Goal: Task Accomplishment & Management: Manage account settings

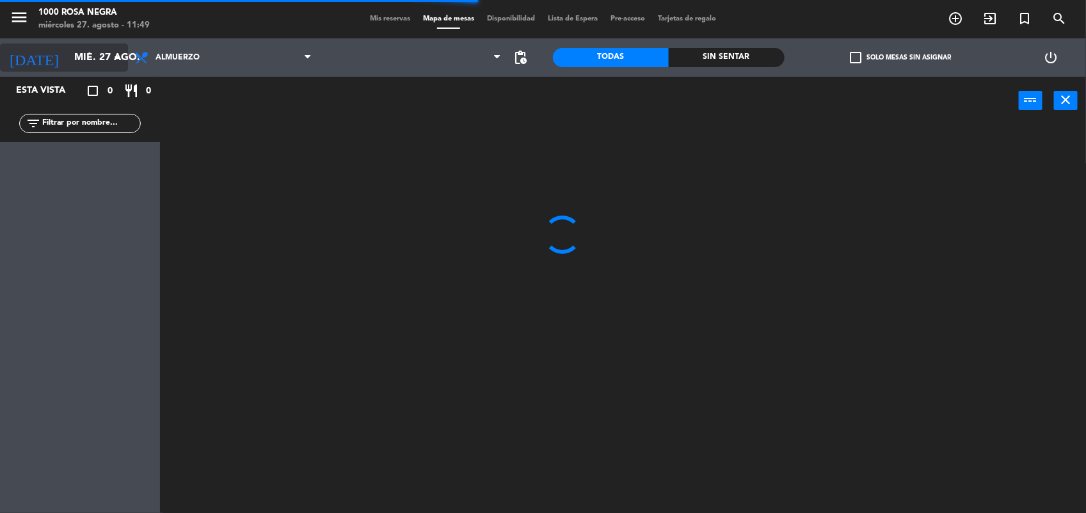
click at [114, 54] on icon "arrow_drop_down" at bounding box center [116, 57] width 15 height 15
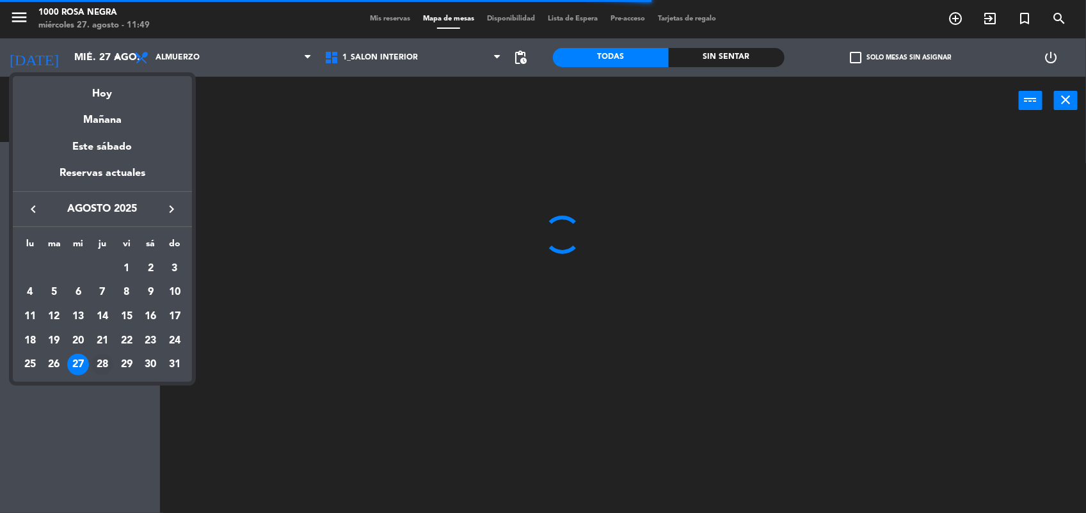
click at [107, 363] on div "28" at bounding box center [103, 365] width 22 height 22
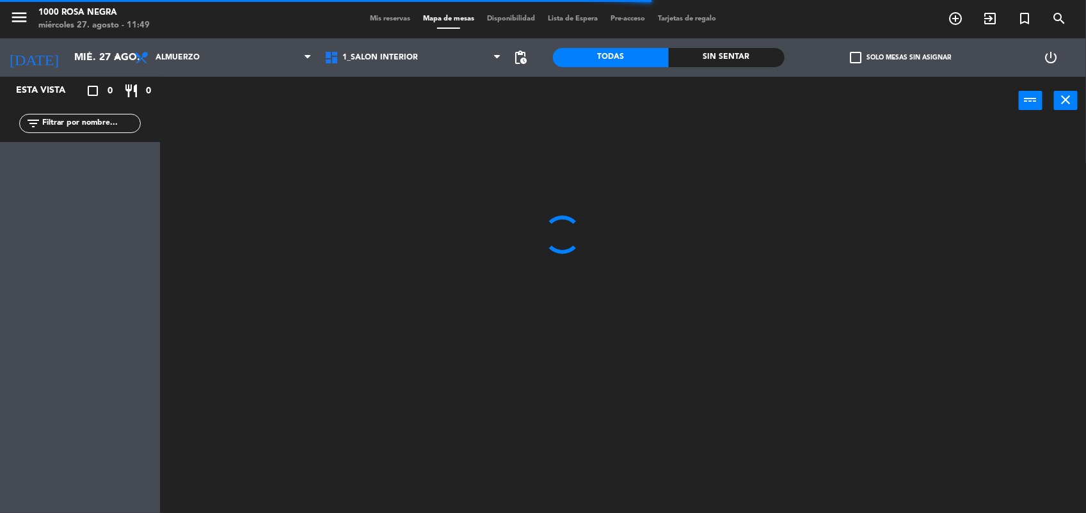
type input "jue. 28 ago."
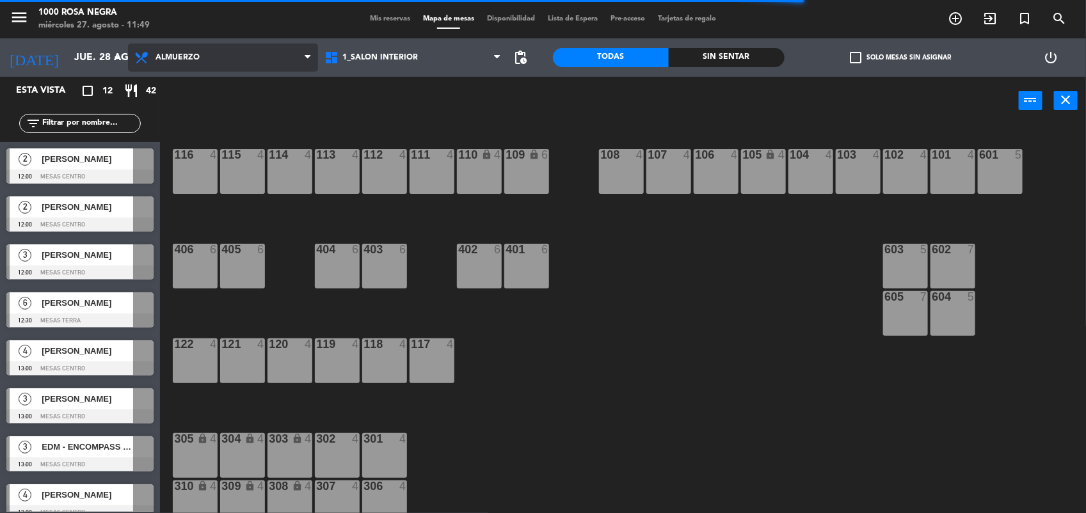
click at [298, 65] on span "Almuerzo" at bounding box center [223, 58] width 190 height 28
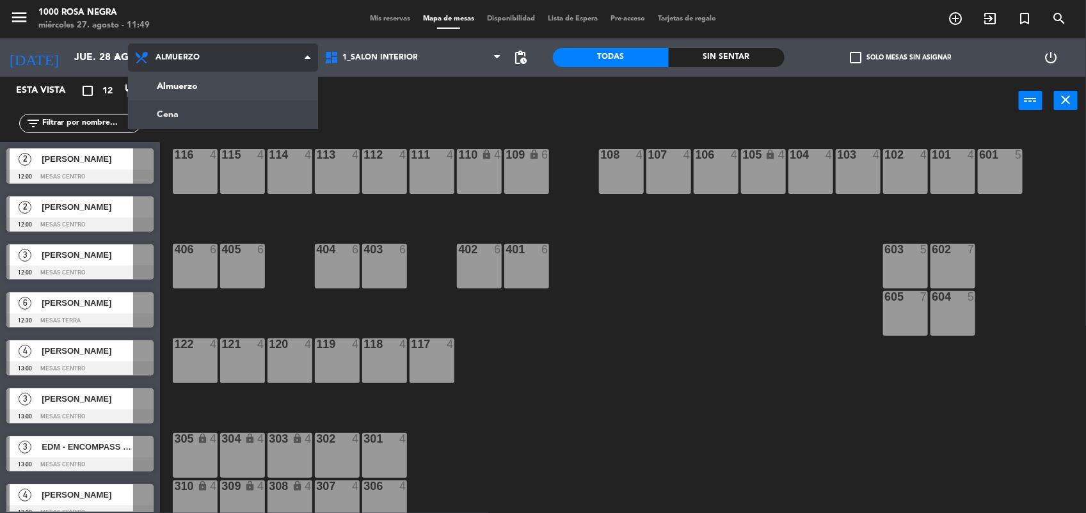
click at [282, 108] on ng-component "menu 1000 [PERSON_NAME] Negra miércoles 27. agosto - 11:49 Mis reservas Mapa de…" at bounding box center [543, 257] width 1086 height 515
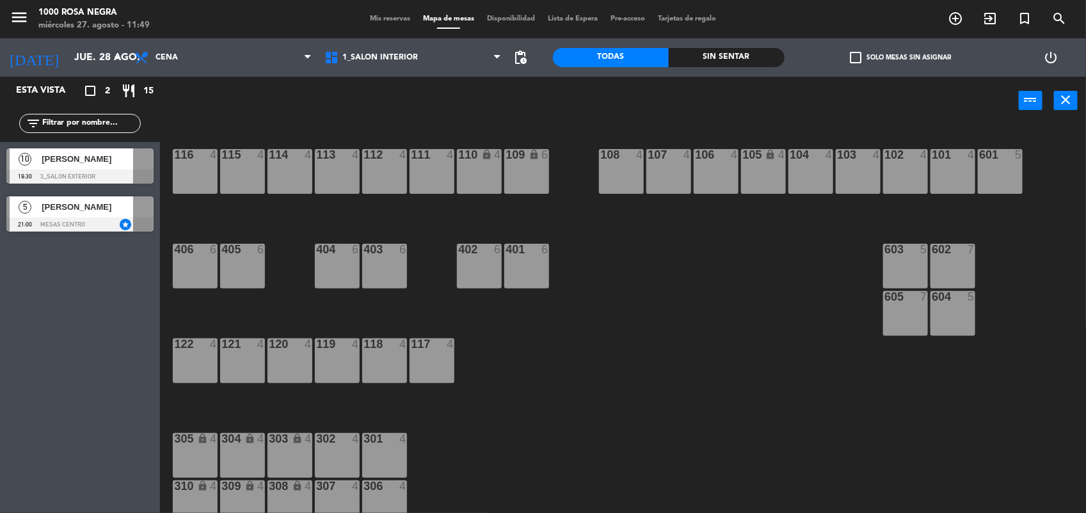
click at [98, 163] on span "[PERSON_NAME]" at bounding box center [88, 158] width 92 height 13
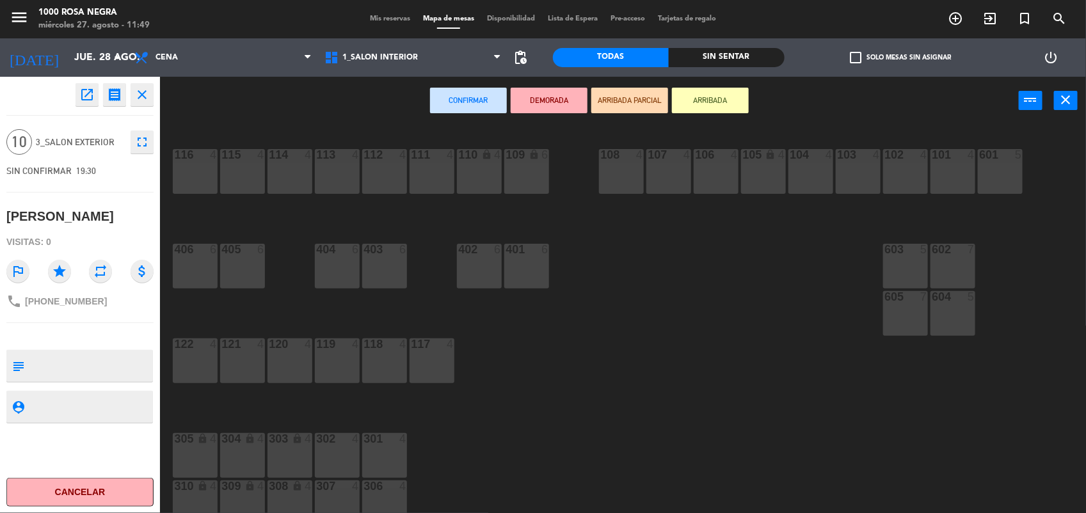
click at [100, 488] on button "Cancelar" at bounding box center [79, 492] width 147 height 29
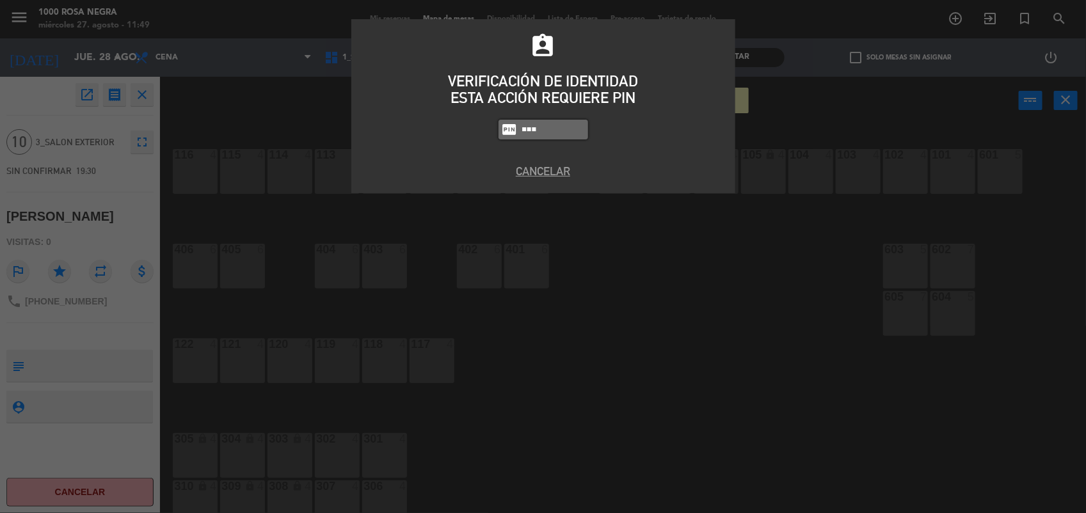
type input "5508"
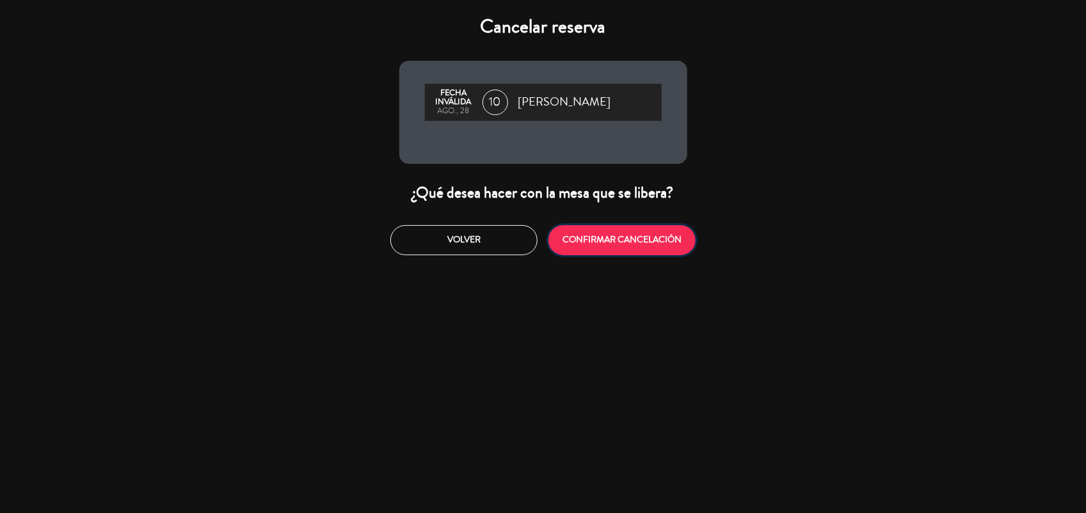
click at [587, 241] on button "CONFIRMAR CANCELACIÓN" at bounding box center [621, 240] width 147 height 30
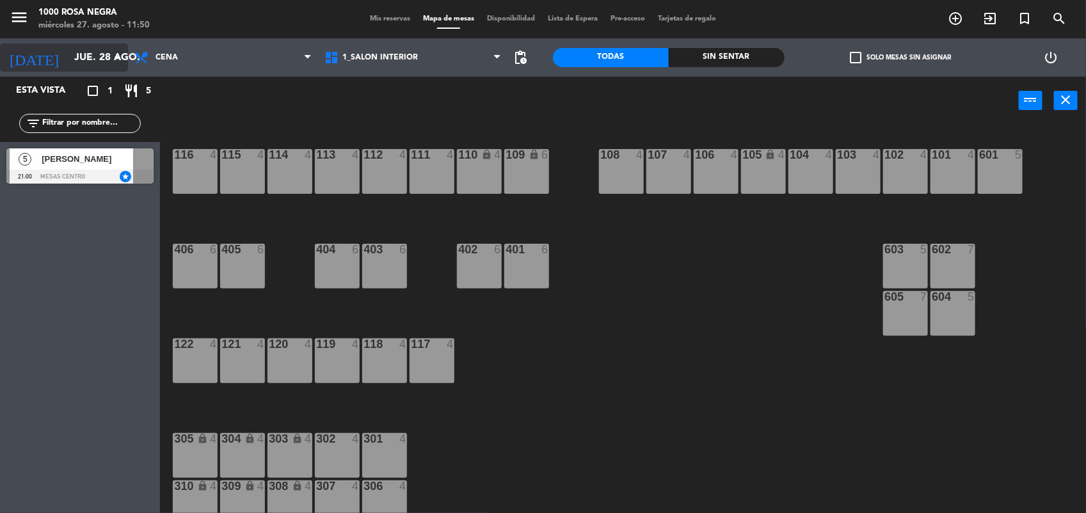
click at [120, 59] on icon "arrow_drop_down" at bounding box center [116, 57] width 15 height 15
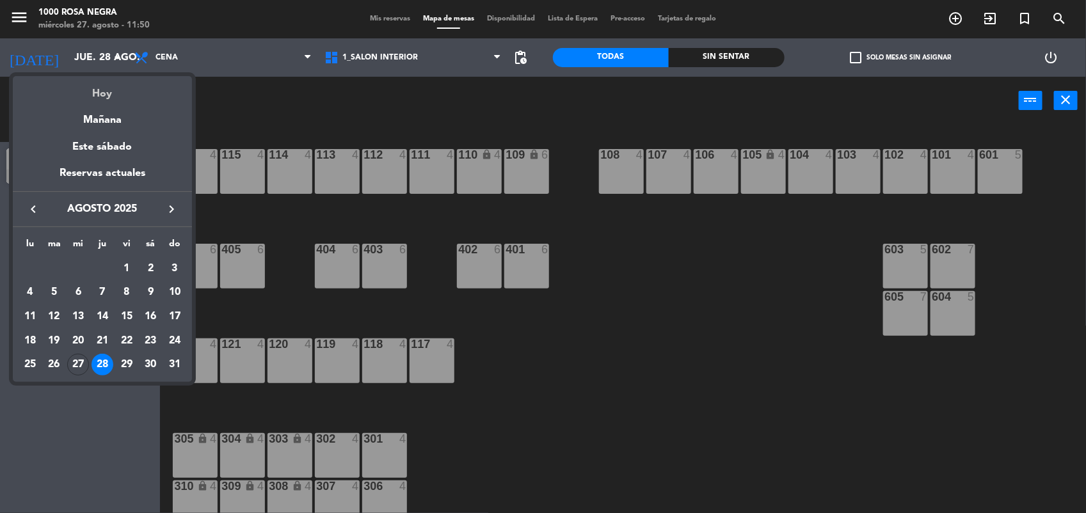
click at [123, 91] on div "Hoy" at bounding box center [102, 89] width 179 height 26
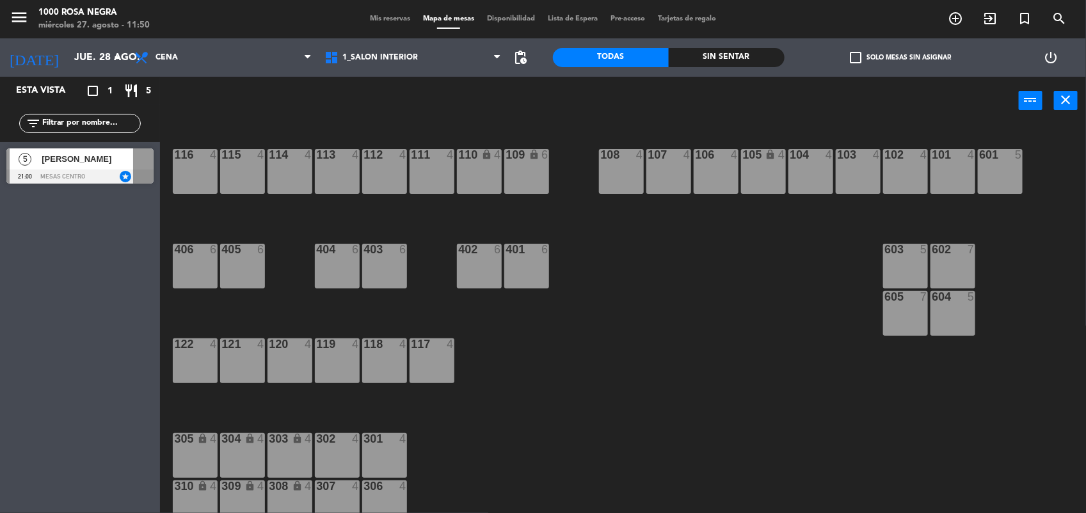
type input "mié. 27 ago."
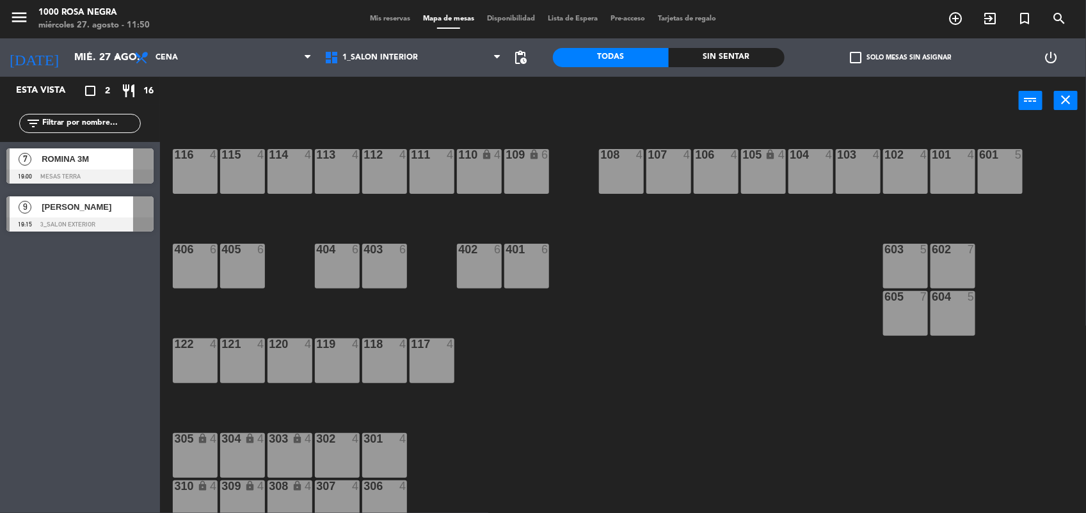
click at [87, 209] on span "[PERSON_NAME]" at bounding box center [88, 206] width 92 height 13
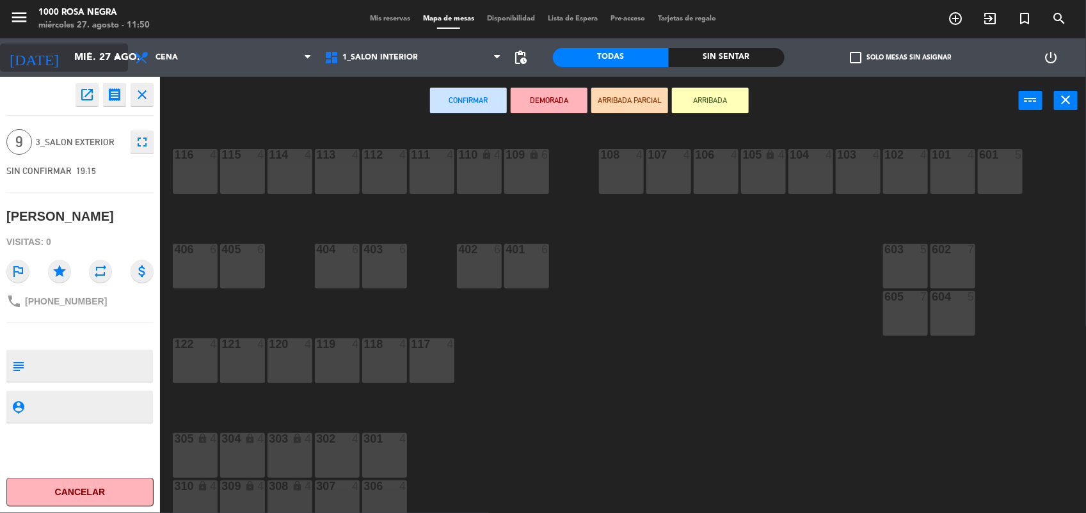
click at [120, 64] on icon "arrow_drop_down" at bounding box center [116, 57] width 15 height 15
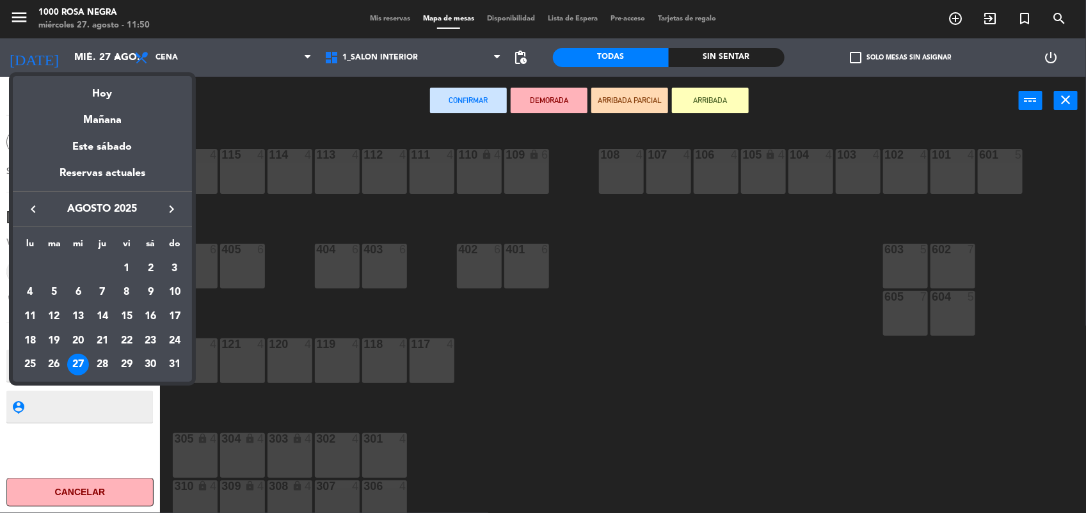
click at [288, 93] on div at bounding box center [543, 256] width 1086 height 513
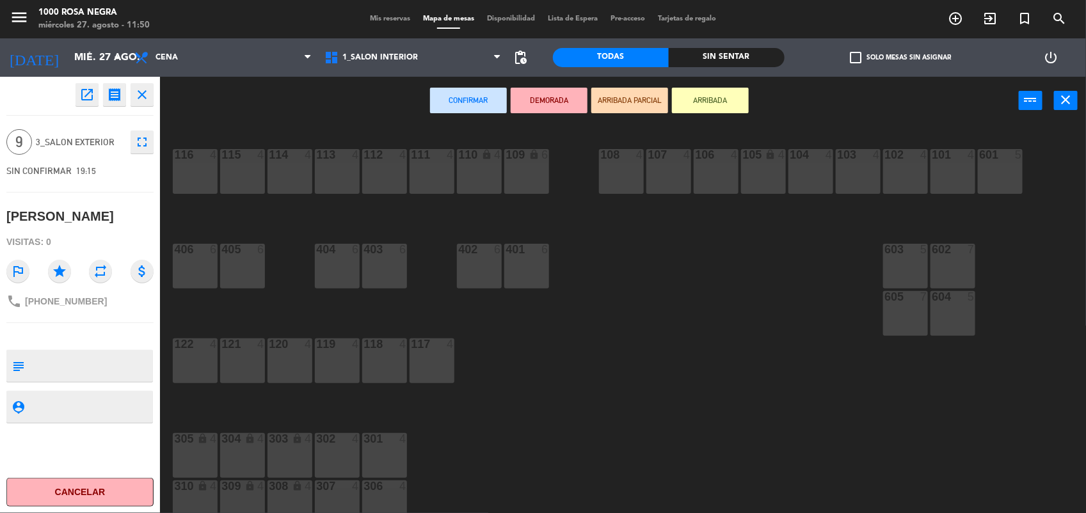
click at [146, 141] on icon "fullscreen" at bounding box center [141, 141] width 15 height 15
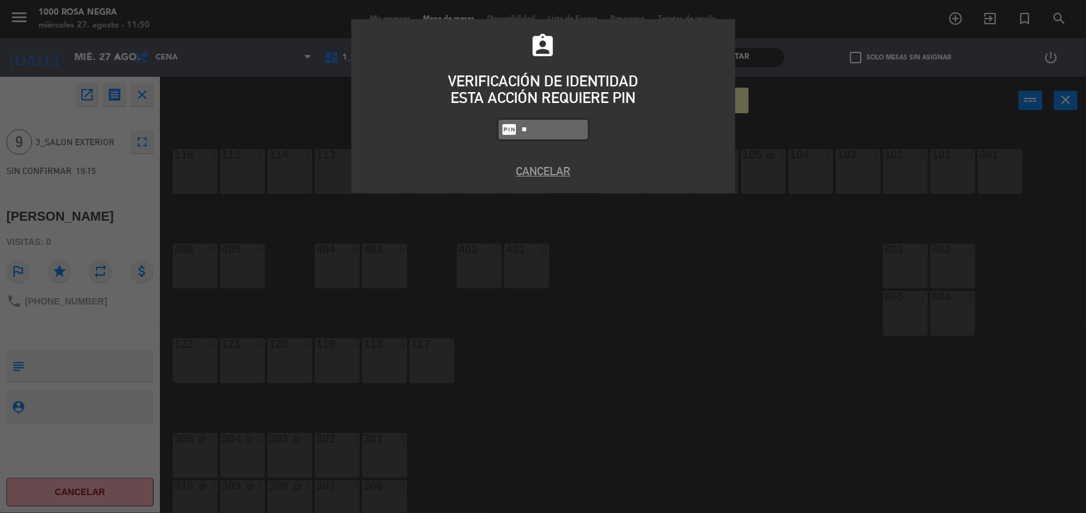
type input "5"
click at [607, 315] on div "assignment_ind VERIFICACIÓN DE IDENTIDAD ESTA ACCIÓN REQUIERE PIN fiber_pin 5 P…" at bounding box center [543, 256] width 1086 height 513
click at [549, 170] on button "Cancelar" at bounding box center [543, 171] width 365 height 17
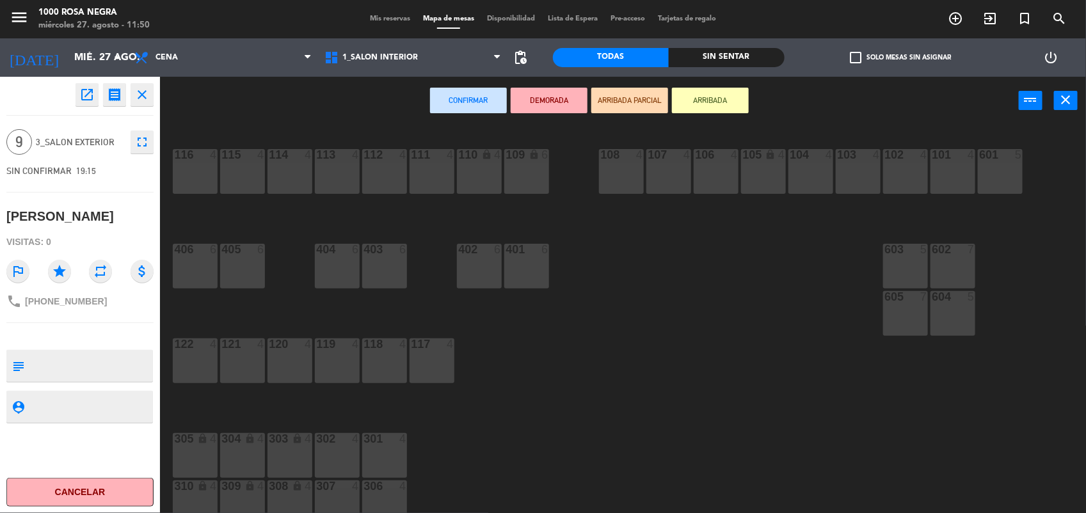
click at [141, 138] on icon "fullscreen" at bounding box center [141, 141] width 15 height 15
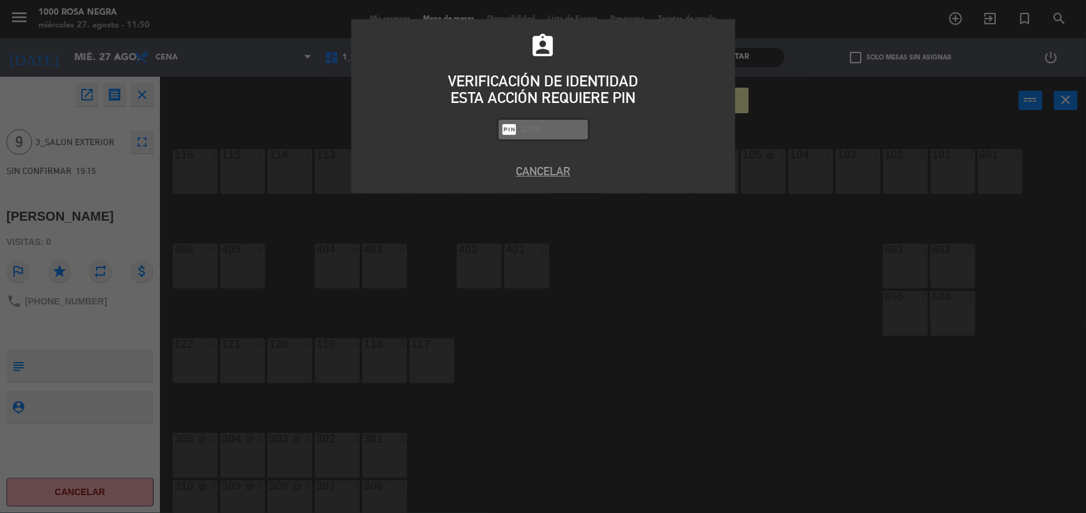
click at [618, 358] on div "assignment_ind VERIFICACIÓN DE IDENTIDAD ESTA ACCIÓN REQUIERE PIN fiber_pin PAS…" at bounding box center [543, 256] width 1086 height 513
click at [548, 171] on button "Cancelar" at bounding box center [543, 171] width 365 height 17
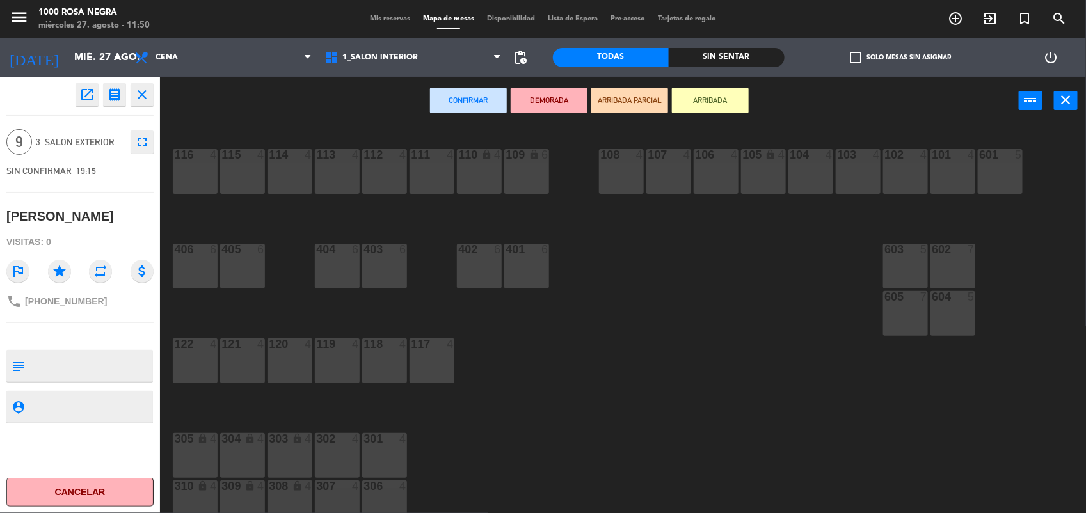
click at [392, 17] on span "Mis reservas" at bounding box center [389, 18] width 53 height 7
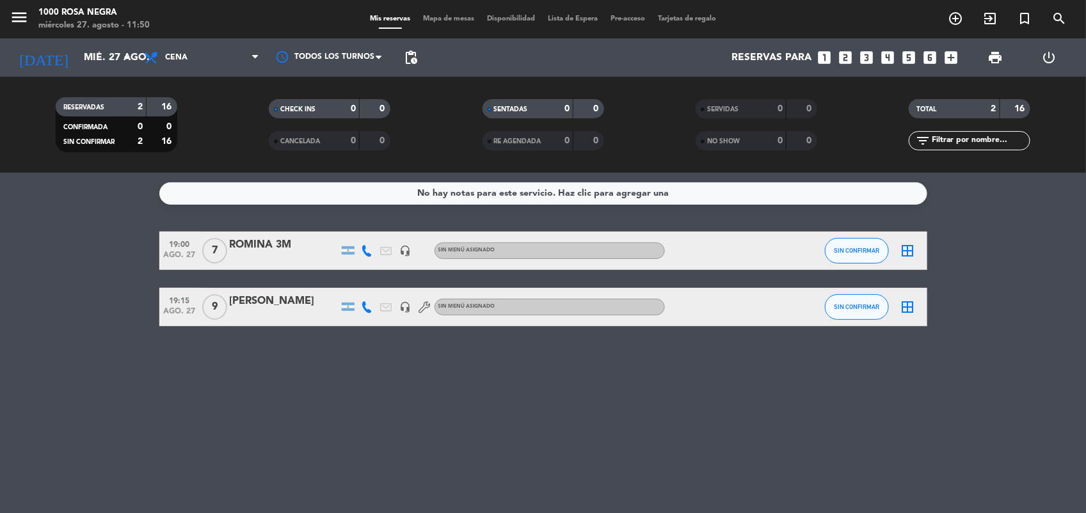
click at [274, 306] on div "[PERSON_NAME]" at bounding box center [284, 301] width 109 height 17
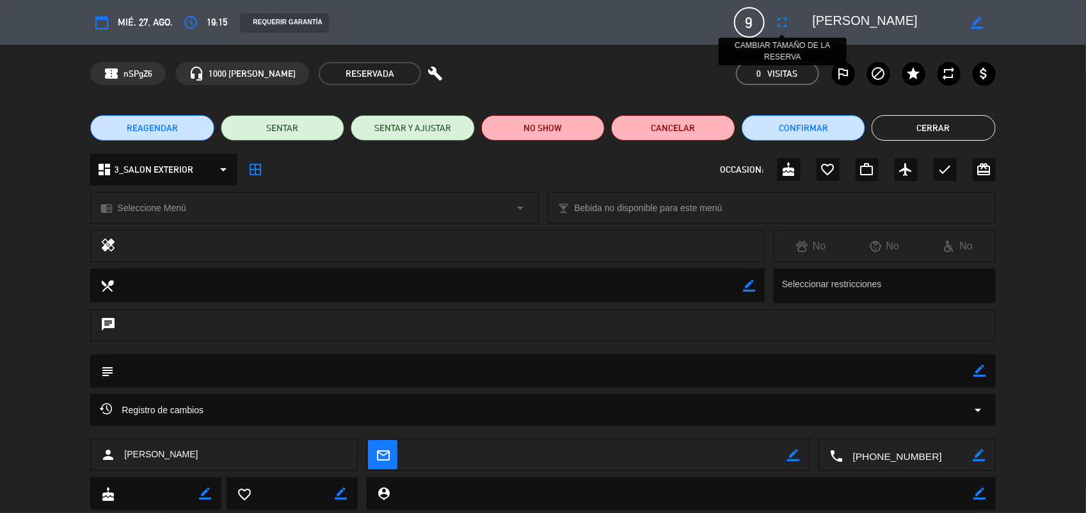
click at [791, 17] on button "fullscreen" at bounding box center [782, 22] width 23 height 23
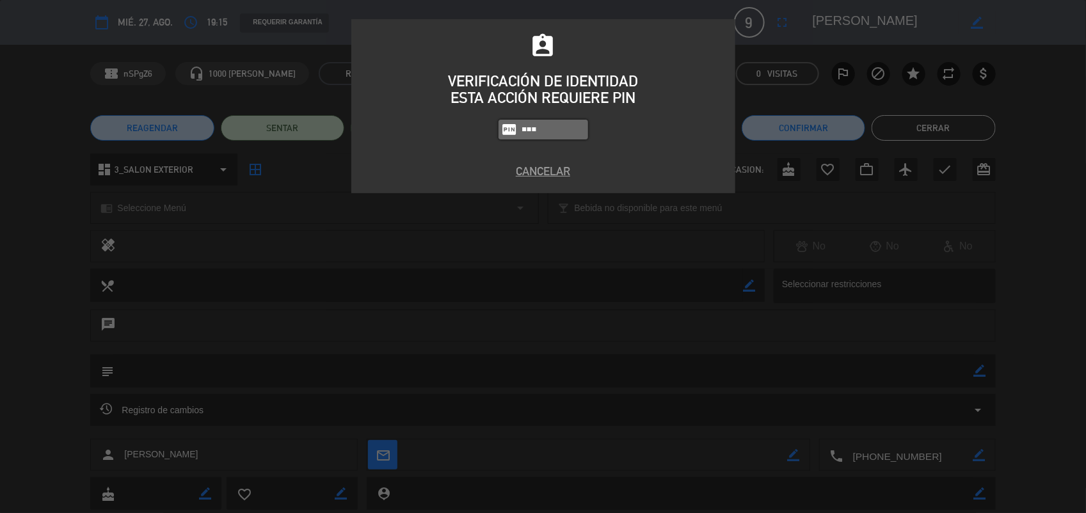
type input "5508"
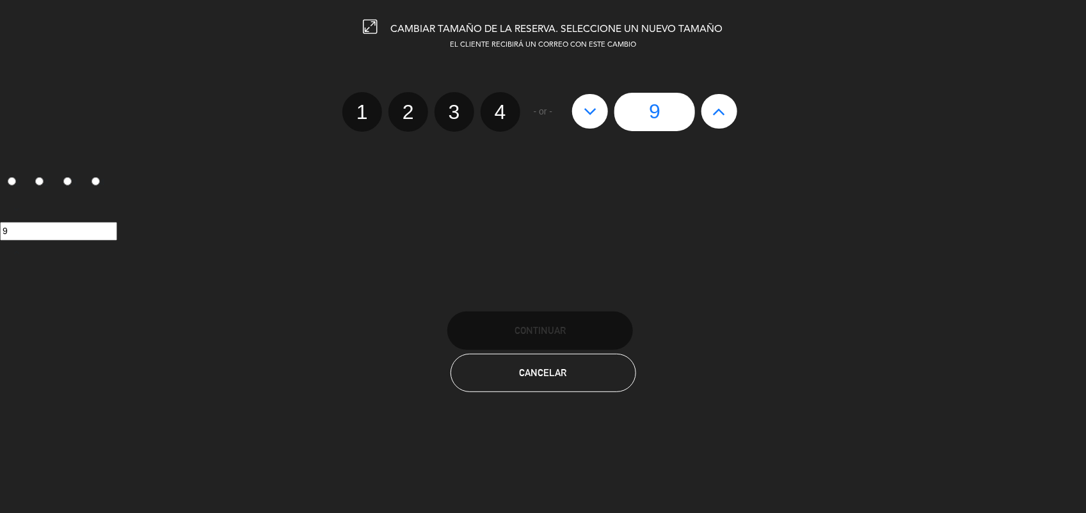
click at [718, 115] on icon at bounding box center [719, 111] width 13 height 20
type input "10"
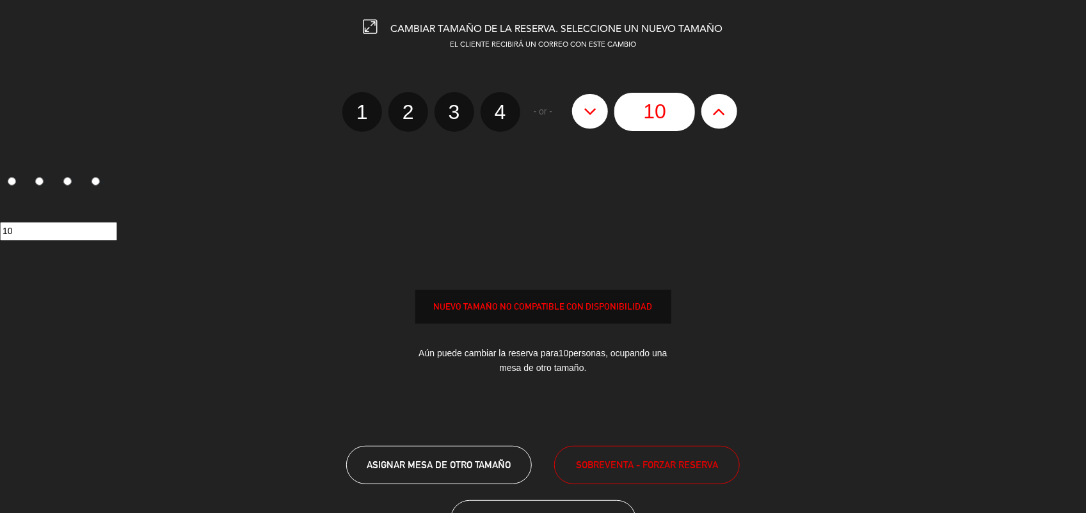
click at [718, 115] on icon at bounding box center [719, 111] width 13 height 20
type input "11"
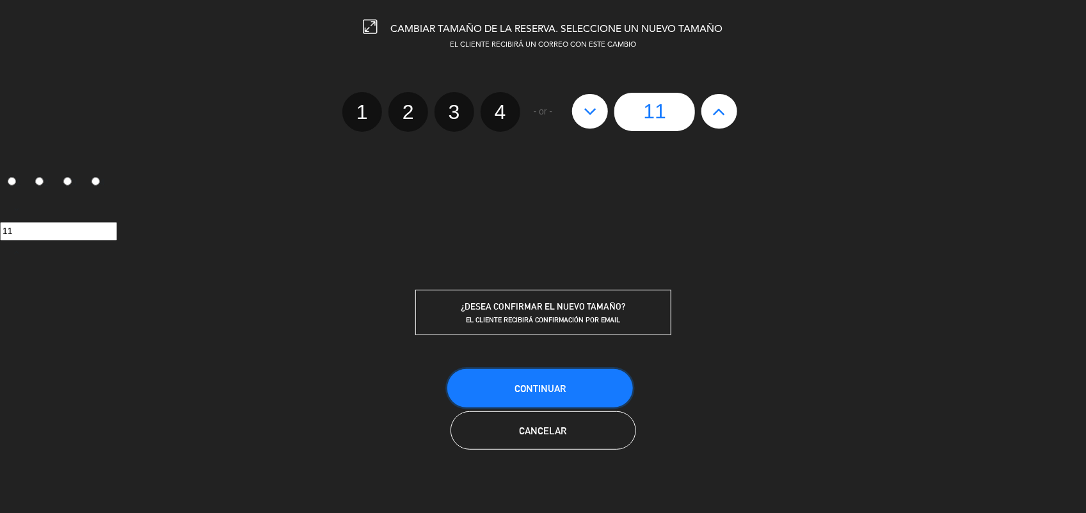
click at [605, 392] on button "Continuar" at bounding box center [540, 388] width 186 height 38
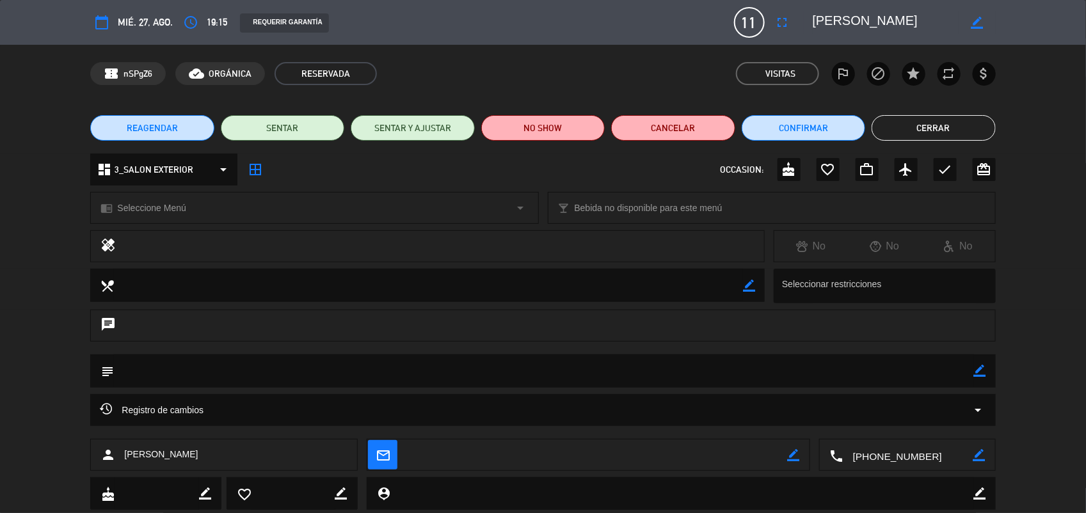
click at [989, 123] on button "Cerrar" at bounding box center [934, 128] width 124 height 26
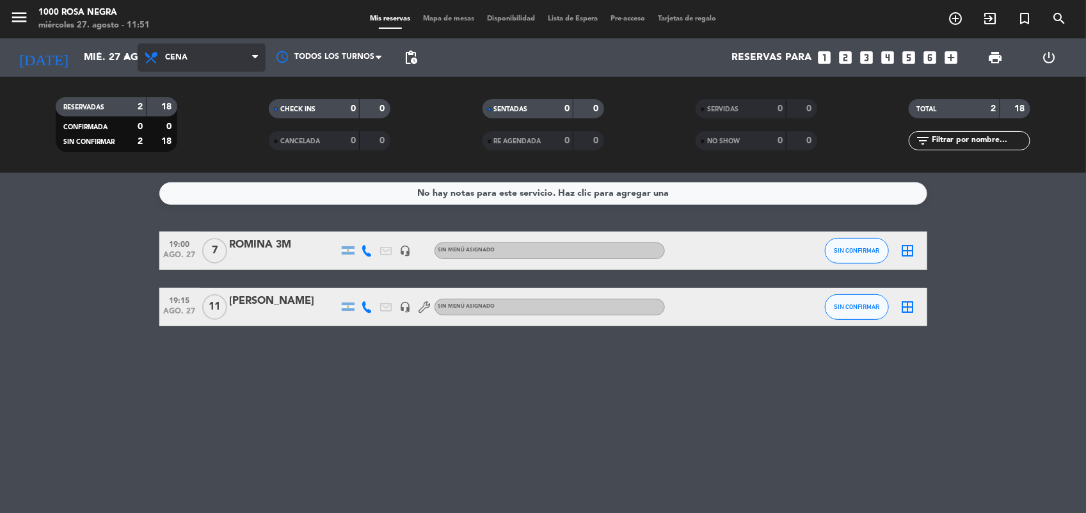
click at [261, 52] on span at bounding box center [258, 58] width 13 height 12
click at [241, 103] on div "menu 1000 [PERSON_NAME] Negra miércoles 27. agosto - 11:51 Mis reservas Mapa de…" at bounding box center [543, 86] width 1086 height 173
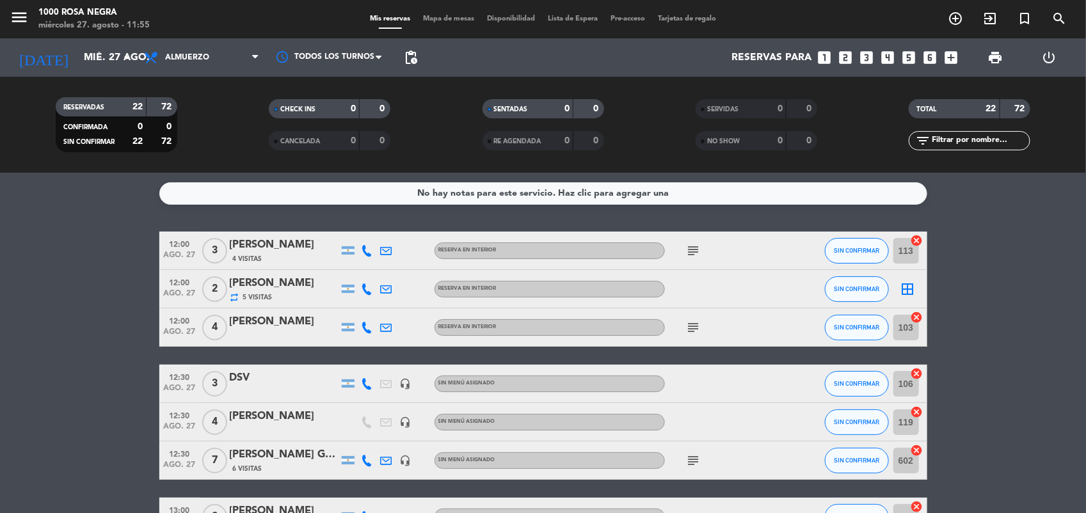
click at [250, 96] on div "CHECK INS 0 0 CANCELADA 0 0" at bounding box center [329, 125] width 213 height 70
click at [293, 244] on div "[PERSON_NAME]" at bounding box center [284, 245] width 109 height 17
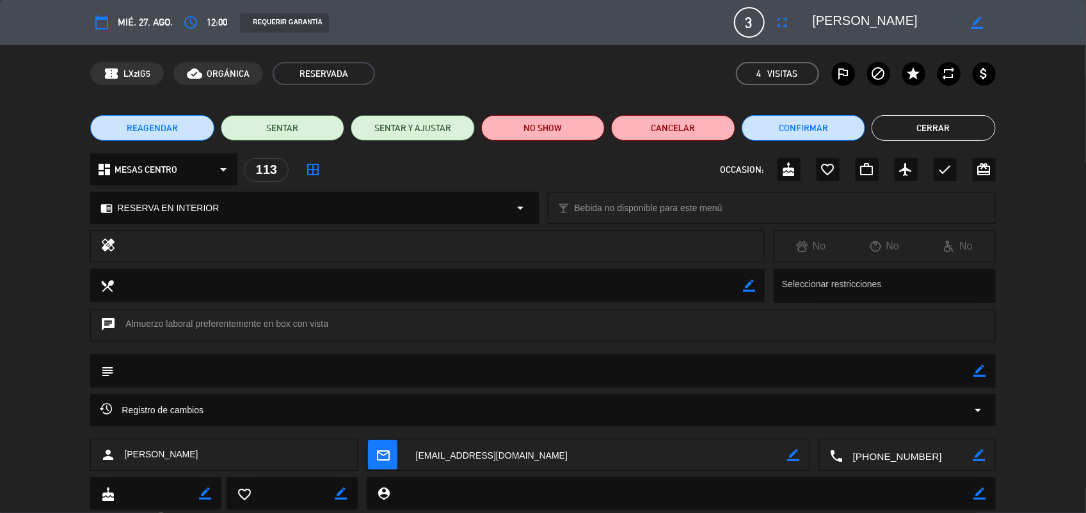
click at [932, 125] on button "Cerrar" at bounding box center [934, 128] width 124 height 26
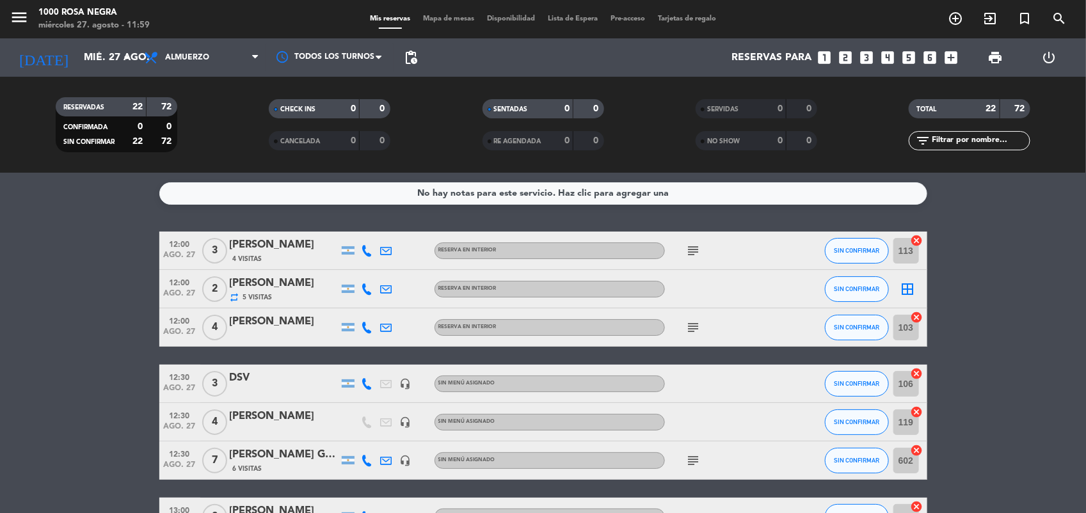
click at [459, 22] on span "Mapa de mesas" at bounding box center [449, 18] width 64 height 7
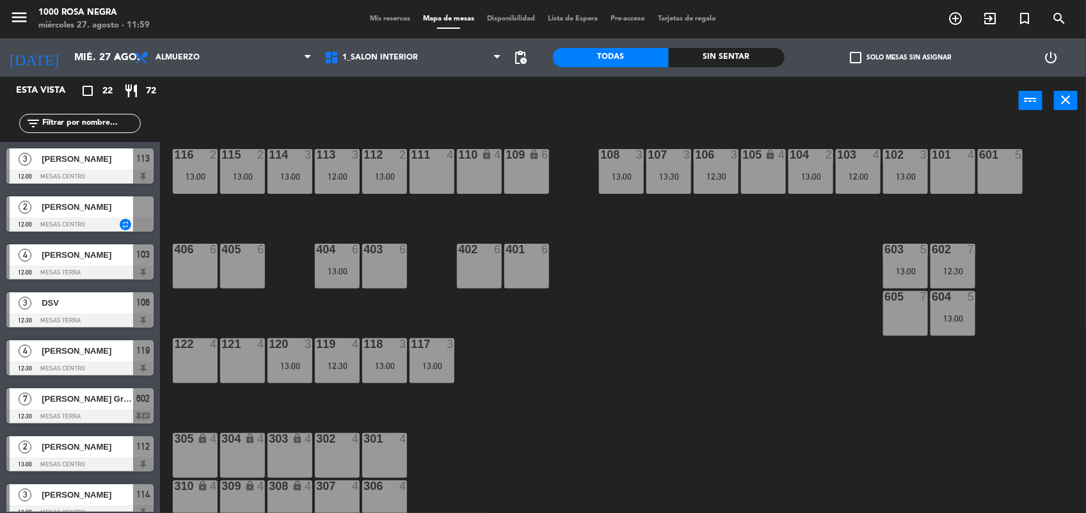
click at [76, 123] on input "text" at bounding box center [90, 123] width 99 height 14
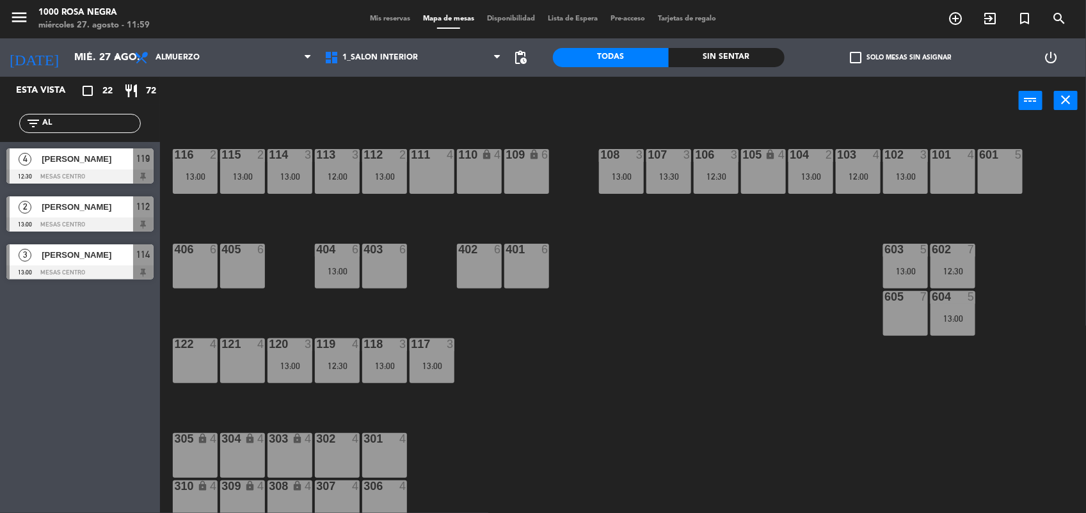
type input "A"
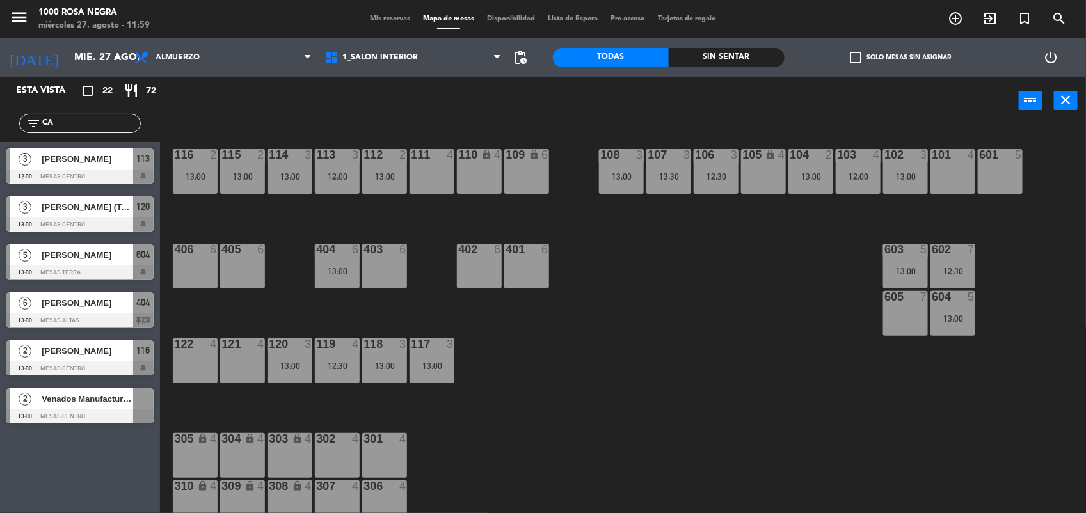
type input "CA"
click at [107, 171] on div at bounding box center [79, 177] width 147 height 14
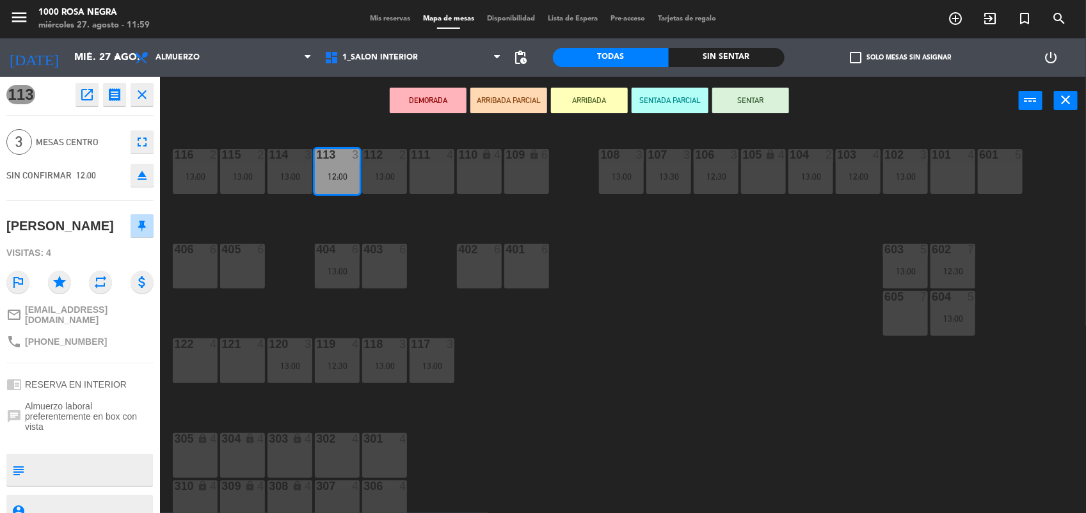
click at [730, 106] on button "SENTAR" at bounding box center [750, 101] width 77 height 26
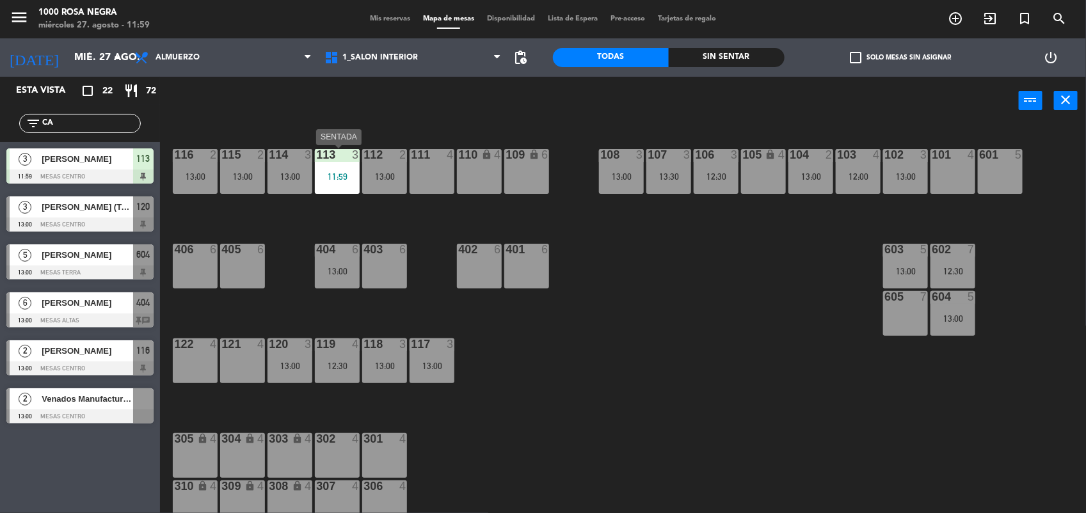
click at [333, 167] on div "113 3 11:59" at bounding box center [337, 171] width 45 height 45
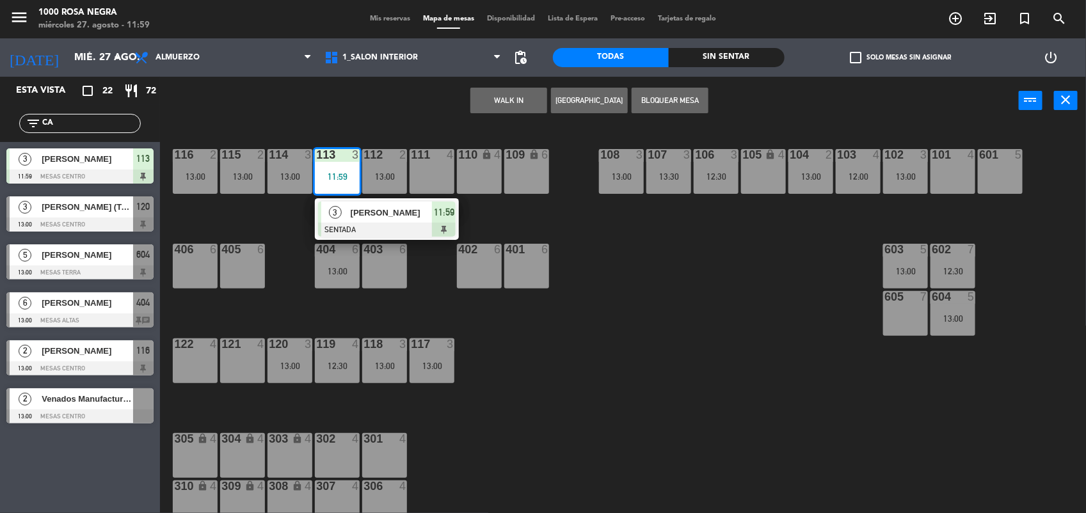
click at [907, 179] on div "13:00" at bounding box center [905, 176] width 45 height 9
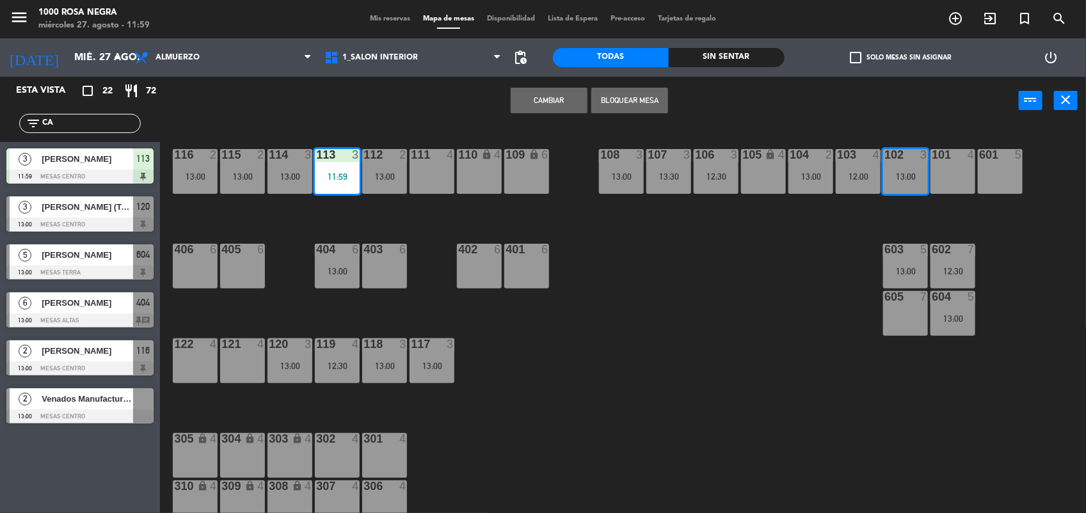
click at [571, 97] on button "Cambiar" at bounding box center [549, 101] width 77 height 26
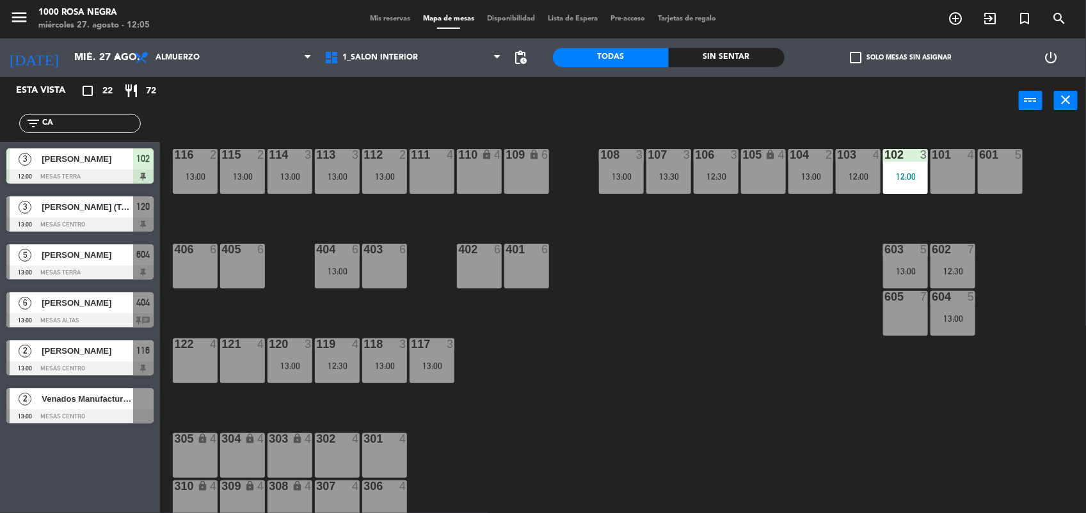
click at [623, 363] on div "116 2 13:00 115 2 13:00 114 3 13:00 113 3 13:00 112 2 13:00 111 4 110 lock 4 10…" at bounding box center [628, 321] width 915 height 388
click at [96, 130] on input "CA" at bounding box center [90, 123] width 99 height 14
type input "C"
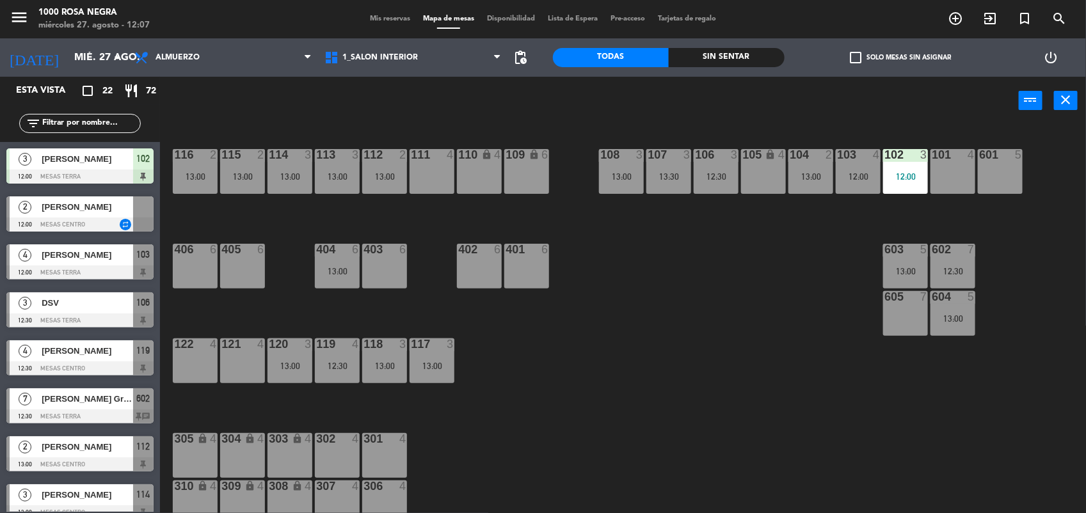
click at [953, 276] on div "602 7 12:30" at bounding box center [952, 266] width 45 height 45
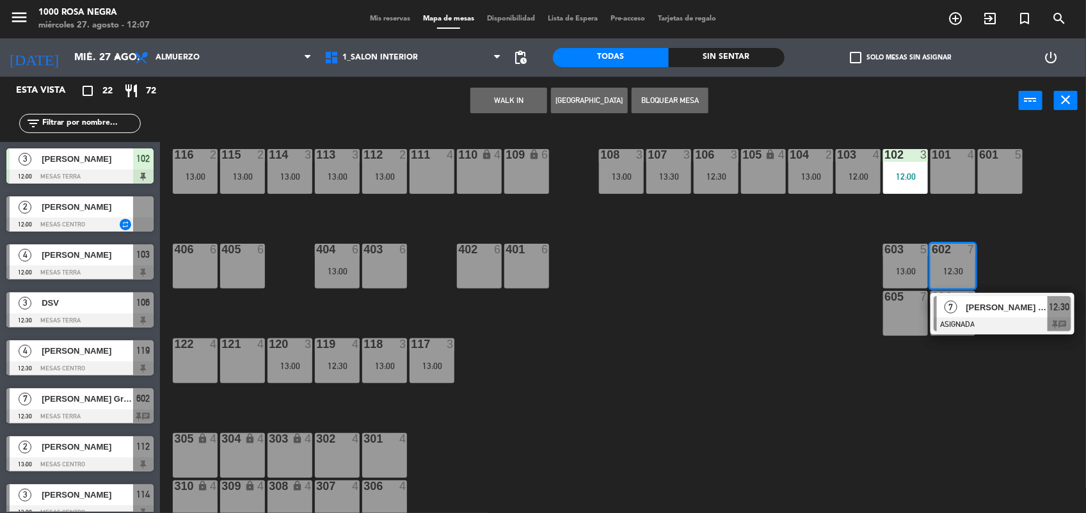
click at [817, 319] on div "116 2 13:00 115 2 13:00 114 3 13:00 113 3 13:00 112 2 13:00 111 4 110 lock 4 10…" at bounding box center [628, 321] width 915 height 388
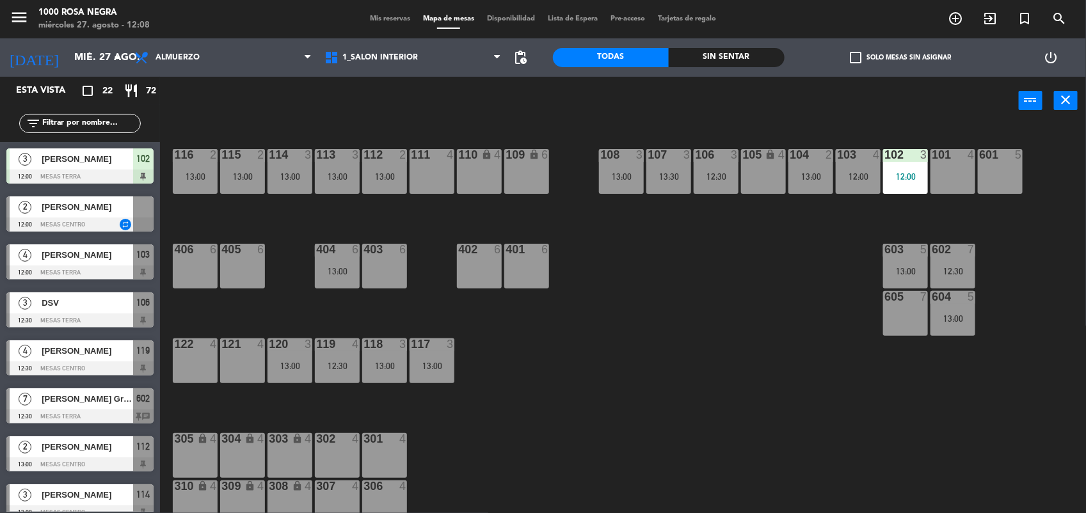
click at [854, 67] on div "check_box_outline_blank Solo mesas sin asignar" at bounding box center [901, 57] width 232 height 38
click at [858, 49] on div "check_box_outline_blank Solo mesas sin asignar" at bounding box center [901, 57] width 232 height 38
click at [856, 56] on span "check_box_outline_blank" at bounding box center [856, 58] width 12 height 12
click at [900, 58] on input "check_box_outline_blank Solo mesas sin asignar" at bounding box center [900, 58] width 0 height 0
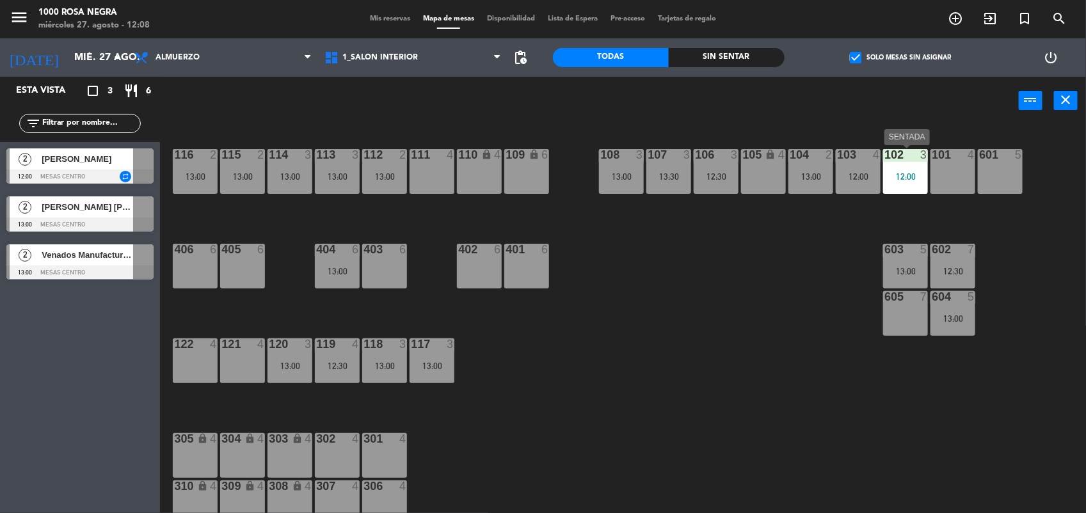
click at [900, 165] on div "102 3 12:00" at bounding box center [905, 171] width 45 height 45
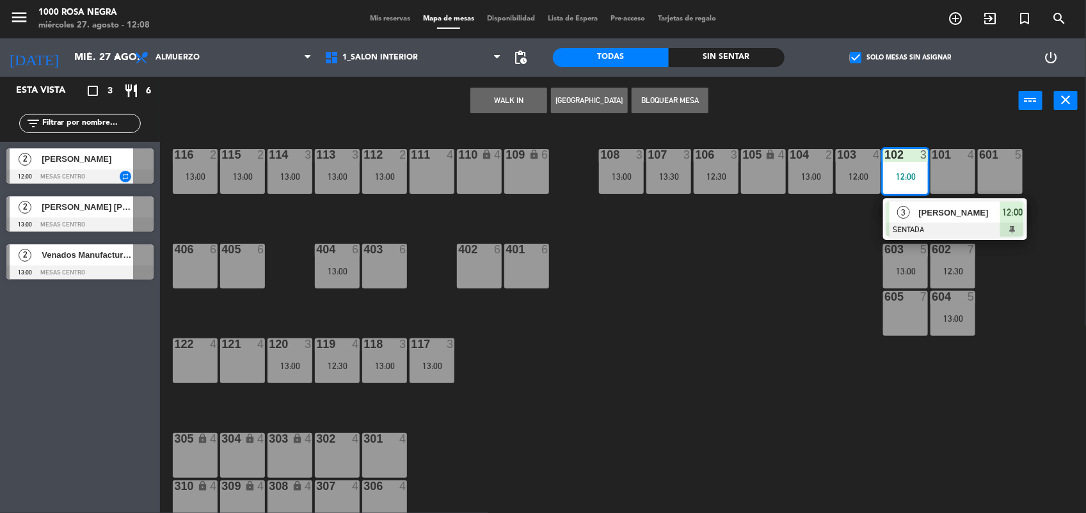
click at [589, 280] on div "116 2 13:00 115 2 13:00 114 3 13:00 113 3 13:00 112 2 13:00 111 4 110 lock 4 10…" at bounding box center [628, 321] width 915 height 388
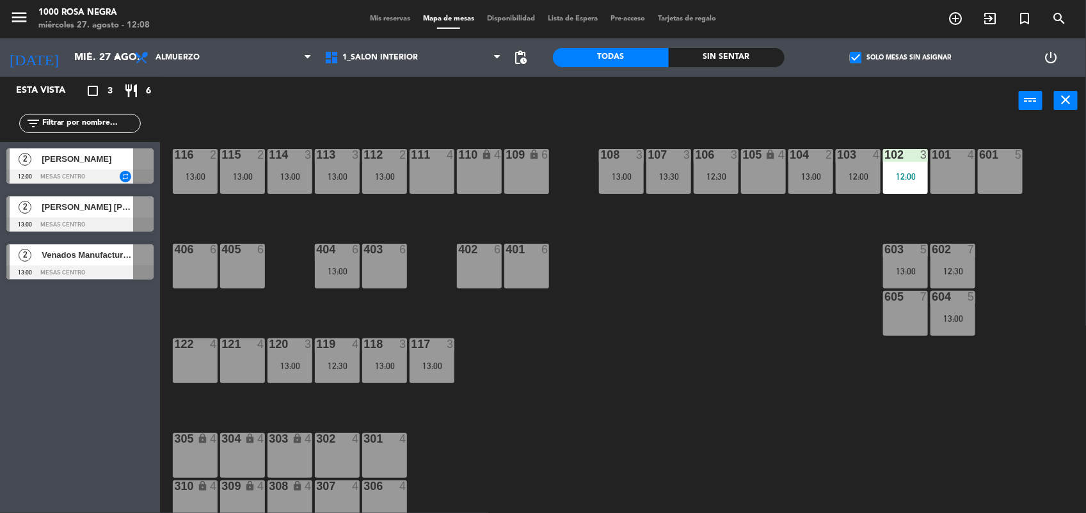
click at [103, 162] on span "[PERSON_NAME]" at bounding box center [88, 158] width 92 height 13
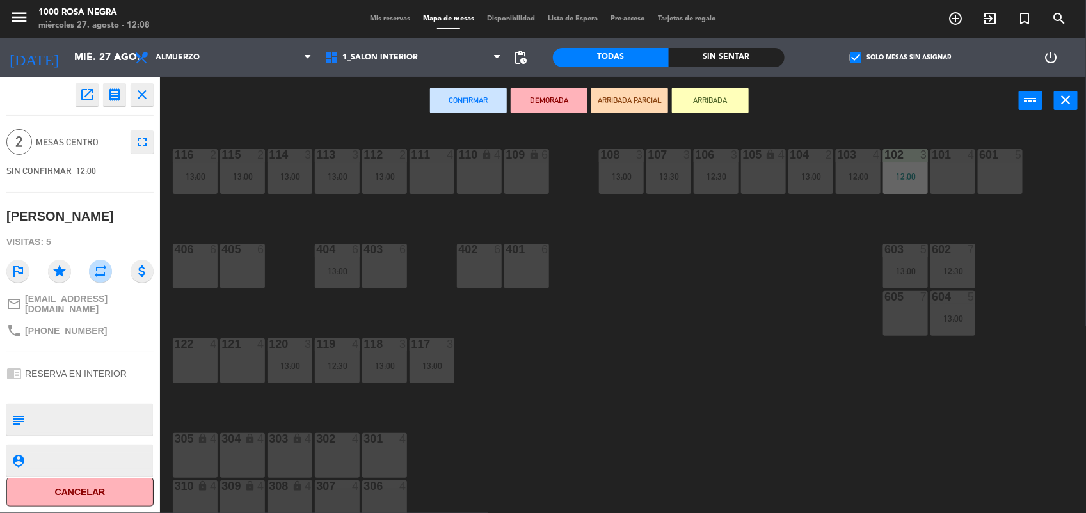
click at [165, 152] on div "open_in_new receipt 12:00 PM mié., 27 ago. 2 personas [PERSON_NAME] REGULAR EXP…" at bounding box center [79, 295] width 179 height 436
click at [148, 104] on button "close" at bounding box center [142, 94] width 23 height 23
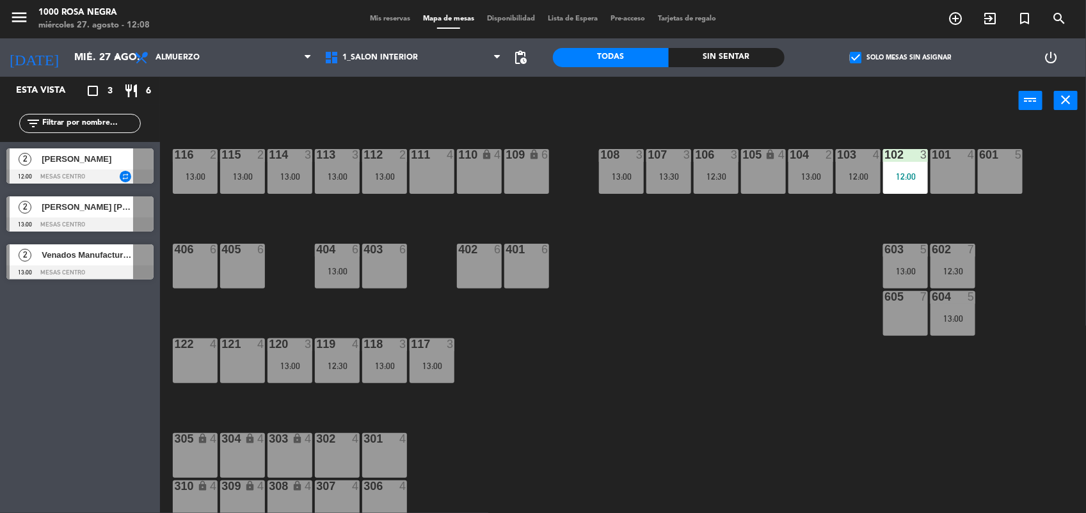
click at [88, 164] on span "[PERSON_NAME]" at bounding box center [88, 158] width 92 height 13
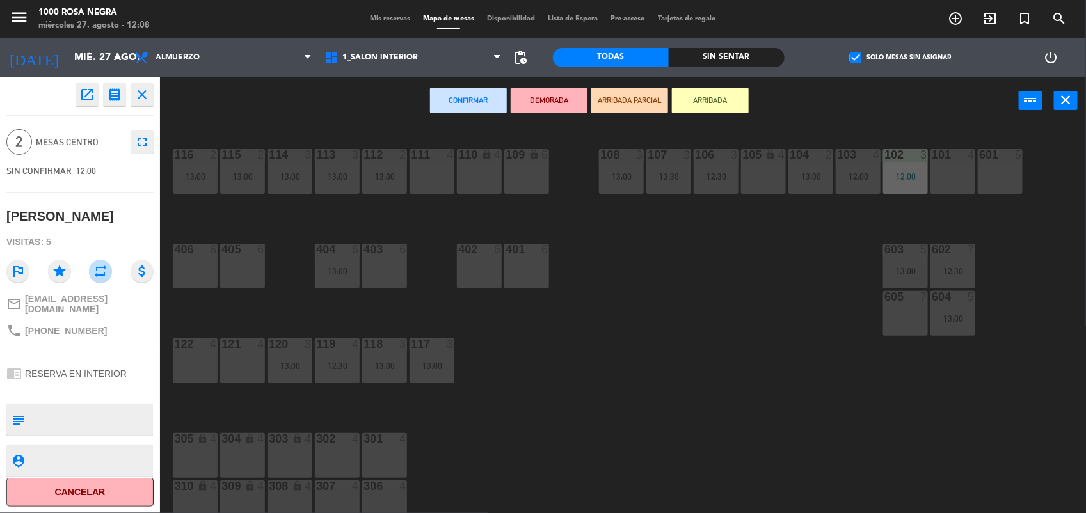
click at [145, 82] on div "open_in_new receipt 12:00 PM mié., 27 ago. 2 personas [PERSON_NAME] REGULAR EXP…" at bounding box center [80, 295] width 160 height 436
click at [143, 90] on icon "close" at bounding box center [141, 94] width 15 height 15
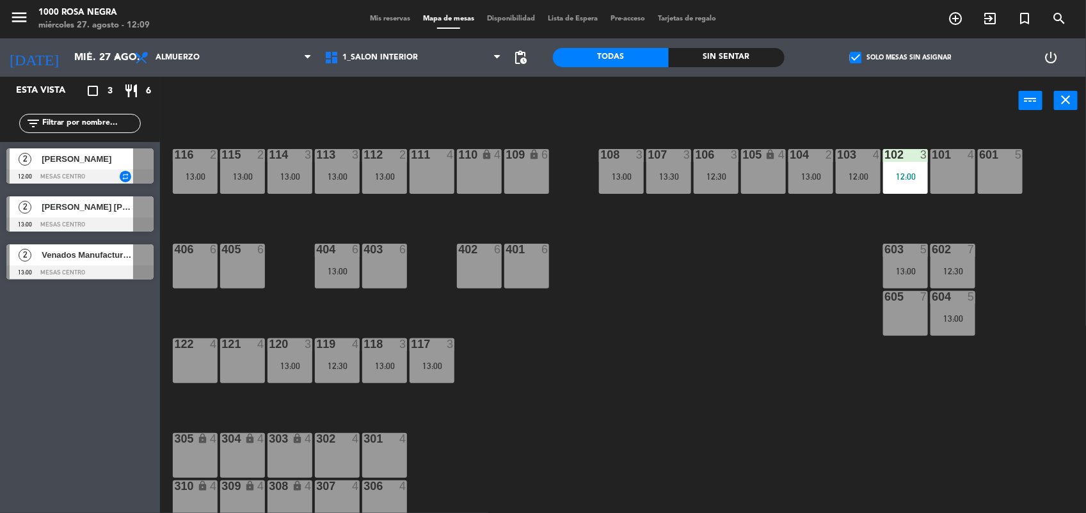
click at [718, 168] on div "106 3 12:30" at bounding box center [716, 171] width 45 height 45
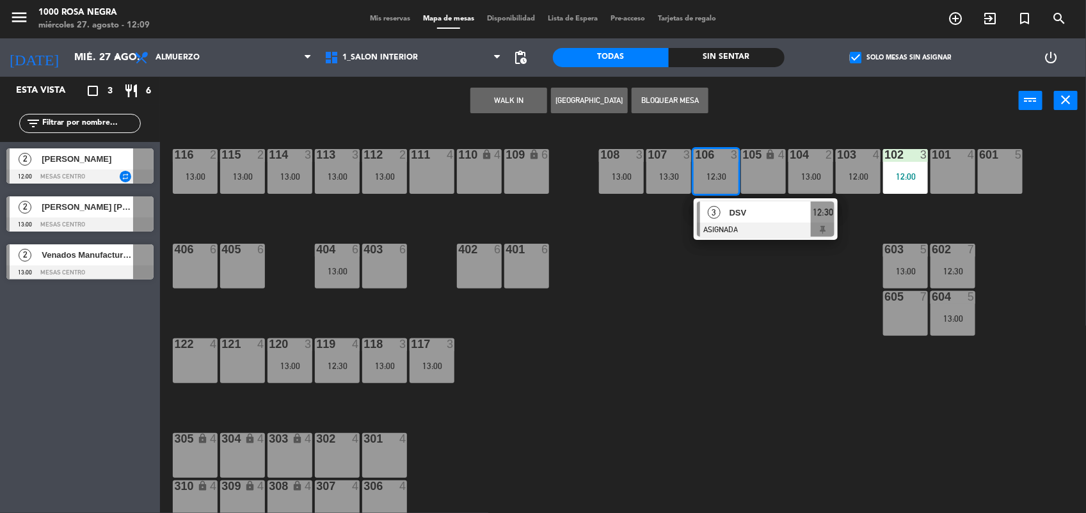
click at [426, 175] on div "111 4" at bounding box center [432, 171] width 45 height 45
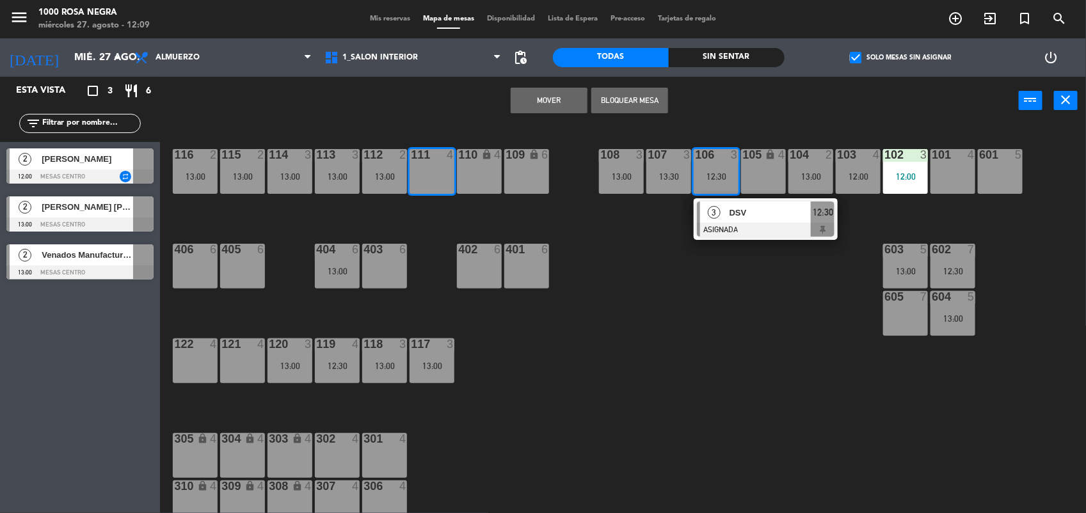
click at [531, 97] on button "Mover" at bounding box center [549, 101] width 77 height 26
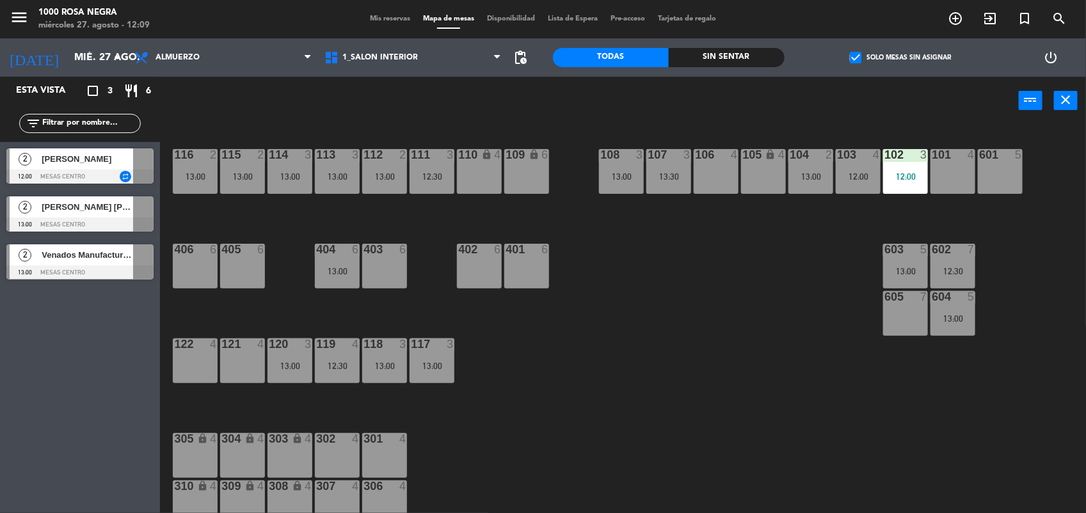
click at [715, 164] on div "106 4" at bounding box center [716, 171] width 45 height 45
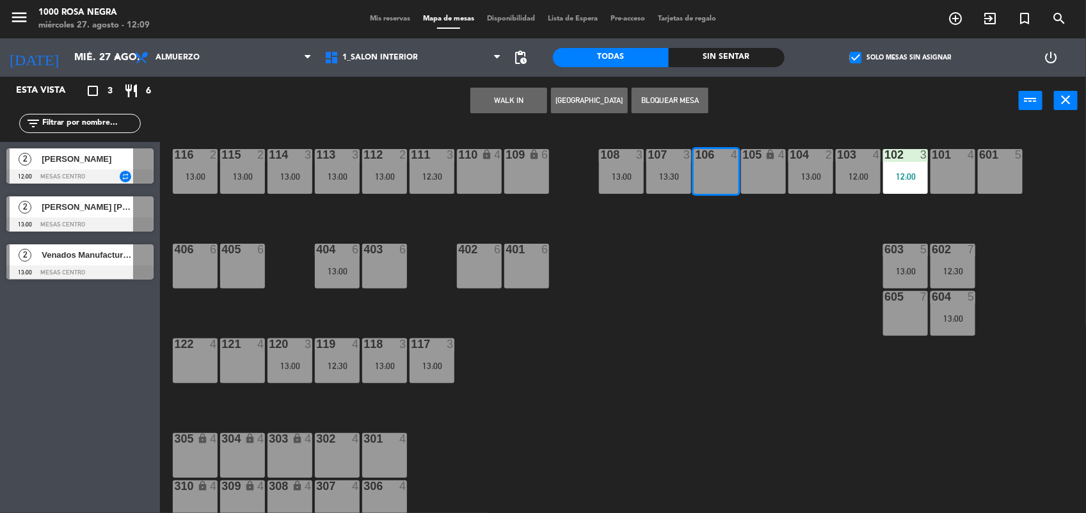
click at [82, 177] on div at bounding box center [79, 177] width 147 height 14
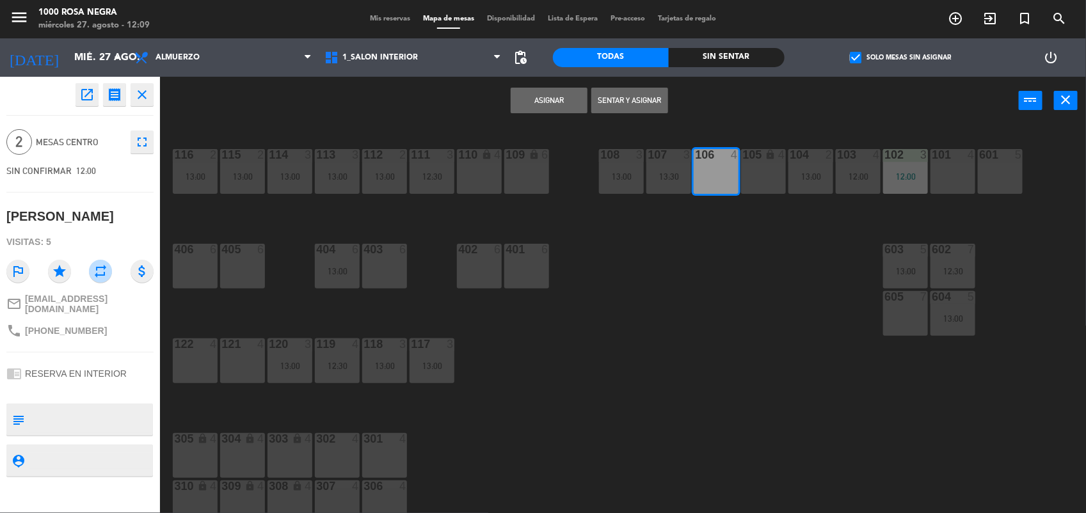
click at [545, 97] on button "Asignar" at bounding box center [549, 101] width 77 height 26
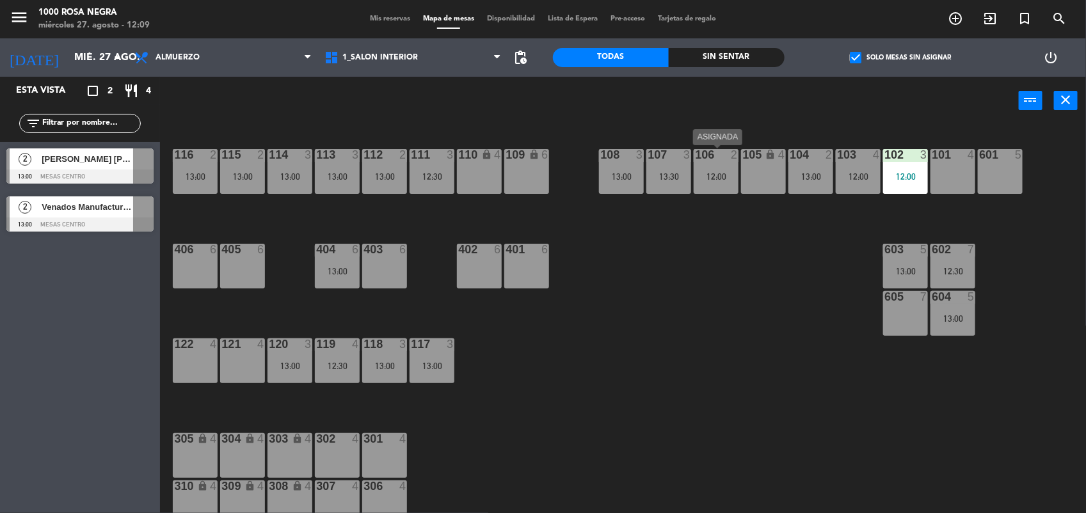
click at [721, 187] on div "106 2 12:00" at bounding box center [716, 171] width 45 height 45
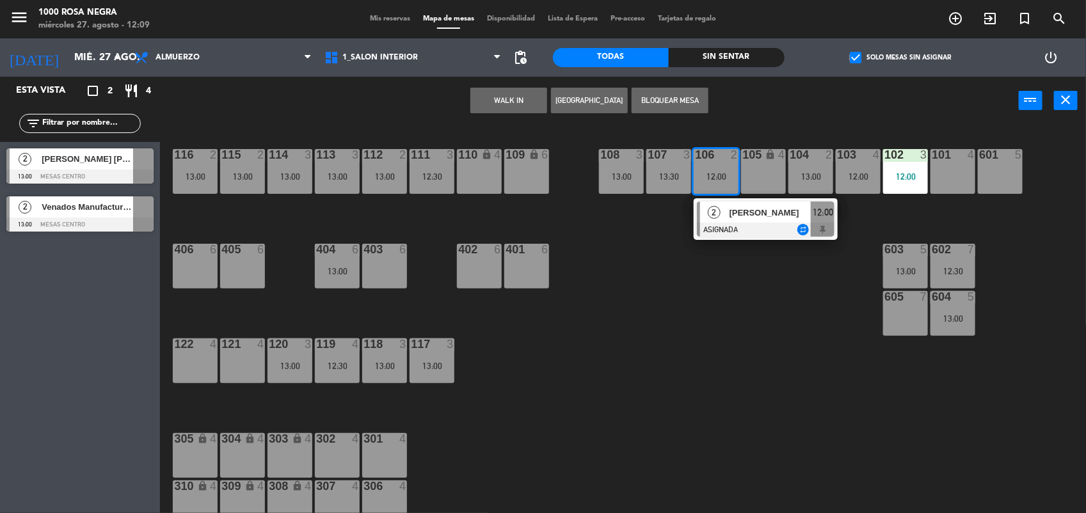
click at [757, 212] on span "[PERSON_NAME]" at bounding box center [771, 212] width 82 height 13
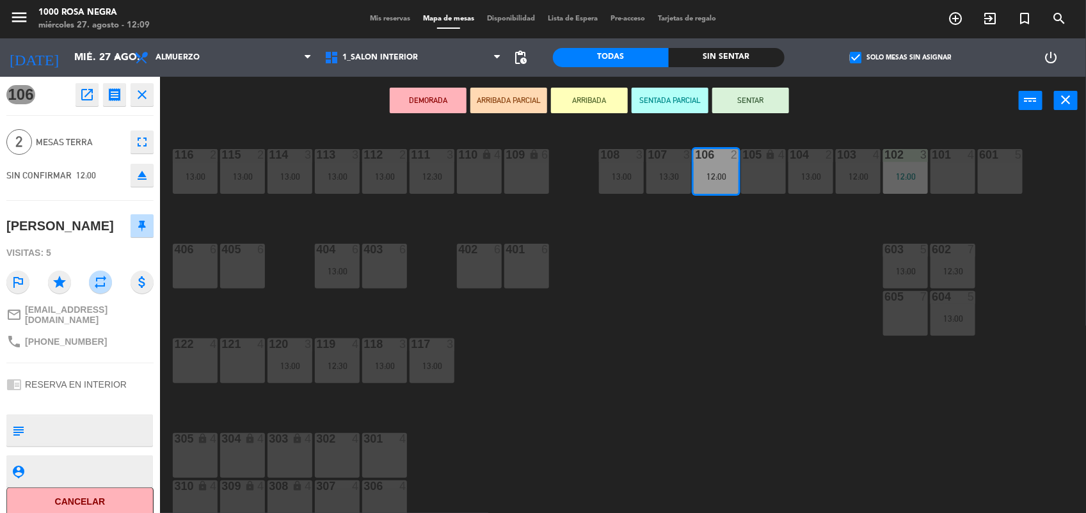
click at [744, 109] on button "SENTAR" at bounding box center [750, 101] width 77 height 26
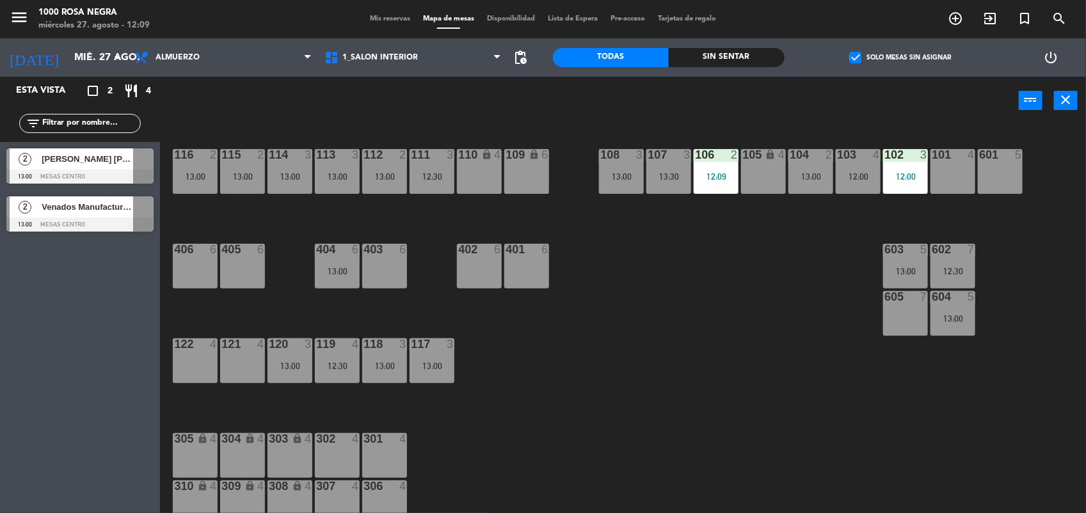
click at [765, 225] on div "116 2 13:00 115 2 13:00 114 3 13:00 113 3 13:00 112 2 13:00 111 3 12:30 110 loc…" at bounding box center [628, 321] width 915 height 388
click at [122, 164] on span "[PERSON_NAME] [PERSON_NAME]" at bounding box center [88, 158] width 92 height 13
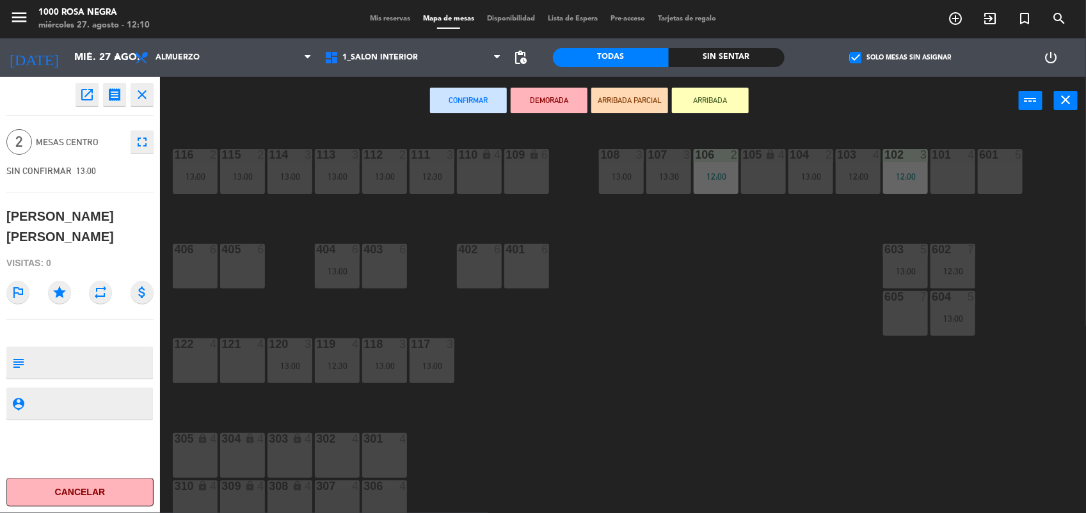
click at [240, 368] on div "121 4" at bounding box center [242, 361] width 45 height 45
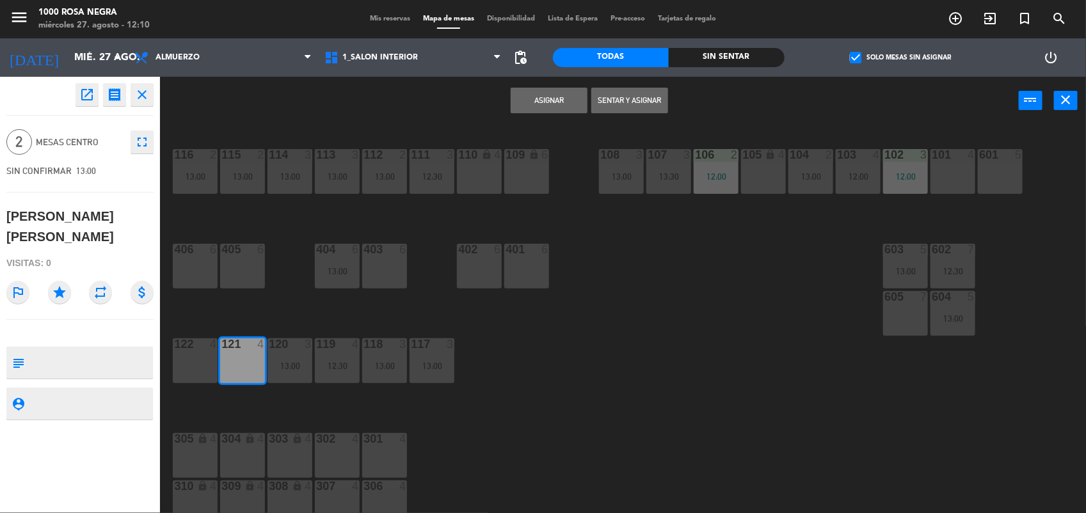
click at [536, 97] on button "Asignar" at bounding box center [549, 101] width 77 height 26
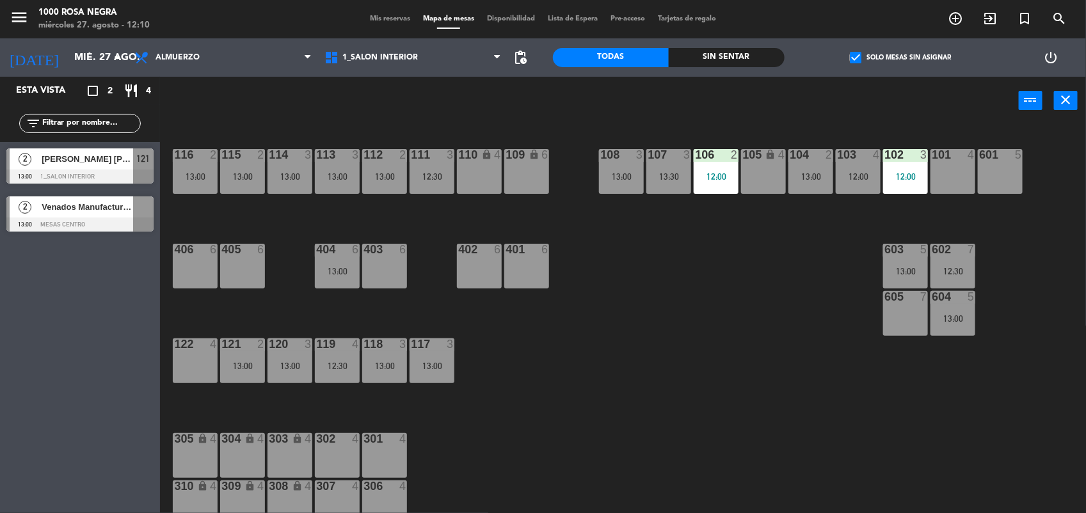
click at [52, 212] on span "Venados Manufactura Plastica" at bounding box center [88, 206] width 92 height 13
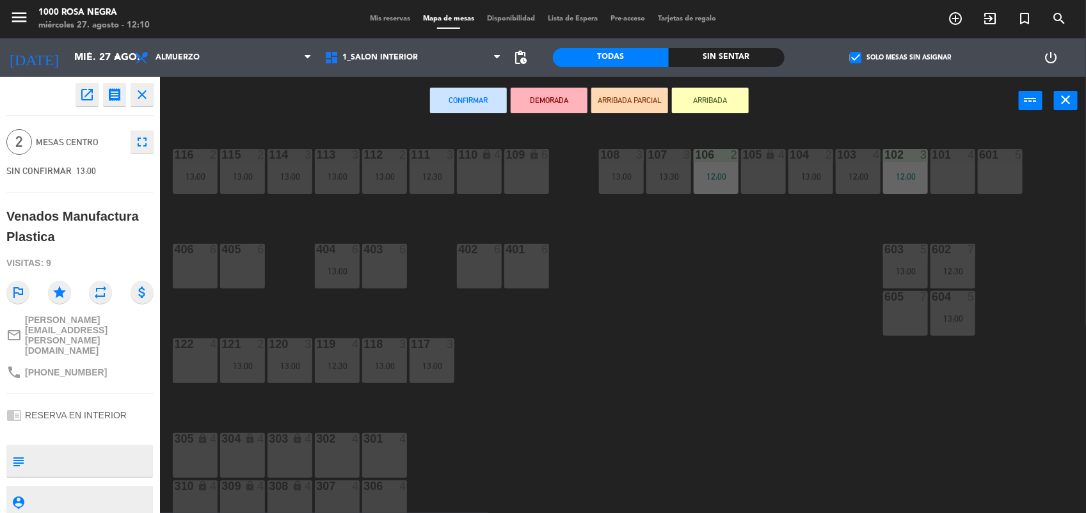
click at [182, 355] on div "122 4" at bounding box center [195, 361] width 45 height 45
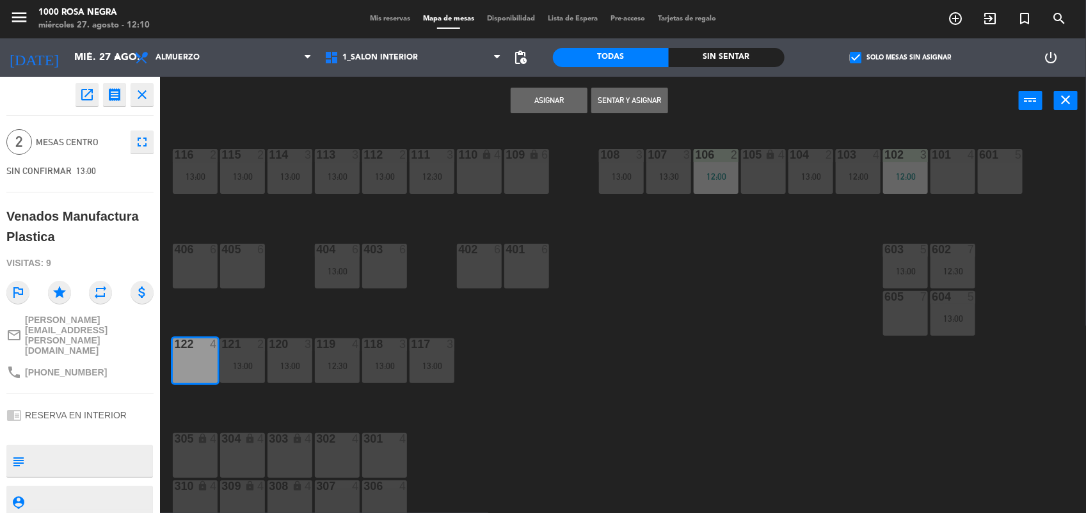
click at [528, 107] on button "Asignar" at bounding box center [549, 101] width 77 height 26
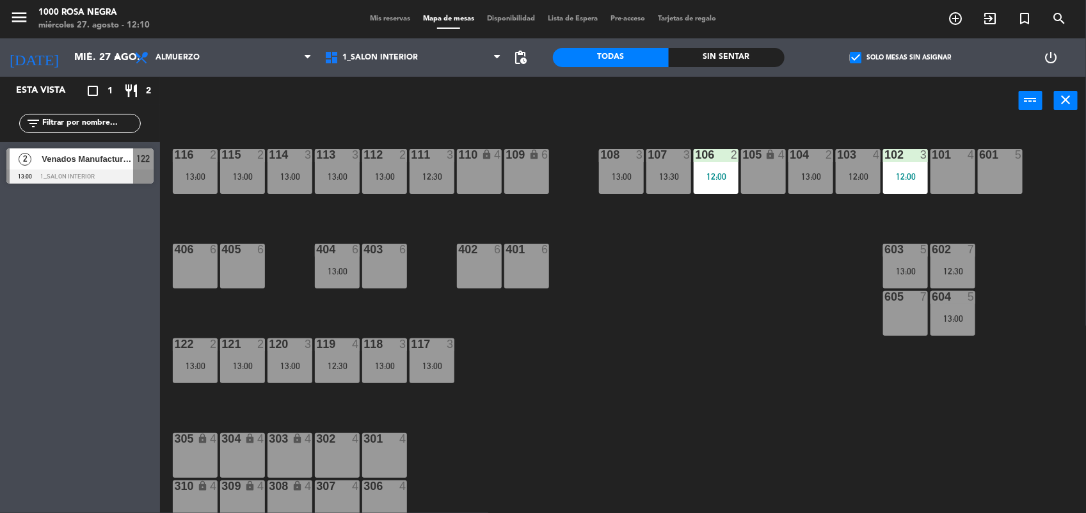
click at [632, 282] on div "116 2 13:00 115 2 13:00 114 3 13:00 113 3 13:00 112 2 13:00 111 3 12:30 110 loc…" at bounding box center [628, 321] width 915 height 388
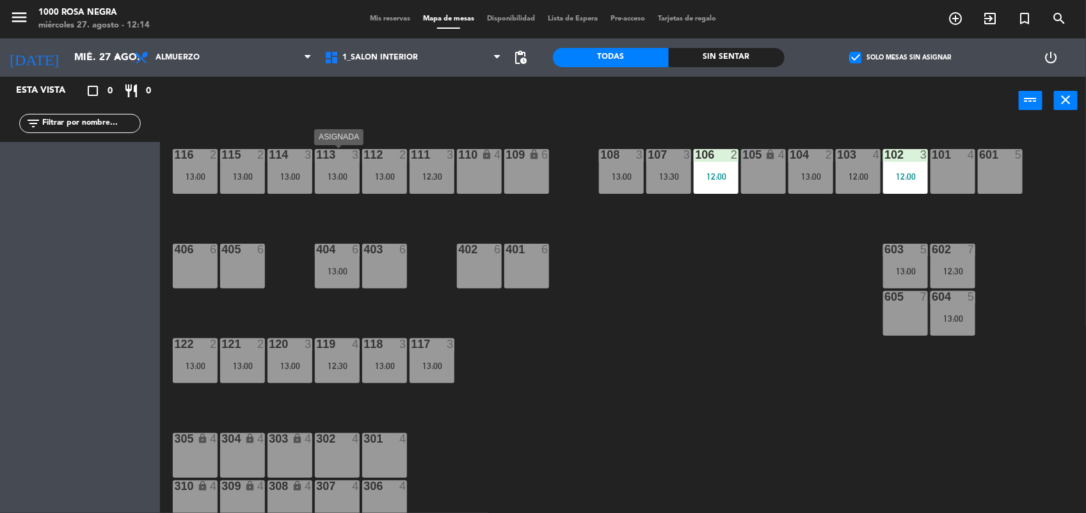
click at [347, 174] on div "13:00" at bounding box center [337, 176] width 45 height 9
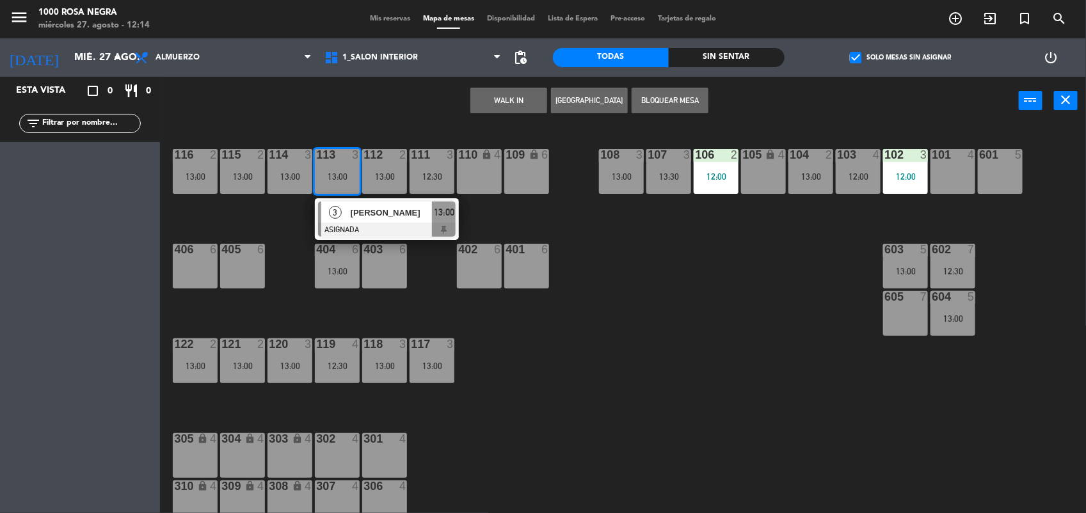
click at [949, 174] on div "101 4" at bounding box center [952, 171] width 45 height 45
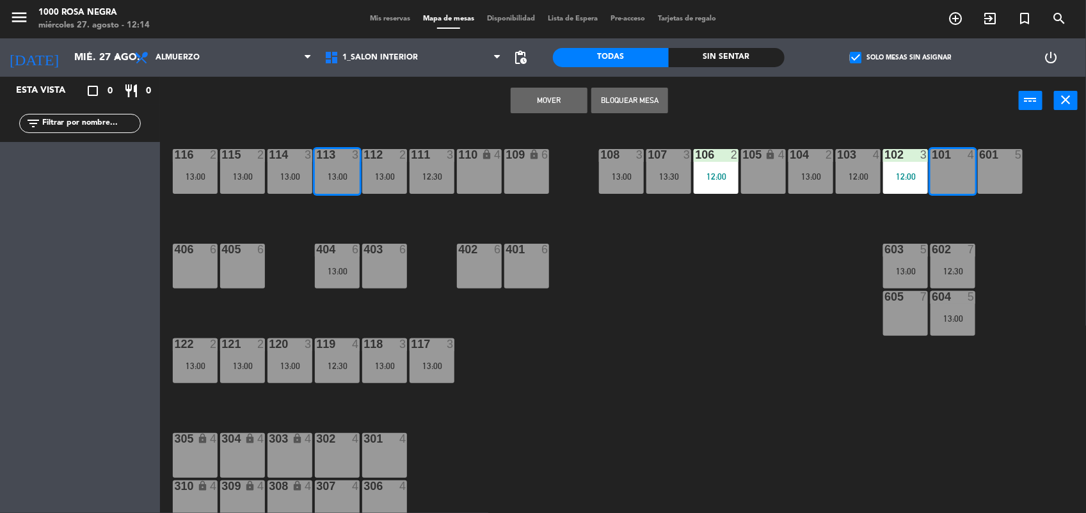
click at [543, 95] on button "Mover" at bounding box center [549, 101] width 77 height 26
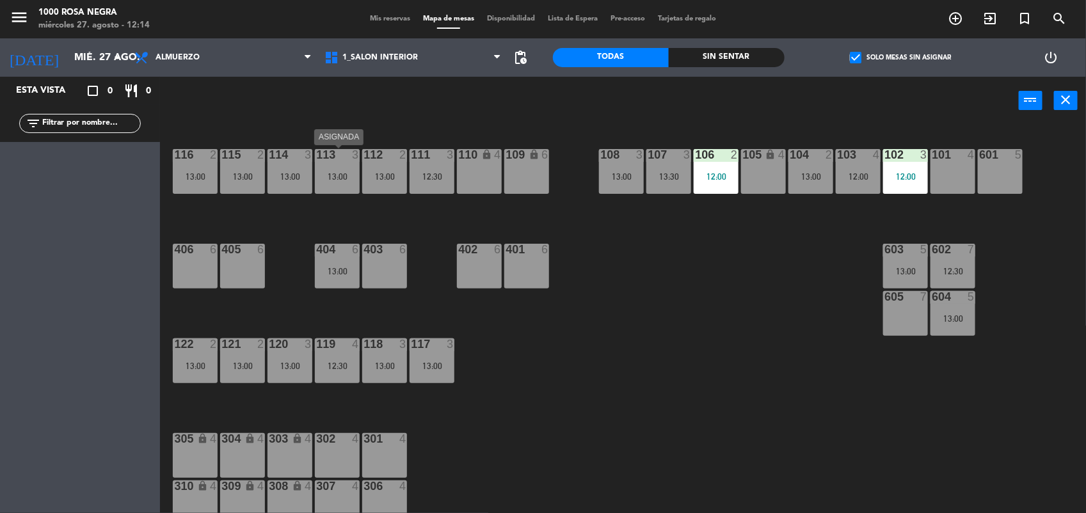
click at [344, 176] on div "13:00" at bounding box center [337, 176] width 45 height 9
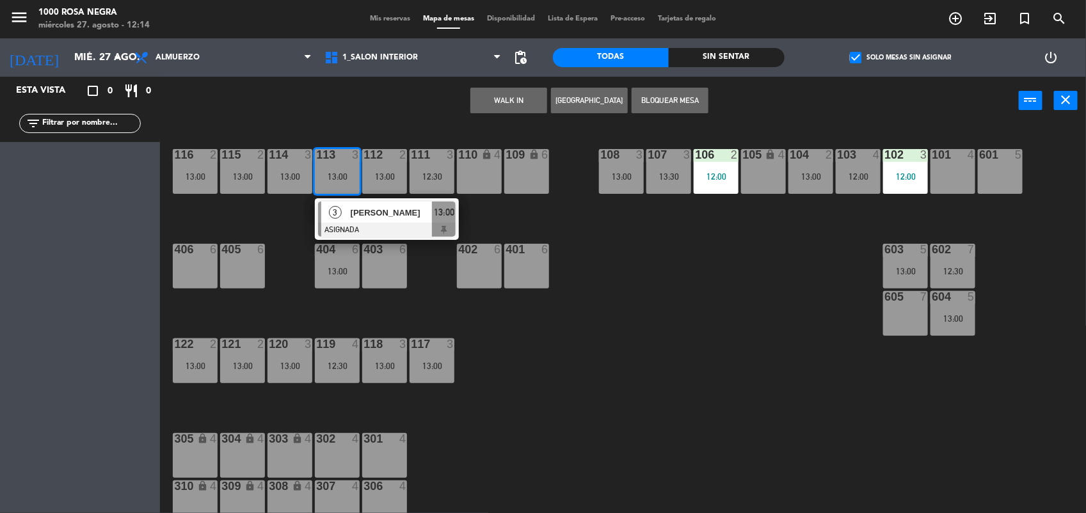
click at [661, 288] on div "116 2 13:00 115 2 13:00 114 3 13:00 113 3 13:00 3 [PERSON_NAME] ASIGNADA 13:00 …" at bounding box center [628, 321] width 915 height 388
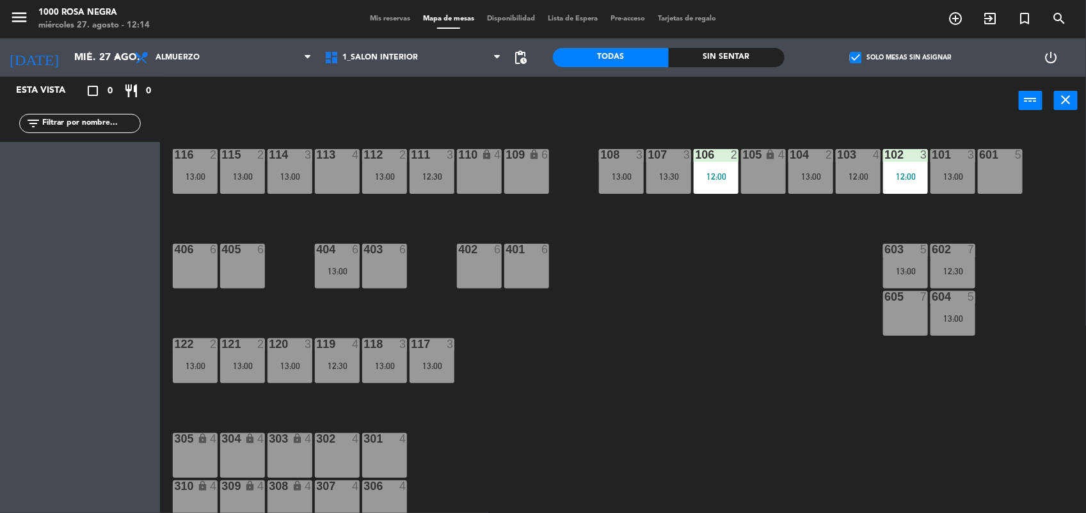
click at [317, 161] on div "113" at bounding box center [316, 155] width 1 height 12
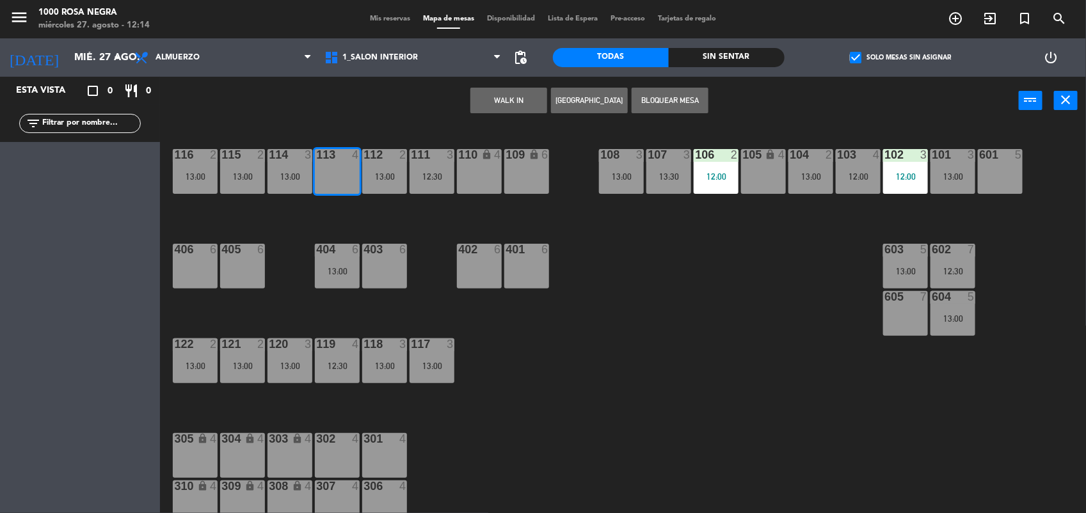
click at [525, 97] on button "WALK IN" at bounding box center [508, 101] width 77 height 26
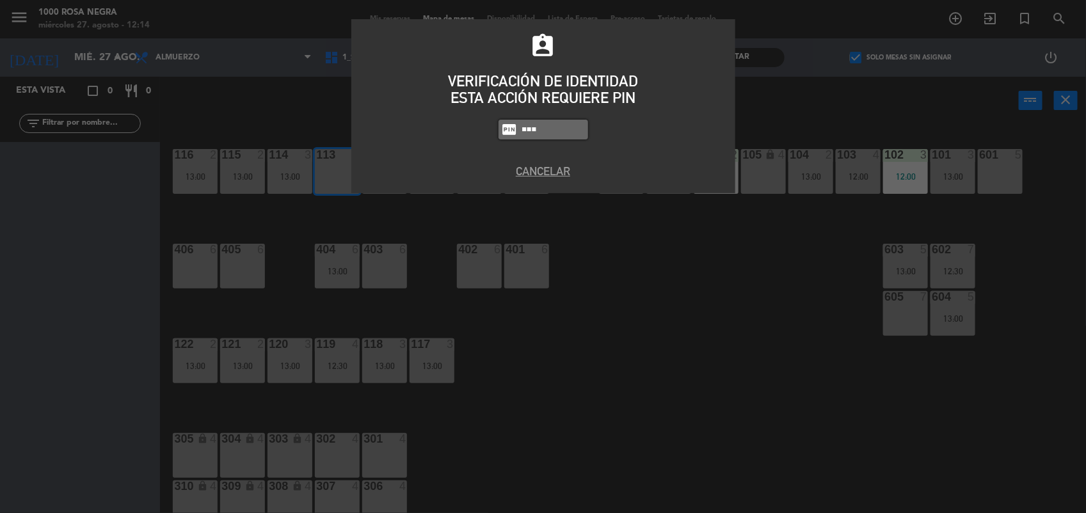
type input "5508"
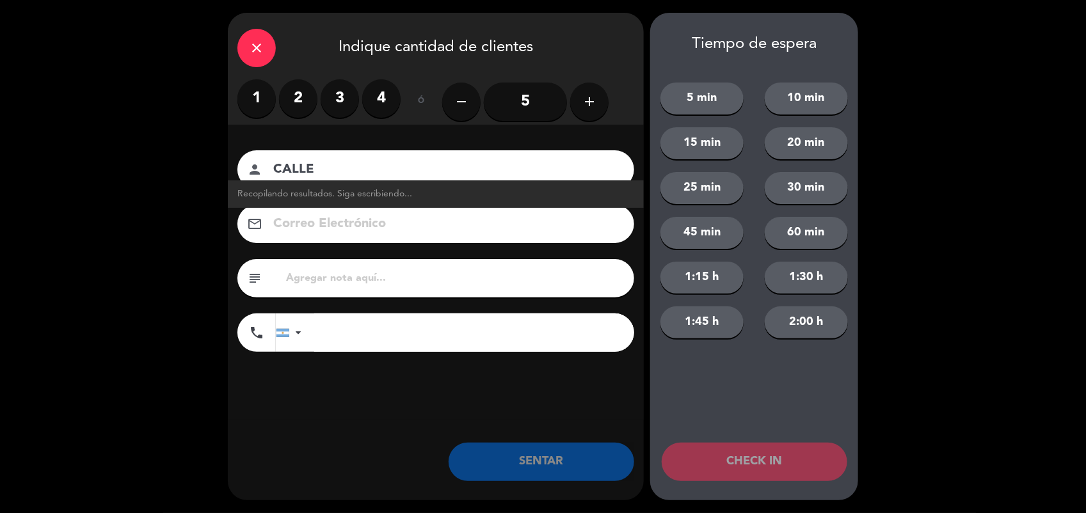
type input "CALLE"
click at [344, 98] on label "3" at bounding box center [340, 98] width 38 height 38
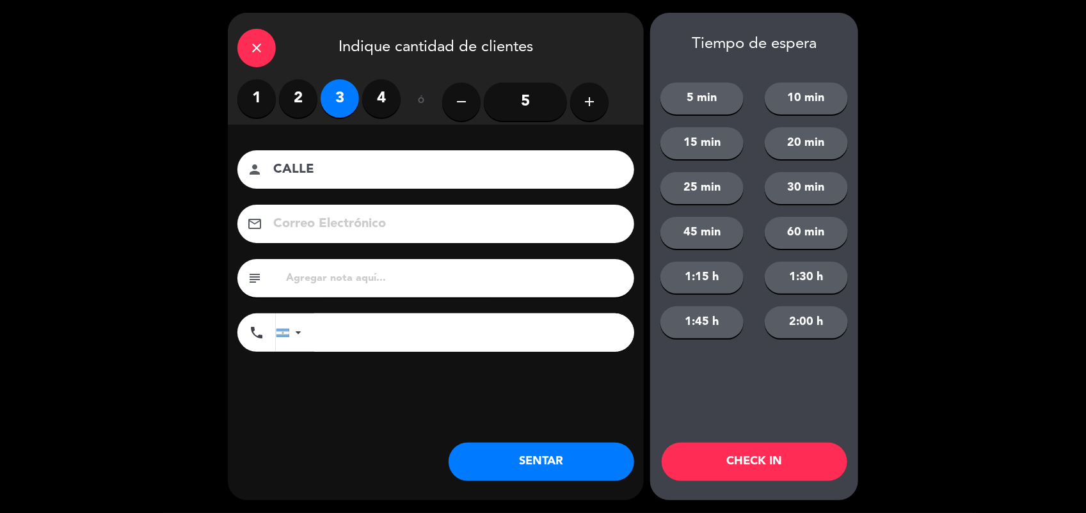
click at [507, 452] on button "SENTAR" at bounding box center [542, 462] width 186 height 38
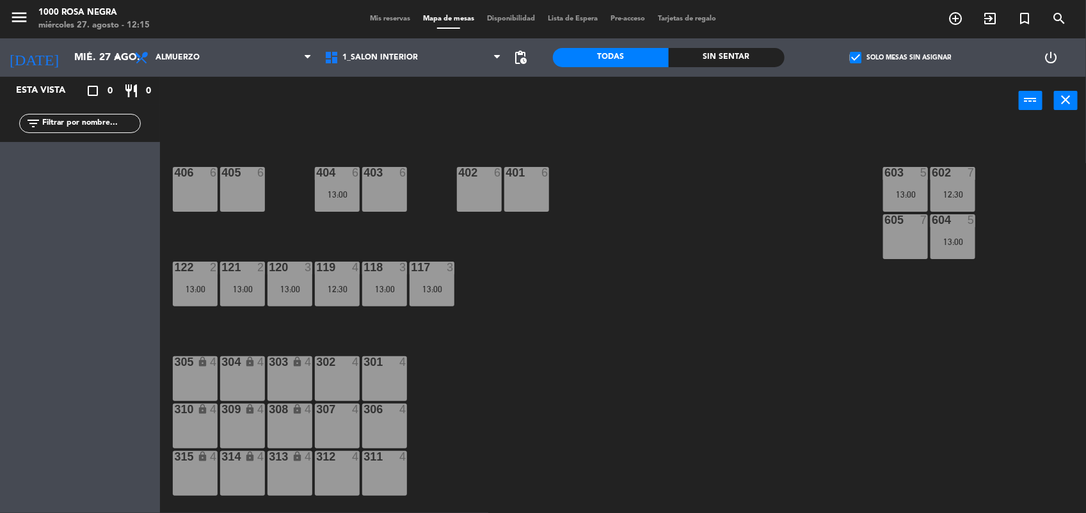
scroll to position [152, 0]
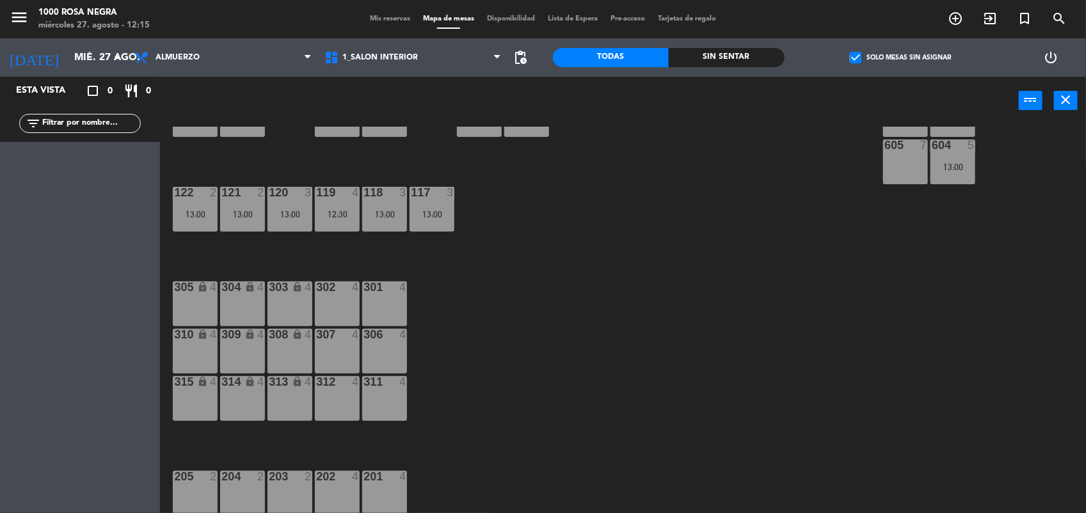
click at [378, 493] on div "201 4" at bounding box center [384, 493] width 45 height 45
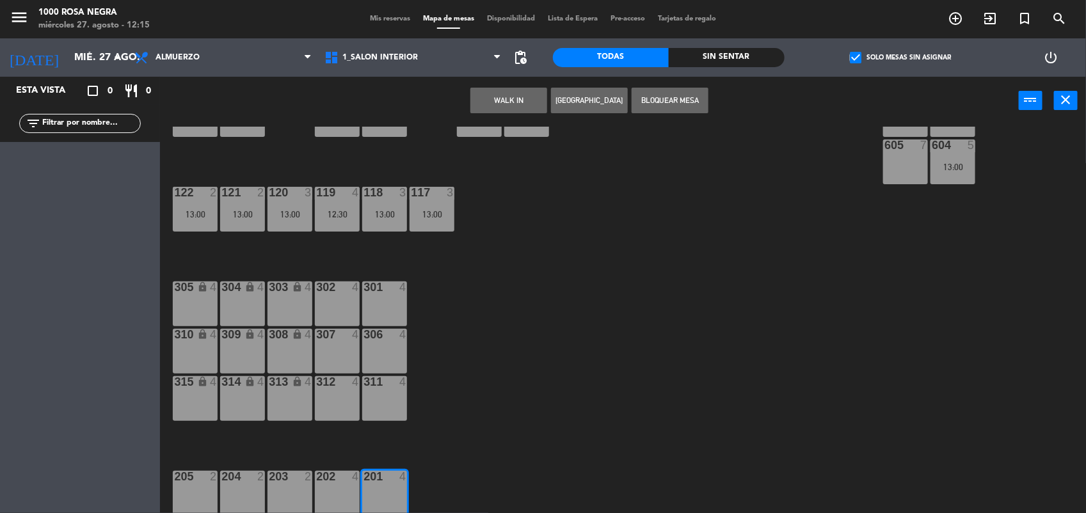
click at [528, 97] on button "WALK IN" at bounding box center [508, 101] width 77 height 26
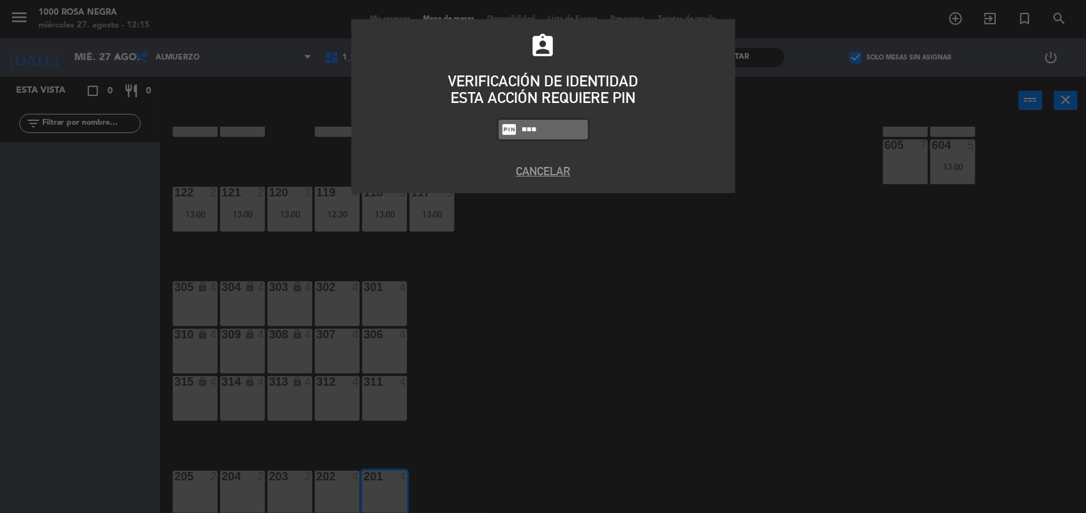
type input "5508"
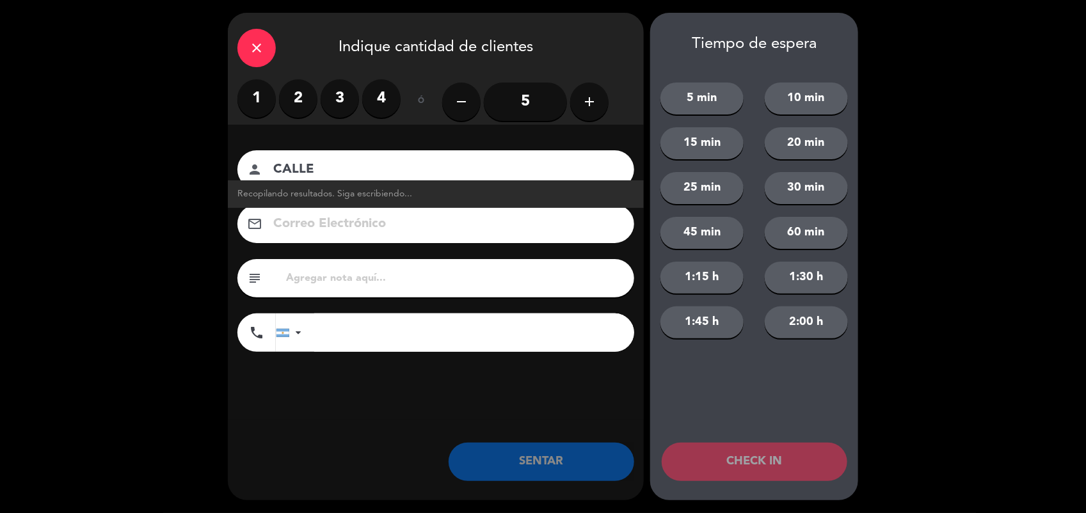
type input "CALLE"
click at [298, 112] on label "2" at bounding box center [298, 98] width 38 height 38
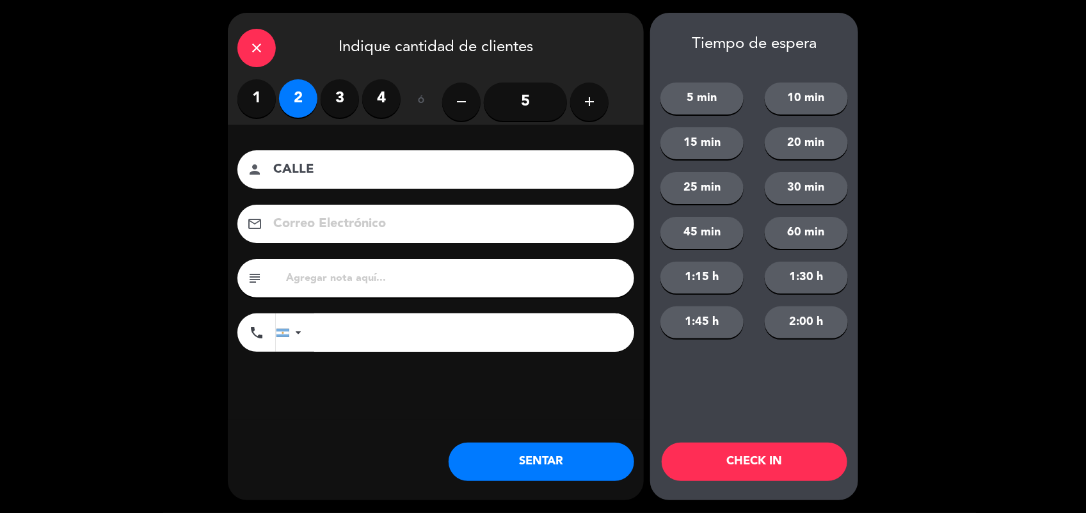
click at [515, 440] on div "close Indique cantidad de clientes 1 2 3 4 ó remove 5 add Nombre del cliente pe…" at bounding box center [436, 257] width 416 height 488
click at [517, 465] on button "SENTAR" at bounding box center [542, 462] width 186 height 38
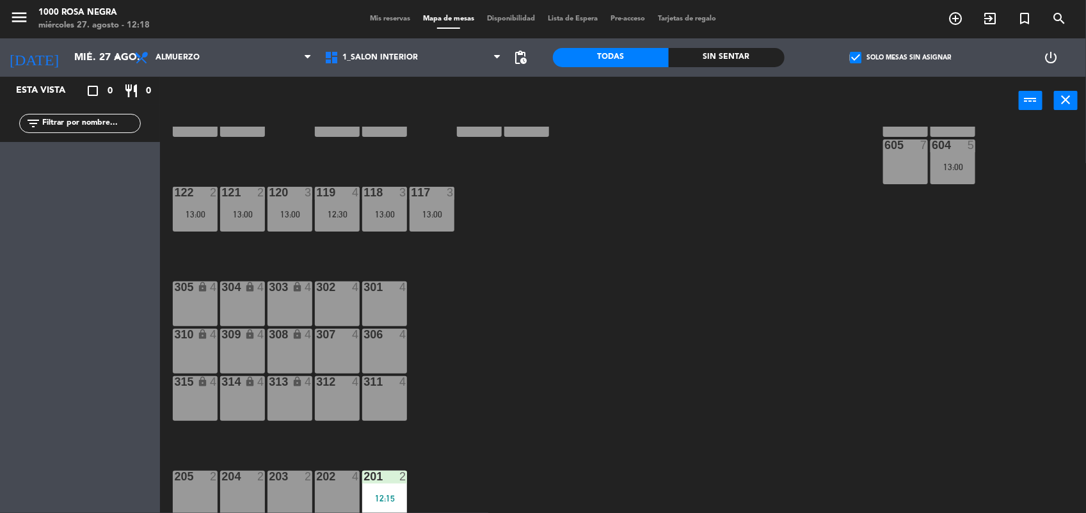
click at [331, 488] on div "202 4" at bounding box center [337, 493] width 45 height 45
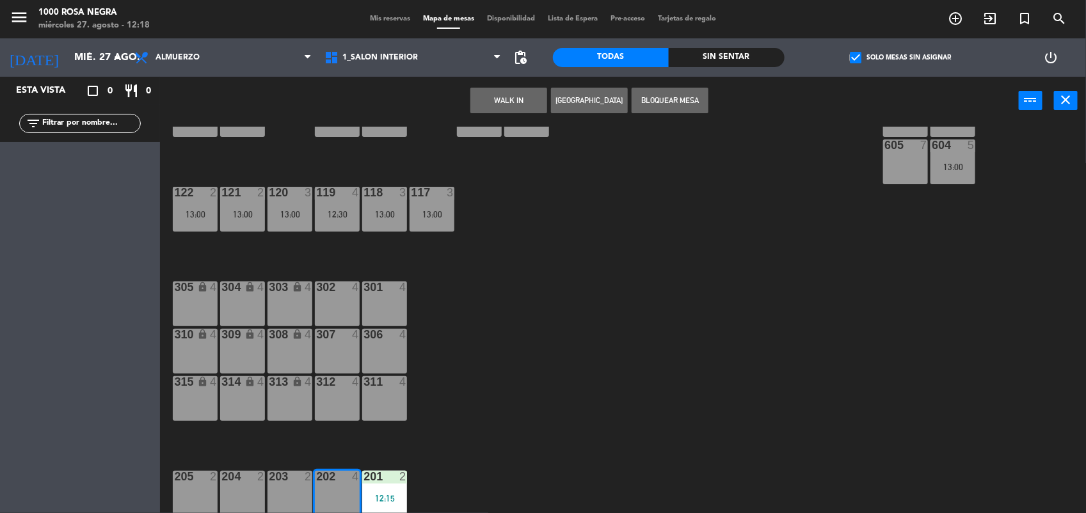
click at [501, 106] on button "WALK IN" at bounding box center [508, 101] width 77 height 26
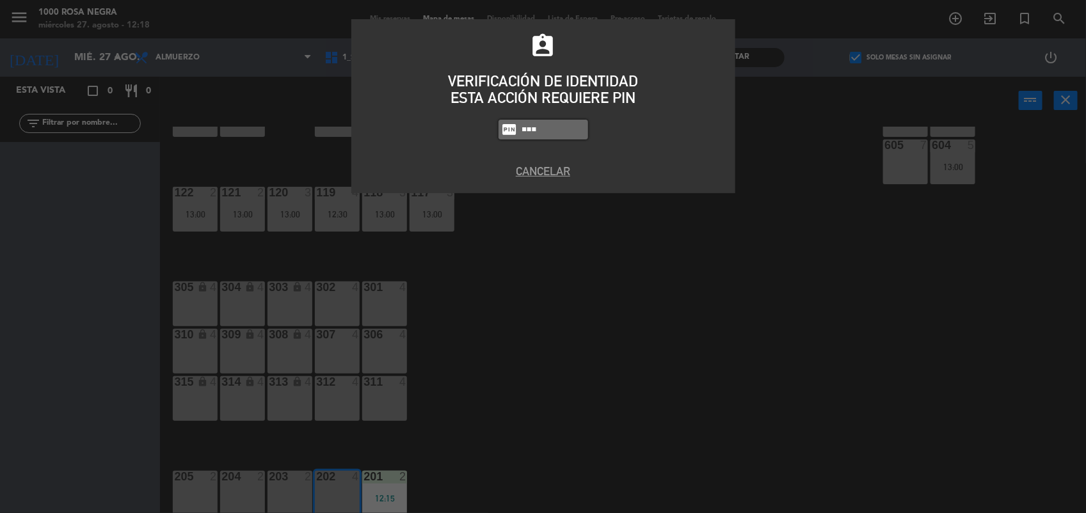
type input "5508"
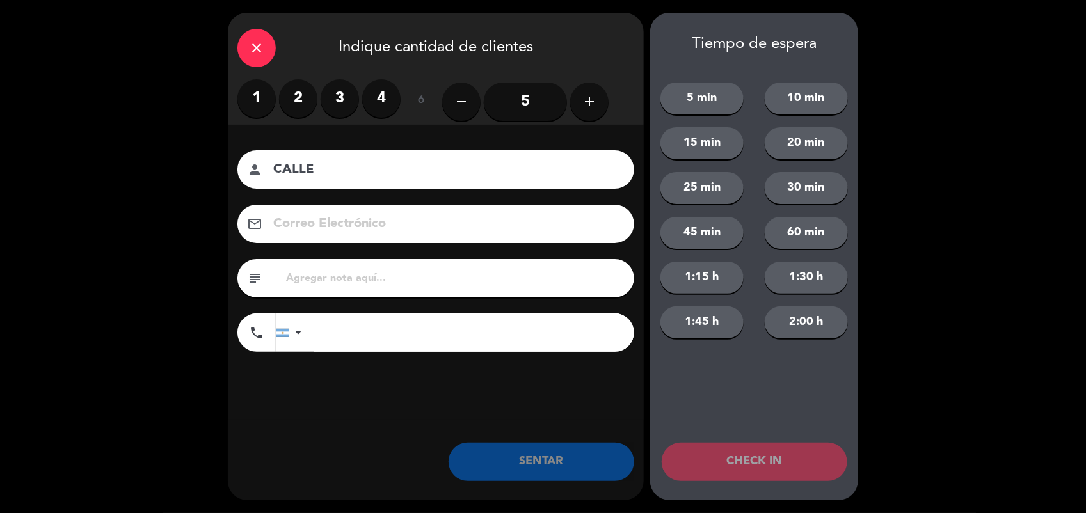
type input "CALLE"
click at [293, 97] on label "2" at bounding box center [298, 98] width 38 height 38
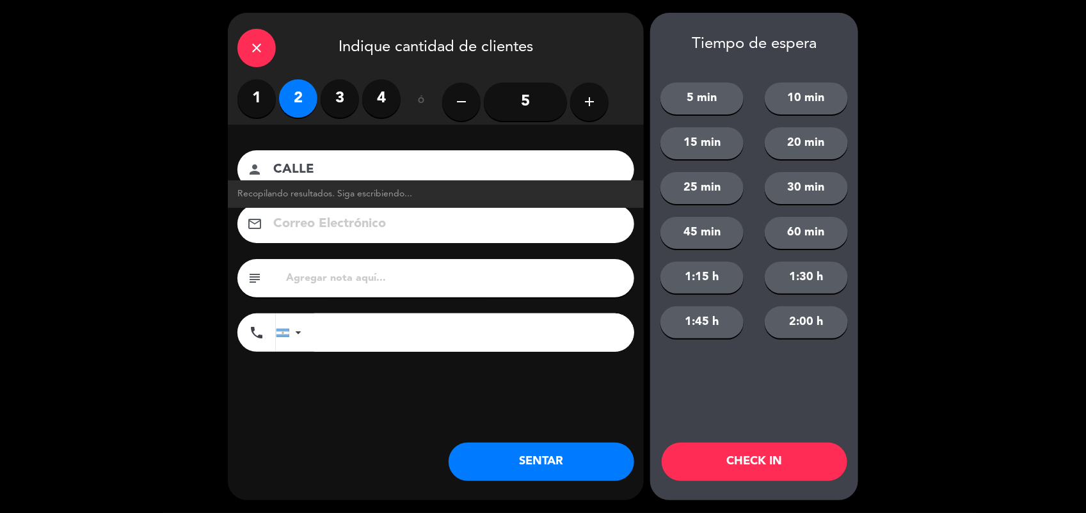
click at [526, 458] on button "SENTAR" at bounding box center [542, 462] width 186 height 38
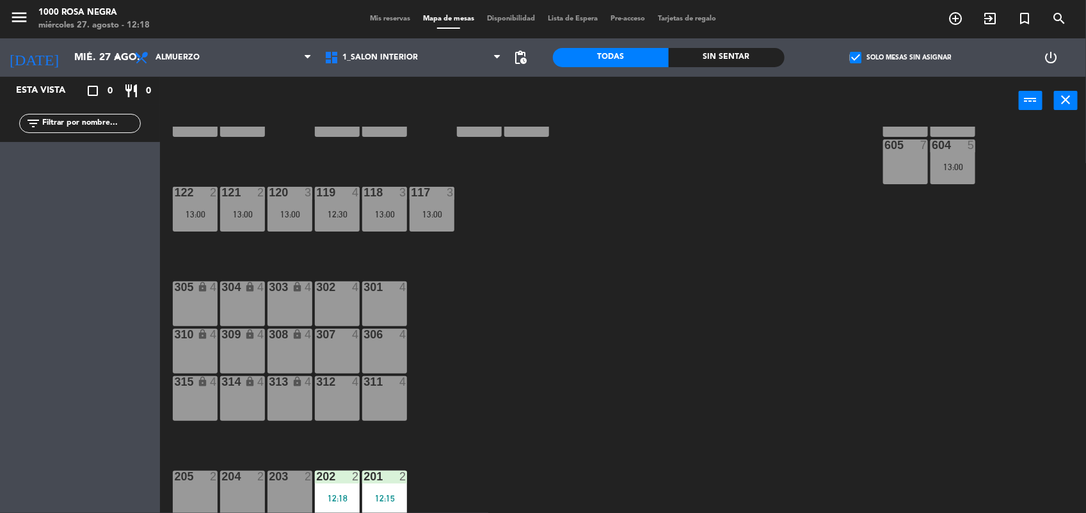
click at [129, 126] on input "text" at bounding box center [90, 123] width 99 height 14
type input "M"
click at [855, 60] on span "check_box" at bounding box center [856, 58] width 12 height 12
click at [900, 58] on input "check_box Solo mesas sin asignar" at bounding box center [900, 58] width 0 height 0
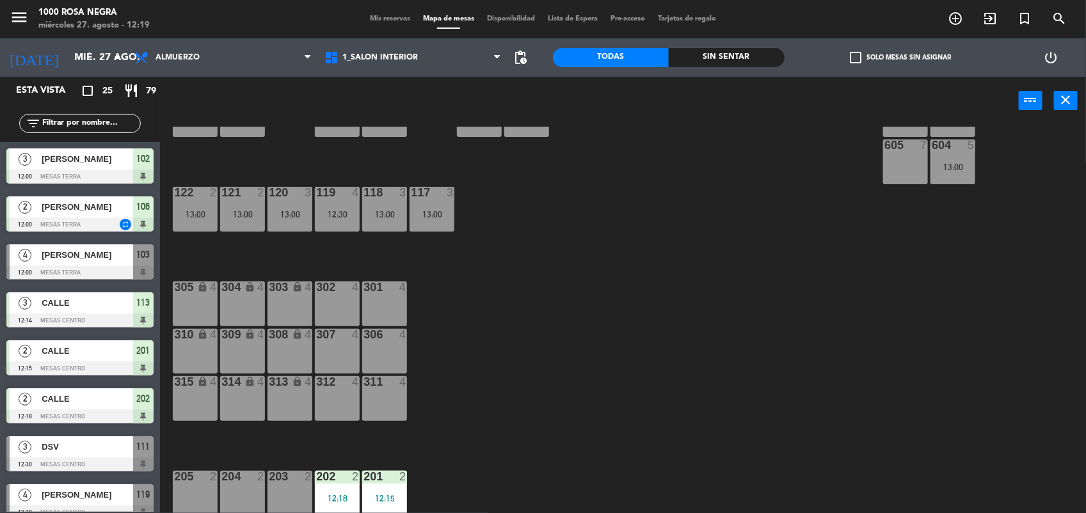
click at [116, 116] on input "text" at bounding box center [90, 123] width 99 height 14
type input ","
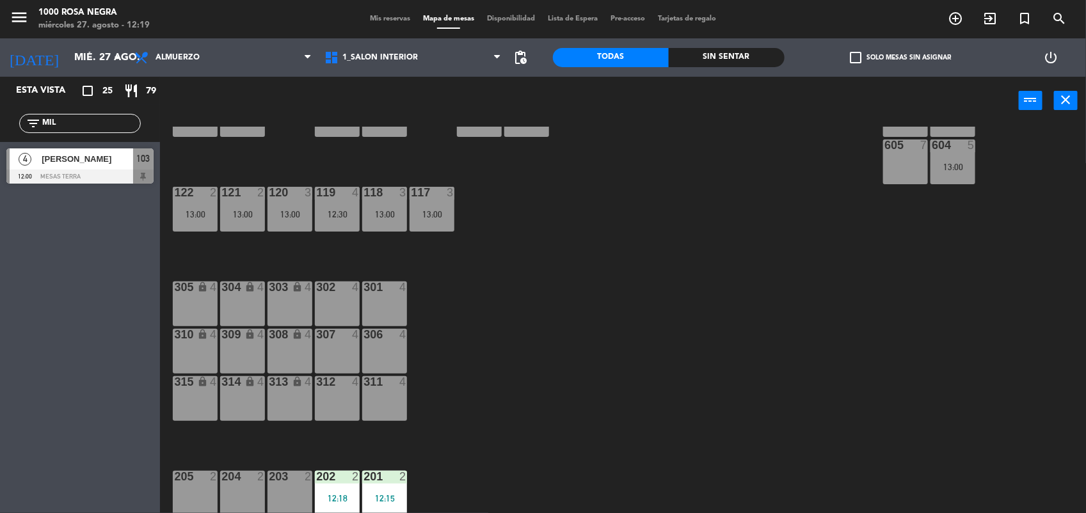
type input "MIL"
click at [109, 161] on span "[PERSON_NAME]" at bounding box center [88, 158] width 92 height 13
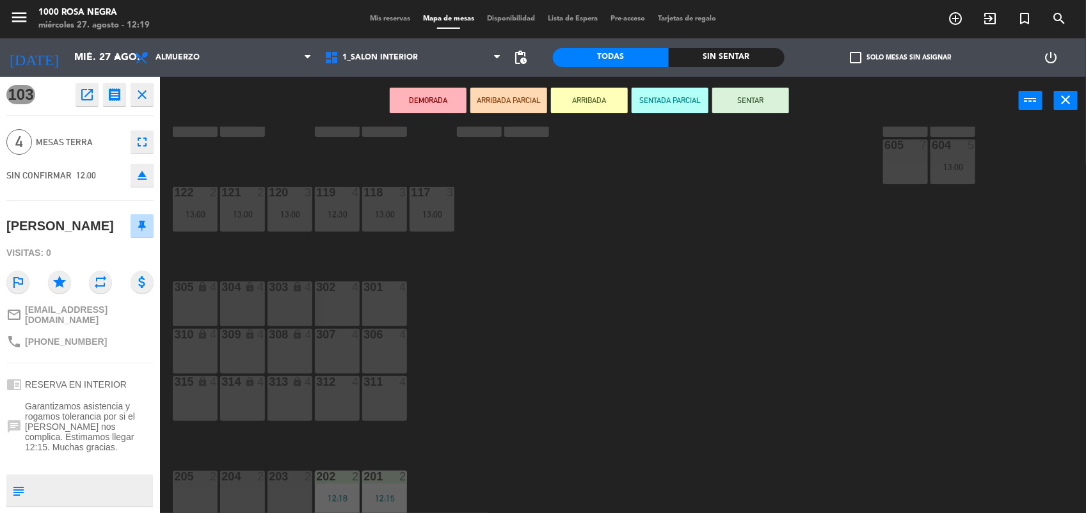
click at [734, 102] on button "SENTAR" at bounding box center [750, 101] width 77 height 26
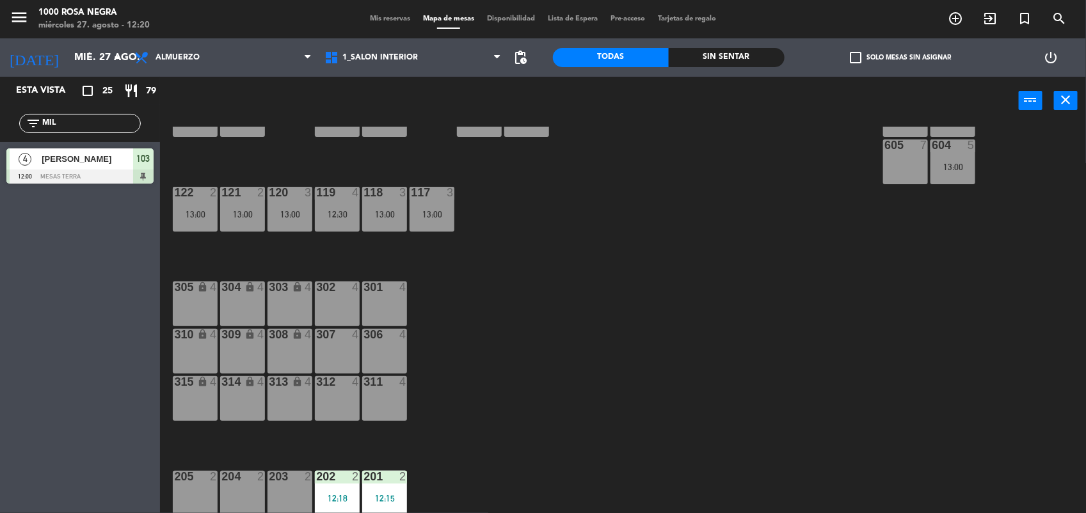
scroll to position [0, 0]
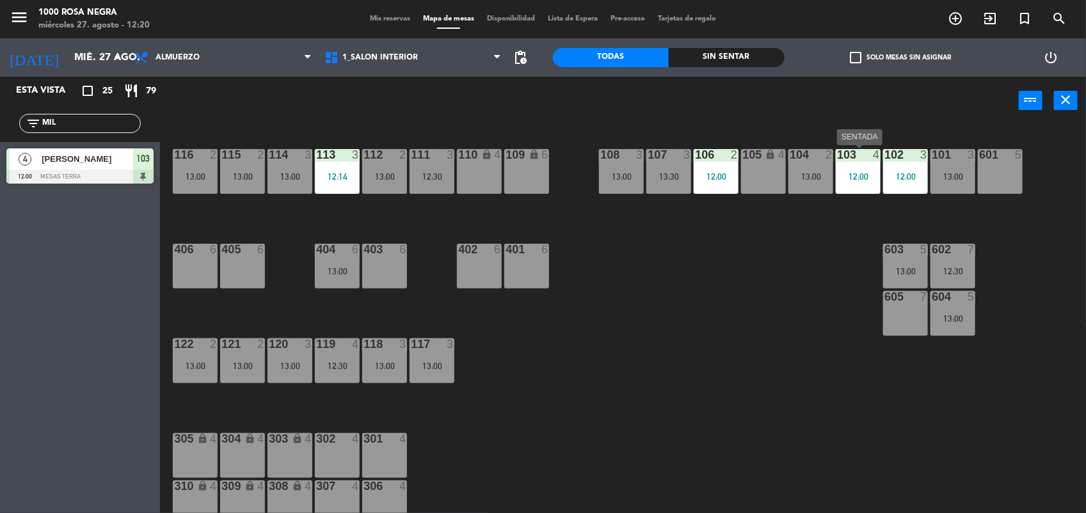
click at [873, 186] on div "103 4 12:00" at bounding box center [858, 171] width 45 height 45
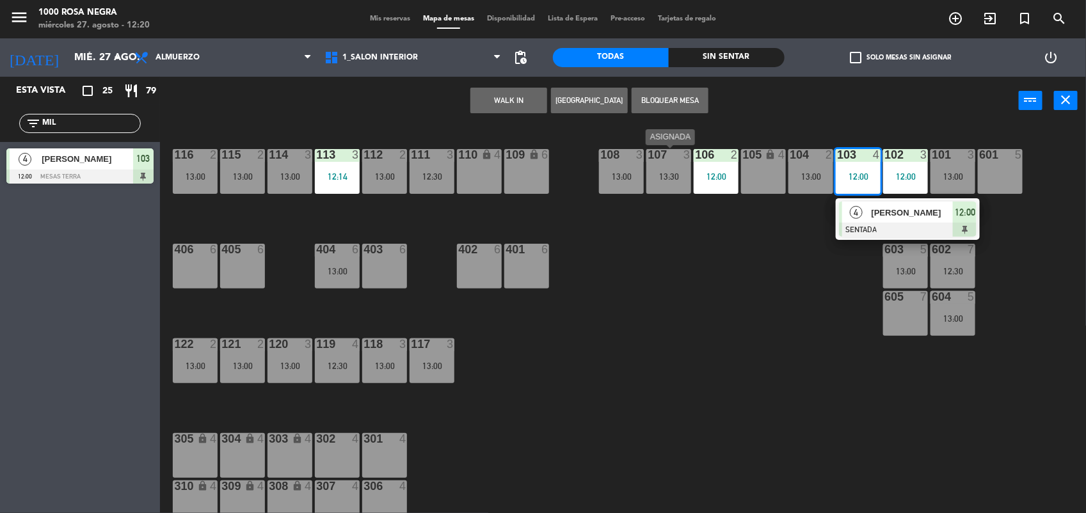
click at [676, 180] on div "13:30" at bounding box center [668, 176] width 45 height 9
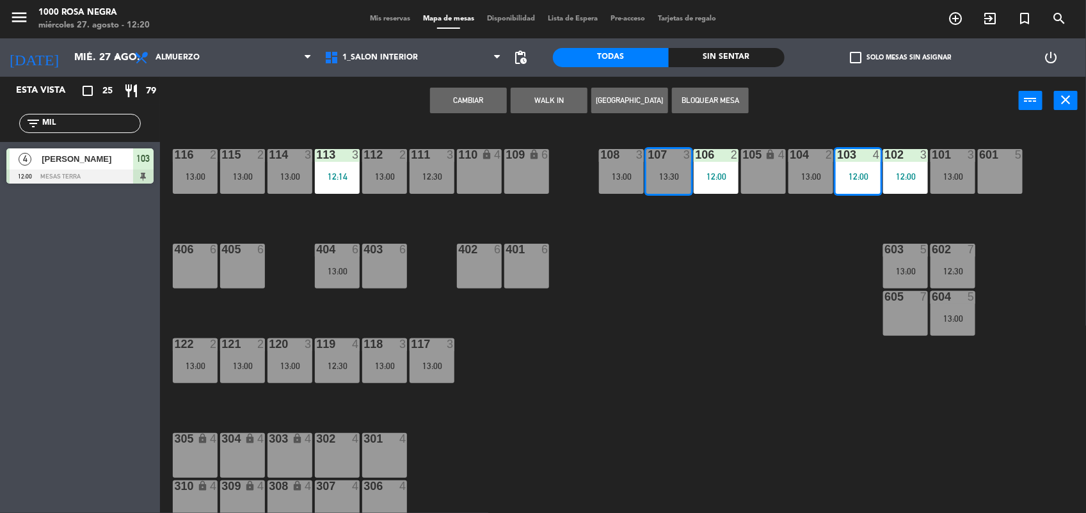
click at [472, 97] on button "Cambiar" at bounding box center [468, 101] width 77 height 26
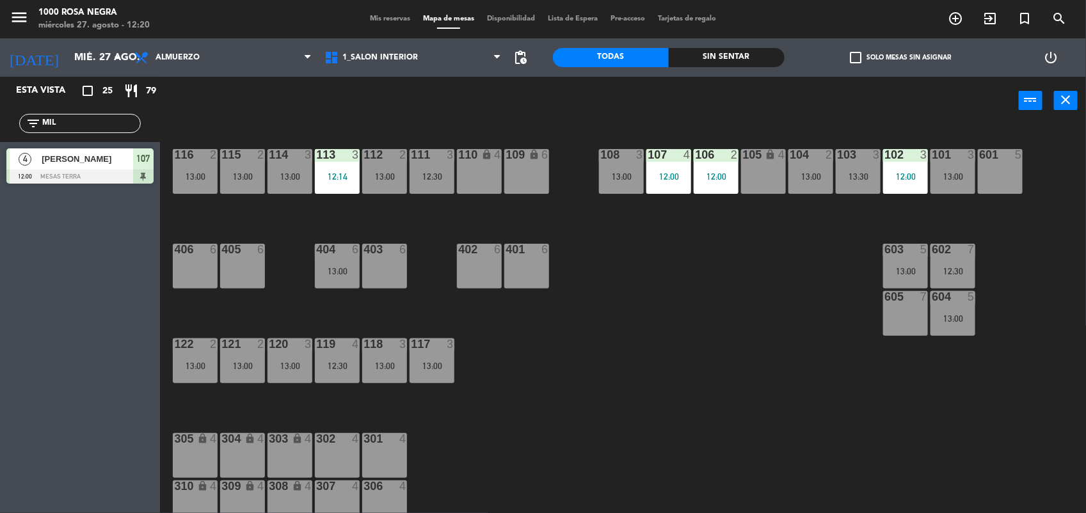
click at [79, 124] on input "MIL" at bounding box center [90, 123] width 99 height 14
type input "M"
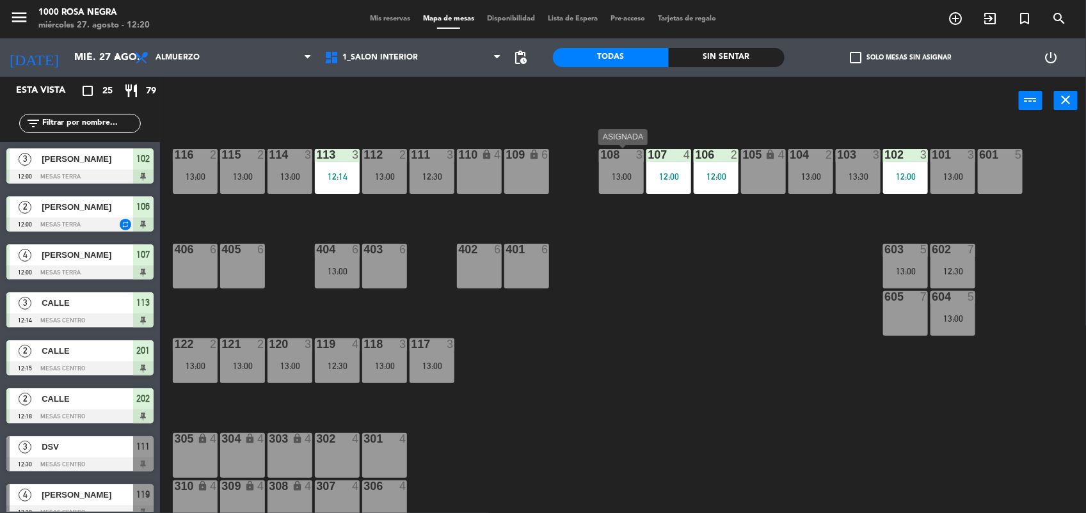
click at [603, 187] on div "108 3 13:00" at bounding box center [621, 171] width 45 height 45
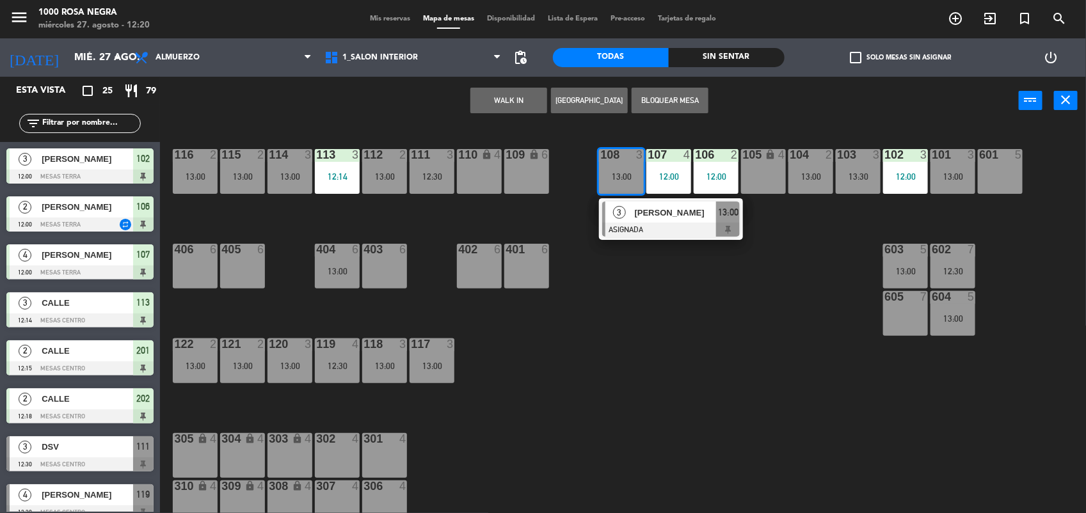
click at [673, 280] on div "116 2 13:00 115 2 13:00 114 3 13:00 113 3 12:14 112 2 13:00 111 3 12:30 110 loc…" at bounding box center [628, 321] width 915 height 388
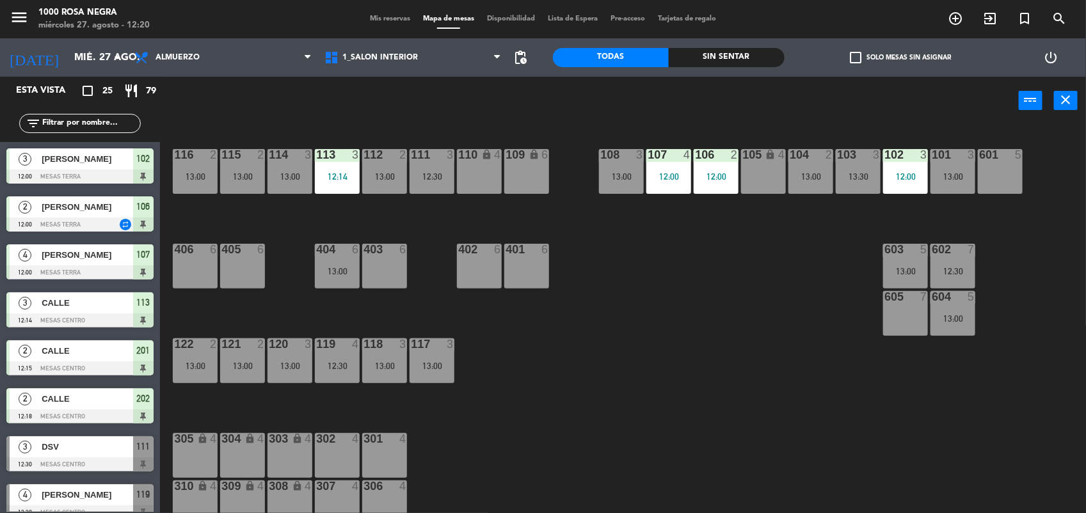
click at [751, 180] on div "105 lock 4" at bounding box center [763, 171] width 45 height 45
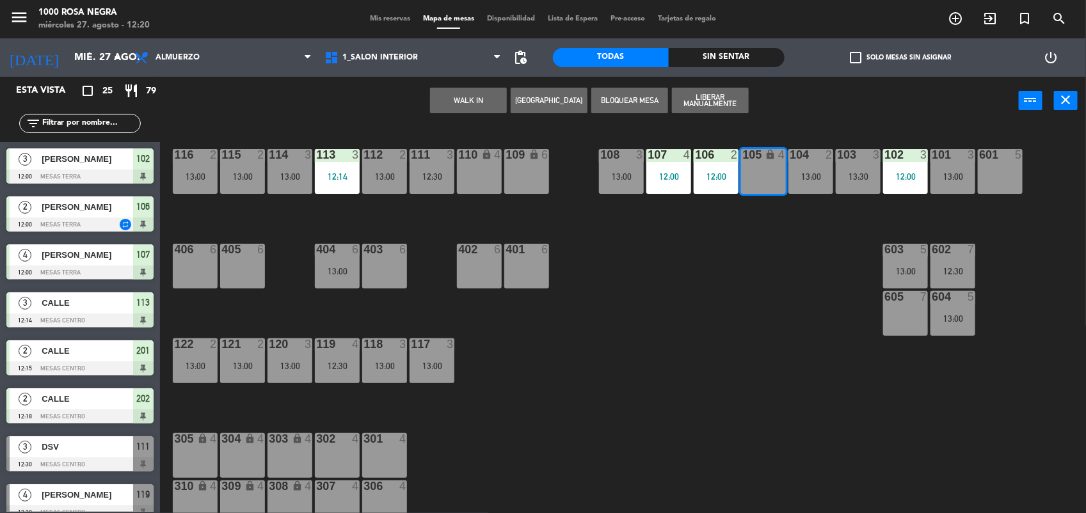
click at [792, 272] on div "116 2 13:00 115 2 13:00 114 3 13:00 113 3 12:14 112 2 13:00 111 3 12:30 110 loc…" at bounding box center [628, 321] width 915 height 388
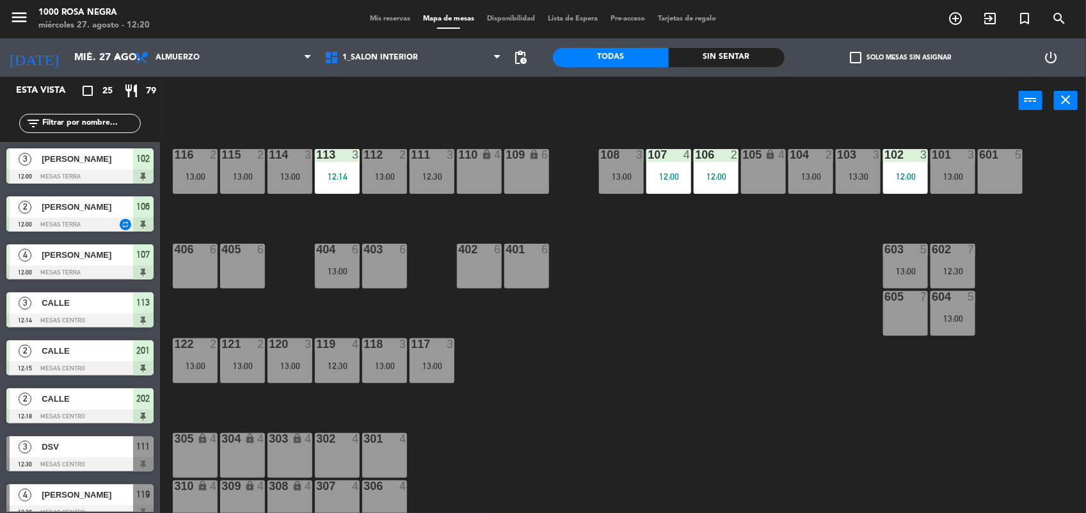
click at [806, 183] on div "104 2 13:00" at bounding box center [810, 171] width 45 height 45
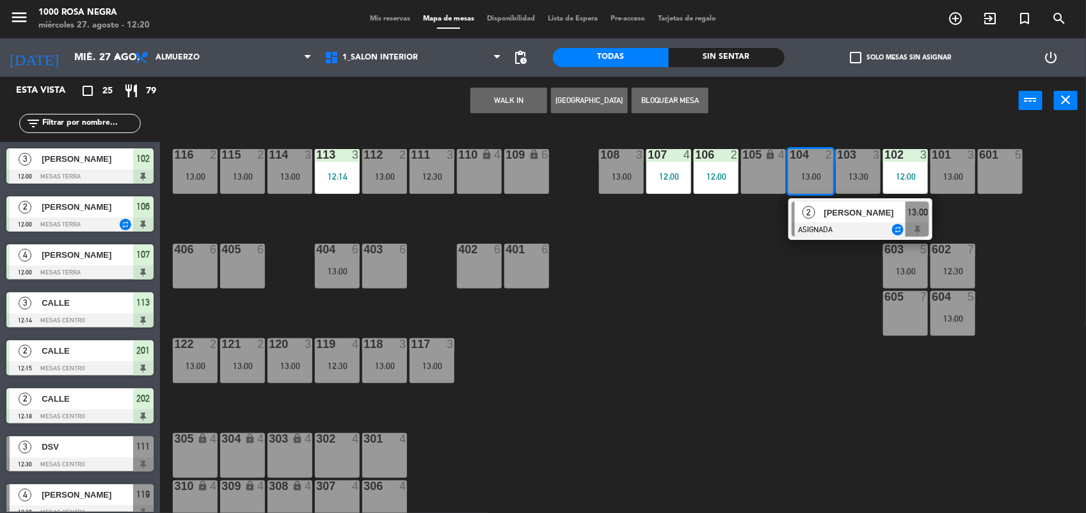
click at [715, 238] on div "116 2 13:00 115 2 13:00 114 3 13:00 113 3 12:14 112 2 13:00 111 3 12:30 110 loc…" at bounding box center [628, 321] width 915 height 388
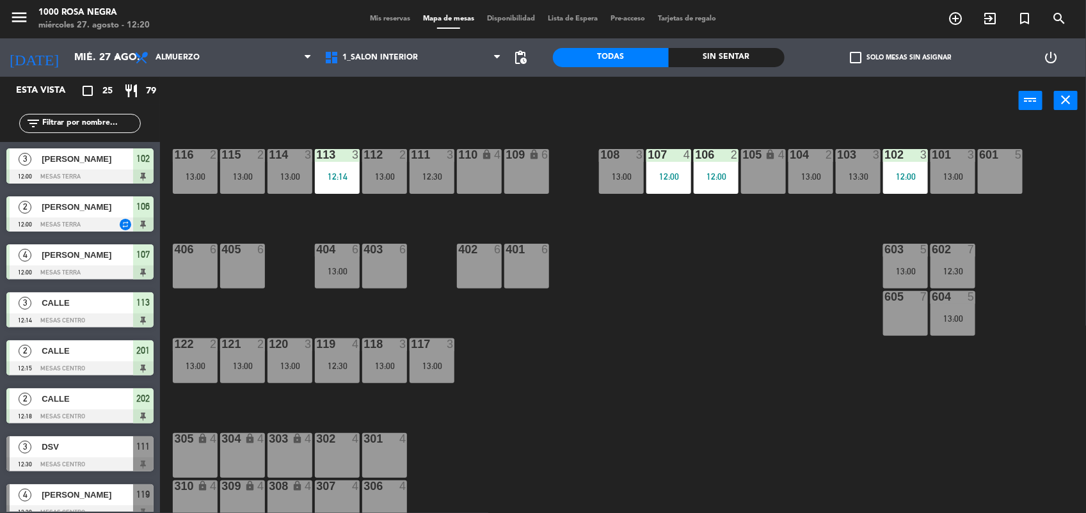
click at [427, 174] on div "12:30" at bounding box center [432, 176] width 45 height 9
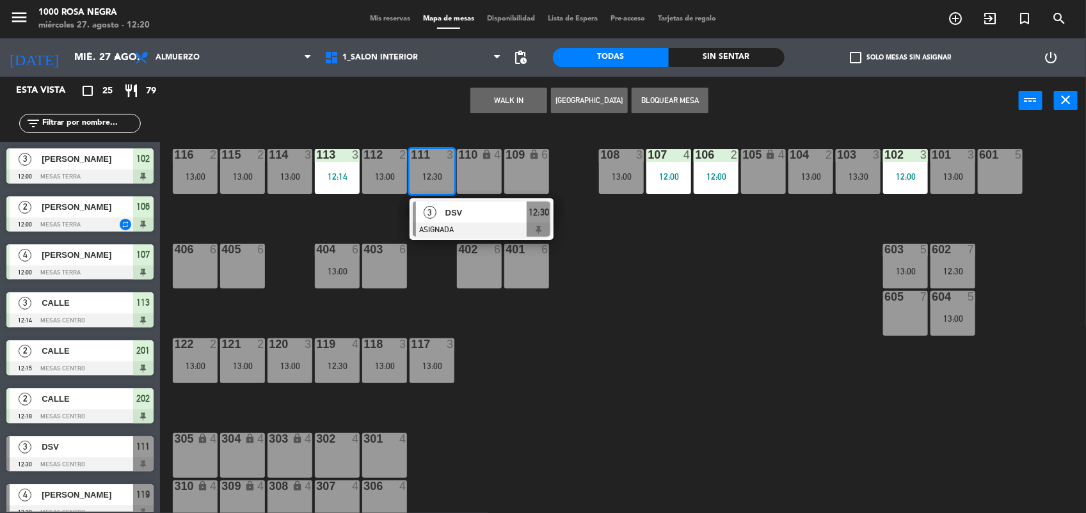
click at [626, 178] on div "13:00" at bounding box center [621, 176] width 45 height 9
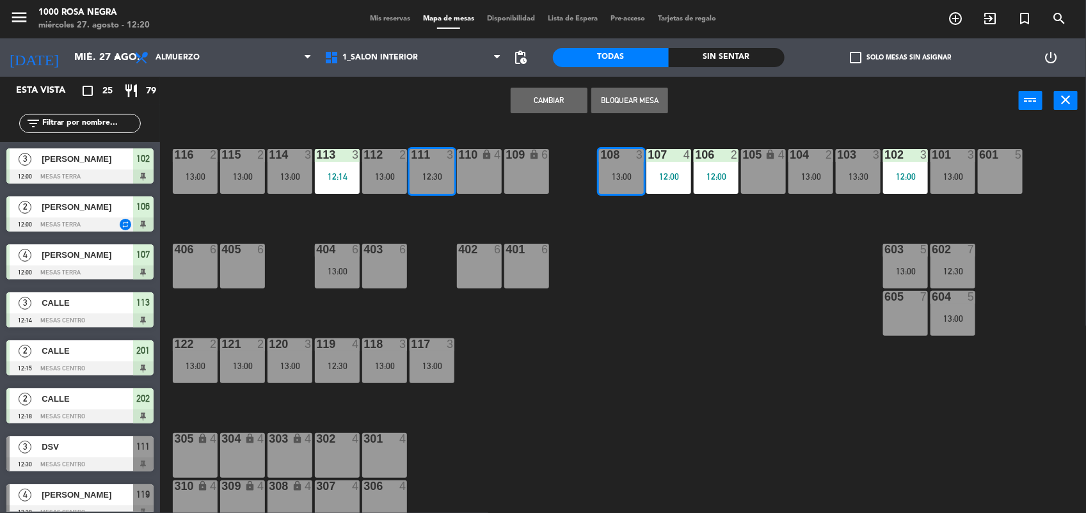
click at [541, 103] on button "Cambiar" at bounding box center [549, 101] width 77 height 26
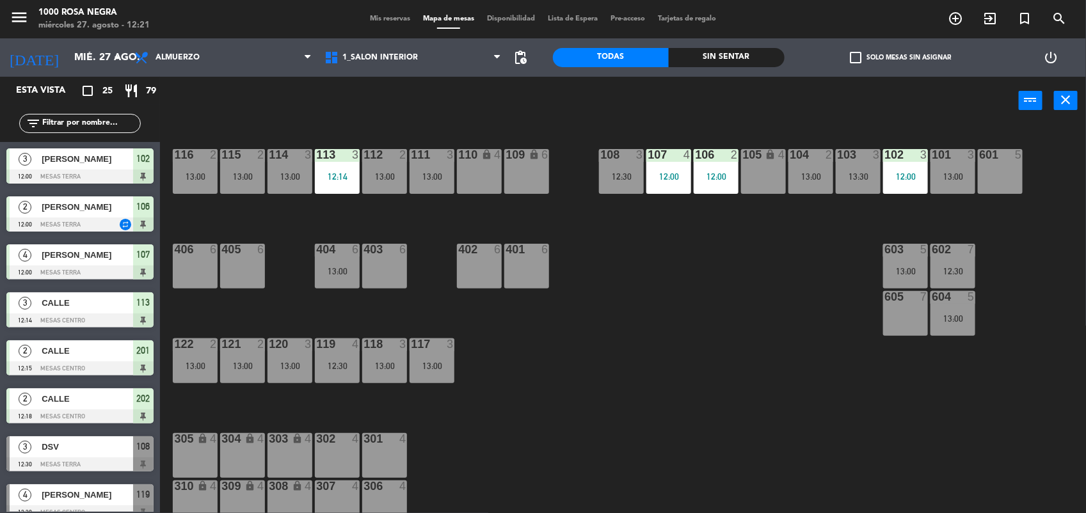
click at [683, 339] on div "116 2 13:00 115 2 13:00 114 3 13:00 113 3 12:14 112 2 13:00 111 3 13:00 110 loc…" at bounding box center [628, 321] width 915 height 388
click at [100, 122] on input "text" at bounding box center [90, 123] width 99 height 14
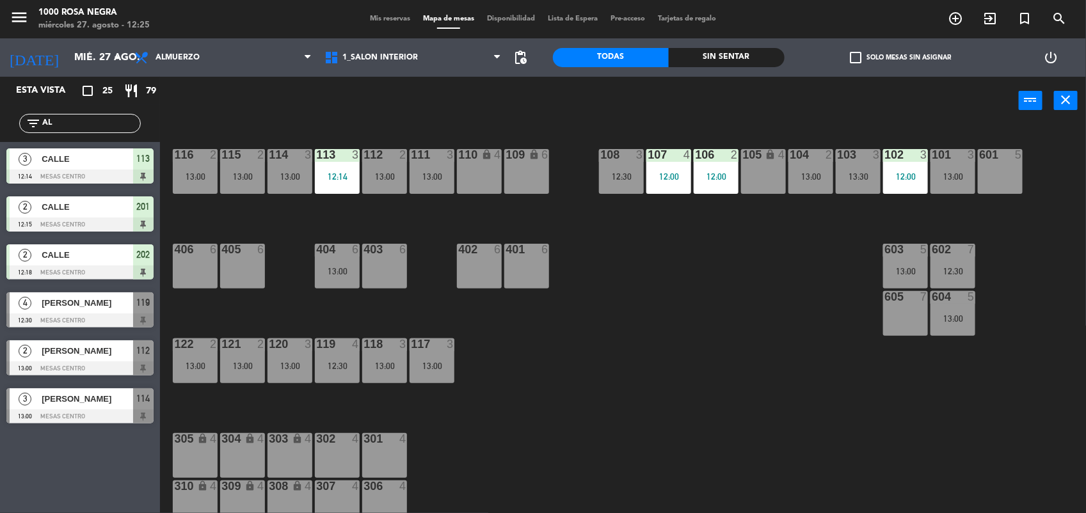
type input "A"
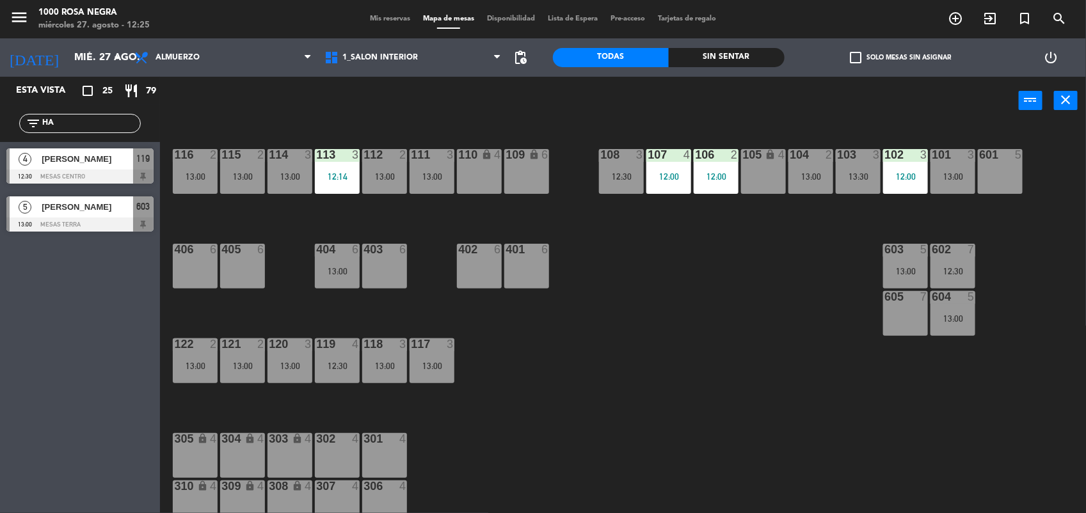
type input "H"
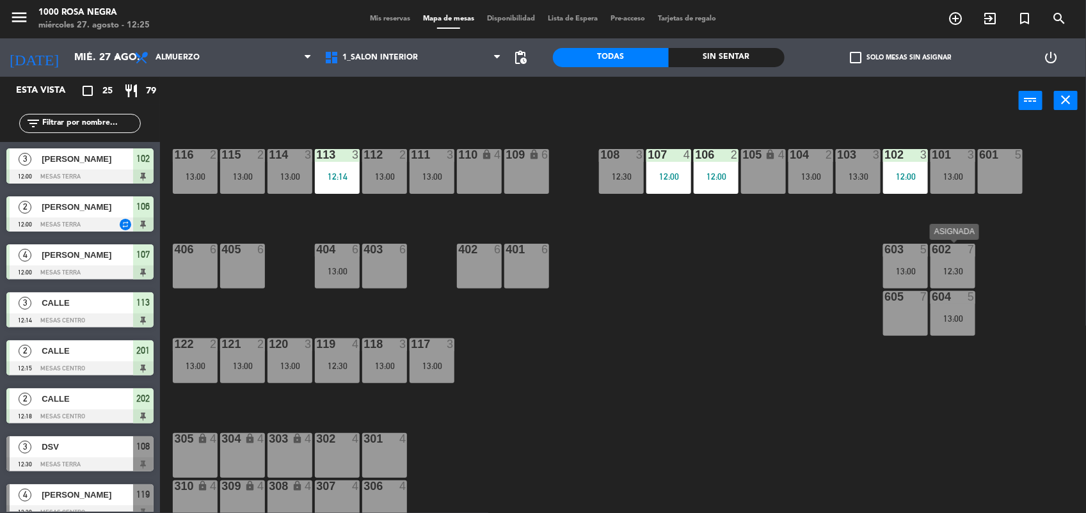
click at [954, 262] on div "602 7 12:30" at bounding box center [952, 266] width 45 height 45
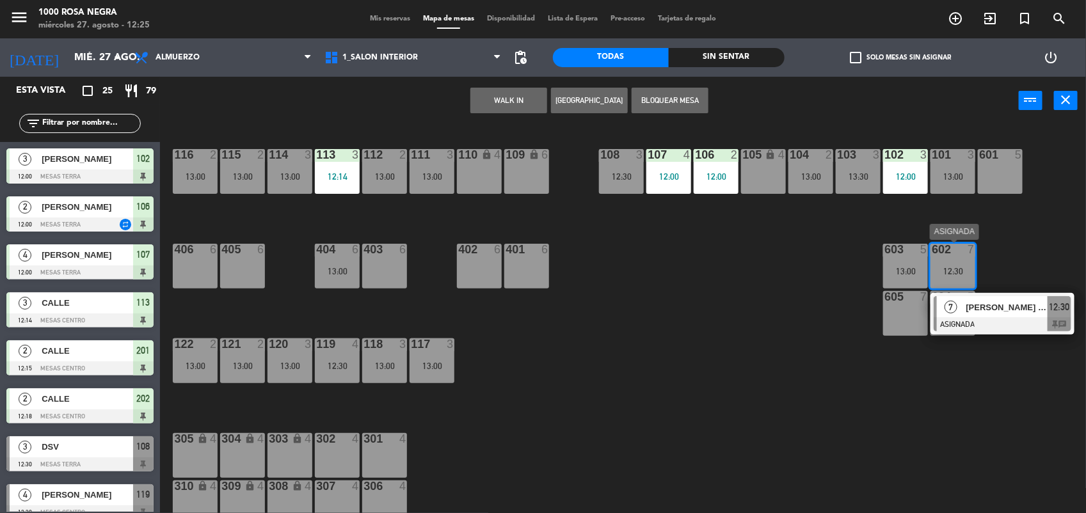
click at [987, 324] on div at bounding box center [1003, 324] width 138 height 14
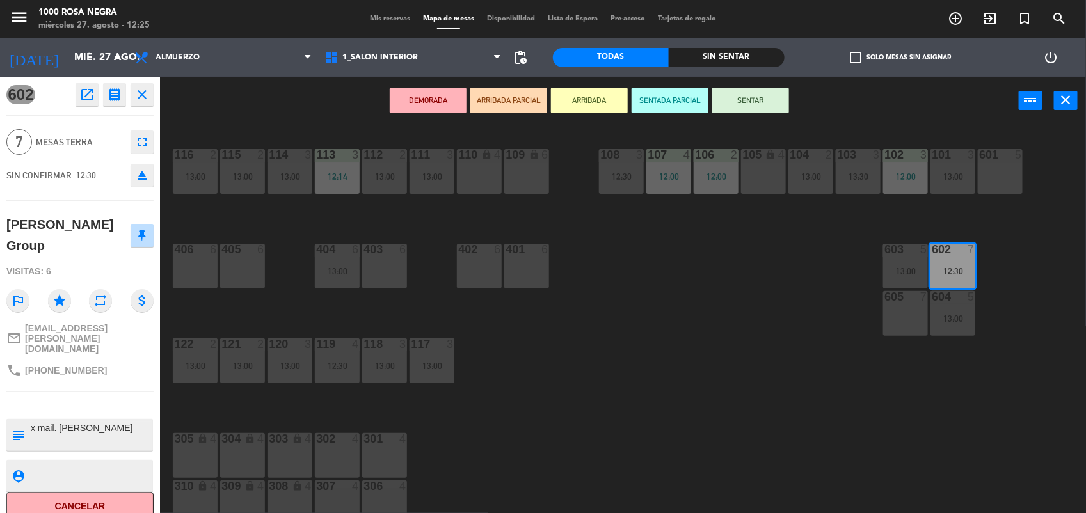
click at [772, 103] on button "SENTAR" at bounding box center [750, 101] width 77 height 26
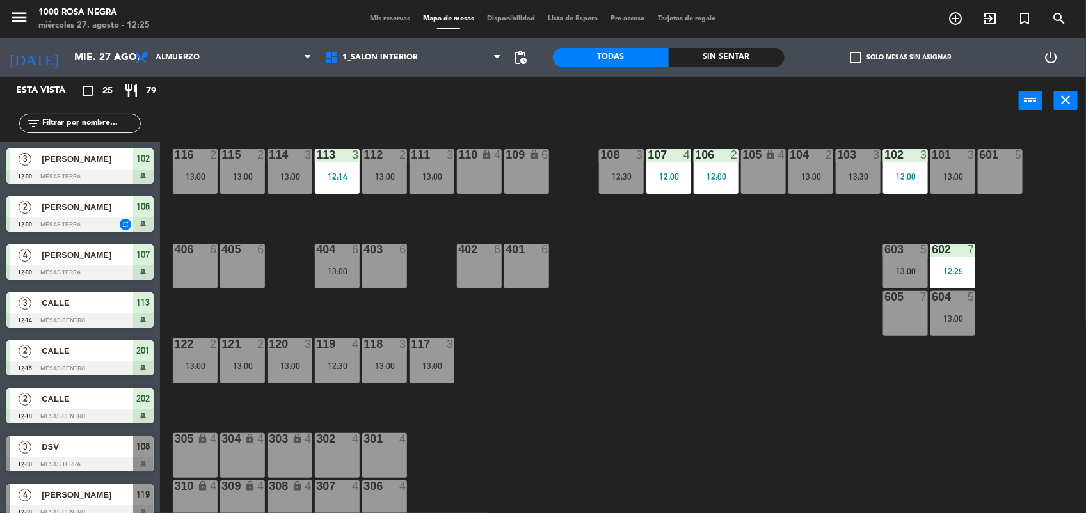
scroll to position [1, 0]
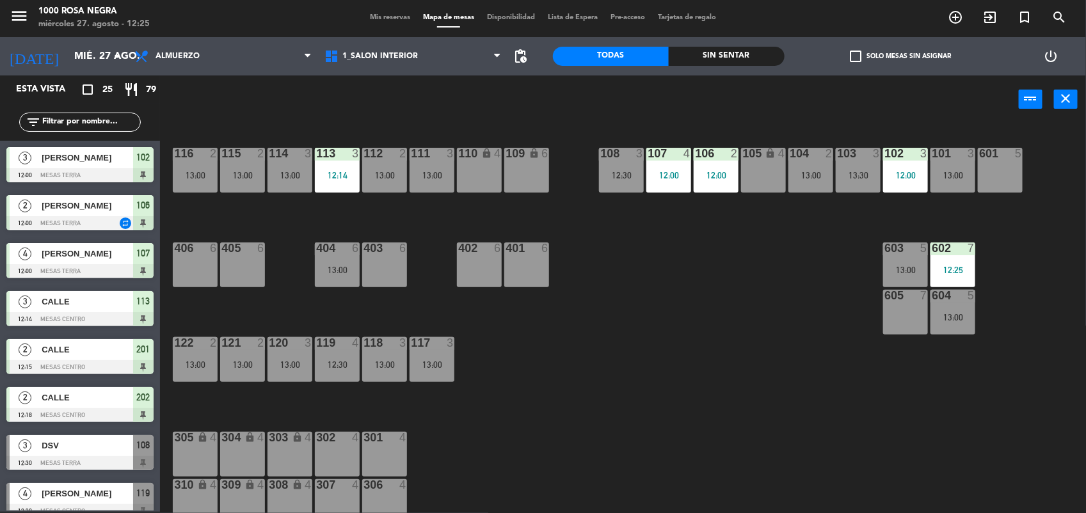
click at [705, 331] on div "116 2 13:00 115 2 13:00 114 3 13:00 113 3 12:14 112 2 13:00 111 3 13:00 110 loc…" at bounding box center [628, 319] width 915 height 388
click at [485, 433] on div "116 2 13:00 115 2 13:00 114 3 13:00 113 3 12:14 112 2 13:00 111 3 13:00 110 loc…" at bounding box center [628, 319] width 915 height 388
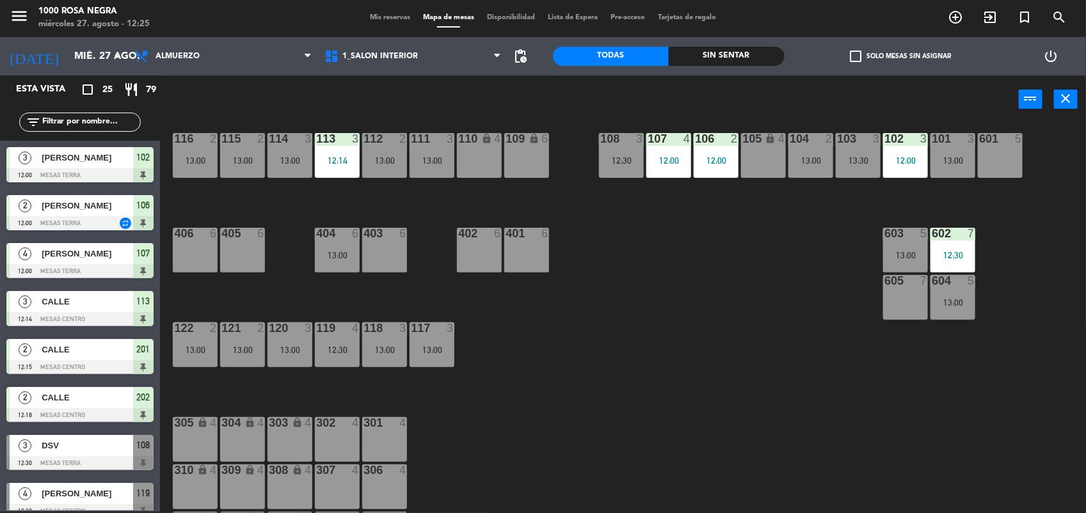
scroll to position [0, 0]
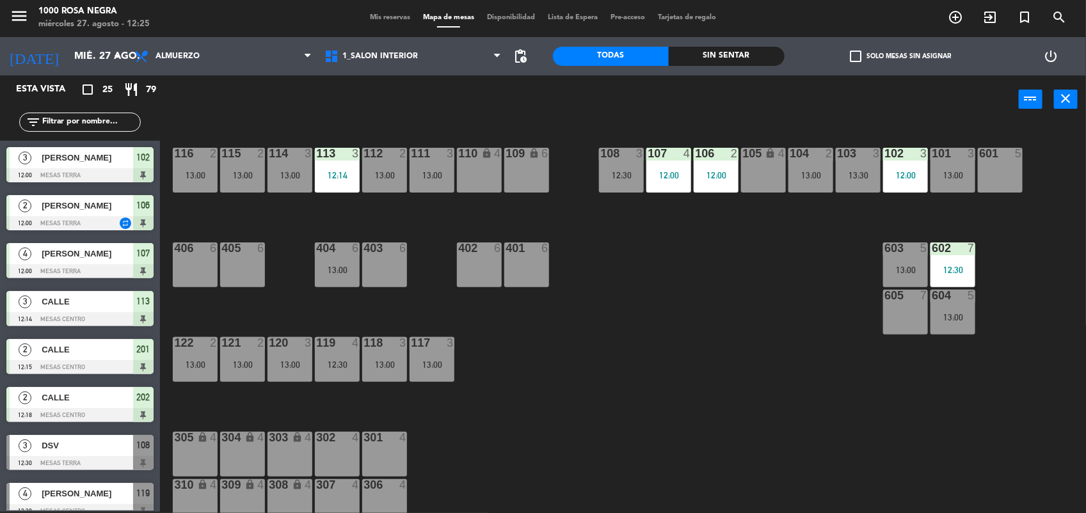
click at [858, 56] on span "check_box_outline_blank" at bounding box center [856, 57] width 12 height 12
click at [900, 56] on input "check_box_outline_blank Solo mesas sin asignar" at bounding box center [900, 56] width 0 height 0
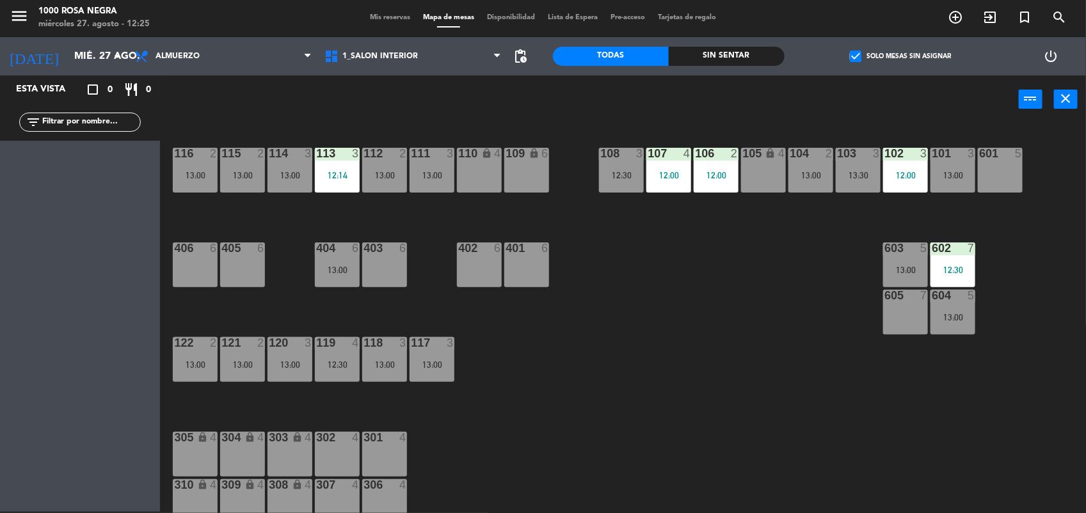
click at [858, 56] on span "check_box" at bounding box center [856, 57] width 12 height 12
click at [900, 56] on input "check_box Solo mesas sin asignar" at bounding box center [900, 56] width 0 height 0
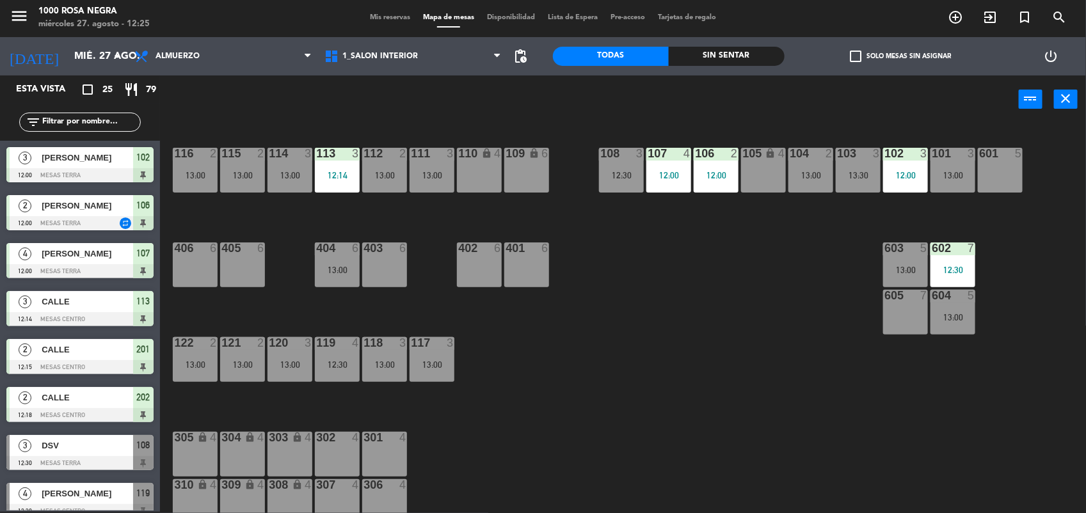
click at [635, 360] on div "116 2 13:00 115 2 13:00 114 3 13:00 113 3 12:14 112 2 13:00 111 3 13:00 110 loc…" at bounding box center [628, 319] width 915 height 388
click at [120, 120] on input "text" at bounding box center [90, 122] width 99 height 14
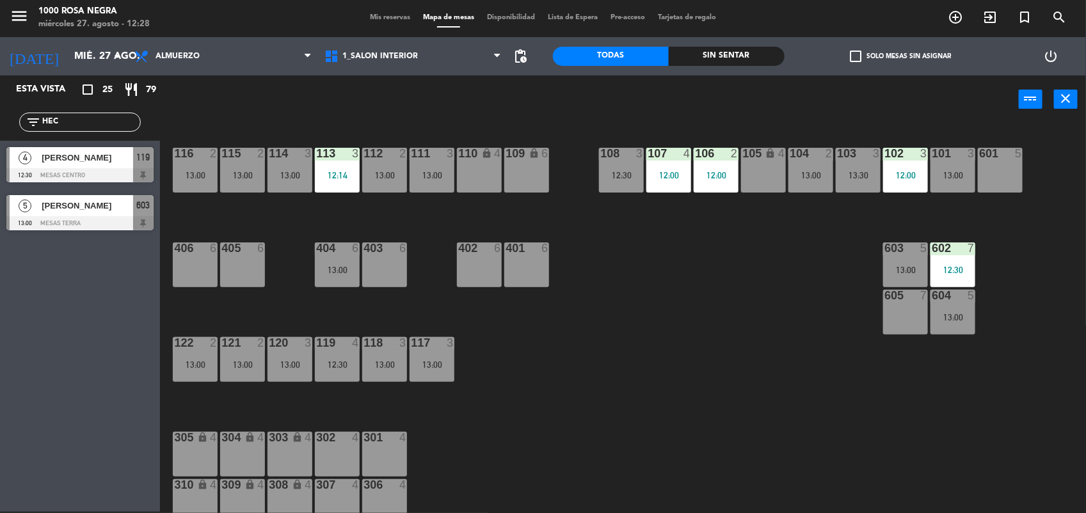
type input "HEC"
click at [113, 163] on span "[PERSON_NAME]" at bounding box center [88, 157] width 92 height 13
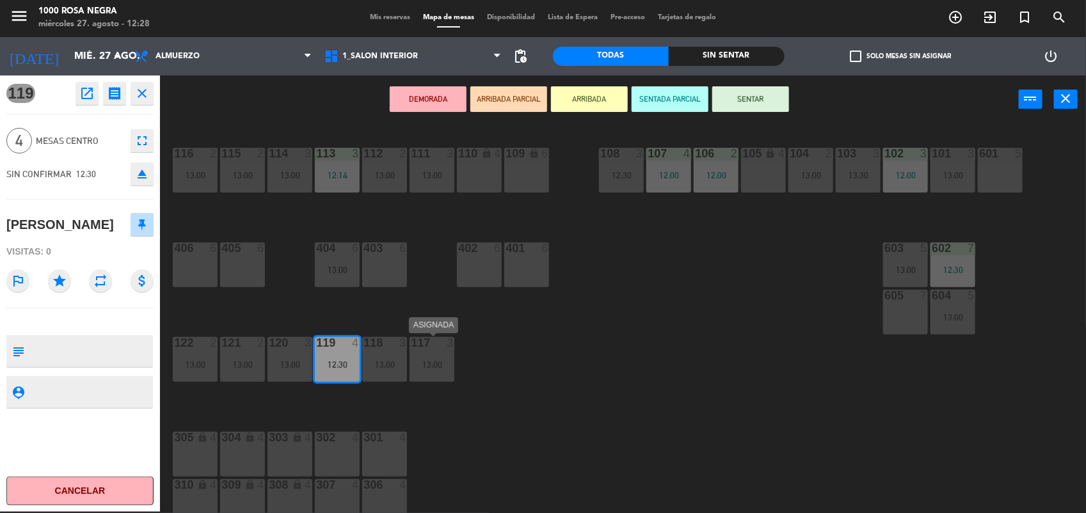
click at [436, 365] on div "13:00" at bounding box center [432, 364] width 45 height 9
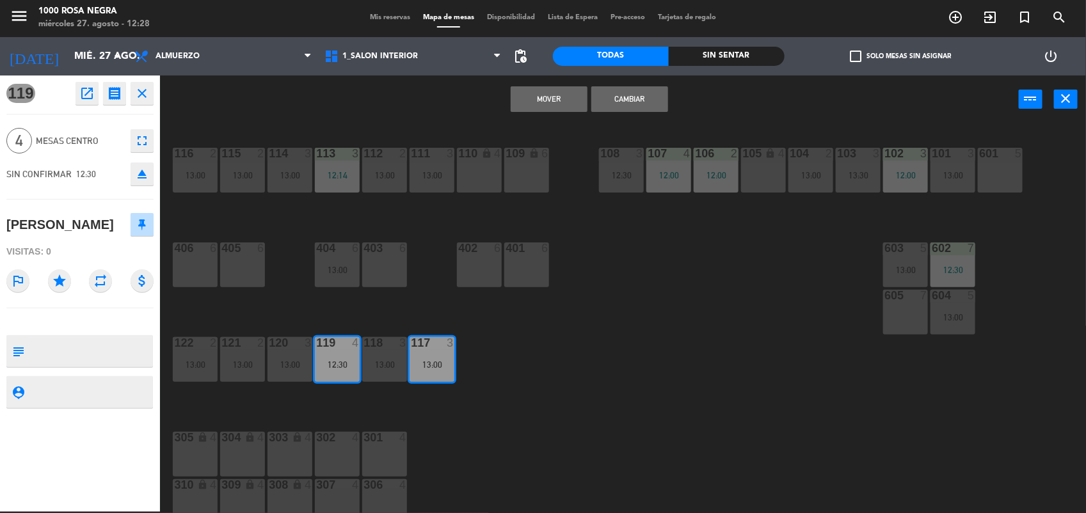
click at [542, 96] on button "Mover" at bounding box center [549, 99] width 77 height 26
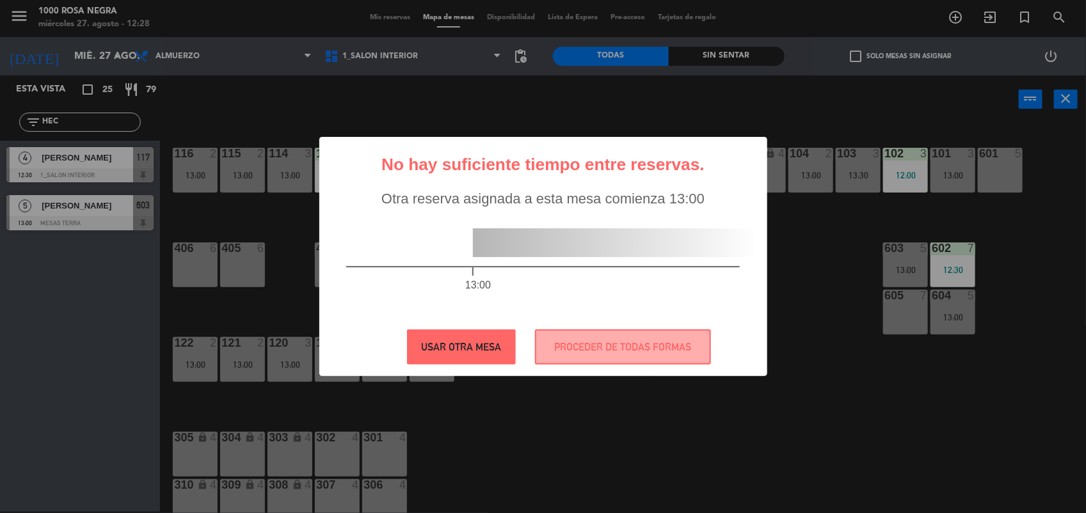
click at [469, 363] on button "USAR OTRA MESA" at bounding box center [461, 347] width 109 height 35
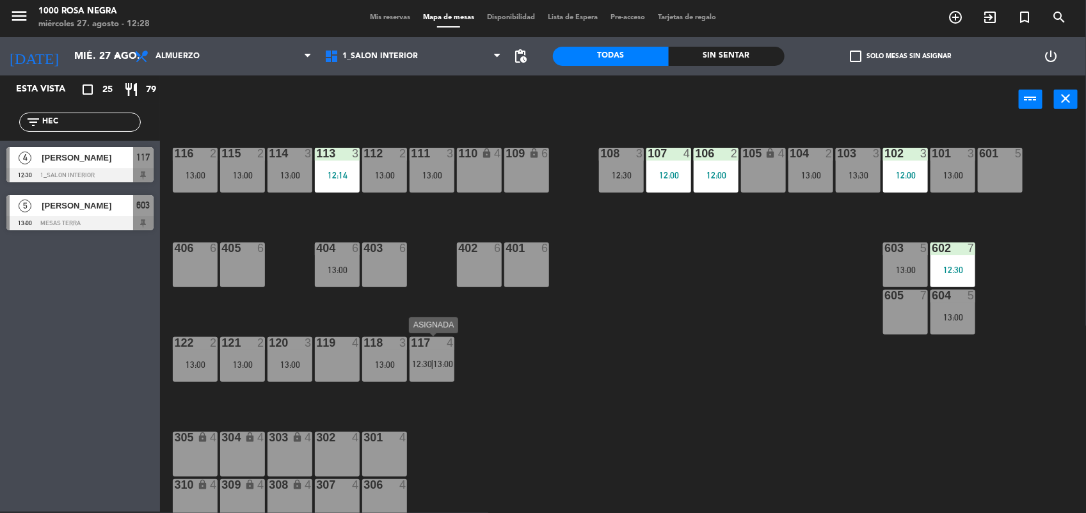
click at [440, 359] on span "13:00" at bounding box center [443, 364] width 20 height 10
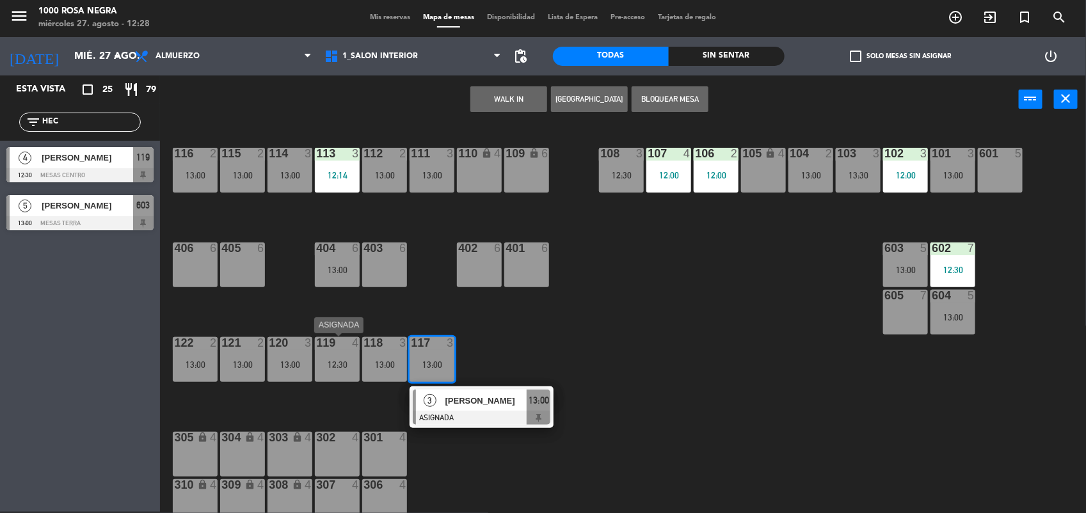
click at [331, 365] on div "12:30" at bounding box center [337, 364] width 45 height 9
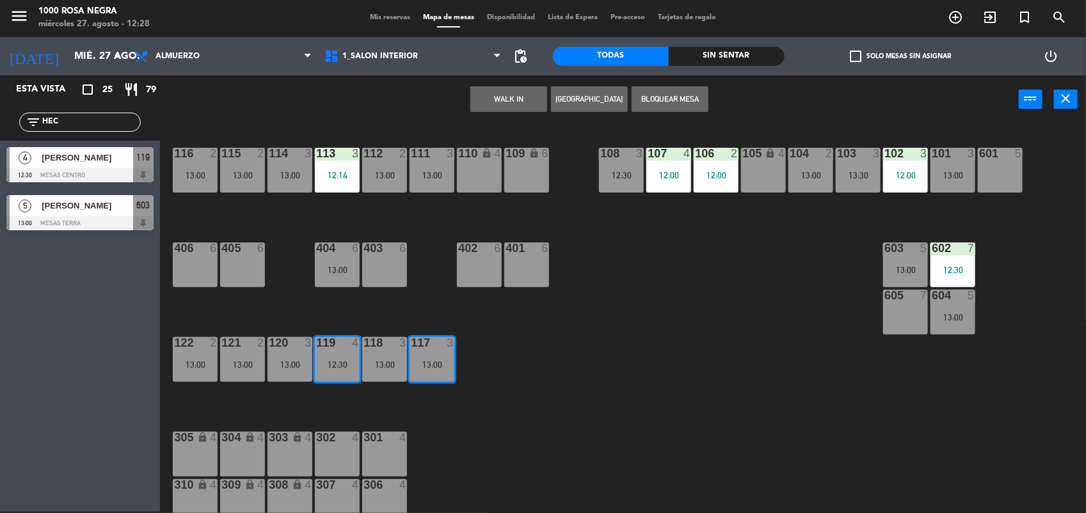
click at [475, 296] on div "116 2 13:00 115 2 13:00 114 3 13:00 113 3 12:14 112 2 13:00 111 3 13:00 110 loc…" at bounding box center [628, 319] width 915 height 388
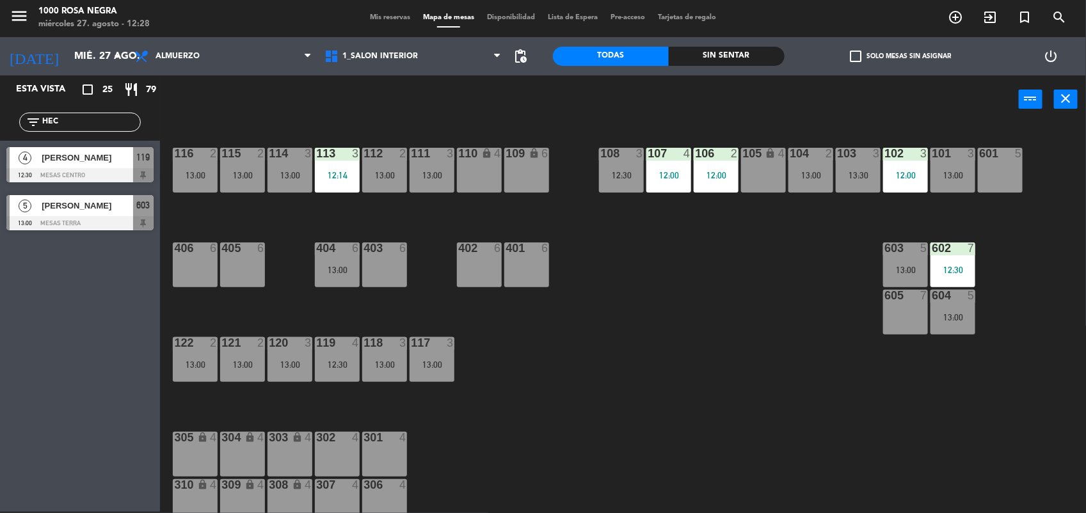
click at [333, 362] on div "12:30" at bounding box center [337, 364] width 45 height 9
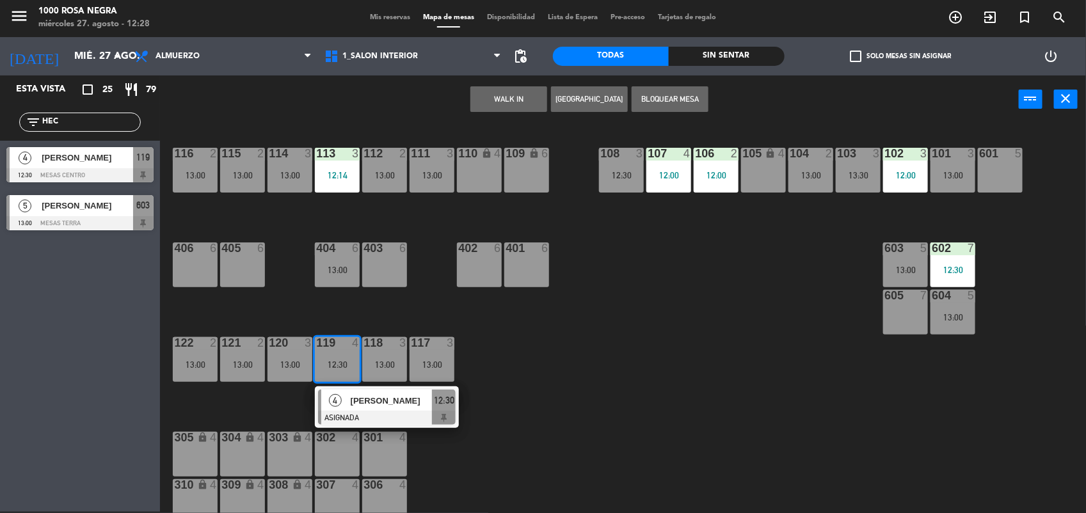
click at [429, 363] on div "13:00" at bounding box center [432, 364] width 45 height 9
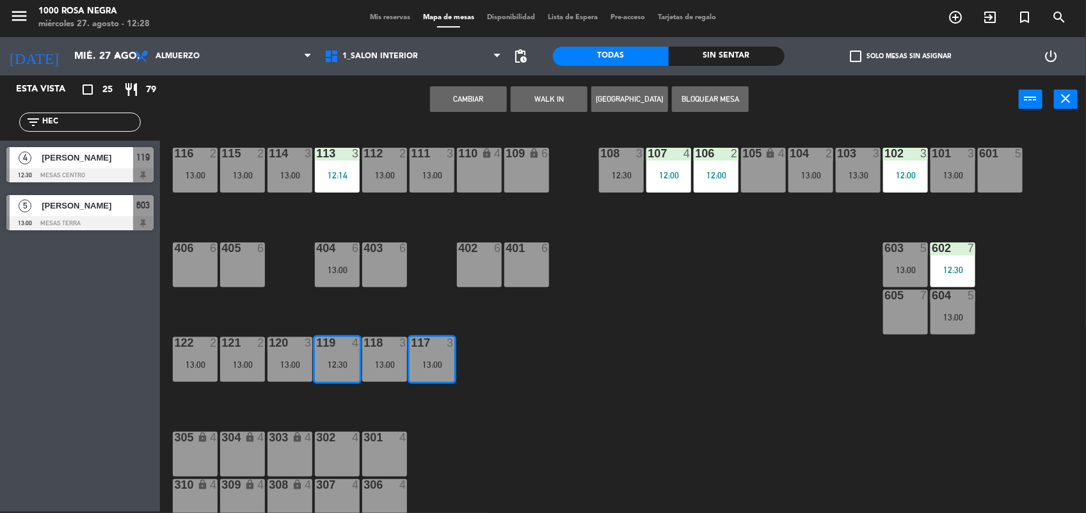
click at [477, 104] on button "Cambiar" at bounding box center [468, 99] width 77 height 26
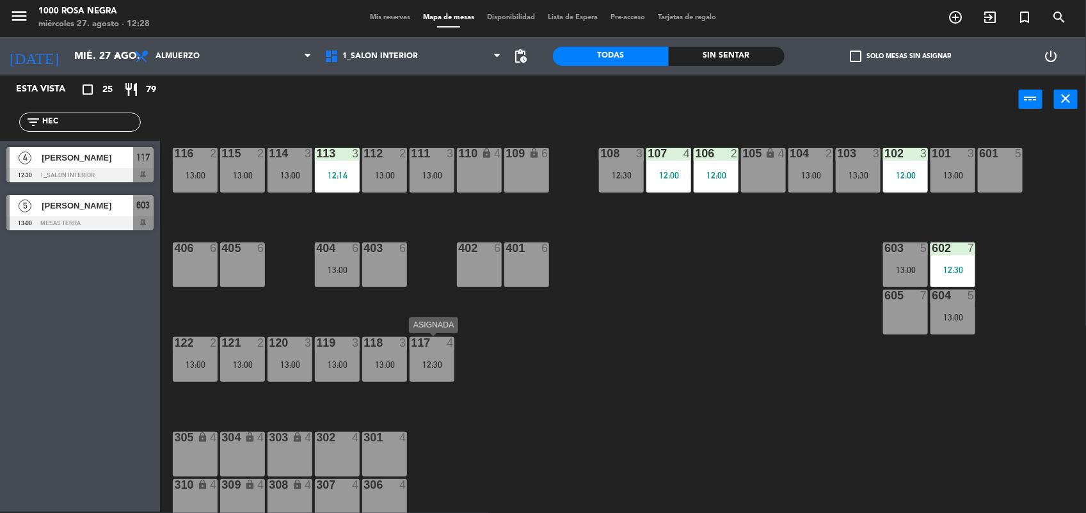
click at [431, 367] on div "12:30" at bounding box center [432, 364] width 45 height 9
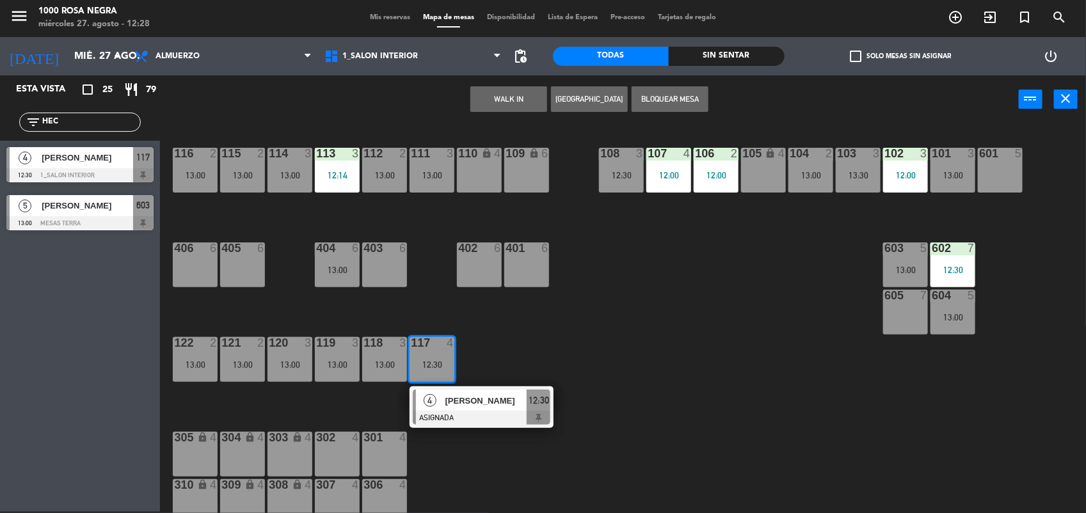
click at [458, 420] on div at bounding box center [482, 418] width 138 height 14
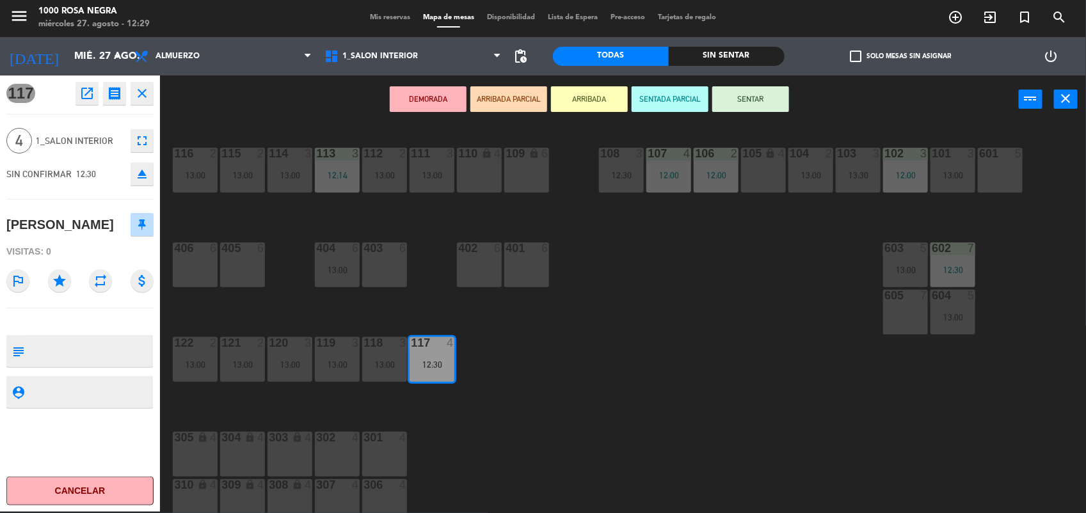
click at [760, 97] on button "SENTAR" at bounding box center [750, 99] width 77 height 26
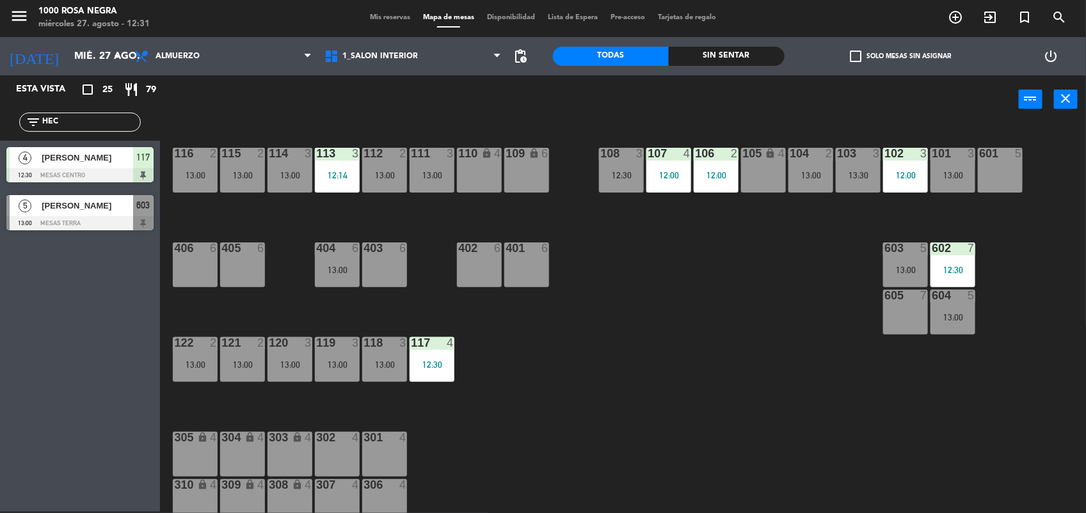
click at [97, 122] on input "HEC" at bounding box center [90, 122] width 99 height 14
type input "H"
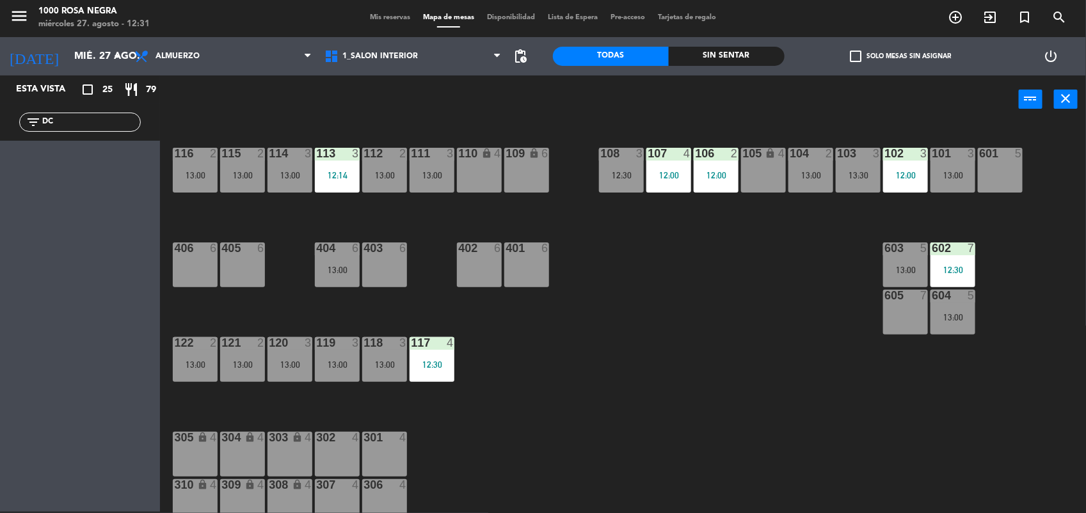
type input "D"
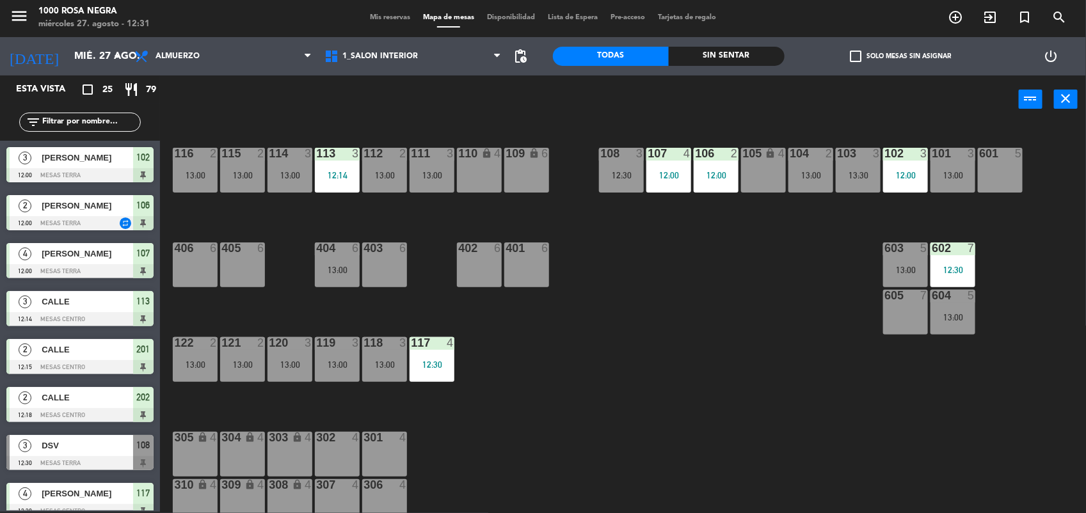
click at [285, 92] on div "power_input close" at bounding box center [589, 100] width 859 height 49
click at [859, 56] on span "check_box_outline_blank" at bounding box center [856, 57] width 12 height 12
click at [900, 56] on input "check_box_outline_blank Solo mesas sin asignar" at bounding box center [900, 56] width 0 height 0
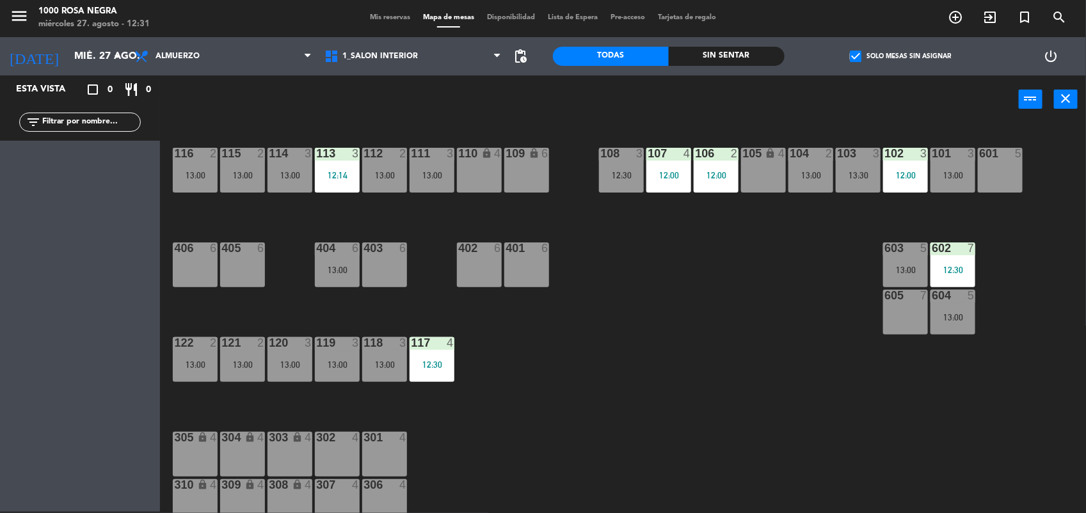
click at [127, 122] on input "text" at bounding box center [90, 122] width 99 height 14
click at [861, 56] on span "check_box" at bounding box center [856, 57] width 12 height 12
click at [900, 56] on input "check_box Solo mesas sin asignar" at bounding box center [900, 56] width 0 height 0
click at [67, 124] on input "DCV" at bounding box center [90, 122] width 99 height 14
type input "D"
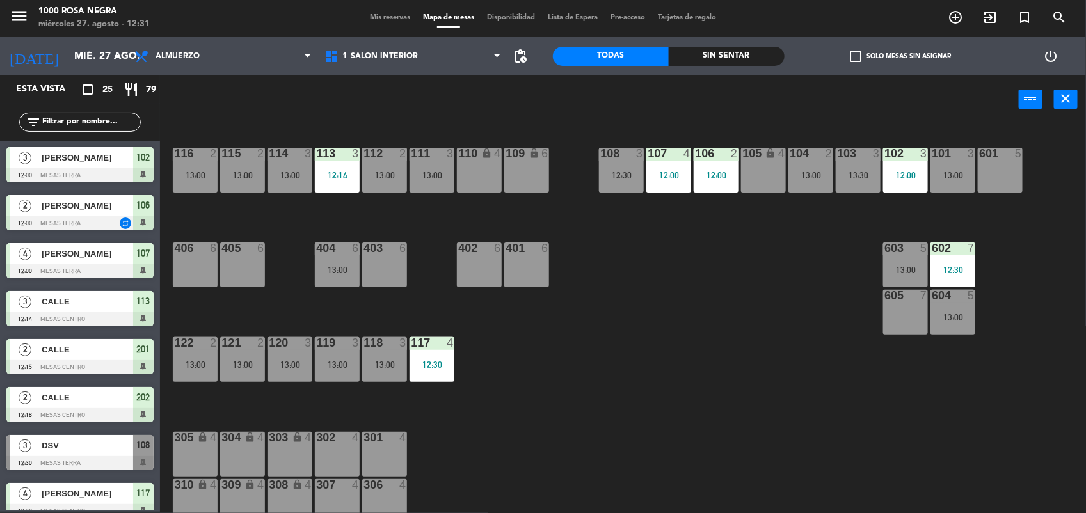
click at [74, 452] on span "DSV" at bounding box center [88, 445] width 92 height 13
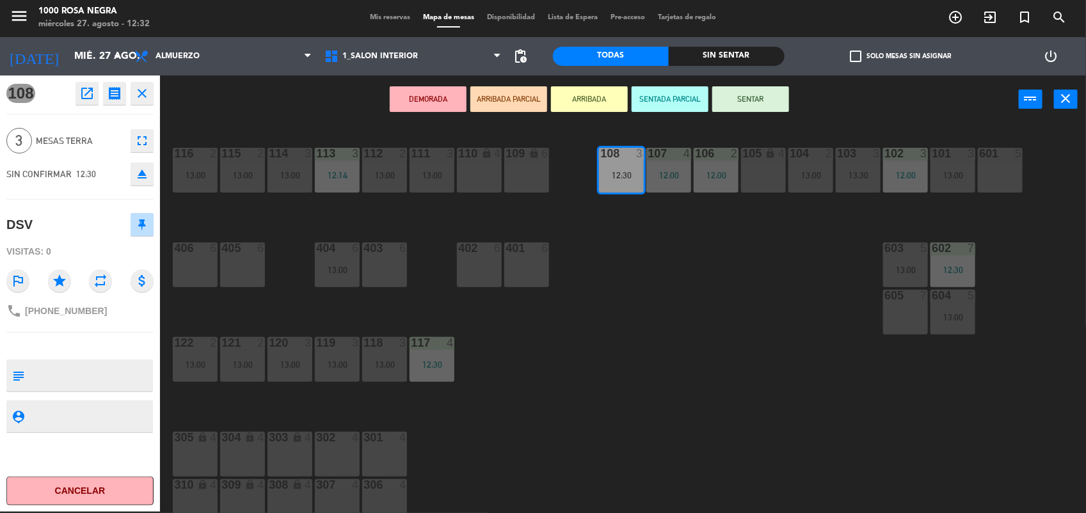
click at [149, 92] on button "close" at bounding box center [142, 93] width 23 height 23
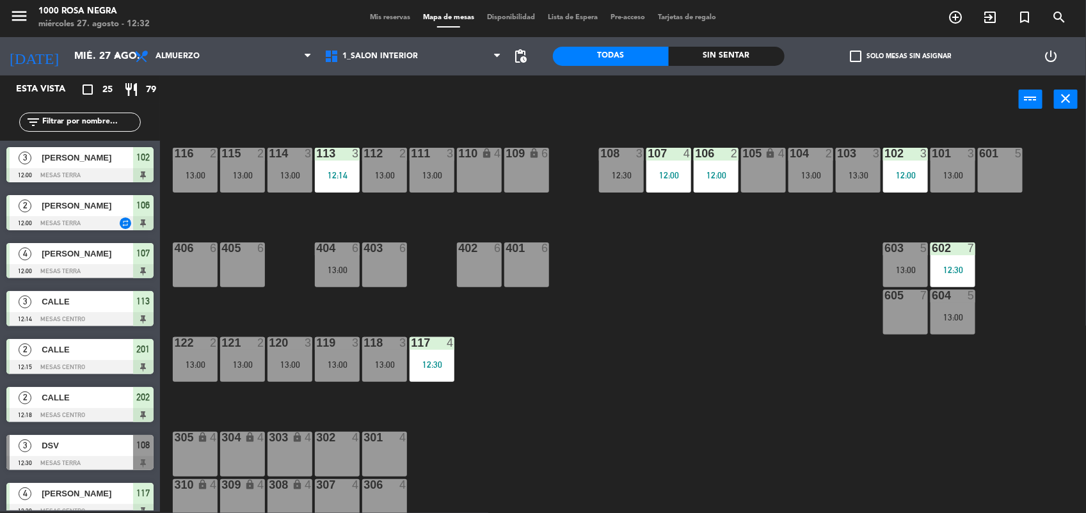
click at [256, 116] on div "power_input close" at bounding box center [589, 100] width 859 height 49
click at [547, 342] on div "116 2 13:00 115 2 13:00 114 3 13:00 113 3 12:14 112 2 13:00 111 3 13:00 110 loc…" at bounding box center [628, 319] width 915 height 388
click at [77, 122] on input "text" at bounding box center [90, 122] width 99 height 14
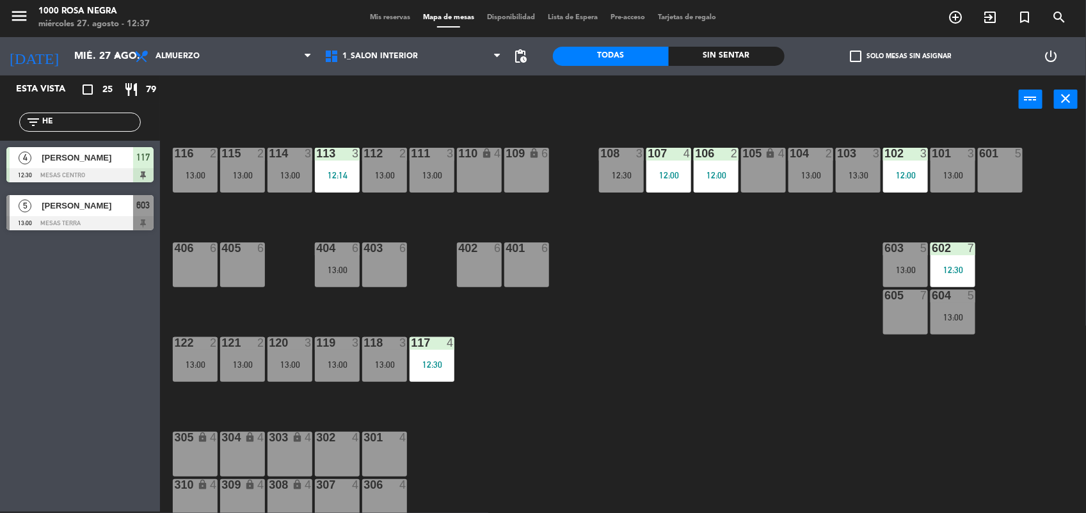
type input "H"
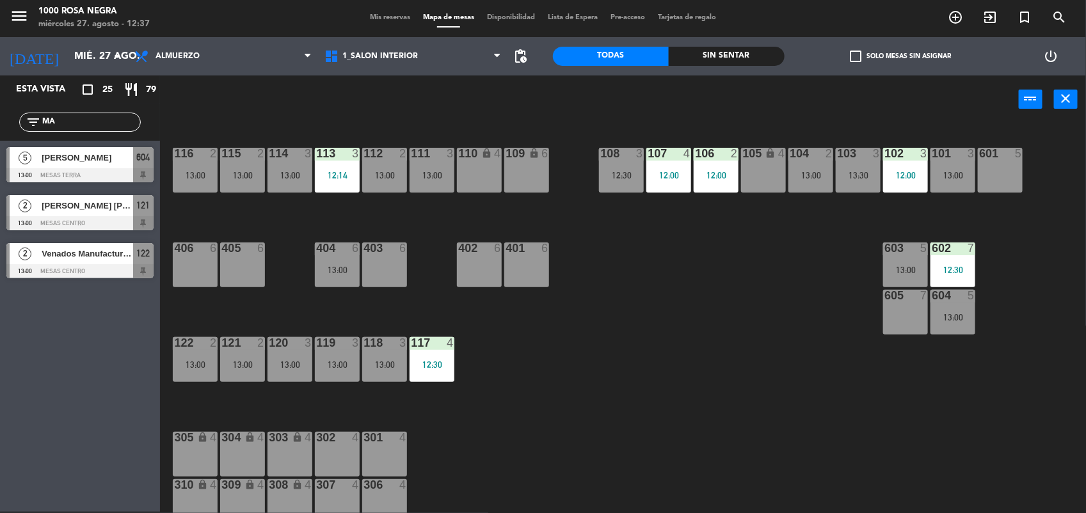
type input "M"
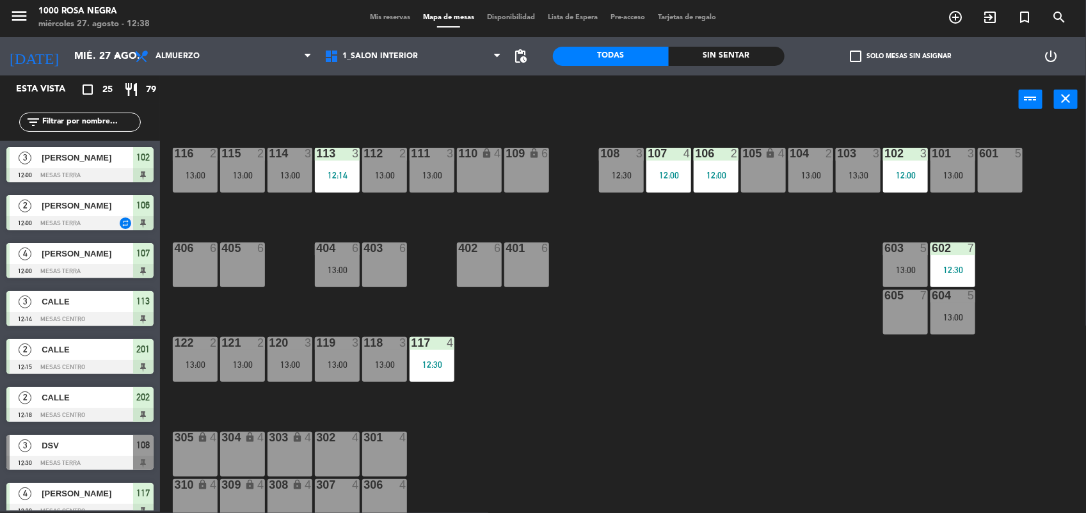
click at [306, 116] on div "power_input close" at bounding box center [589, 100] width 859 height 49
click at [562, 321] on div "116 2 13:00 115 2 13:00 114 3 13:00 113 3 12:14 112 2 13:00 111 3 13:00 110 loc…" at bounding box center [628, 319] width 915 height 388
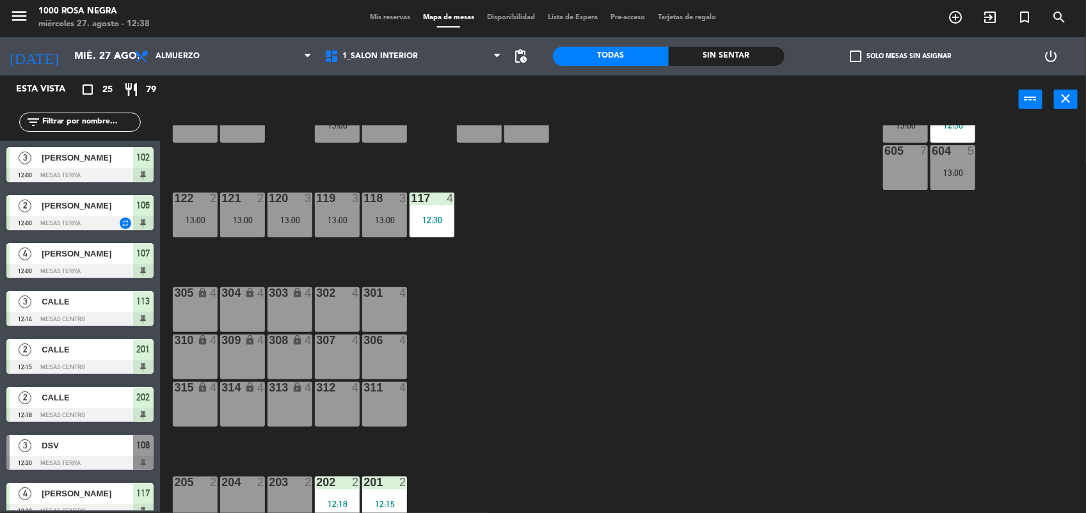
scroll to position [152, 0]
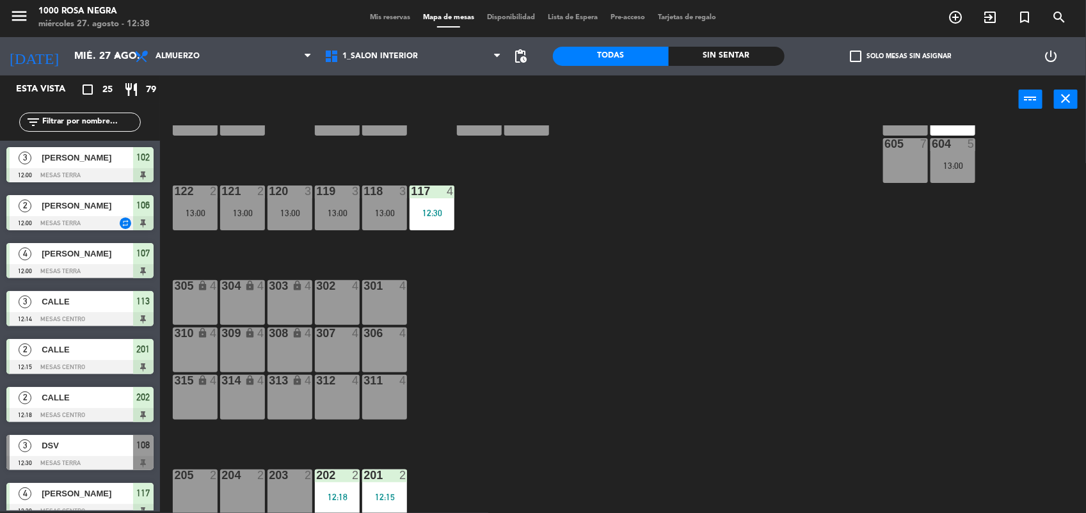
click at [290, 491] on div "203 2" at bounding box center [289, 492] width 45 height 45
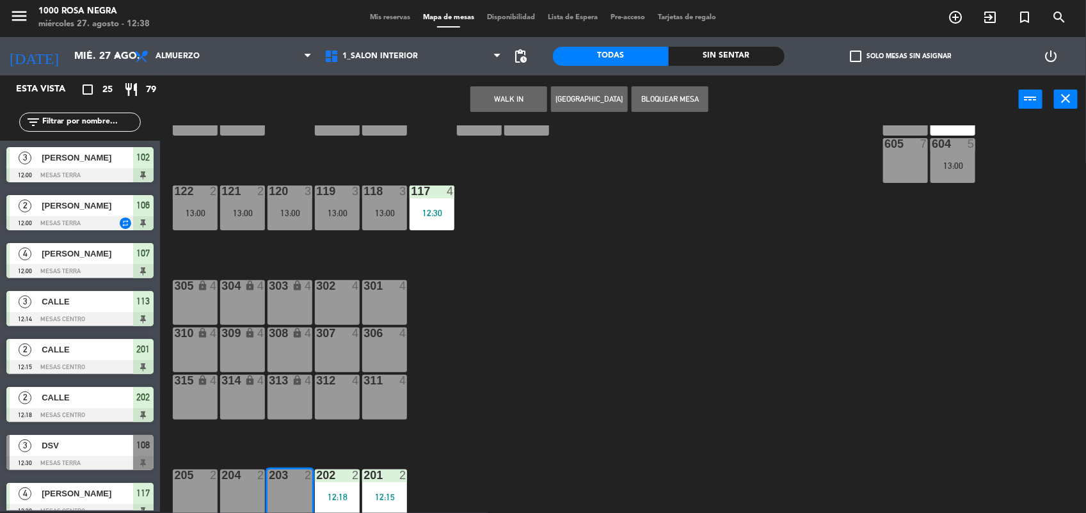
click at [516, 100] on button "WALK IN" at bounding box center [508, 99] width 77 height 26
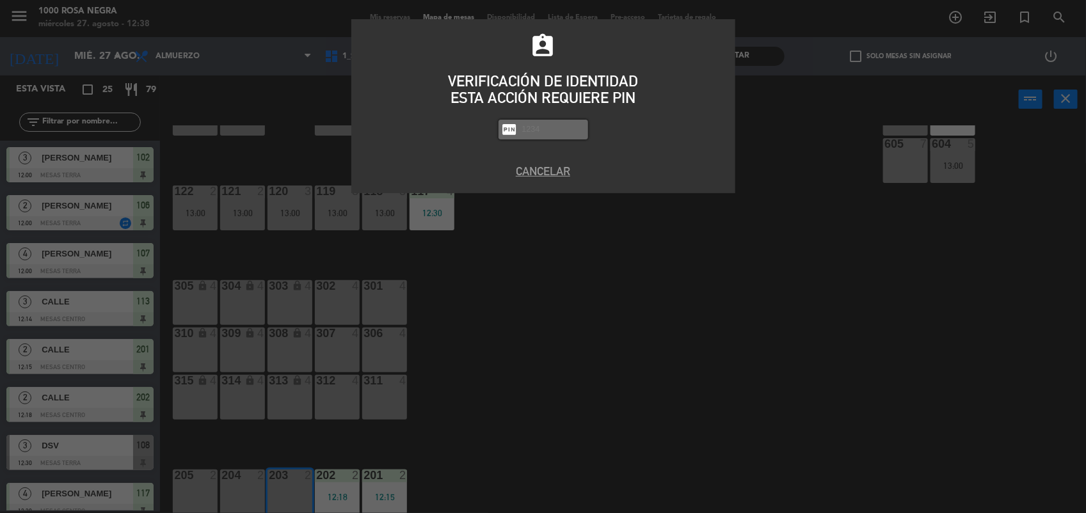
click at [541, 128] on input "text" at bounding box center [553, 129] width 64 height 15
type input "2492"
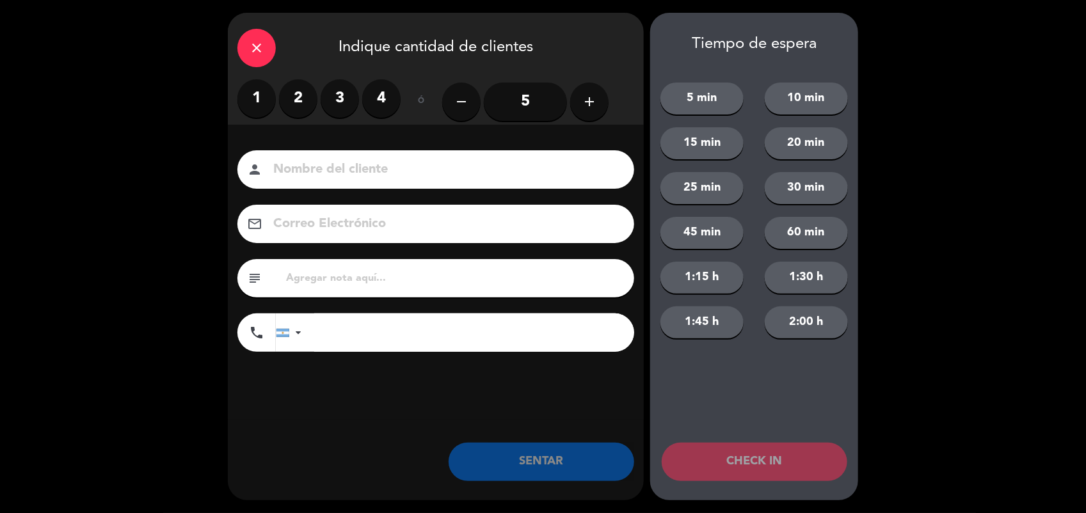
click at [342, 97] on label "3" at bounding box center [340, 98] width 38 height 38
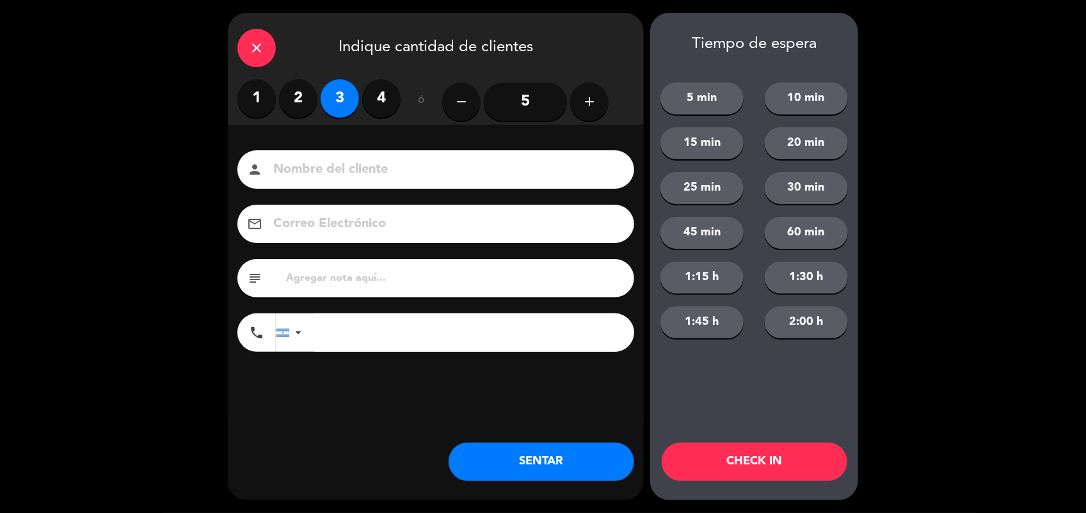
click at [326, 160] on input at bounding box center [445, 170] width 346 height 22
type input "N"
type input "MACIERI"
click at [557, 461] on button "SENTAR" at bounding box center [542, 462] width 186 height 38
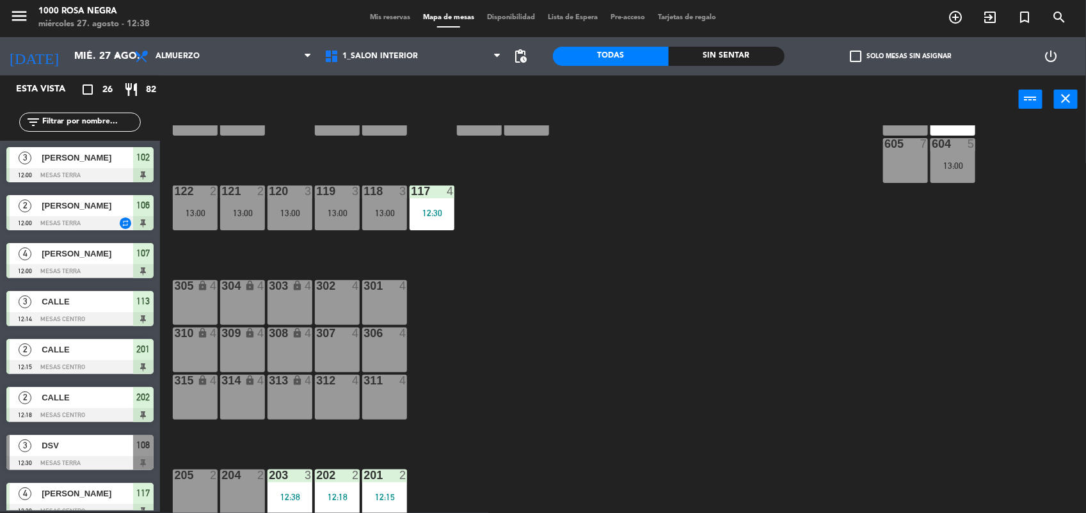
click at [651, 378] on div "116 2 13:00 115 2 13:00 114 3 13:00 113 3 12:14 112 2 13:00 111 3 13:00 110 loc…" at bounding box center [628, 319] width 915 height 388
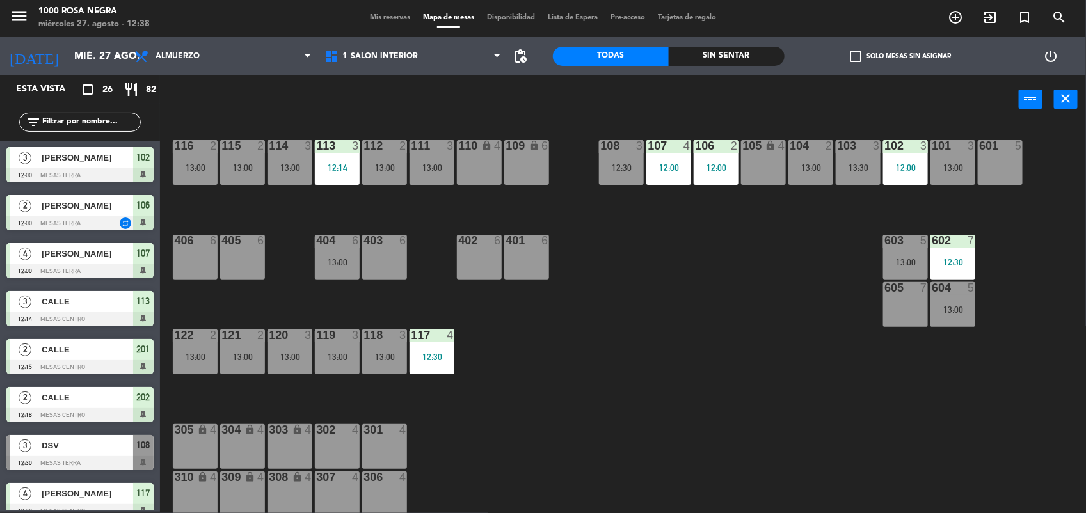
scroll to position [0, 0]
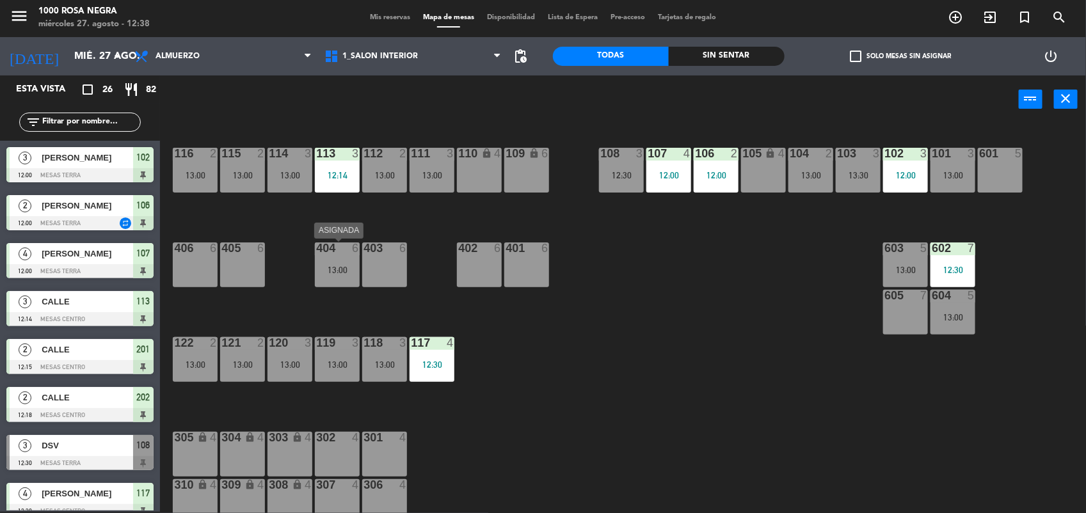
click at [347, 266] on div "13:00" at bounding box center [337, 270] width 45 height 9
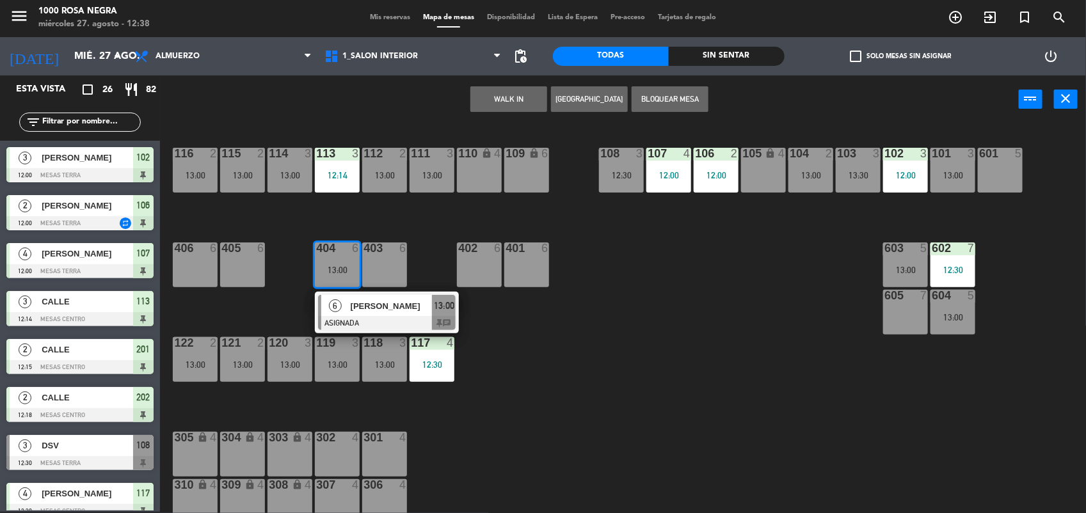
click at [242, 266] on div "405 6" at bounding box center [242, 265] width 45 height 45
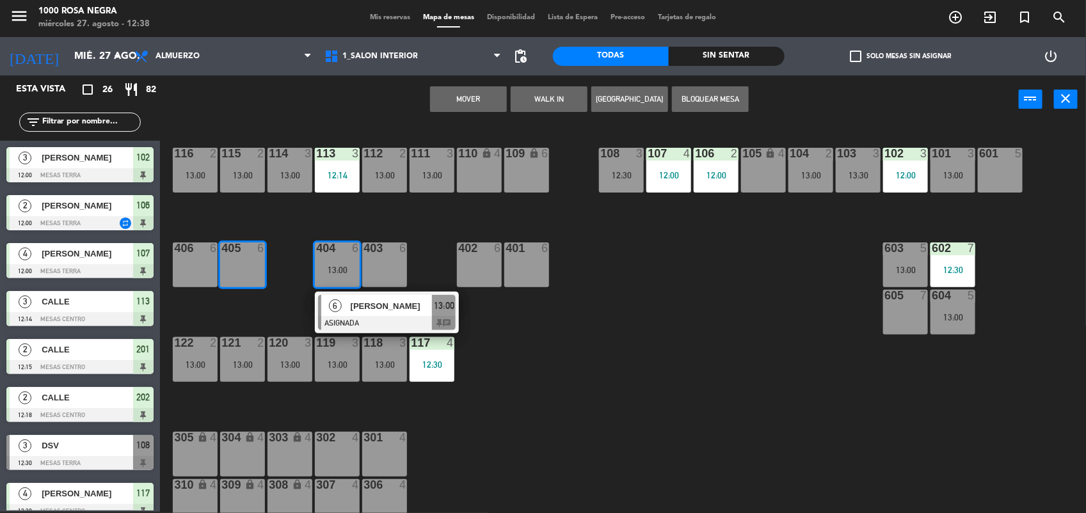
click at [477, 95] on button "Mover" at bounding box center [468, 99] width 77 height 26
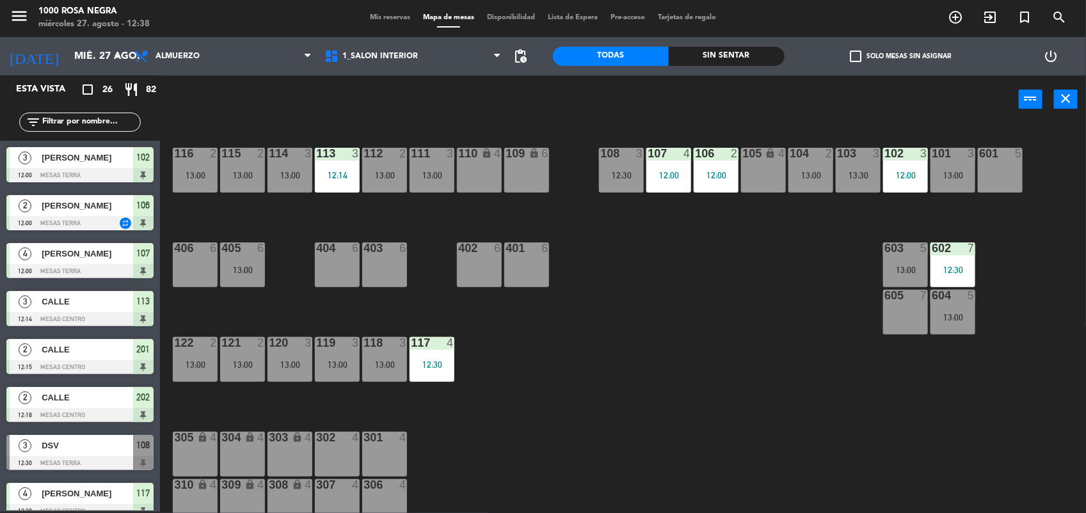
click at [373, 269] on div "403 6" at bounding box center [384, 265] width 45 height 45
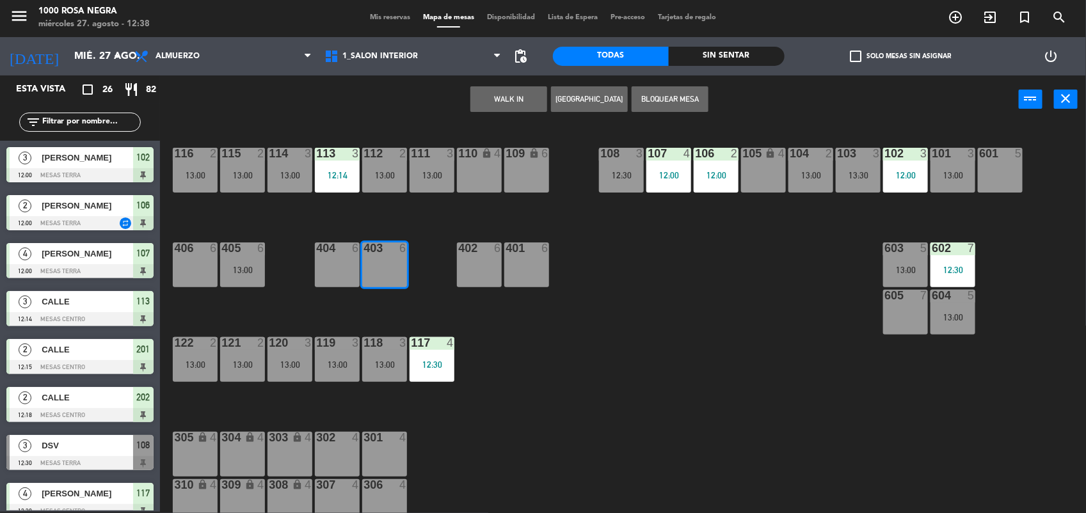
click at [516, 96] on button "WALK IN" at bounding box center [508, 99] width 77 height 26
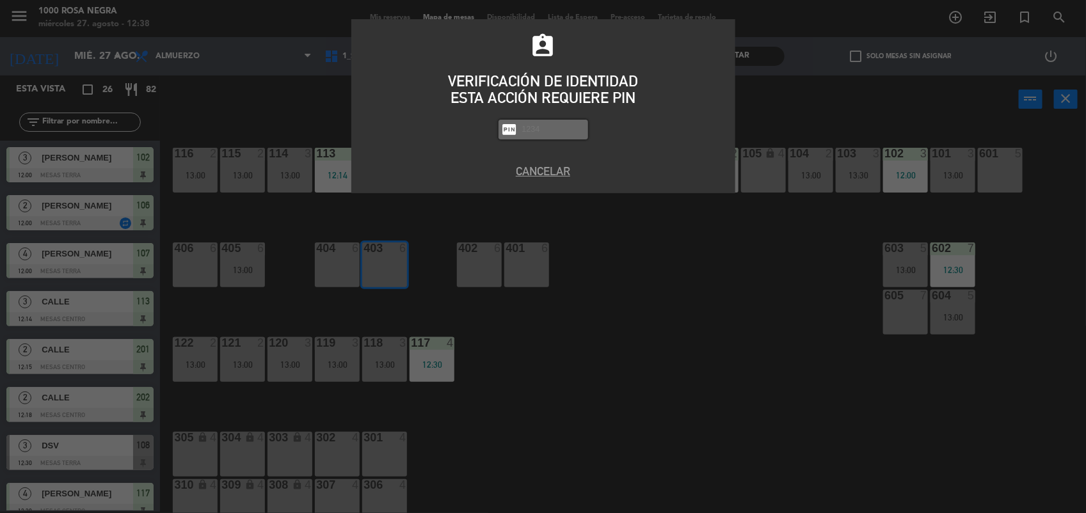
click at [525, 117] on div "assignment_ind VERIFICACIÓN DE IDENTIDAD ESTA ACCIÓN REQUIERE PIN fiber_pin PAS…" at bounding box center [543, 93] width 384 height 121
click at [546, 129] on input "text" at bounding box center [553, 129] width 64 height 15
type input "2492"
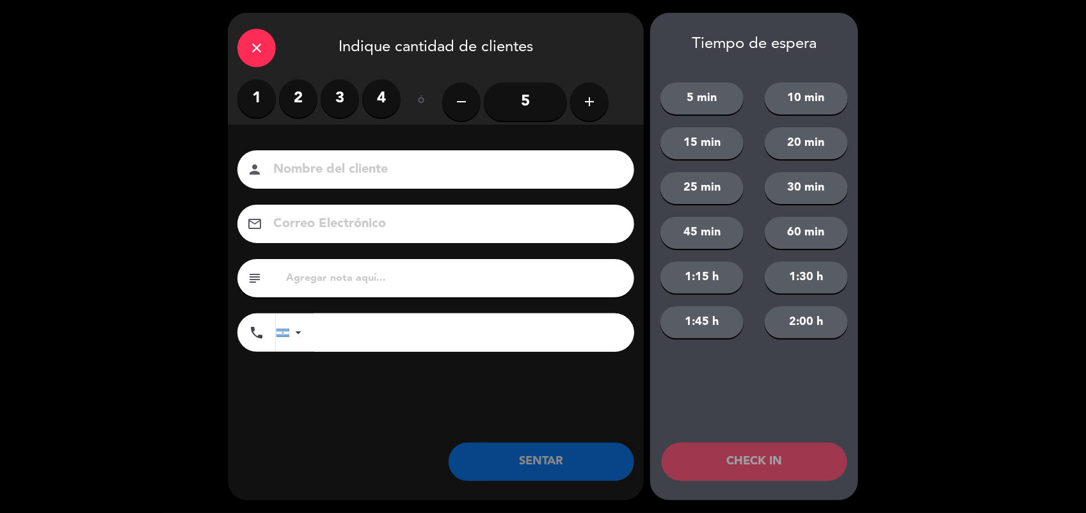
click at [340, 102] on label "3" at bounding box center [340, 98] width 38 height 38
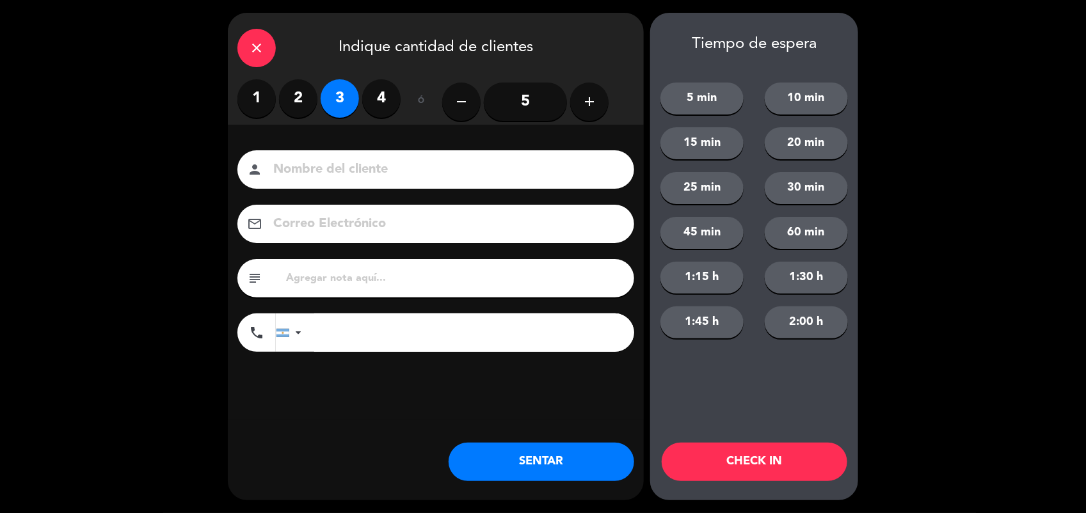
click at [307, 102] on label "2" at bounding box center [298, 98] width 38 height 38
click at [586, 463] on button "SENTAR" at bounding box center [542, 462] width 186 height 38
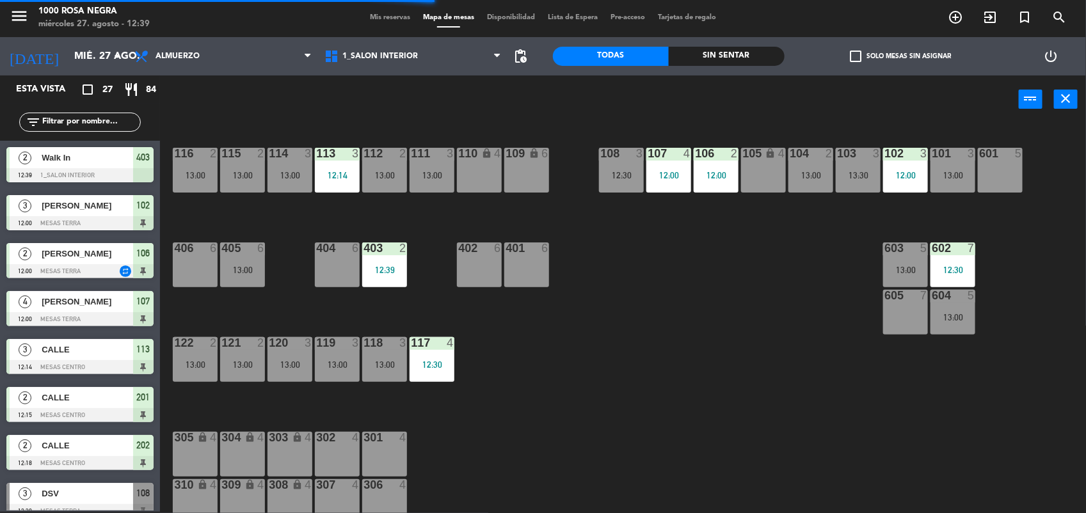
click at [93, 124] on input "text" at bounding box center [90, 122] width 99 height 14
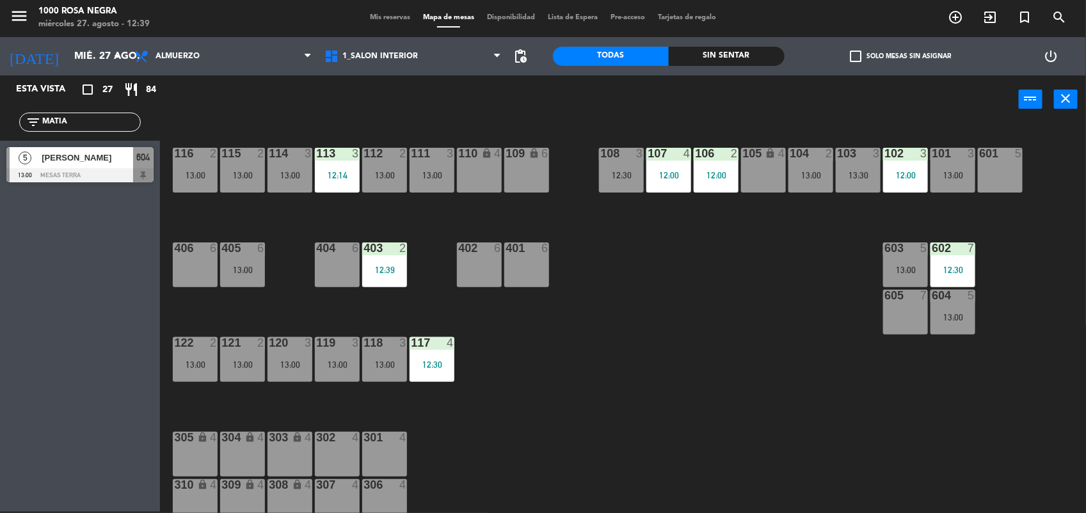
type input "MATIA"
click at [60, 279] on div "Esta vista crop_square 27 restaurant 84 filter_list MATIA 5 [PERSON_NAME] 13:00…" at bounding box center [80, 294] width 160 height 436
click at [125, 160] on span "[PERSON_NAME]" at bounding box center [88, 157] width 92 height 13
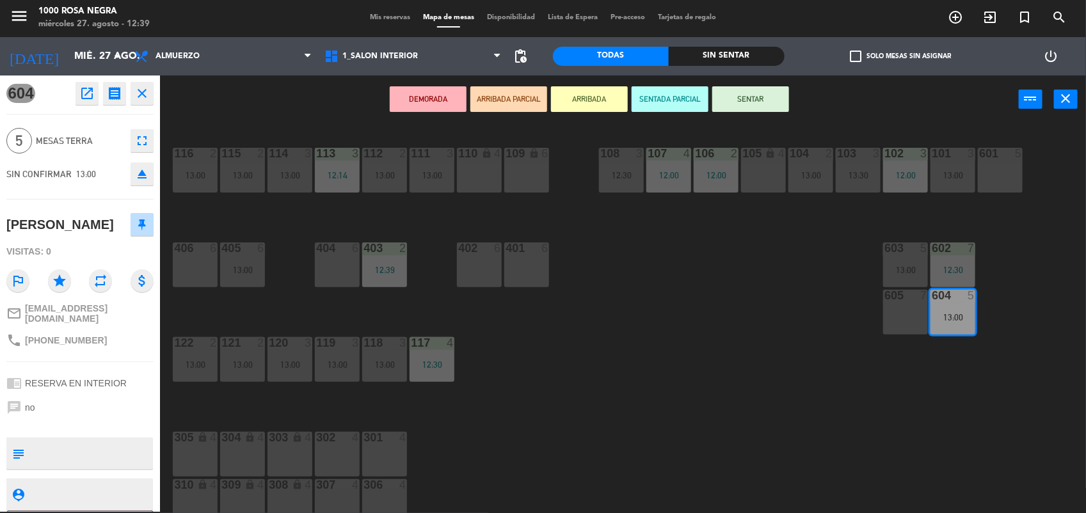
click at [772, 100] on button "SENTAR" at bounding box center [750, 99] width 77 height 26
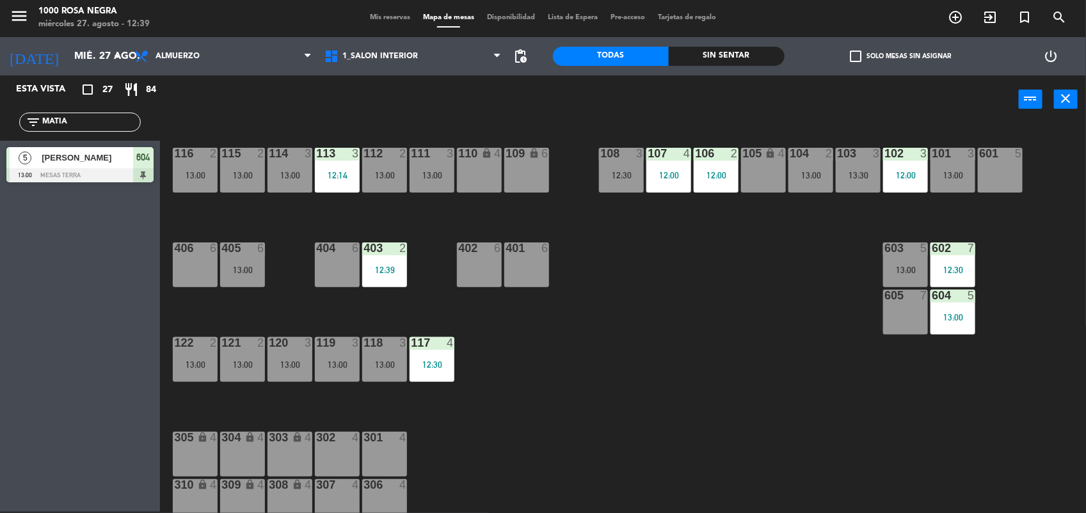
click at [328, 274] on div "404 6" at bounding box center [337, 265] width 45 height 45
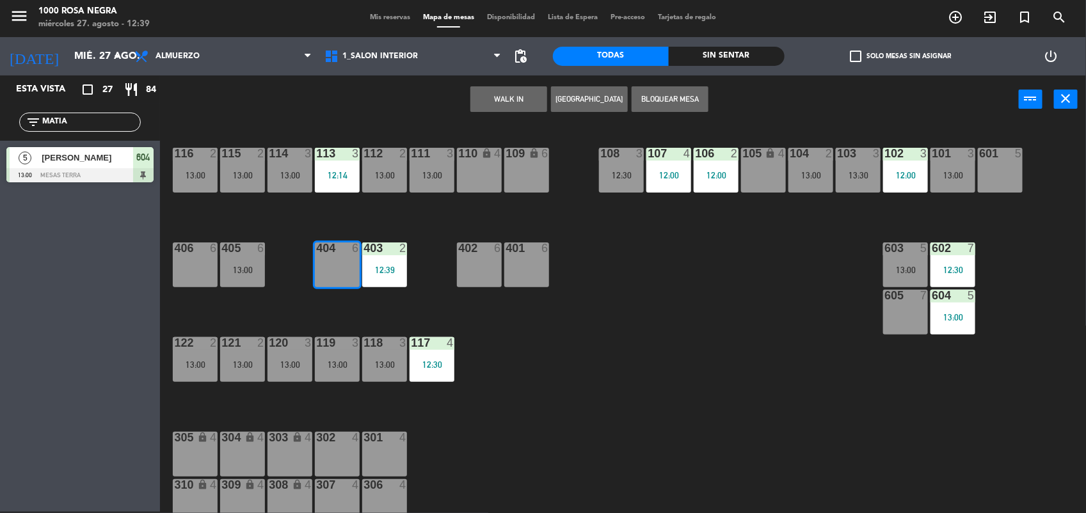
click at [525, 109] on button "WALK IN" at bounding box center [508, 99] width 77 height 26
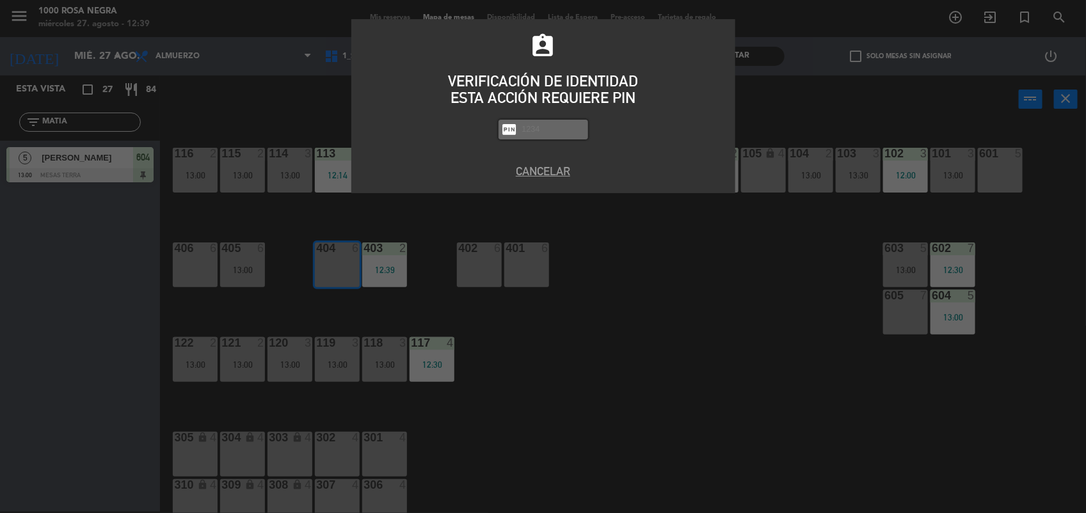
click at [539, 132] on input "text" at bounding box center [553, 129] width 64 height 15
type input "2492"
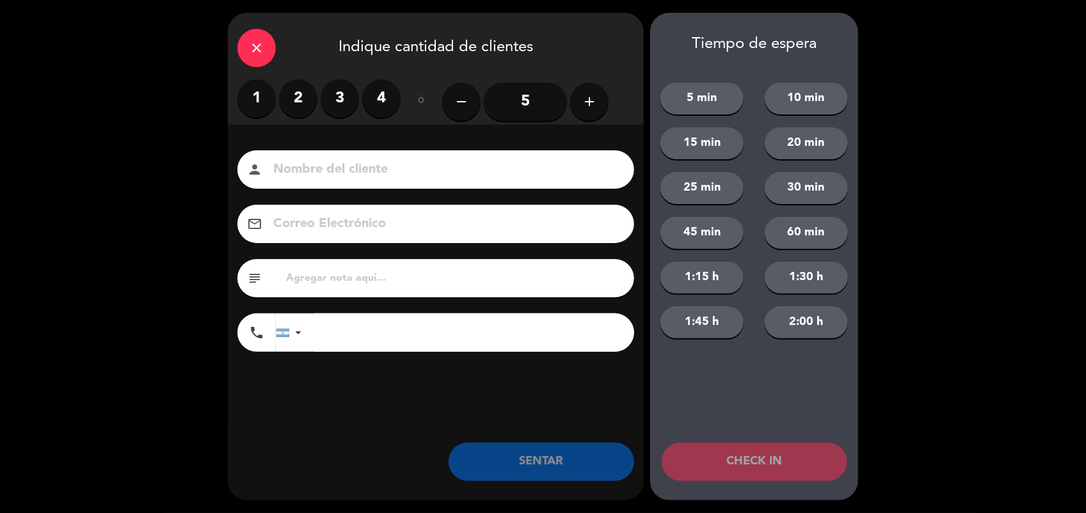
click at [339, 101] on label "3" at bounding box center [340, 98] width 38 height 38
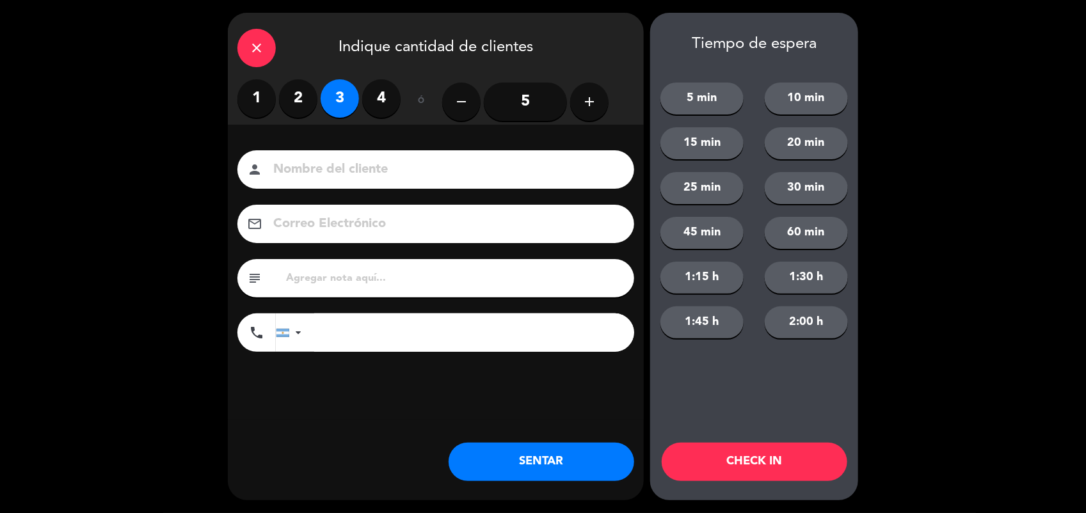
click at [312, 177] on input at bounding box center [445, 170] width 346 height 22
type input "HYUNDAI"
click at [603, 452] on button "SENTAR" at bounding box center [542, 462] width 186 height 38
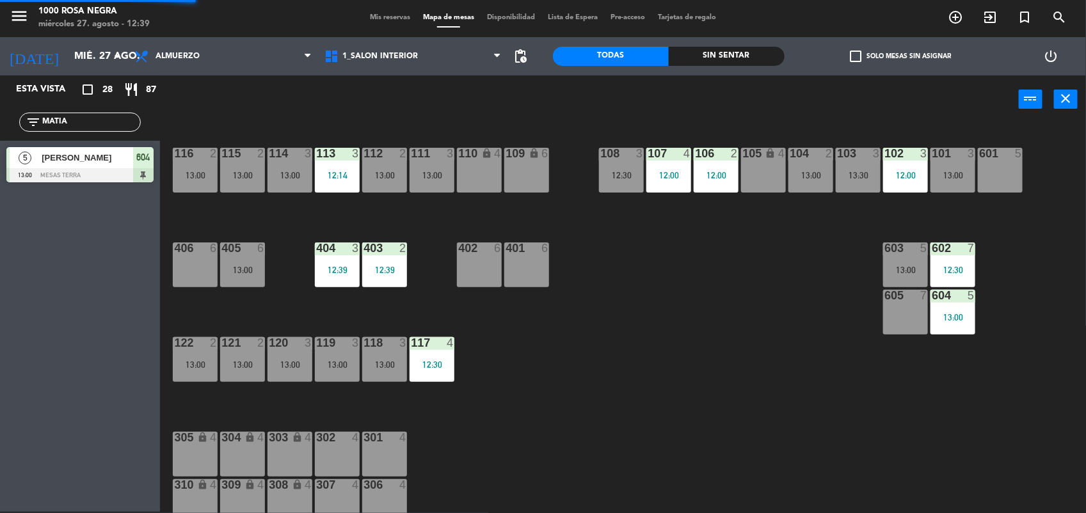
click at [632, 389] on div "116 2 13:00 115 2 13:00 114 3 13:00 113 3 12:14 112 2 13:00 111 3 13:00 110 loc…" at bounding box center [628, 319] width 915 height 388
click at [122, 119] on input "MATIA" at bounding box center [90, 122] width 99 height 14
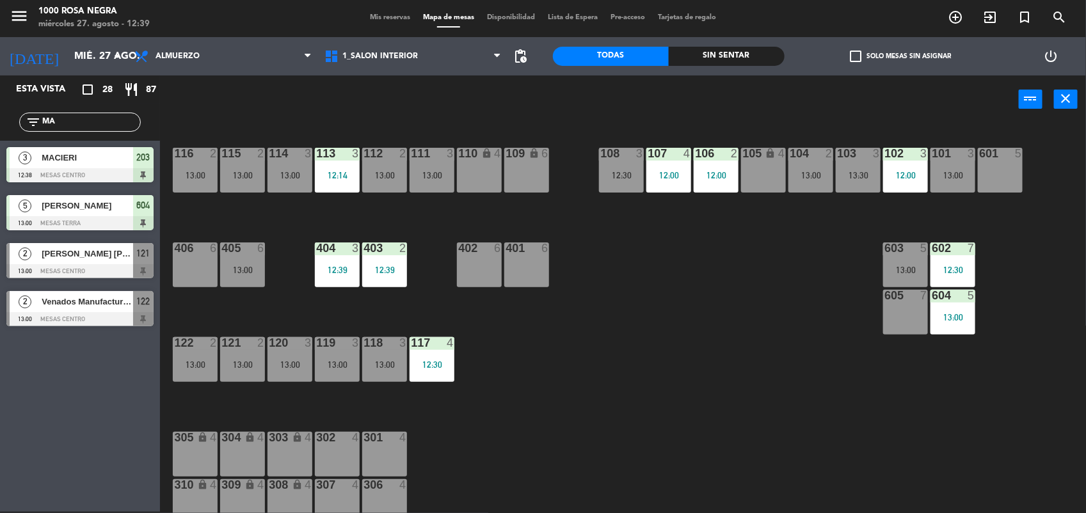
type input "M"
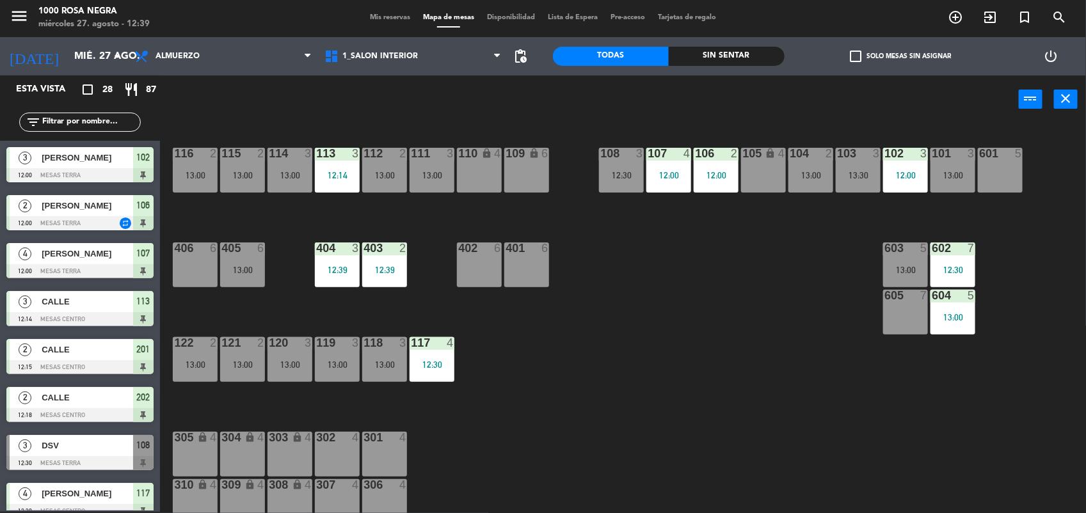
click at [737, 394] on div "116 2 13:00 115 2 13:00 114 3 13:00 113 3 12:14 112 2 13:00 111 3 13:00 110 loc…" at bounding box center [628, 319] width 915 height 388
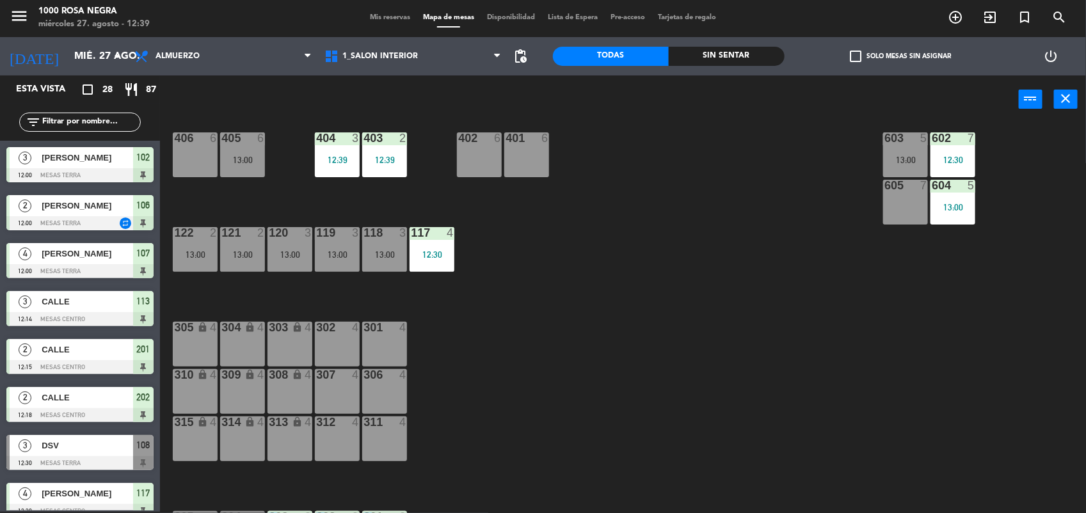
scroll to position [152, 0]
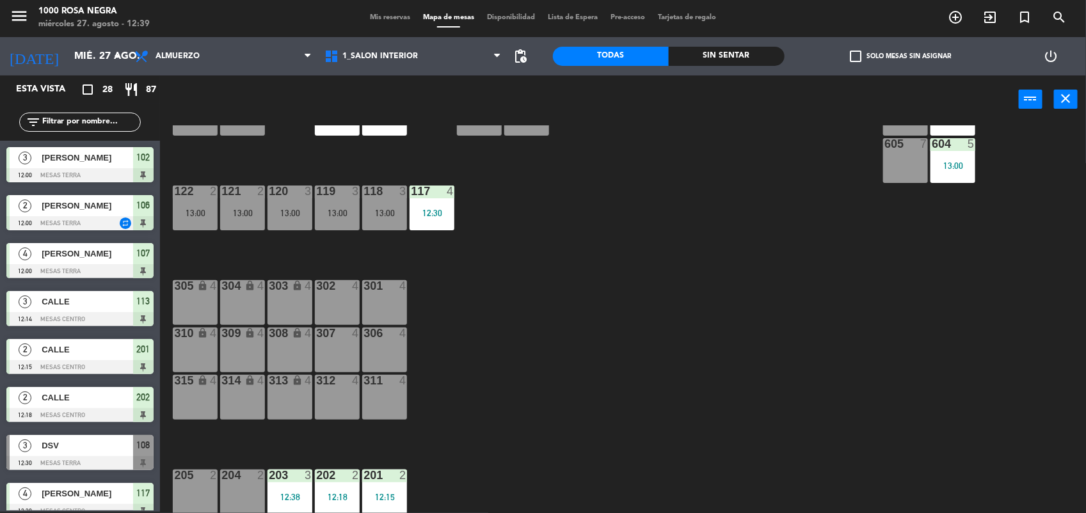
click at [242, 509] on div "204 2" at bounding box center [242, 492] width 45 height 45
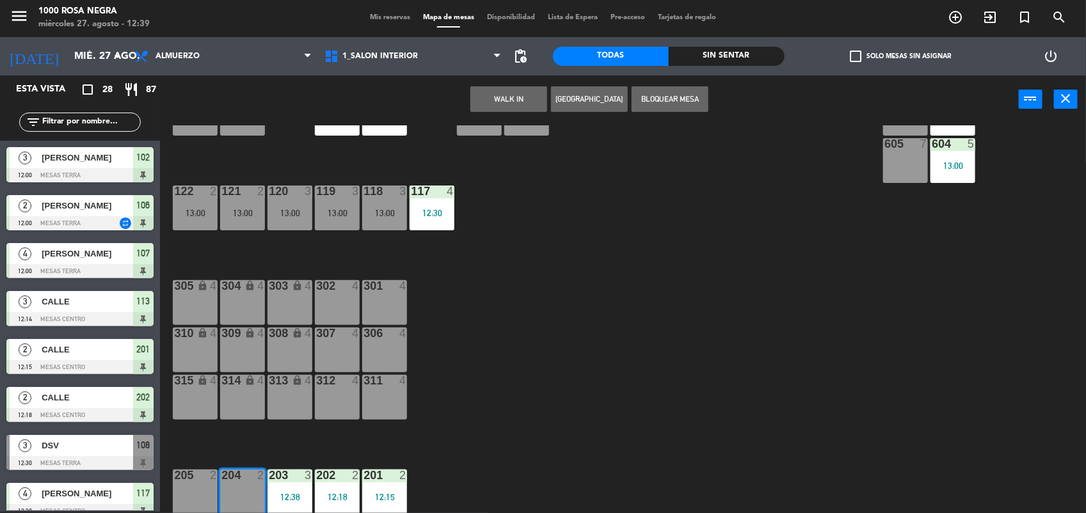
click at [497, 98] on button "WALK IN" at bounding box center [508, 99] width 77 height 26
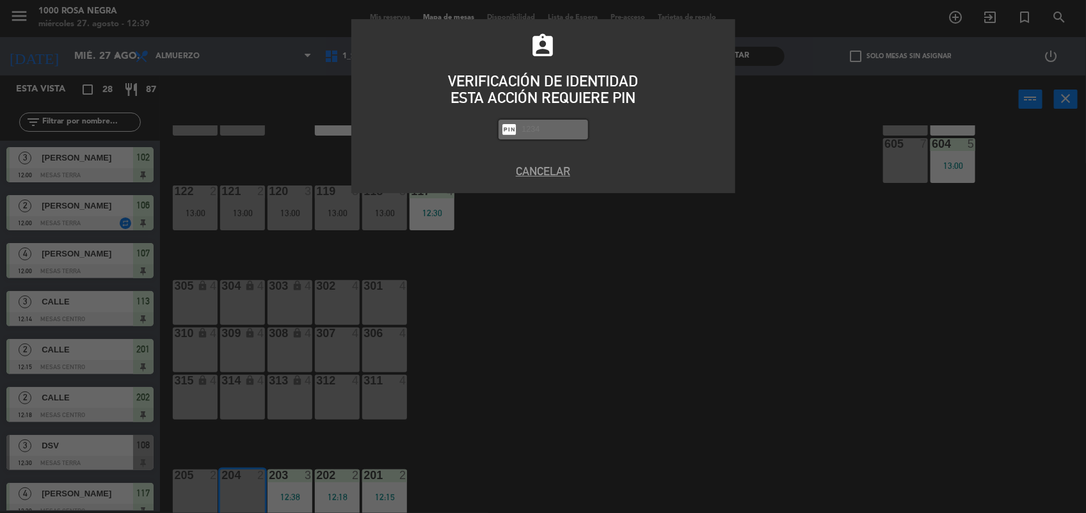
click at [541, 128] on input "text" at bounding box center [553, 129] width 64 height 15
type input "2492"
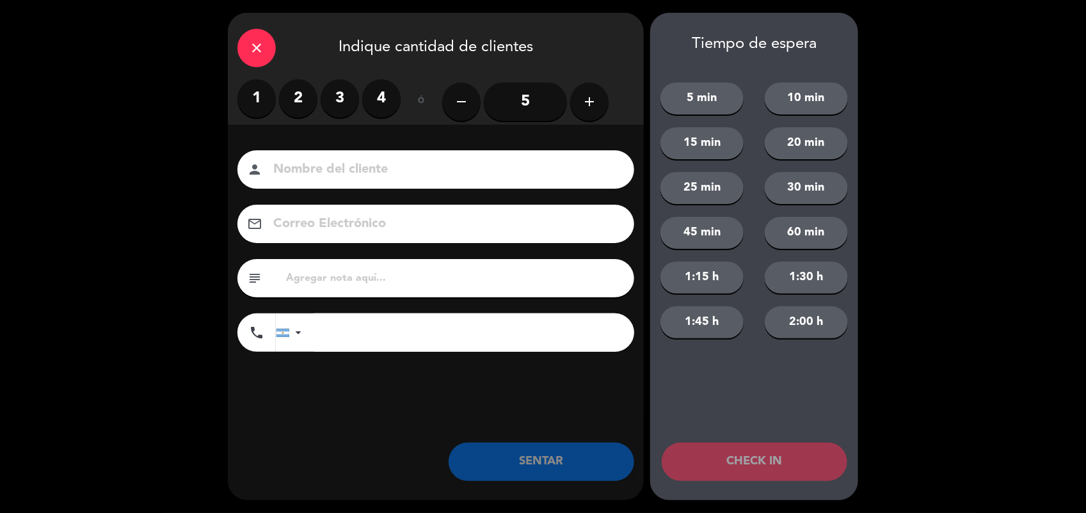
click at [305, 93] on label "2" at bounding box center [298, 98] width 38 height 38
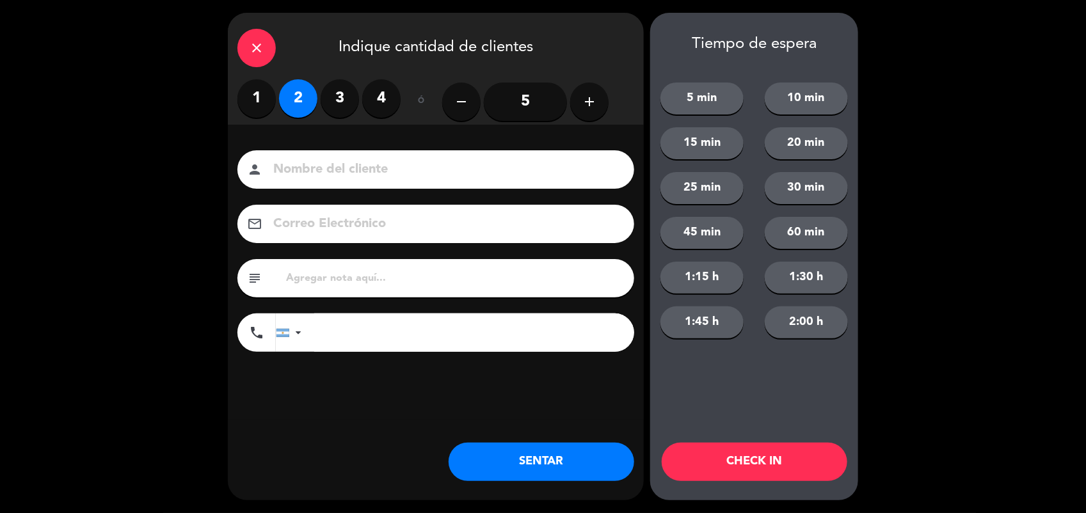
click at [317, 164] on input at bounding box center [445, 170] width 346 height 22
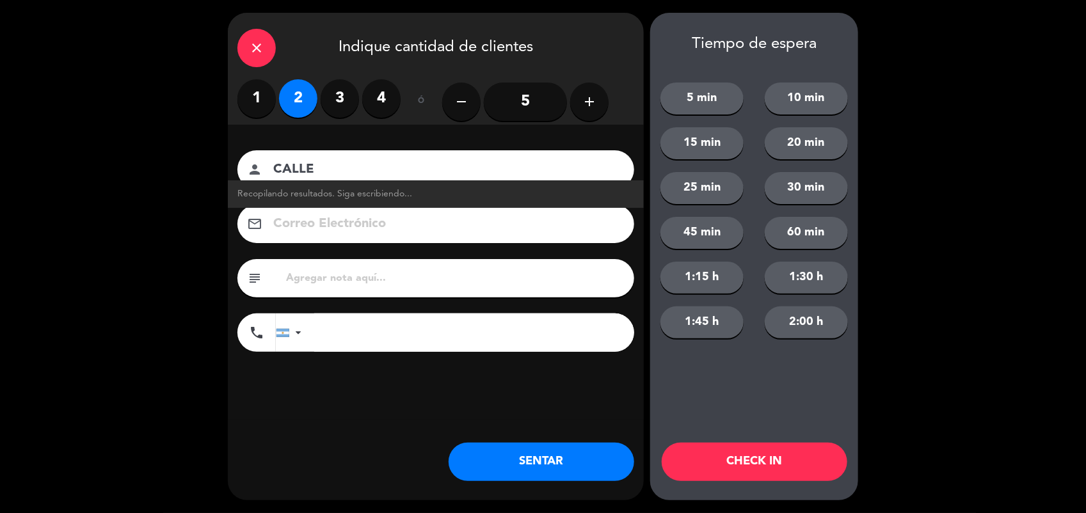
type input "CALLE"
click at [518, 449] on button "SENTAR" at bounding box center [542, 462] width 186 height 38
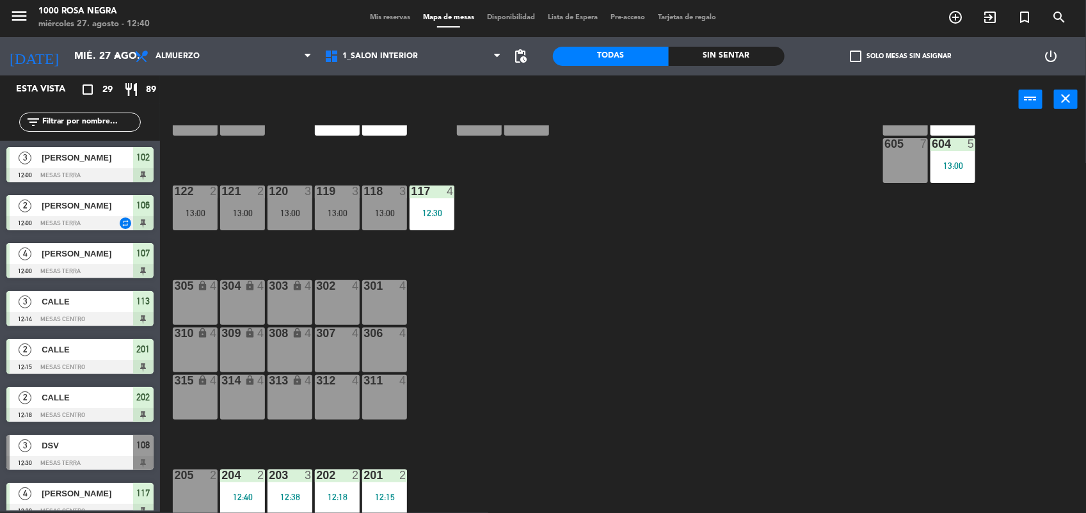
click at [644, 469] on div "116 2 13:00 115 2 13:00 114 3 13:00 113 3 12:14 112 2 13:00 111 3 13:00 110 loc…" at bounding box center [628, 319] width 915 height 388
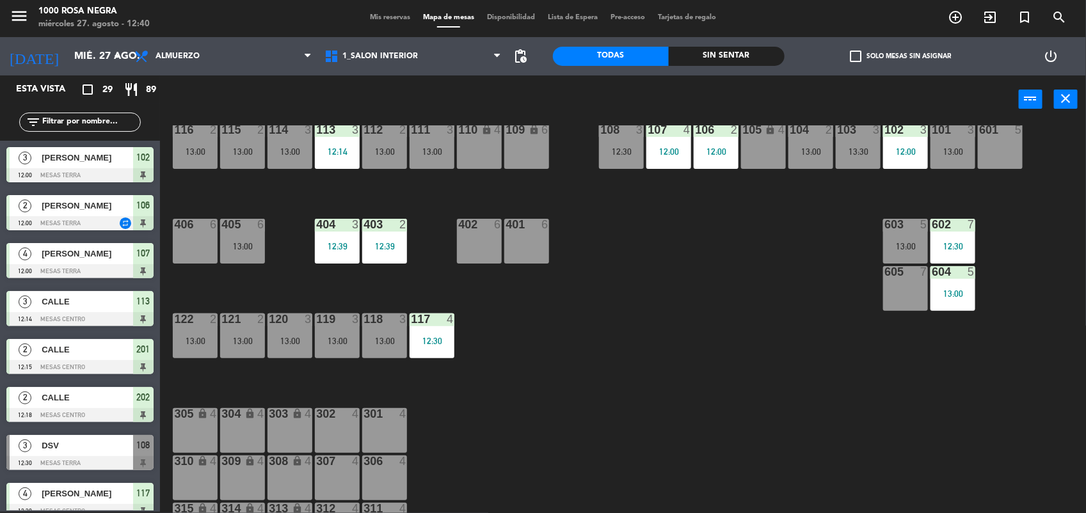
scroll to position [0, 0]
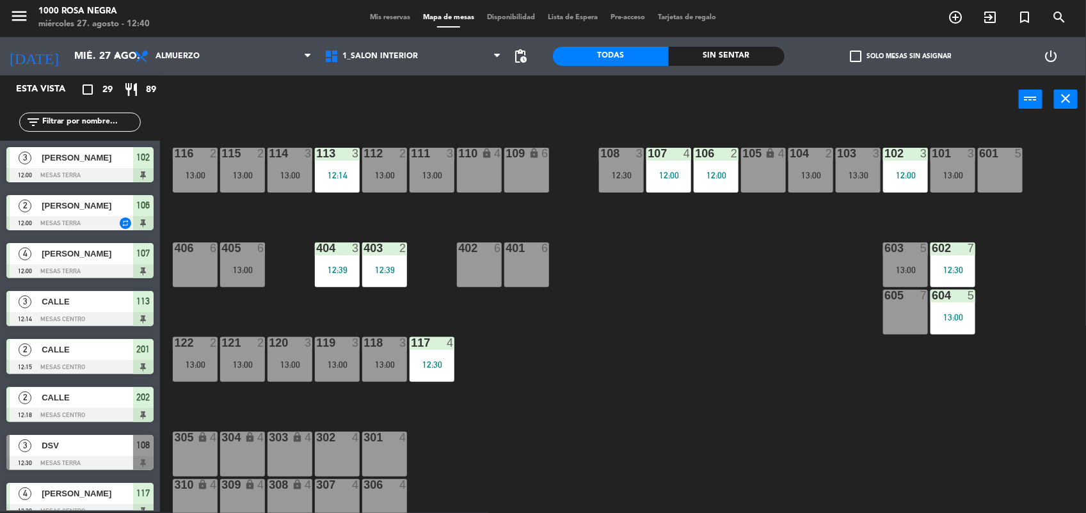
click at [106, 122] on input "text" at bounding box center [90, 122] width 99 height 14
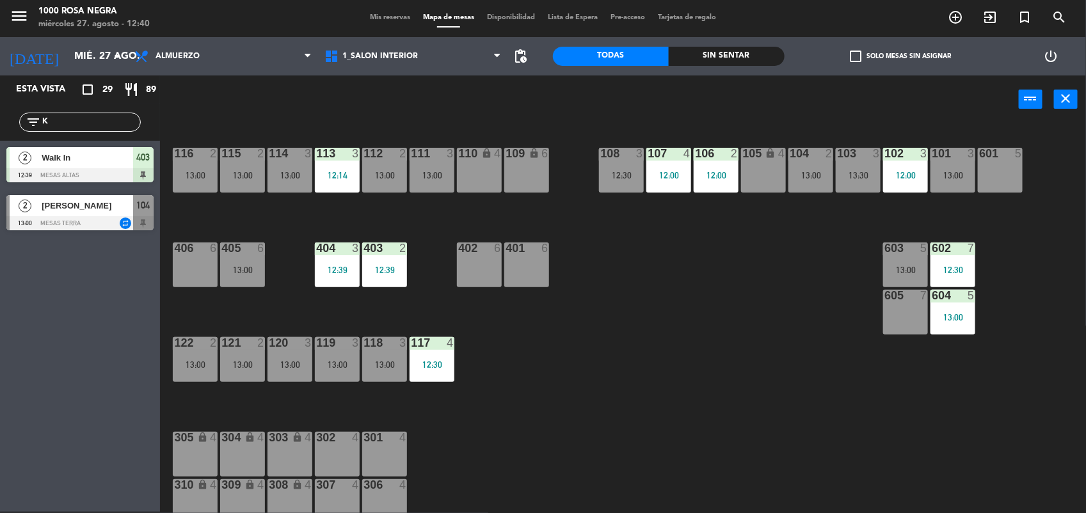
click at [81, 282] on div "Esta vista crop_square 29 restaurant 89 filter_list K 2 Walk In 12:39 MESAS ALT…" at bounding box center [80, 294] width 160 height 436
click at [86, 124] on input "K" at bounding box center [90, 122] width 99 height 14
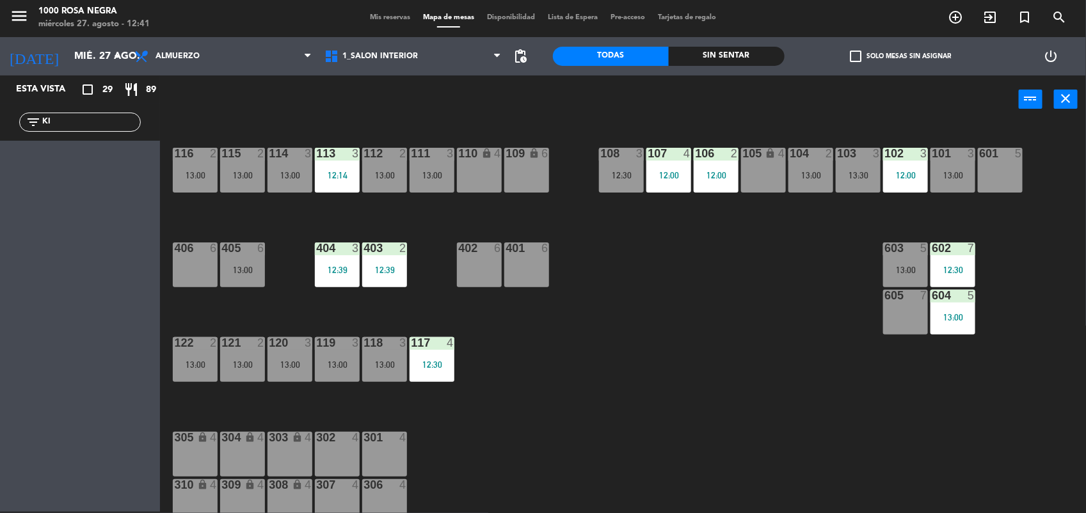
type input "K"
type input "Q"
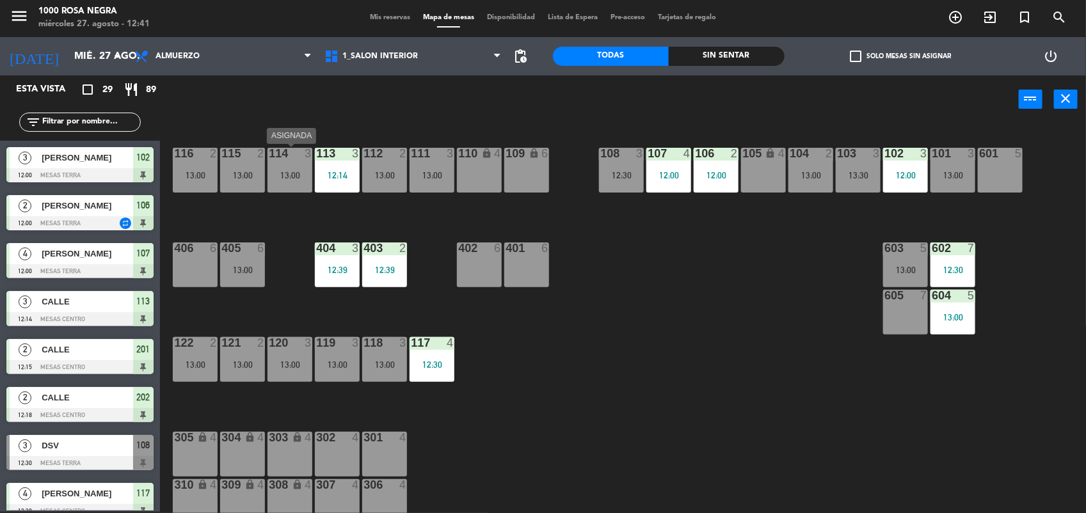
click at [302, 161] on div "114 3 13:00" at bounding box center [289, 170] width 45 height 45
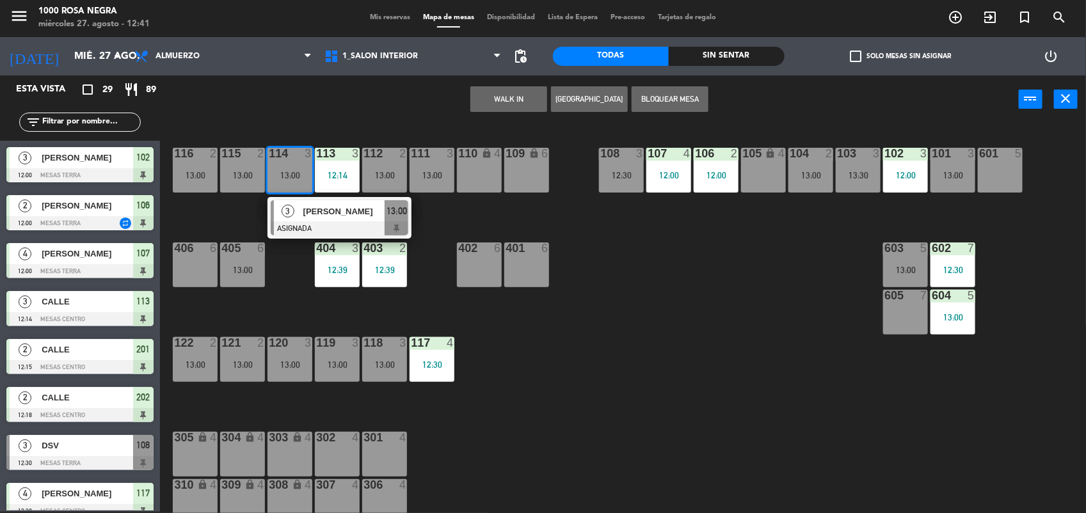
click at [212, 209] on div "116 2 13:00 115 2 13:00 114 3 13:00 3 [PERSON_NAME] ASIGNADA 13:00 113 3 12:14 …" at bounding box center [628, 319] width 915 height 388
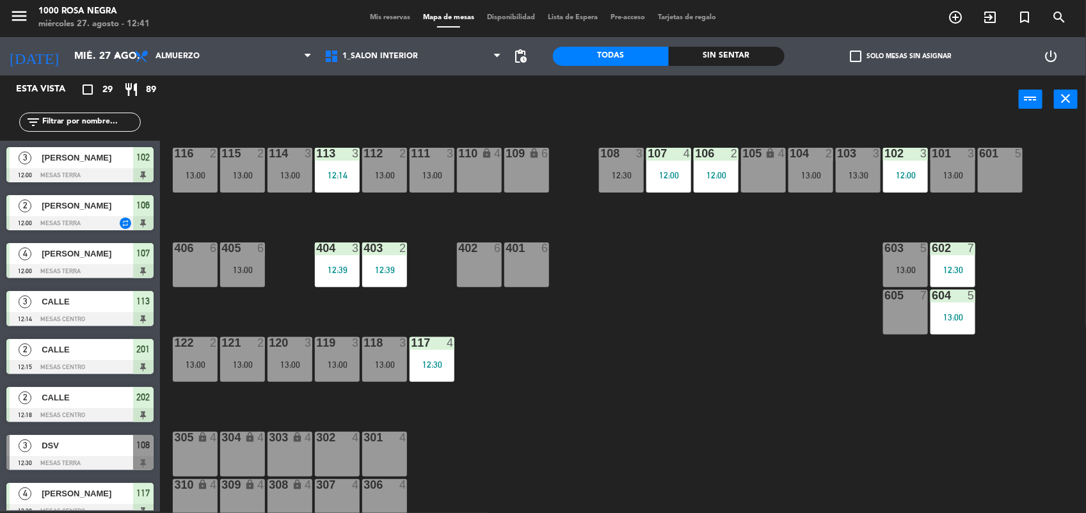
click at [432, 186] on div "111 3 13:00" at bounding box center [432, 170] width 45 height 45
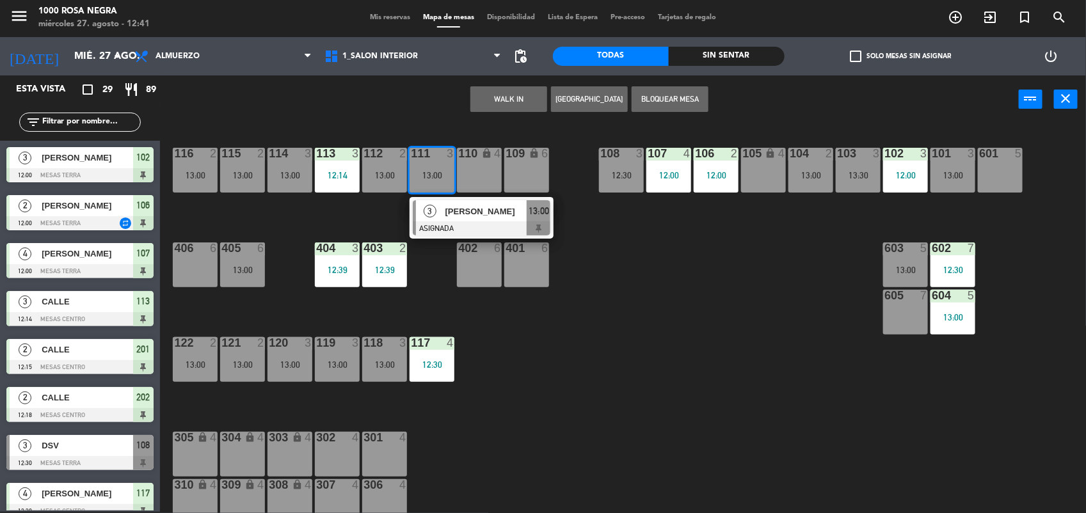
click at [379, 221] on div "116 2 13:00 115 2 13:00 114 3 13:00 113 3 12:14 112 2 13:00 111 3 13:00 3 Pepe …" at bounding box center [628, 319] width 915 height 388
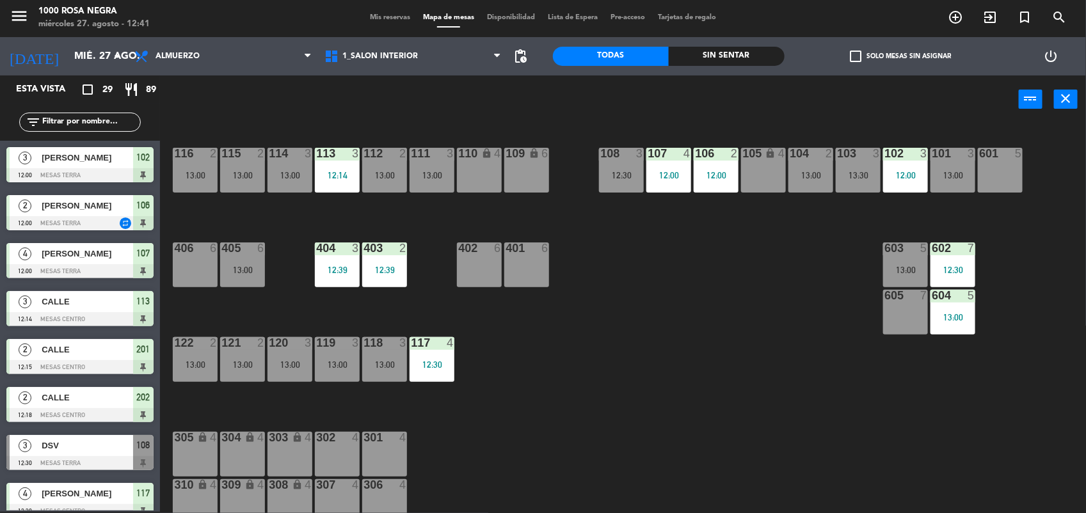
click at [635, 165] on div "108 3 12:30" at bounding box center [621, 170] width 45 height 45
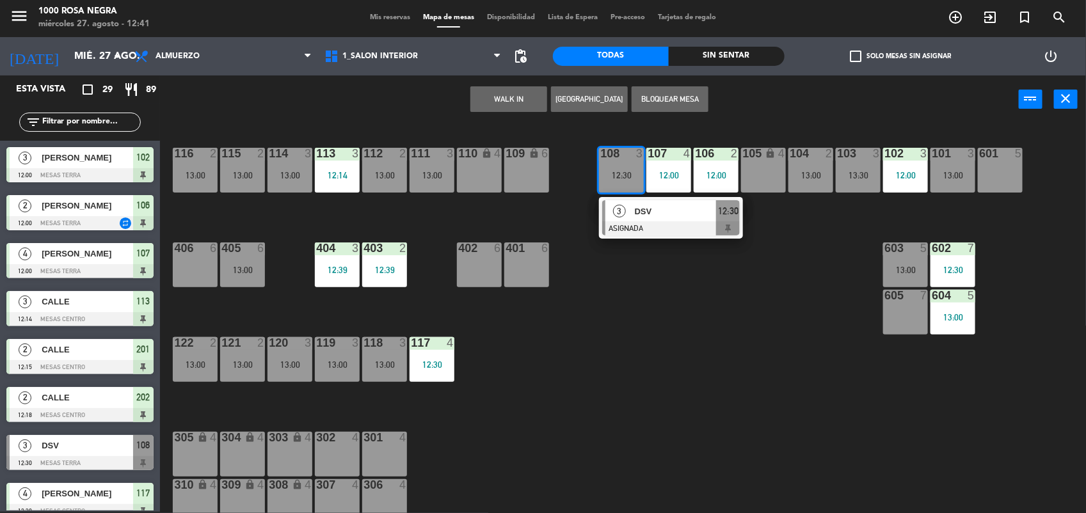
click at [638, 283] on div "116 2 13:00 115 2 13:00 114 3 13:00 113 3 12:14 112 2 13:00 111 3 13:00 110 loc…" at bounding box center [628, 319] width 915 height 388
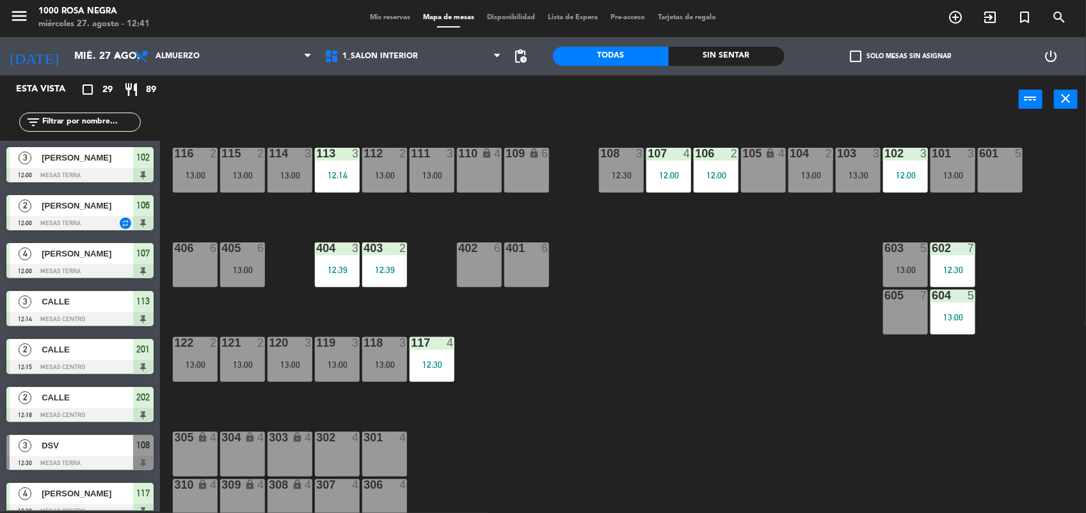
click at [874, 179] on div "13:30" at bounding box center [858, 175] width 45 height 9
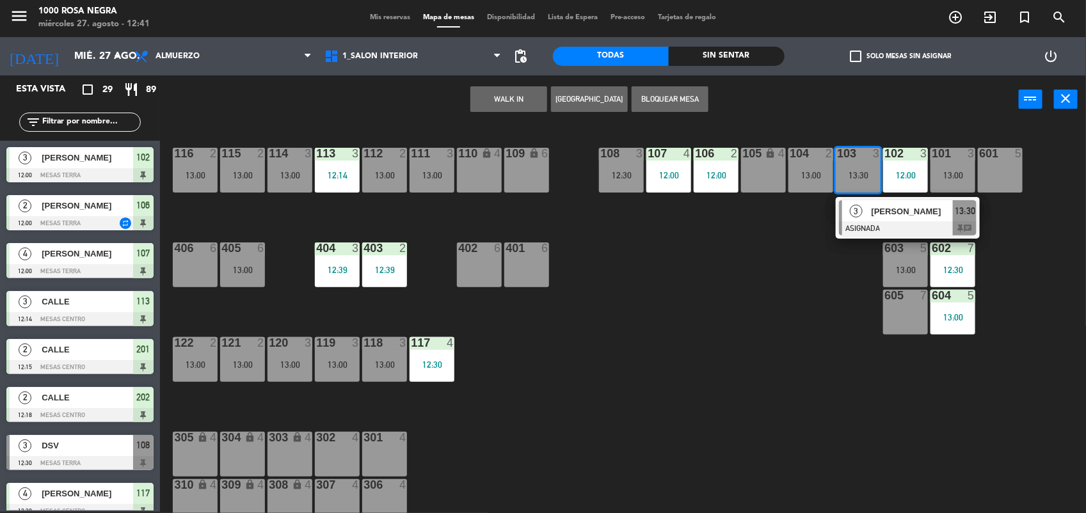
click at [735, 296] on div "116 2 13:00 115 2 13:00 114 3 13:00 113 3 12:14 112 2 13:00 111 3 13:00 110 loc…" at bounding box center [628, 319] width 915 height 388
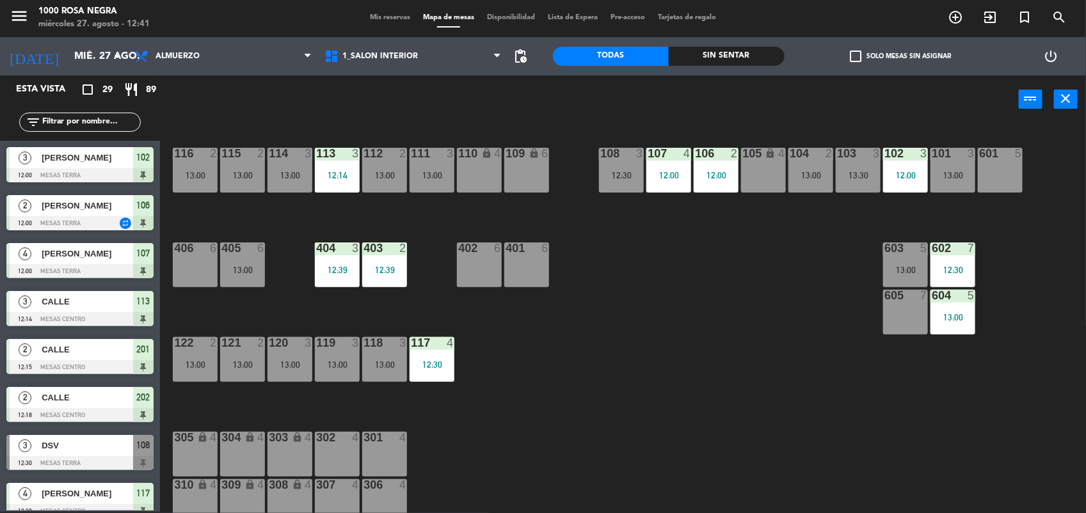
click at [334, 375] on div "119 3 13:00" at bounding box center [337, 359] width 45 height 45
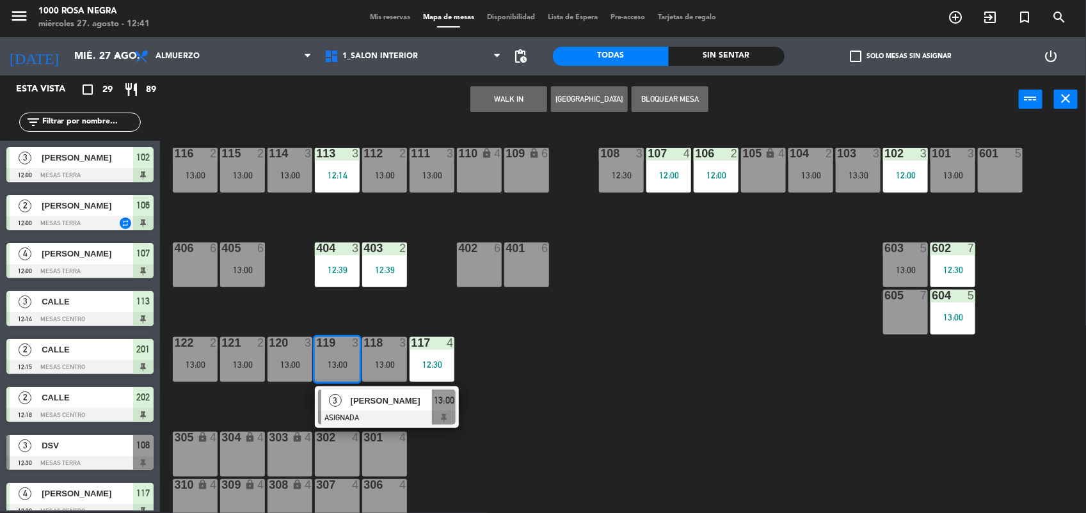
click at [471, 344] on div "116 2 13:00 115 2 13:00 114 3 13:00 113 3 12:14 112 2 13:00 111 3 13:00 110 loc…" at bounding box center [628, 319] width 915 height 388
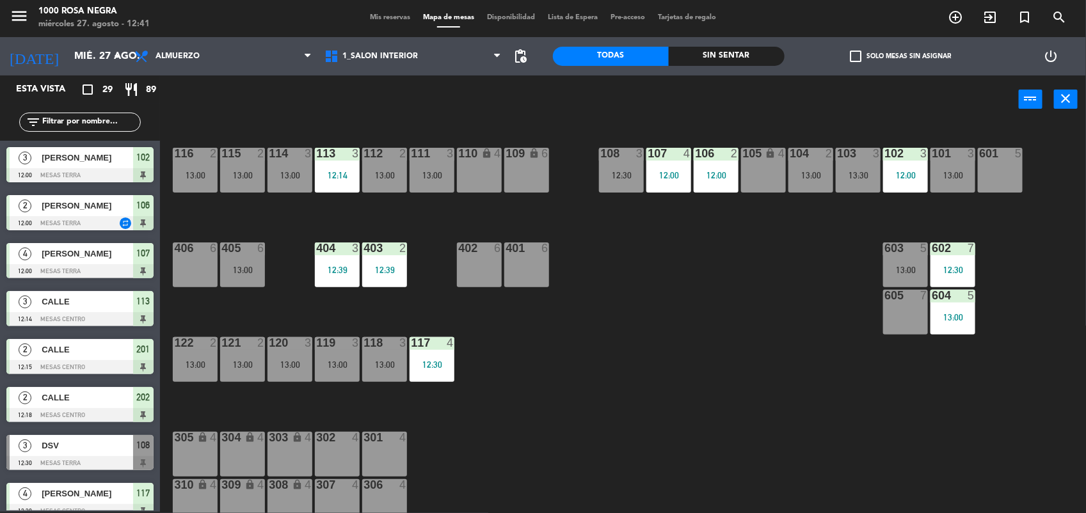
click at [384, 349] on div "118 3" at bounding box center [384, 343] width 45 height 13
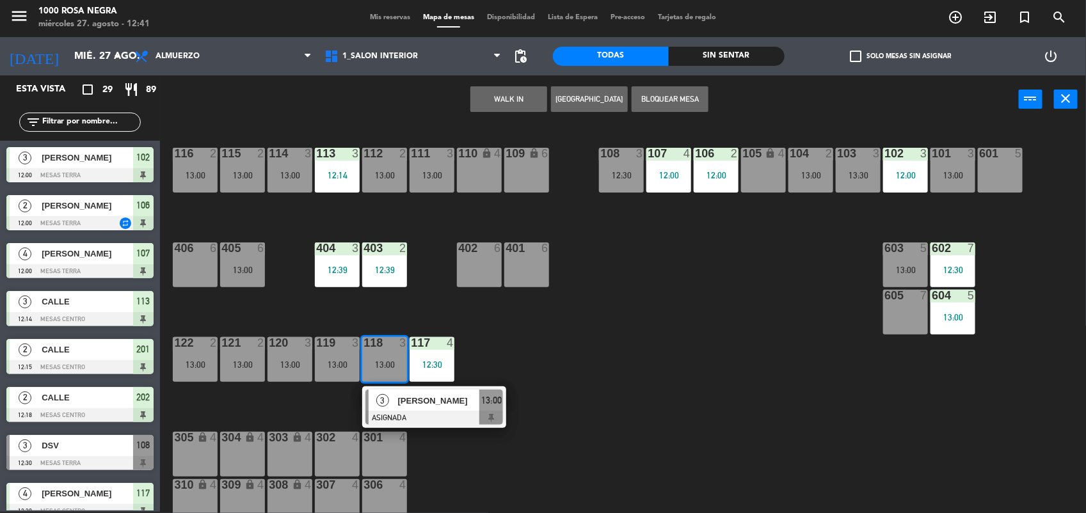
click at [506, 331] on div "116 2 13:00 115 2 13:00 114 3 13:00 113 3 12:14 112 2 13:00 111 3 13:00 110 loc…" at bounding box center [628, 319] width 915 height 388
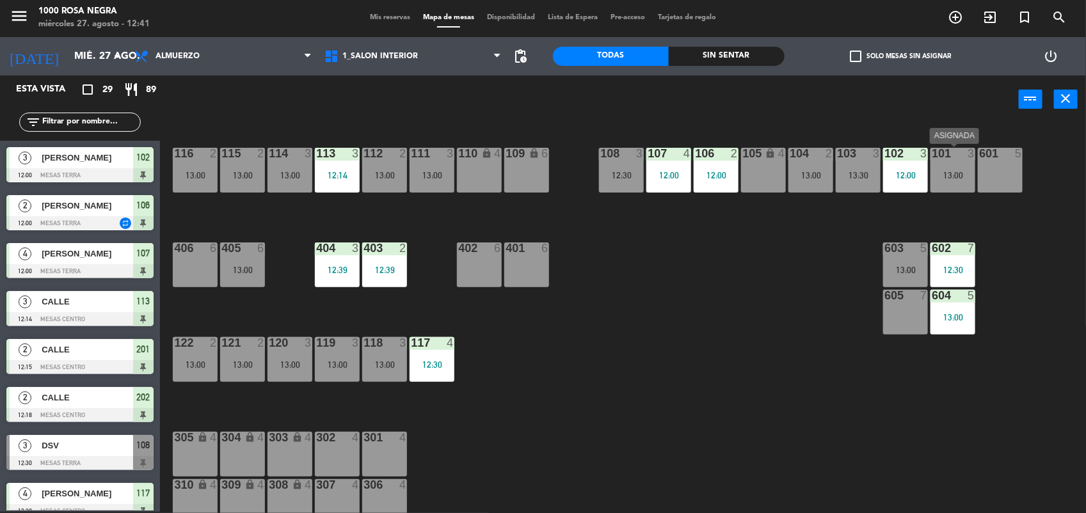
click at [949, 174] on div "13:00" at bounding box center [952, 175] width 45 height 9
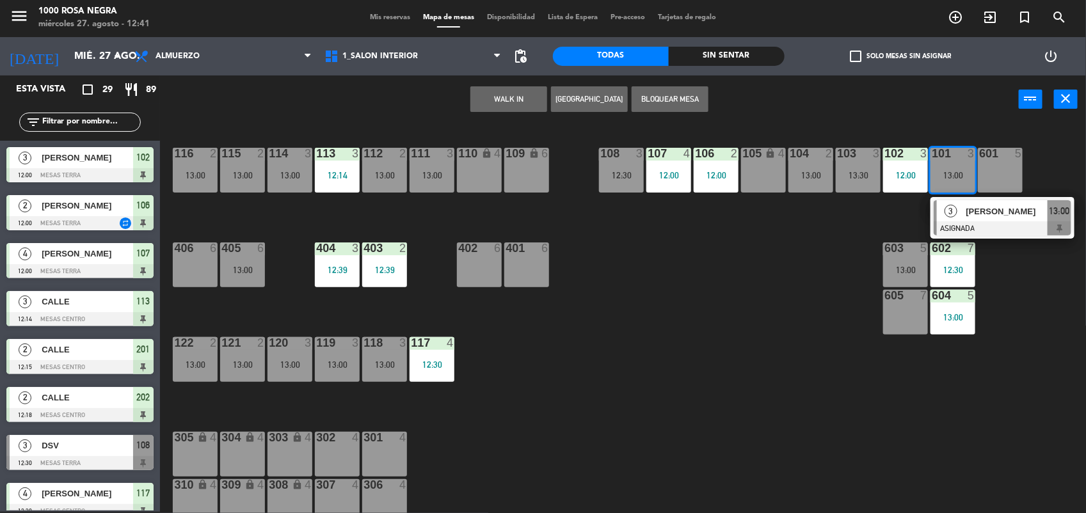
click at [746, 318] on div "116 2 13:00 115 2 13:00 114 3 13:00 113 3 12:14 112 2 13:00 111 3 13:00 110 loc…" at bounding box center [628, 319] width 915 height 388
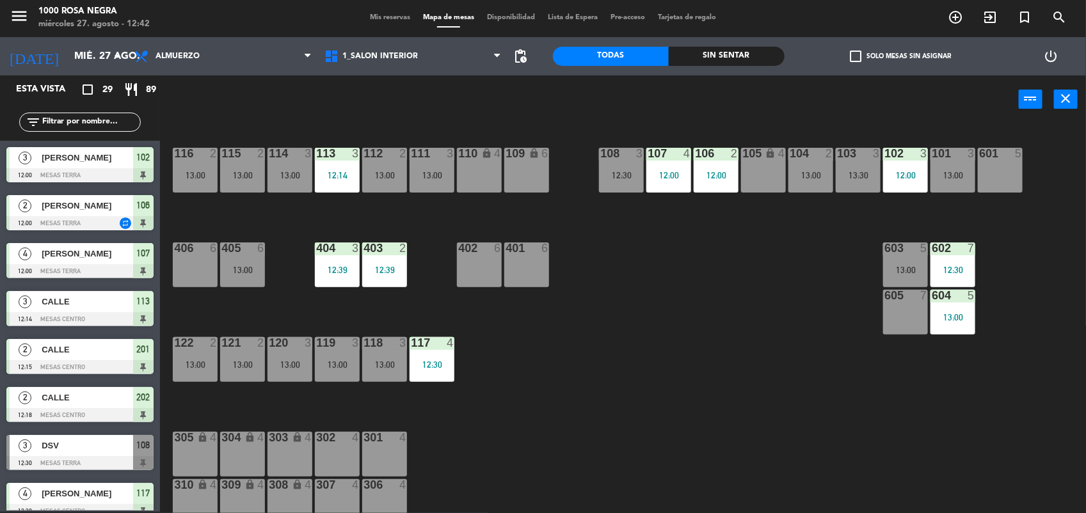
click at [625, 189] on div "108 3 12:30" at bounding box center [621, 170] width 45 height 45
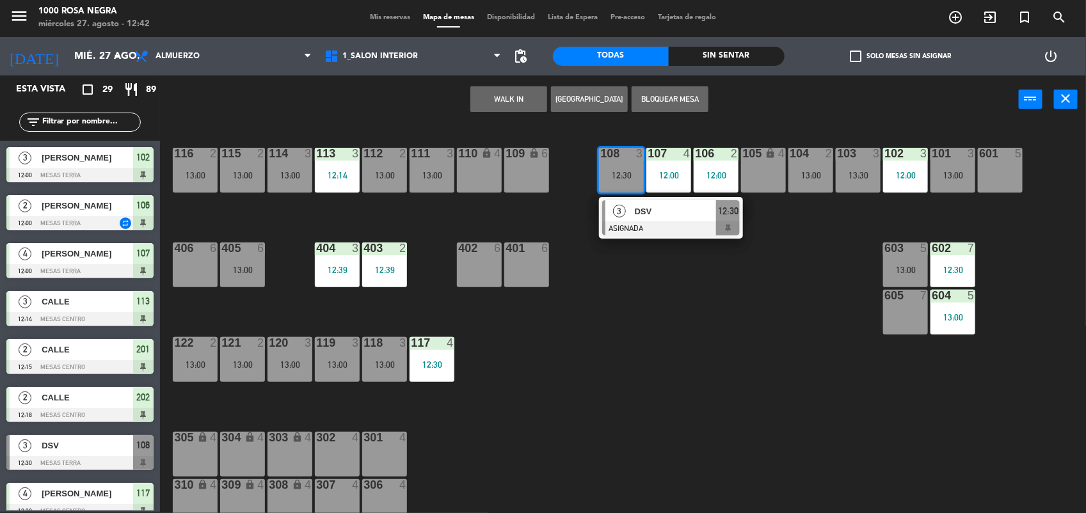
click at [625, 176] on div "12:30" at bounding box center [621, 175] width 45 height 9
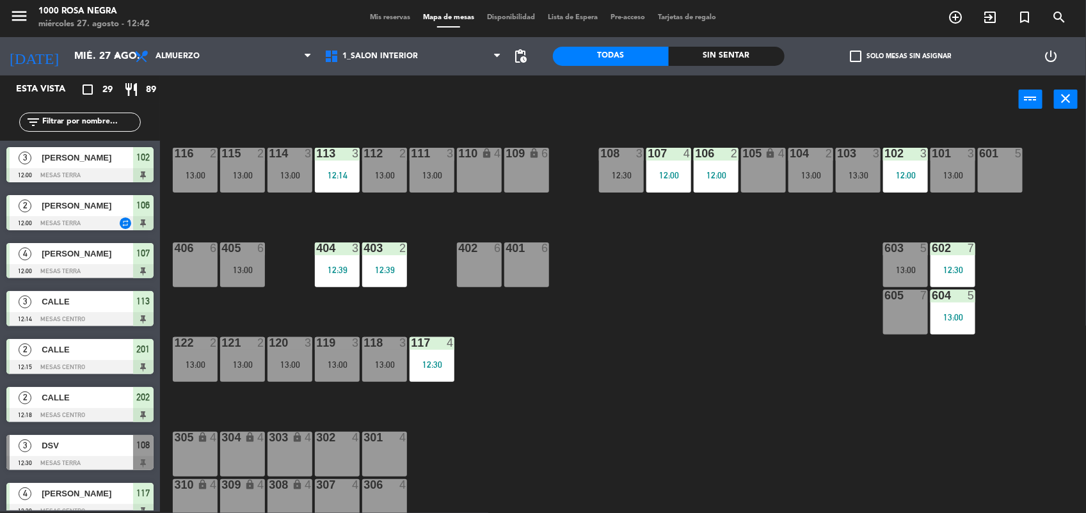
click at [299, 369] on div "120 3 13:00" at bounding box center [289, 359] width 45 height 45
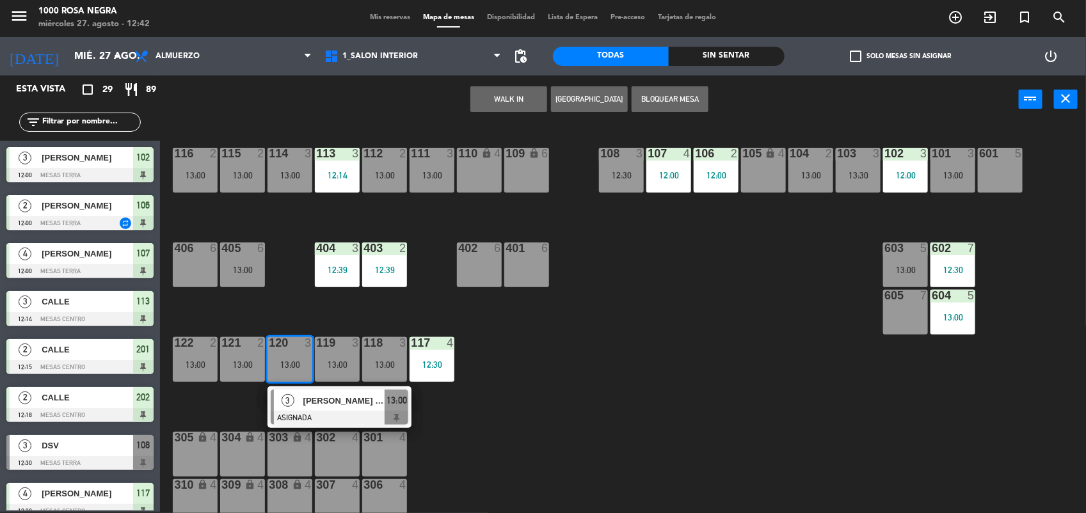
click at [336, 360] on div "13:00" at bounding box center [337, 364] width 45 height 9
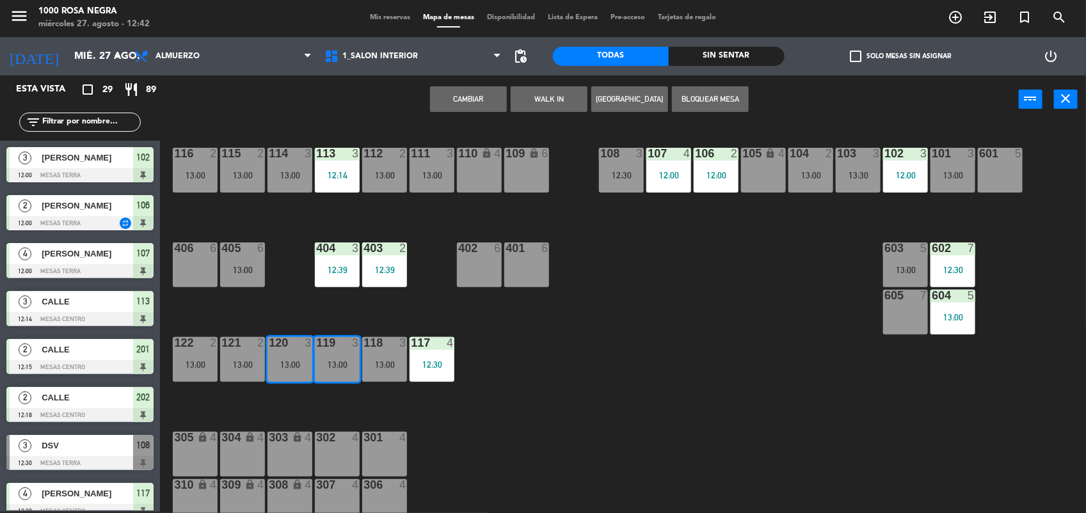
click at [266, 368] on div "116 2 13:00 115 2 13:00 114 3 13:00 113 3 12:14 112 2 13:00 111 3 13:00 110 loc…" at bounding box center [628, 319] width 915 height 388
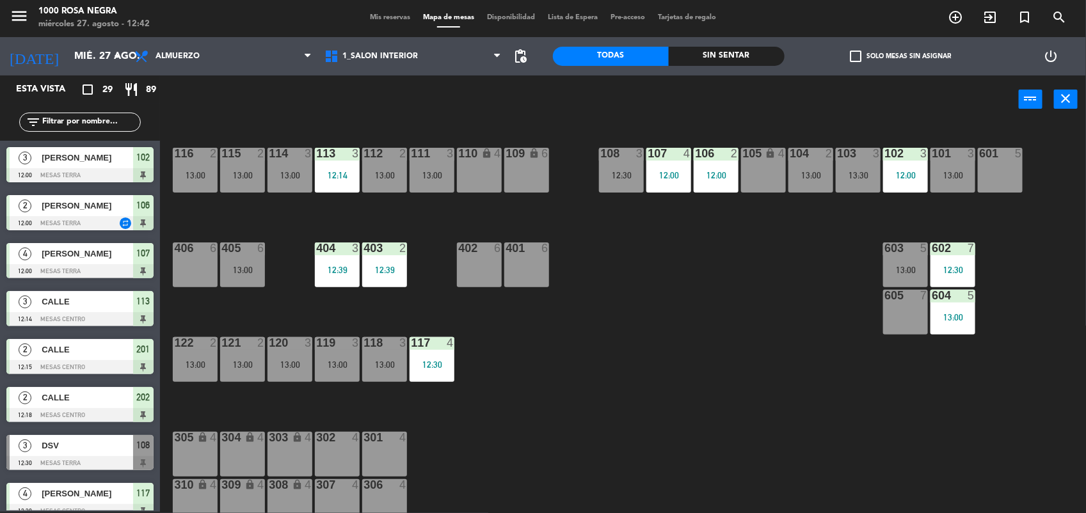
click at [623, 149] on div at bounding box center [621, 154] width 21 height 12
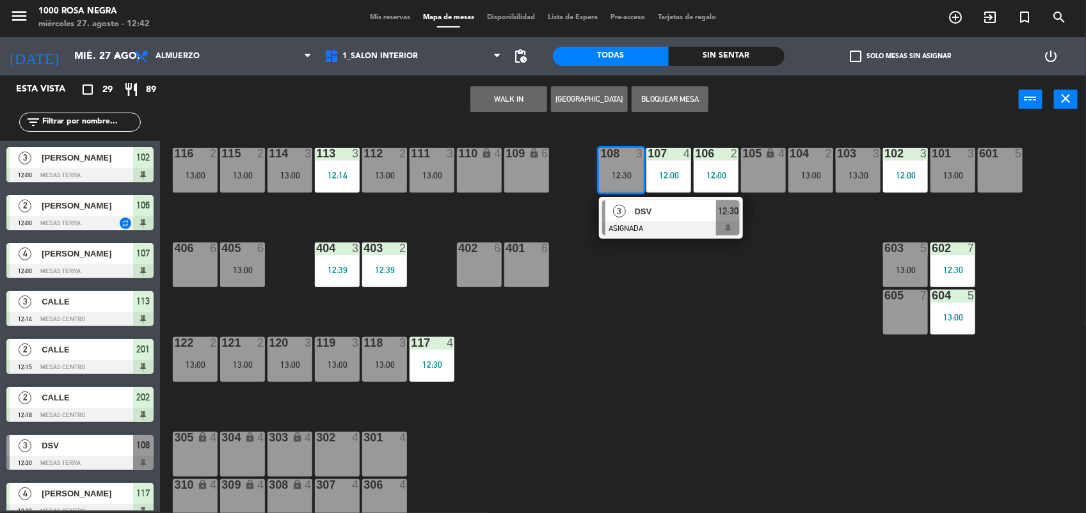
click at [738, 255] on div "116 2 13:00 115 2 13:00 114 3 13:00 113 3 12:14 112 2 13:00 111 3 13:00 110 loc…" at bounding box center [628, 319] width 915 height 388
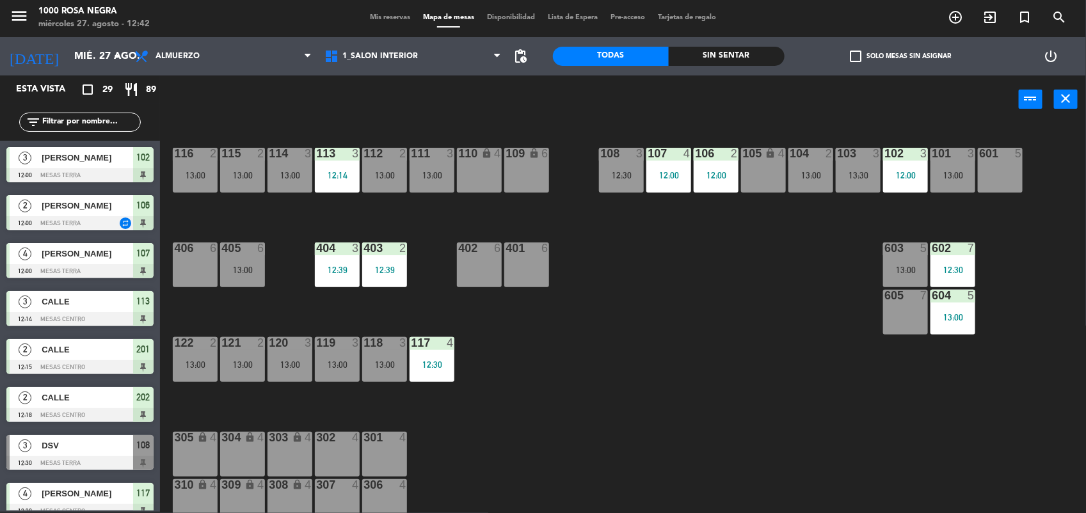
click at [863, 168] on div "103 3 13:30" at bounding box center [858, 170] width 45 height 45
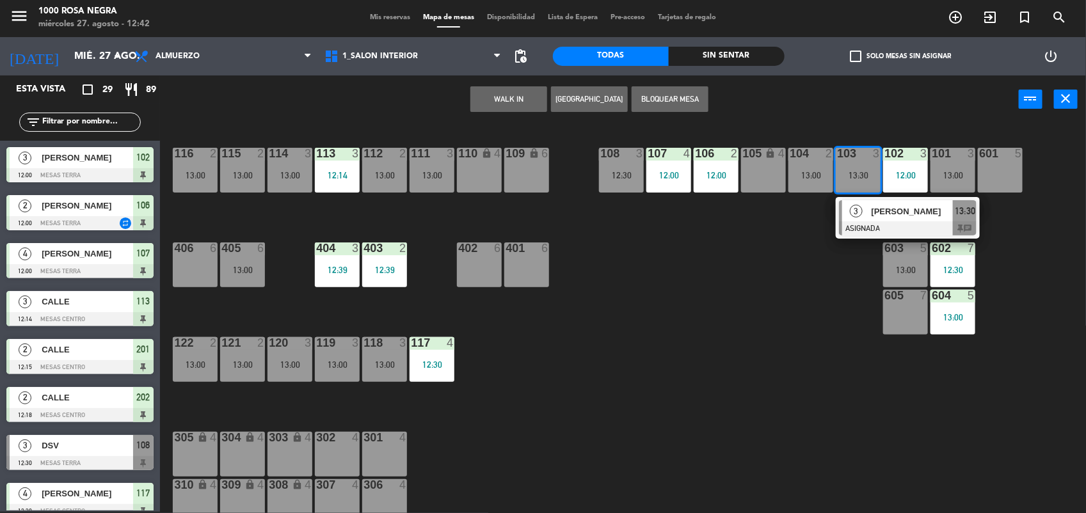
click at [629, 163] on div "108 3 12:30" at bounding box center [621, 170] width 45 height 45
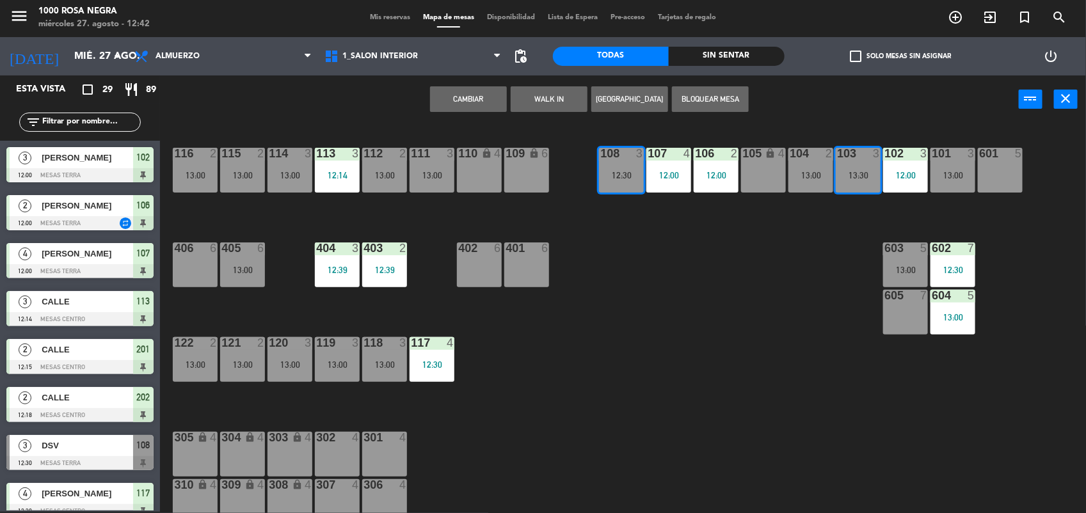
click at [462, 95] on button "Cambiar" at bounding box center [468, 99] width 77 height 26
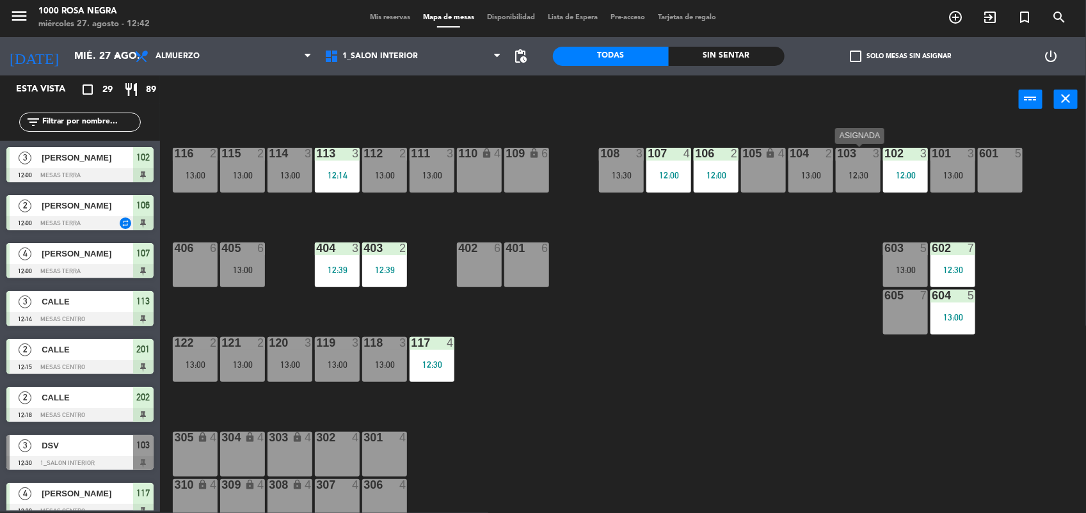
click at [865, 176] on div "12:30" at bounding box center [858, 175] width 45 height 9
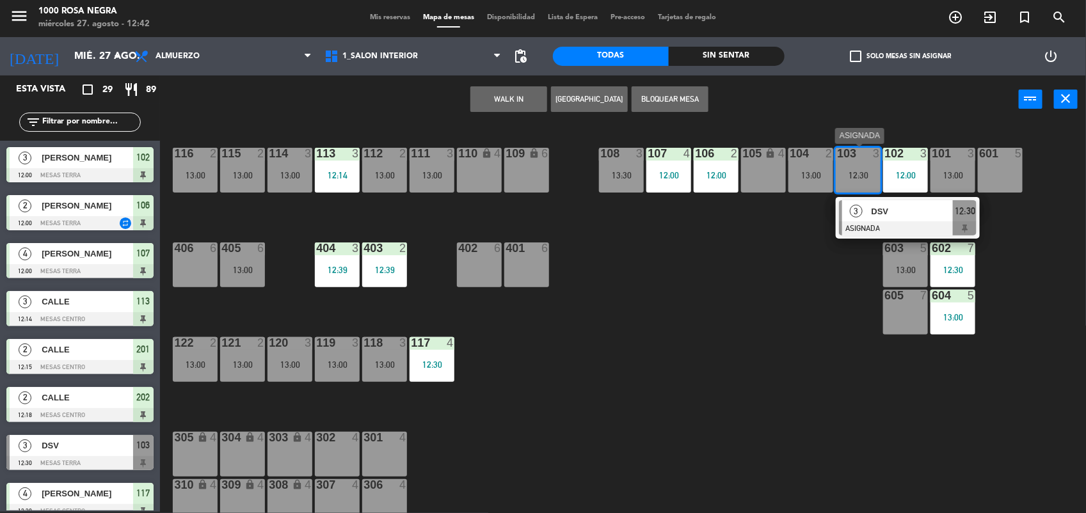
click at [875, 211] on span "DSV" at bounding box center [913, 211] width 82 height 13
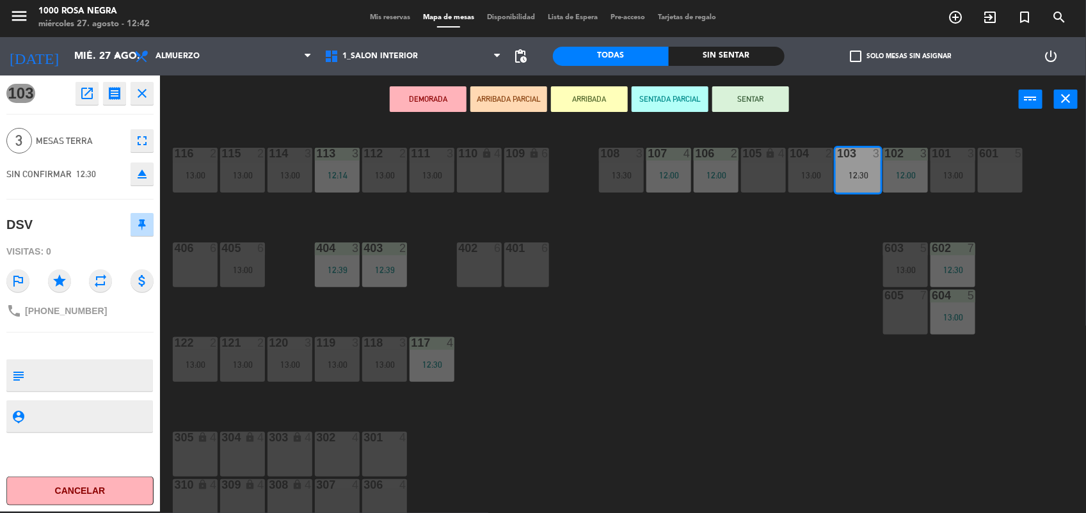
click at [777, 108] on button "SENTAR" at bounding box center [750, 99] width 77 height 26
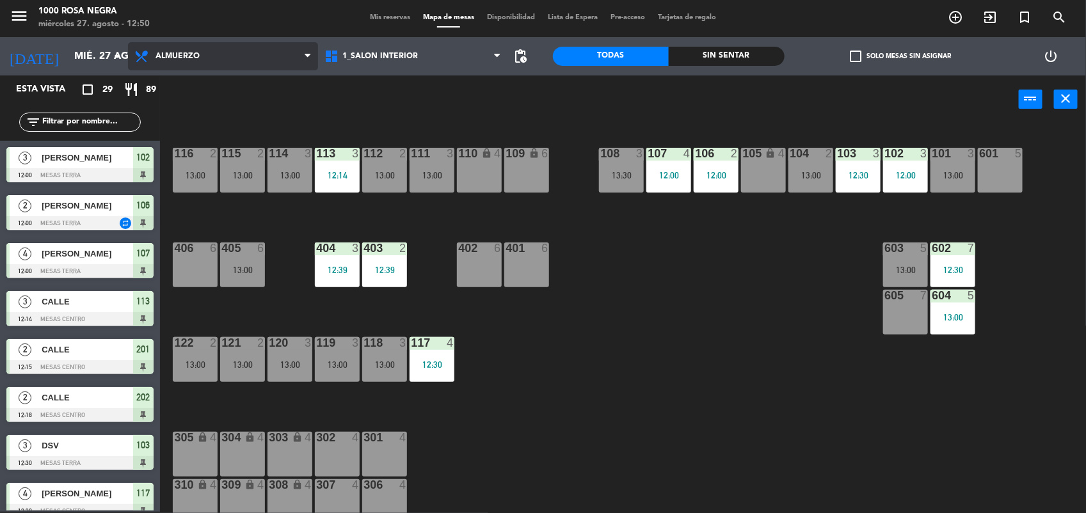
click at [305, 52] on icon at bounding box center [308, 56] width 6 height 10
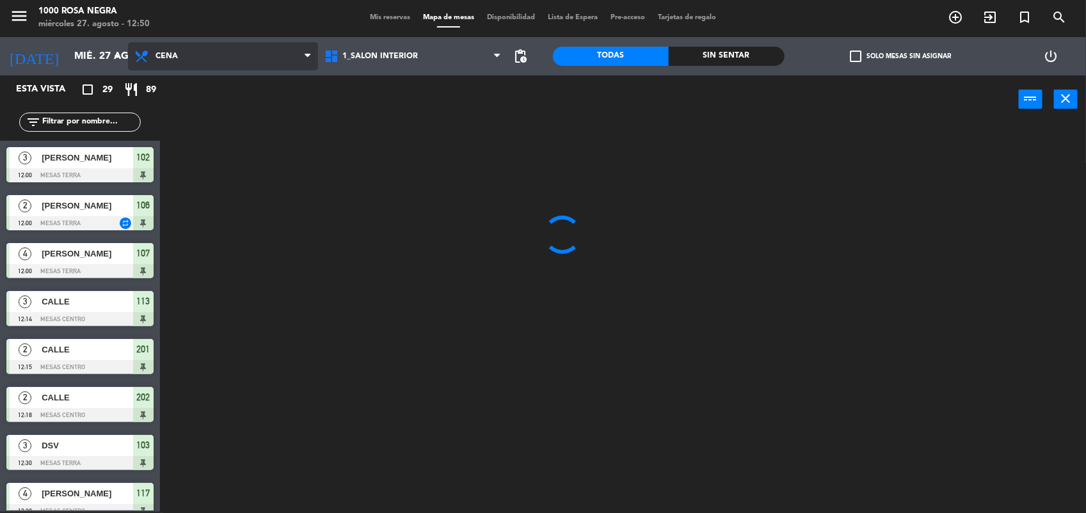
click at [232, 104] on ng-component "menu 1000 [PERSON_NAME] Negra miércoles 27. agosto - 12:50 Mis reservas Mapa de…" at bounding box center [543, 256] width 1086 height 515
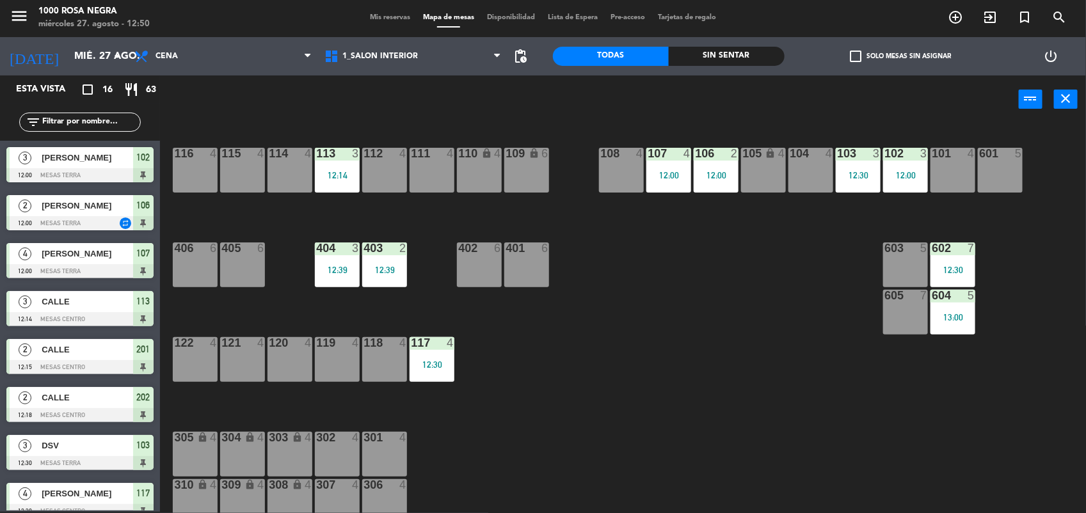
scroll to position [398, 0]
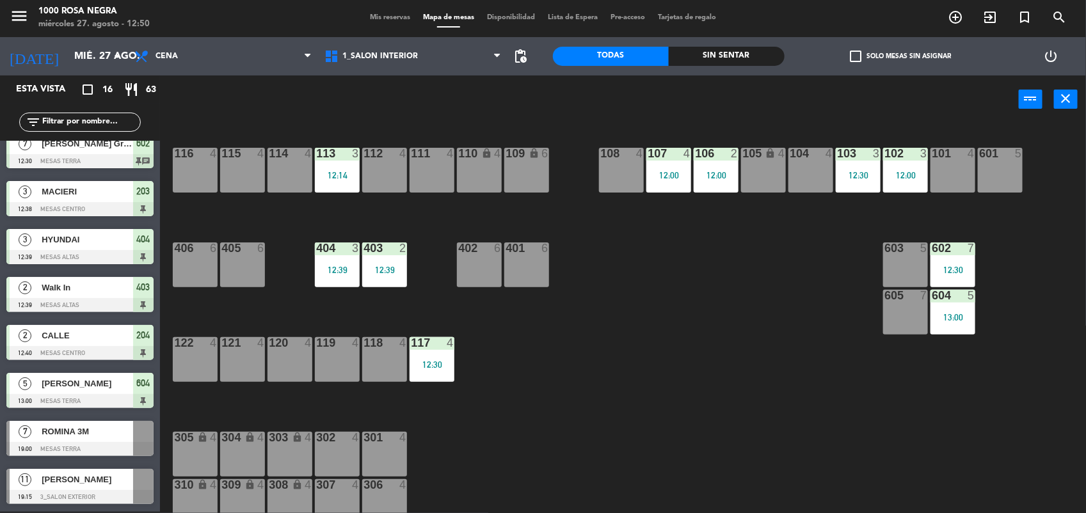
click at [367, 13] on div "Mis reservas Mapa de mesas Disponibilidad Lista de Espera Pre-acceso Tarjetas d…" at bounding box center [542, 18] width 359 height 12
click at [369, 15] on span "Mis reservas" at bounding box center [389, 17] width 53 height 7
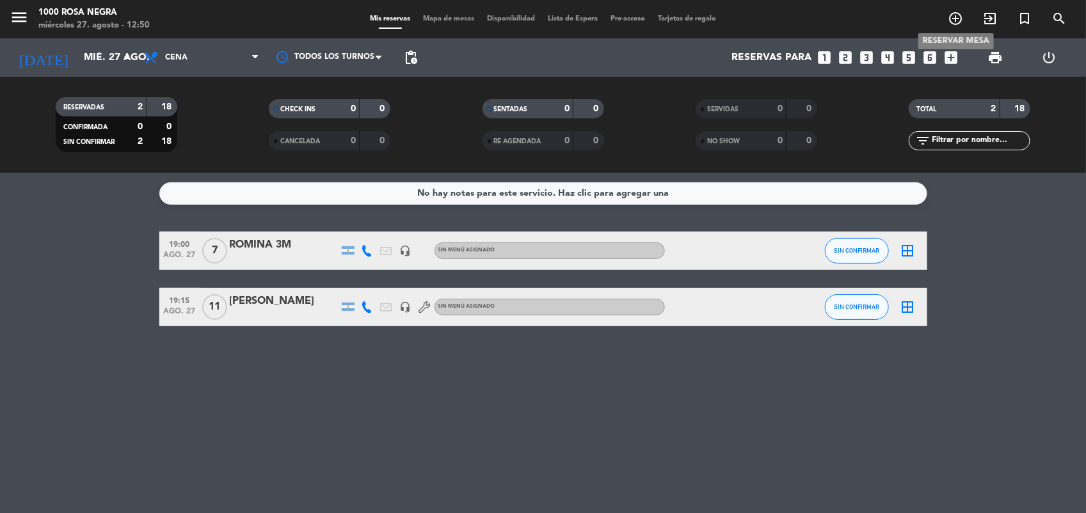
click at [957, 19] on icon "add_circle_outline" at bounding box center [955, 18] width 15 height 15
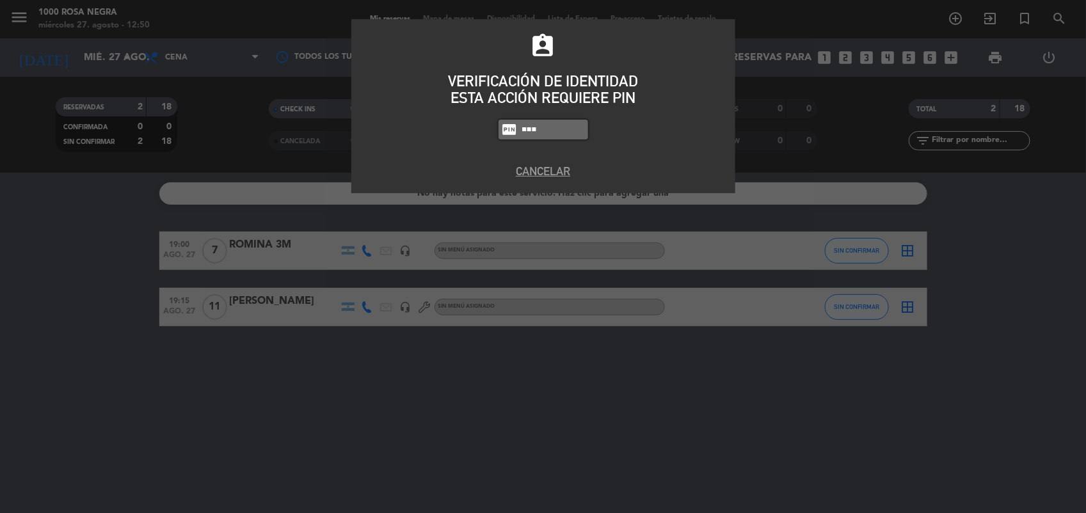
type input "6874"
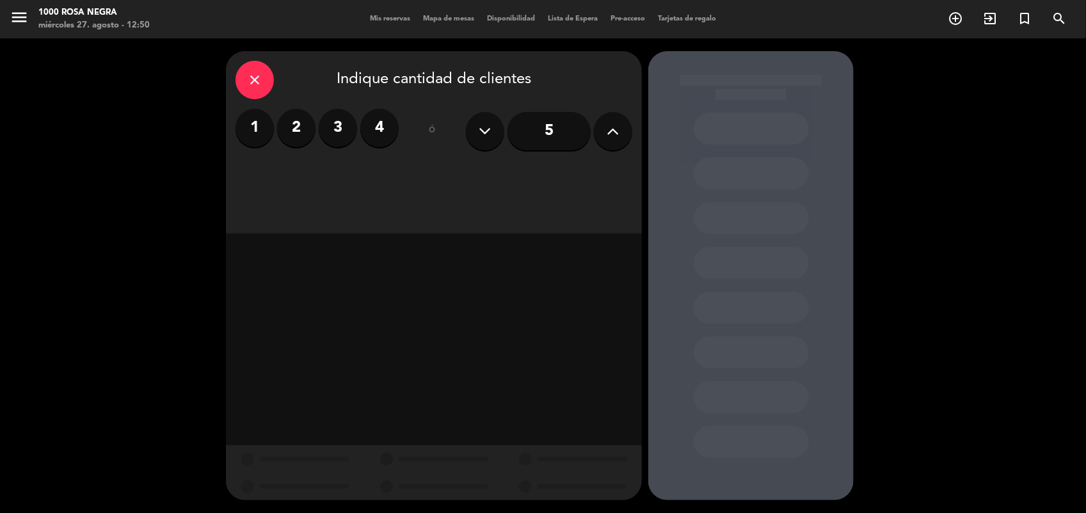
click at [621, 133] on button at bounding box center [613, 131] width 38 height 38
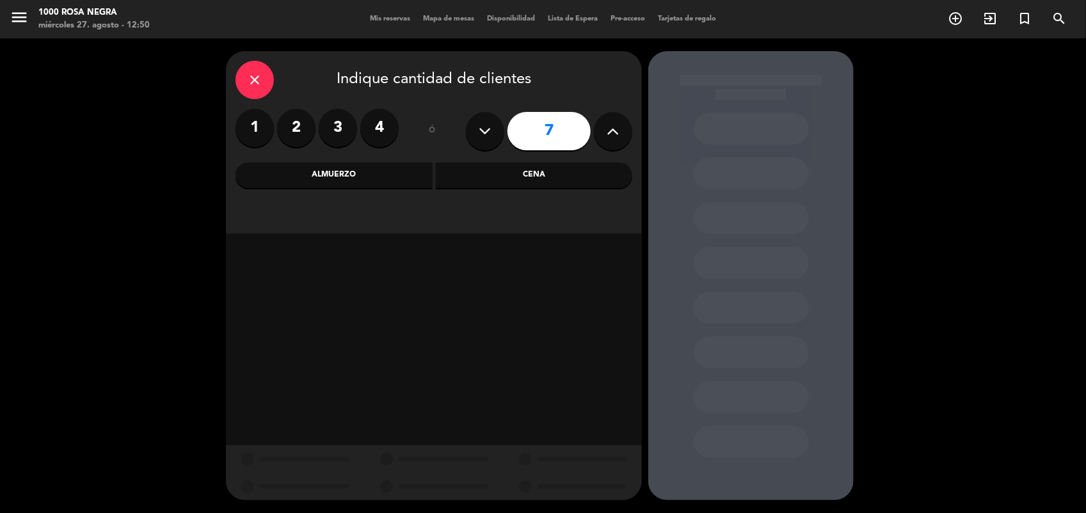
click at [621, 133] on button at bounding box center [613, 131] width 38 height 38
type input "8"
click at [482, 177] on div "Cena" at bounding box center [534, 176] width 197 height 26
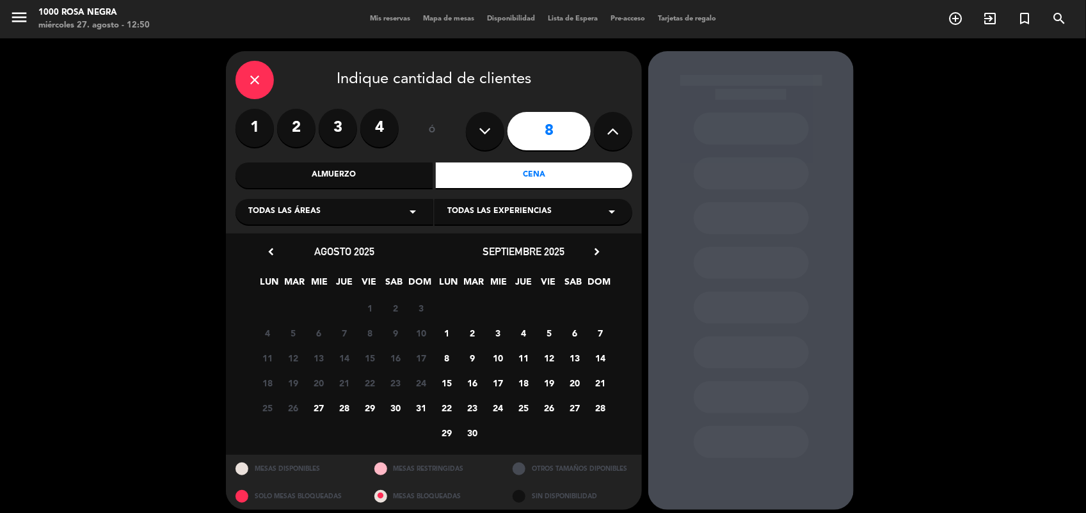
click at [315, 404] on span "27" at bounding box center [318, 407] width 21 height 21
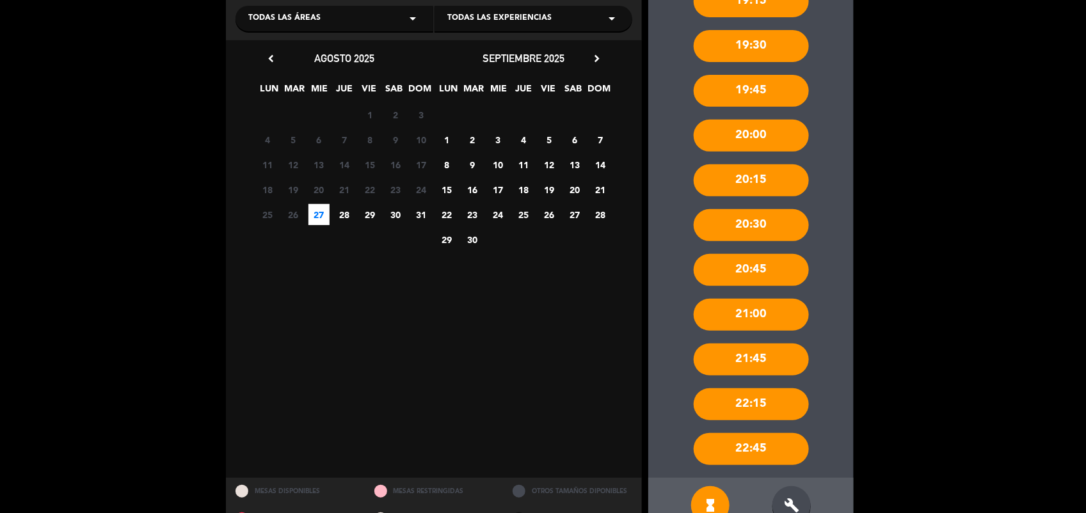
scroll to position [194, 0]
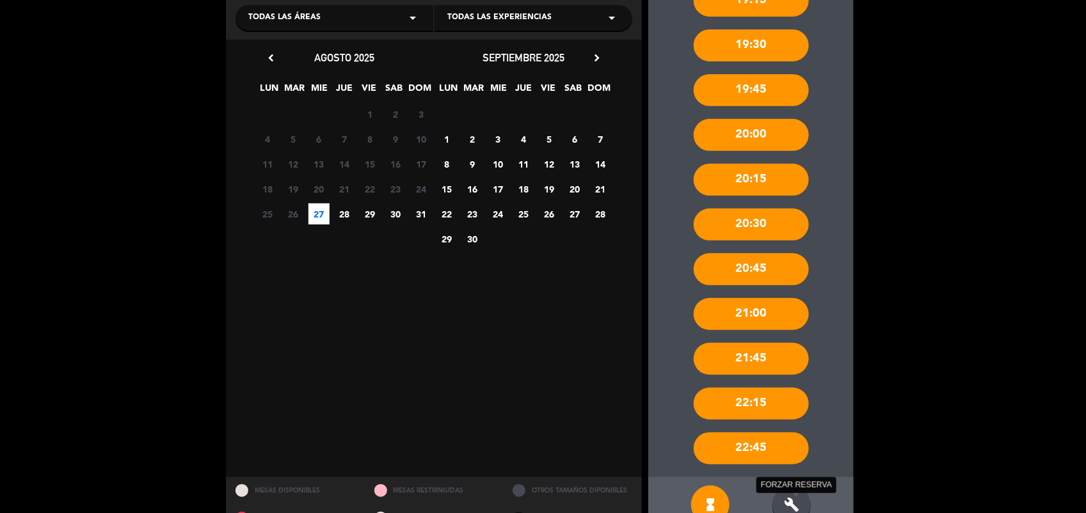
click at [788, 500] on icon "build" at bounding box center [791, 504] width 15 height 15
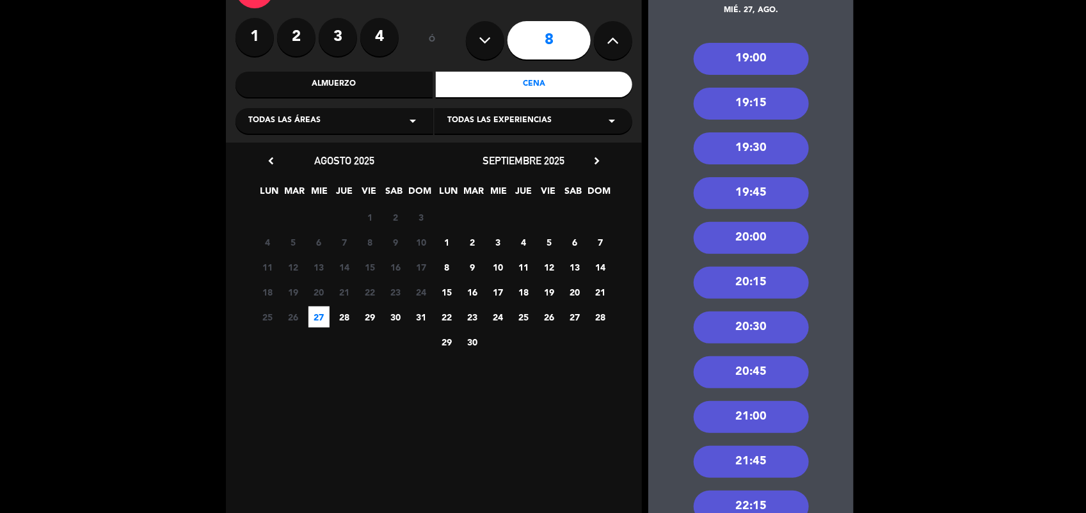
scroll to position [90, 0]
click at [779, 328] on div "20:30" at bounding box center [751, 328] width 115 height 32
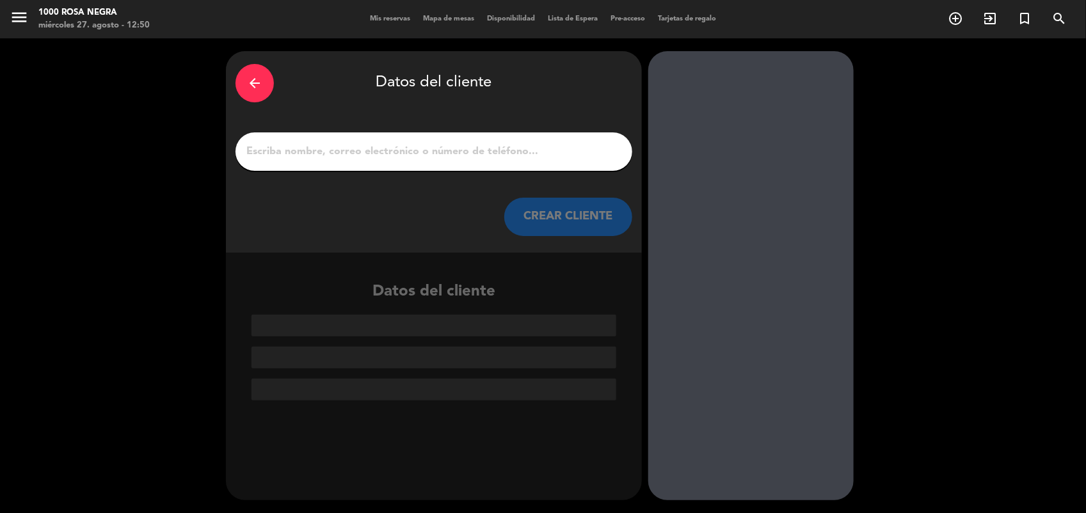
scroll to position [0, 0]
click at [294, 146] on input "1" at bounding box center [434, 152] width 378 height 18
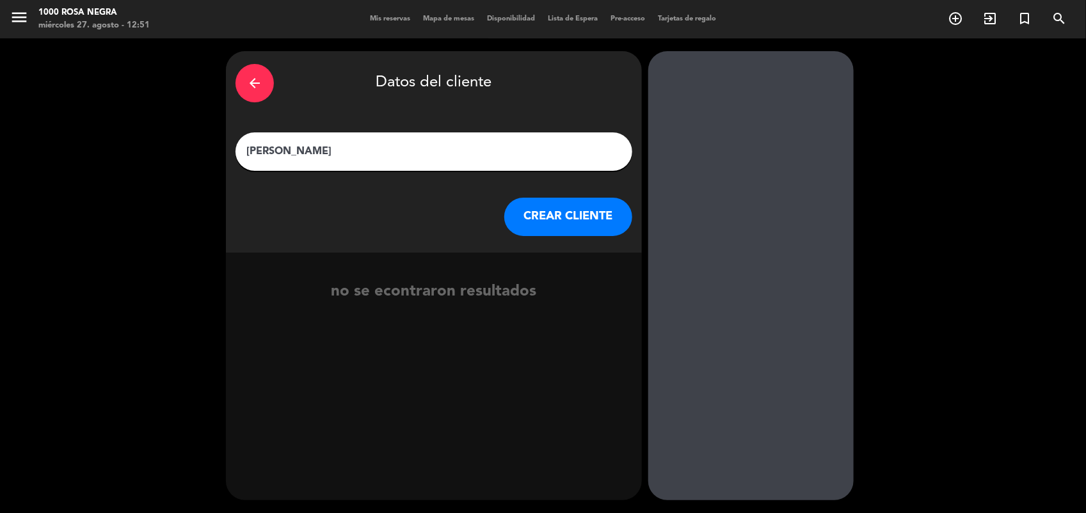
type input "[PERSON_NAME]"
click at [544, 210] on button "CREAR CLIENTE" at bounding box center [568, 217] width 128 height 38
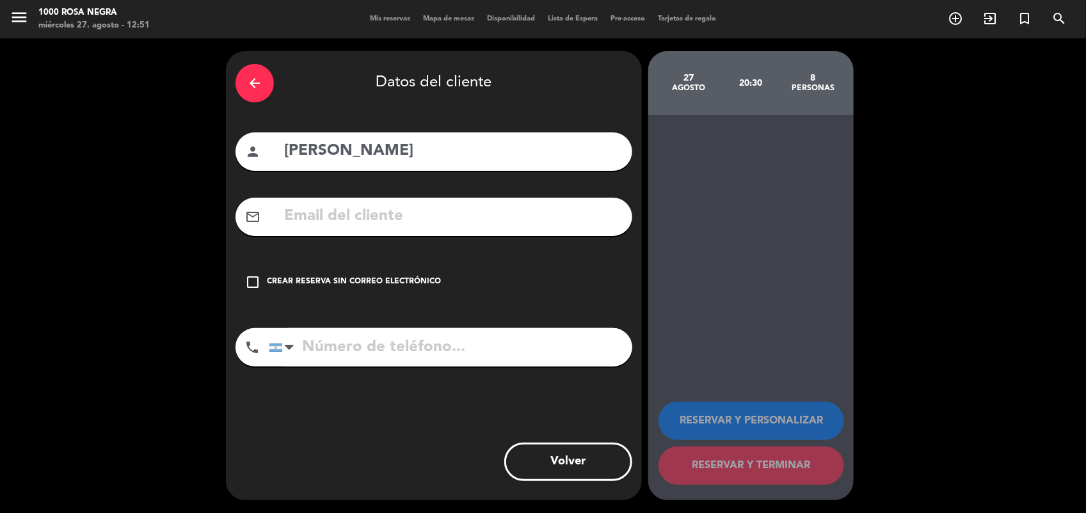
click at [459, 273] on div "check_box_outline_blank Crear reserva sin correo electrónico" at bounding box center [433, 282] width 397 height 38
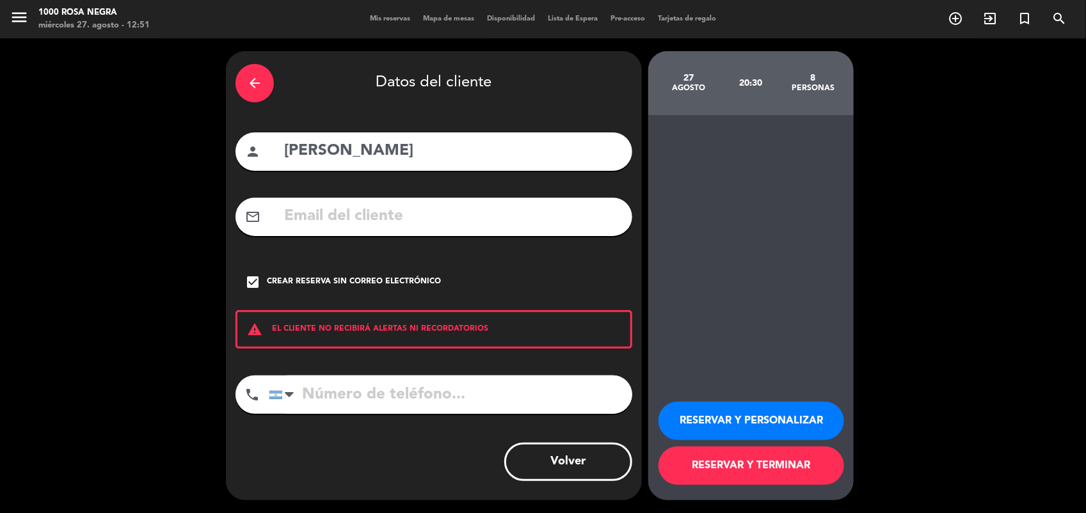
click at [373, 401] on input "tel" at bounding box center [450, 395] width 363 height 38
type input "1132432087"
click at [719, 459] on button "RESERVAR Y TERMINAR" at bounding box center [751, 466] width 186 height 38
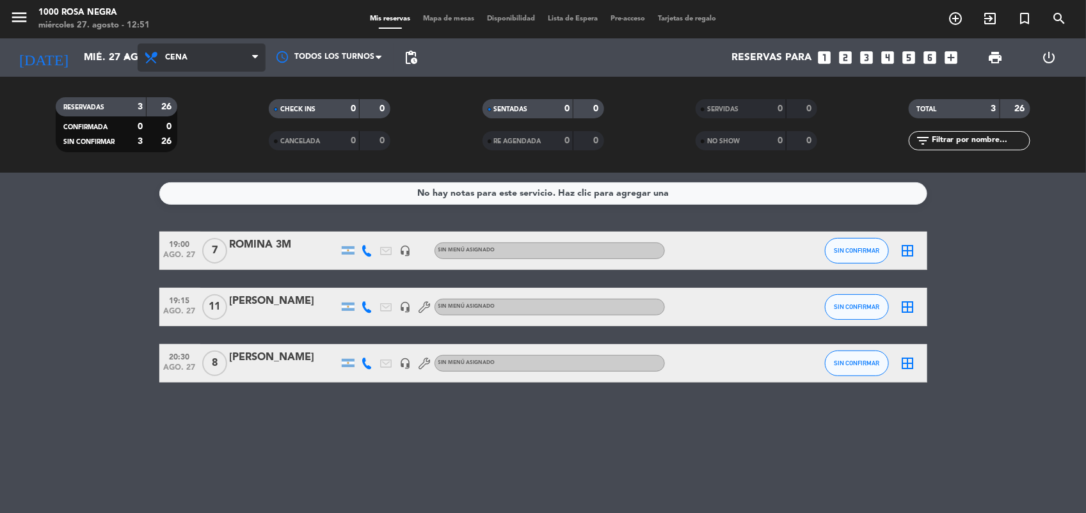
click at [227, 62] on span "Cena" at bounding box center [202, 58] width 128 height 28
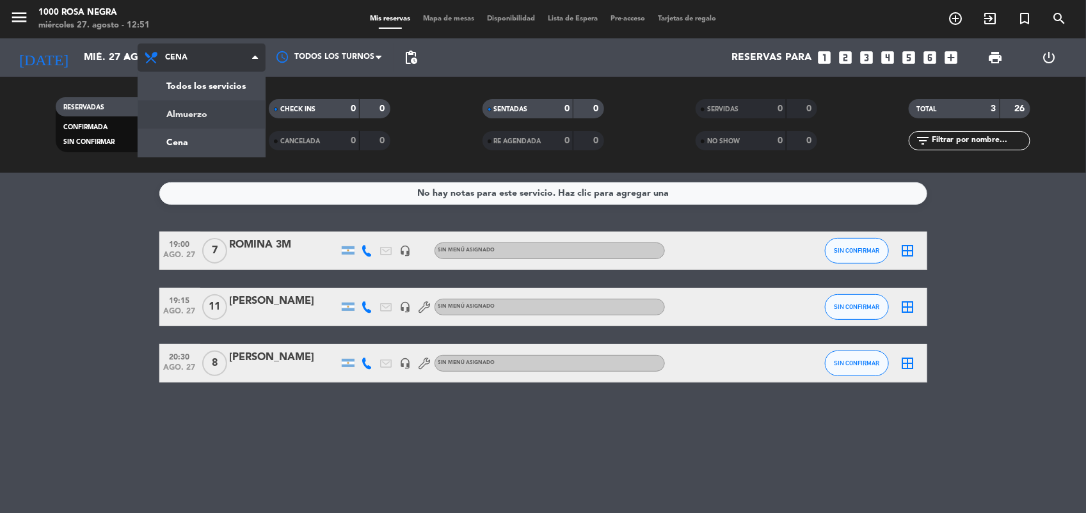
click at [194, 109] on div "menu 1000 [PERSON_NAME] Negra miércoles 27. agosto - 12:51 Mis reservas Mapa de…" at bounding box center [543, 86] width 1086 height 173
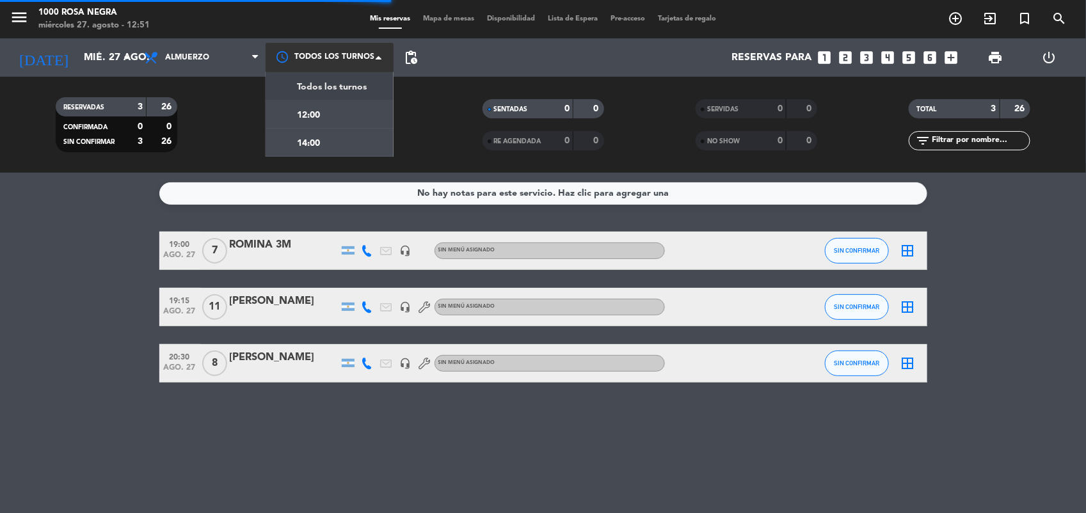
click at [360, 55] on div at bounding box center [330, 57] width 128 height 29
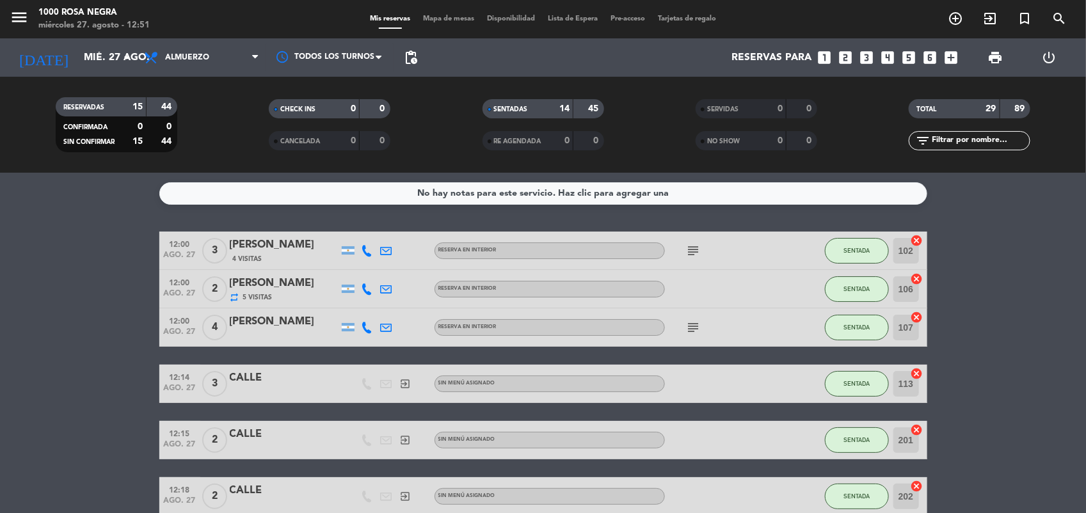
click at [431, 124] on div "CHECK INS 0 0" at bounding box center [329, 115] width 213 height 32
click at [440, 17] on span "Mapa de mesas" at bounding box center [449, 18] width 64 height 7
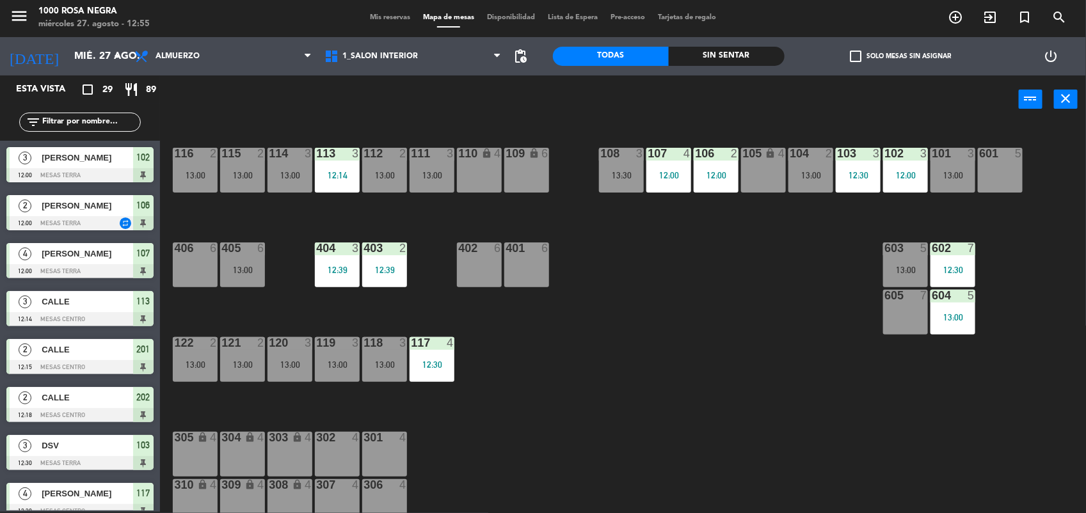
click at [714, 298] on div "116 2 13:00 115 2 13:00 114 3 13:00 113 3 12:14 112 2 13:00 111 3 13:00 110 loc…" at bounding box center [628, 319] width 915 height 388
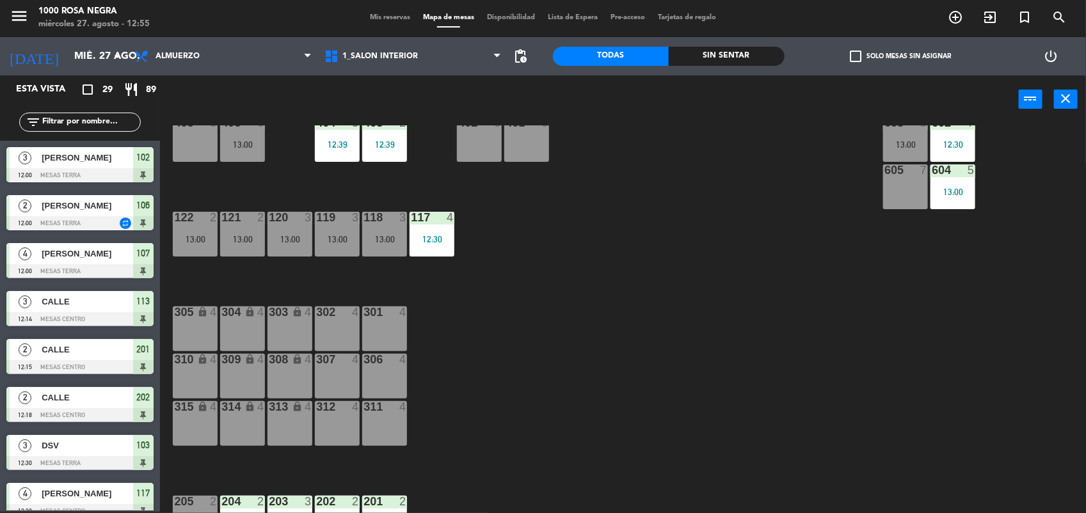
scroll to position [152, 0]
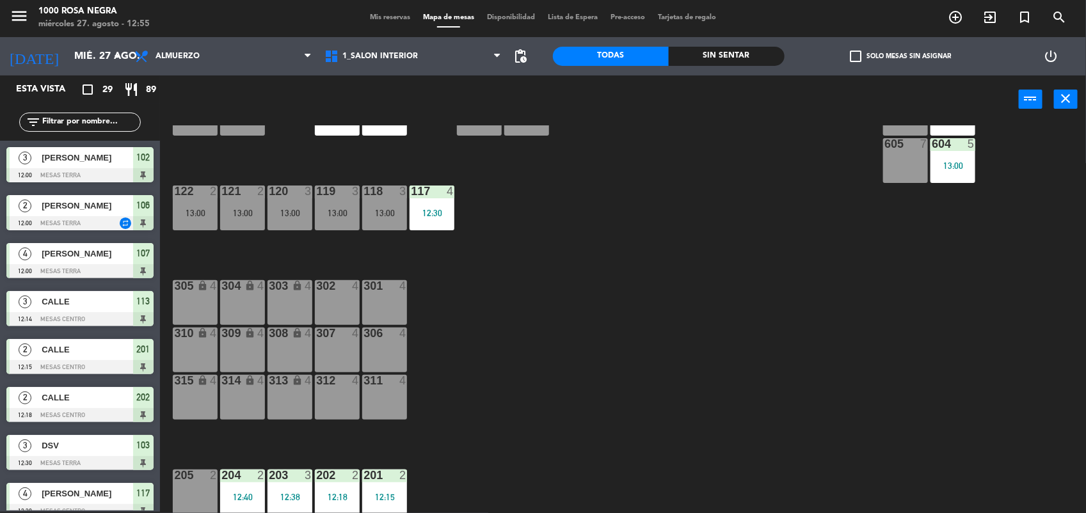
click at [637, 397] on div "116 2 13:00 115 2 13:00 114 3 13:00 113 3 12:14 112 2 13:00 111 3 13:00 110 loc…" at bounding box center [628, 319] width 915 height 388
click at [436, 384] on div "116 2 13:00 115 2 13:00 114 3 13:00 113 3 12:14 112 2 13:00 111 3 13:00 110 loc…" at bounding box center [628, 319] width 915 height 388
click at [381, 280] on div at bounding box center [384, 286] width 21 height 12
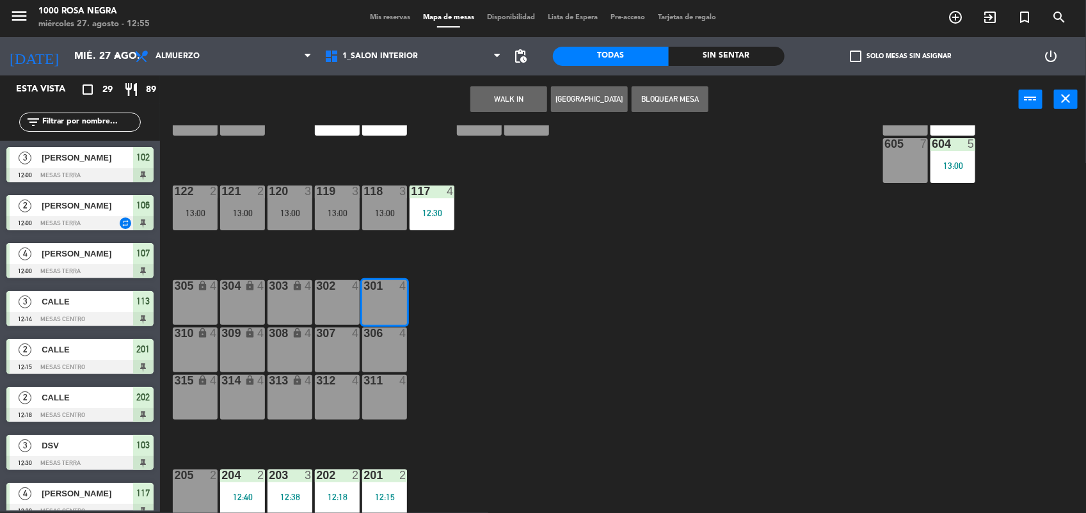
click at [519, 95] on button "WALK IN" at bounding box center [508, 99] width 77 height 26
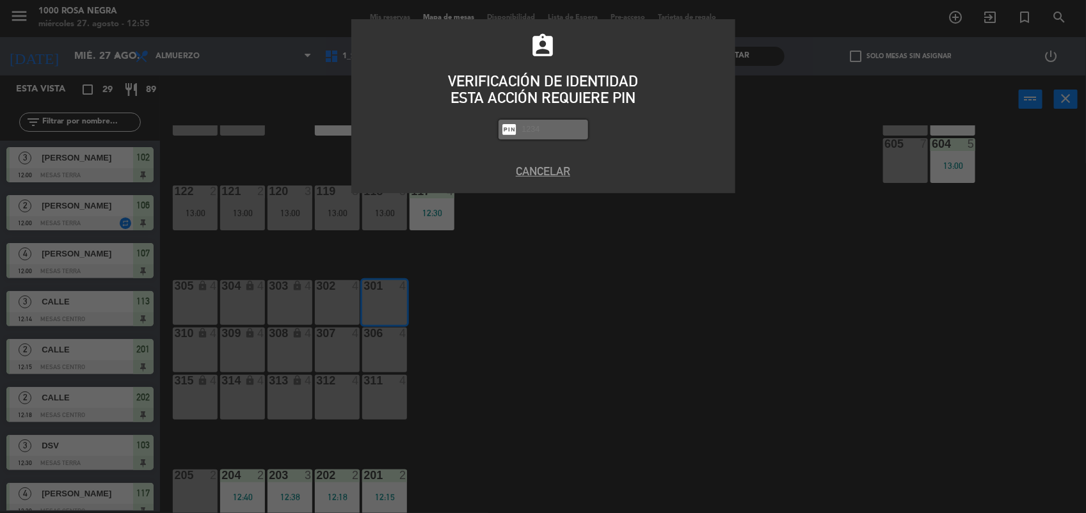
click at [532, 131] on input "text" at bounding box center [553, 129] width 64 height 15
type input "2492"
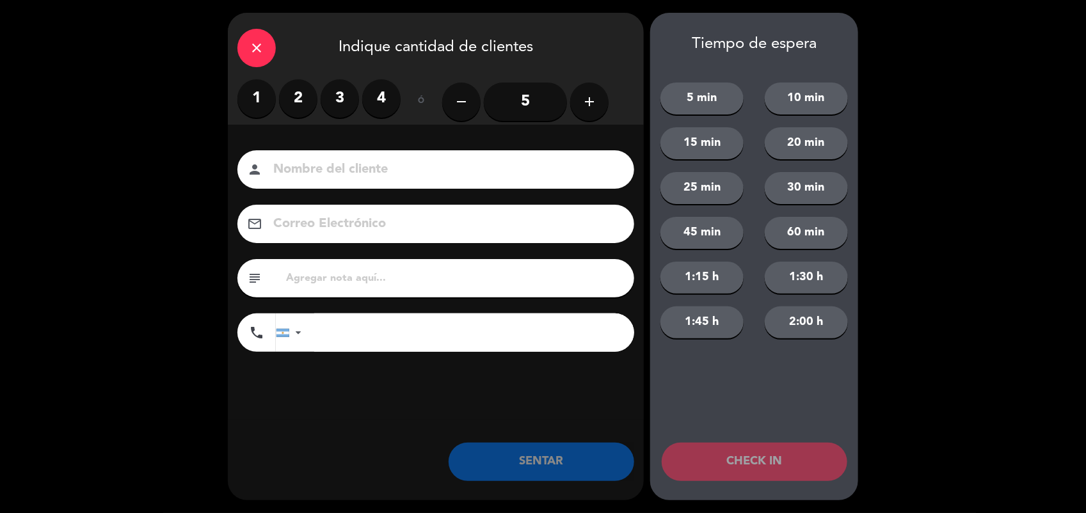
click at [370, 103] on label "4" at bounding box center [381, 98] width 38 height 38
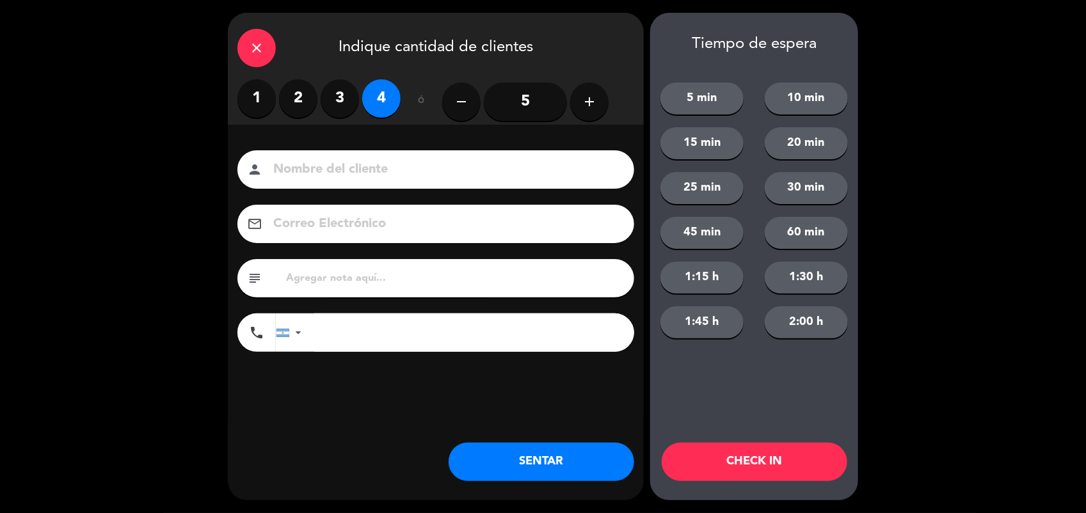
click at [335, 168] on input at bounding box center [445, 170] width 346 height 22
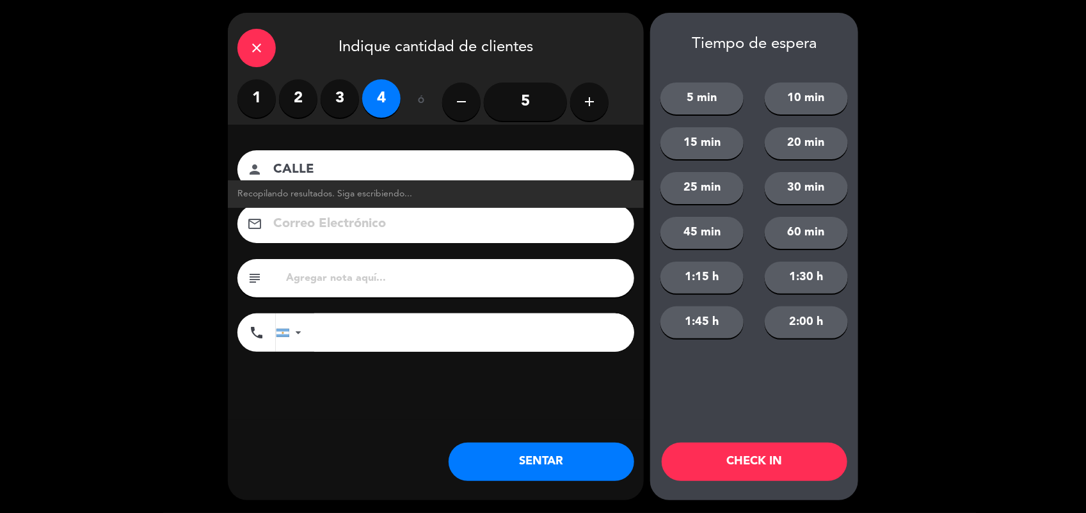
type input "CALLE"
click at [559, 453] on button "SENTAR" at bounding box center [542, 462] width 186 height 38
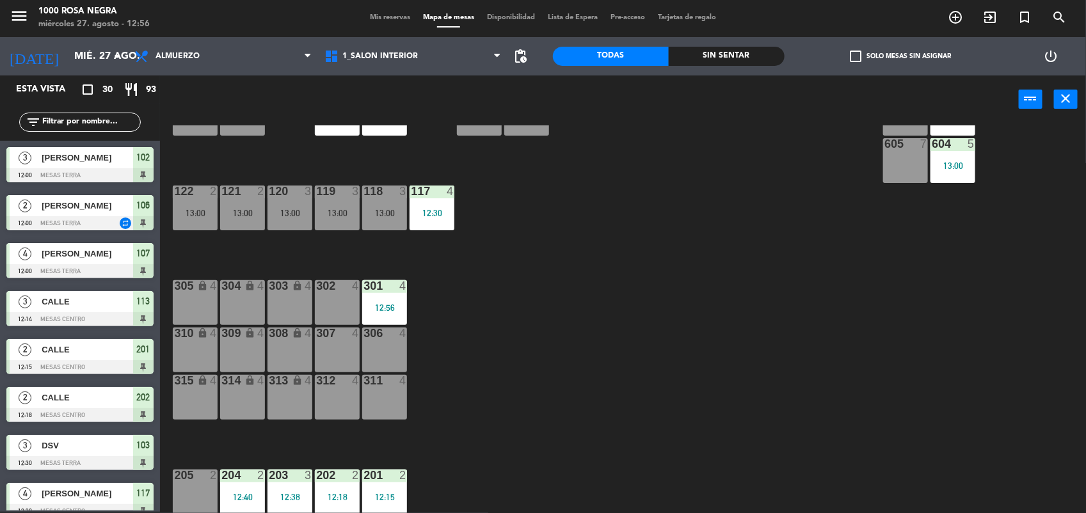
click at [74, 117] on input "text" at bounding box center [90, 122] width 99 height 14
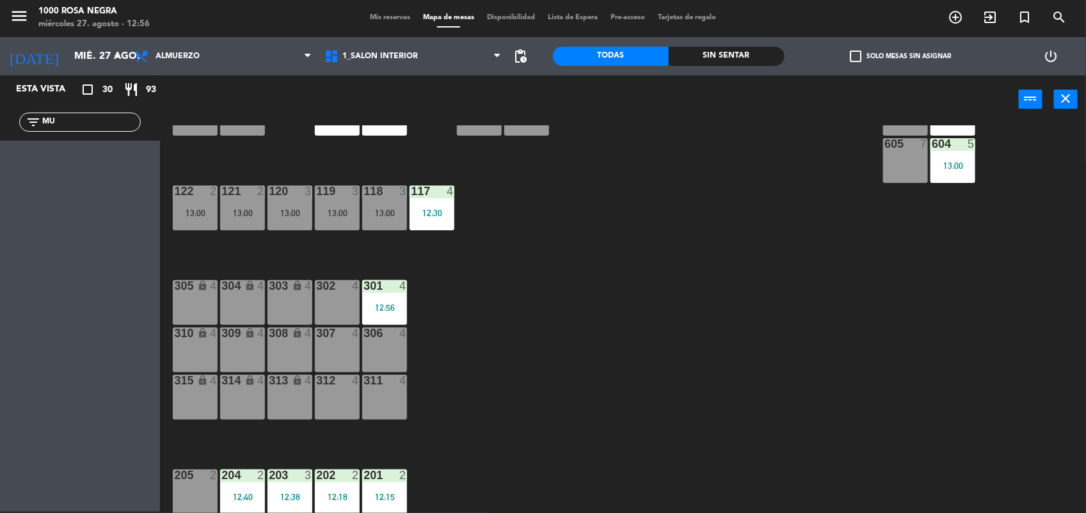
type input "M"
type input "J"
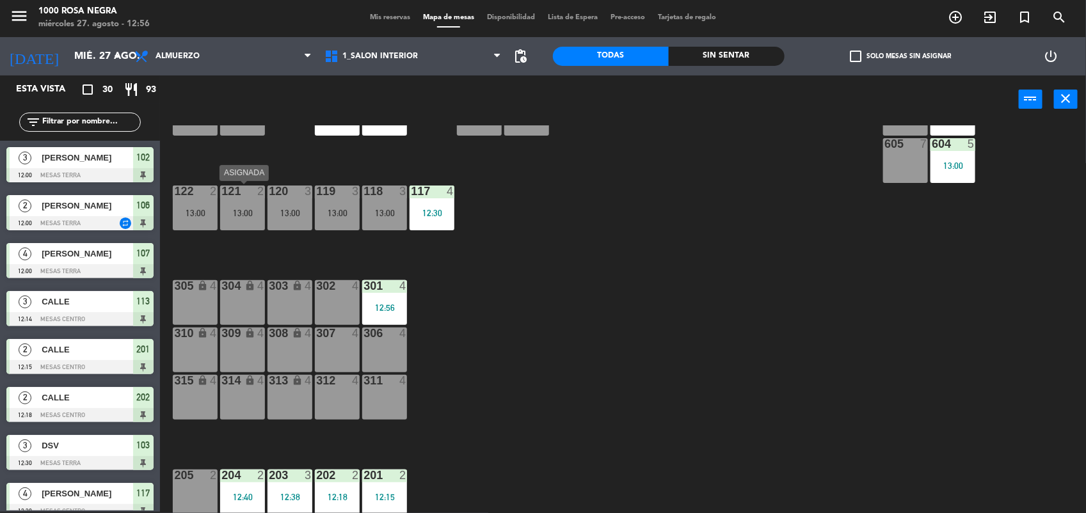
click at [251, 203] on div "121 2 13:00" at bounding box center [242, 208] width 45 height 45
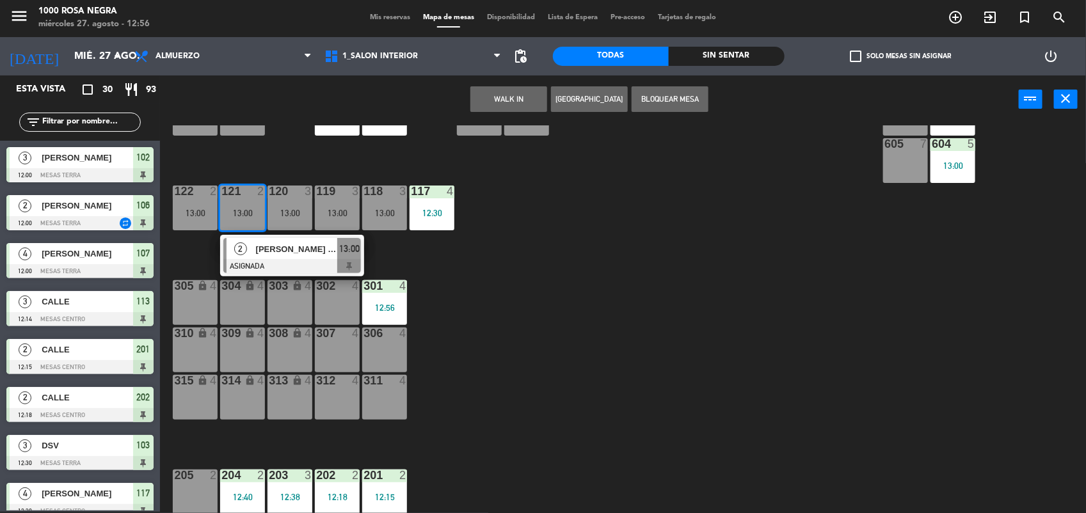
click at [112, 123] on input "text" at bounding box center [90, 122] width 99 height 14
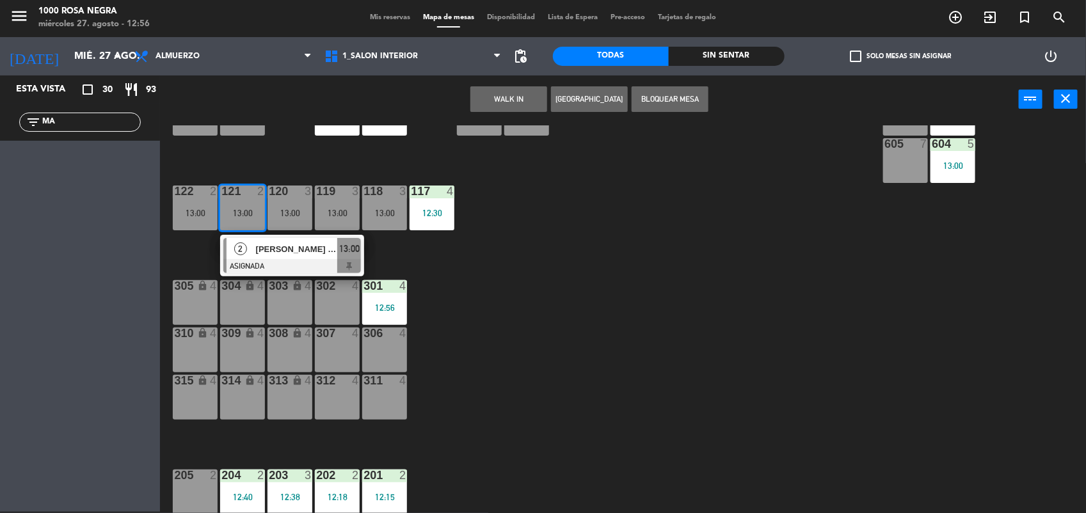
type input "M"
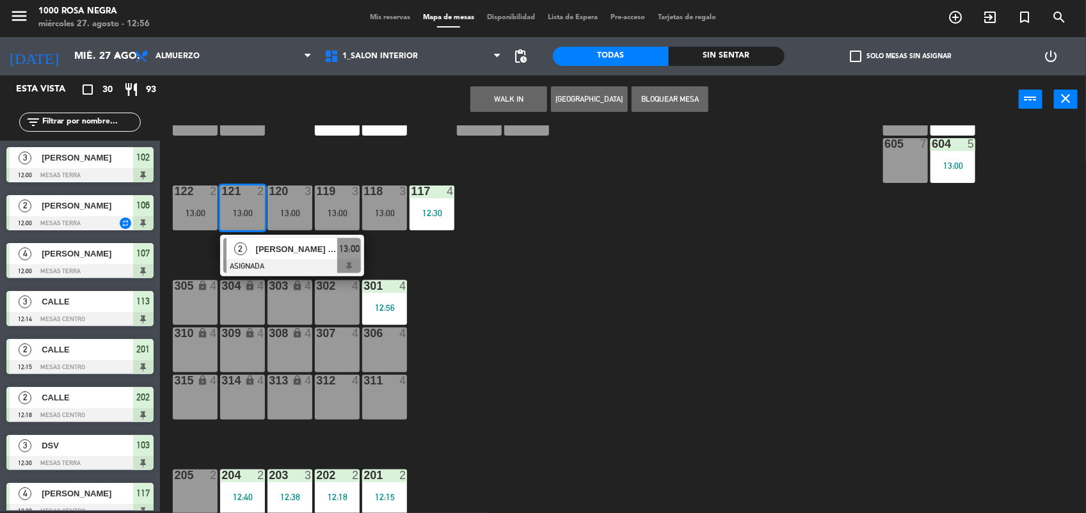
click at [577, 391] on div "116 2 13:00 115 2 13:00 114 3 13:00 113 3 12:14 112 2 13:00 111 3 13:00 110 loc…" at bounding box center [628, 319] width 915 height 388
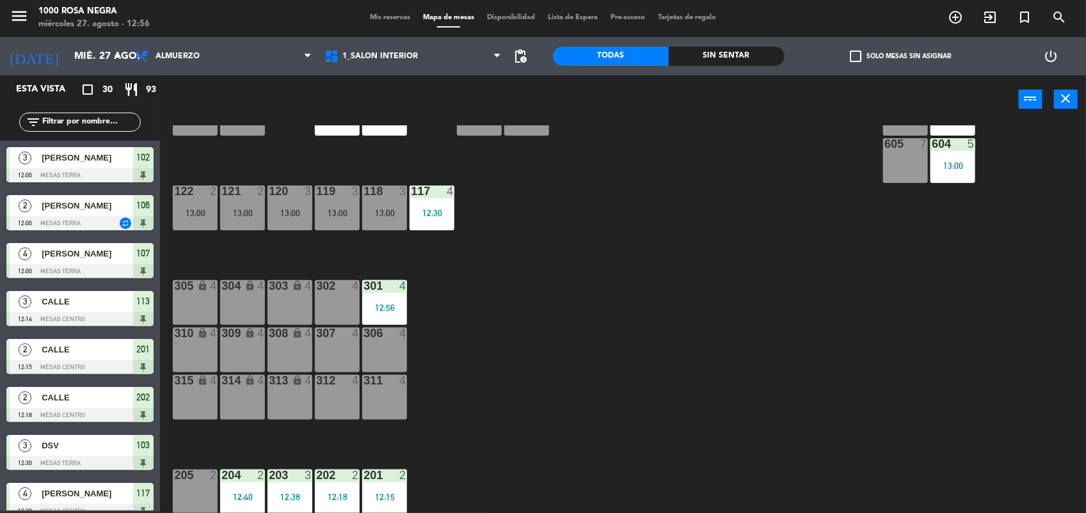
click at [202, 493] on div "205 2" at bounding box center [195, 492] width 45 height 45
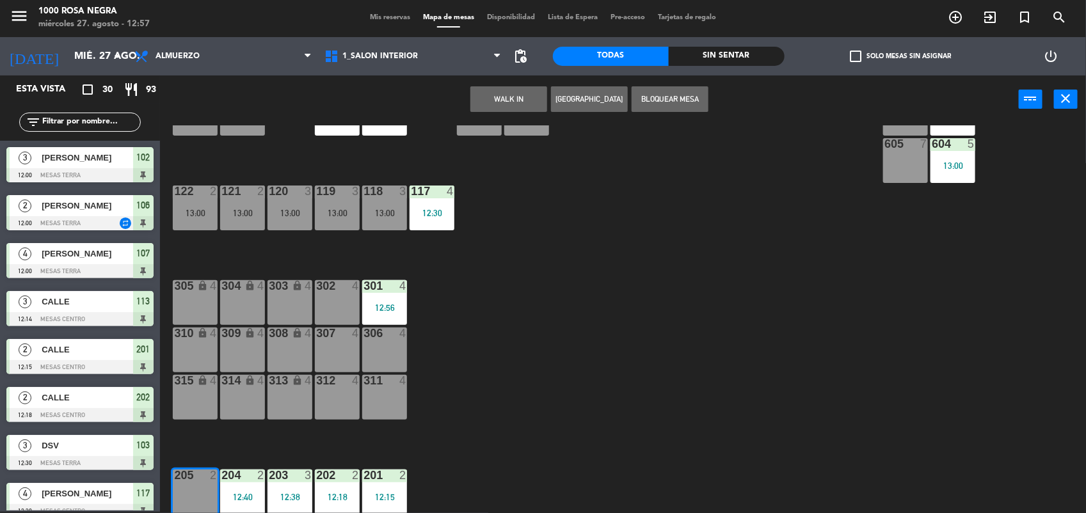
click at [493, 98] on button "WALK IN" at bounding box center [508, 99] width 77 height 26
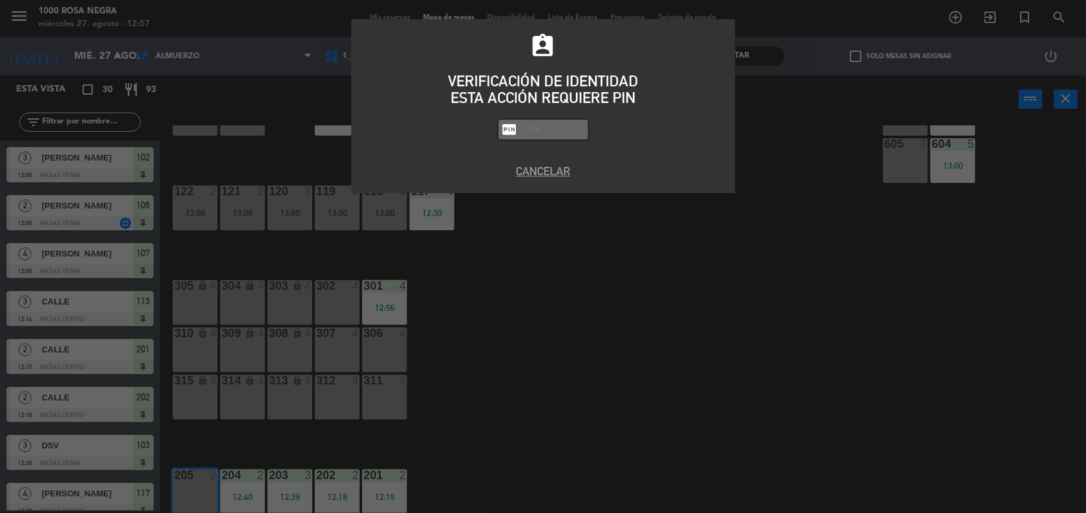
click at [525, 136] on div "fiber_pin" at bounding box center [543, 130] width 90 height 20
click at [542, 122] on input "text" at bounding box center [553, 129] width 64 height 15
type input "2492"
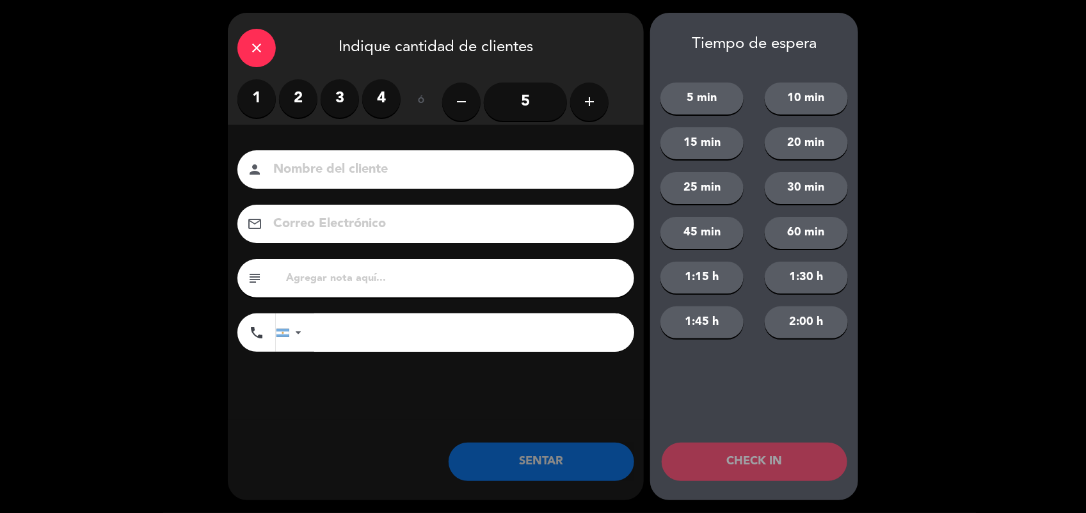
click at [308, 101] on label "2" at bounding box center [298, 98] width 38 height 38
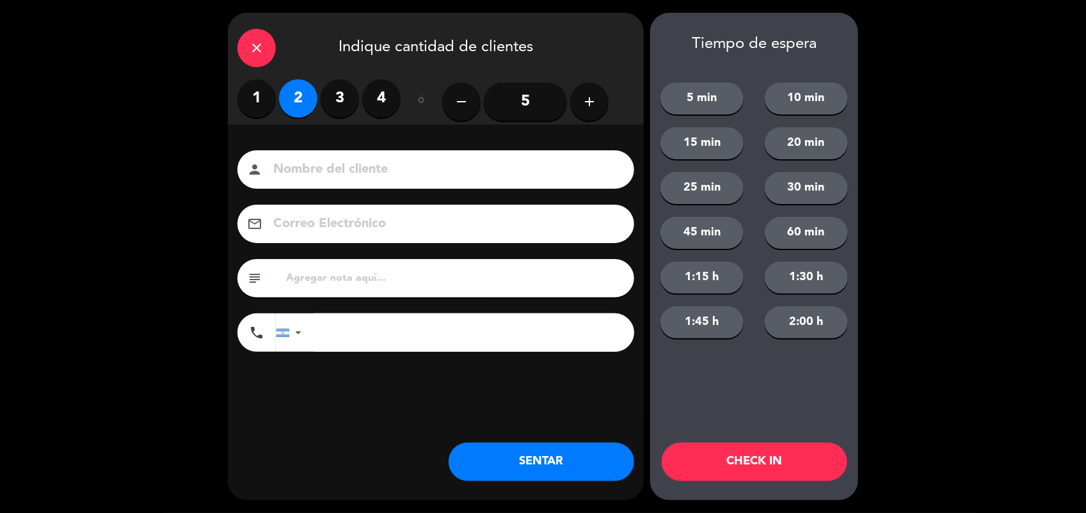
click at [311, 174] on input at bounding box center [445, 170] width 346 height 22
type input "CALLE"
click at [536, 468] on button "SENTAR" at bounding box center [542, 462] width 186 height 38
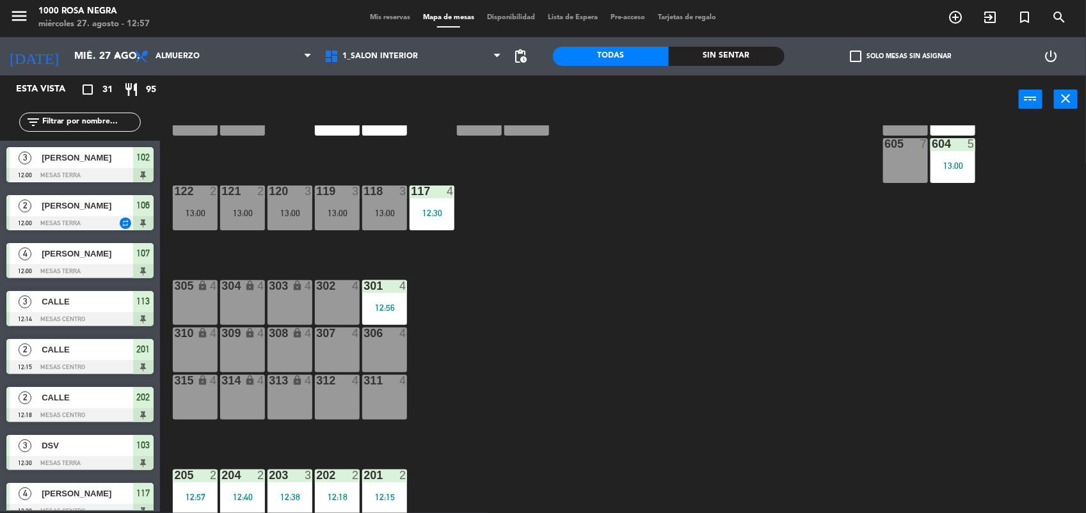
click at [100, 119] on input "text" at bounding box center [90, 122] width 99 height 14
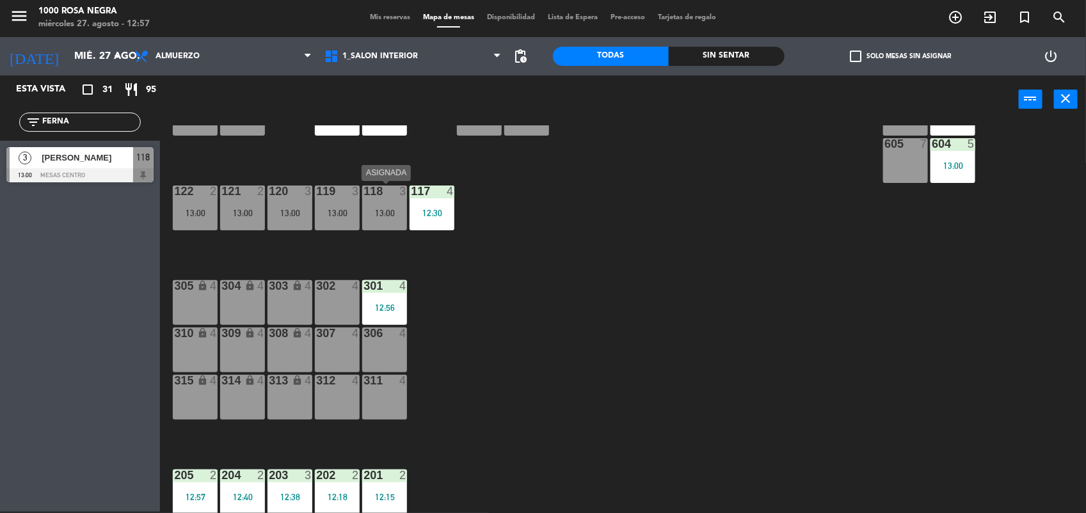
type input "FERNA"
click at [386, 200] on div "118 3 13:00" at bounding box center [384, 208] width 45 height 45
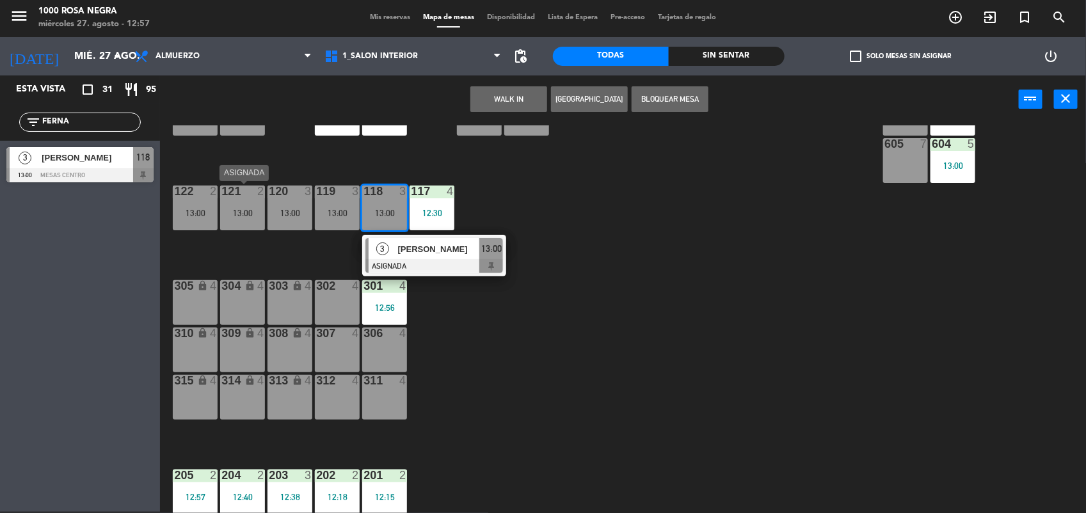
click at [259, 200] on div "121 2 13:00" at bounding box center [242, 208] width 45 height 45
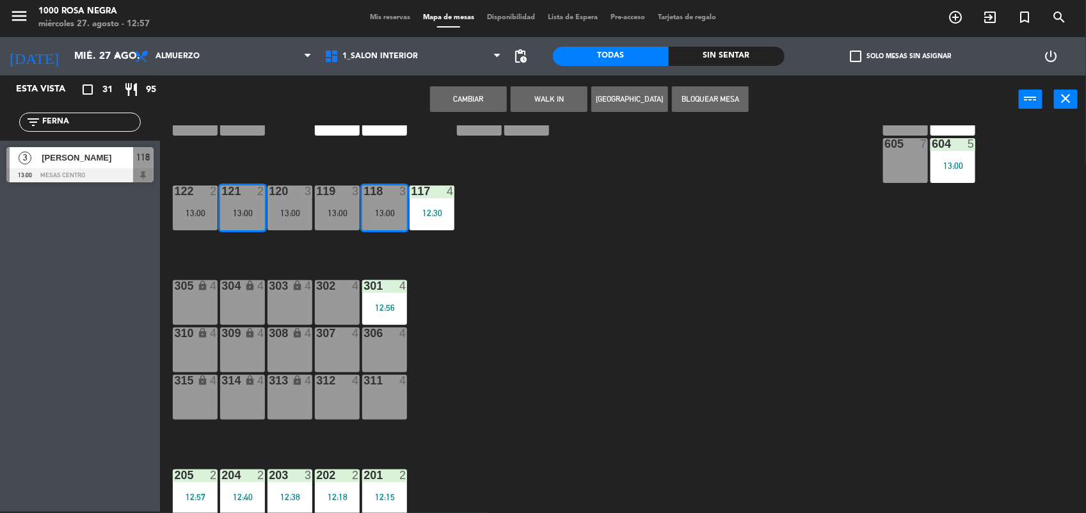
click at [449, 97] on button "Cambiar" at bounding box center [468, 99] width 77 height 26
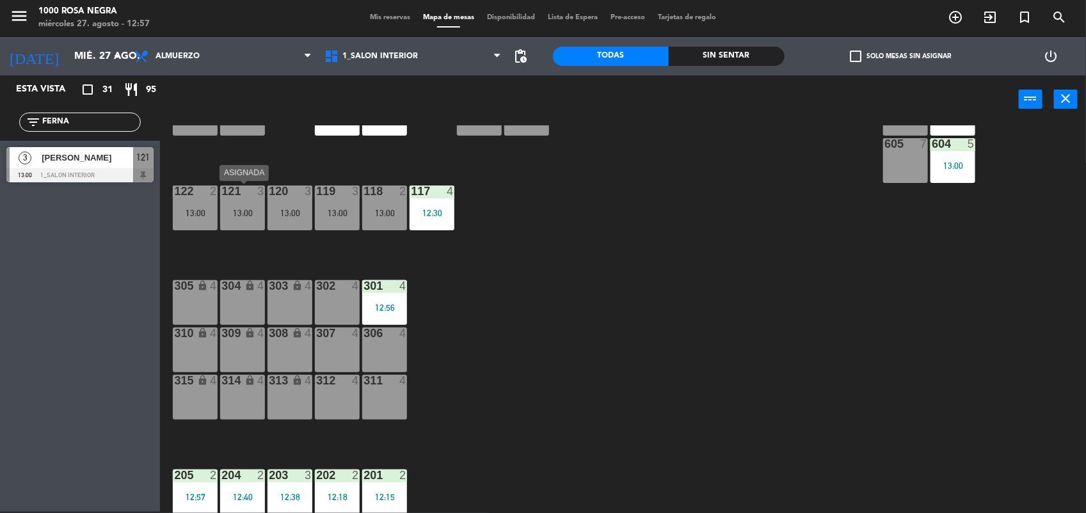
click at [238, 205] on div "121 3 13:00" at bounding box center [242, 208] width 45 height 45
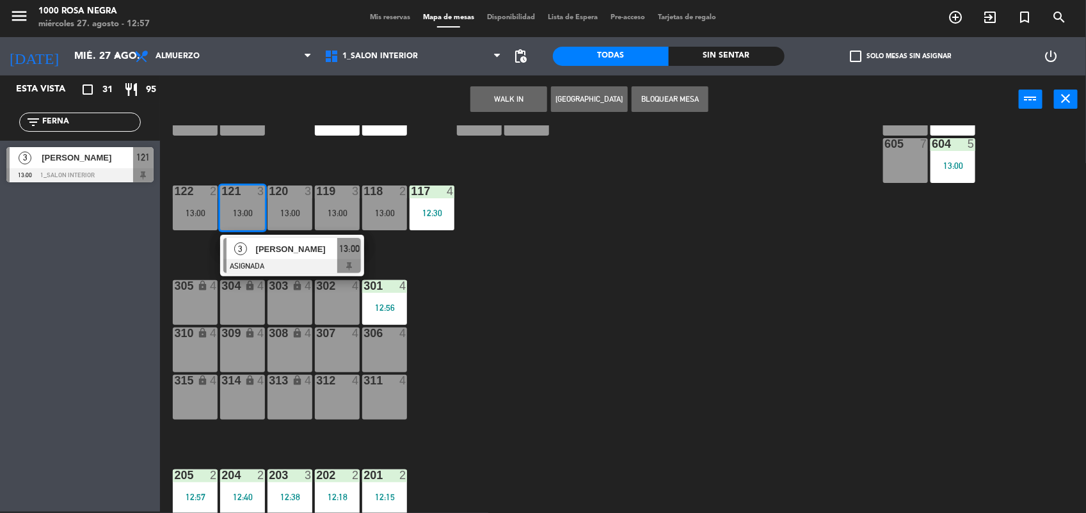
click at [278, 269] on div at bounding box center [292, 266] width 138 height 14
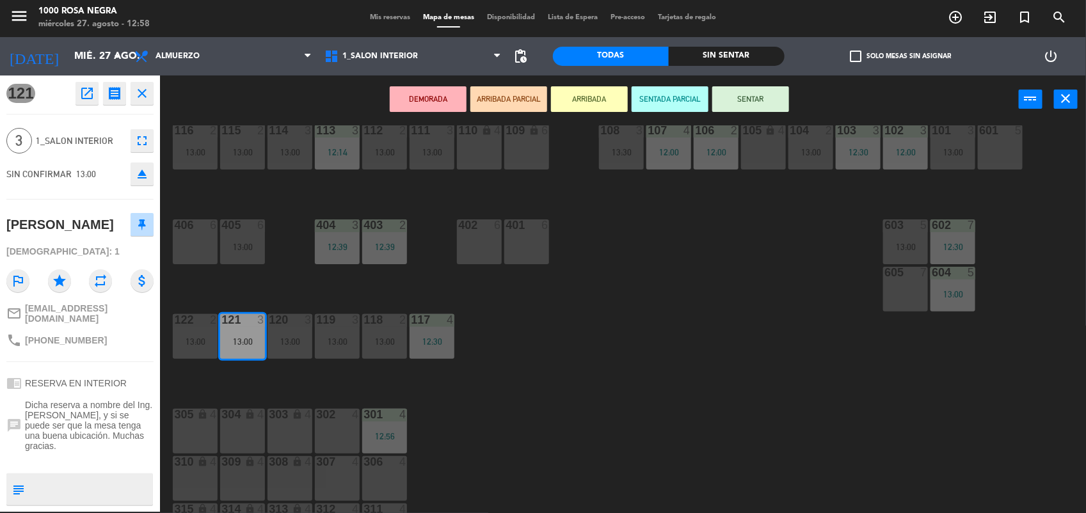
scroll to position [0, 0]
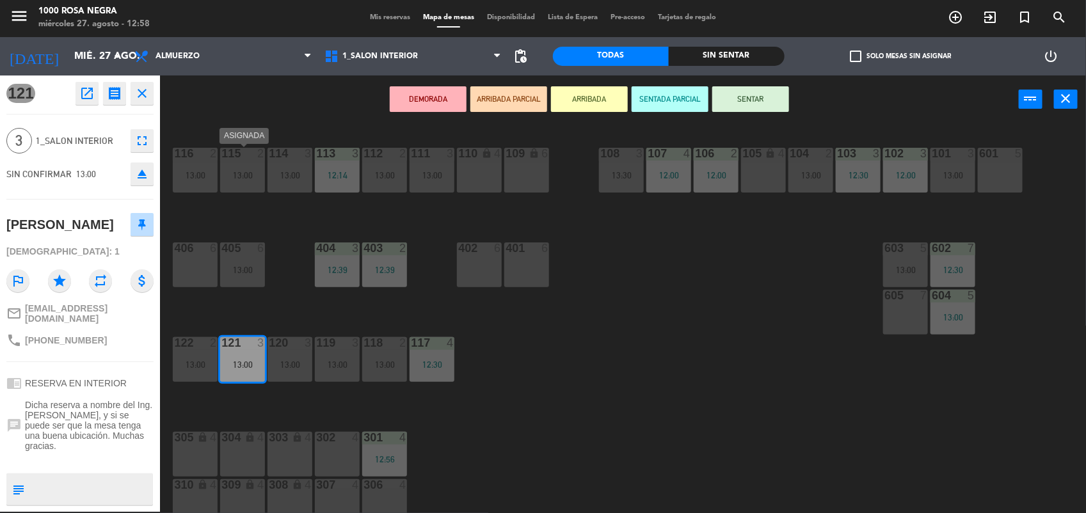
click at [257, 180] on div "115 2 13:00" at bounding box center [242, 170] width 45 height 45
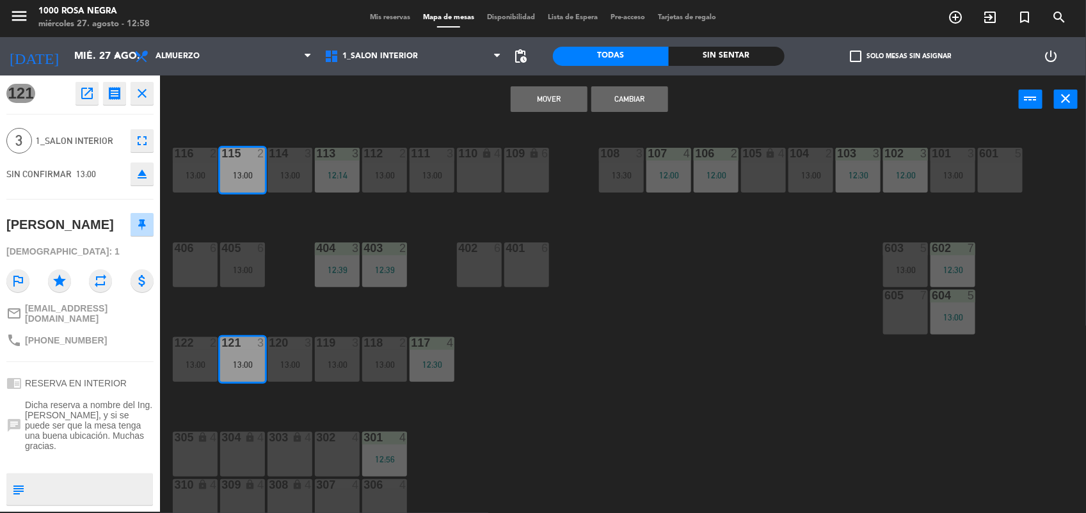
click at [549, 93] on button "Mover" at bounding box center [549, 99] width 77 height 26
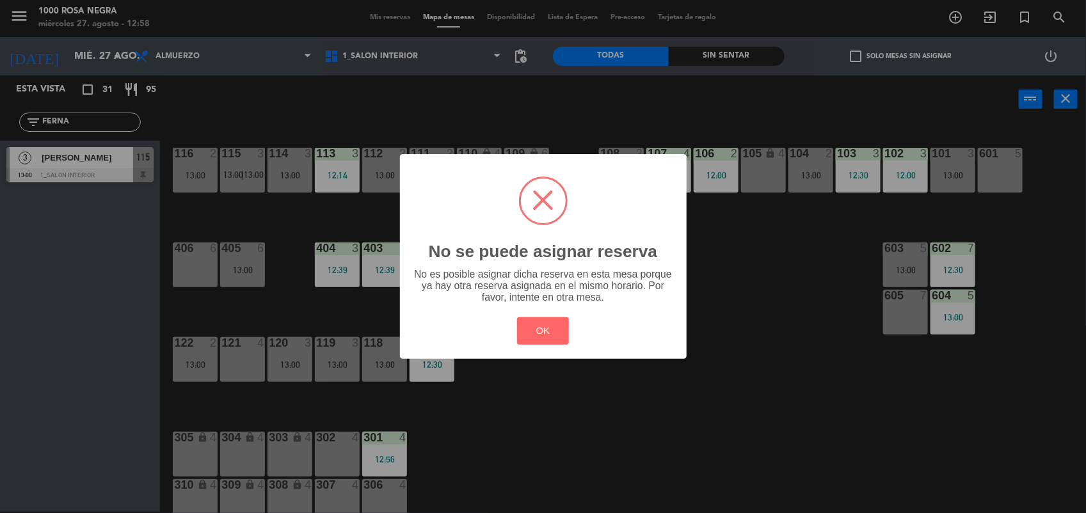
click at [235, 168] on div "? ! i No se puede asignar reserva × No es posible asignar dicha reserva en esta…" at bounding box center [543, 256] width 1086 height 513
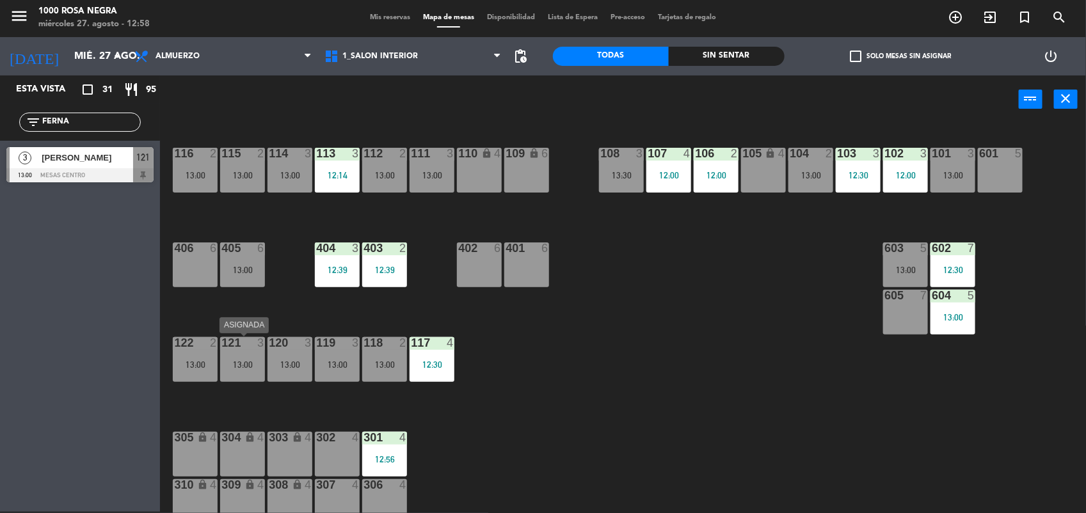
click at [251, 362] on div "13:00" at bounding box center [242, 364] width 45 height 9
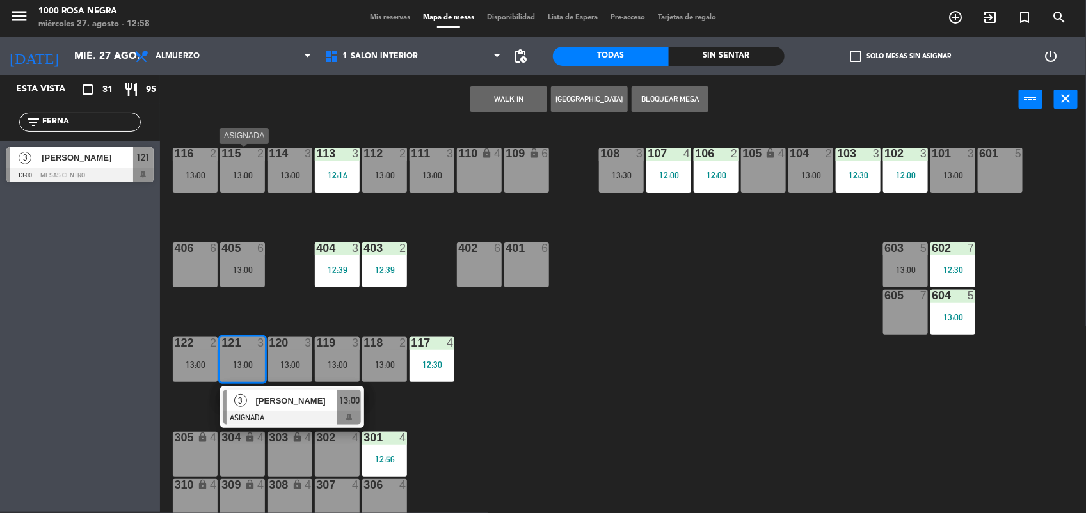
click at [232, 173] on div "13:00" at bounding box center [242, 175] width 45 height 9
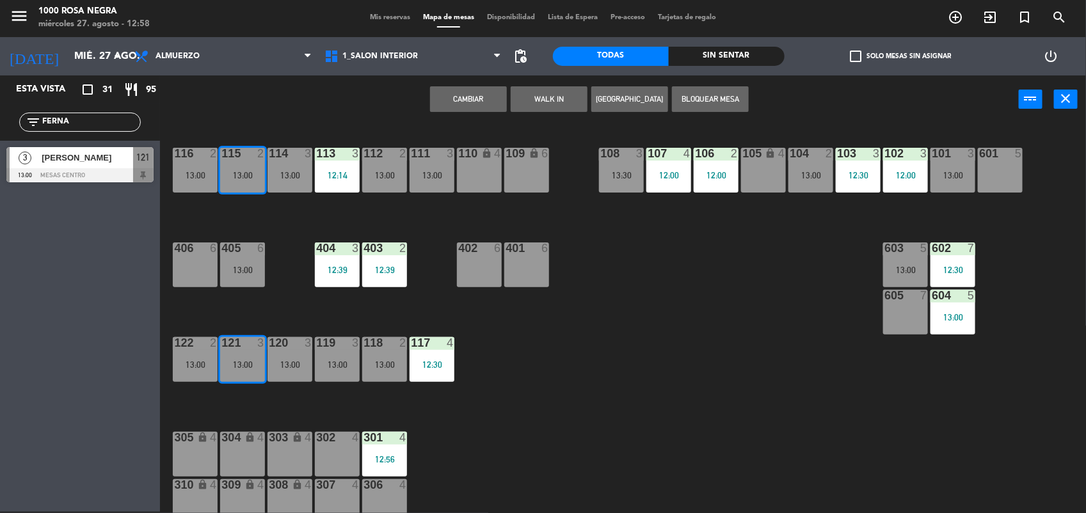
click at [443, 100] on button "Cambiar" at bounding box center [468, 99] width 77 height 26
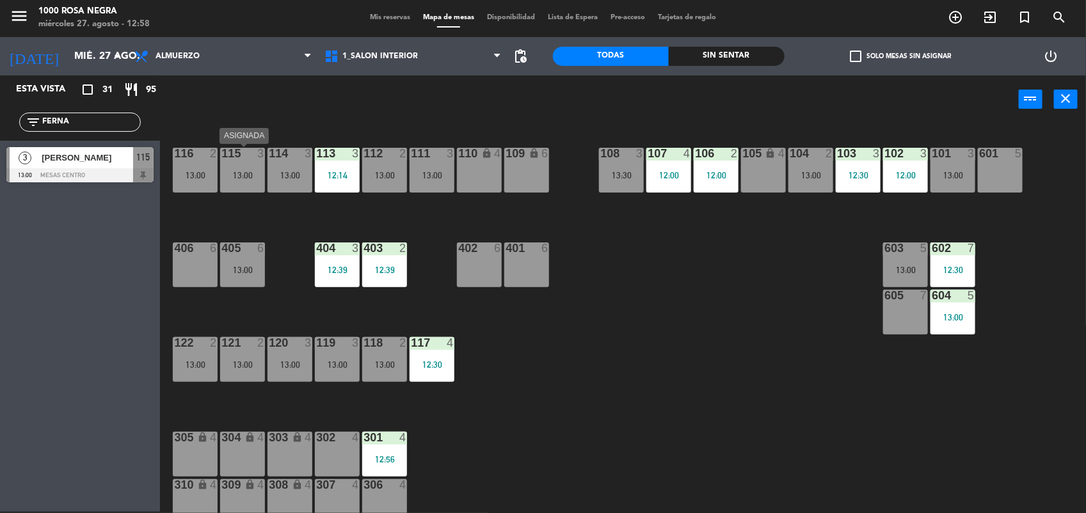
click at [235, 171] on div "13:00" at bounding box center [242, 175] width 45 height 9
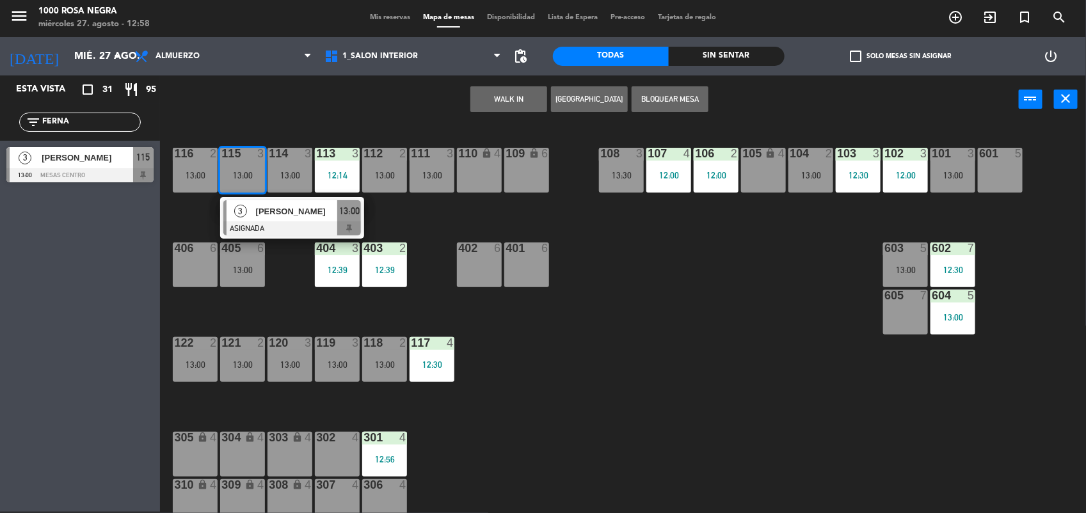
click at [271, 215] on span "[PERSON_NAME]" at bounding box center [297, 211] width 82 height 13
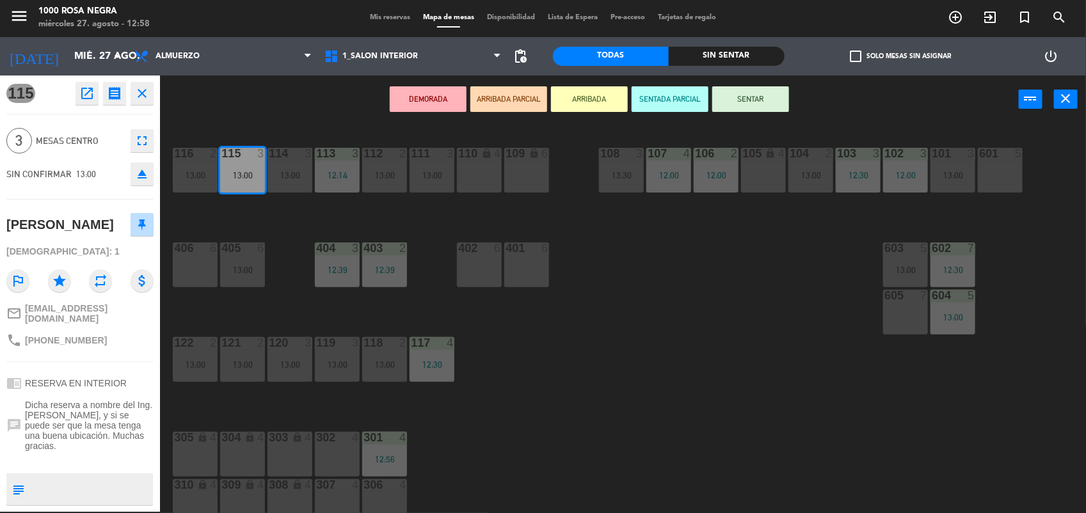
click at [747, 99] on button "SENTAR" at bounding box center [750, 99] width 77 height 26
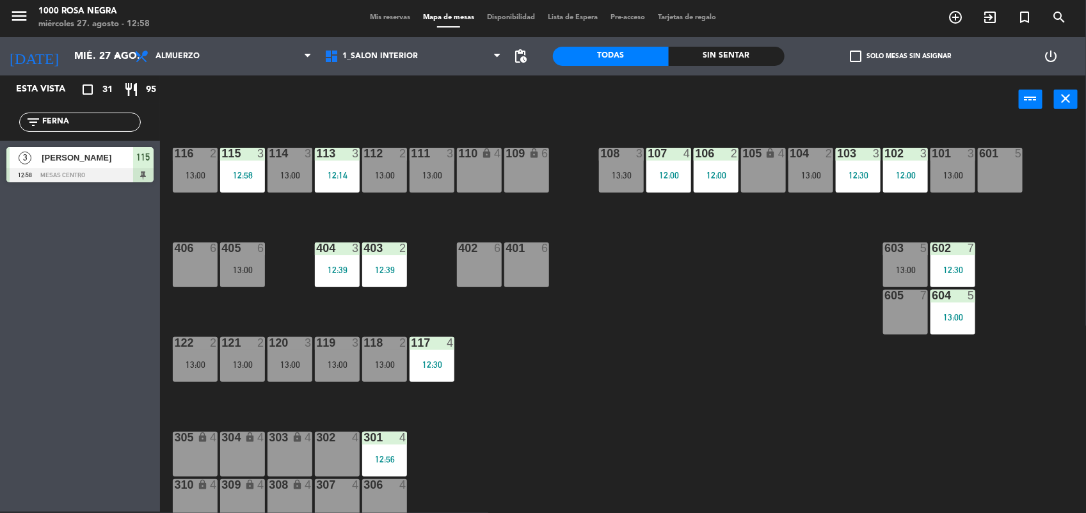
click at [541, 110] on div "power_input close" at bounding box center [589, 100] width 859 height 49
click at [101, 115] on input "FERNA" at bounding box center [90, 122] width 99 height 14
type input "F"
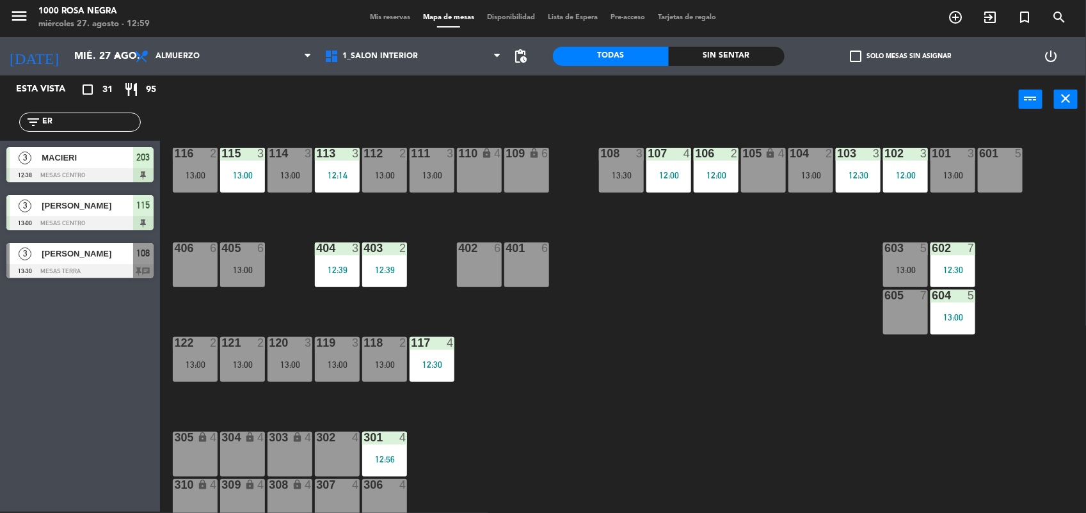
type input "E"
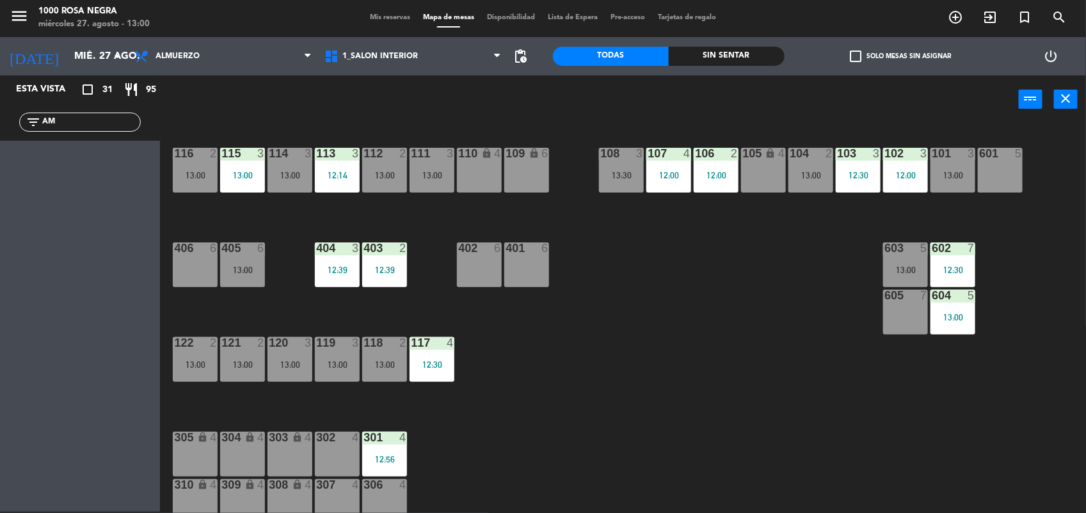
type input "A"
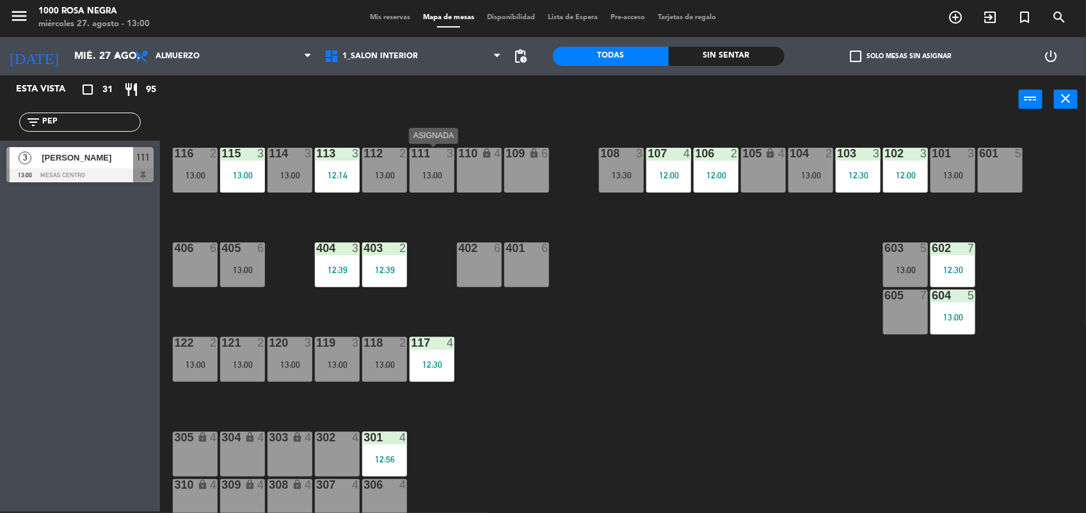
type input "PEP"
click at [422, 177] on div "13:00" at bounding box center [432, 175] width 45 height 9
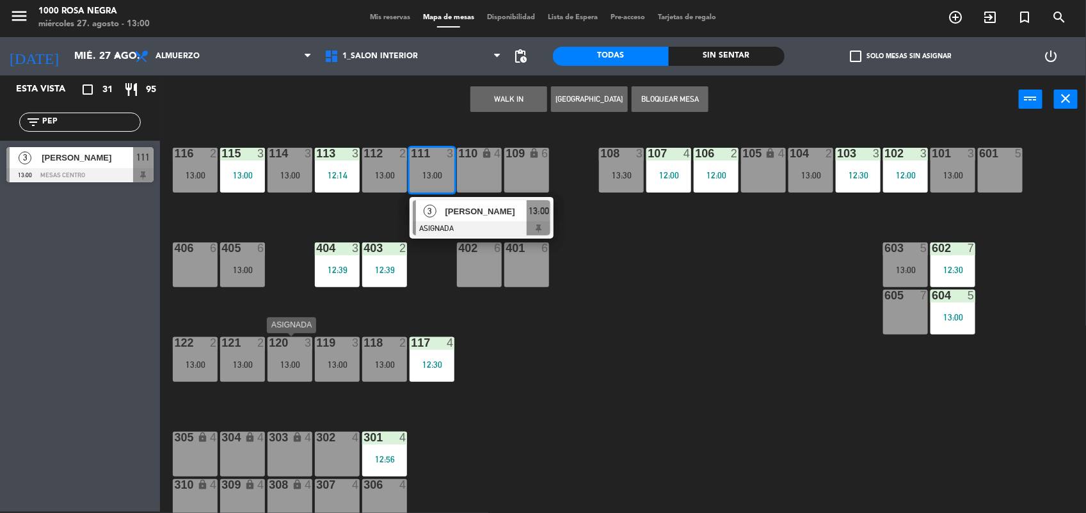
click at [296, 360] on div "13:00" at bounding box center [289, 364] width 45 height 9
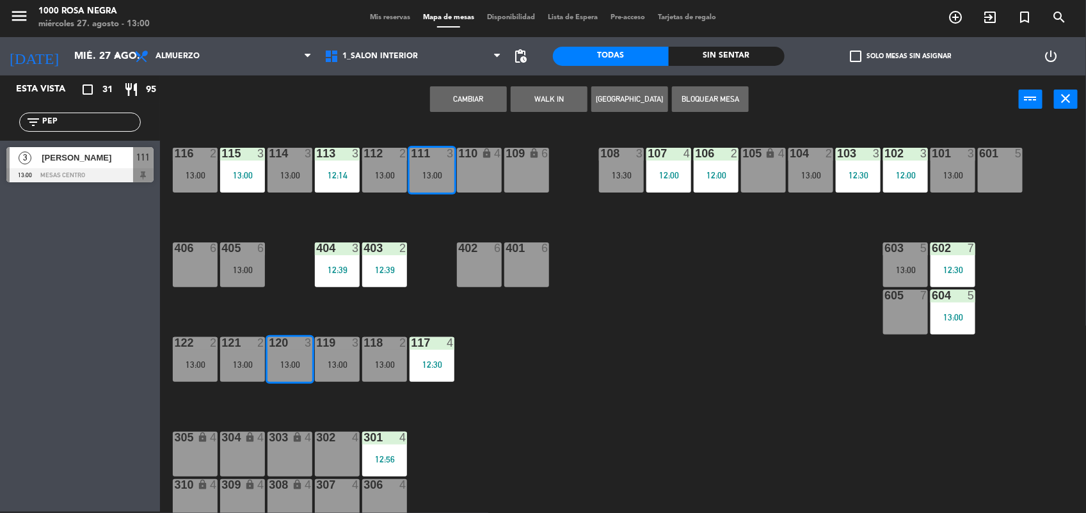
click at [491, 101] on button "Cambiar" at bounding box center [468, 99] width 77 height 26
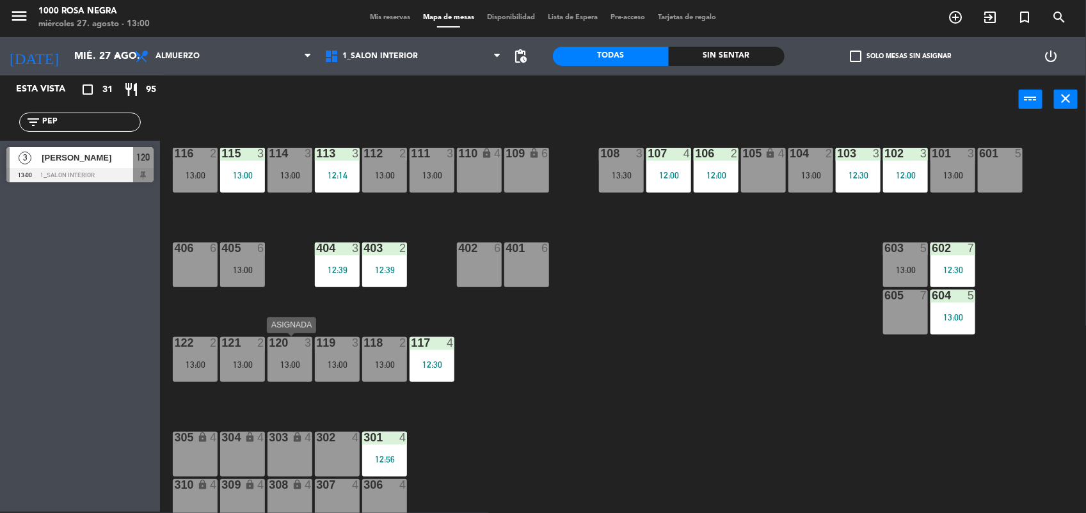
click at [290, 367] on div "13:00" at bounding box center [289, 364] width 45 height 9
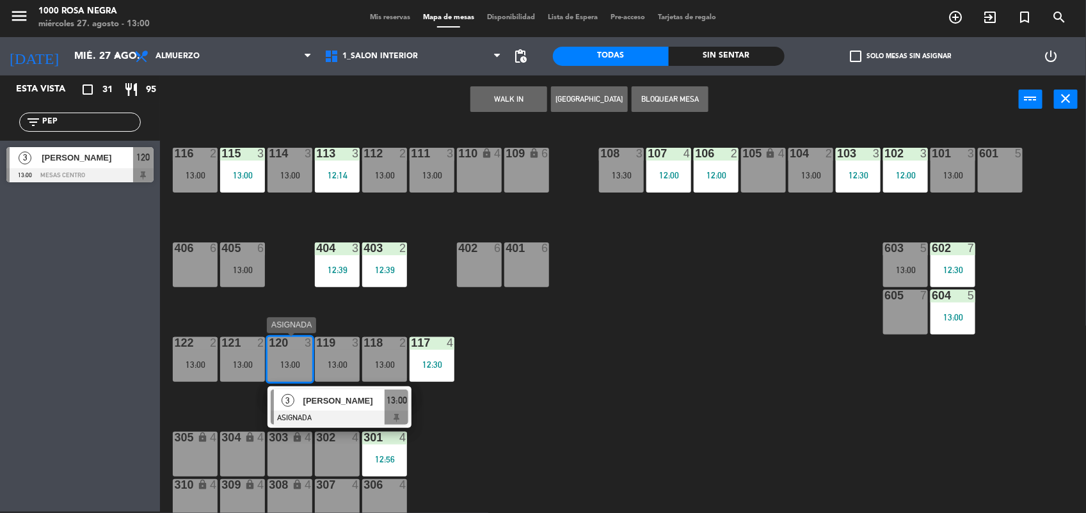
click at [328, 394] on div "[PERSON_NAME]" at bounding box center [343, 400] width 83 height 21
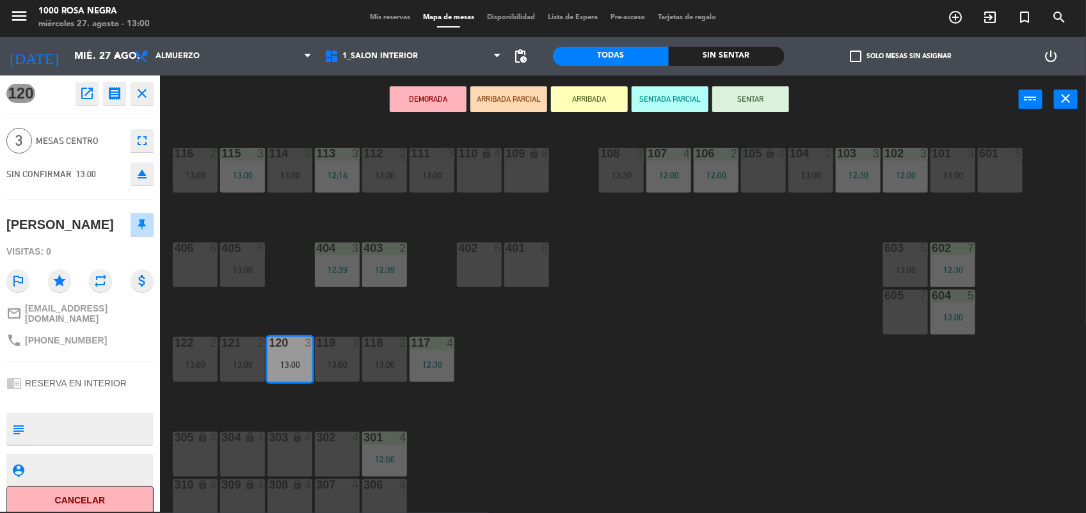
click at [743, 93] on button "SENTAR" at bounding box center [750, 99] width 77 height 26
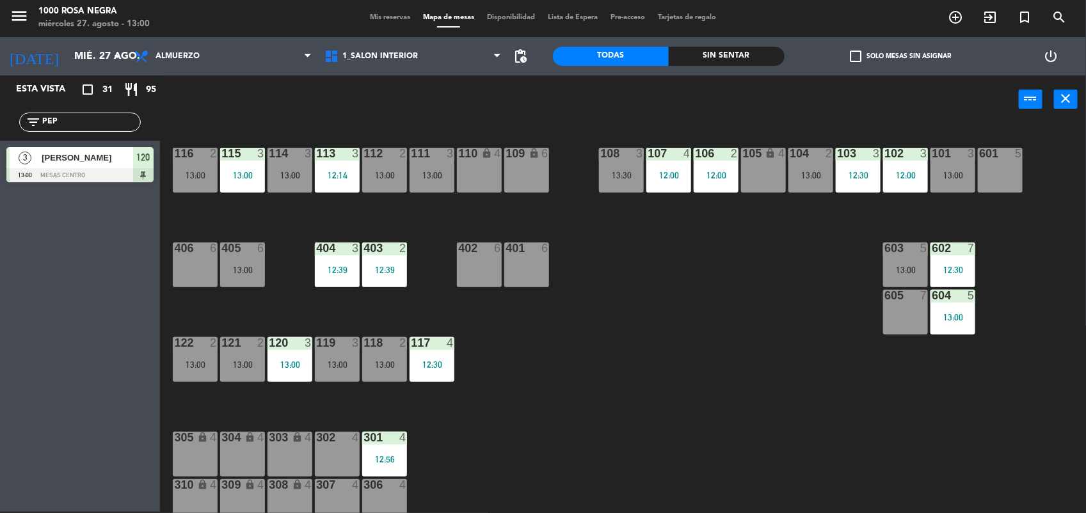
click at [88, 122] on input "PEP" at bounding box center [90, 122] width 99 height 14
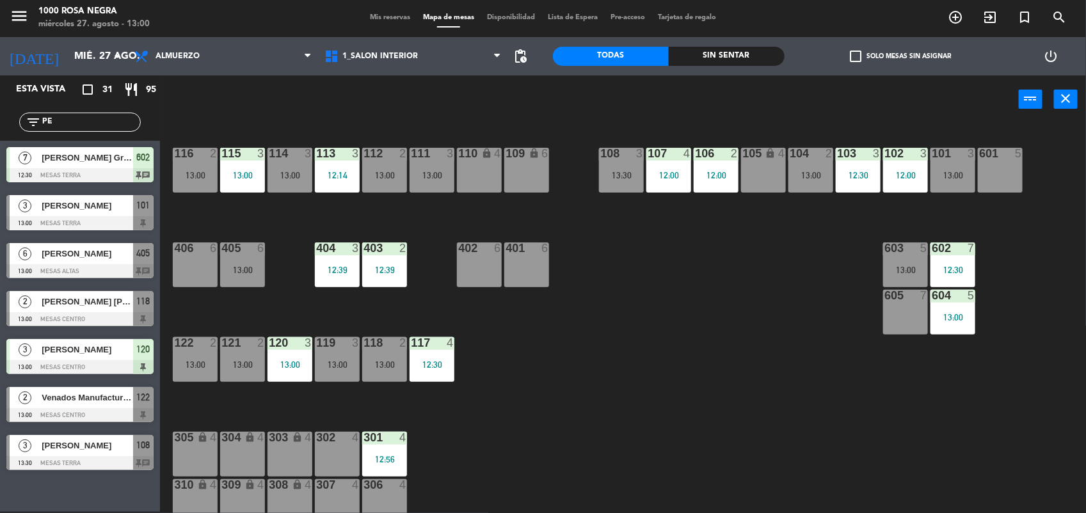
type input "P"
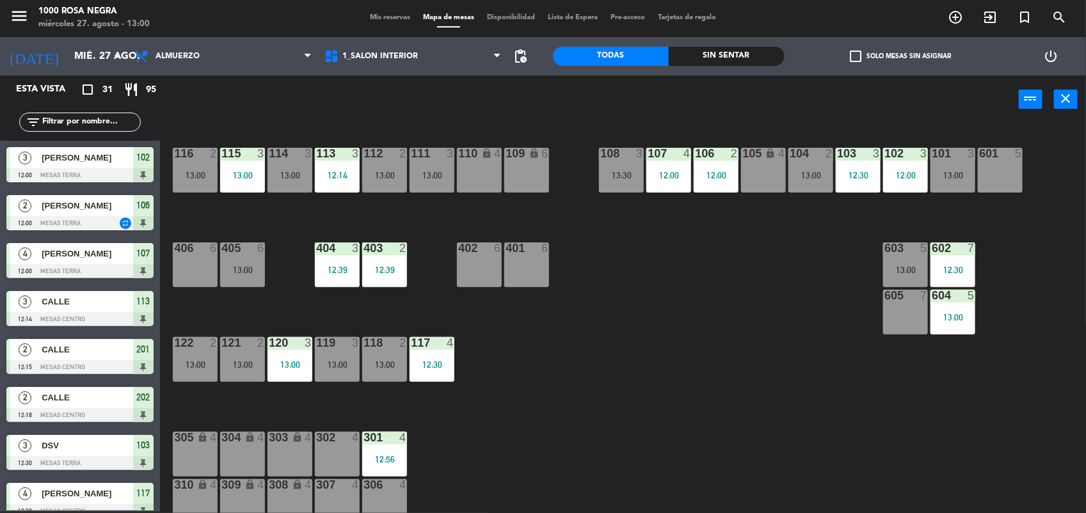
click at [70, 127] on input "text" at bounding box center [90, 122] width 99 height 14
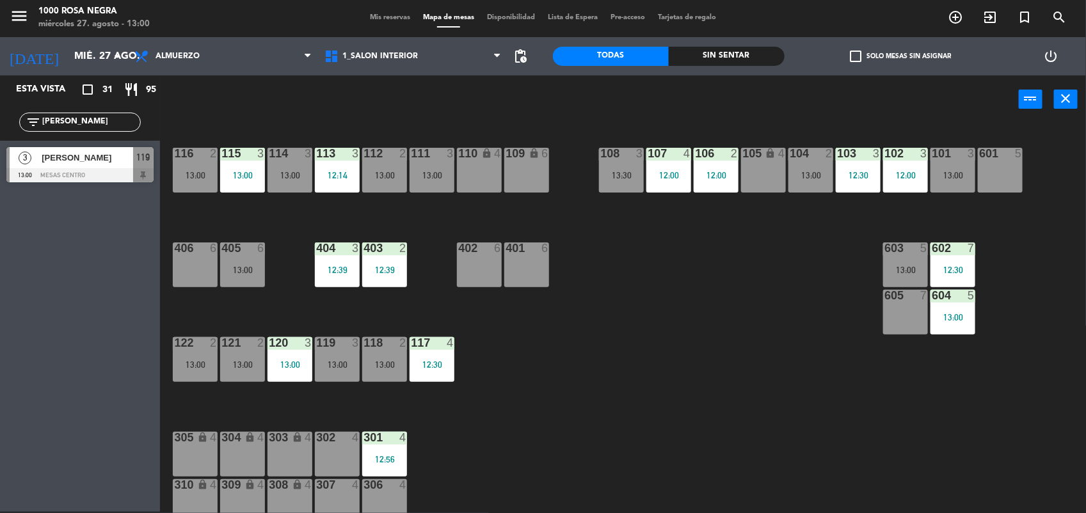
type input "[PERSON_NAME]"
click at [72, 170] on div at bounding box center [79, 175] width 147 height 14
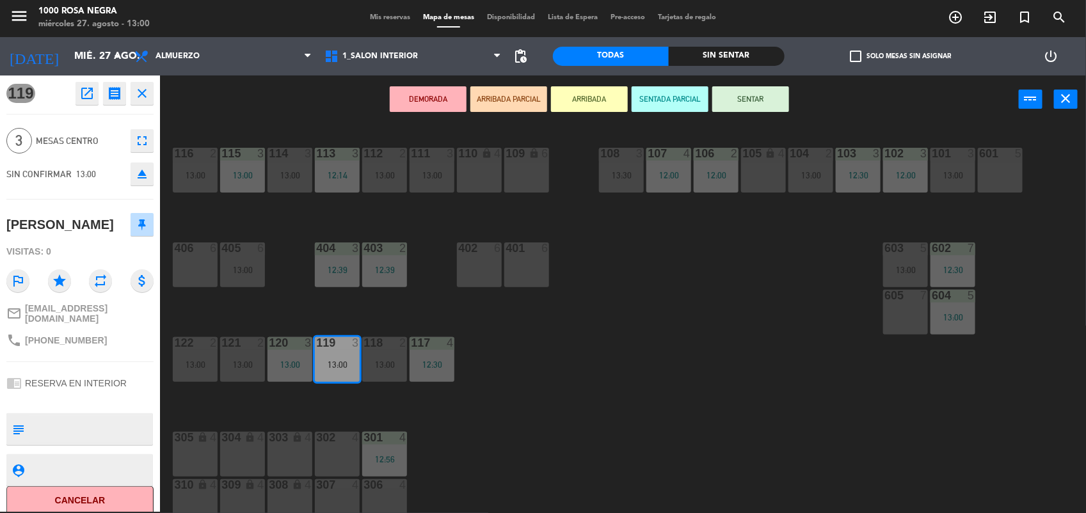
click at [765, 98] on button "SENTAR" at bounding box center [750, 99] width 77 height 26
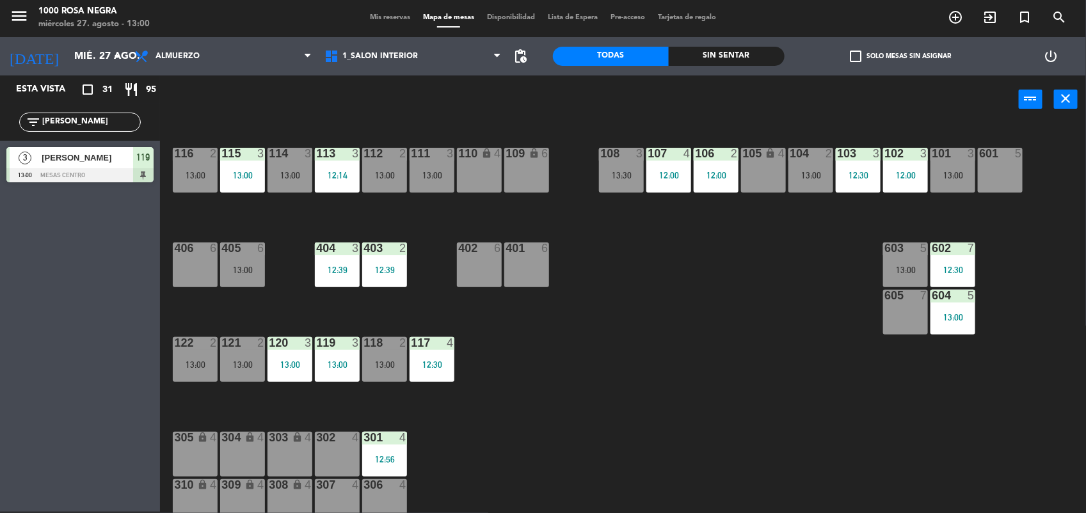
click at [659, 368] on div "116 2 13:00 115 3 13:00 114 3 13:00 113 3 12:14 112 2 13:00 111 3 13:00 110 loc…" at bounding box center [628, 319] width 915 height 388
click at [125, 119] on input "[PERSON_NAME]" at bounding box center [90, 122] width 99 height 14
type input "C"
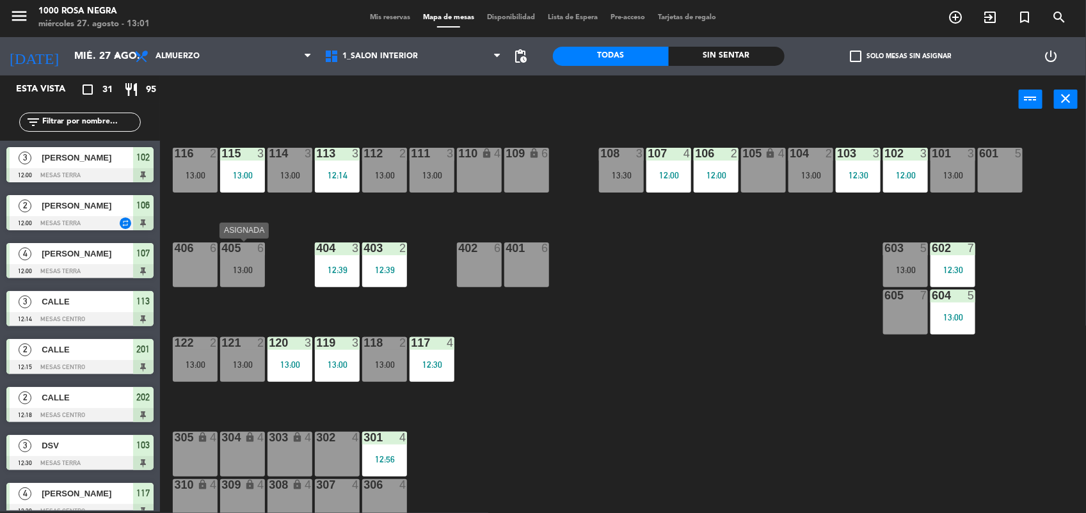
click at [222, 251] on div "405" at bounding box center [221, 249] width 1 height 12
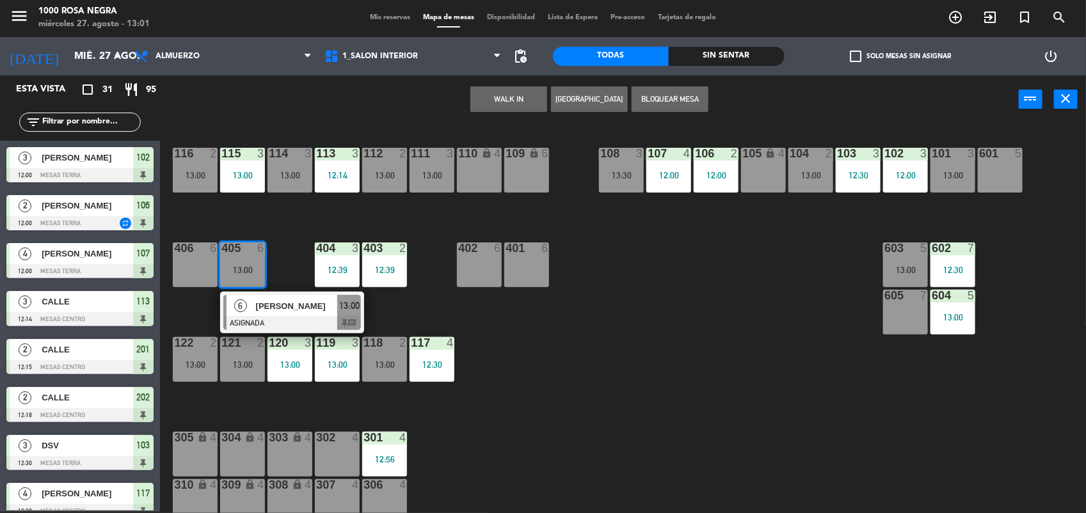
click at [889, 321] on div "605 7" at bounding box center [905, 312] width 45 height 45
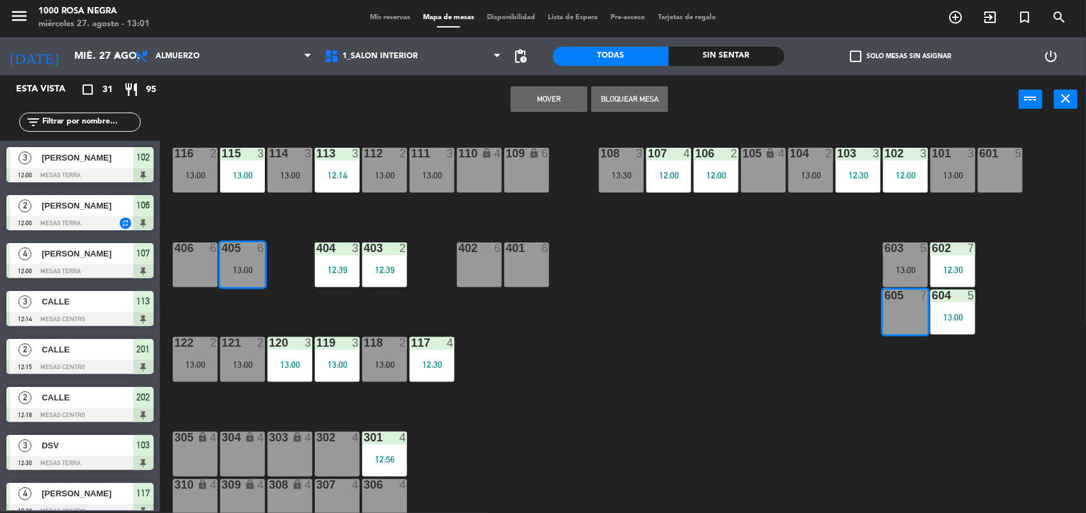
click at [560, 103] on button "Mover" at bounding box center [549, 99] width 77 height 26
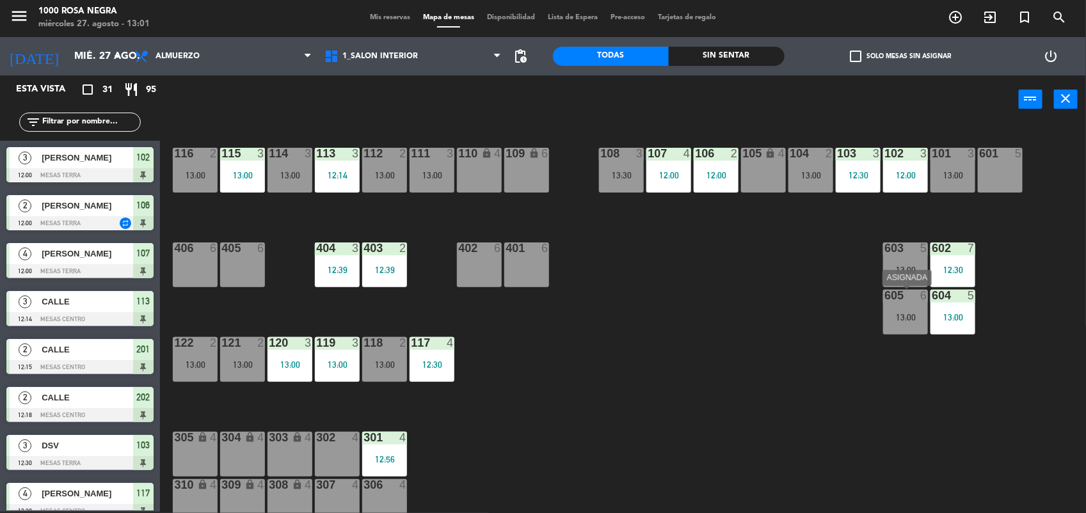
click at [919, 328] on div "605 6 13:00" at bounding box center [905, 312] width 45 height 45
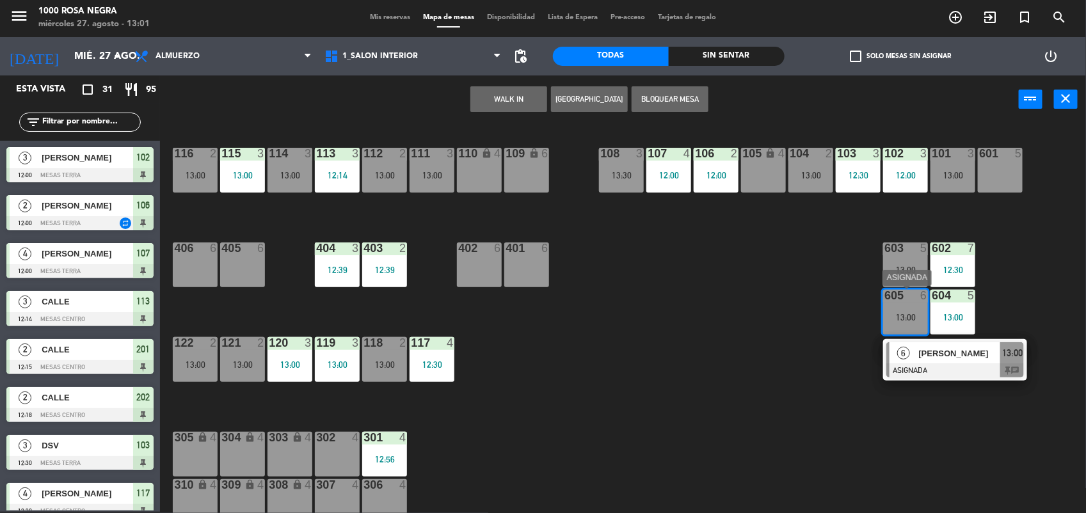
click at [945, 349] on span "[PERSON_NAME]" at bounding box center [960, 353] width 82 height 13
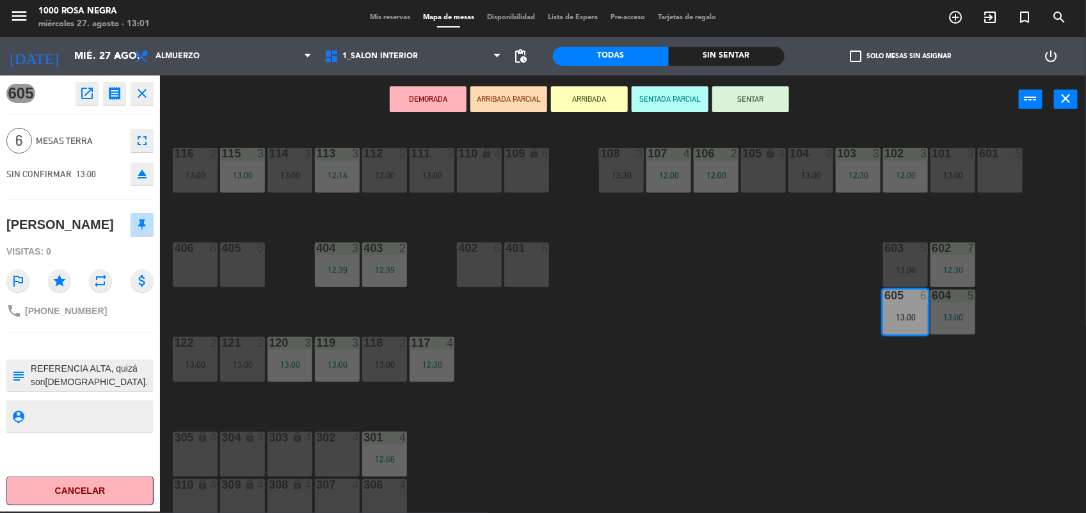
click at [746, 92] on button "SENTAR" at bounding box center [750, 99] width 77 height 26
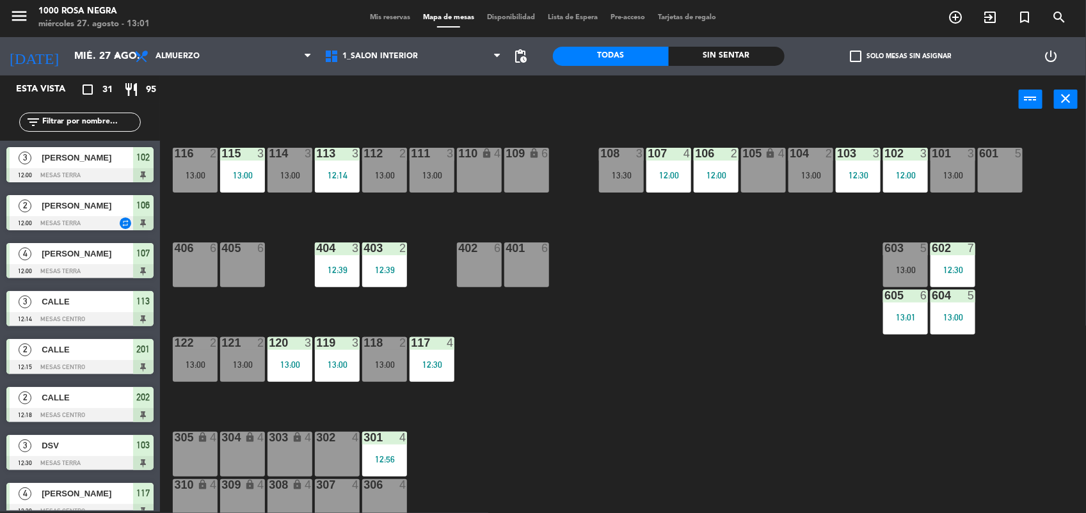
scroll to position [238, 0]
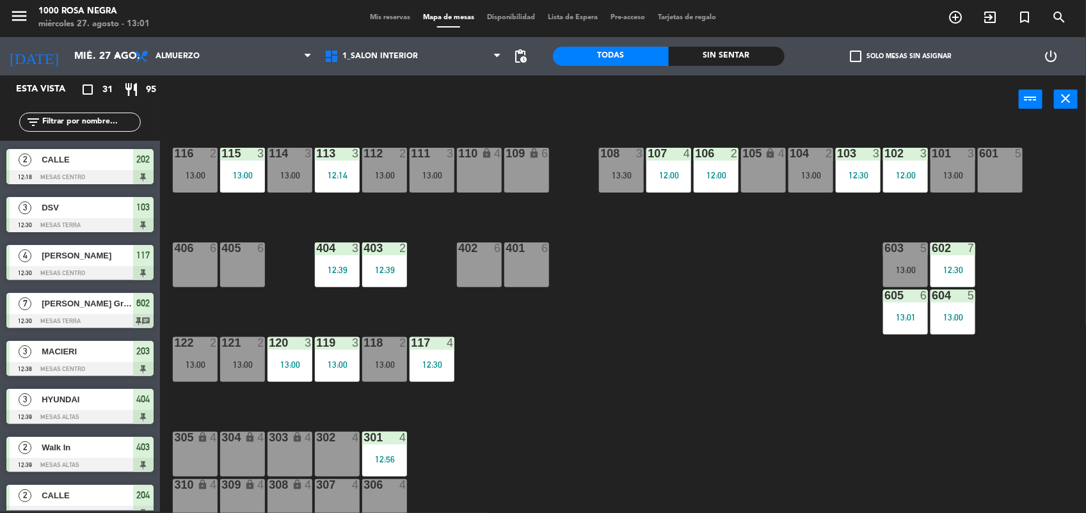
click at [659, 276] on div "116 2 13:00 115 3 13:00 114 3 13:00 113 3 12:14 112 2 13:00 111 3 13:00 110 loc…" at bounding box center [628, 319] width 915 height 388
click at [125, 118] on input "text" at bounding box center [90, 122] width 99 height 14
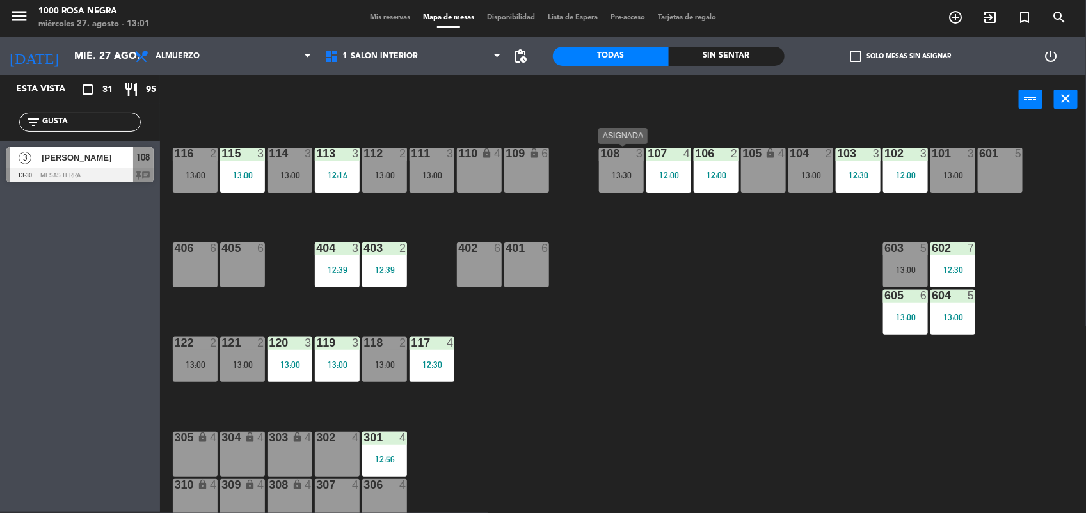
type input "GUSTA"
click at [621, 177] on div "13:30" at bounding box center [621, 175] width 45 height 9
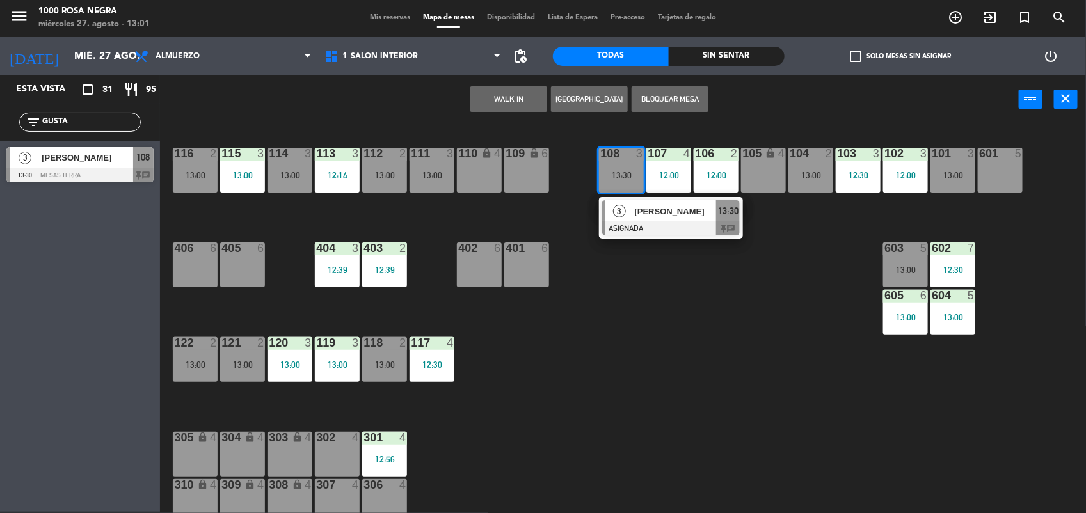
click at [656, 229] on div at bounding box center [671, 228] width 138 height 14
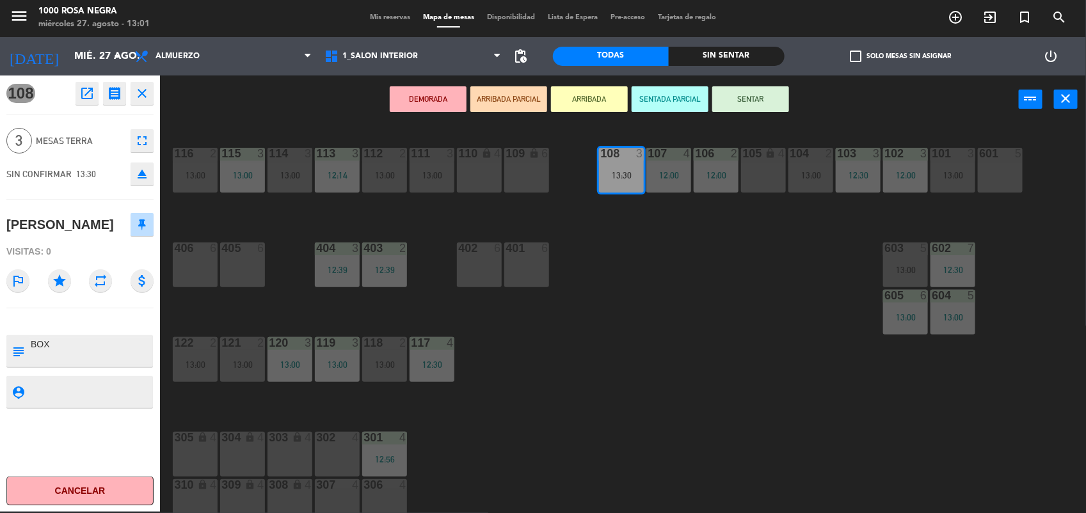
click at [746, 100] on button "SENTAR" at bounding box center [750, 99] width 77 height 26
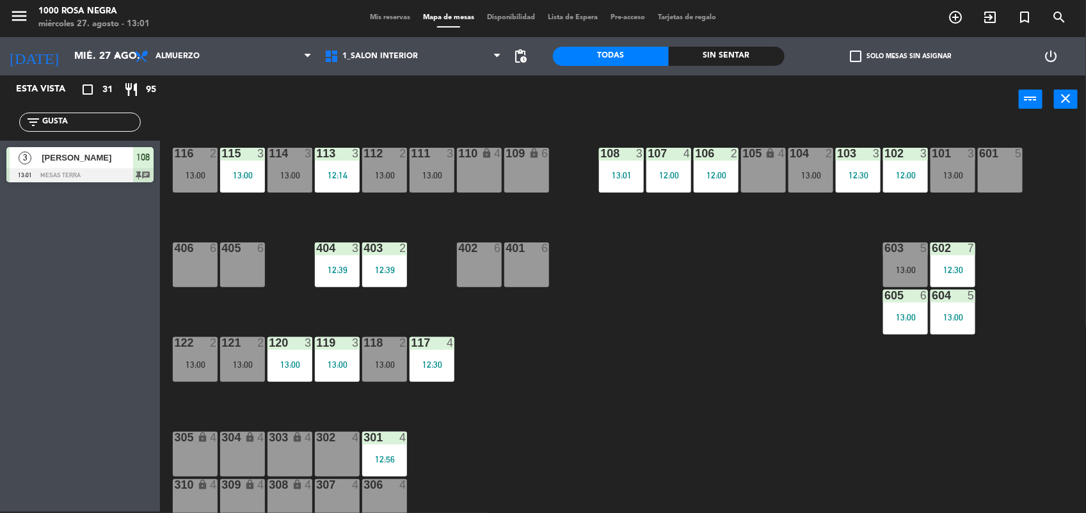
click at [686, 306] on div "116 2 13:00 115 3 13:00 114 3 13:00 113 3 12:14 112 2 13:00 111 3 13:00 110 loc…" at bounding box center [628, 319] width 915 height 388
click at [124, 117] on input "GUSTA" at bounding box center [90, 122] width 99 height 14
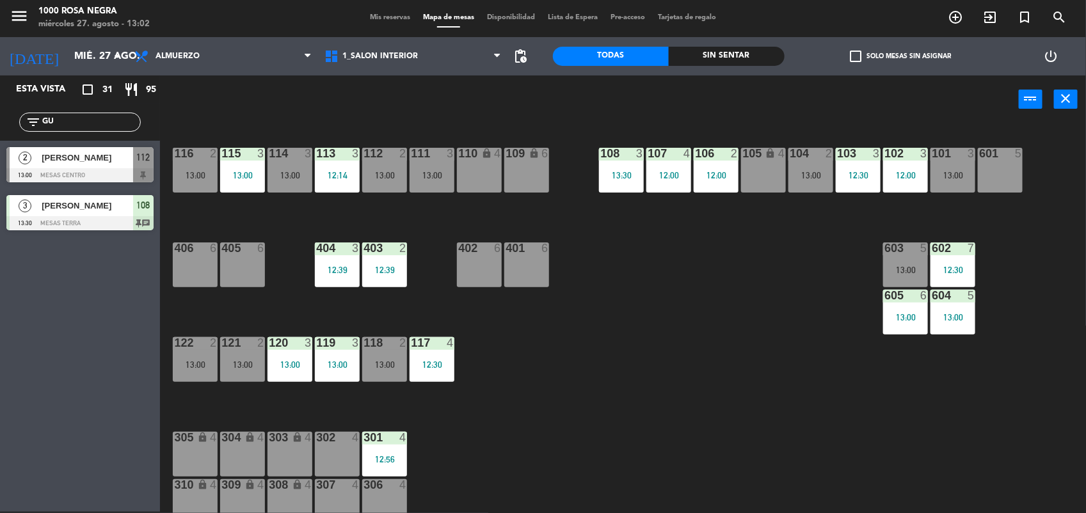
type input "G"
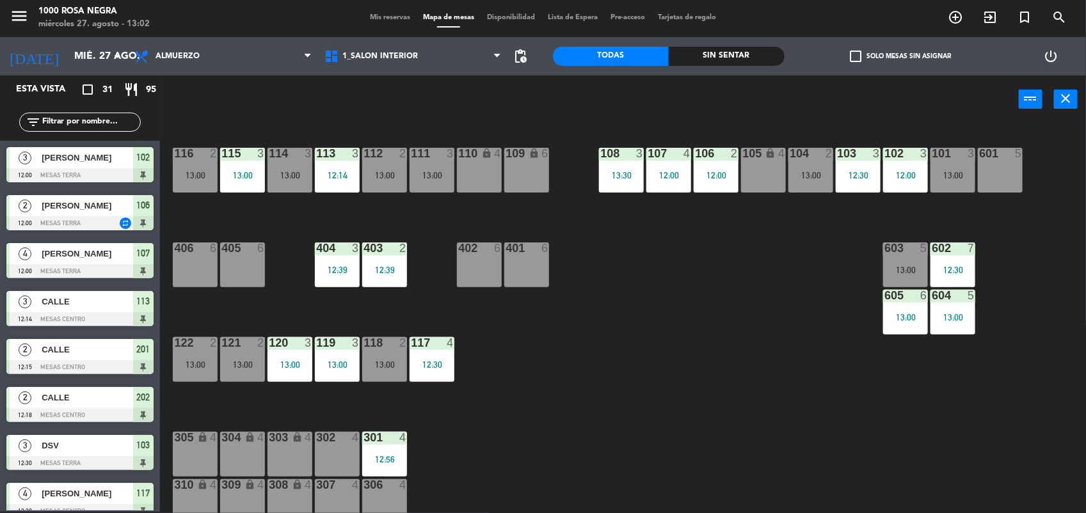
click at [506, 413] on div "116 2 13:00 115 3 13:00 114 3 13:00 113 3 12:14 112 2 13:00 111 3 13:00 110 loc…" at bounding box center [628, 319] width 915 height 388
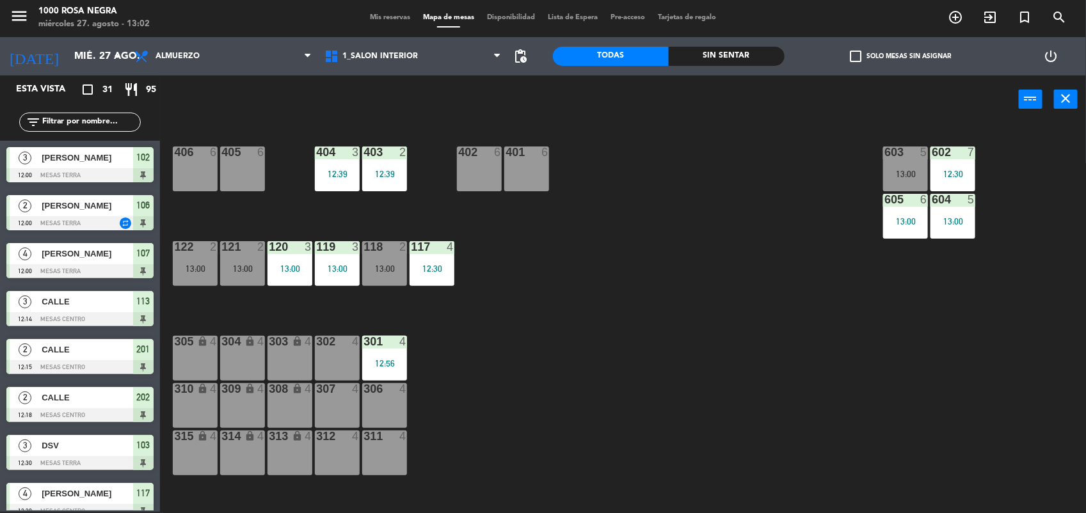
scroll to position [128, 0]
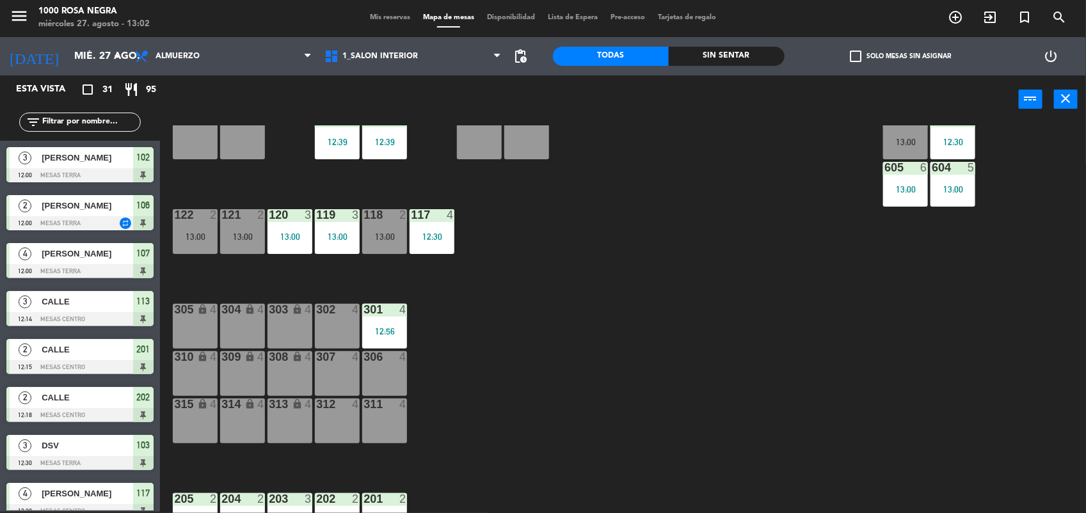
click at [347, 321] on div "302 4" at bounding box center [337, 326] width 45 height 45
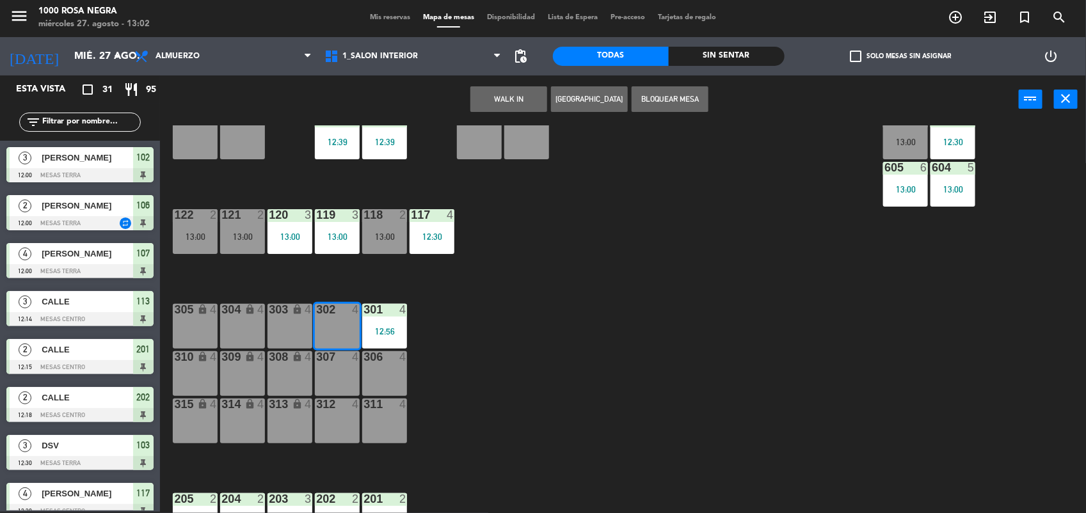
click at [518, 96] on button "WALK IN" at bounding box center [508, 99] width 77 height 26
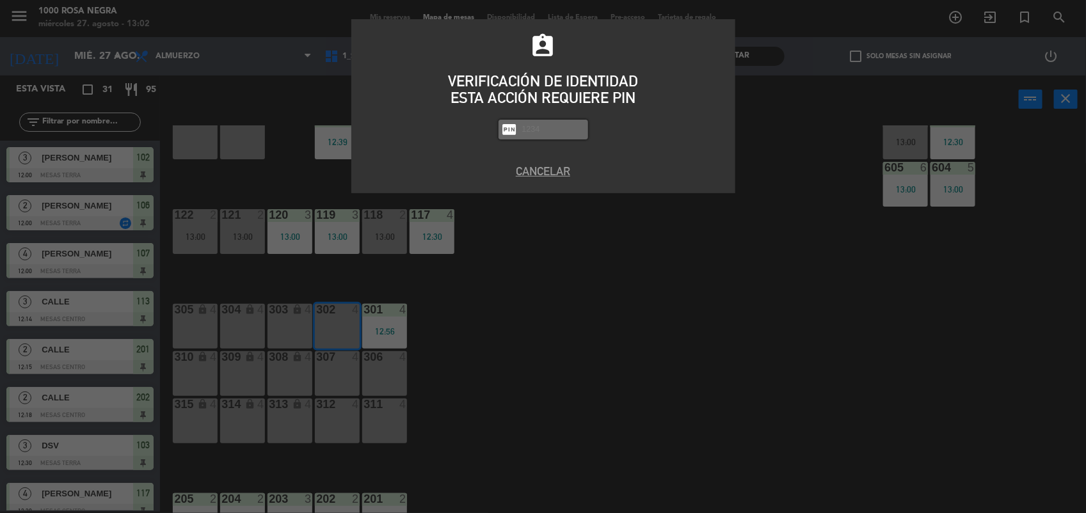
click at [539, 129] on input "text" at bounding box center [553, 129] width 64 height 15
type input "2492"
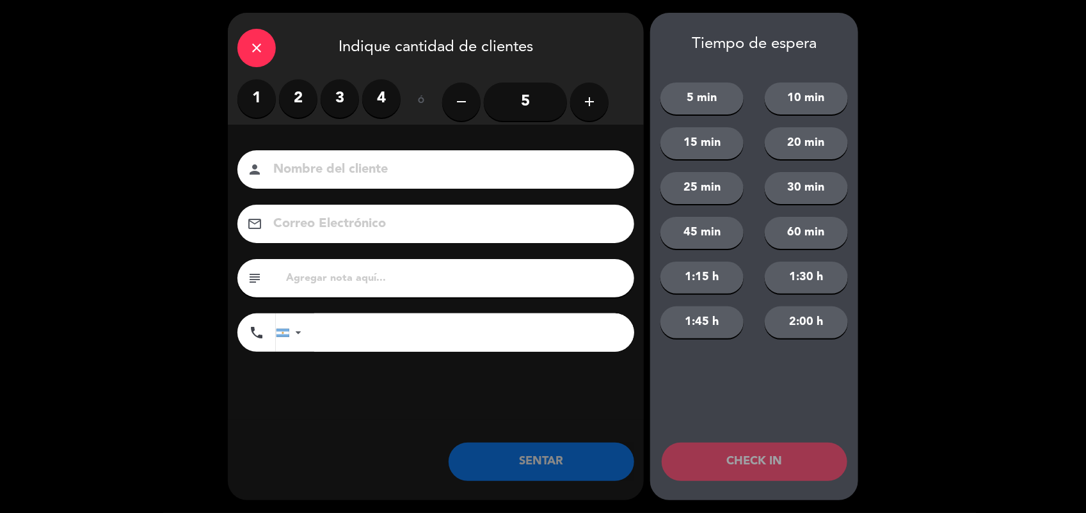
click at [351, 97] on label "3" at bounding box center [340, 98] width 38 height 38
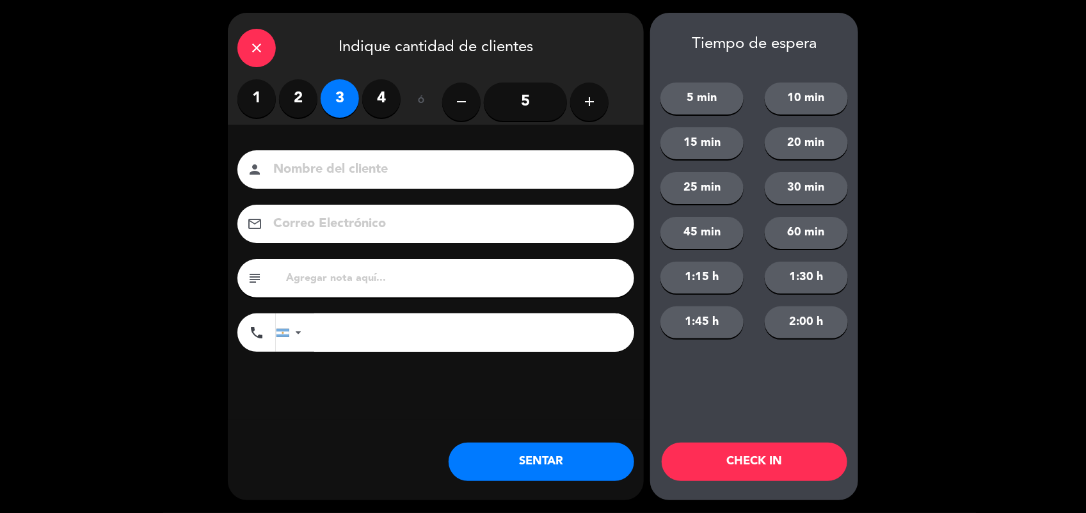
click at [328, 173] on input at bounding box center [445, 170] width 346 height 22
type input "[PERSON_NAME]"
click at [541, 456] on button "SENTAR" at bounding box center [542, 462] width 186 height 38
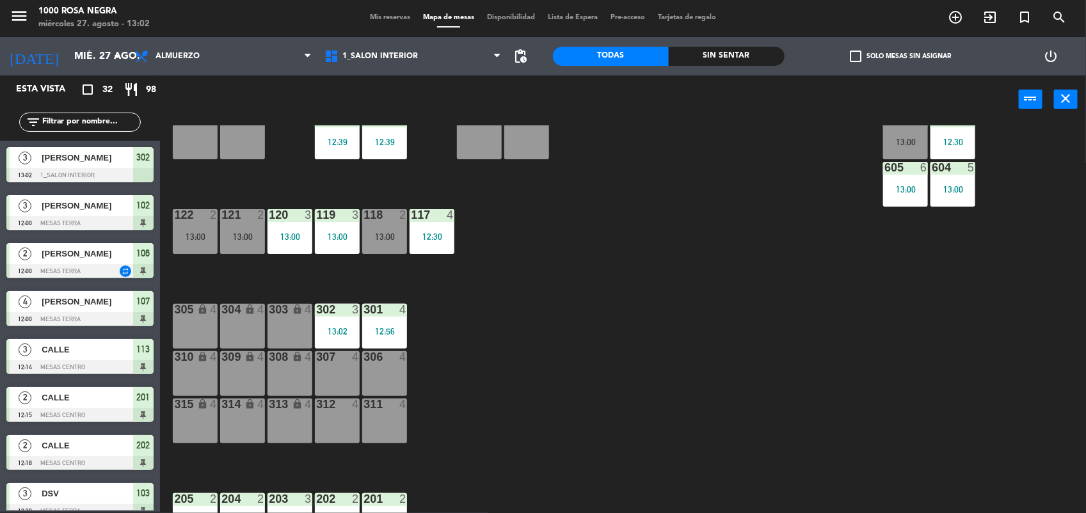
click at [571, 359] on div "116 2 13:00 115 3 13:00 114 3 13:00 113 3 12:14 112 2 13:00 111 3 13:00 110 loc…" at bounding box center [628, 319] width 915 height 388
click at [290, 226] on div "120 3 13:00" at bounding box center [289, 231] width 45 height 45
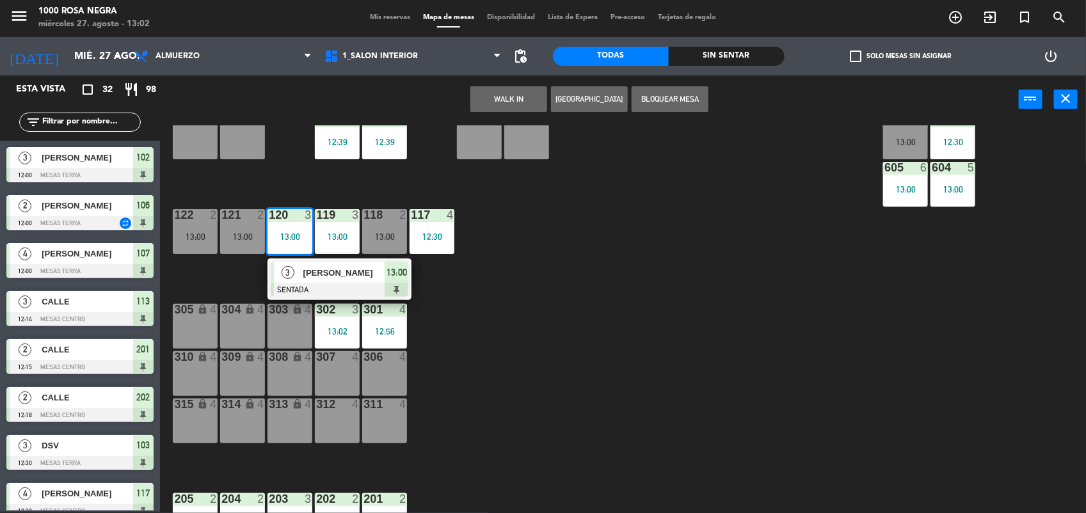
click at [646, 322] on div "116 2 13:00 115 3 13:00 114 3 13:00 113 3 12:14 112 2 13:00 111 3 13:00 110 loc…" at bounding box center [628, 319] width 915 height 388
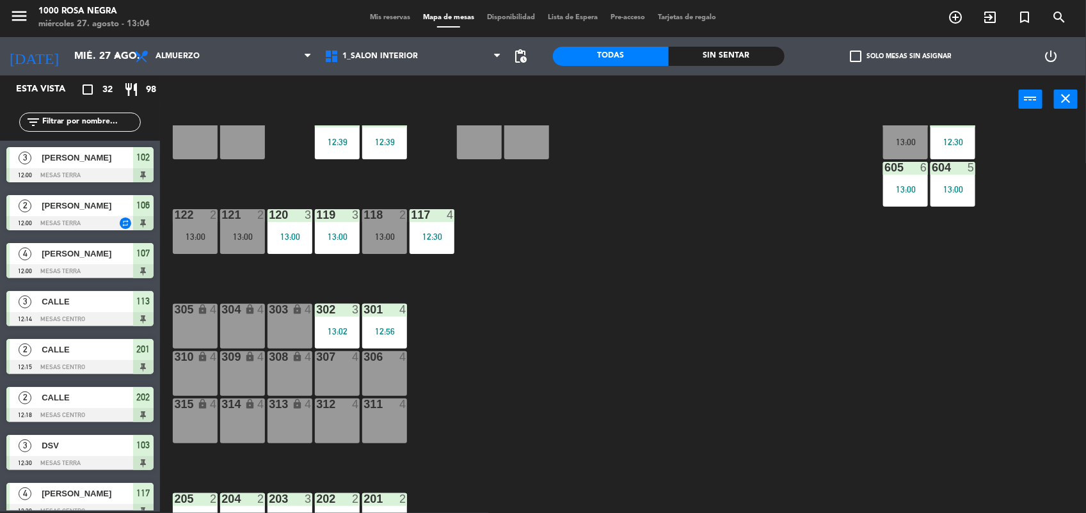
click at [110, 122] on input "text" at bounding box center [90, 122] width 99 height 14
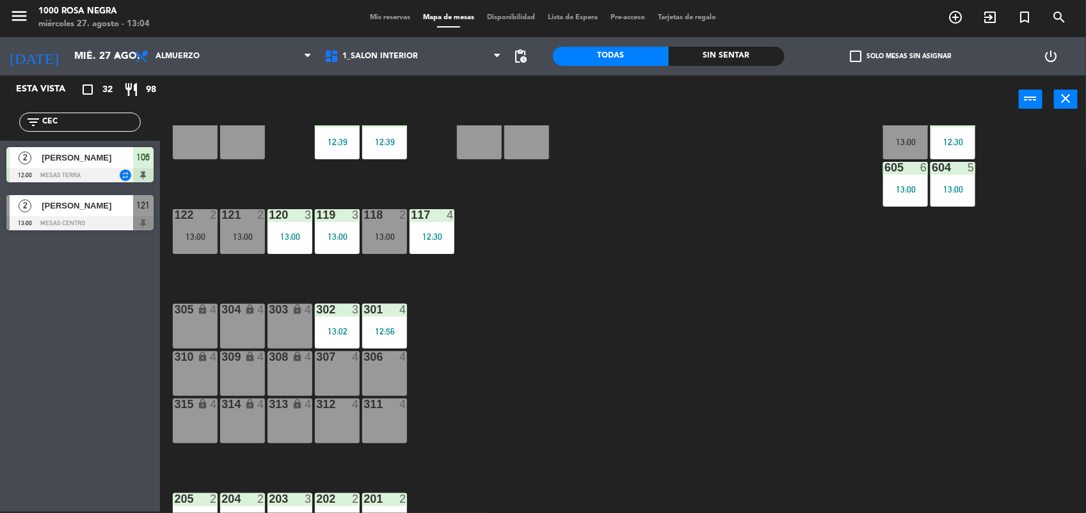
type input "CEC"
click at [84, 221] on div at bounding box center [79, 223] width 147 height 14
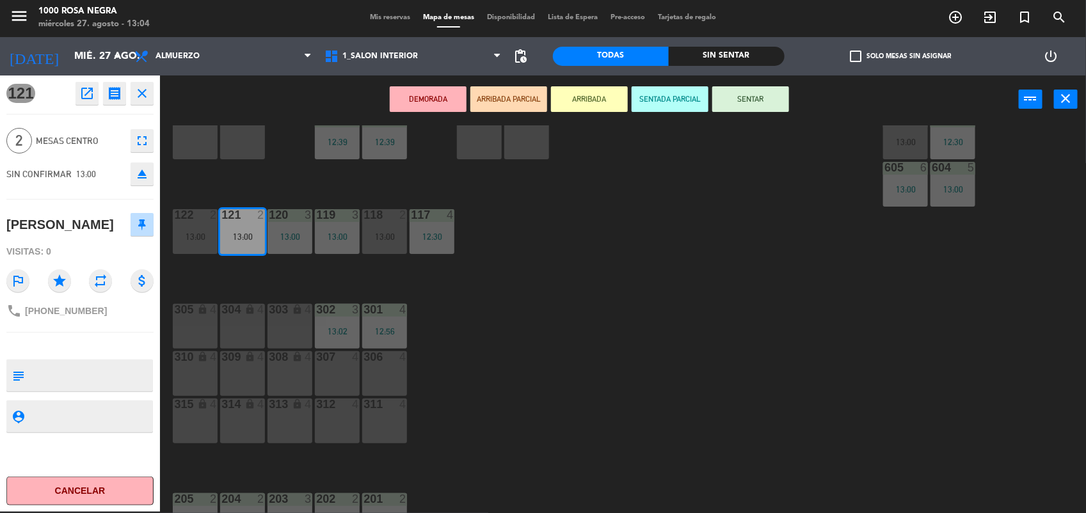
click at [635, 242] on div "116 2 13:00 115 3 13:00 114 3 13:00 113 3 12:14 112 2 13:00 111 3 13:00 110 loc…" at bounding box center [628, 319] width 915 height 388
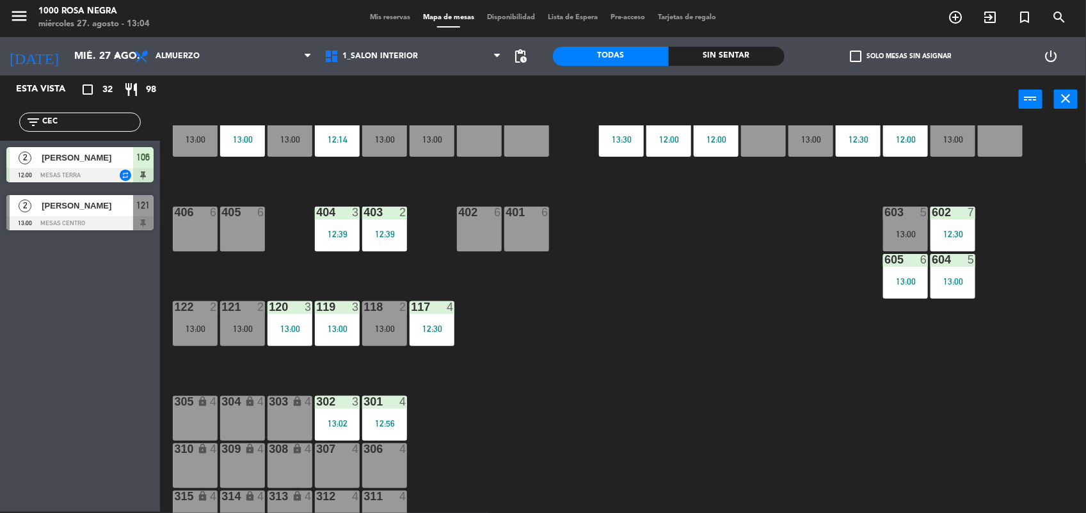
scroll to position [32, 0]
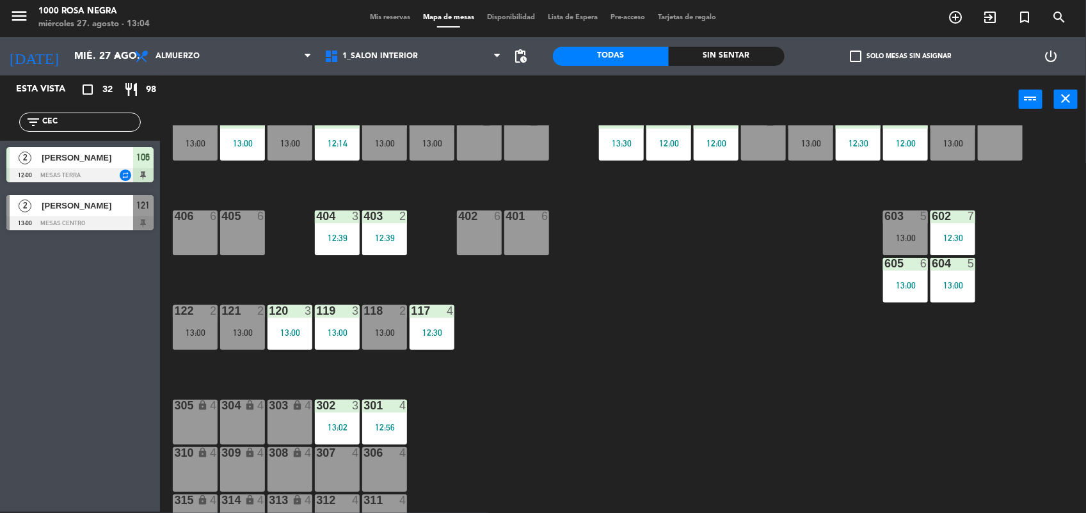
drag, startPoint x: 95, startPoint y: 231, endPoint x: 112, endPoint y: 212, distance: 25.8
click at [112, 212] on div "2 [PERSON_NAME] 13:00 MESAS CENTRO 121" at bounding box center [80, 213] width 160 height 48
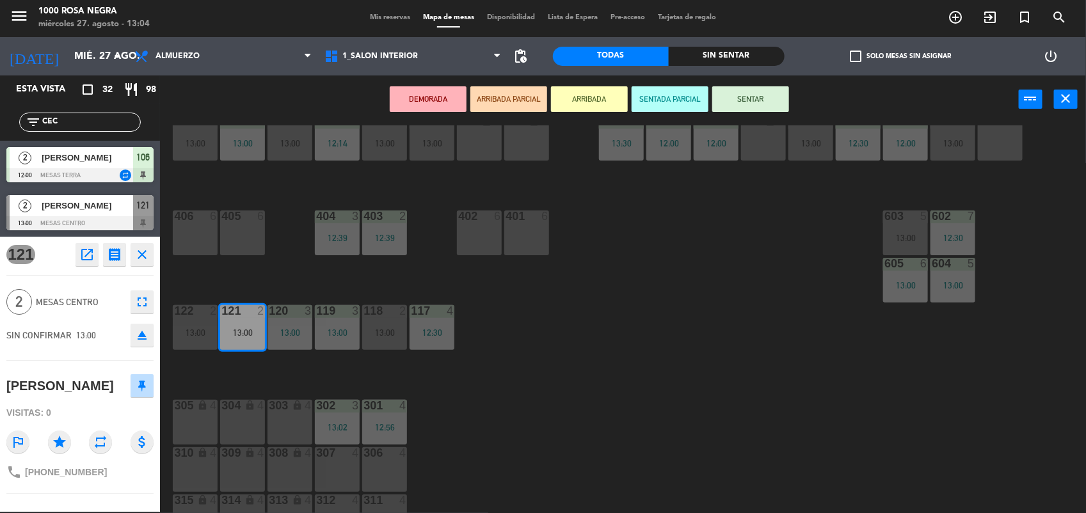
click at [112, 212] on div "Esta vista crop_square 32 restaurant 98 filter_list CEC 2 [PERSON_NAME] 12:00 M…" at bounding box center [80, 294] width 160 height 436
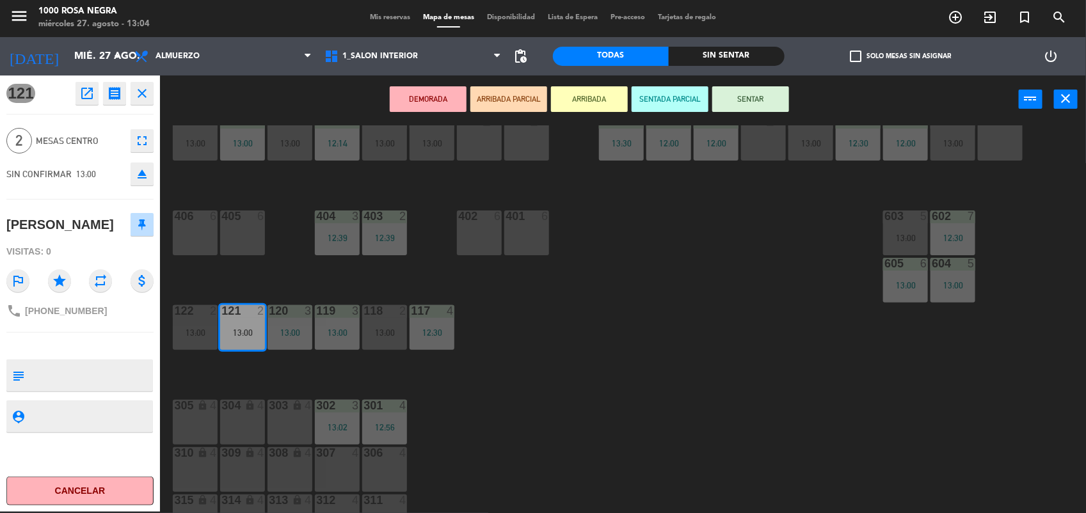
click at [388, 148] on div "112 2 13:00" at bounding box center [384, 138] width 45 height 45
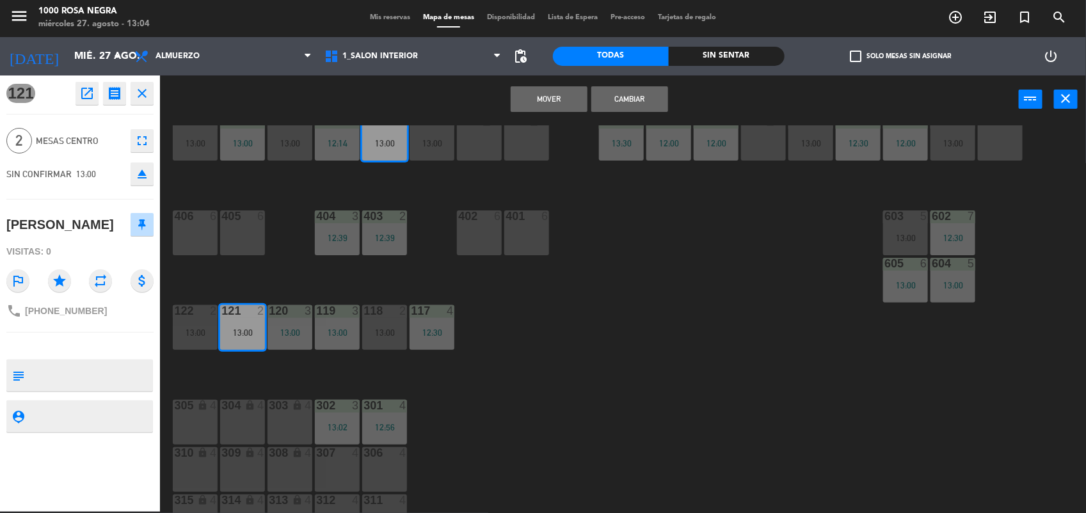
click at [576, 109] on button "Mover" at bounding box center [549, 99] width 77 height 26
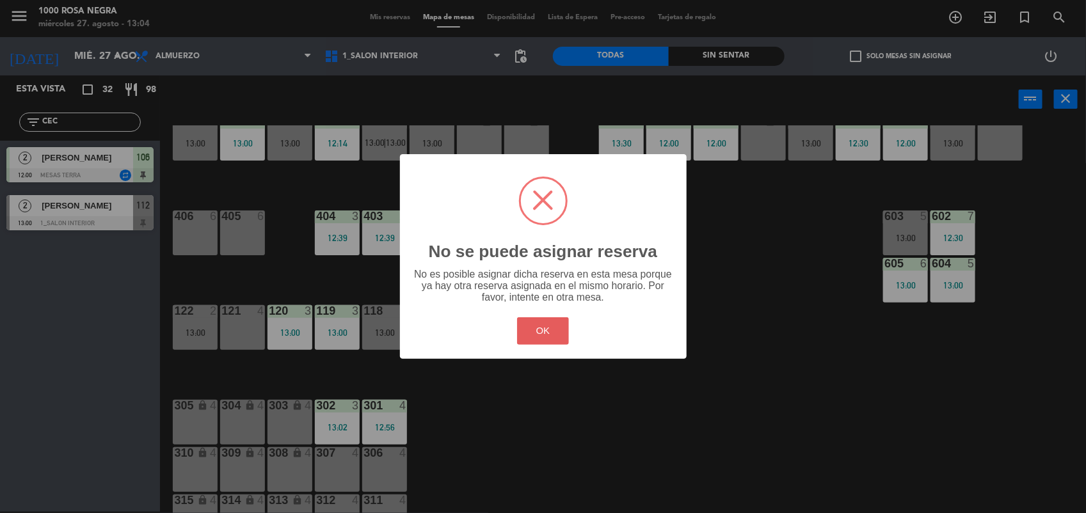
click at [552, 326] on button "OK" at bounding box center [543, 331] width 52 height 28
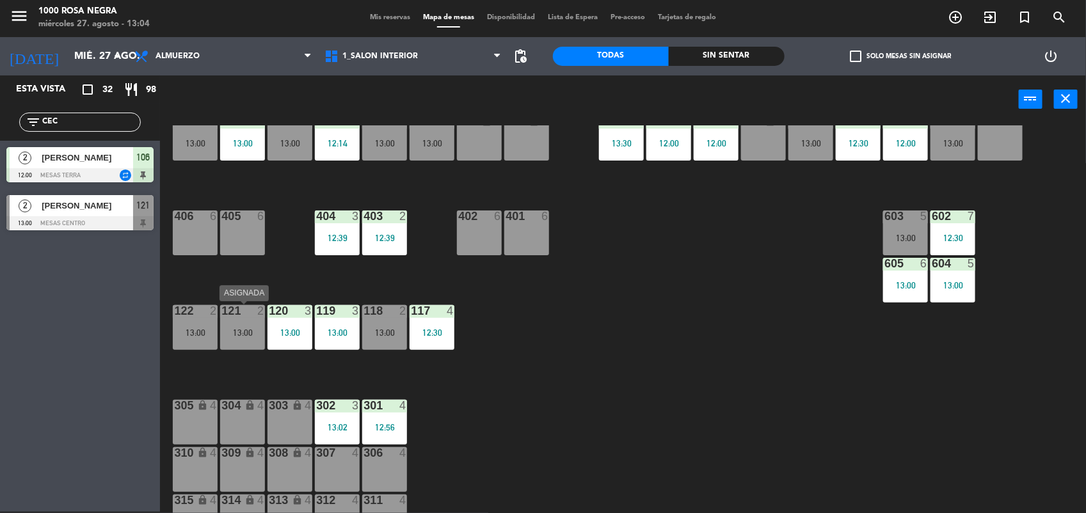
click at [248, 346] on div "121 2 13:00" at bounding box center [242, 327] width 45 height 45
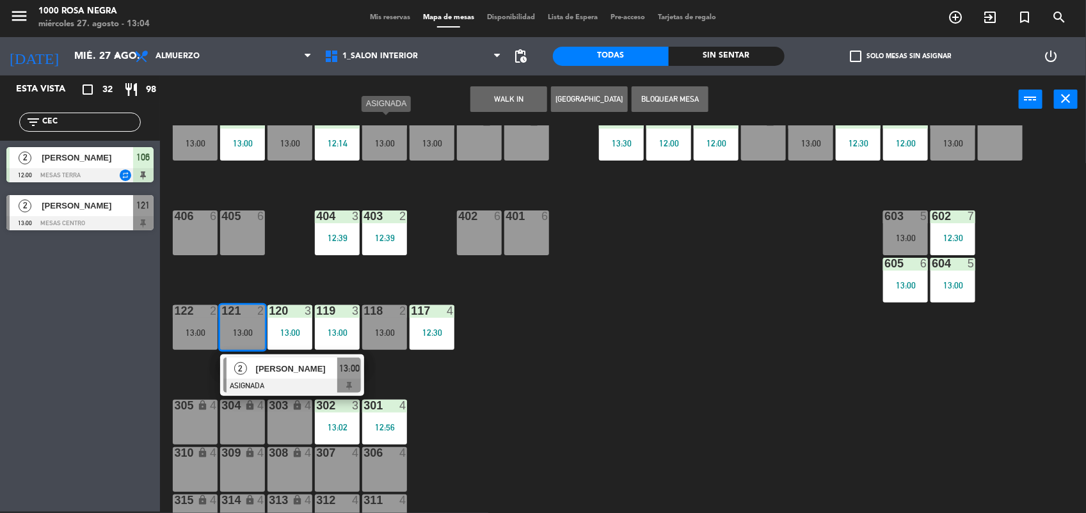
click at [376, 149] on div "112 2 13:00" at bounding box center [384, 138] width 45 height 45
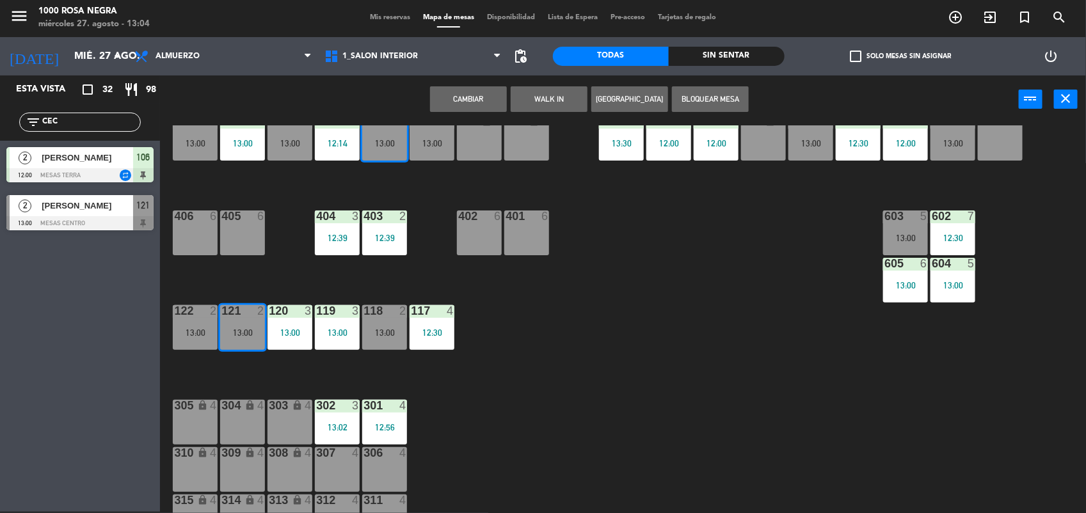
click at [486, 101] on button "Cambiar" at bounding box center [468, 99] width 77 height 26
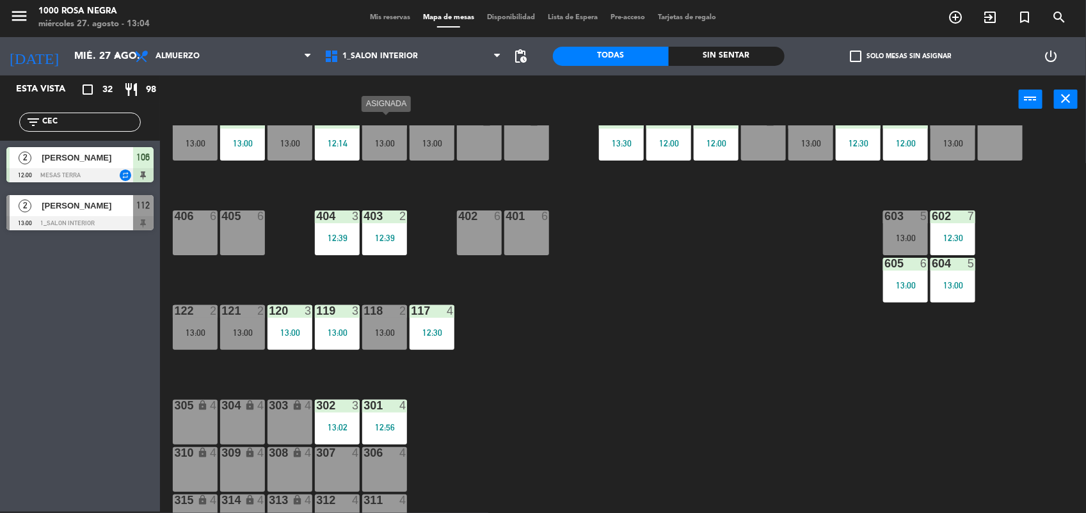
click at [382, 140] on div "13:00" at bounding box center [384, 143] width 45 height 9
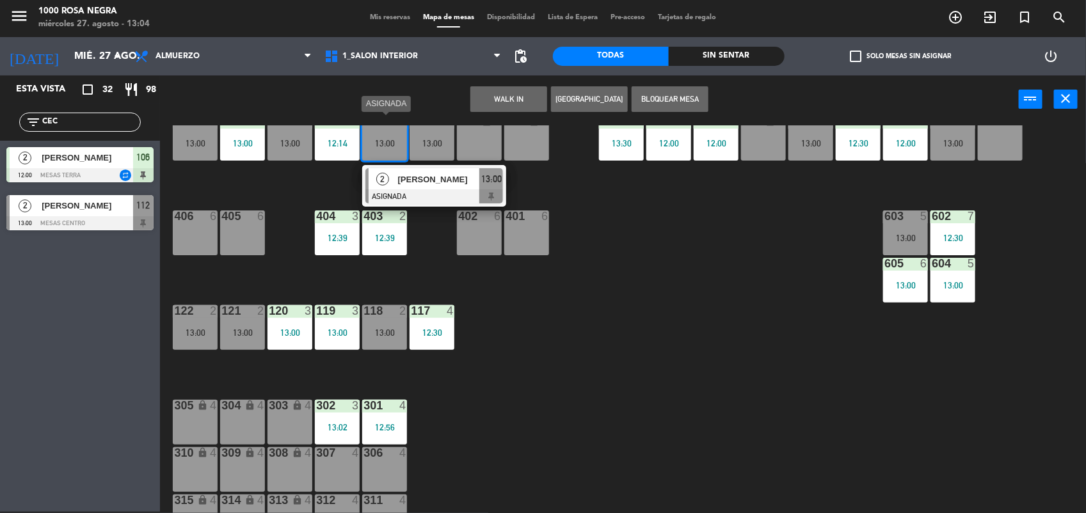
click at [427, 187] on div "[PERSON_NAME]" at bounding box center [438, 179] width 83 height 21
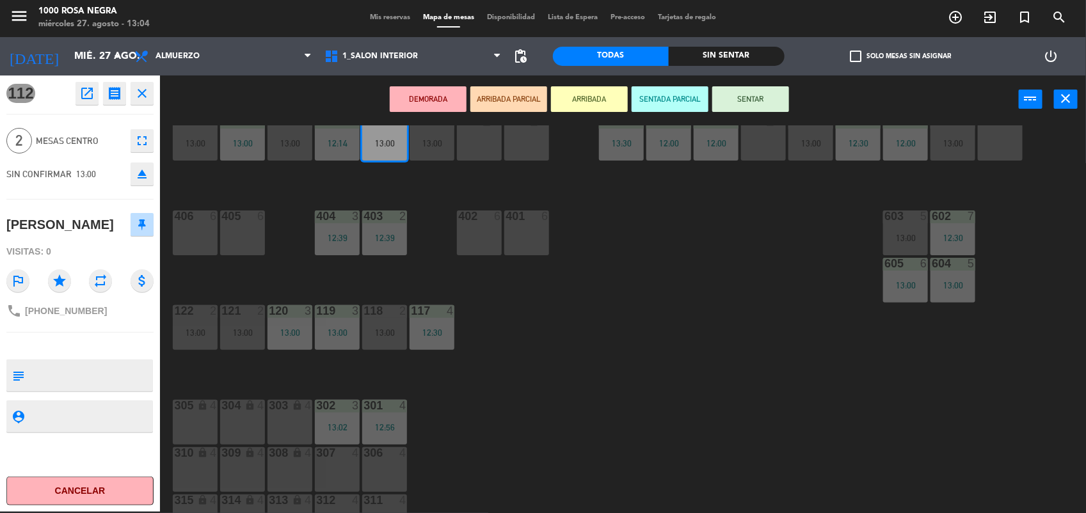
click at [738, 97] on button "SENTAR" at bounding box center [750, 99] width 77 height 26
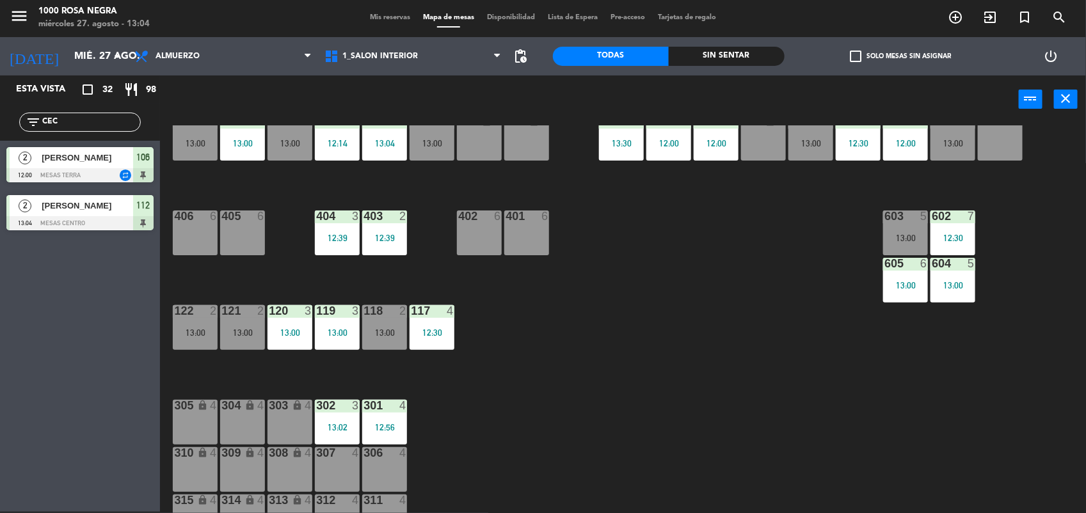
click at [653, 280] on div "116 2 13:00 115 3 13:00 114 3 13:00 113 3 12:14 112 2 13:04 111 3 13:00 110 loc…" at bounding box center [628, 319] width 915 height 388
click at [336, 427] on div "13:02" at bounding box center [337, 427] width 45 height 9
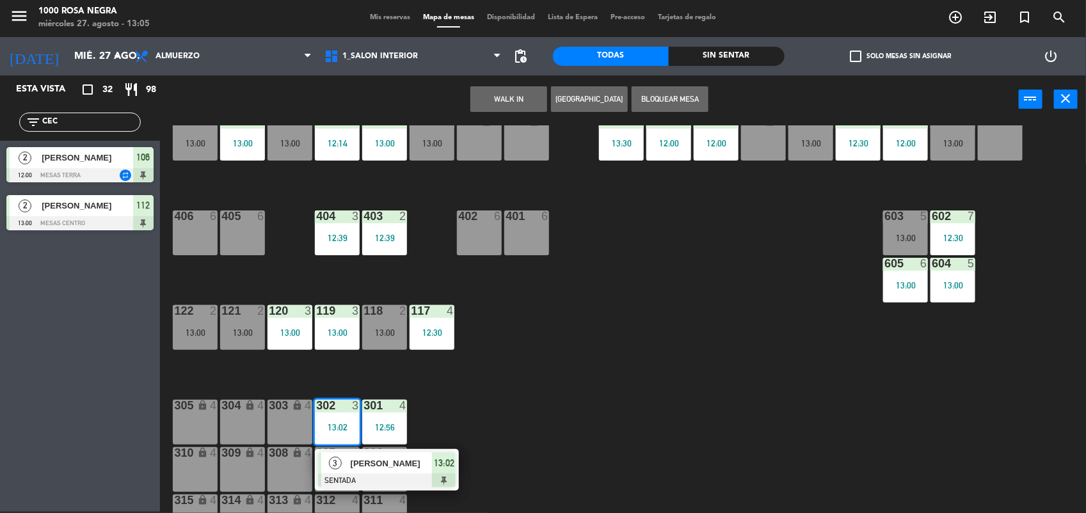
click at [484, 427] on div "116 2 13:00 115 3 13:00 114 3 13:00 113 3 12:14 112 2 13:00 111 3 13:00 110 loc…" at bounding box center [628, 319] width 915 height 388
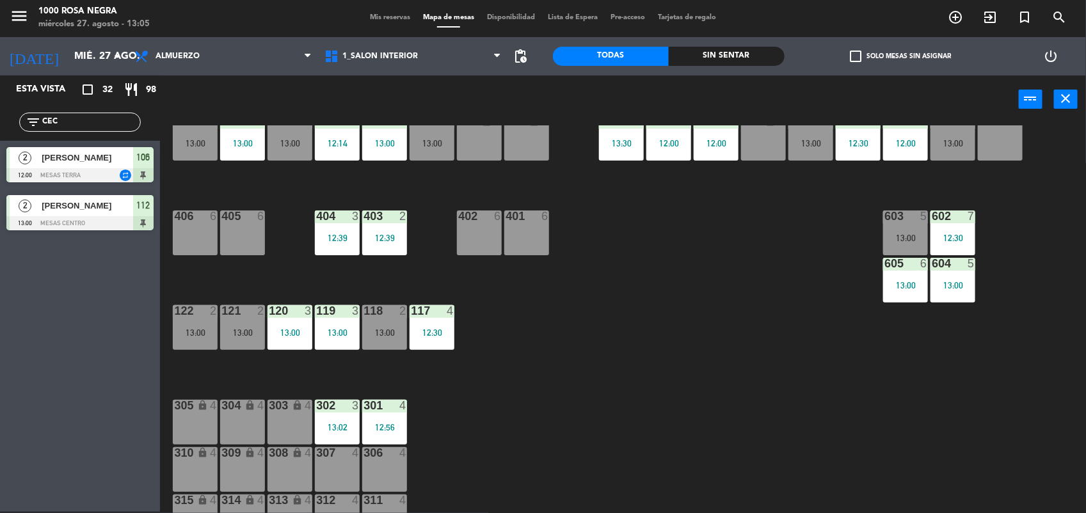
click at [344, 462] on div "307 4" at bounding box center [337, 469] width 45 height 45
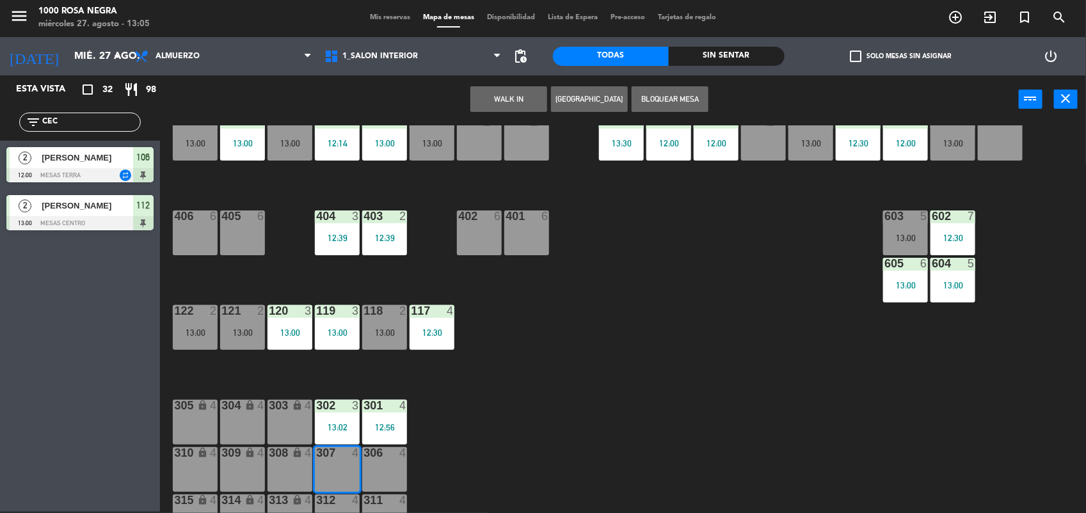
click at [344, 430] on div "13:02" at bounding box center [337, 427] width 45 height 9
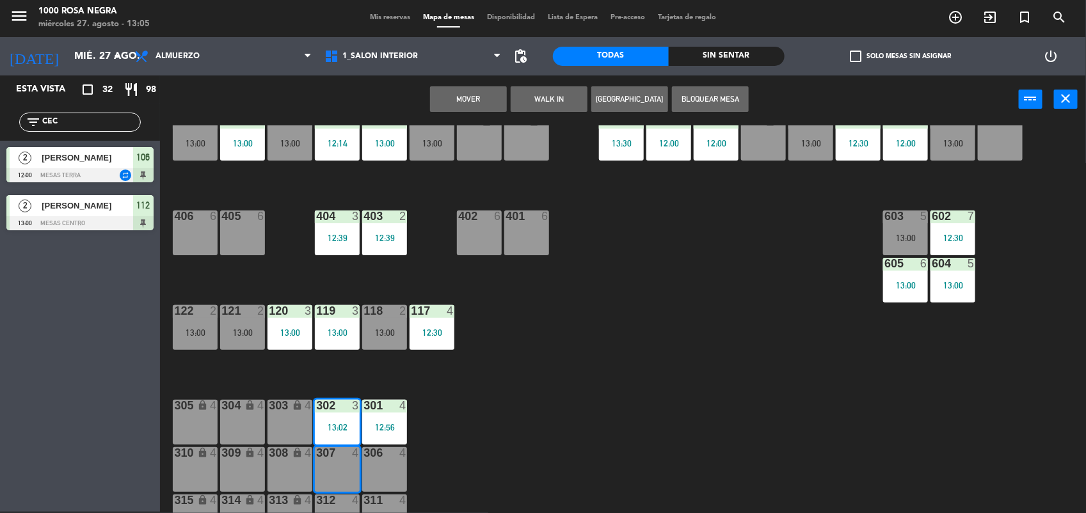
click at [472, 106] on button "Mover" at bounding box center [468, 99] width 77 height 26
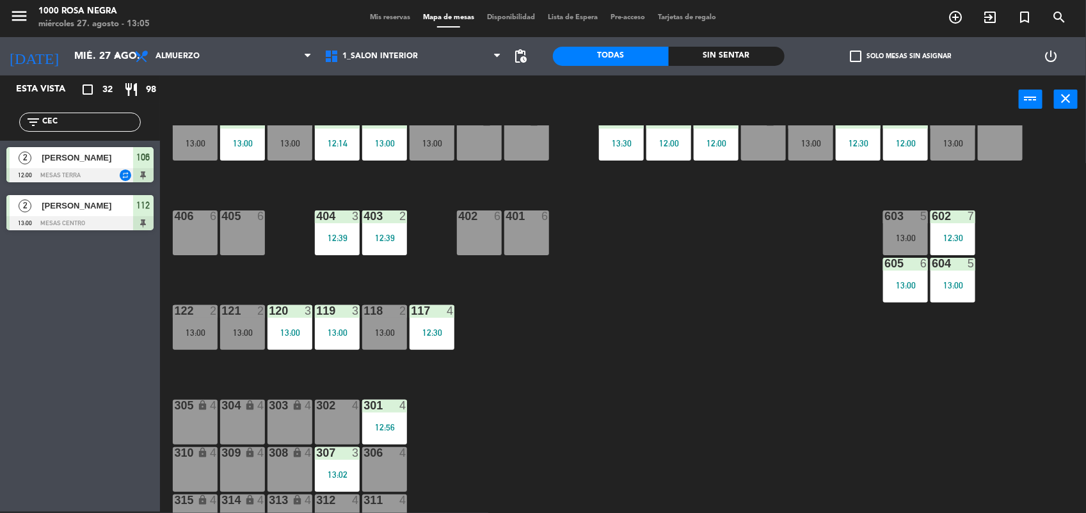
click at [527, 371] on div "116 2 13:00 115 3 13:00 114 3 13:00 113 3 12:14 112 2 13:00 111 3 13:00 110 loc…" at bounding box center [628, 319] width 915 height 388
click at [125, 119] on input "CEC" at bounding box center [90, 122] width 99 height 14
type input "C"
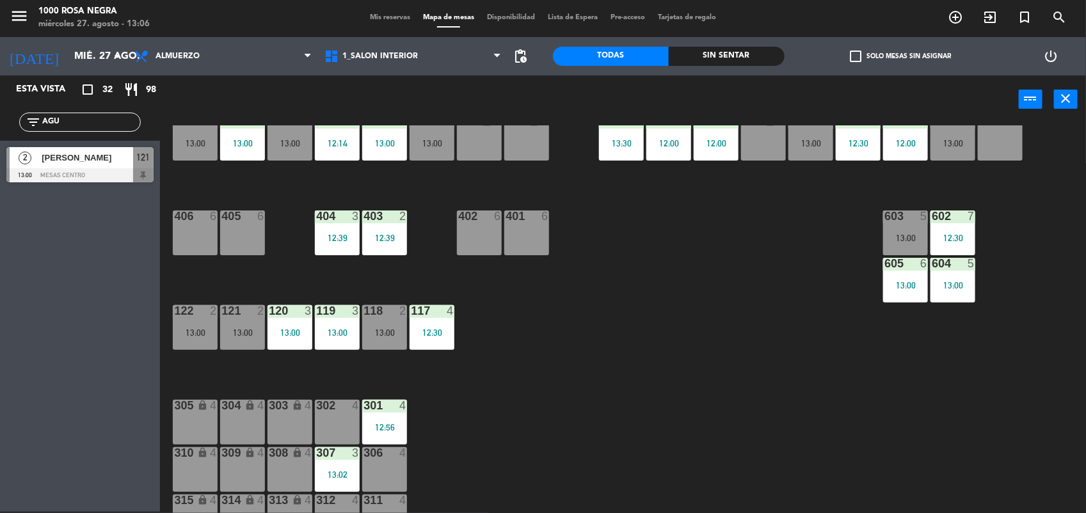
type input "AGU"
click at [488, 355] on div "116 2 13:00 115 3 13:00 114 3 13:00 113 3 12:14 112 2 13:00 111 3 13:00 110 loc…" at bounding box center [628, 319] width 915 height 388
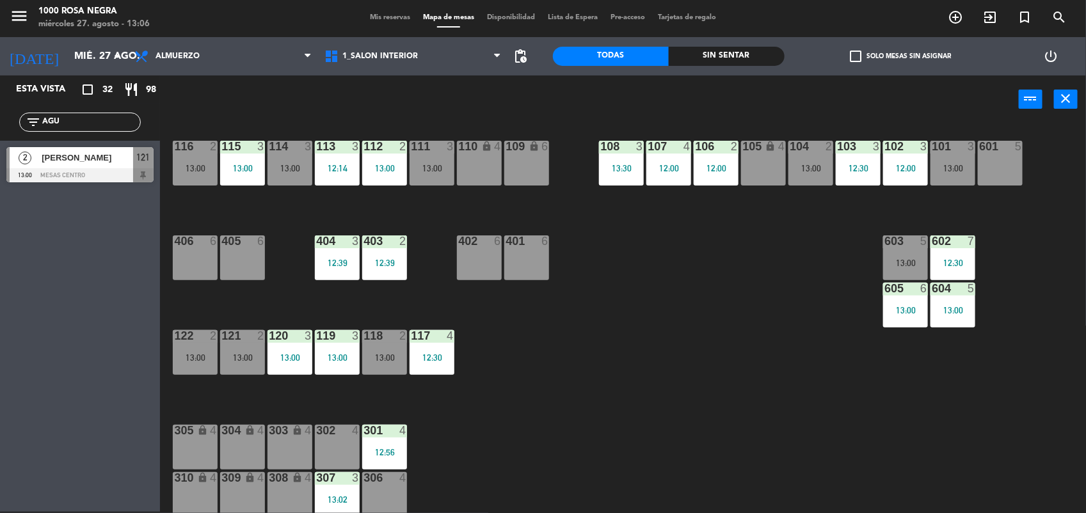
scroll to position [0, 0]
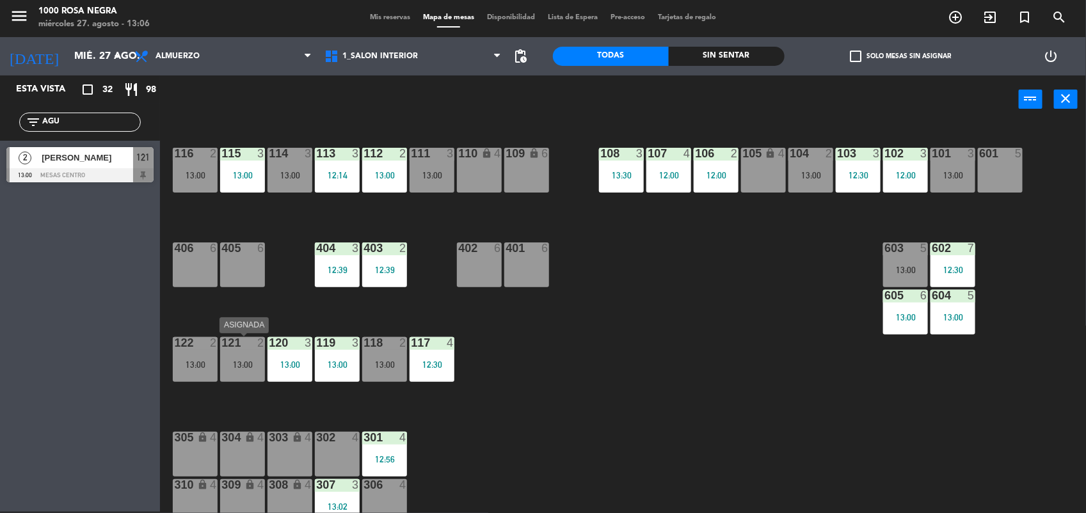
click at [240, 343] on div at bounding box center [242, 343] width 21 height 12
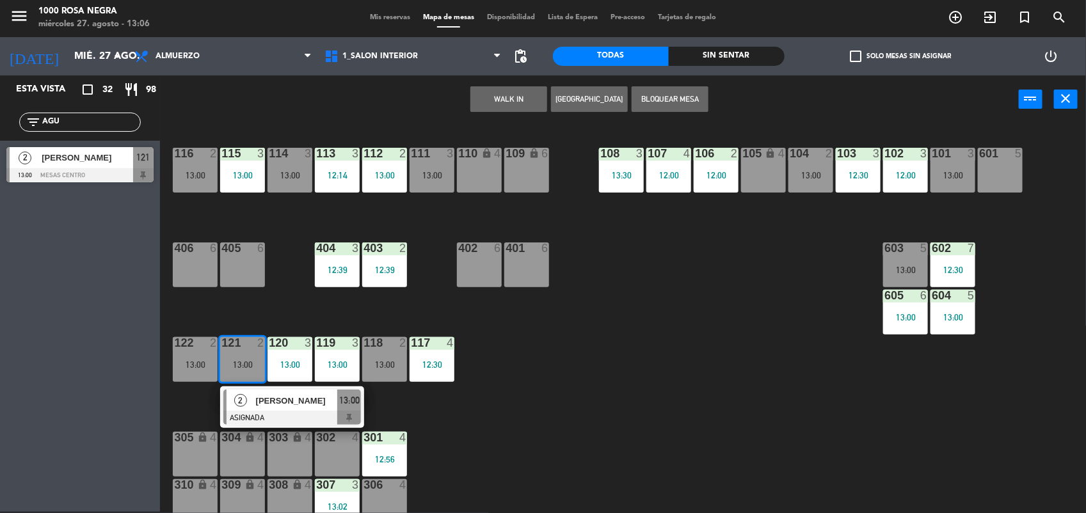
click at [240, 343] on div at bounding box center [242, 343] width 21 height 12
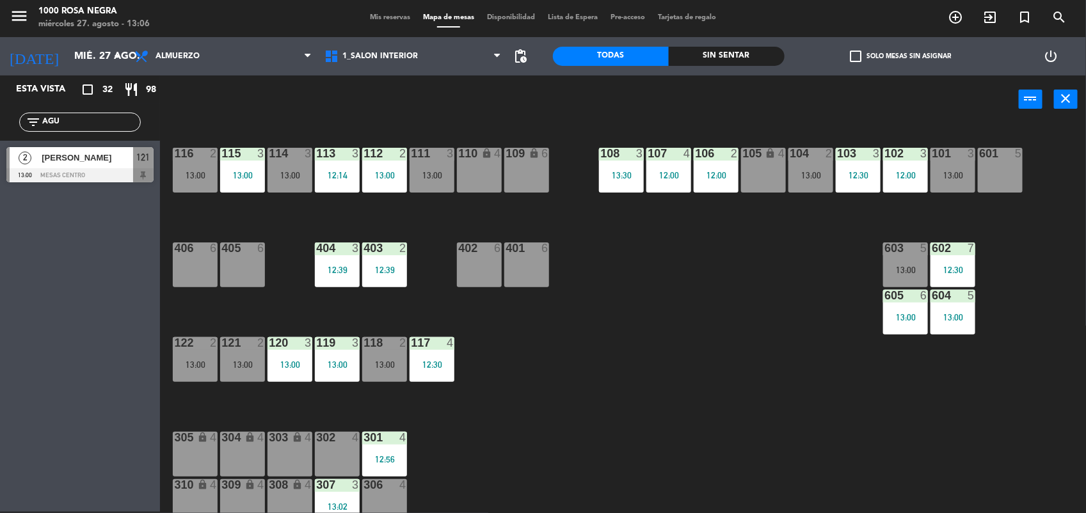
click at [244, 363] on div "13:00" at bounding box center [242, 364] width 45 height 9
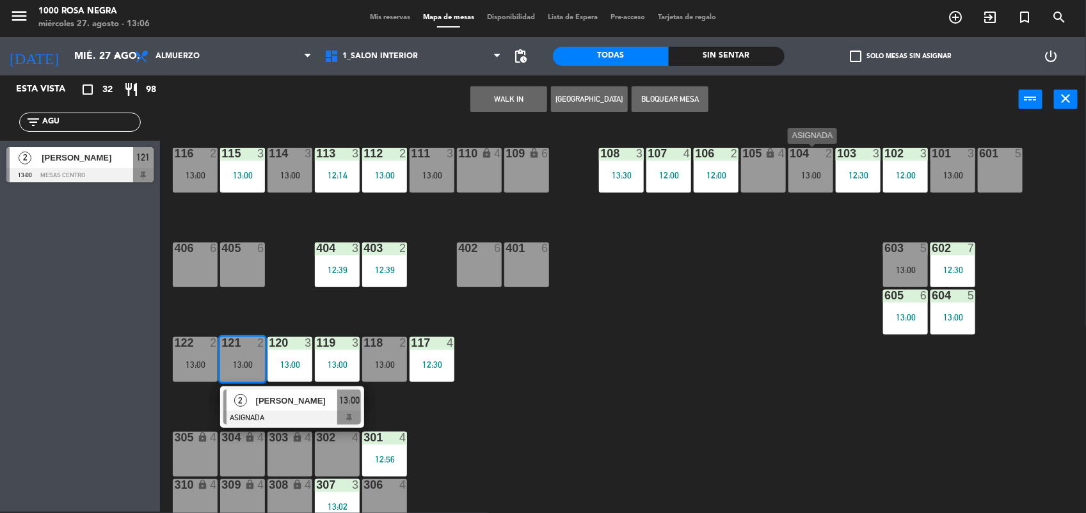
click at [805, 179] on div "13:00" at bounding box center [810, 175] width 45 height 9
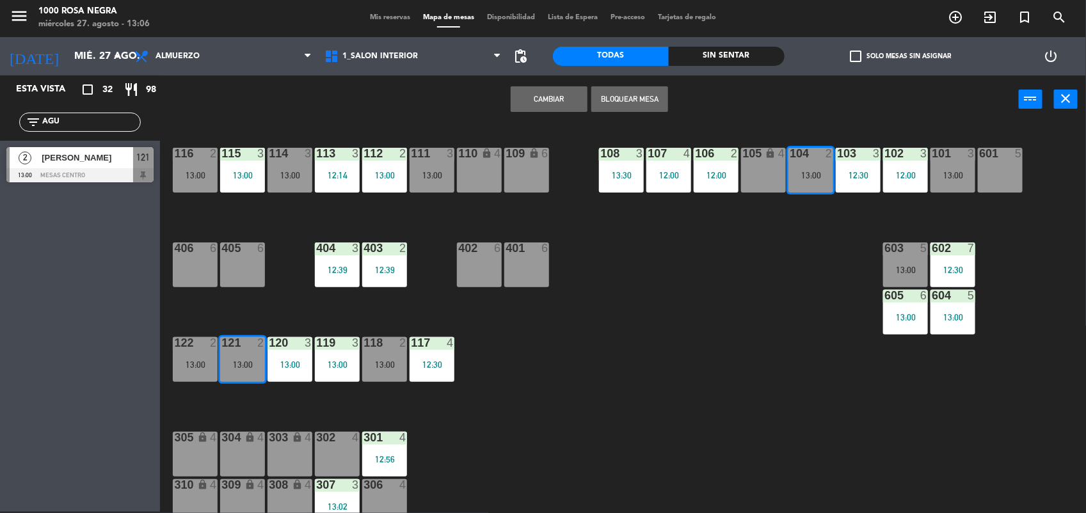
click at [541, 97] on button "Cambiar" at bounding box center [549, 99] width 77 height 26
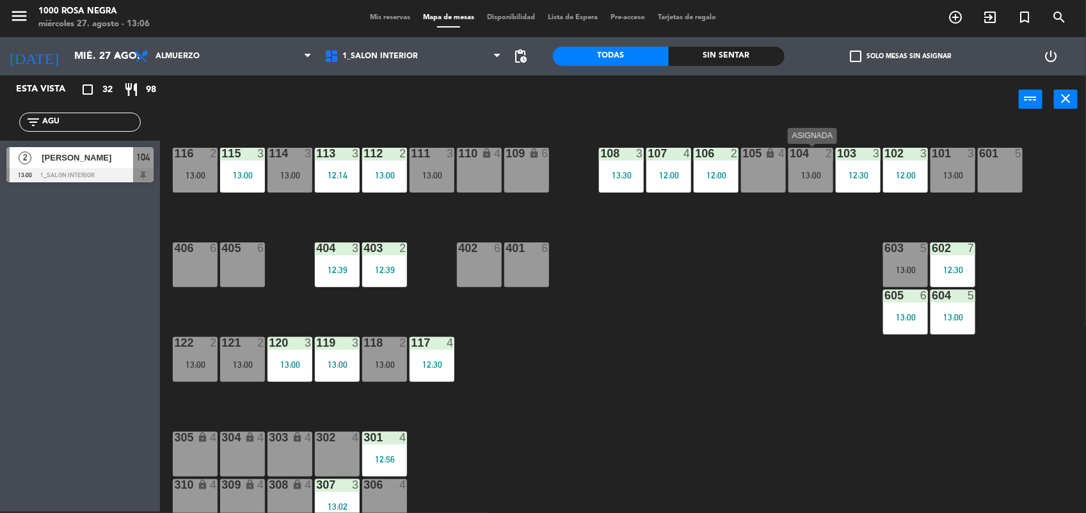
click at [801, 175] on div "13:00" at bounding box center [810, 175] width 45 height 9
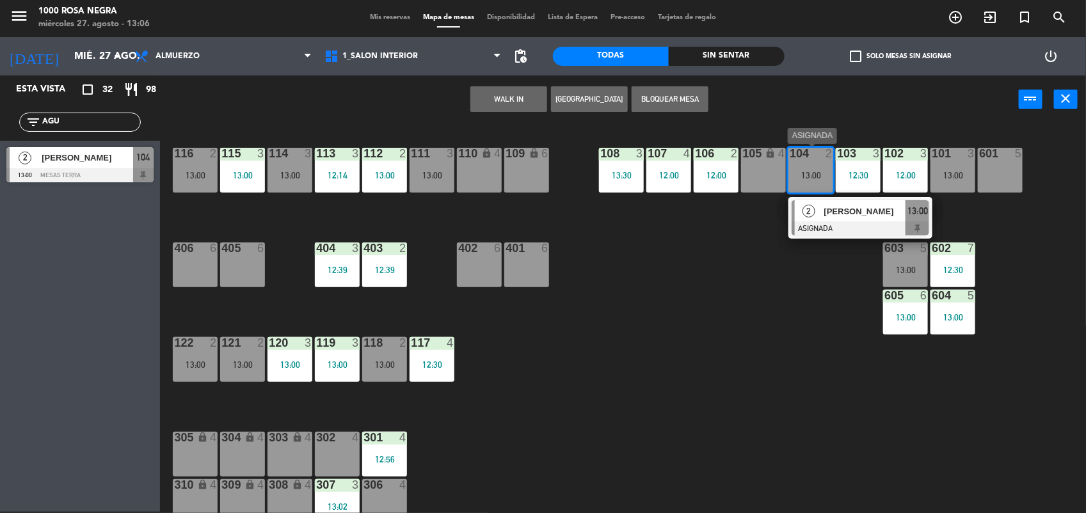
click at [831, 212] on span "[PERSON_NAME]" at bounding box center [865, 211] width 82 height 13
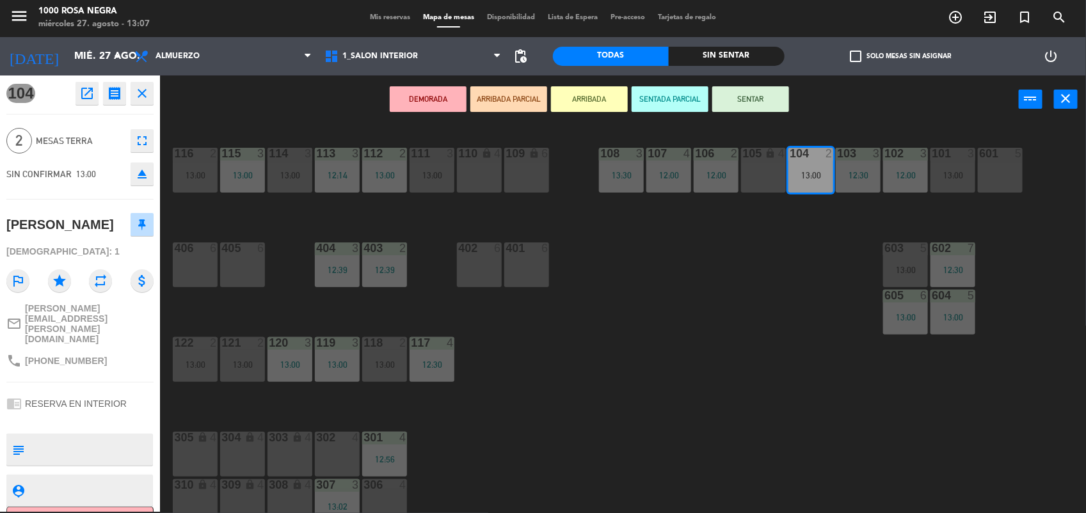
click at [759, 106] on button "SENTAR" at bounding box center [750, 99] width 77 height 26
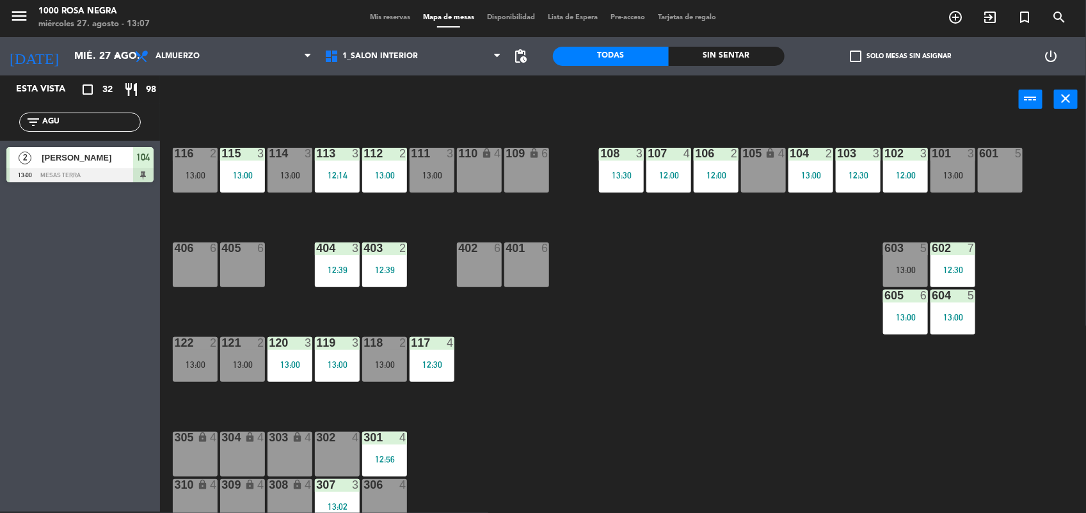
click at [116, 116] on input "AGU" at bounding box center [90, 122] width 99 height 14
type input "A"
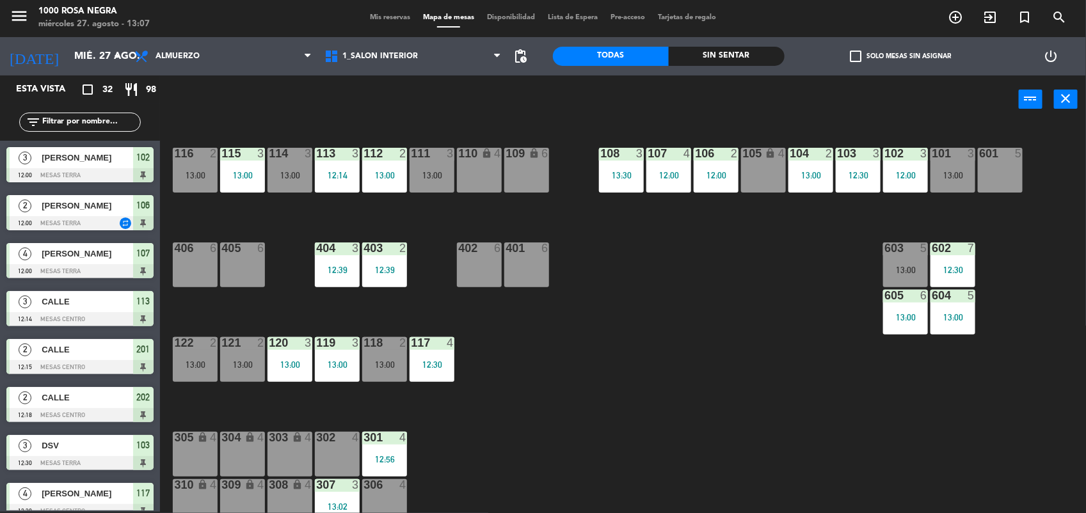
click at [641, 379] on div "116 2 13:00 115 3 13:00 114 3 13:00 113 3 12:14 112 2 13:00 111 3 13:00 110 loc…" at bounding box center [628, 319] width 915 height 388
click at [676, 376] on div "116 2 13:00 115 3 13:00 114 3 13:00 113 3 12:14 112 2 13:00 111 3 13:00 110 loc…" at bounding box center [628, 319] width 915 height 388
click at [609, 340] on div "116 2 13:00 115 3 13:00 114 3 13:00 113 3 12:14 112 2 13:00 111 3 13:00 110 loc…" at bounding box center [628, 319] width 915 height 388
click at [619, 349] on div "116 2 13:00 115 3 13:00 114 3 13:00 113 3 12:14 112 2 13:00 111 3 13:00 110 loc…" at bounding box center [628, 319] width 915 height 388
click at [94, 125] on input "text" at bounding box center [90, 122] width 99 height 14
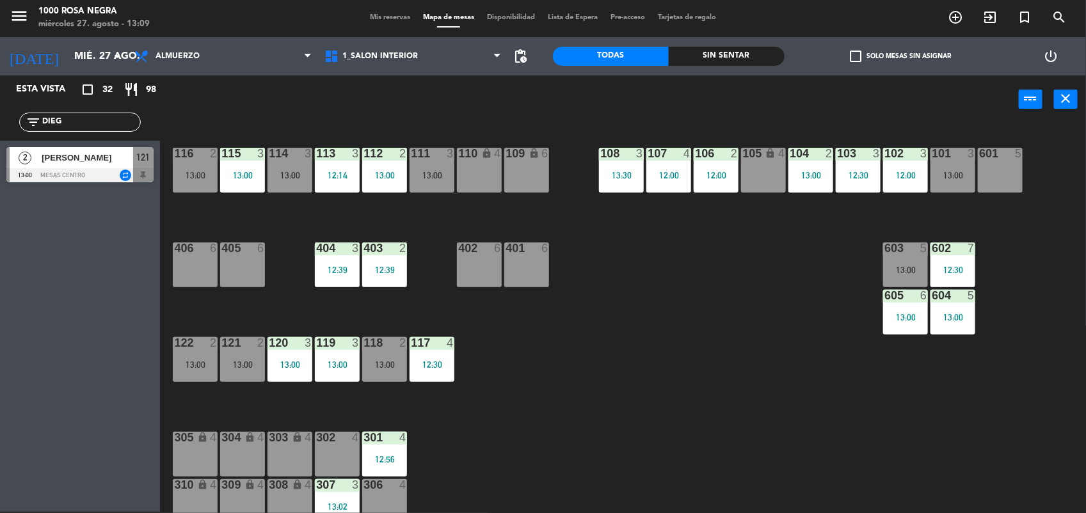
click at [239, 366] on div "13:00" at bounding box center [242, 364] width 45 height 9
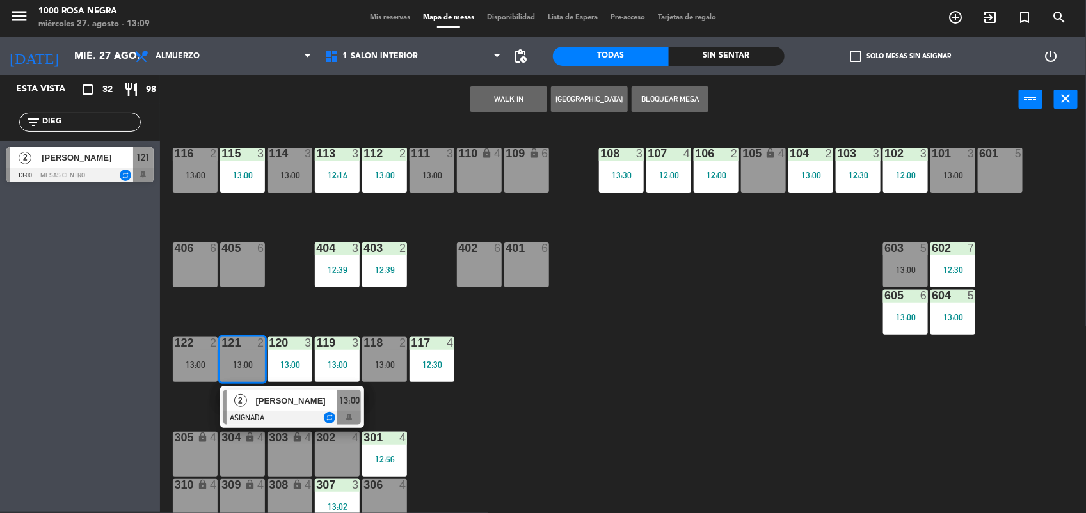
click at [621, 390] on div "116 2 13:00 115 3 13:00 114 3 13:00 113 3 12:14 112 2 13:00 111 3 13:00 110 loc…" at bounding box center [628, 319] width 915 height 388
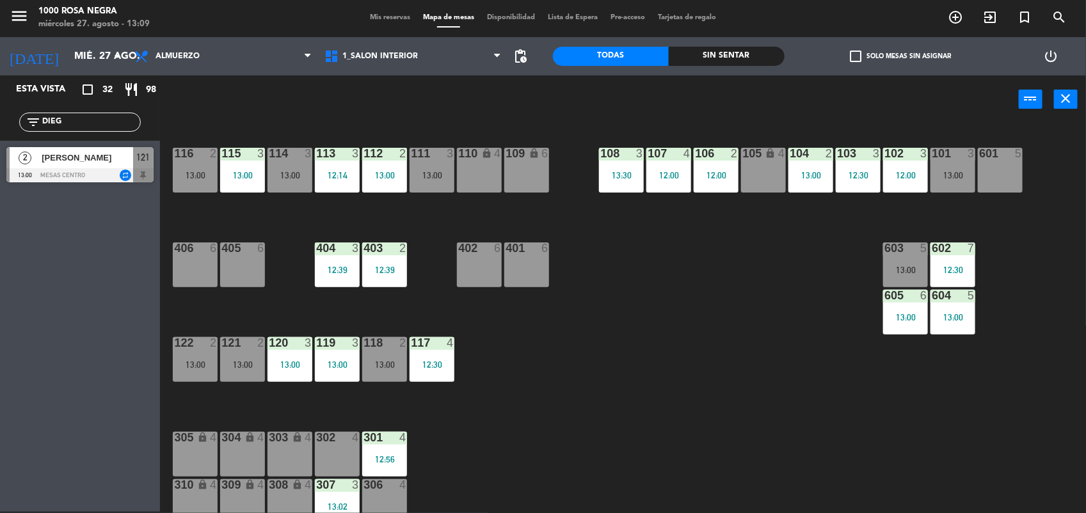
click at [98, 116] on input "DIEG" at bounding box center [90, 122] width 99 height 14
type input "D"
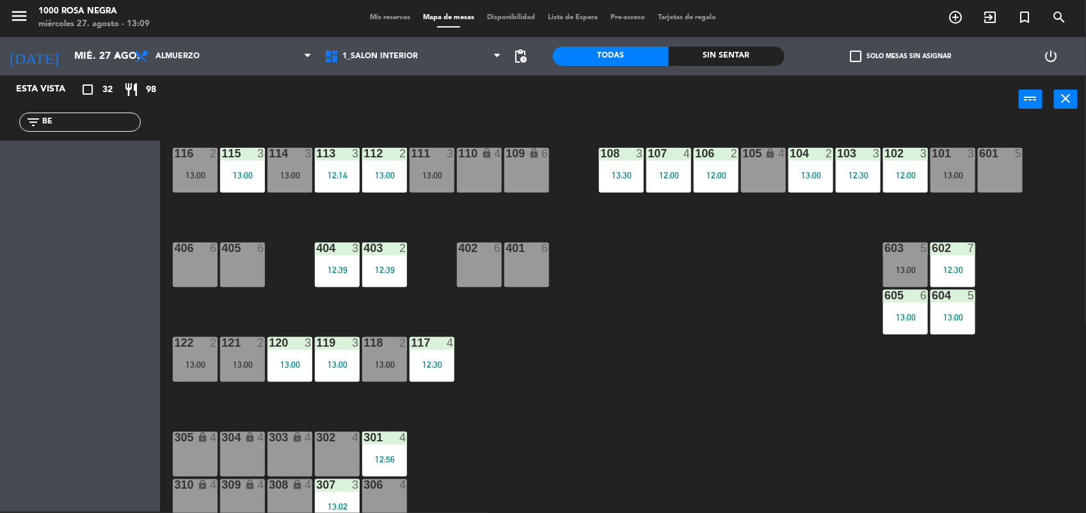
type input "B"
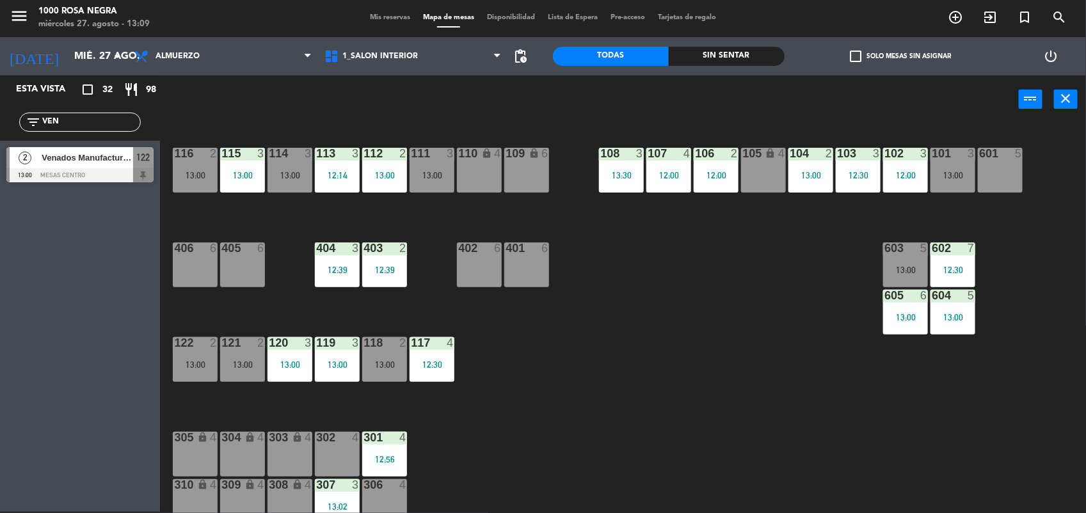
type input "VEN"
click at [175, 349] on div "122" at bounding box center [174, 343] width 1 height 12
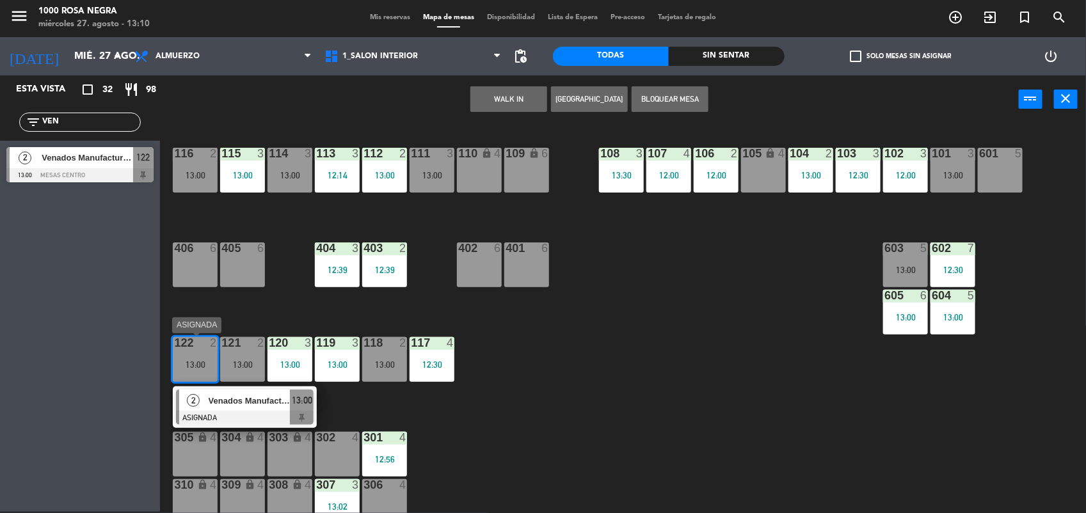
click at [221, 410] on div "Venados Manufactura Plastica" at bounding box center [248, 400] width 83 height 21
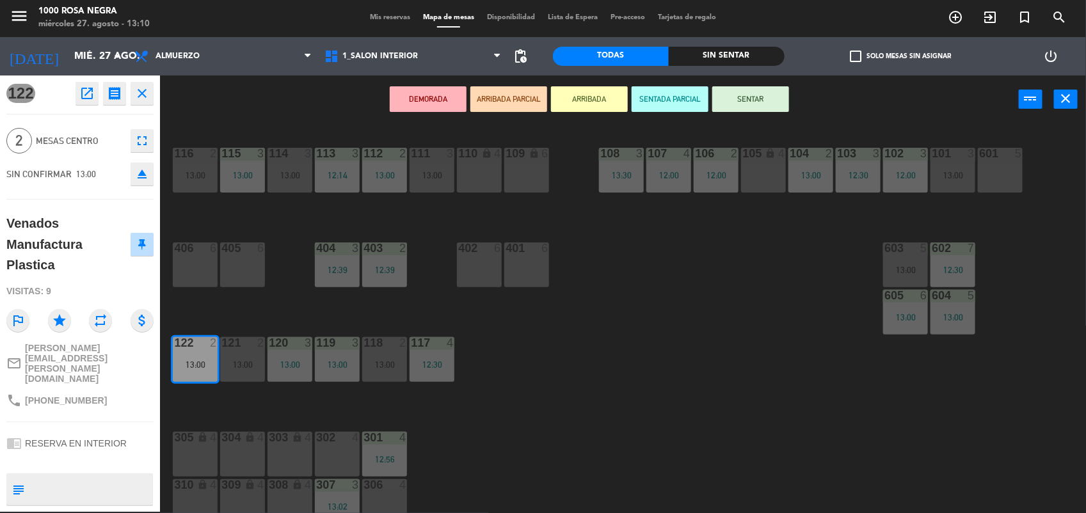
click at [767, 99] on button "SENTAR" at bounding box center [750, 99] width 77 height 26
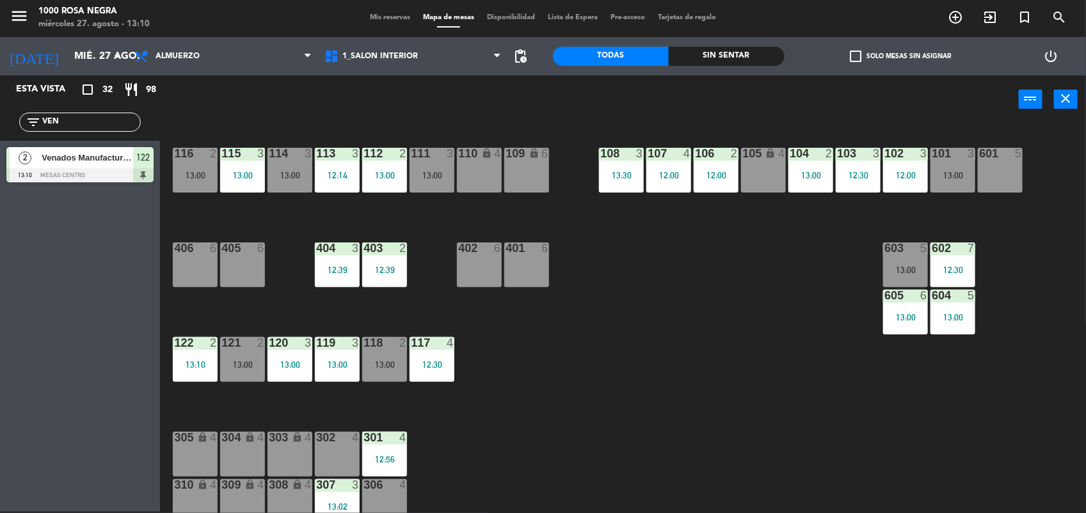
click at [657, 365] on div "116 2 13:00 115 3 13:00 114 3 13:00 113 3 12:14 112 2 13:00 111 3 13:00 110 loc…" at bounding box center [628, 319] width 915 height 388
click at [248, 356] on div "121 2 13:00" at bounding box center [242, 359] width 45 height 45
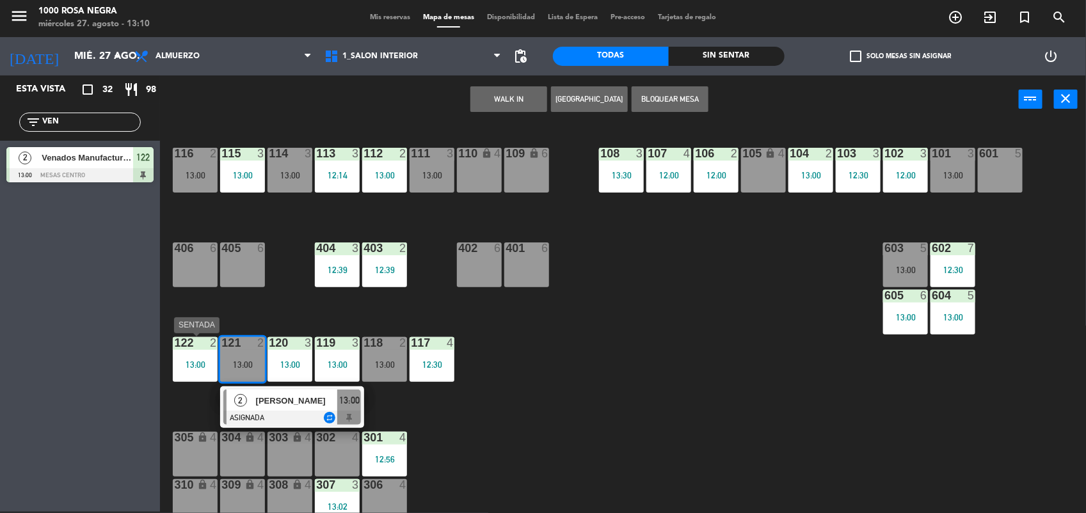
click at [205, 354] on div "122 2 13:00" at bounding box center [195, 359] width 45 height 45
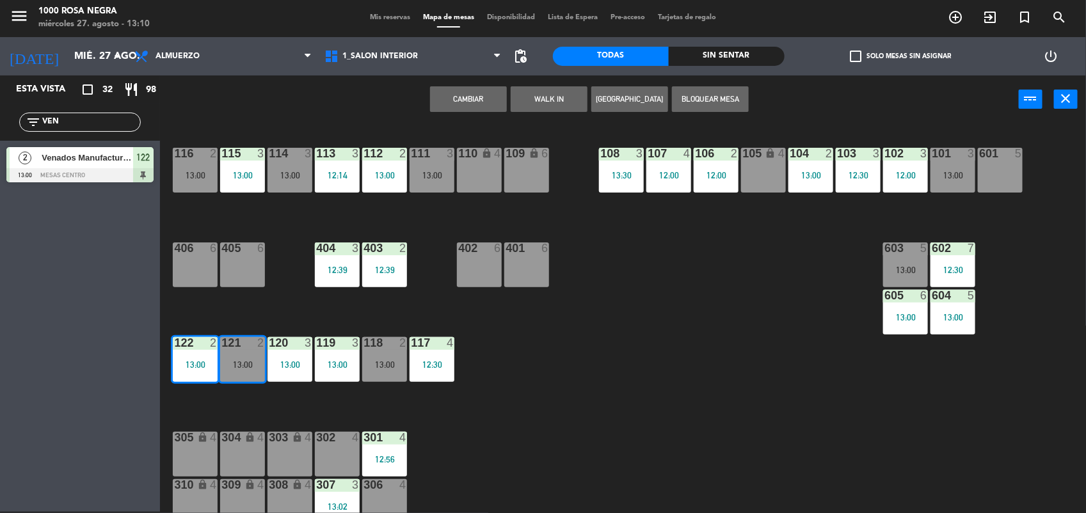
click at [466, 96] on button "Cambiar" at bounding box center [468, 99] width 77 height 26
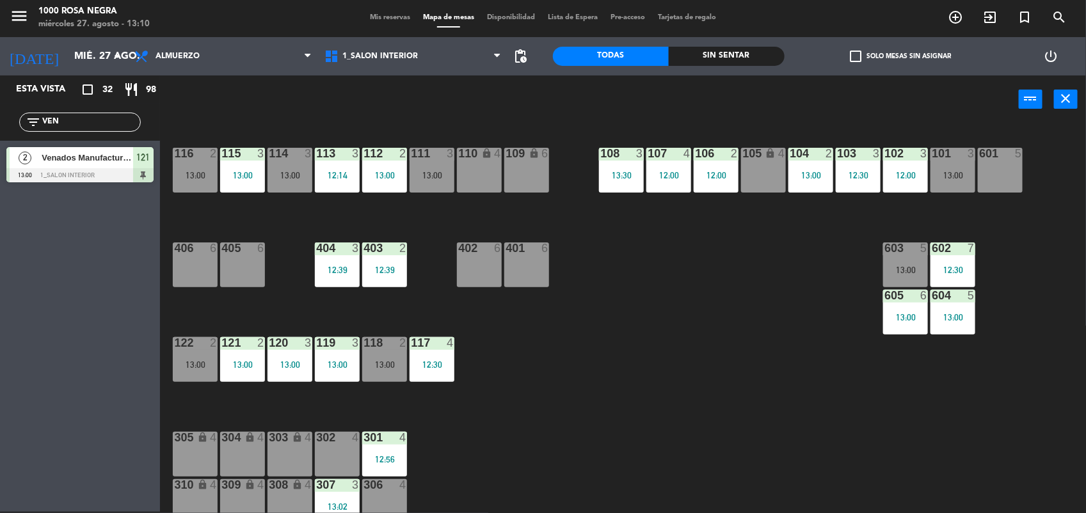
click at [108, 125] on input "VEN" at bounding box center [90, 122] width 99 height 14
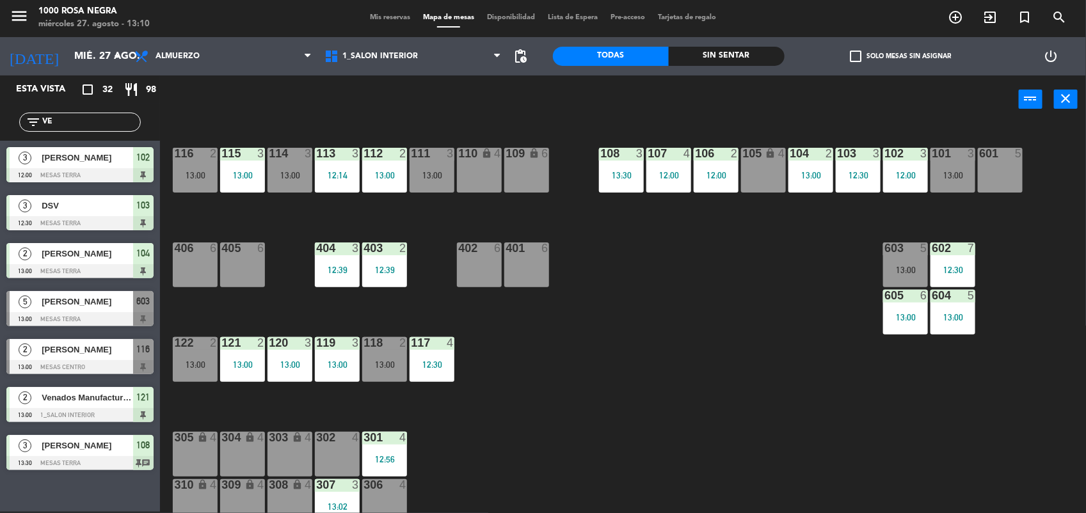
type input "V"
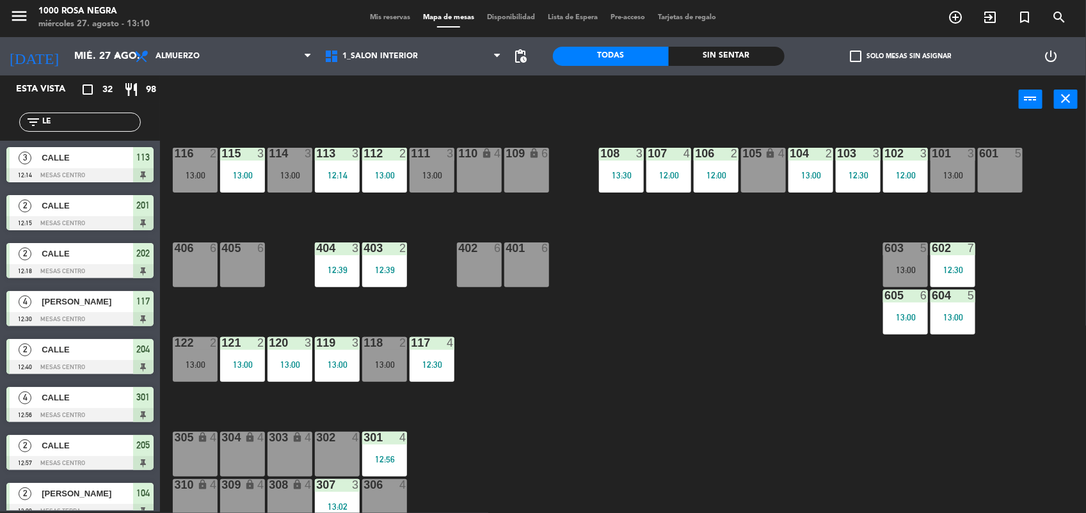
type input "L"
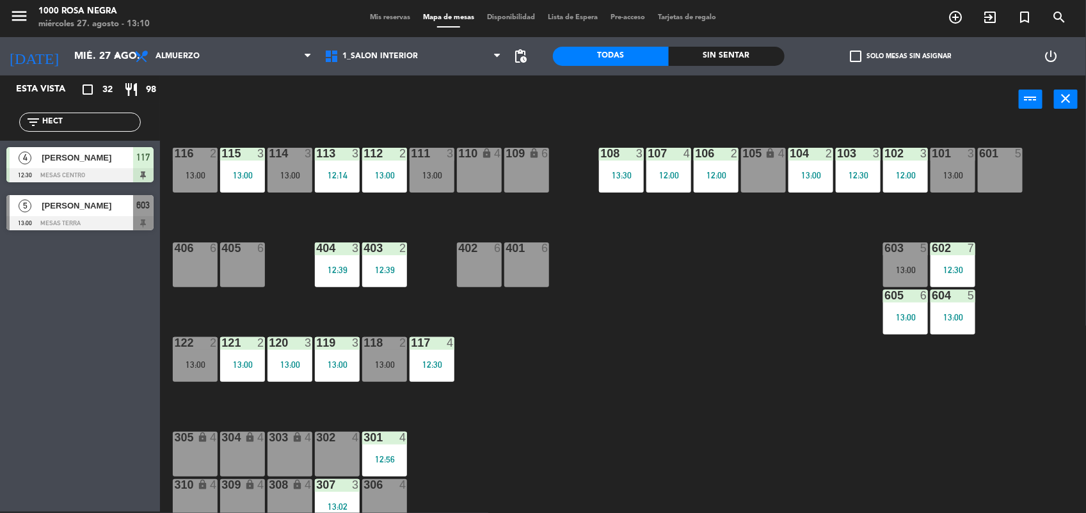
type input "HECT"
click at [75, 213] on div "[PERSON_NAME]" at bounding box center [86, 205] width 93 height 21
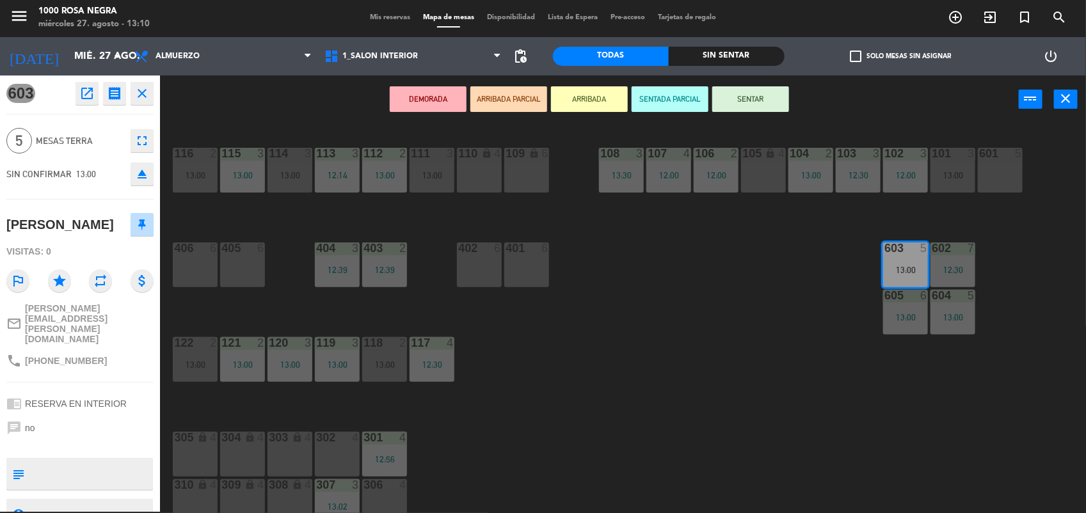
click at [765, 96] on button "SENTAR" at bounding box center [750, 99] width 77 height 26
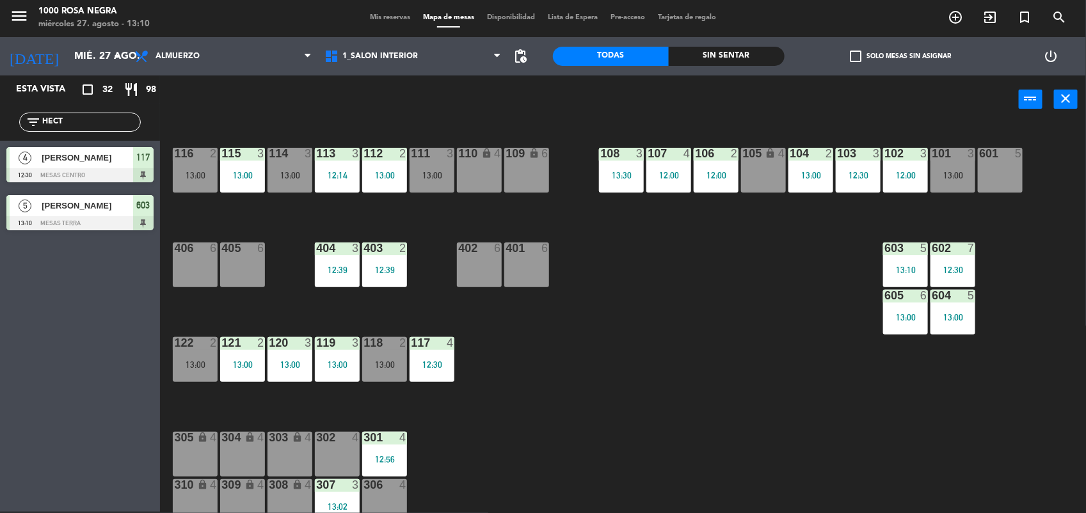
click at [776, 303] on div "116 2 13:00 115 3 13:00 114 3 13:00 113 3 12:14 112 2 13:00 111 3 13:00 110 loc…" at bounding box center [628, 319] width 915 height 388
click at [123, 116] on input "HECT" at bounding box center [90, 122] width 99 height 14
type input "H"
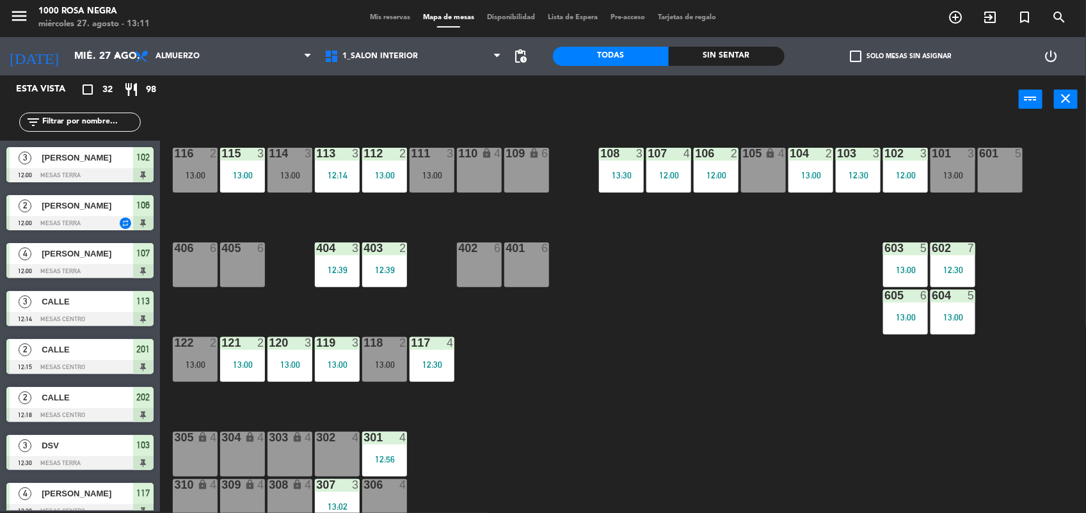
click at [641, 405] on div "116 2 13:00 115 3 13:00 114 3 13:00 113 3 12:14 112 2 13:00 111 3 13:00 110 loc…" at bounding box center [628, 319] width 915 height 388
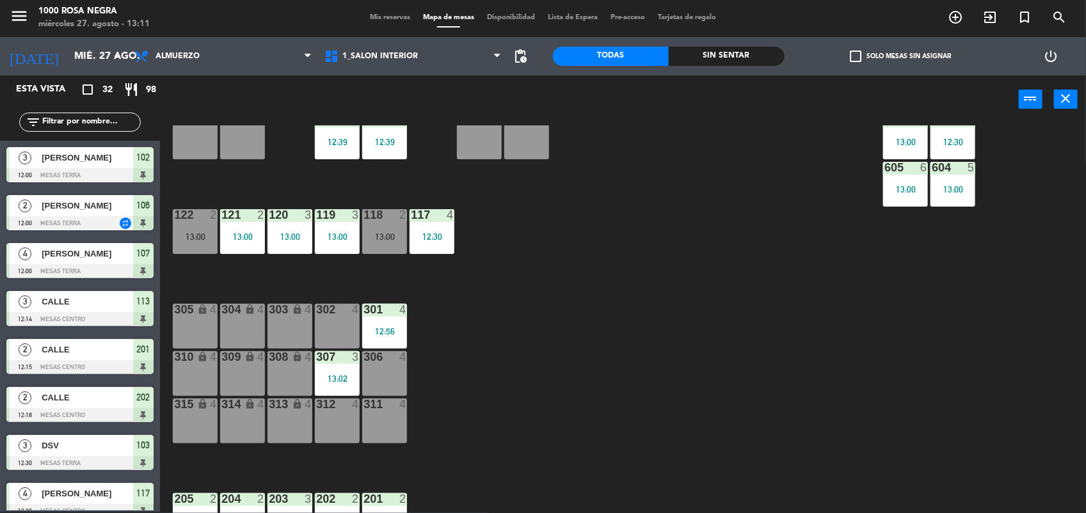
scroll to position [152, 0]
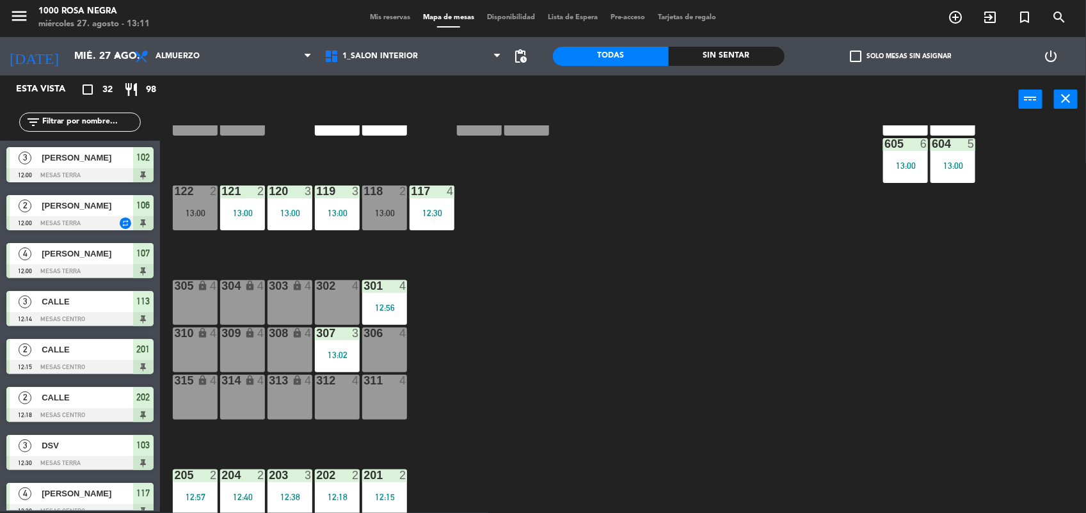
click at [676, 181] on div "116 2 13:00 115 3 13:00 114 3 13:00 113 3 12:14 112 2 13:00 111 3 13:00 110 loc…" at bounding box center [628, 319] width 915 height 388
click at [94, 122] on input "text" at bounding box center [90, 122] width 99 height 14
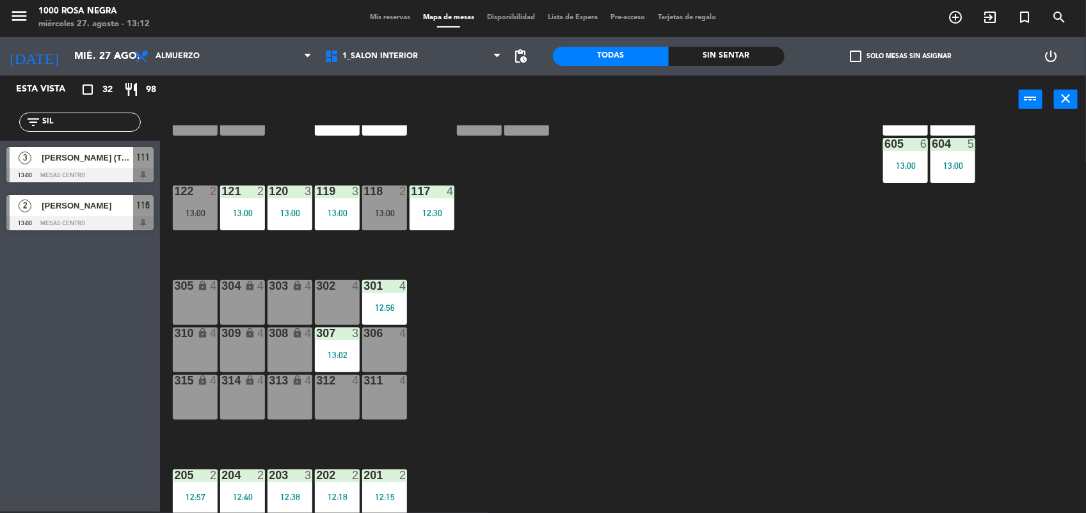
type input "SIL"
click at [679, 306] on div "116 2 13:00 115 3 13:00 114 3 13:00 113 3 12:14 112 2 13:00 111 3 13:00 110 loc…" at bounding box center [628, 319] width 915 height 388
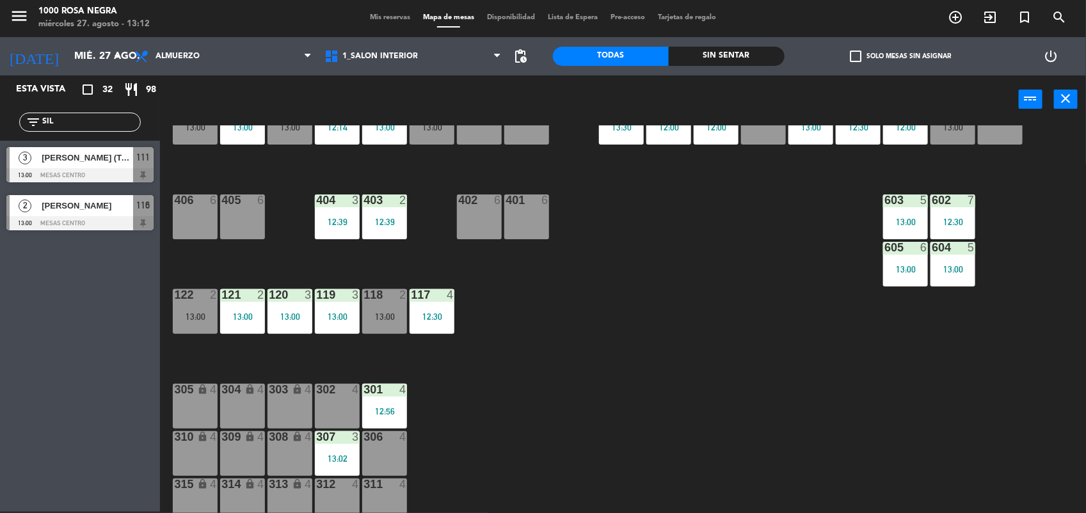
scroll to position [24, 0]
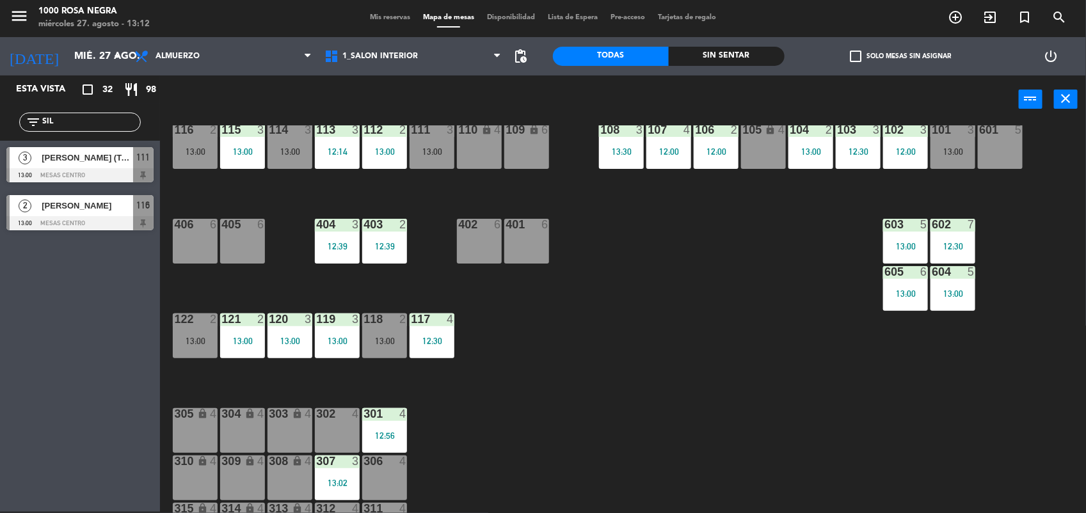
click at [195, 135] on div at bounding box center [195, 130] width 21 height 12
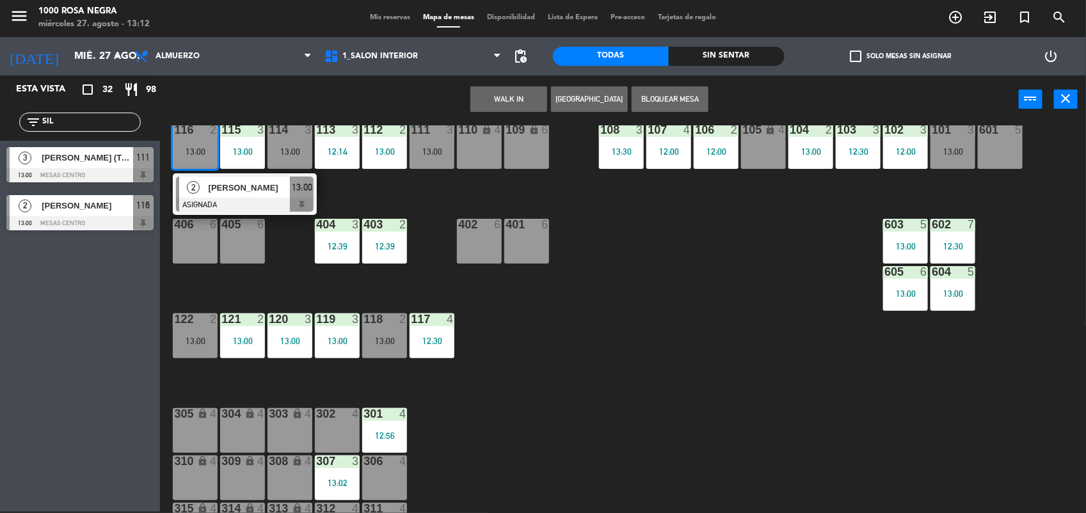
click at [375, 330] on div "118 2 13:00" at bounding box center [384, 336] width 45 height 45
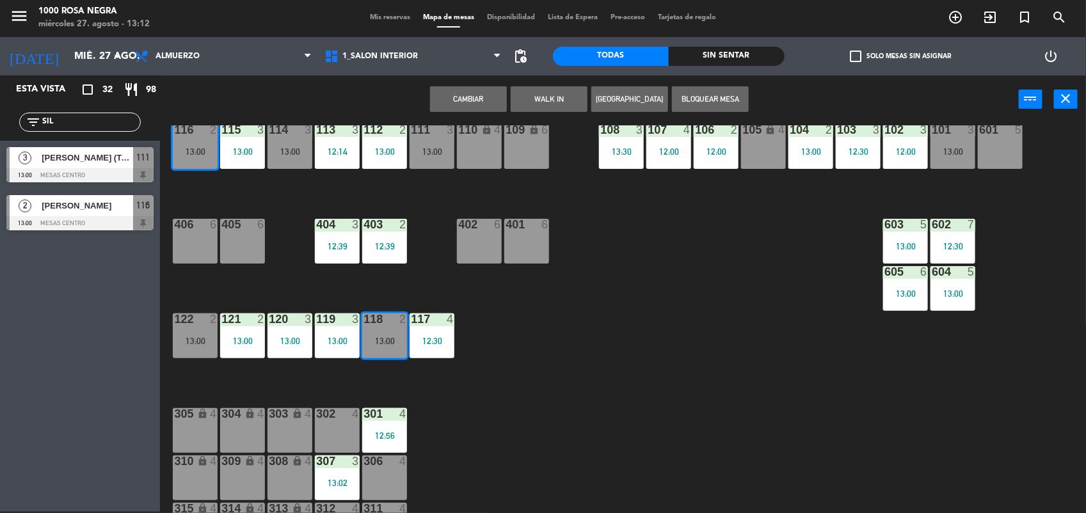
click at [487, 95] on button "Cambiar" at bounding box center [468, 99] width 77 height 26
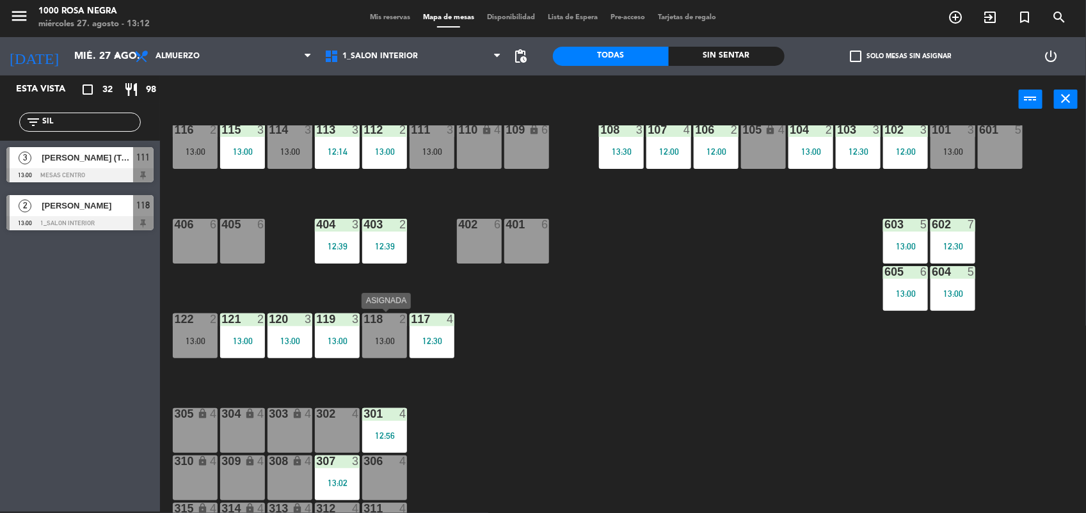
click at [394, 344] on div "13:00" at bounding box center [384, 341] width 45 height 9
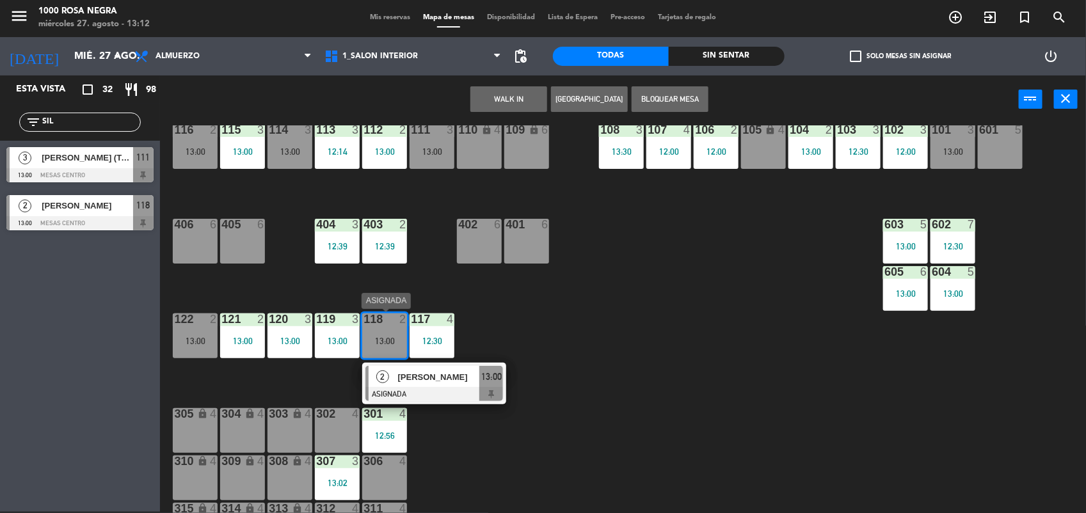
click at [443, 400] on div at bounding box center [434, 394] width 138 height 14
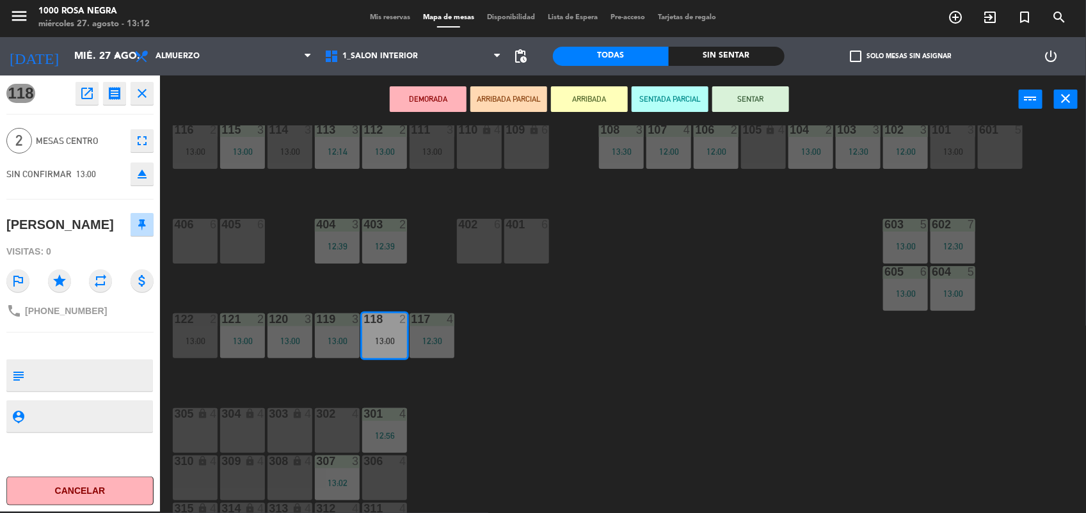
click at [753, 104] on button "SENTAR" at bounding box center [750, 99] width 77 height 26
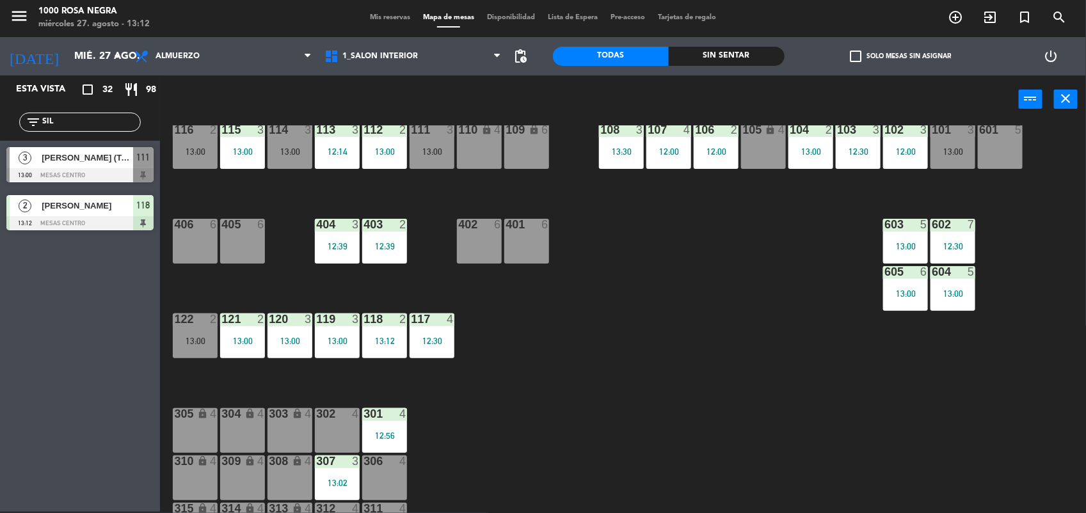
click at [570, 392] on div "116 2 13:00 115 3 13:00 114 3 13:00 113 3 12:14 112 2 13:00 111 3 13:00 110 loc…" at bounding box center [628, 319] width 915 height 388
click at [248, 337] on div "13:00" at bounding box center [242, 341] width 45 height 9
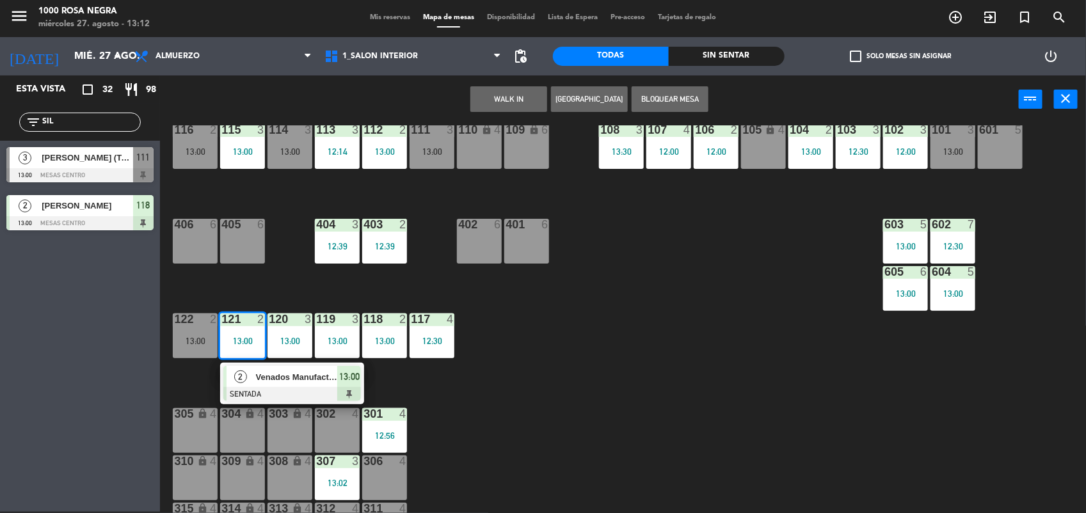
click at [182, 376] on div "116 2 13:00 115 3 13:00 114 3 13:00 113 3 12:14 112 2 13:00 111 3 13:00 110 loc…" at bounding box center [628, 319] width 915 height 388
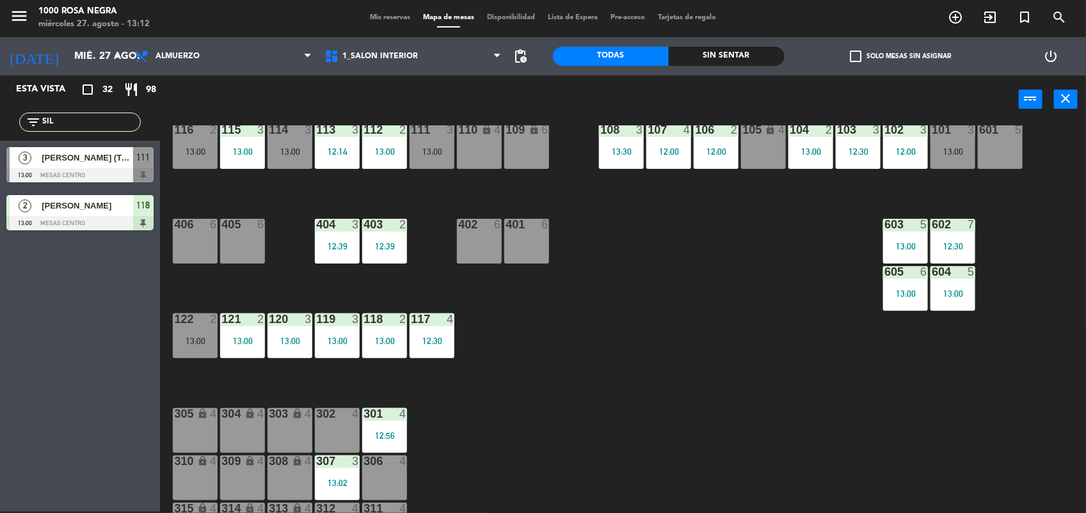
click at [202, 350] on div "122 2 13:00" at bounding box center [195, 336] width 45 height 45
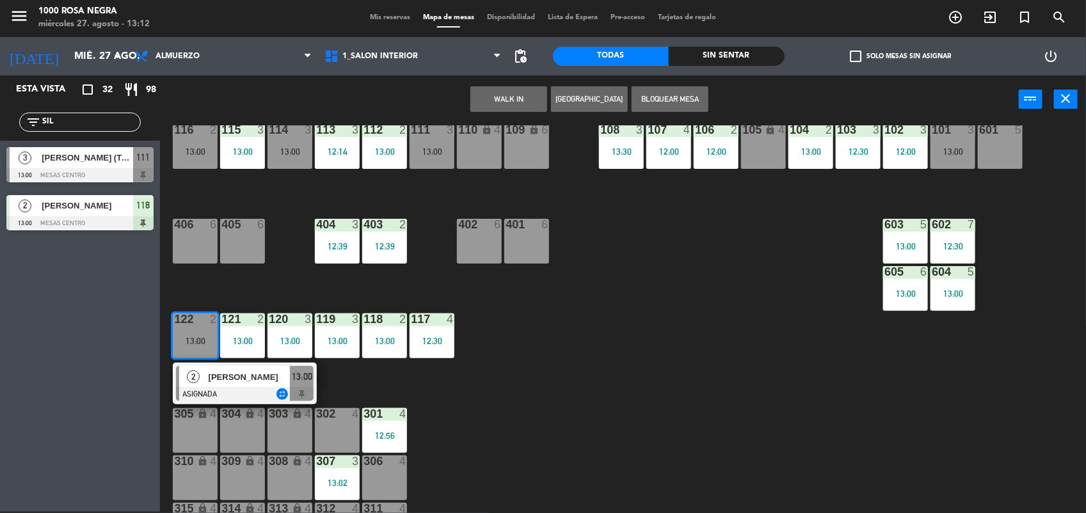
click at [250, 273] on div "116 2 13:00 115 3 13:00 114 3 13:00 113 3 12:14 112 2 13:00 111 3 13:00 110 loc…" at bounding box center [628, 319] width 915 height 388
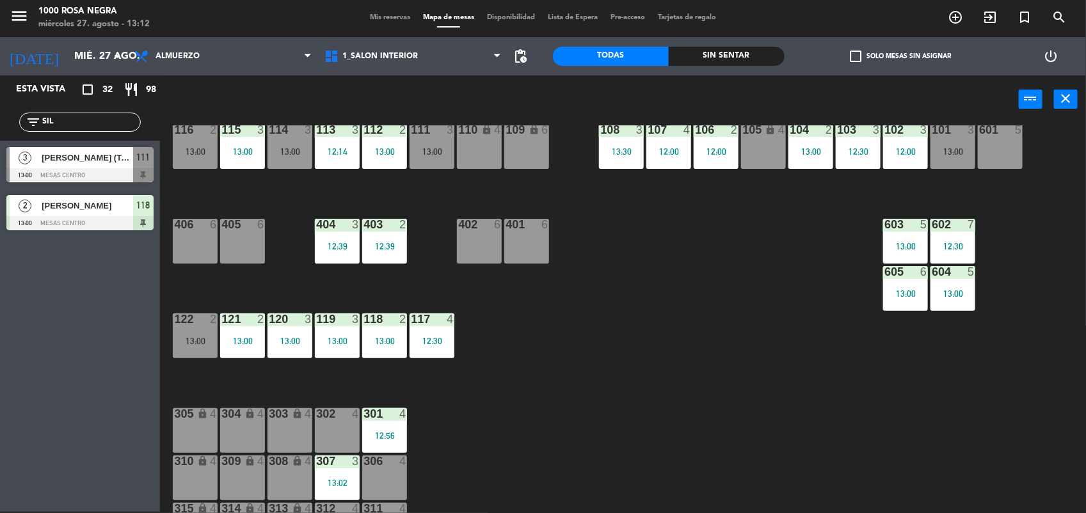
click at [203, 141] on div "116 2 13:00" at bounding box center [195, 146] width 45 height 45
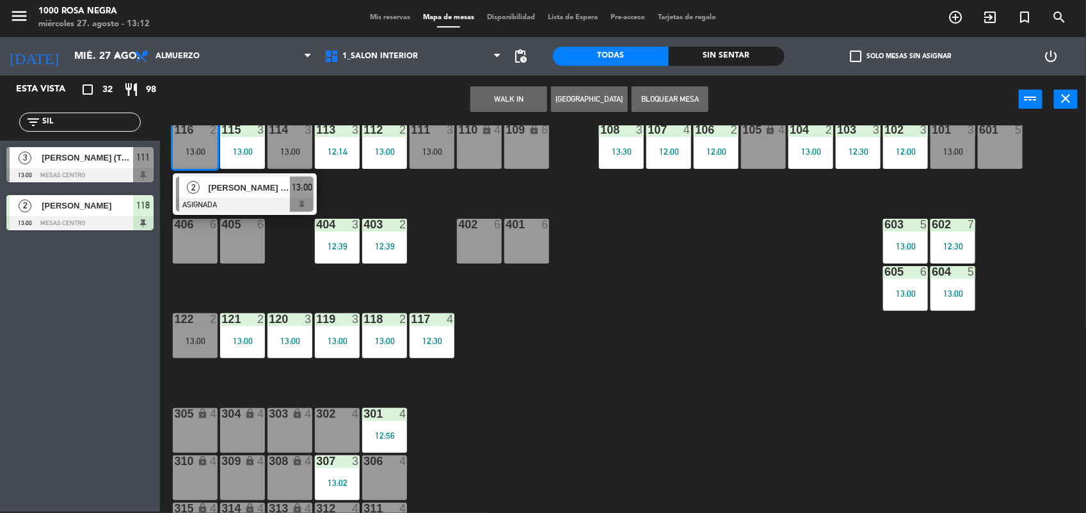
click at [363, 193] on div "116 2 13:00 2 [PERSON_NAME] [PERSON_NAME] ASIGNADA 13:00 115 3 13:00 114 3 13:0…" at bounding box center [628, 319] width 915 height 388
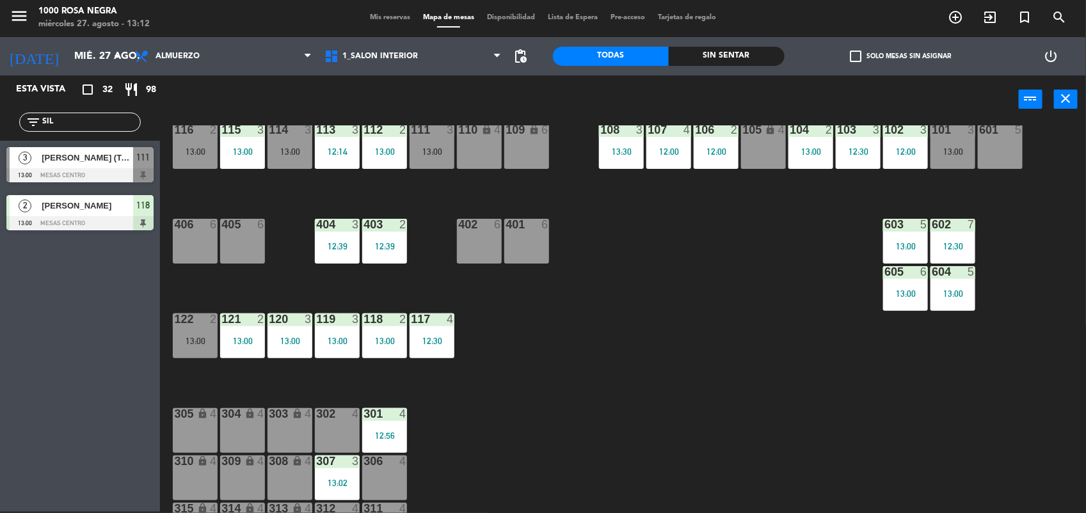
click at [293, 141] on div "114 3 13:00" at bounding box center [289, 146] width 45 height 45
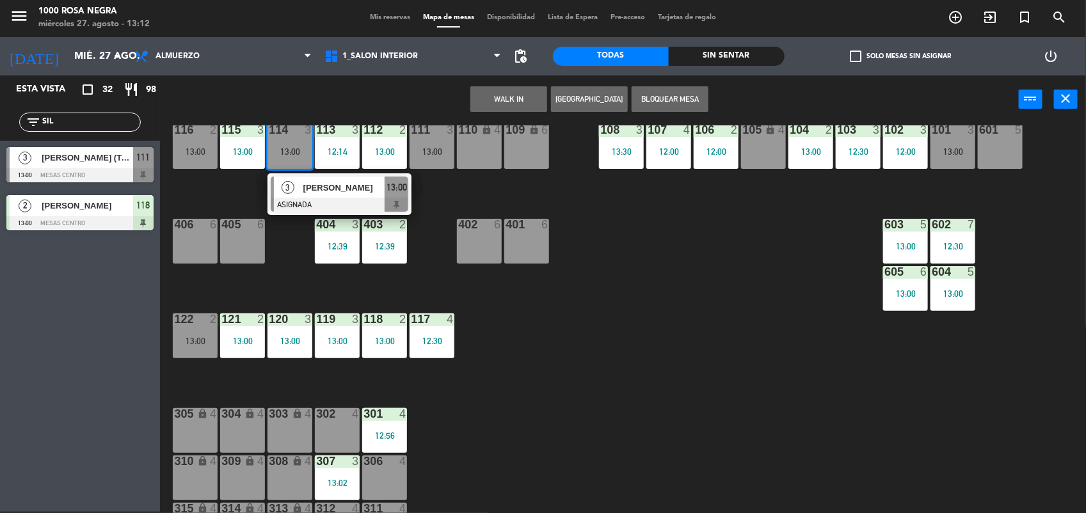
click at [282, 259] on div "116 2 13:00 115 3 13:00 114 3 13:00 3 [PERSON_NAME] ASIGNADA 13:00 113 3 12:14 …" at bounding box center [628, 319] width 915 height 388
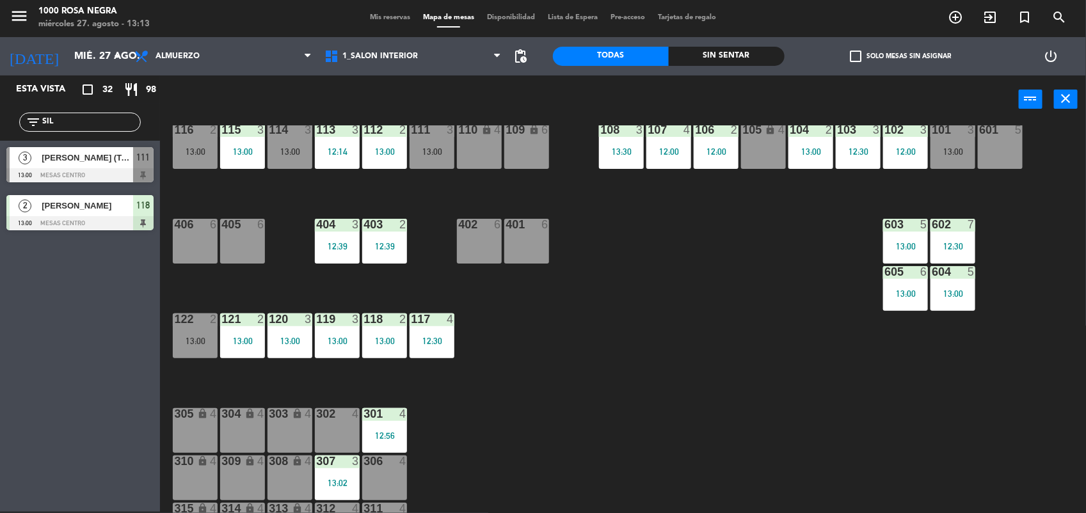
click at [577, 337] on div "116 2 13:00 115 3 13:00 114 3 13:00 113 3 12:14 112 2 13:00 111 3 13:00 110 loc…" at bounding box center [628, 319] width 915 height 388
click at [133, 209] on div "118" at bounding box center [143, 205] width 20 height 21
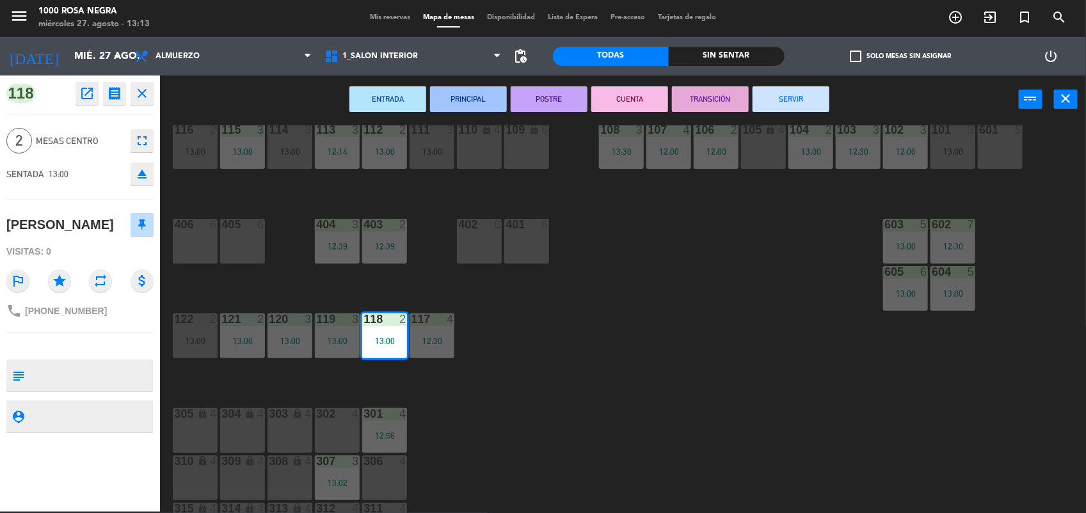
click at [513, 346] on div "116 2 13:00 115 3 13:00 114 3 13:00 113 3 12:14 112 2 13:00 111 3 13:00 110 loc…" at bounding box center [628, 319] width 915 height 388
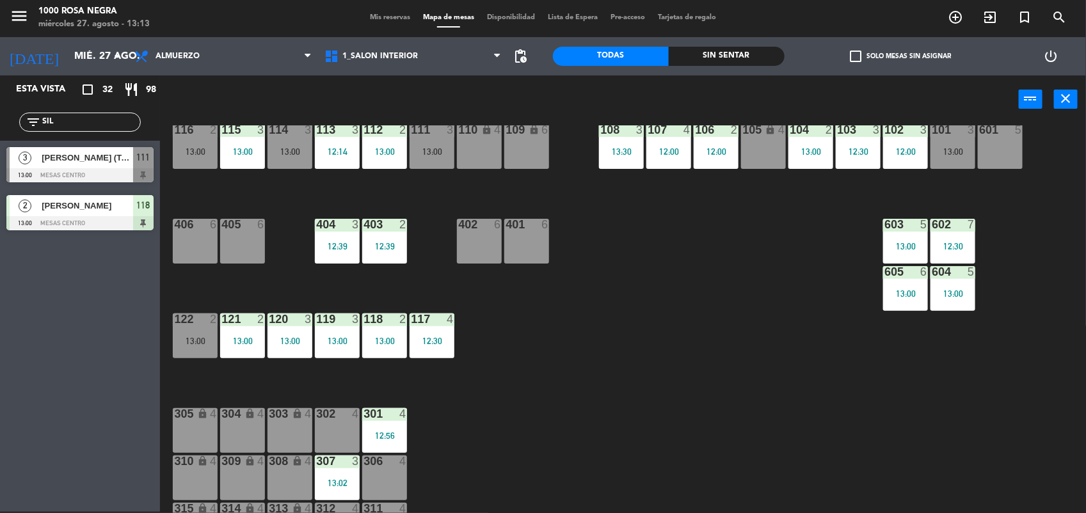
click at [552, 372] on div "116 2 13:00 115 3 13:00 114 3 13:00 113 3 12:14 112 2 13:00 111 3 13:00 110 loc…" at bounding box center [628, 319] width 915 height 388
click at [100, 119] on input "SIL" at bounding box center [90, 122] width 99 height 14
type input "S"
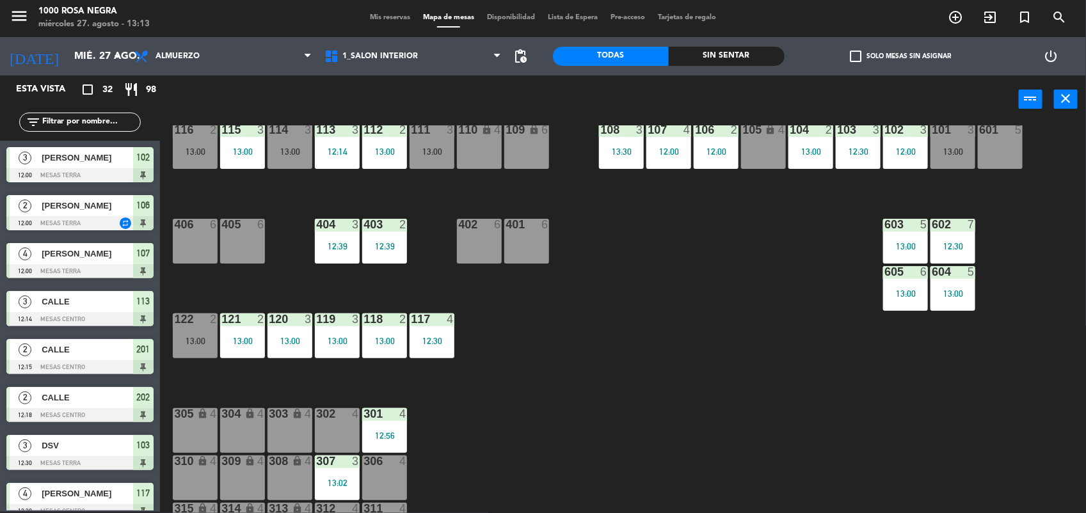
click at [614, 385] on div "116 2 13:00 115 3 13:00 114 3 13:00 113 3 12:14 112 2 13:00 111 3 13:00 110 loc…" at bounding box center [628, 319] width 915 height 388
click at [119, 124] on input "text" at bounding box center [90, 122] width 99 height 14
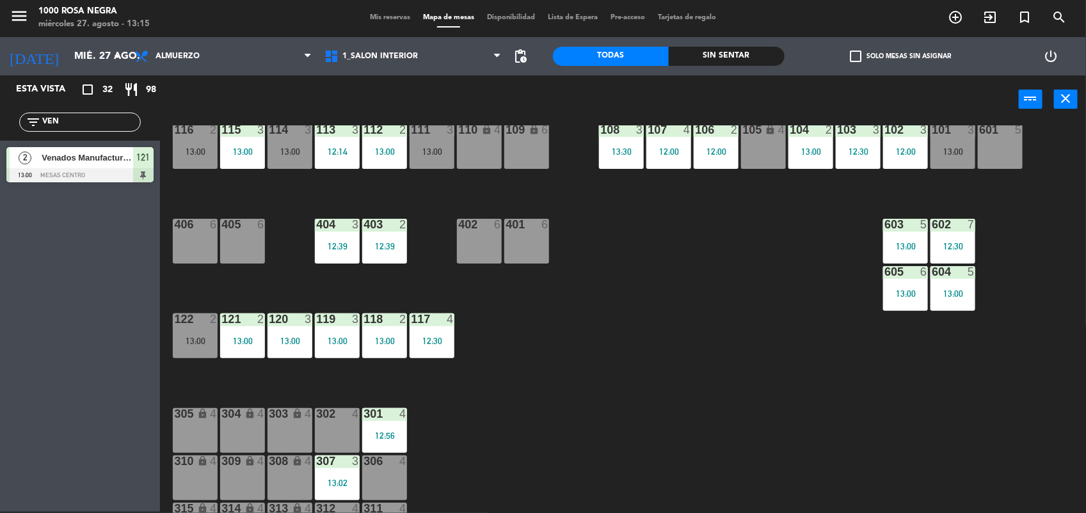
click at [95, 120] on input "VEN" at bounding box center [90, 122] width 99 height 14
type input "V"
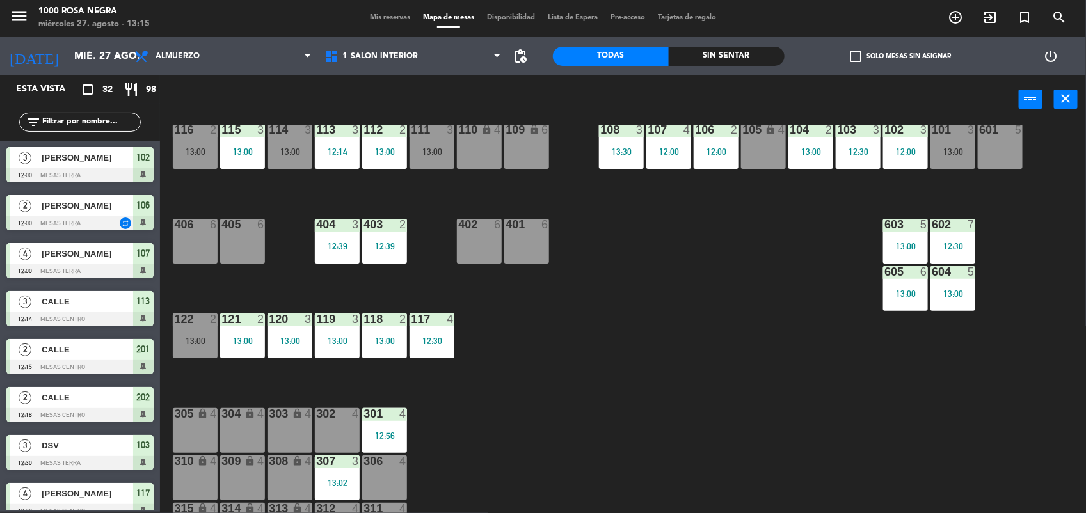
click at [278, 200] on div "116 2 13:00 115 3 13:00 114 3 13:00 113 3 12:14 112 2 13:00 111 3 13:00 110 loc…" at bounding box center [628, 319] width 915 height 388
click at [545, 155] on div "109 lock 6" at bounding box center [526, 146] width 45 height 45
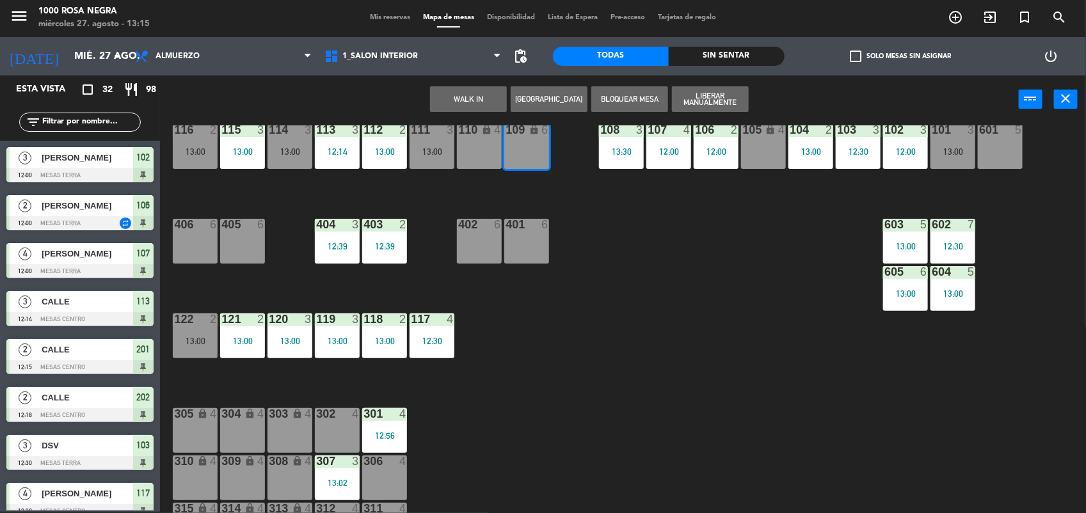
click at [490, 94] on button "WALK IN" at bounding box center [468, 99] width 77 height 26
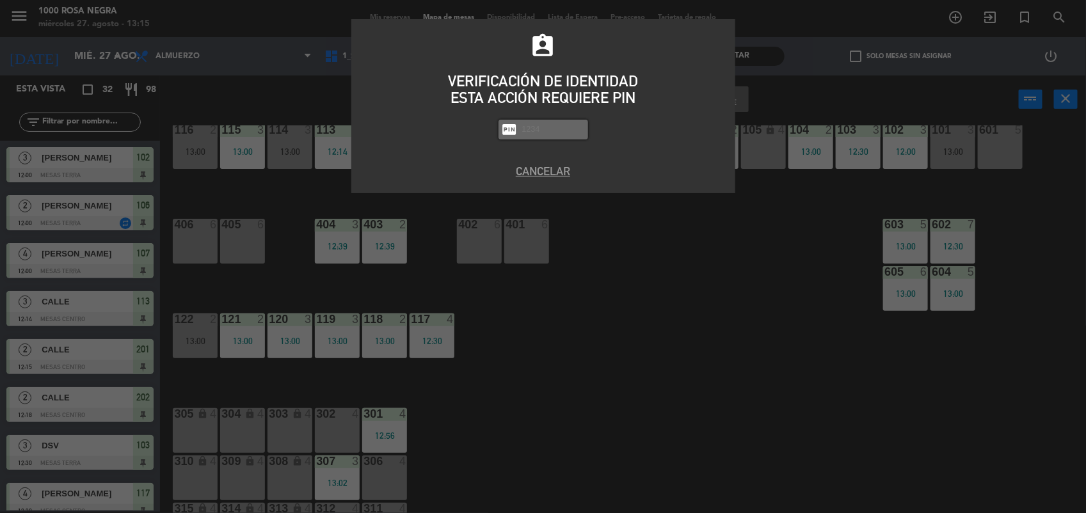
click at [535, 132] on input "text" at bounding box center [553, 129] width 64 height 15
type input "2492"
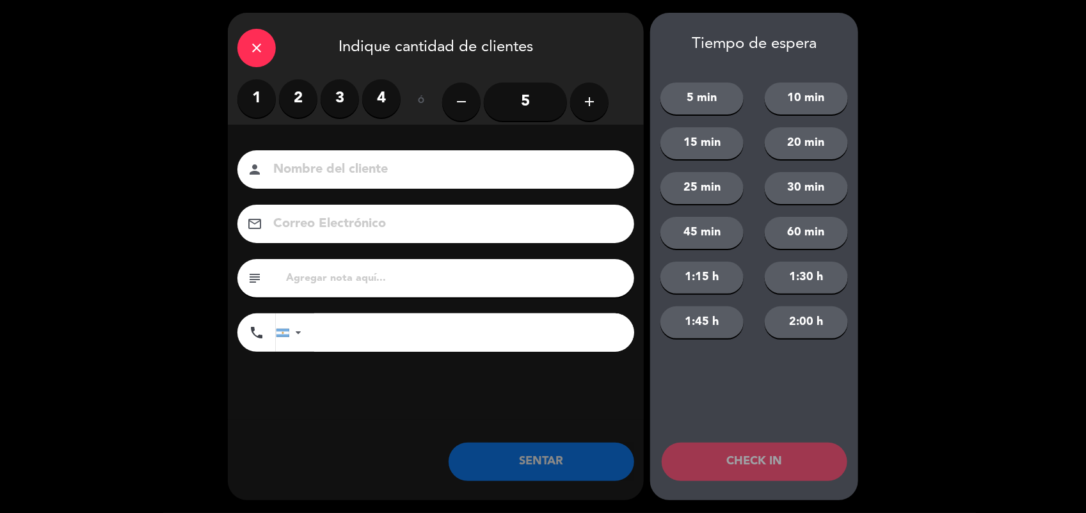
click at [325, 94] on label "3" at bounding box center [340, 98] width 38 height 38
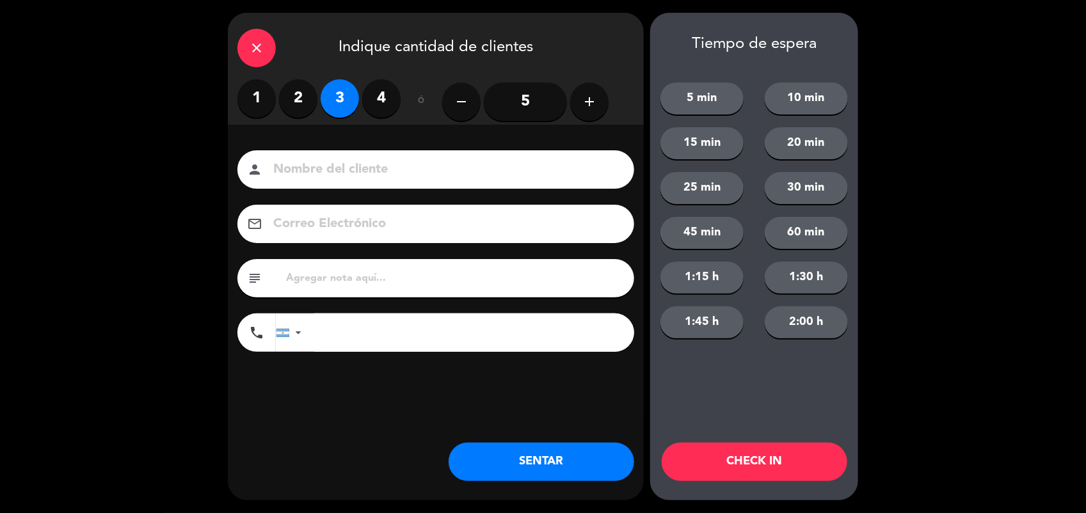
click at [317, 174] on input at bounding box center [445, 170] width 346 height 22
type input "CALLE"
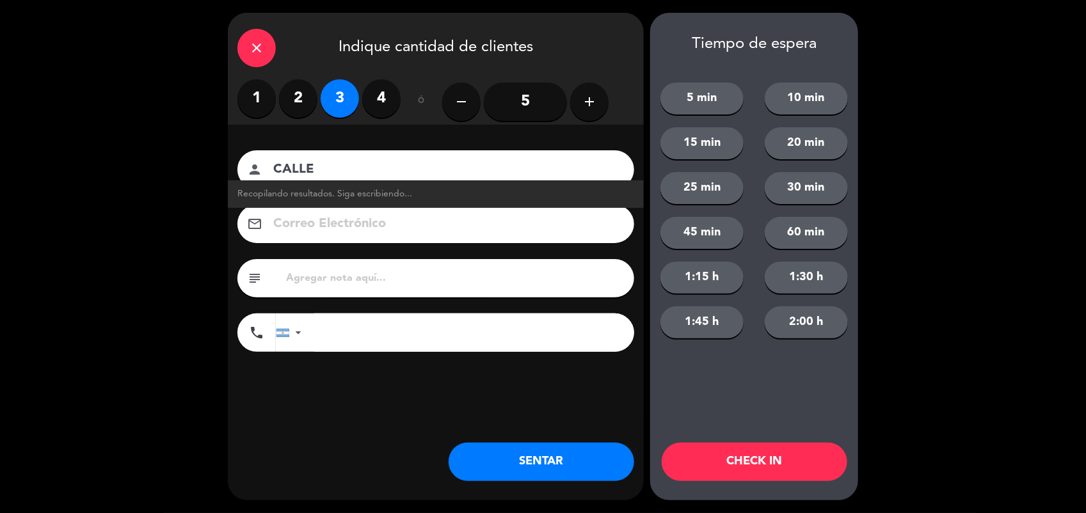
click at [539, 464] on button "SENTAR" at bounding box center [542, 462] width 186 height 38
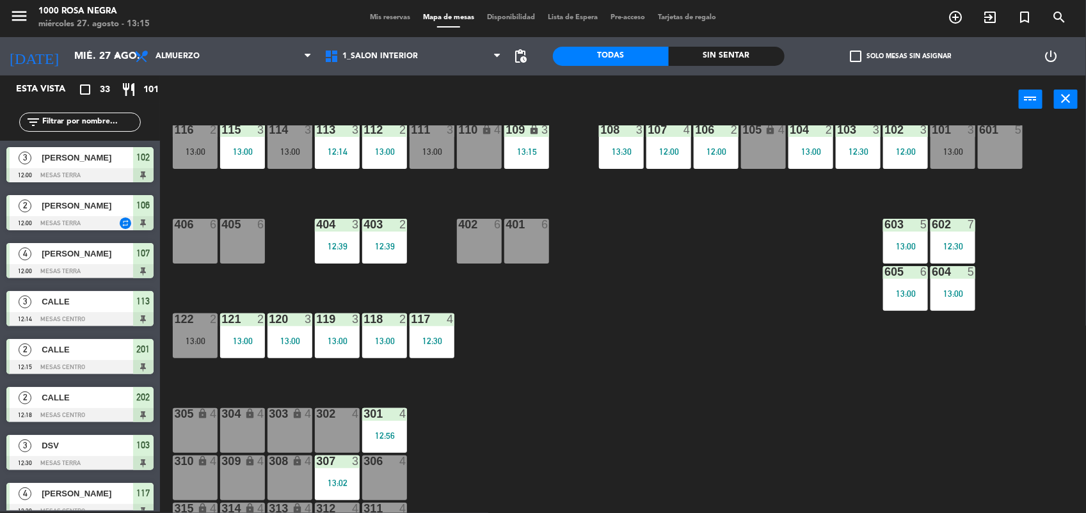
click at [90, 119] on input "text" at bounding box center [90, 122] width 99 height 14
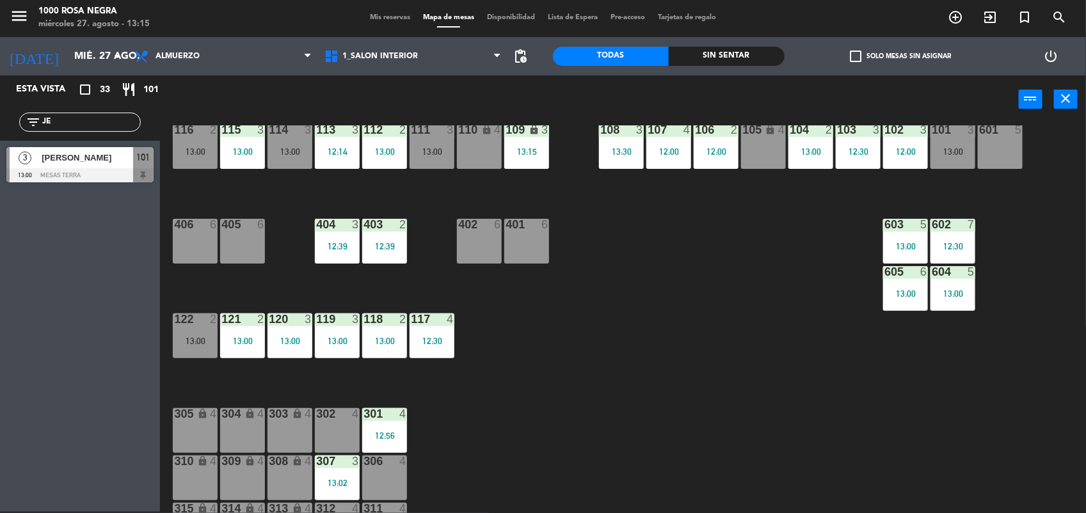
type input "JE"
click at [84, 161] on span "[PERSON_NAME]" at bounding box center [88, 157] width 92 height 13
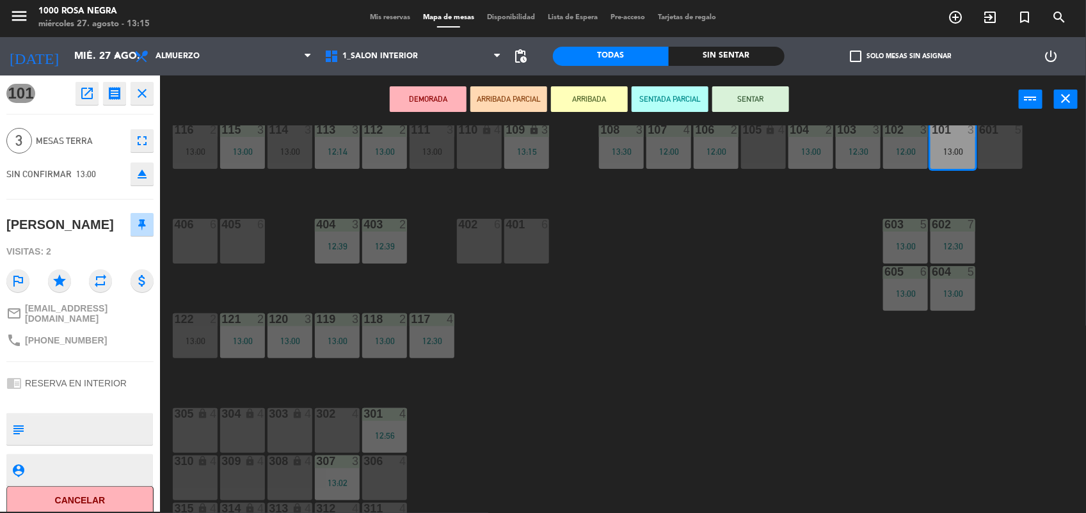
click at [662, 266] on div "116 2 13:00 115 3 13:00 114 3 13:00 113 3 12:14 112 2 13:00 111 3 13:00 110 loc…" at bounding box center [628, 319] width 915 height 388
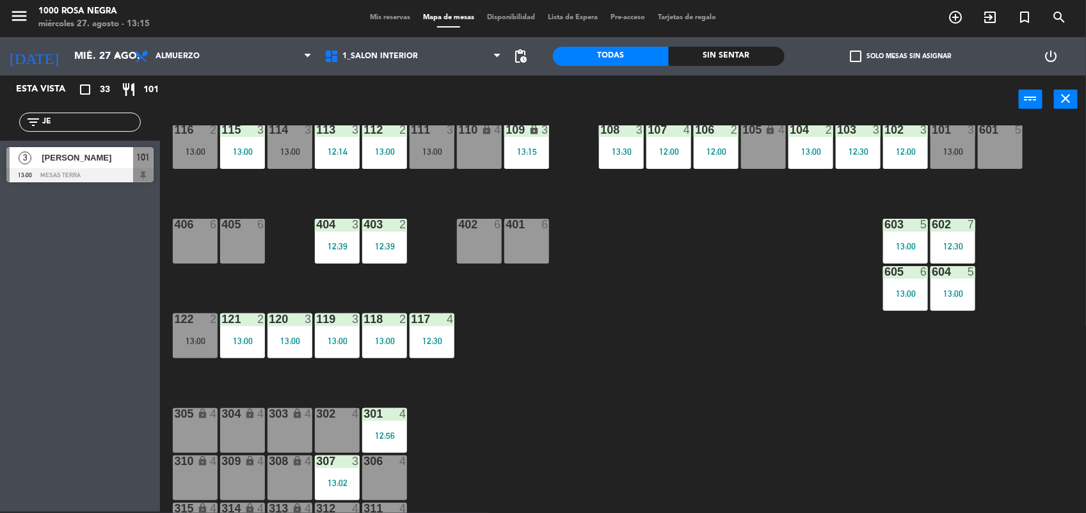
click at [948, 155] on div "101 3 13:00" at bounding box center [952, 146] width 45 height 45
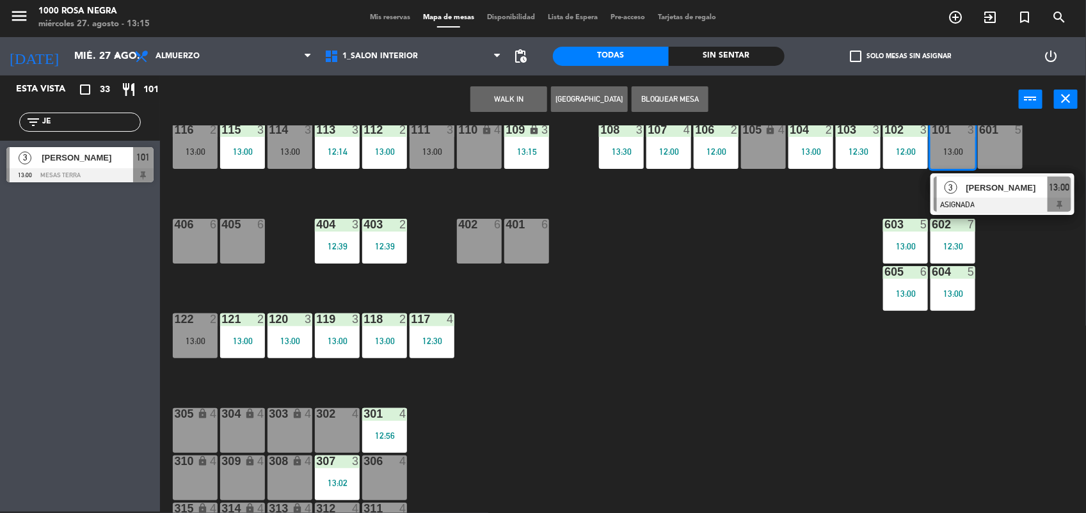
click at [433, 147] on div "13:00" at bounding box center [432, 151] width 45 height 9
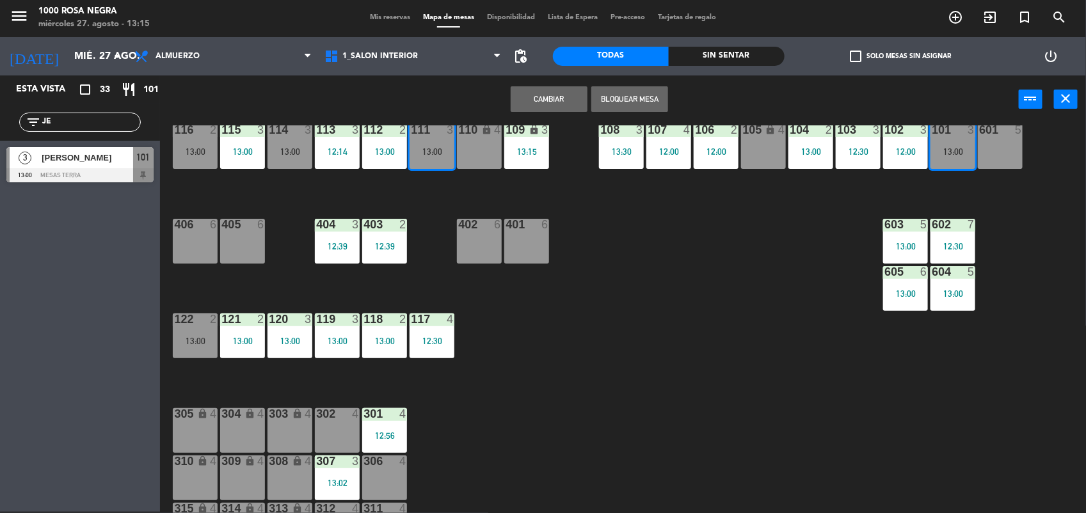
click at [554, 92] on button "Cambiar" at bounding box center [549, 99] width 77 height 26
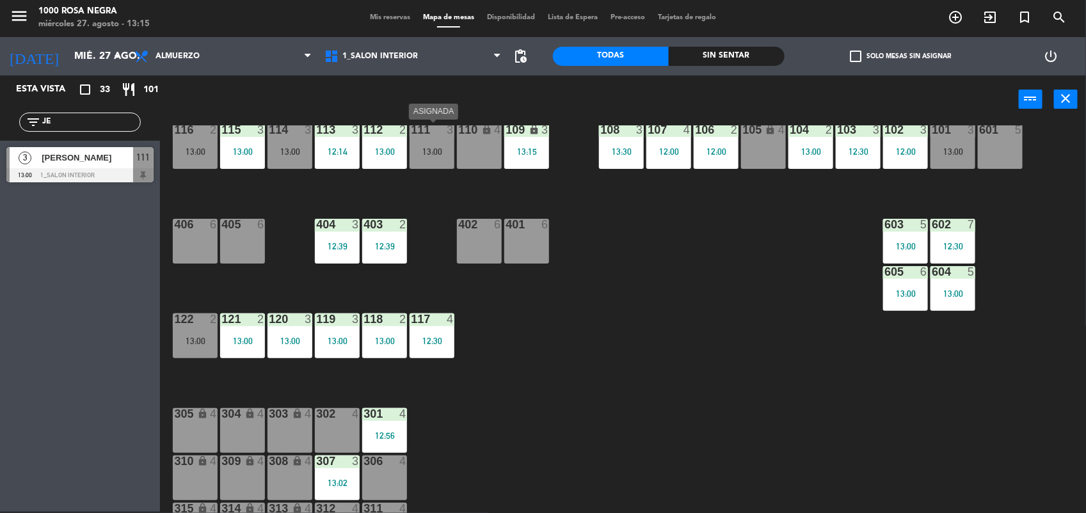
click at [429, 157] on div "111 3 13:00" at bounding box center [432, 146] width 45 height 45
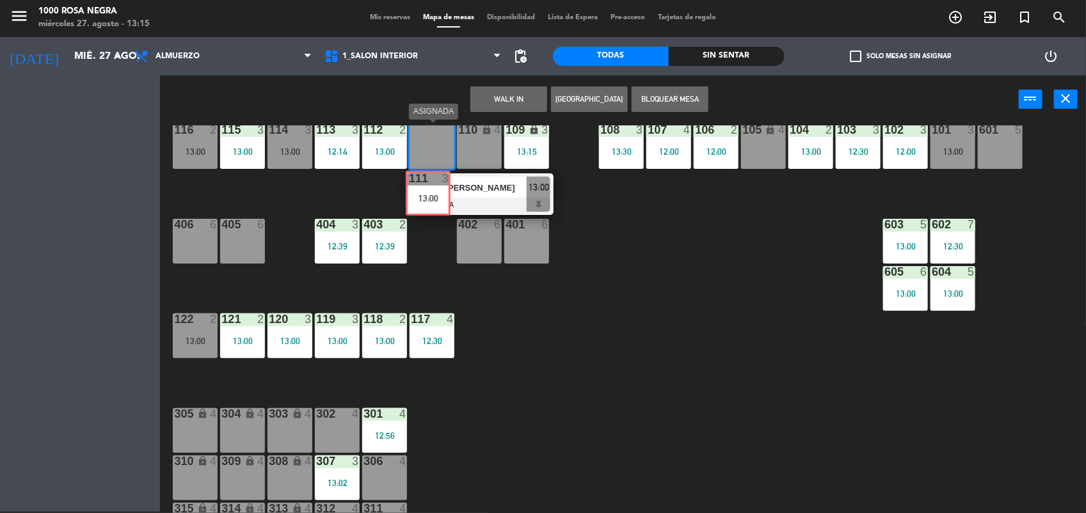
drag, startPoint x: 433, startPoint y: 145, endPoint x: 445, endPoint y: 192, distance: 48.7
click at [445, 192] on div "116 2 13:00 115 3 13:00 114 3 13:00 113 3 12:14 112 2 13:00 111 3 13:00 111 3 1…" at bounding box center [628, 319] width 915 height 388
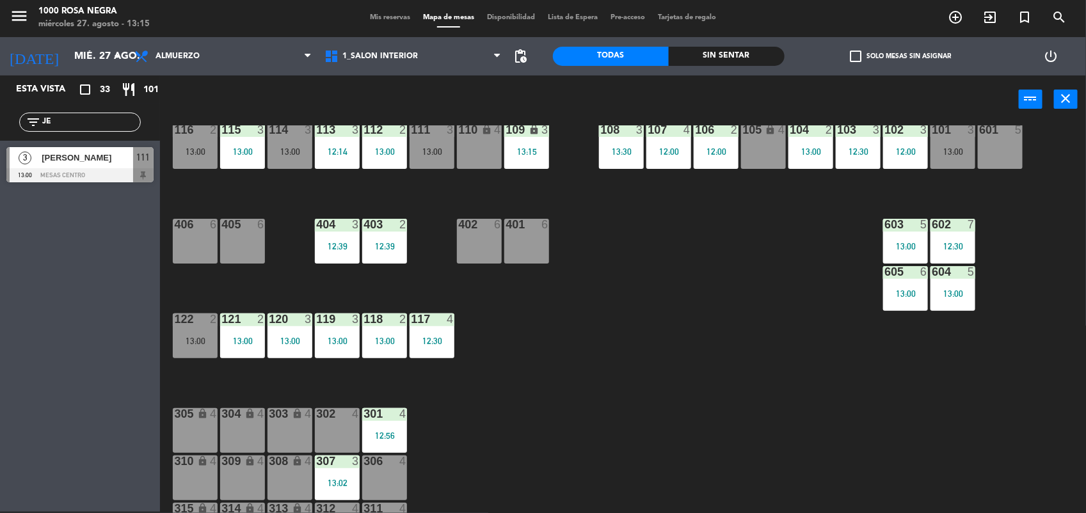
click at [427, 152] on div "13:00" at bounding box center [432, 151] width 45 height 9
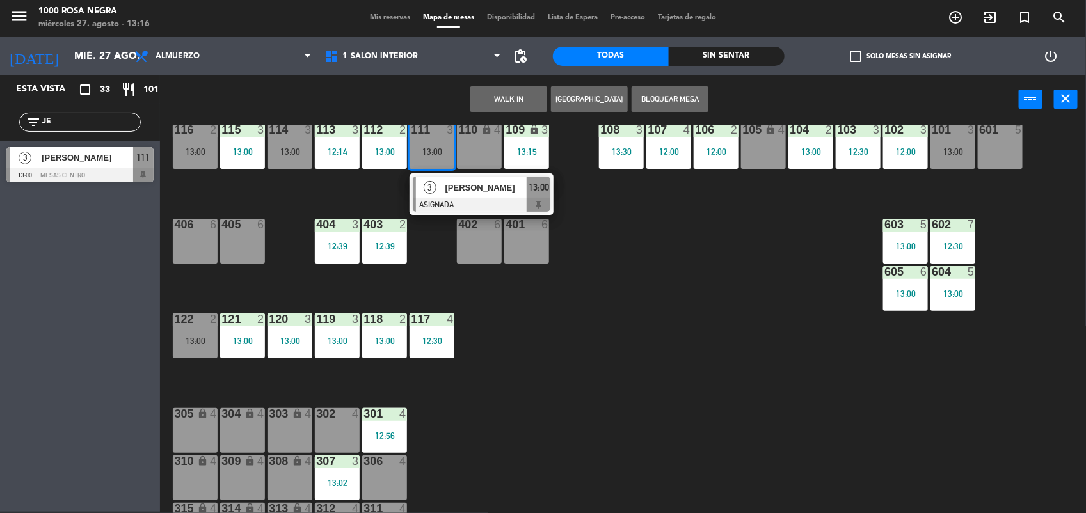
click at [454, 184] on span "[PERSON_NAME]" at bounding box center [486, 187] width 82 height 13
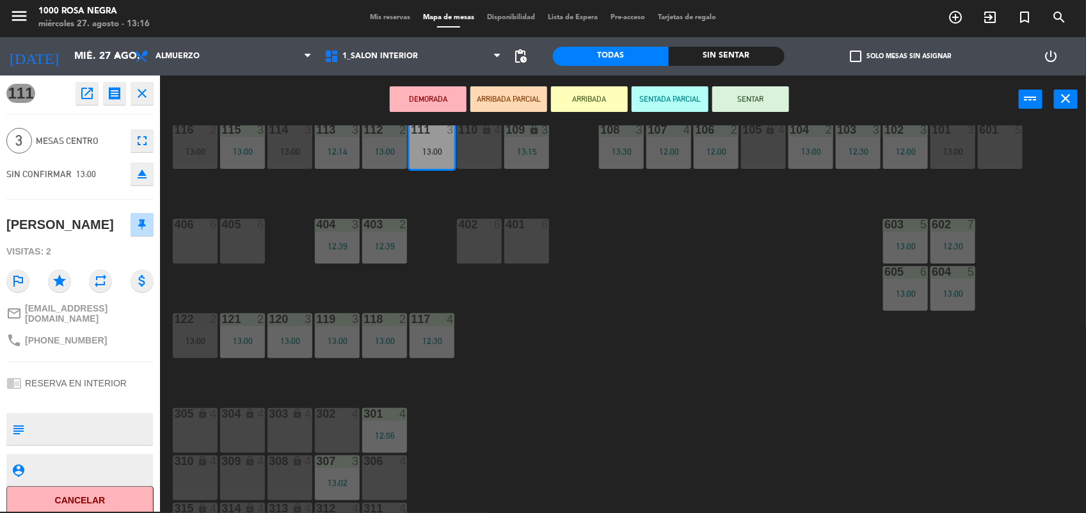
click at [749, 90] on button "SENTAR" at bounding box center [750, 99] width 77 height 26
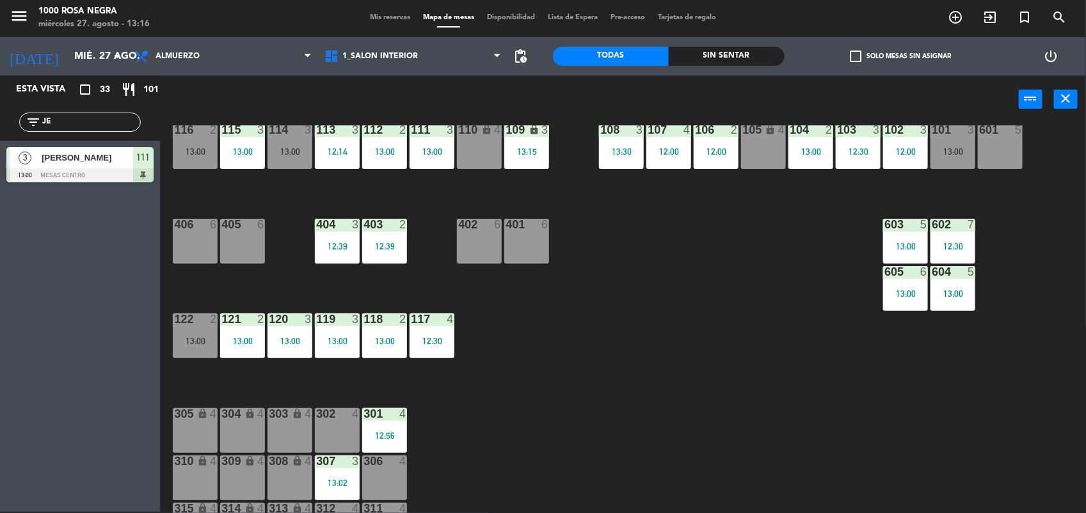
click at [666, 384] on div "116 2 13:00 115 3 13:00 114 3 13:00 113 3 12:14 112 2 13:00 111 3 13:00 110 loc…" at bounding box center [628, 319] width 915 height 388
click at [614, 147] on div "13:30" at bounding box center [621, 151] width 45 height 9
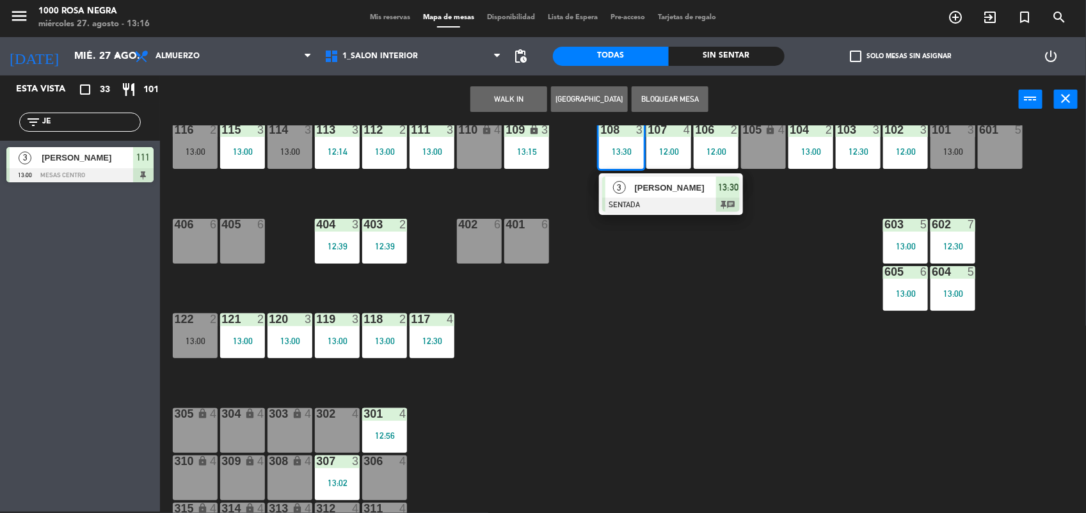
click at [630, 274] on div "116 2 13:00 115 3 13:00 114 3 13:00 113 3 12:14 112 2 13:00 111 3 13:00 110 loc…" at bounding box center [628, 319] width 915 height 388
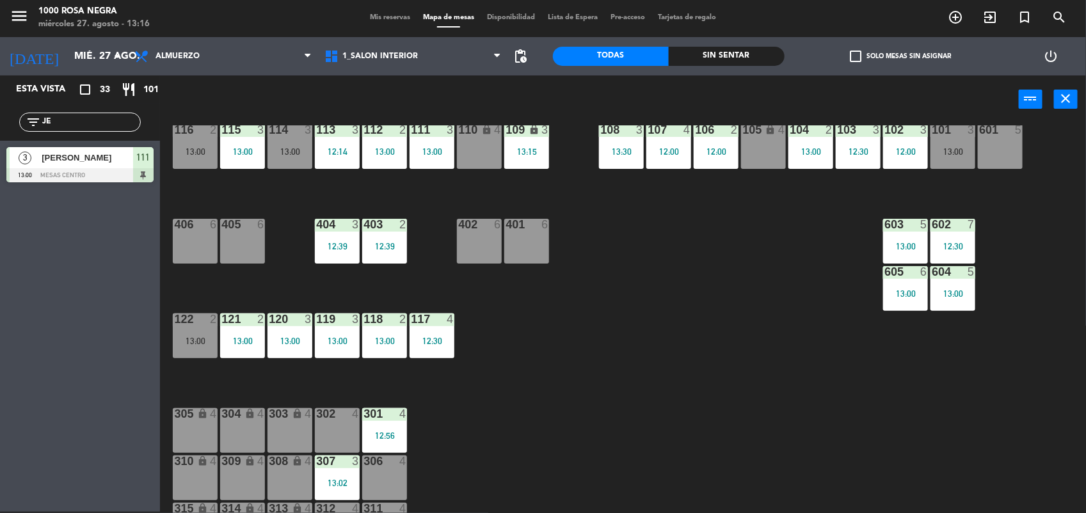
click at [629, 147] on div "13:30" at bounding box center [621, 151] width 45 height 9
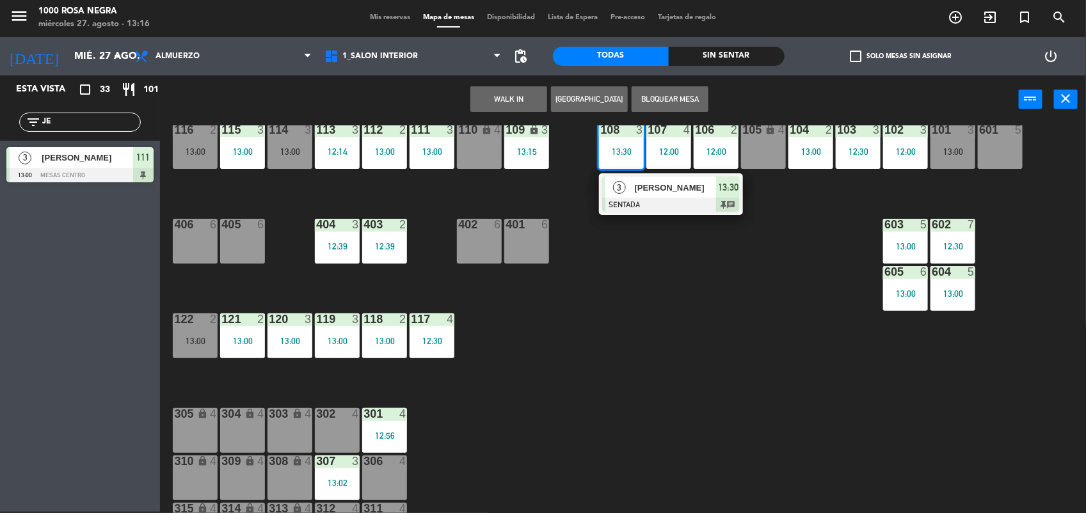
click at [625, 280] on div "116 2 13:00 115 3 13:00 114 3 13:00 113 3 12:14 112 2 13:00 111 3 13:00 110 loc…" at bounding box center [628, 319] width 915 height 388
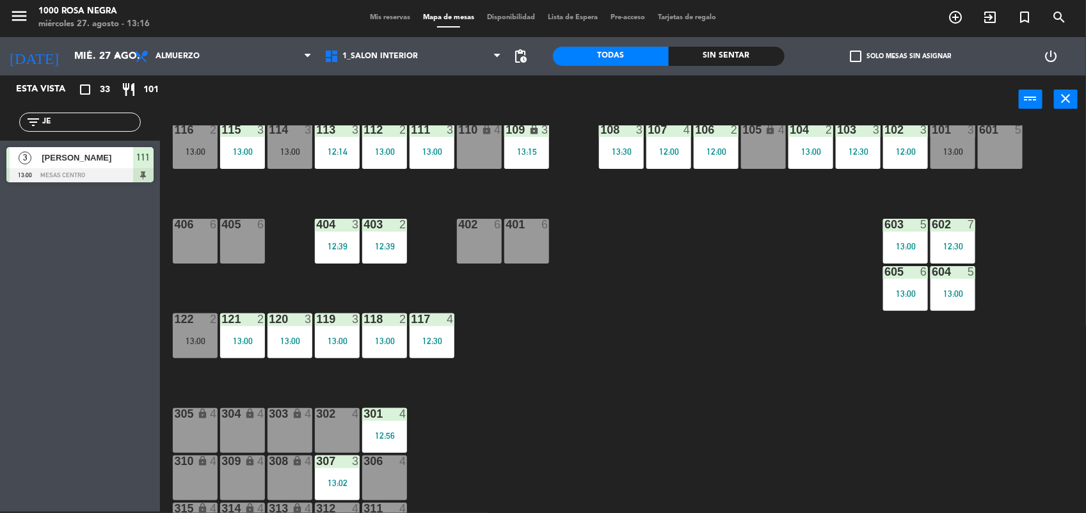
click at [64, 125] on input "JE" at bounding box center [90, 122] width 99 height 14
type input "J"
type input "PED"
click at [186, 158] on div "116 2 13:00" at bounding box center [195, 146] width 45 height 45
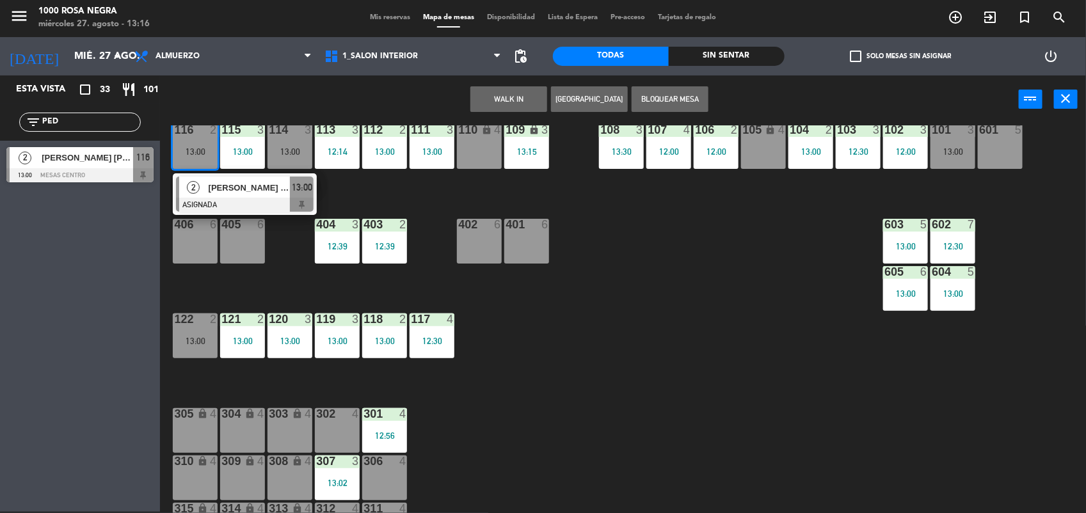
click at [223, 198] on div at bounding box center [245, 205] width 138 height 14
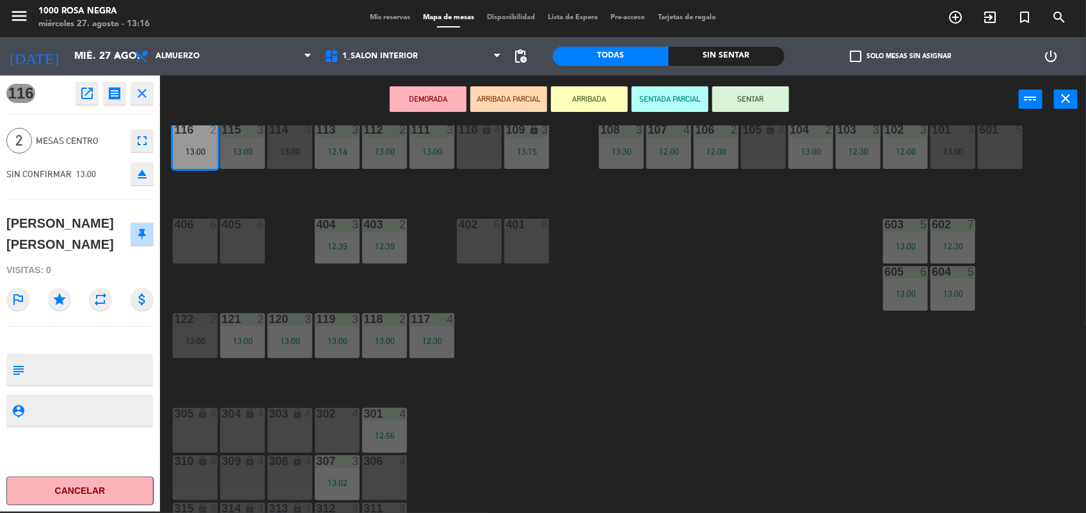
click at [770, 98] on button "SENTAR" at bounding box center [750, 99] width 77 height 26
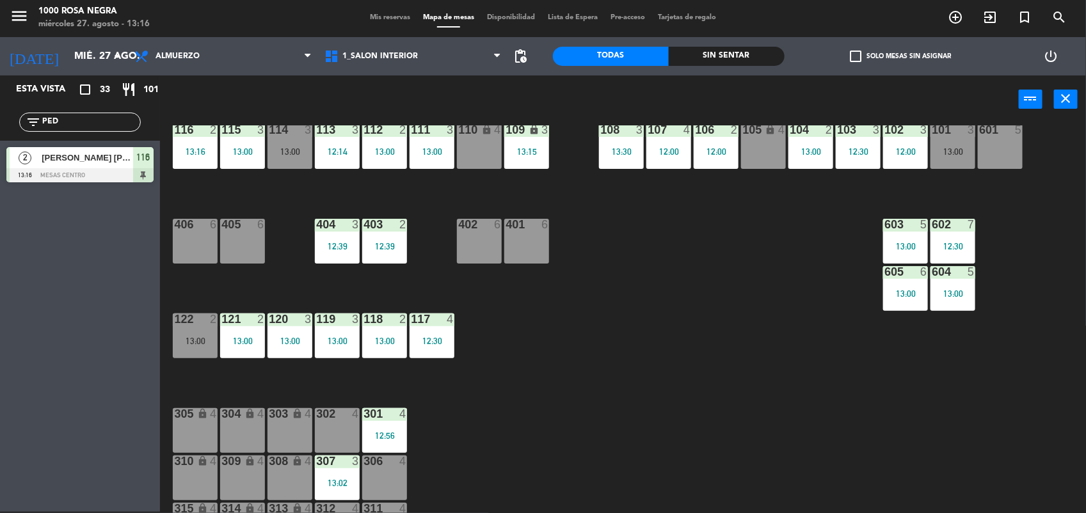
click at [715, 342] on div "116 2 13:16 115 3 13:00 114 3 13:00 113 3 12:14 112 2 13:00 111 3 13:00 110 loc…" at bounding box center [628, 319] width 915 height 388
click at [101, 119] on input "PED" at bounding box center [90, 122] width 99 height 14
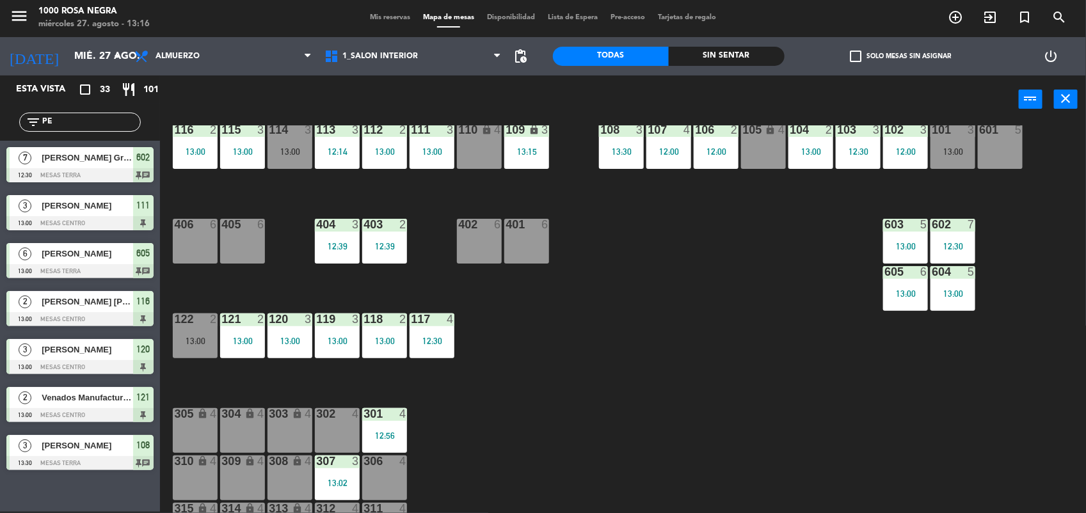
type input "P"
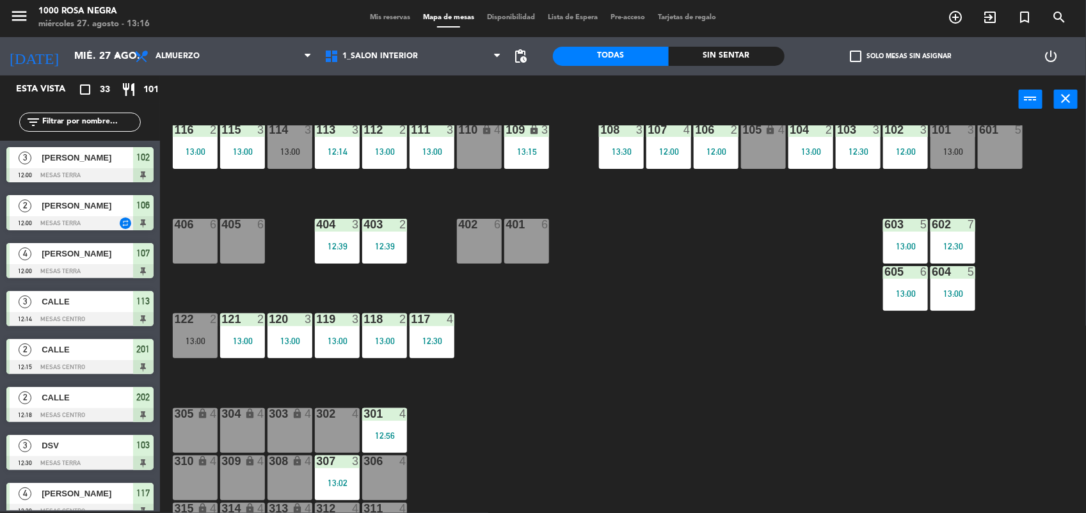
click at [465, 328] on div "116 2 13:00 115 3 13:00 114 3 13:00 113 3 12:14 112 2 13:00 111 3 13:00 110 loc…" at bounding box center [628, 319] width 915 height 388
click at [667, 308] on div "116 2 13:00 115 3 13:00 114 3 13:00 113 3 12:14 112 2 13:00 111 3 13:00 110 loc…" at bounding box center [628, 319] width 915 height 388
click at [186, 341] on div "13:00" at bounding box center [195, 341] width 45 height 9
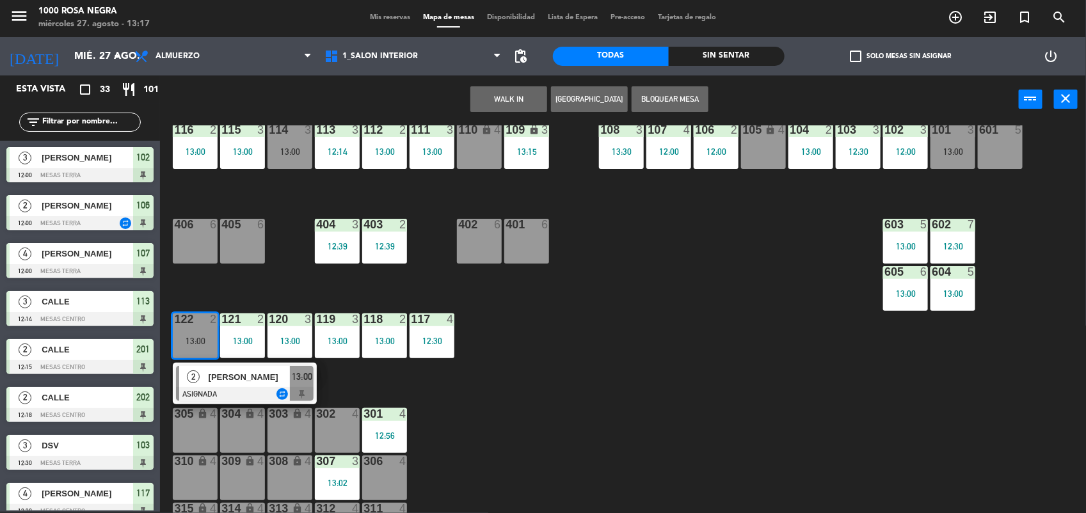
click at [211, 376] on span "[PERSON_NAME]" at bounding box center [250, 377] width 82 height 13
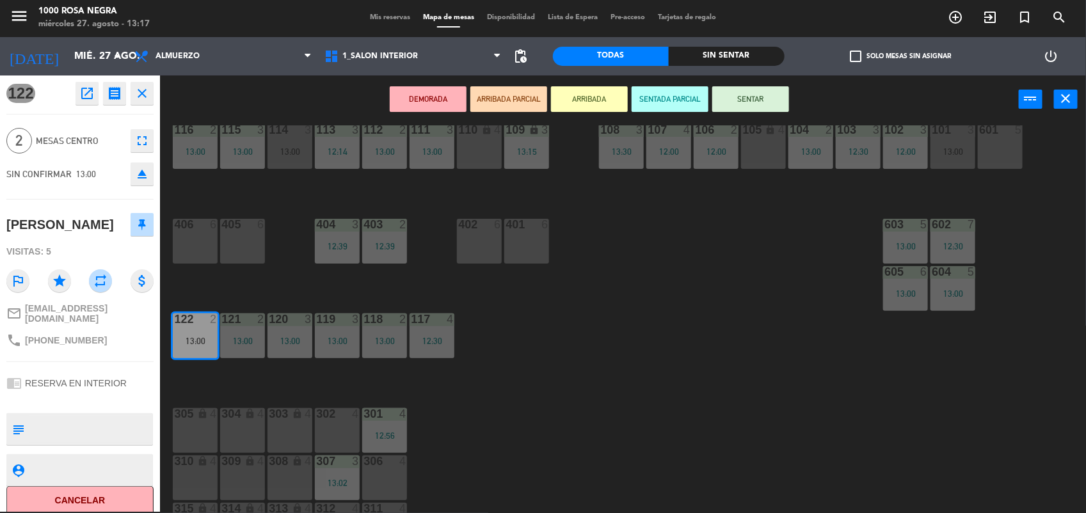
click at [774, 99] on button "SENTAR" at bounding box center [750, 99] width 77 height 26
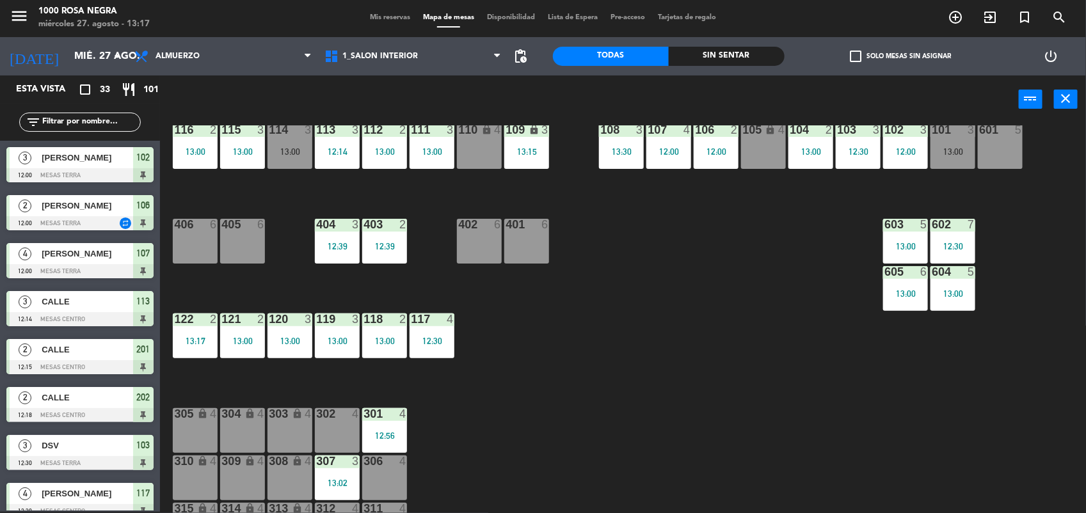
scroll to position [1, 0]
click at [77, 212] on span "[PERSON_NAME]" at bounding box center [88, 205] width 92 height 13
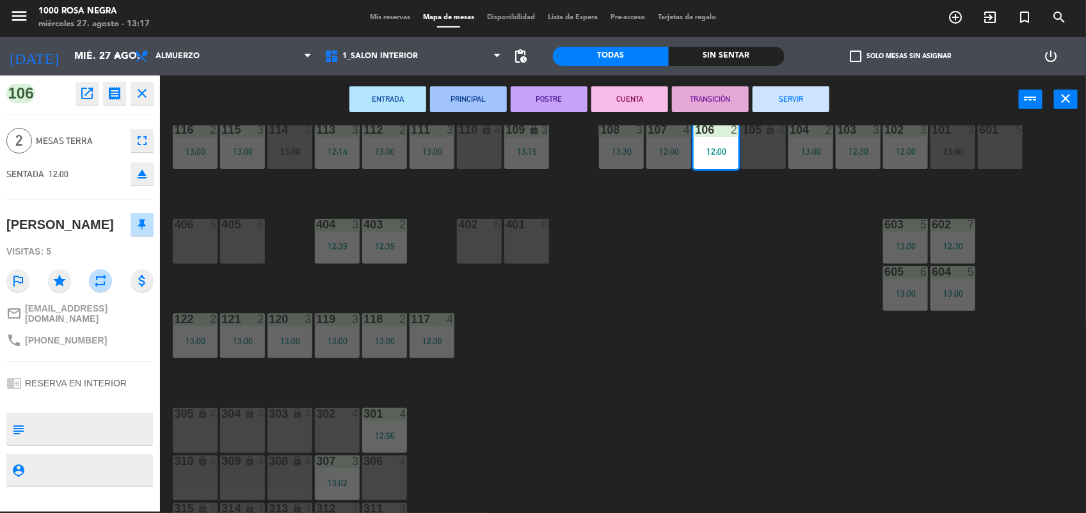
click at [250, 290] on div "116 2 13:00 115 3 13:00 114 3 13:00 113 3 12:14 112 2 13:00 111 3 13:00 110 loc…" at bounding box center [628, 319] width 915 height 388
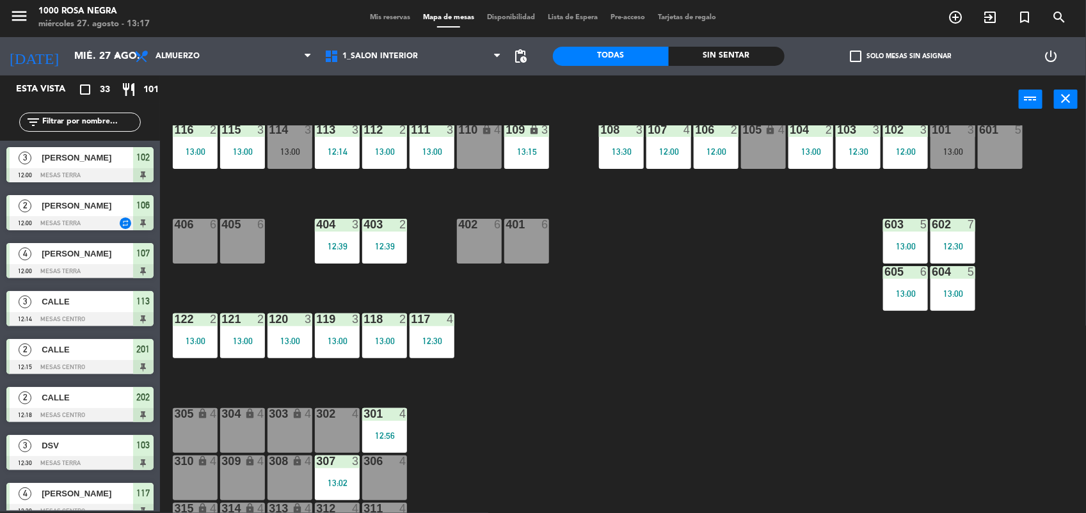
click at [196, 326] on div "122 2 13:00" at bounding box center [195, 336] width 45 height 45
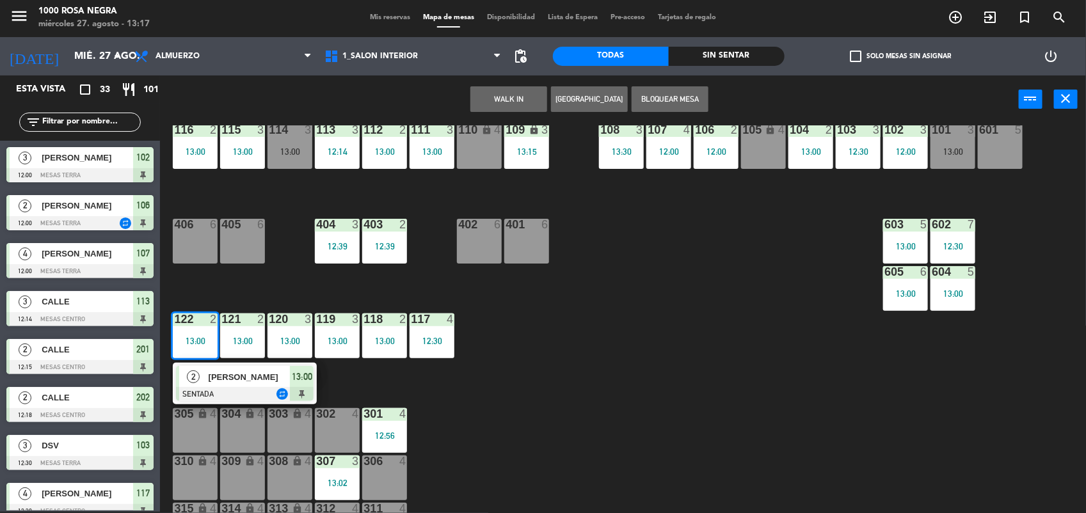
click at [282, 394] on div at bounding box center [245, 394] width 138 height 14
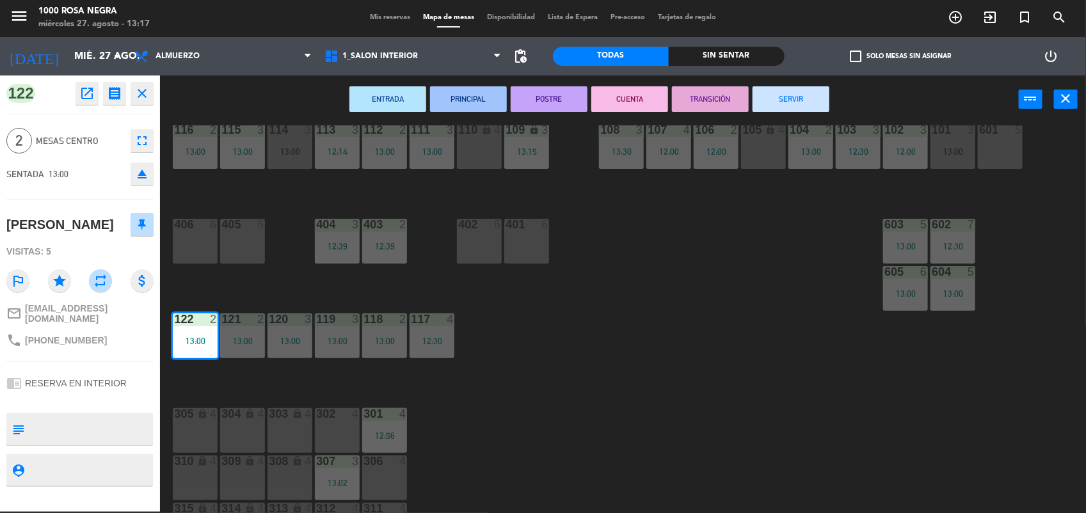
click at [102, 276] on icon "repeat" at bounding box center [100, 280] width 23 height 23
click at [209, 290] on div "116 2 13:00 115 3 13:00 114 3 13:00 113 3 12:14 112 2 13:00 111 3 13:00 110 loc…" at bounding box center [628, 319] width 915 height 388
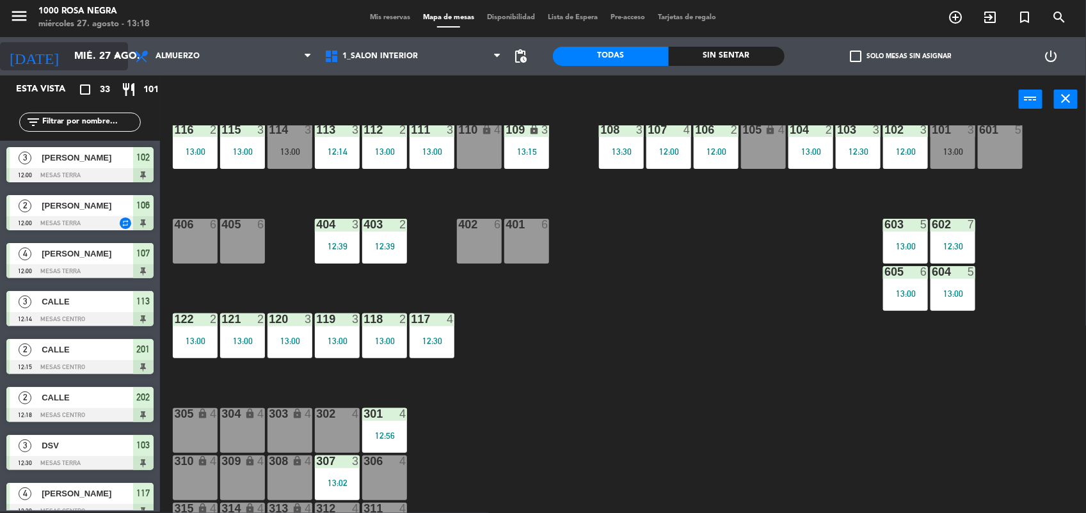
click at [120, 56] on icon "arrow_drop_down" at bounding box center [116, 56] width 15 height 15
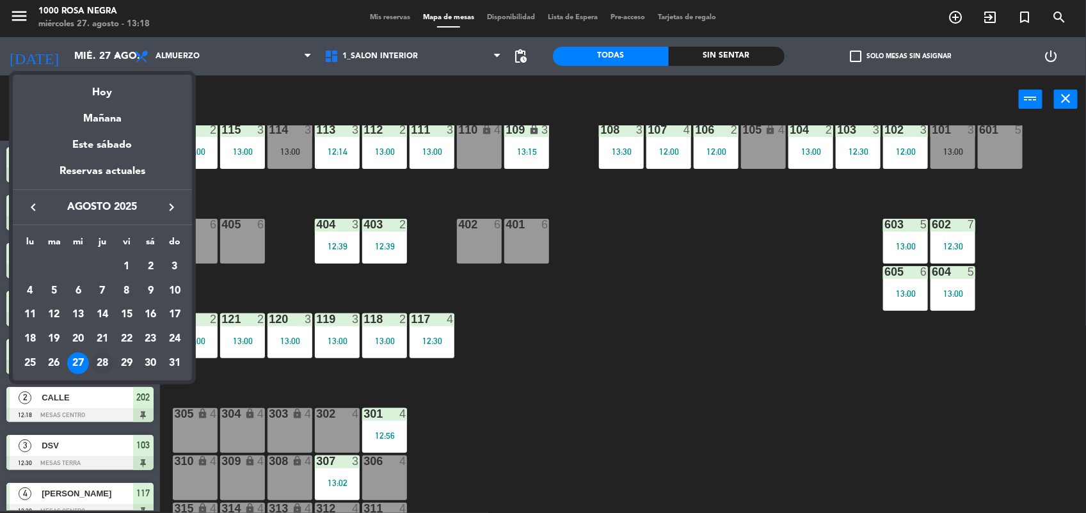
click at [104, 354] on div "28" at bounding box center [103, 364] width 22 height 22
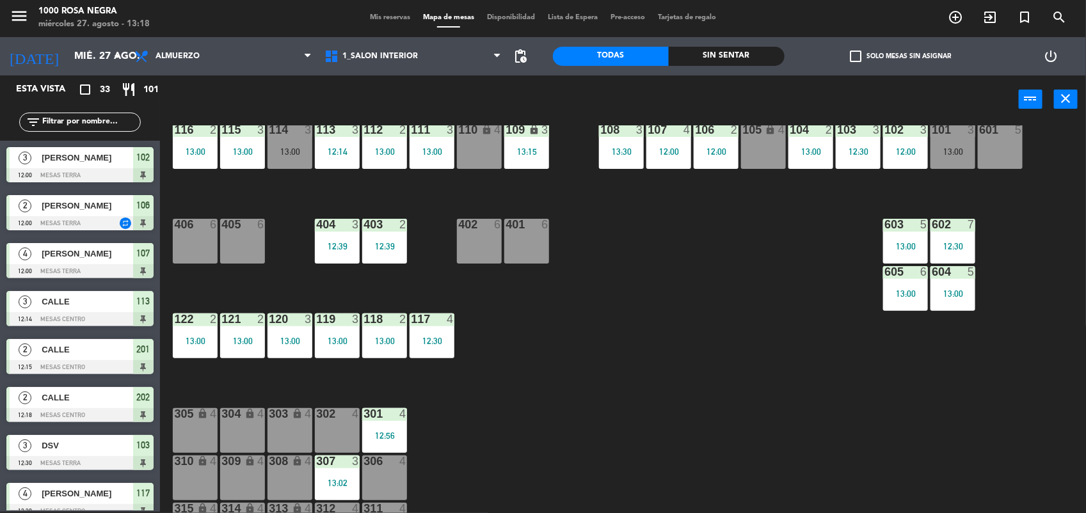
type input "jue. 28 ago."
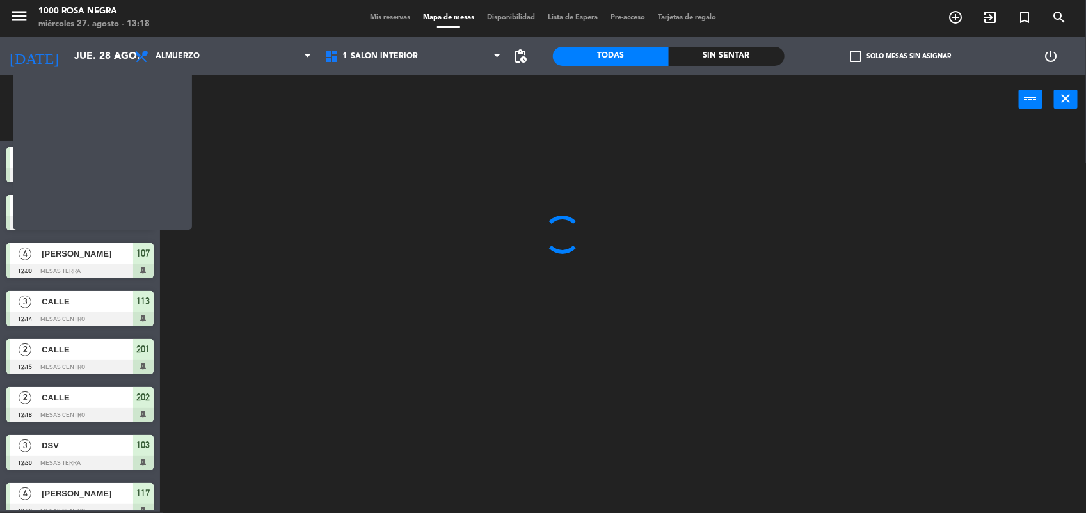
scroll to position [0, 0]
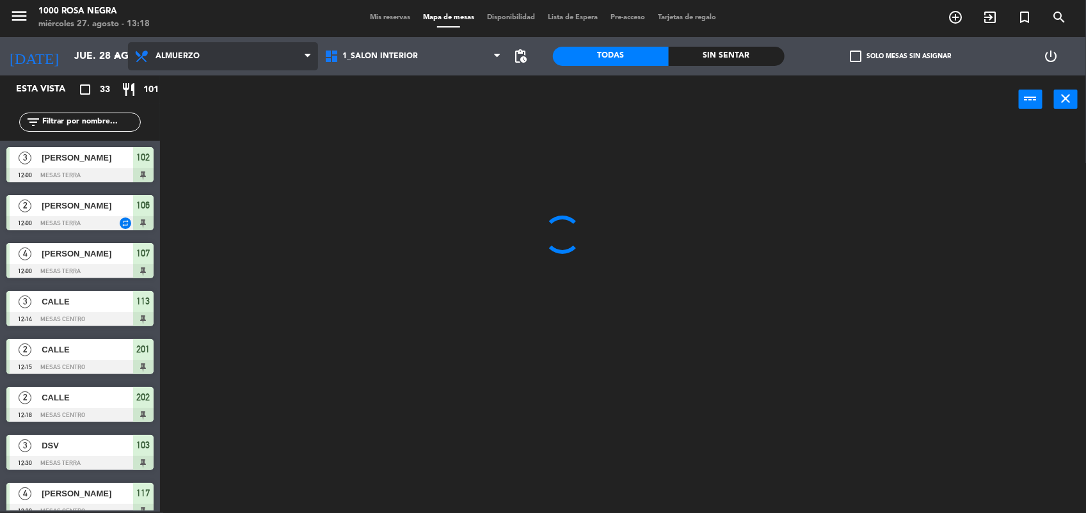
click at [256, 67] on span "Almuerzo" at bounding box center [223, 56] width 190 height 28
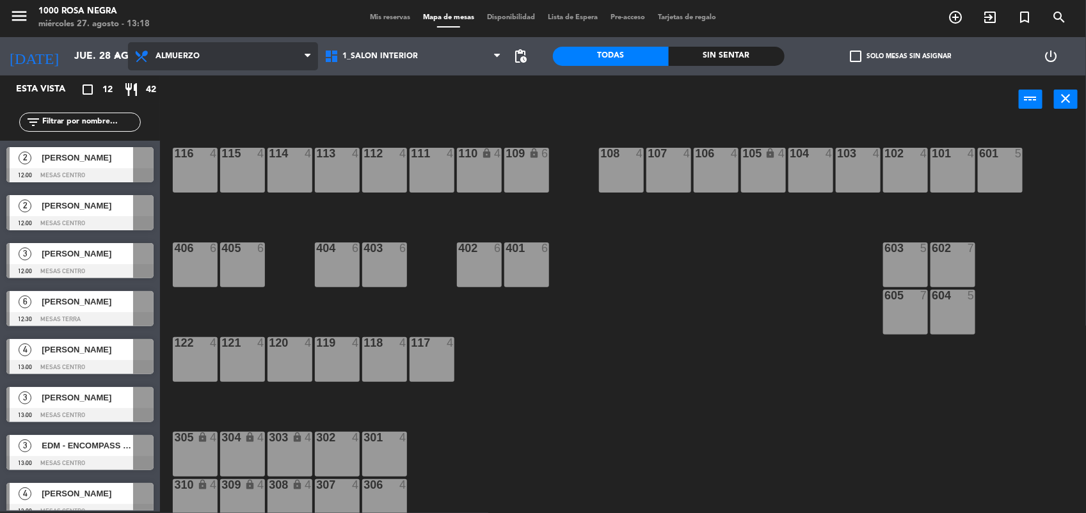
click at [266, 90] on ng-component "menu 1000 [PERSON_NAME] Negra miércoles 27. agosto - 13:18 Mis reservas Mapa de…" at bounding box center [543, 256] width 1086 height 515
click at [369, 18] on span "Mis reservas" at bounding box center [389, 17] width 53 height 7
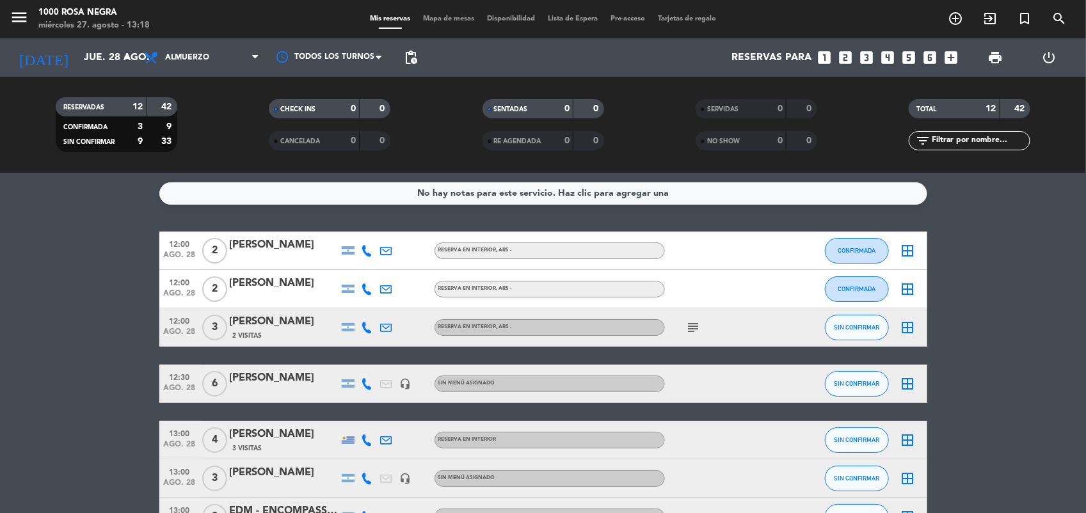
click at [122, 301] on bookings-row "12:00 ago. 28 2 [PERSON_NAME] RESERVA EN INTERIOR , ARS - CONFIRMADA border_all…" at bounding box center [543, 480] width 1086 height 497
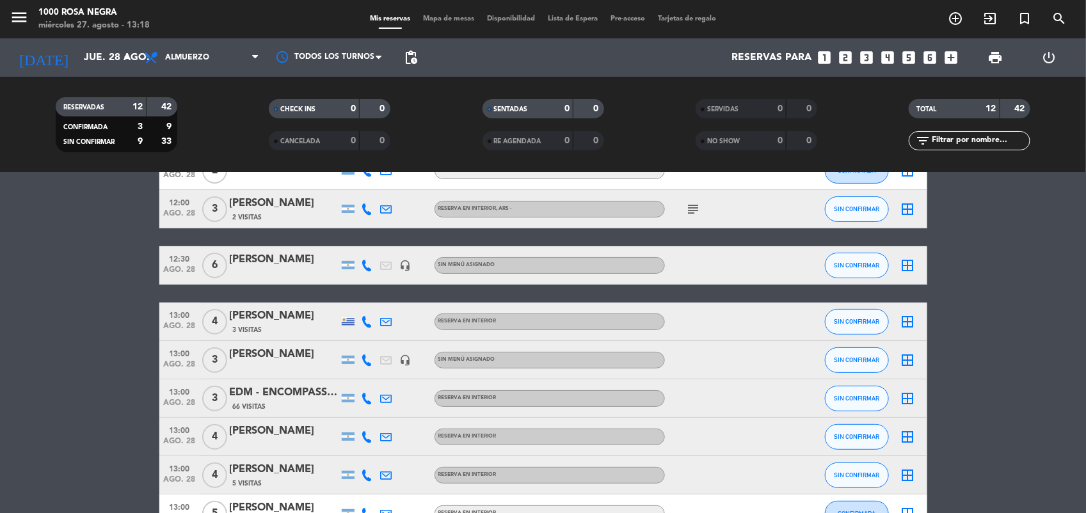
scroll to position [86, 0]
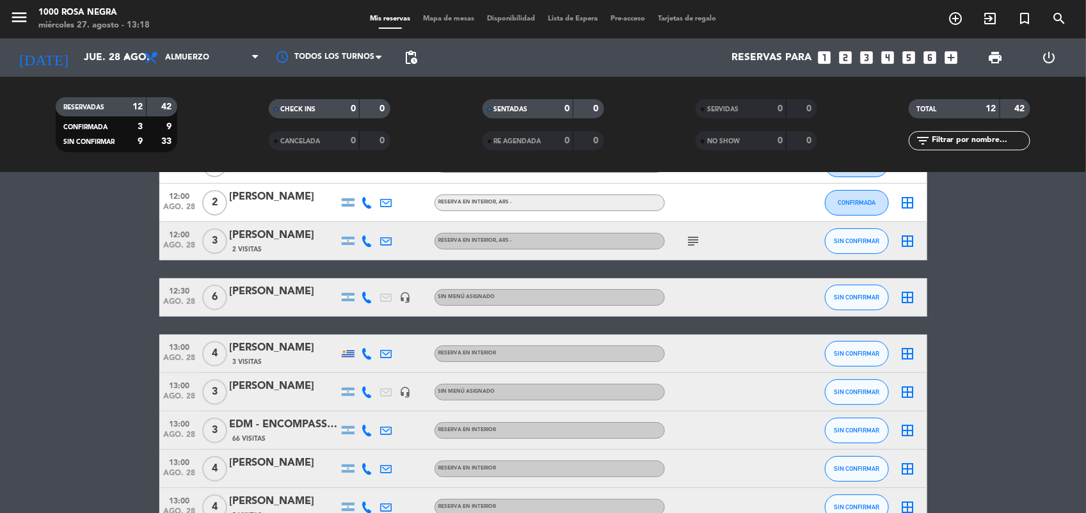
click at [298, 388] on div "[PERSON_NAME]" at bounding box center [284, 386] width 109 height 17
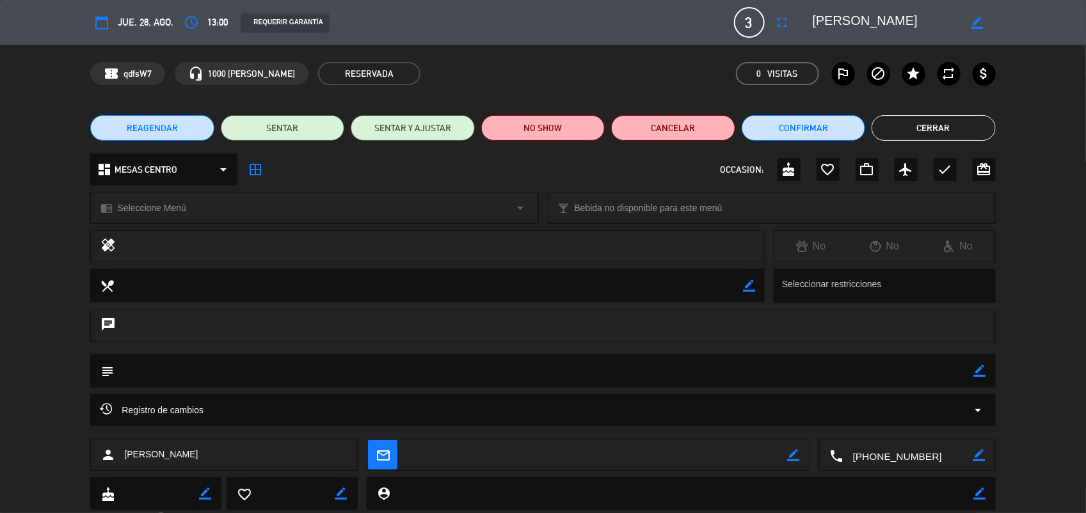
click at [173, 127] on span "REAGENDAR" at bounding box center [152, 128] width 51 height 13
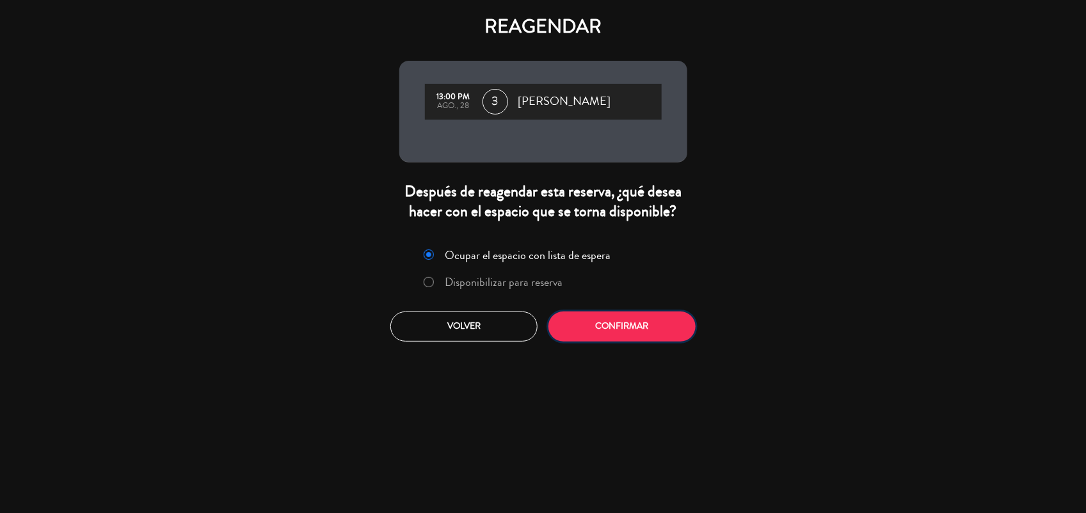
click at [634, 337] on button "Confirmar" at bounding box center [621, 327] width 147 height 30
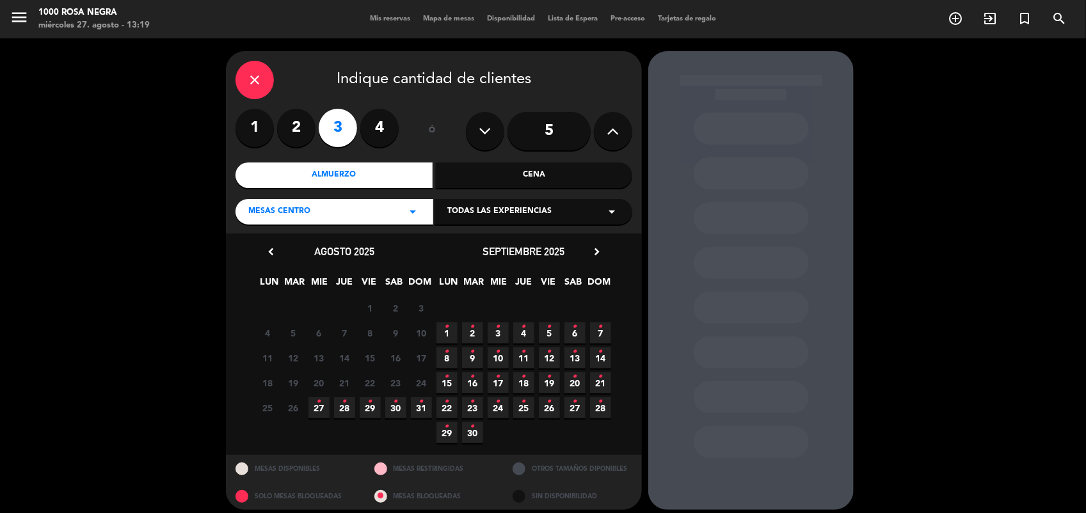
click at [337, 405] on span "28 •" at bounding box center [344, 407] width 21 height 21
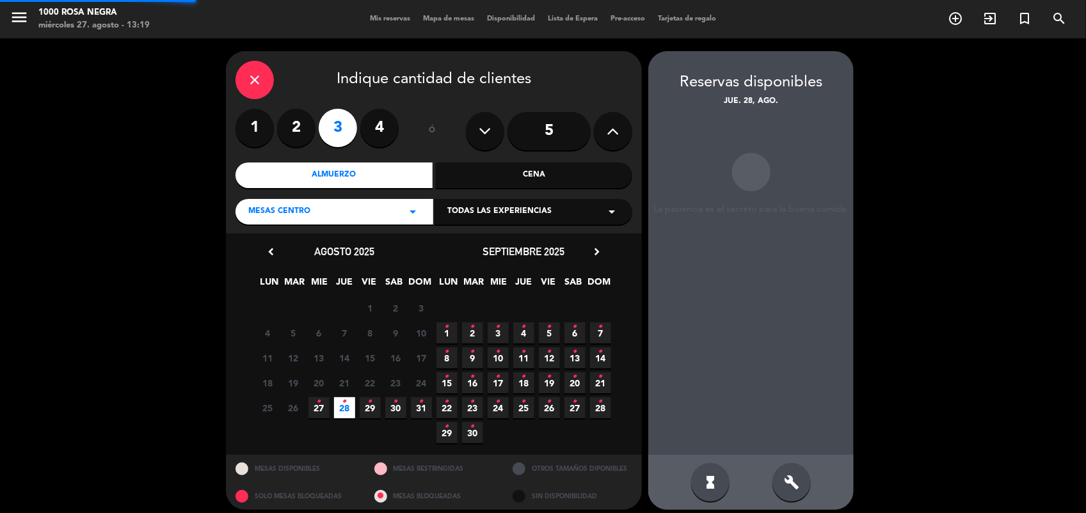
scroll to position [8, 0]
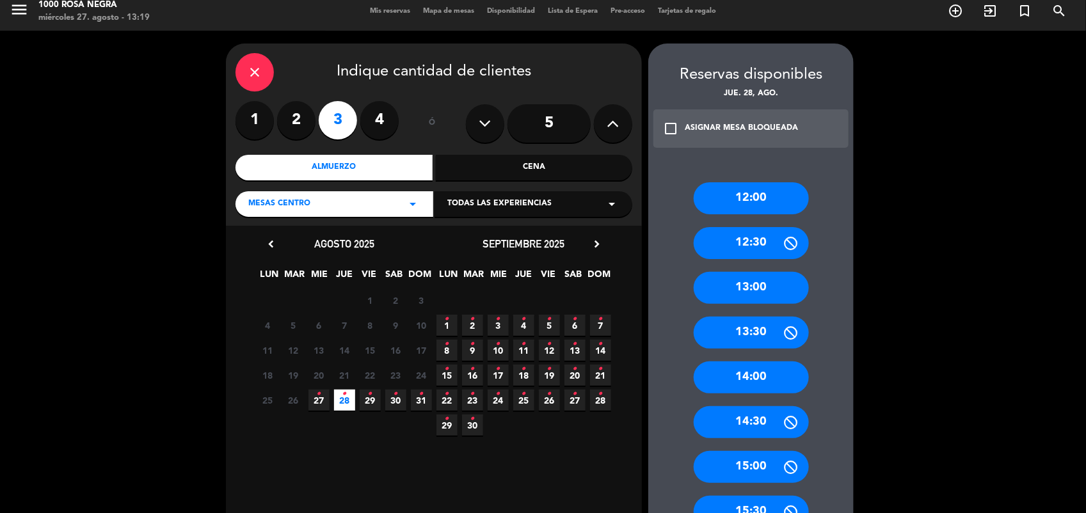
click at [338, 403] on span "28 •" at bounding box center [344, 400] width 21 height 21
click at [363, 401] on span "29 •" at bounding box center [370, 400] width 21 height 21
click at [753, 282] on div "13:00" at bounding box center [751, 288] width 115 height 32
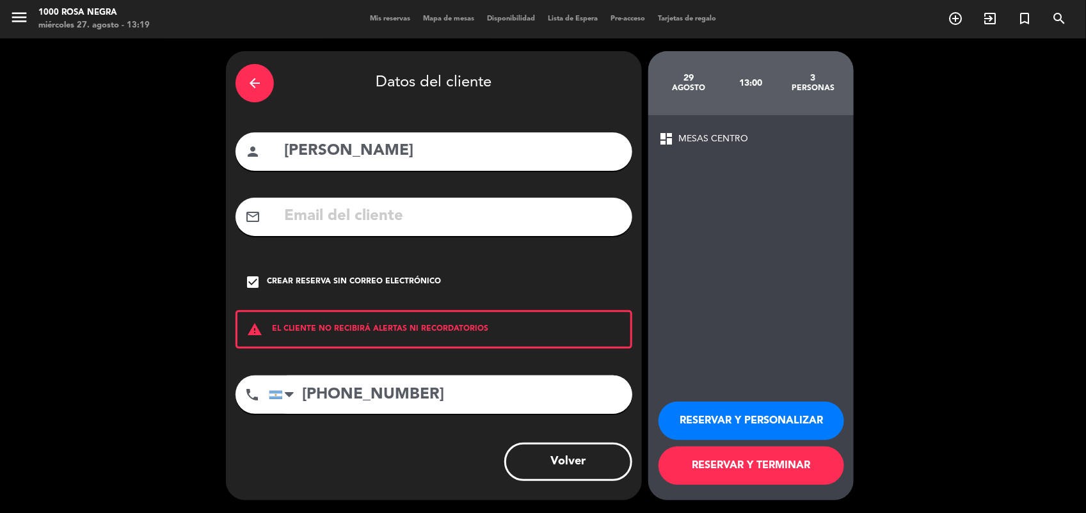
click at [787, 413] on button "RESERVAR Y PERSONALIZAR" at bounding box center [751, 421] width 186 height 38
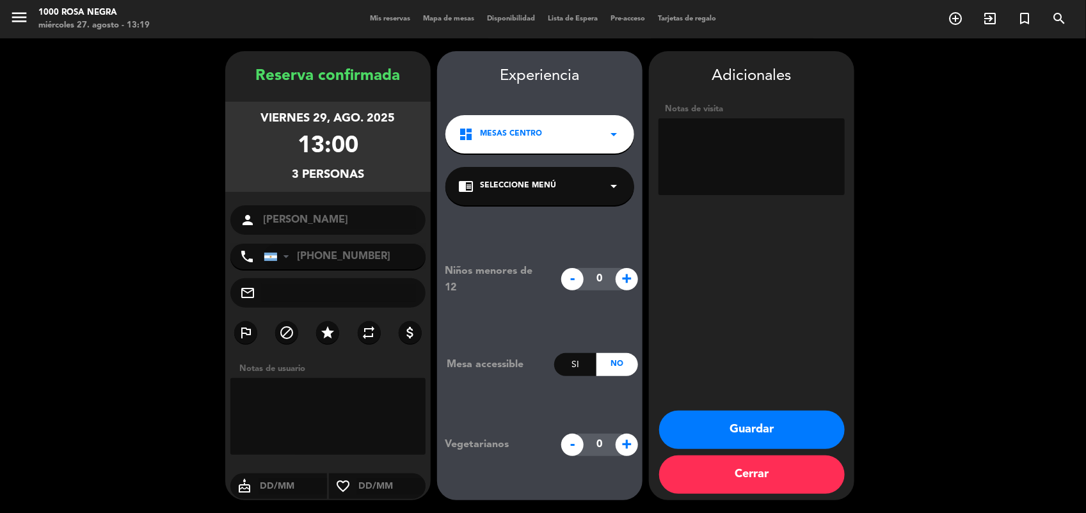
click at [801, 419] on button "Guardar" at bounding box center [752, 430] width 186 height 38
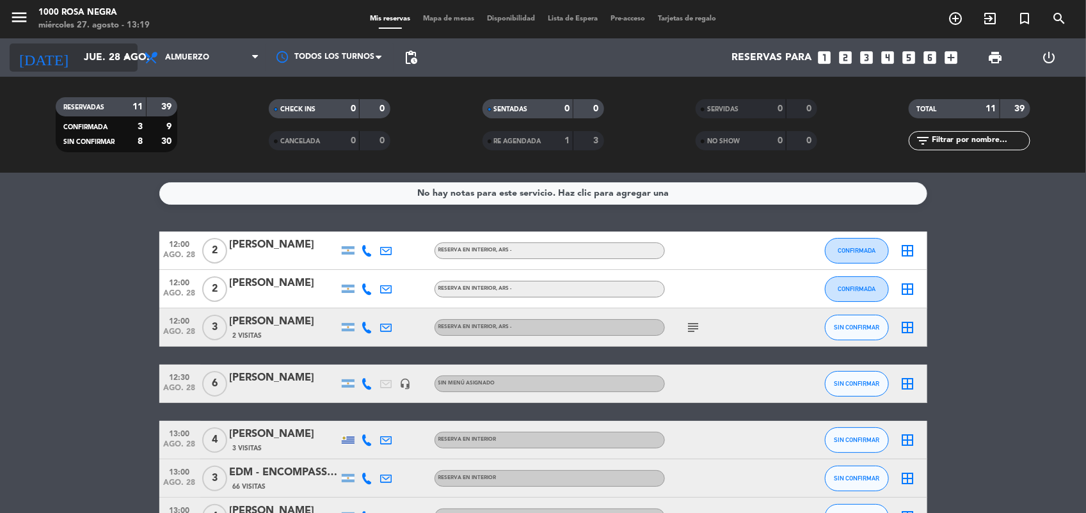
click at [127, 52] on icon "arrow_drop_down" at bounding box center [126, 57] width 15 height 15
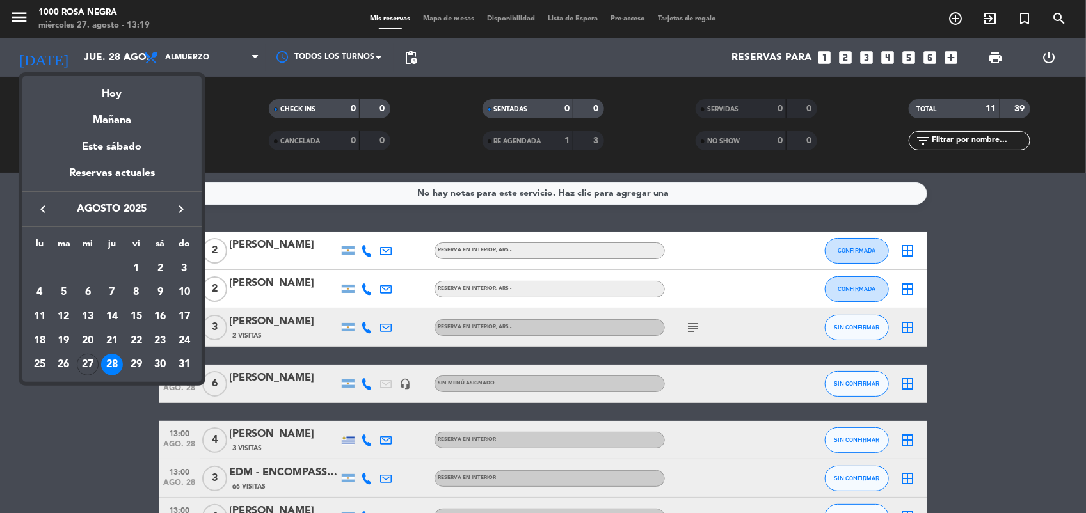
click at [456, 17] on div at bounding box center [543, 256] width 1086 height 513
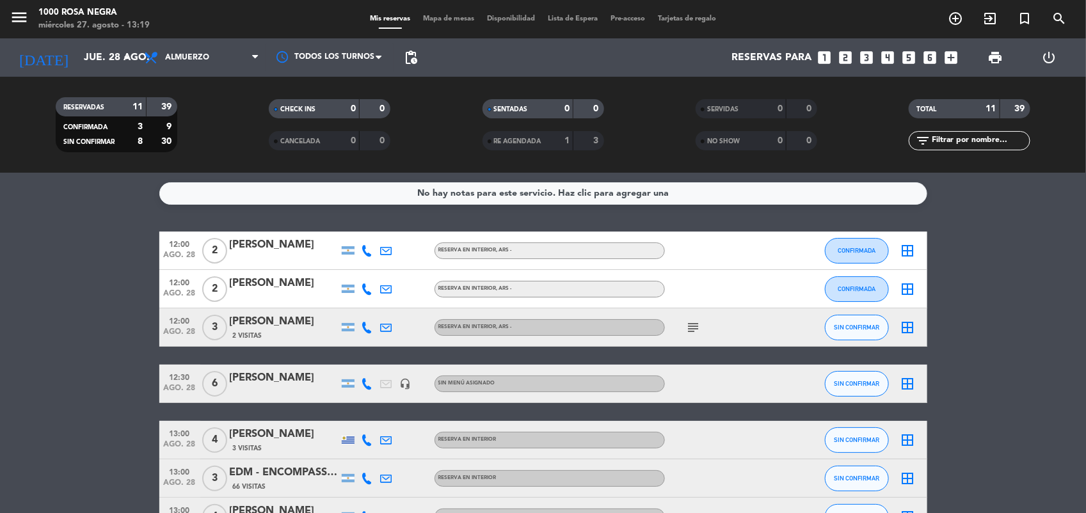
click at [456, 17] on span "Mapa de mesas" at bounding box center [449, 18] width 64 height 7
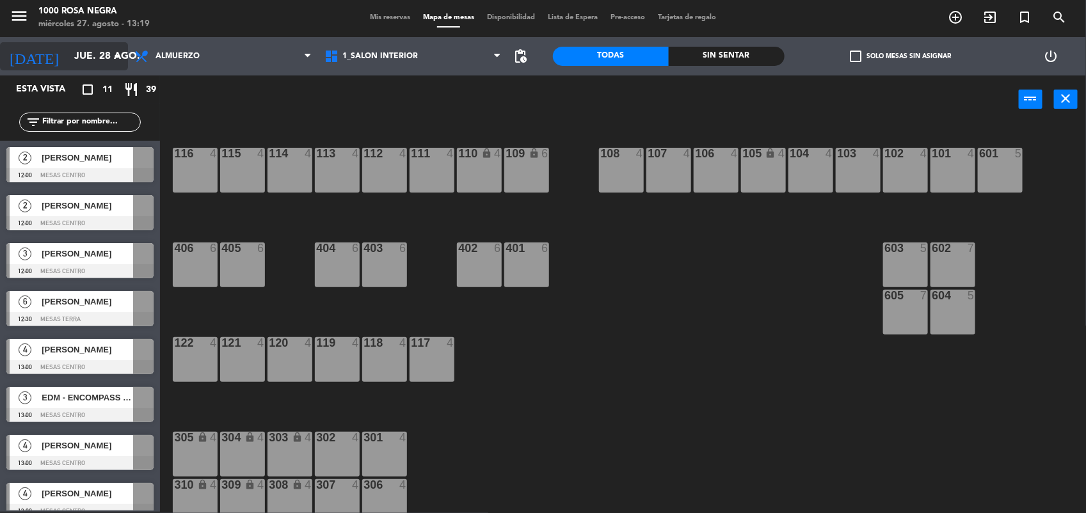
click at [116, 66] on input "jue. 28 ago." at bounding box center [135, 56] width 135 height 25
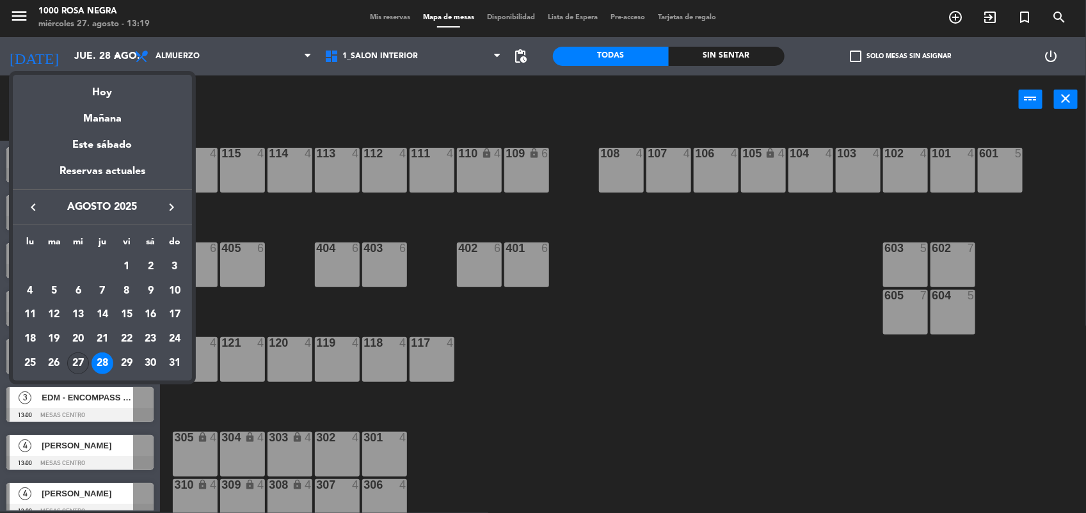
click at [77, 369] on div "27" at bounding box center [78, 364] width 22 height 22
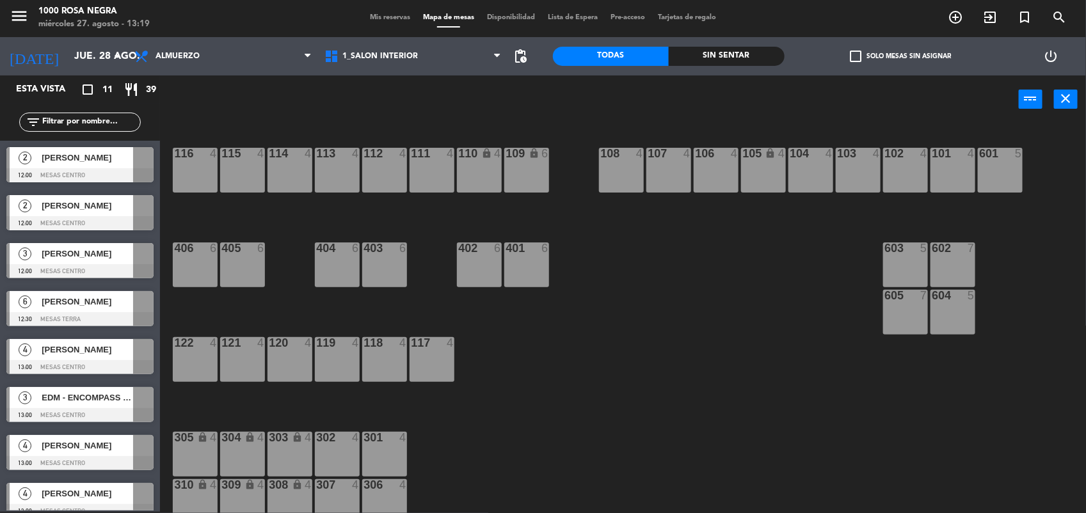
type input "mié. 27 ago."
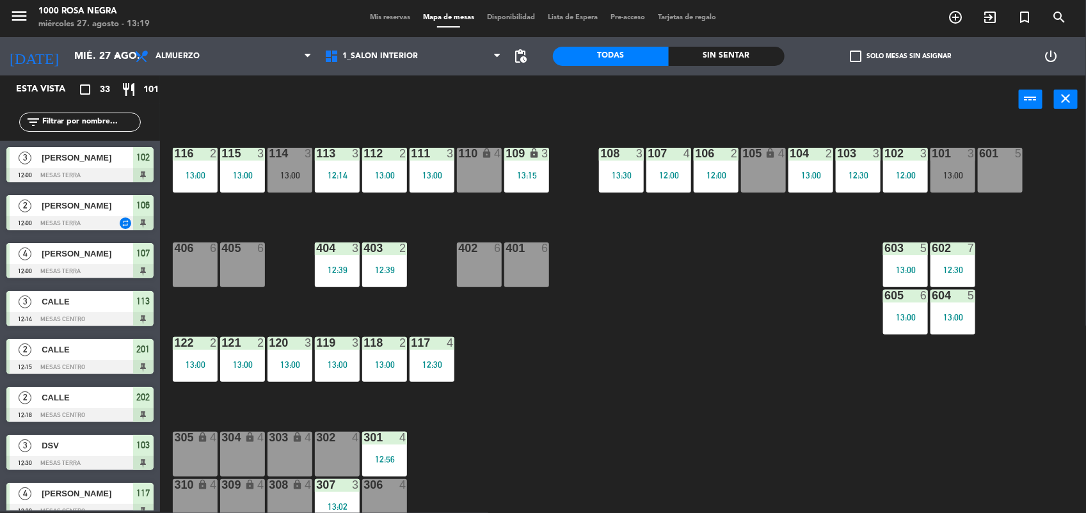
click at [793, 346] on div "116 2 13:00 115 3 13:00 114 3 13:00 113 3 12:14 112 2 13:00 111 3 13:00 110 loc…" at bounding box center [628, 319] width 915 height 388
click at [759, 347] on div "116 2 13:00 115 3 13:00 114 3 13:00 113 3 12:14 112 2 13:00 111 3 13:00 110 loc…" at bounding box center [628, 319] width 915 height 388
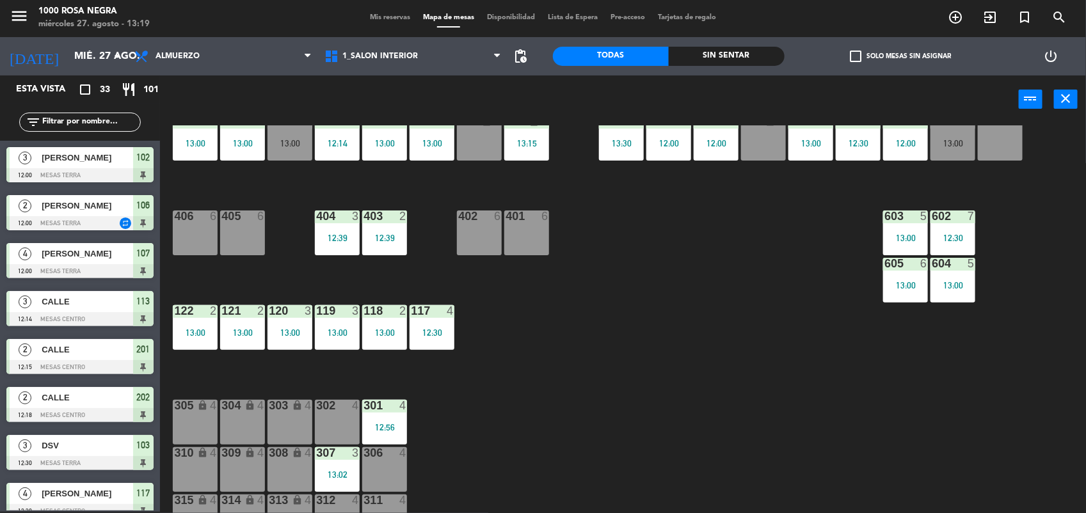
scroll to position [96, 0]
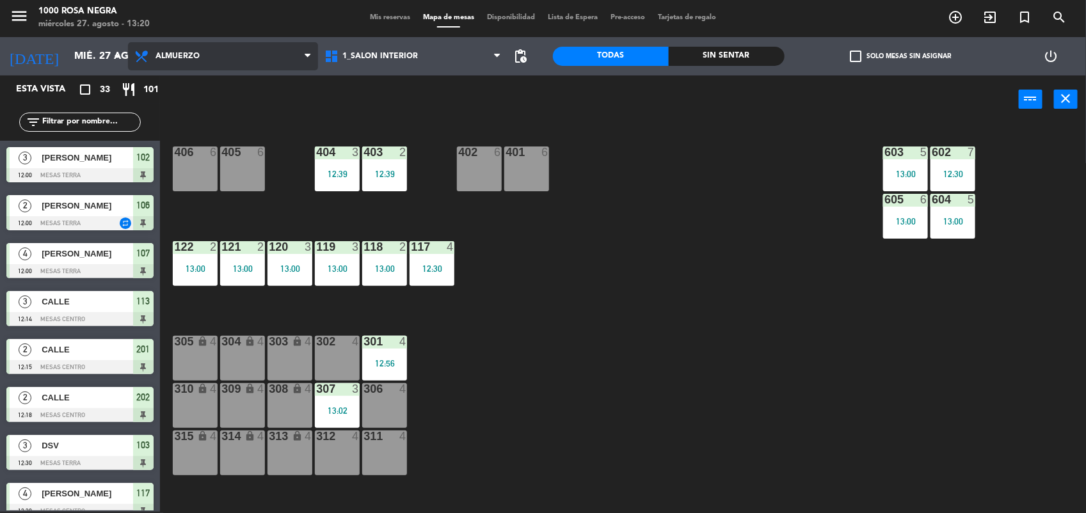
click at [208, 58] on span "Almuerzo" at bounding box center [223, 56] width 190 height 28
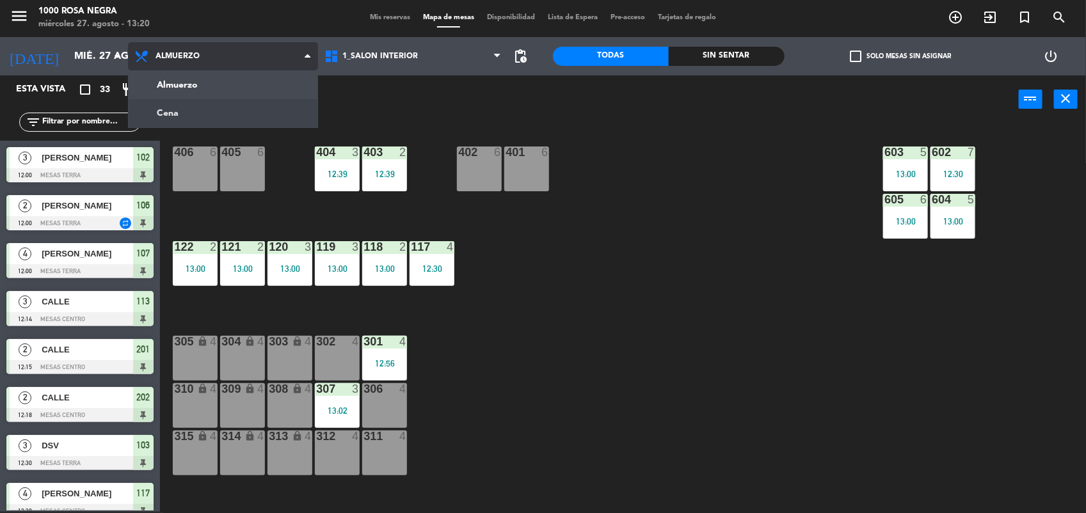
scroll to position [0, 0]
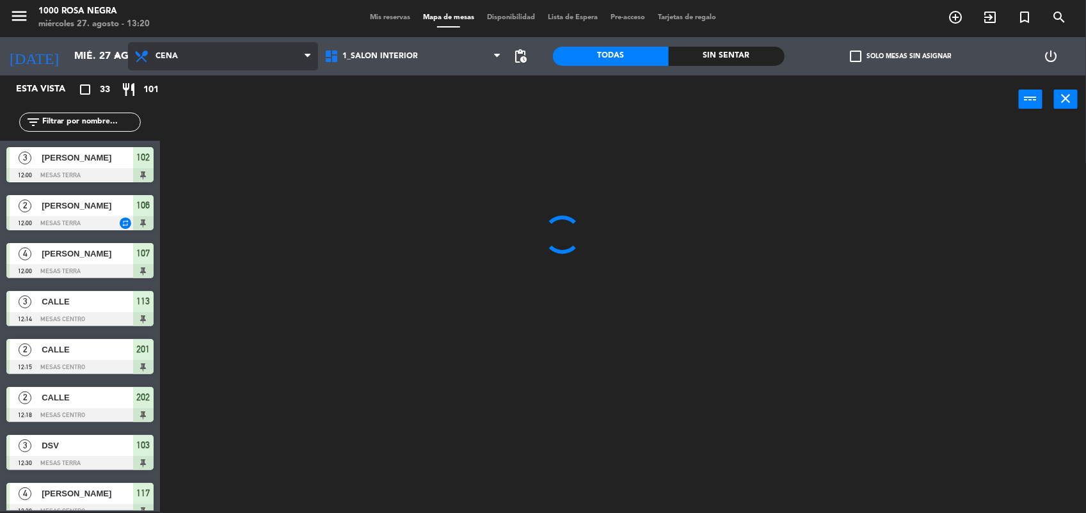
click at [200, 122] on ng-component "menu 1000 [PERSON_NAME] Negra miércoles 27. agosto - 13:20 Mis reservas Mapa de…" at bounding box center [543, 256] width 1086 height 515
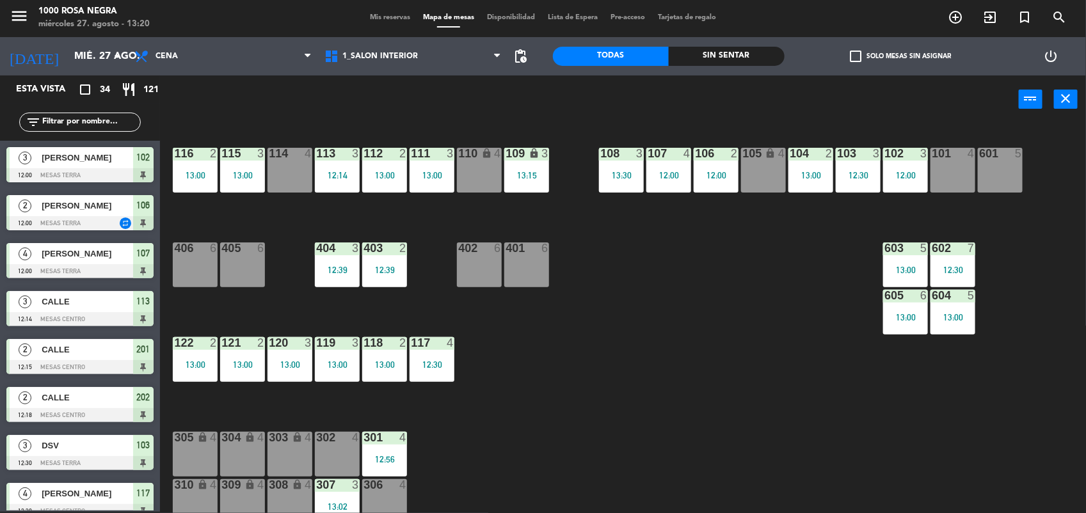
click at [397, 16] on span "Mis reservas" at bounding box center [389, 17] width 53 height 7
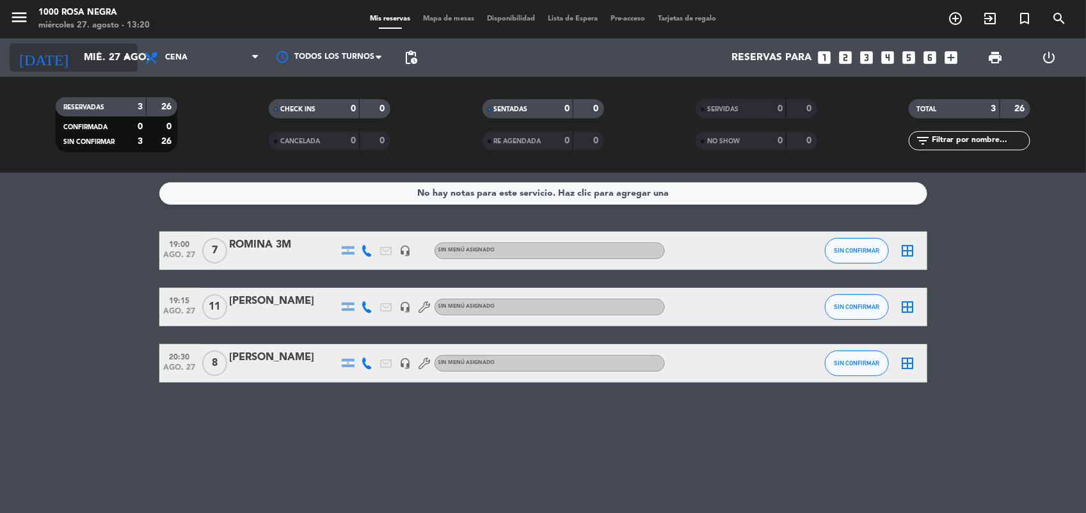
click at [120, 50] on icon "arrow_drop_down" at bounding box center [126, 57] width 15 height 15
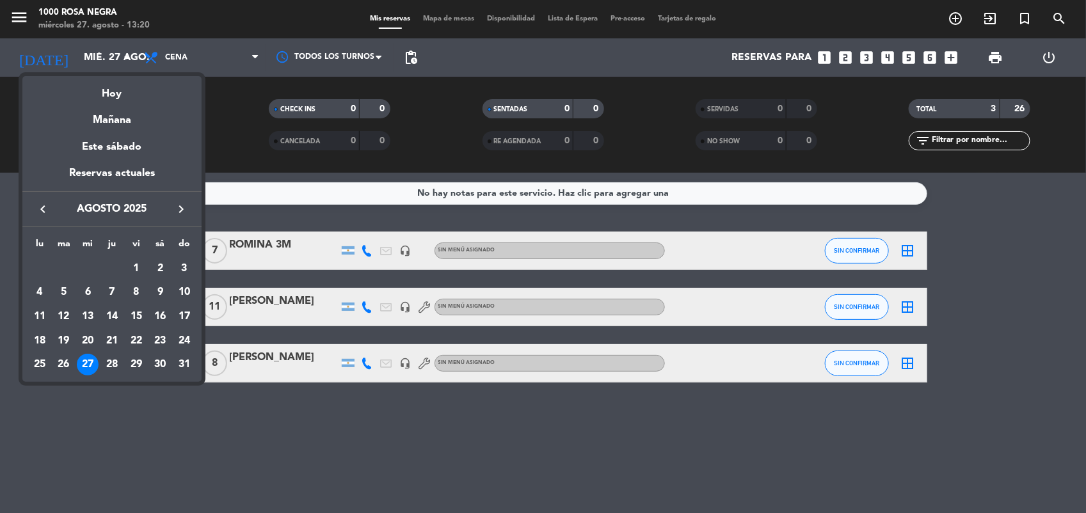
click at [951, 56] on div at bounding box center [543, 256] width 1086 height 513
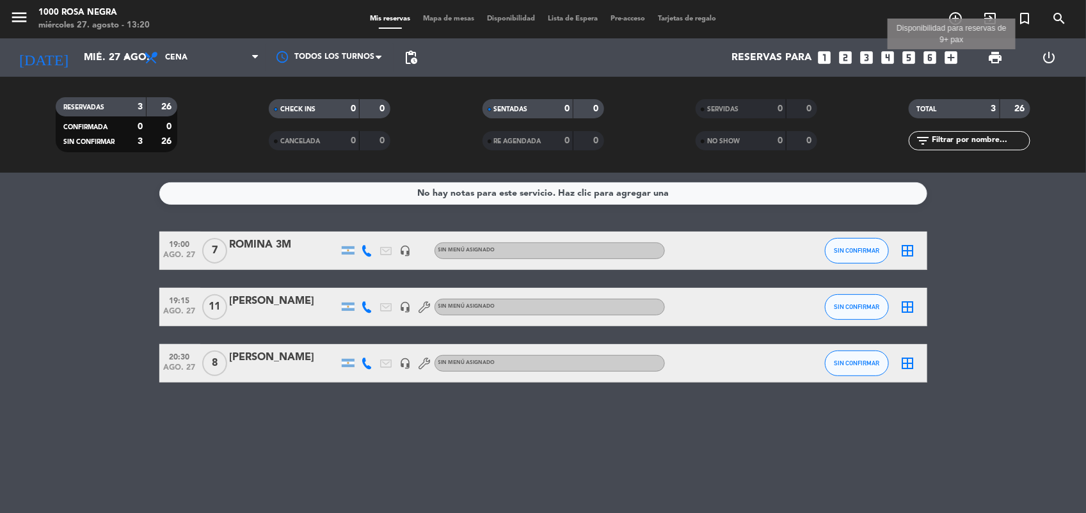
click at [948, 58] on icon "add_box" at bounding box center [951, 57] width 17 height 17
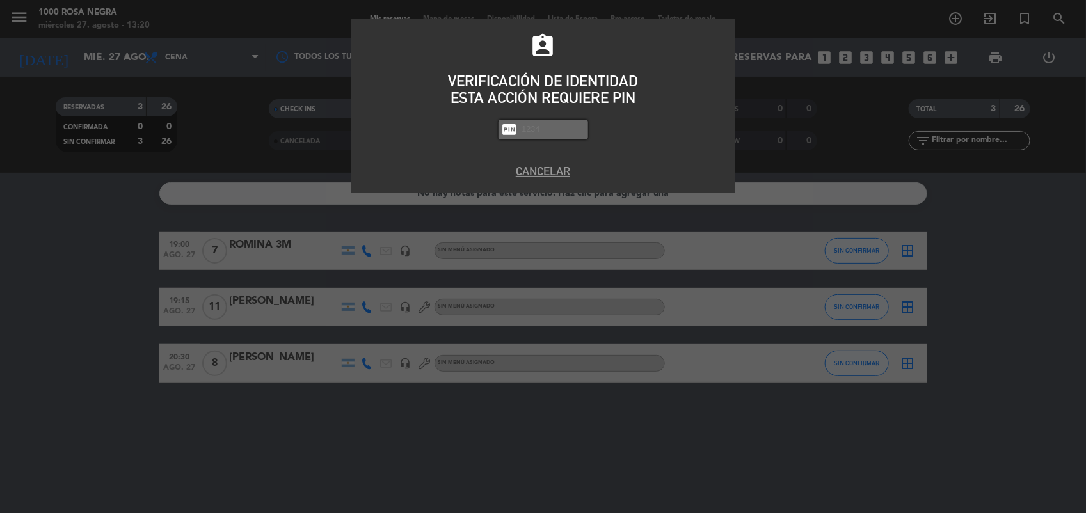
click at [532, 125] on input "text" at bounding box center [553, 129] width 64 height 15
type input "2492"
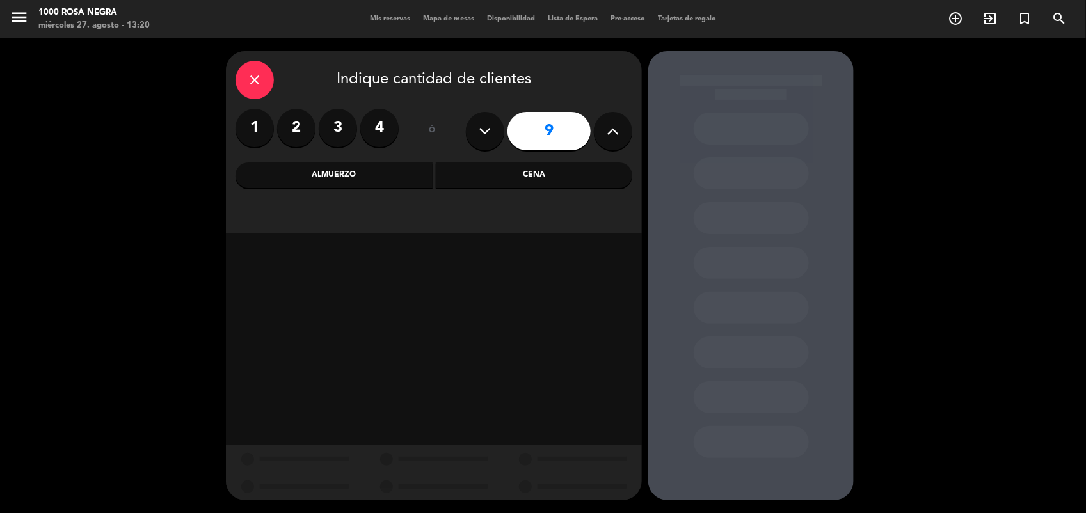
click at [480, 125] on icon at bounding box center [485, 131] width 12 height 19
type input "8"
click at [483, 183] on div "Cena" at bounding box center [534, 176] width 197 height 26
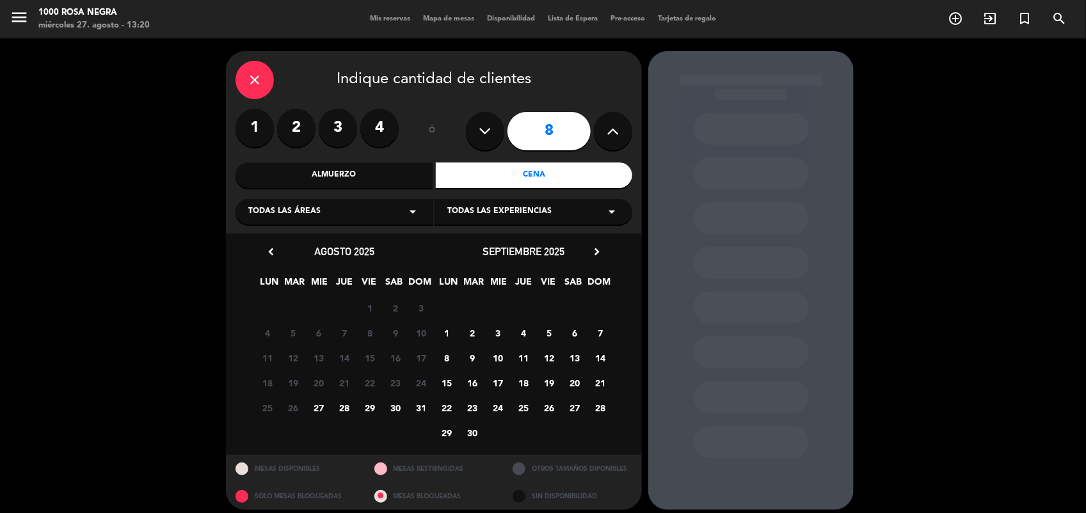
click at [319, 410] on span "27" at bounding box center [318, 407] width 21 height 21
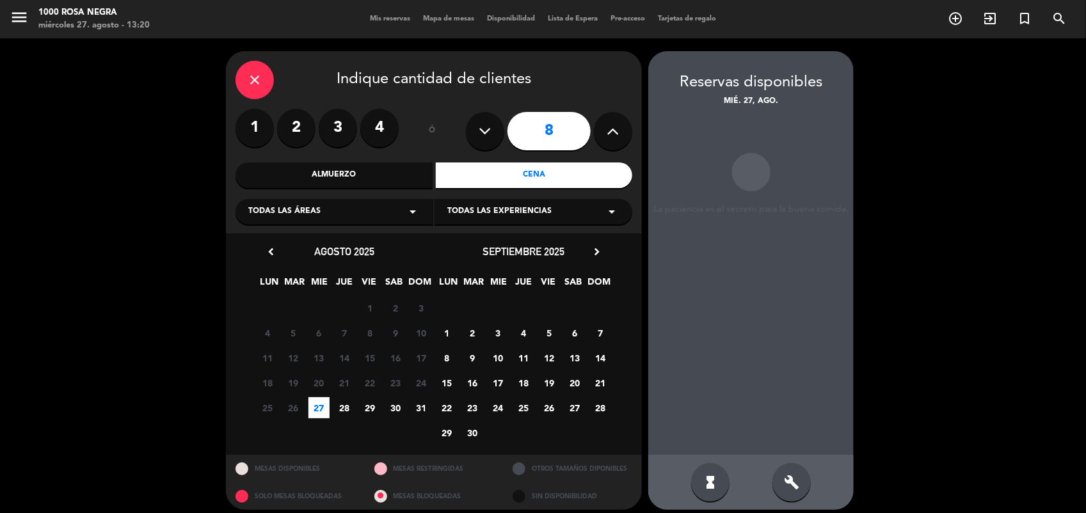
scroll to position [8, 0]
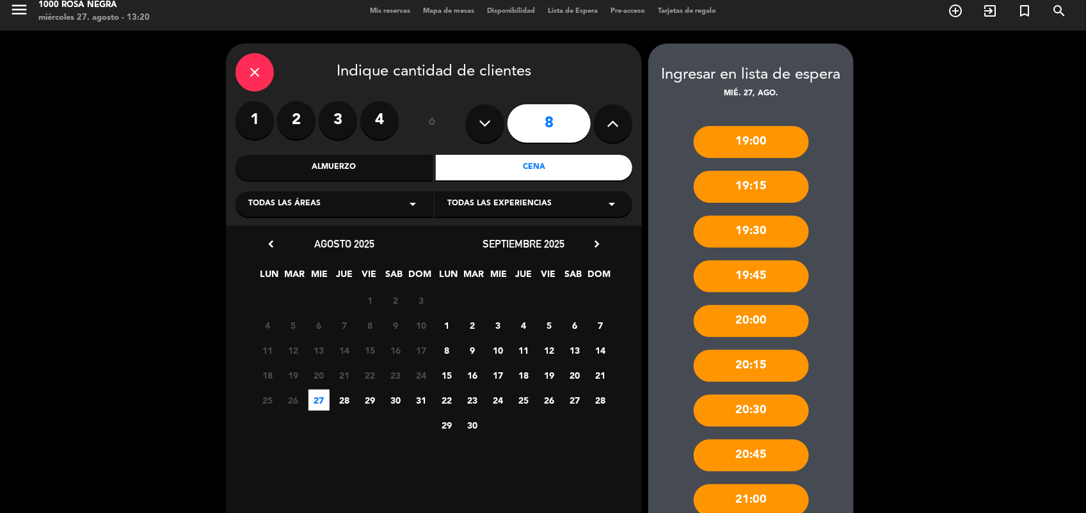
click at [827, 392] on div "19:00 19:15 19:30 19:45 20:00 20:15 20:30 20:45 21:00 21:45 22:15 22:45" at bounding box center [750, 381] width 205 height 563
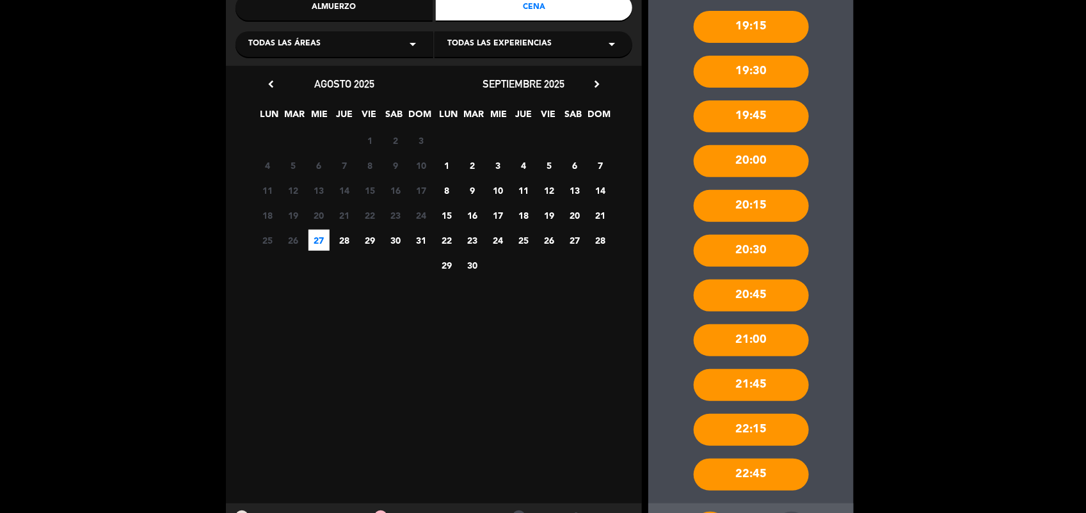
scroll to position [200, 0]
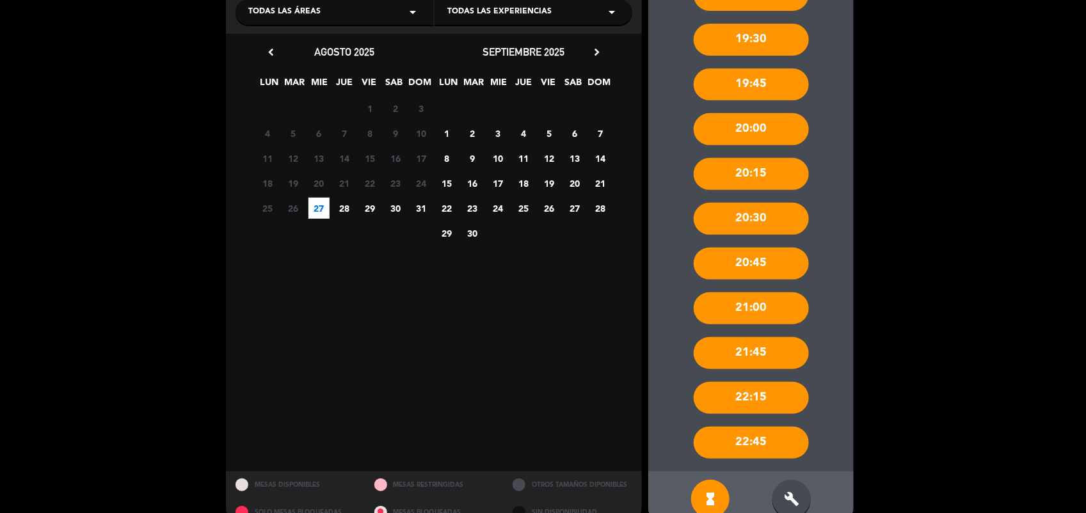
click at [783, 491] on div "build" at bounding box center [791, 499] width 38 height 38
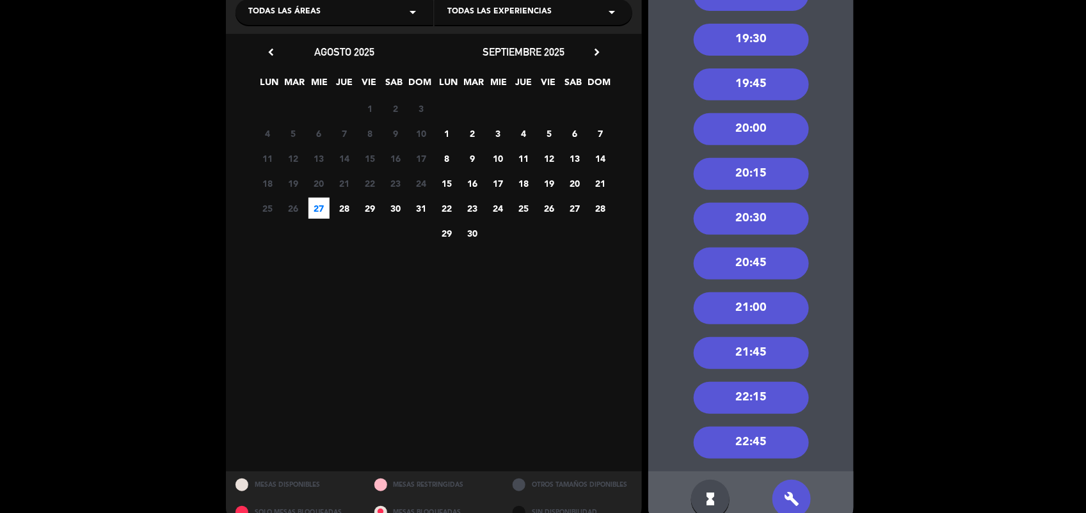
click at [801, 312] on div "21:00" at bounding box center [751, 308] width 115 height 32
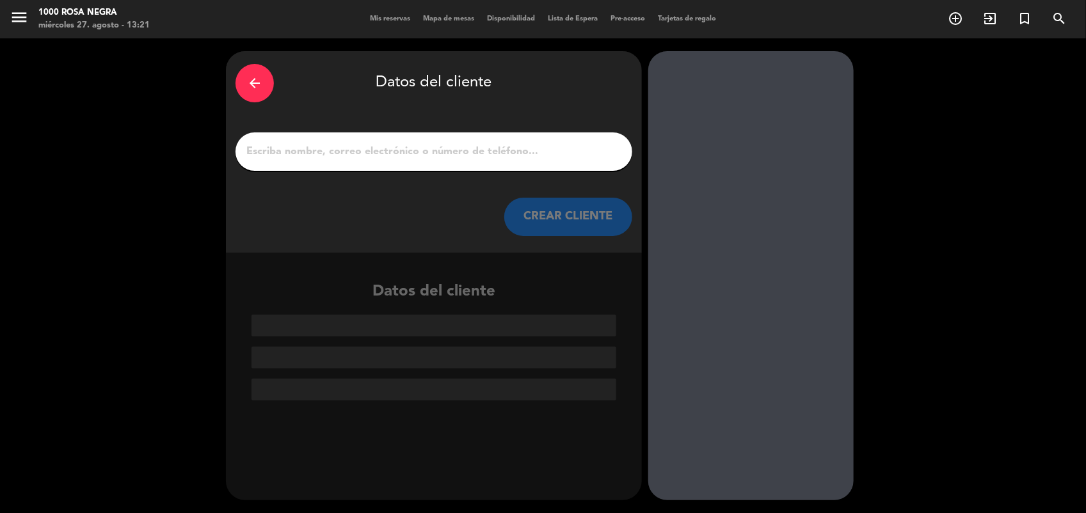
click at [331, 147] on input "1" at bounding box center [434, 152] width 378 height 18
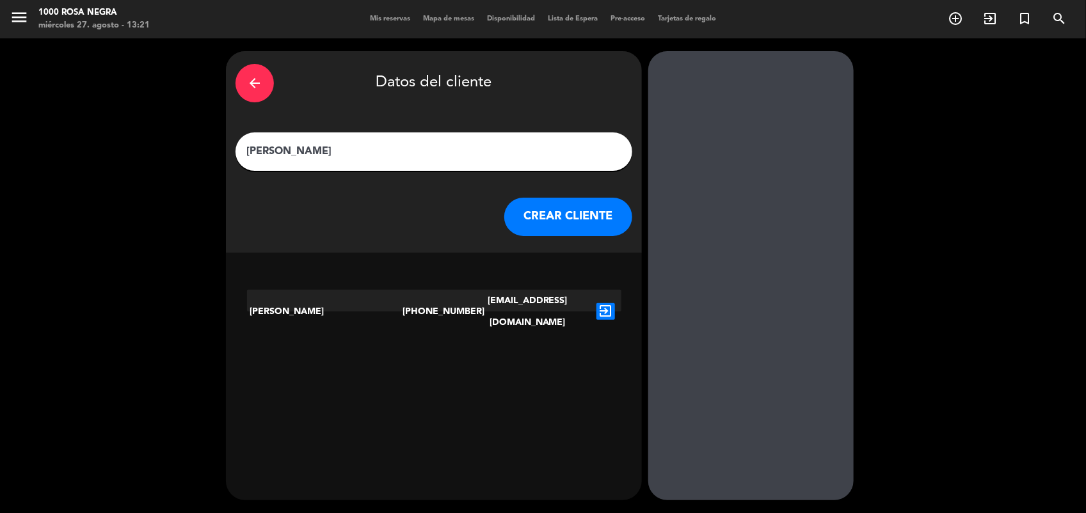
type input "[PERSON_NAME]"
click at [612, 303] on icon "exit_to_app" at bounding box center [605, 311] width 19 height 17
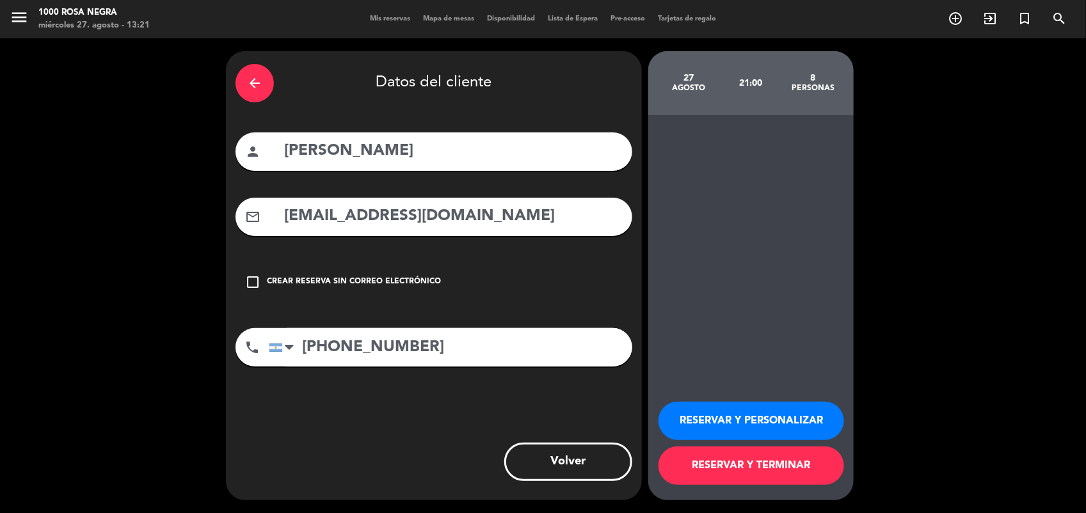
click at [737, 422] on button "RESERVAR Y PERSONALIZAR" at bounding box center [751, 421] width 186 height 38
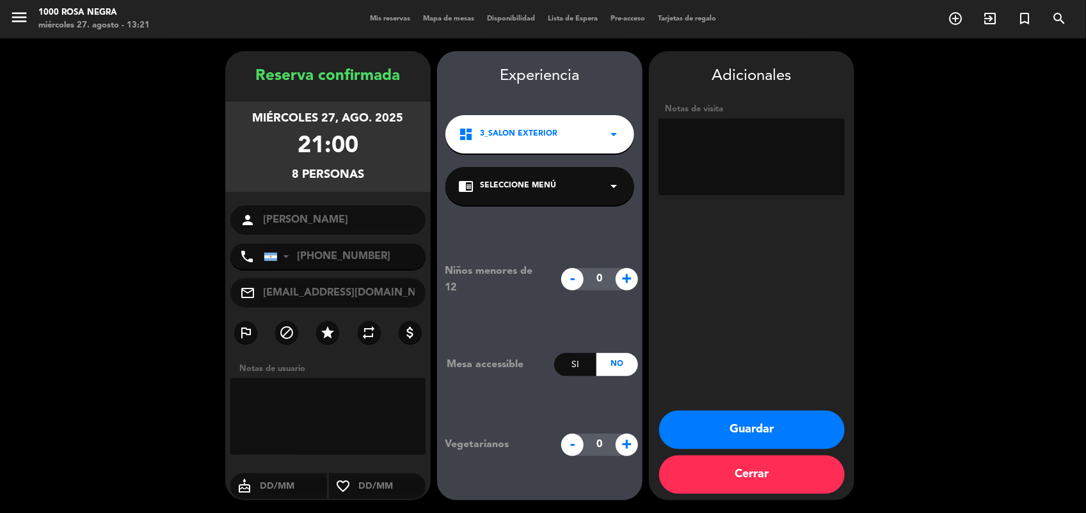
click at [746, 182] on textarea at bounding box center [751, 156] width 186 height 77
type textarea "ADULTOS"
click at [696, 433] on button "Guardar" at bounding box center [752, 430] width 186 height 38
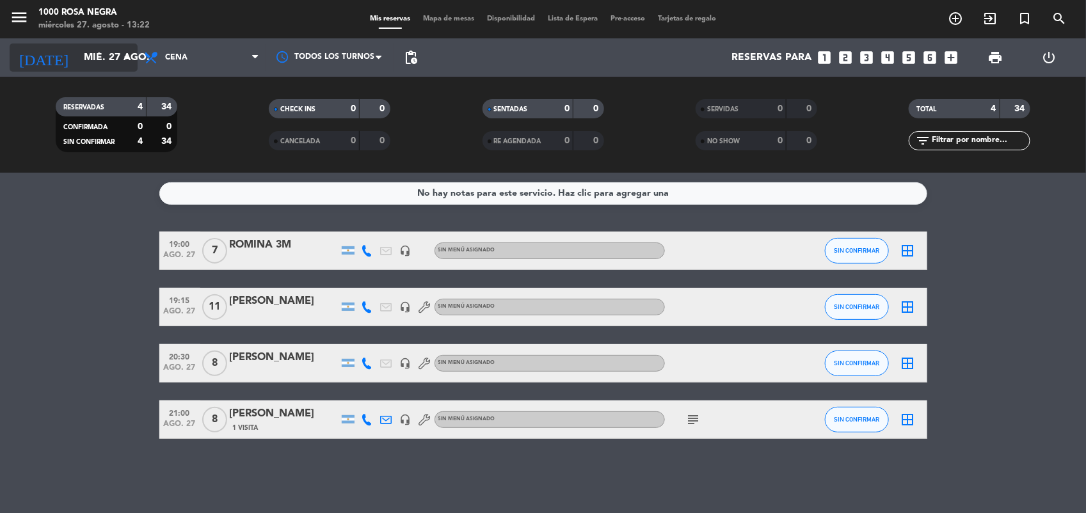
click at [122, 50] on icon "arrow_drop_down" at bounding box center [126, 57] width 15 height 15
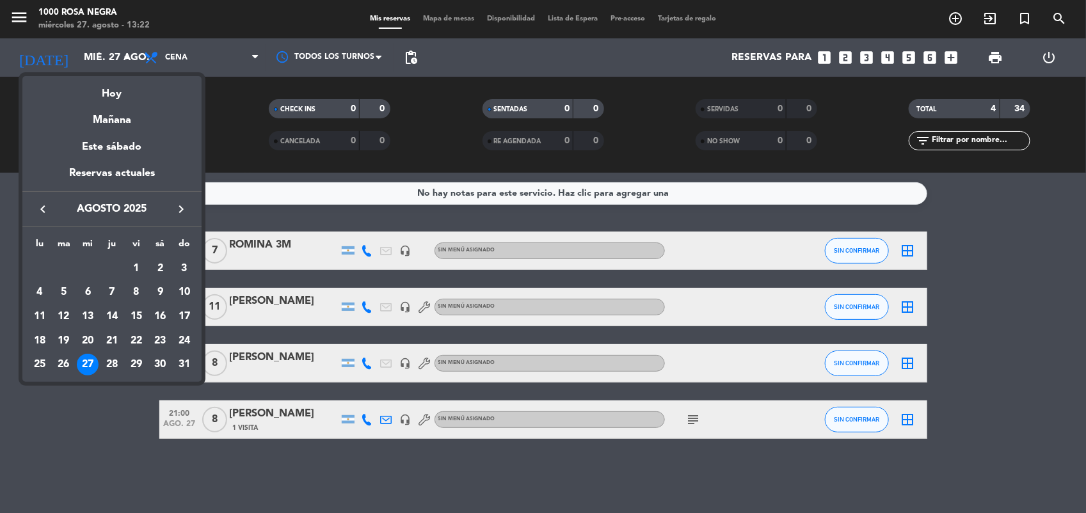
click at [192, 55] on div at bounding box center [543, 256] width 1086 height 513
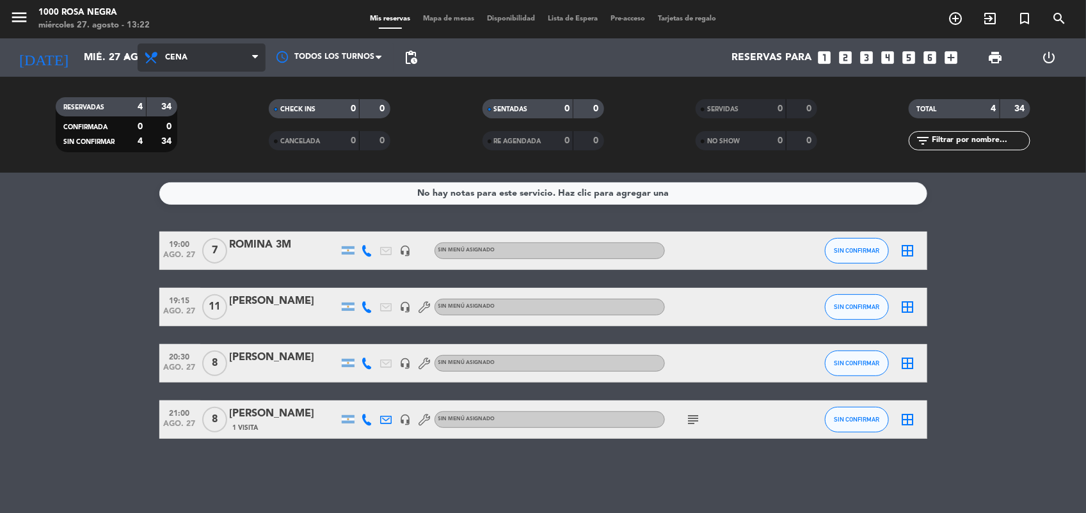
click at [212, 54] on span "Cena" at bounding box center [202, 58] width 128 height 28
click at [197, 118] on div "menu 1000 [PERSON_NAME] Negra miércoles 27. agosto - 13:22 Mis reservas Mapa de…" at bounding box center [543, 86] width 1086 height 173
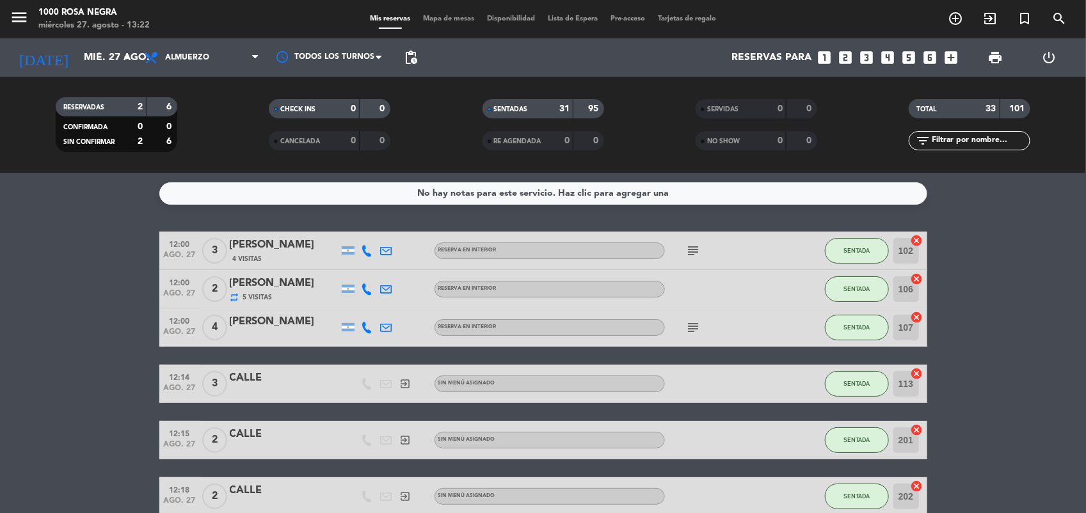
click at [434, 23] on div "Mis reservas Mapa de mesas Disponibilidad Lista de Espera Pre-acceso Tarjetas d…" at bounding box center [542, 19] width 359 height 12
click at [450, 13] on div "Mis reservas Mapa de mesas Disponibilidad Lista de Espera Pre-acceso Tarjetas d…" at bounding box center [542, 19] width 359 height 12
click at [456, 17] on span "Mapa de mesas" at bounding box center [449, 18] width 64 height 7
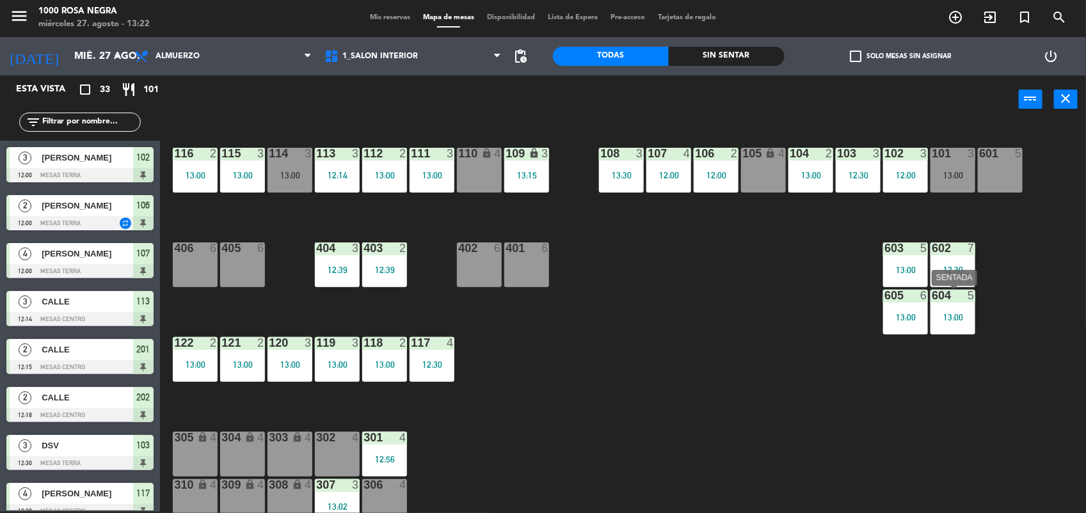
click at [965, 298] on div "5" at bounding box center [974, 296] width 21 height 12
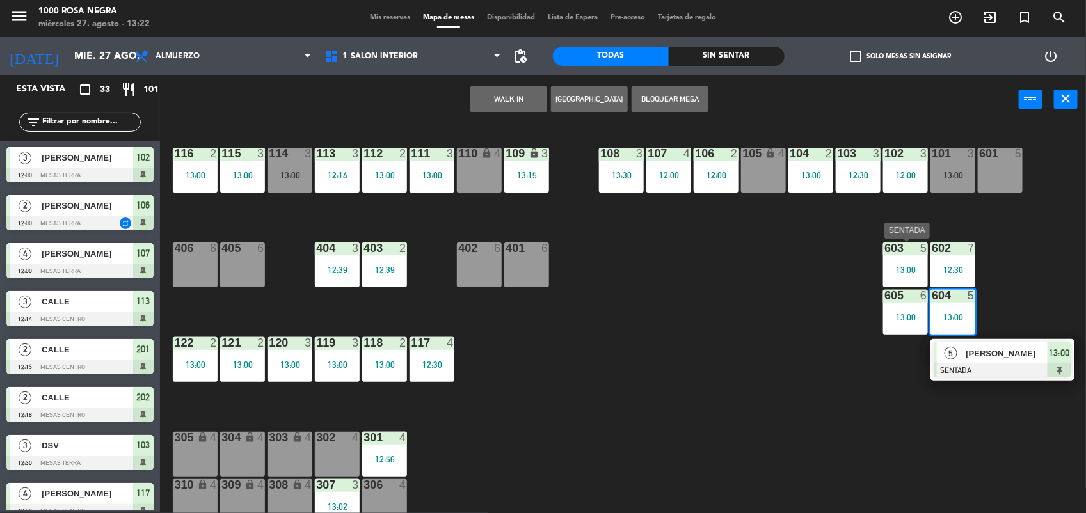
click at [916, 266] on div "13:00" at bounding box center [905, 270] width 45 height 9
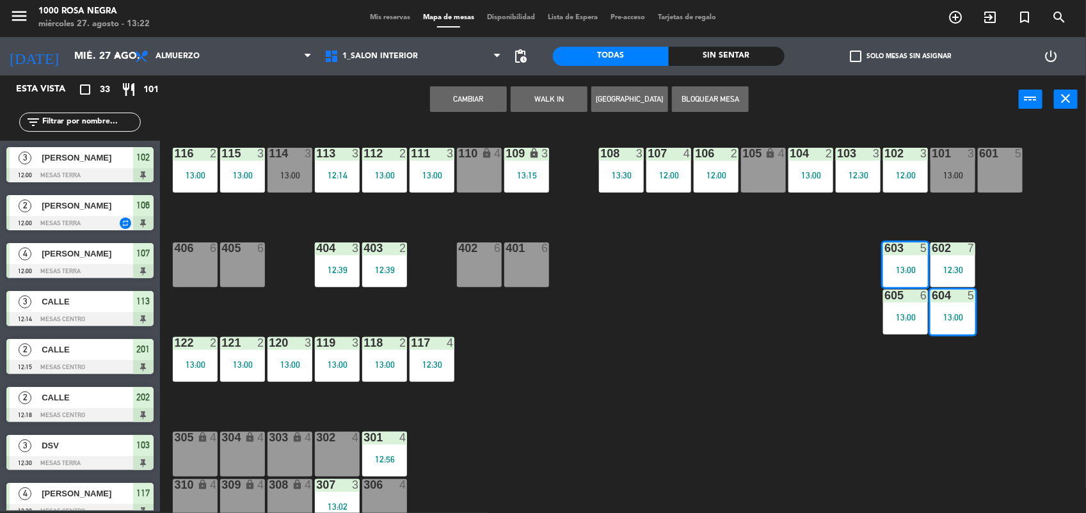
click at [916, 266] on div "13:00" at bounding box center [905, 270] width 45 height 9
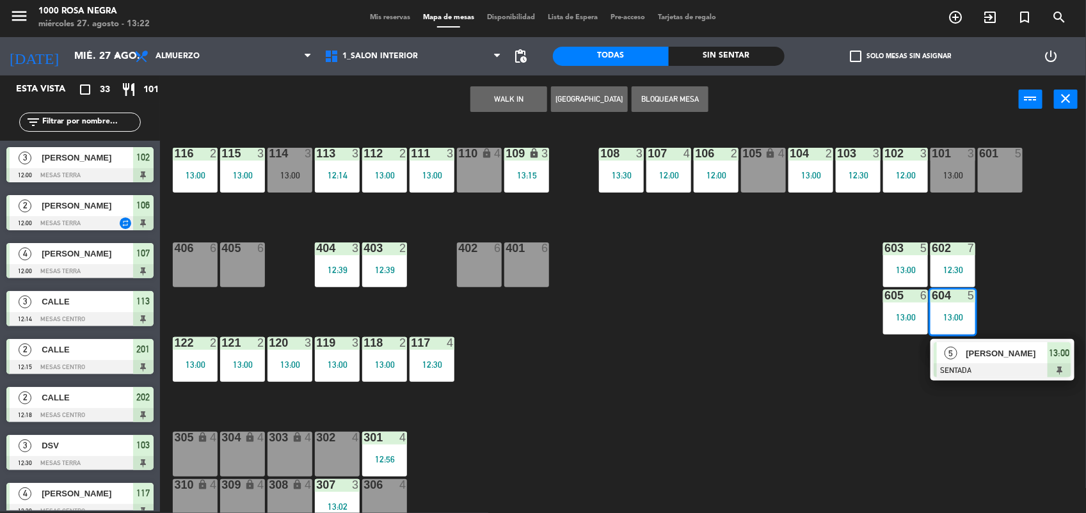
click at [762, 302] on div "116 2 13:00 115 3 13:00 114 3 13:00 113 3 12:14 112 2 13:00 111 3 13:00 110 loc…" at bounding box center [628, 319] width 915 height 388
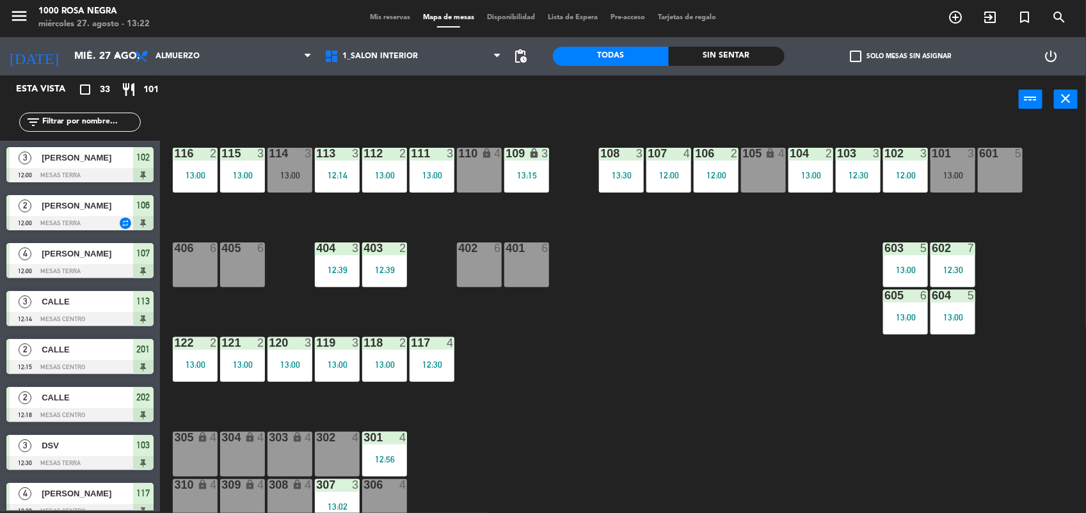
click at [889, 269] on div "13:00" at bounding box center [905, 270] width 45 height 9
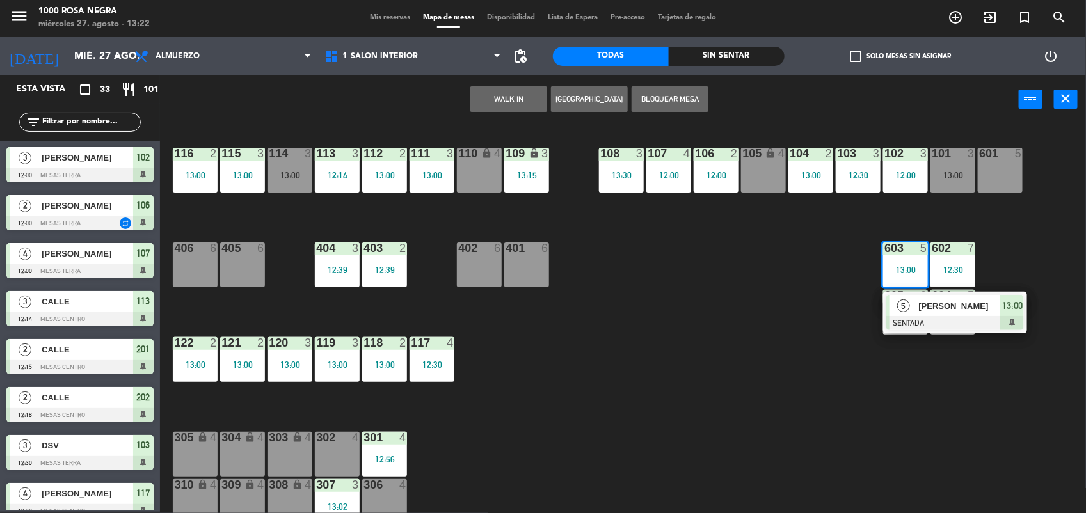
click at [766, 378] on div "116 2 13:00 115 3 13:00 114 3 13:00 113 3 12:14 112 2 13:00 111 3 13:00 110 loc…" at bounding box center [628, 319] width 915 height 388
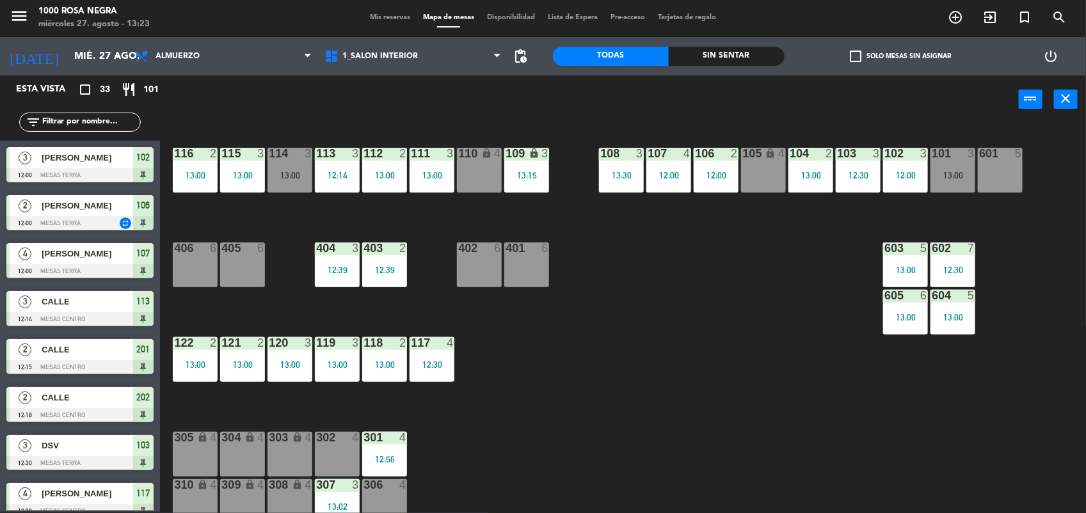
click at [266, 152] on div "114" at bounding box center [268, 154] width 21 height 12
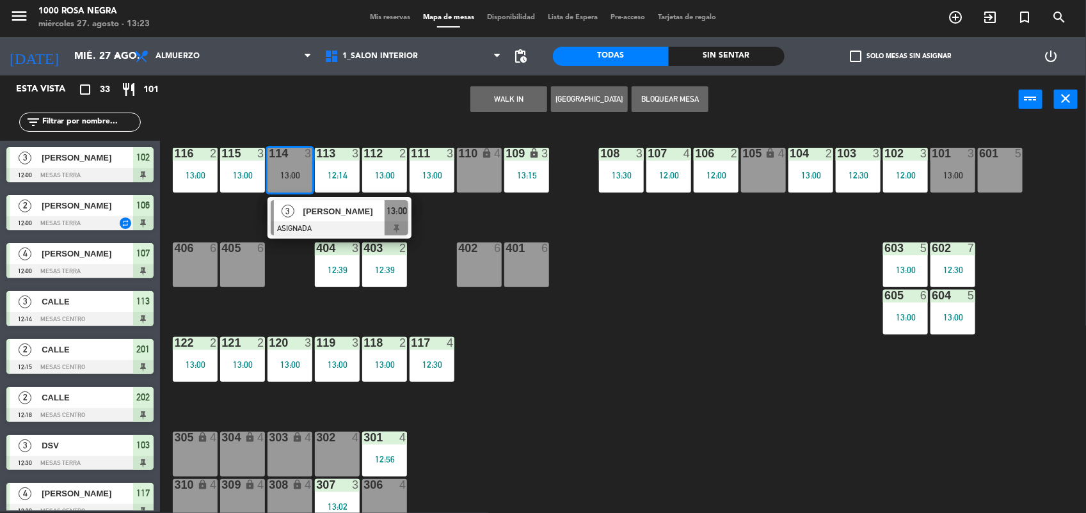
click at [632, 373] on div "116 2 13:00 115 3 13:00 114 3 13:00 3 [PERSON_NAME] ASIGNADA 13:00 113 3 12:14 …" at bounding box center [628, 319] width 915 height 388
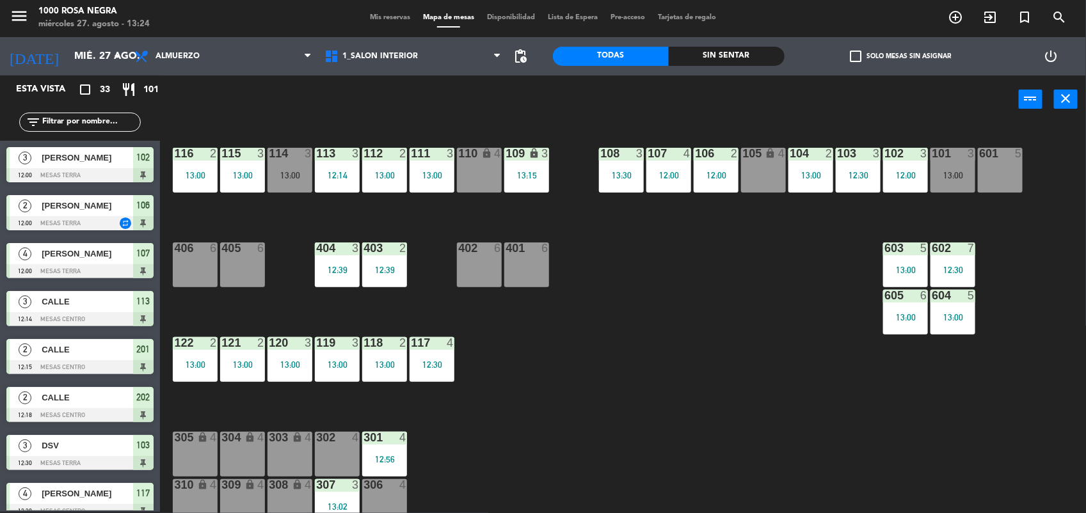
click at [671, 339] on div "116 2 13:00 115 3 13:00 114 3 13:00 113 3 12:14 112 2 13:00 111 3 13:00 110 loc…" at bounding box center [628, 319] width 915 height 388
click at [865, 456] on div "116 2 13:00 115 3 13:00 114 3 13:00 113 3 12:14 112 2 13:00 111 3 13:00 110 loc…" at bounding box center [628, 319] width 915 height 388
click at [561, 373] on div "116 2 13:00 115 3 13:00 114 3 13:00 113 3 12:14 112 2 13:00 111 3 13:00 110 loc…" at bounding box center [628, 319] width 915 height 388
click at [331, 434] on div at bounding box center [337, 438] width 21 height 12
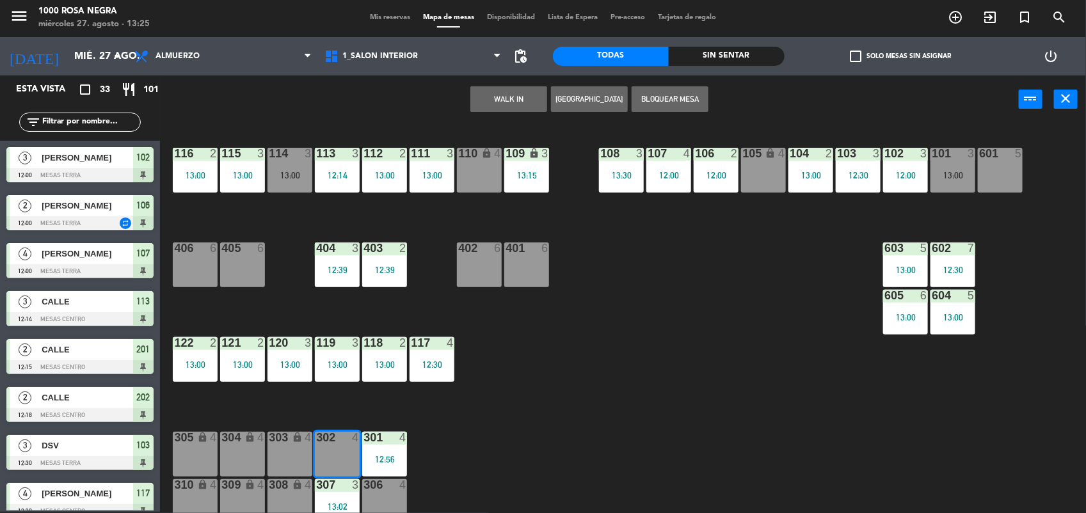
click at [513, 106] on button "WALK IN" at bounding box center [508, 99] width 77 height 26
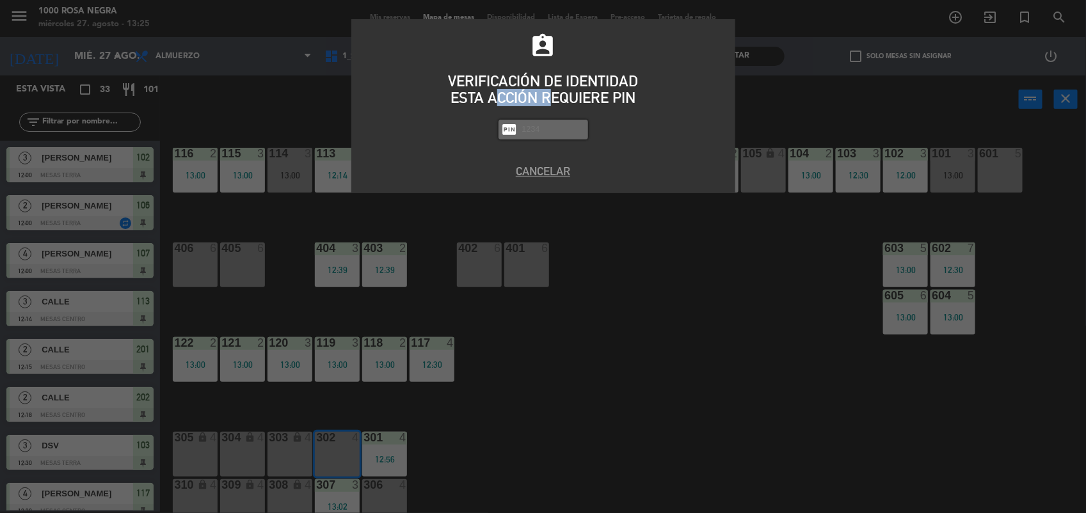
click at [513, 106] on div "ESTA ACCIÓN REQUIERE PIN" at bounding box center [543, 98] width 365 height 17
drag, startPoint x: 513, startPoint y: 106, endPoint x: 554, endPoint y: 136, distance: 51.2
click at [554, 136] on div "fiber_pin" at bounding box center [543, 130] width 90 height 20
click at [544, 132] on input "text" at bounding box center [553, 129] width 64 height 15
type input "2492"
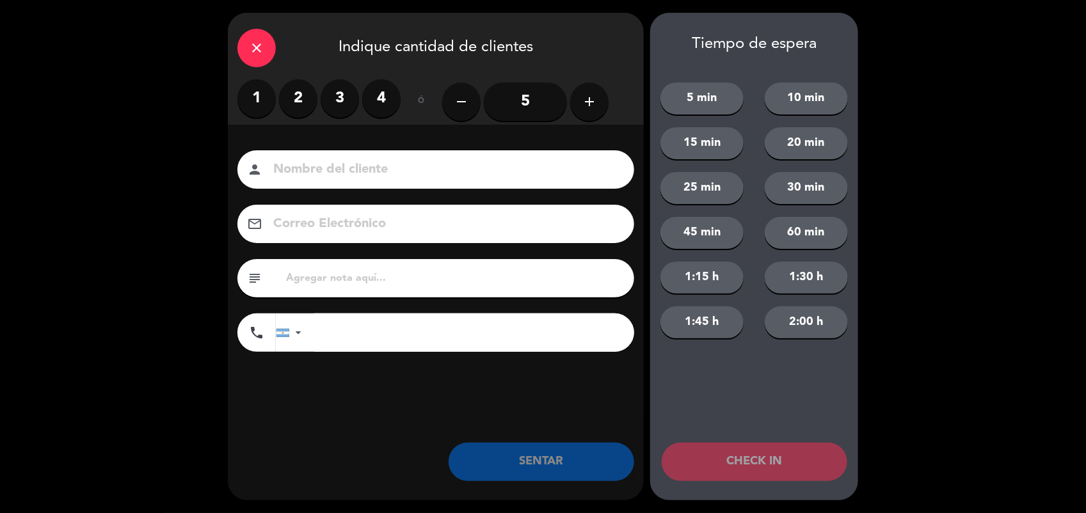
click at [335, 106] on label "3" at bounding box center [340, 98] width 38 height 38
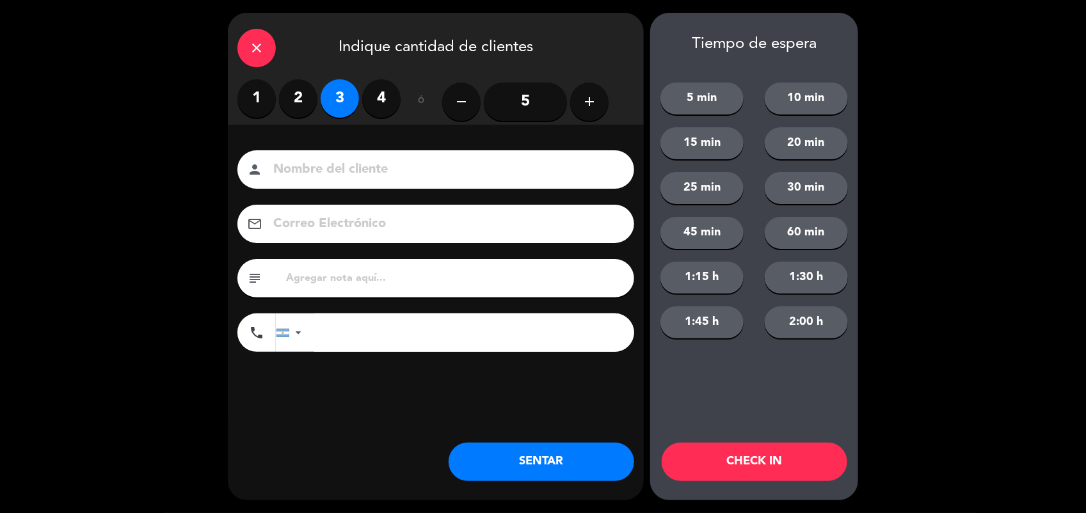
click at [320, 163] on input at bounding box center [445, 170] width 346 height 22
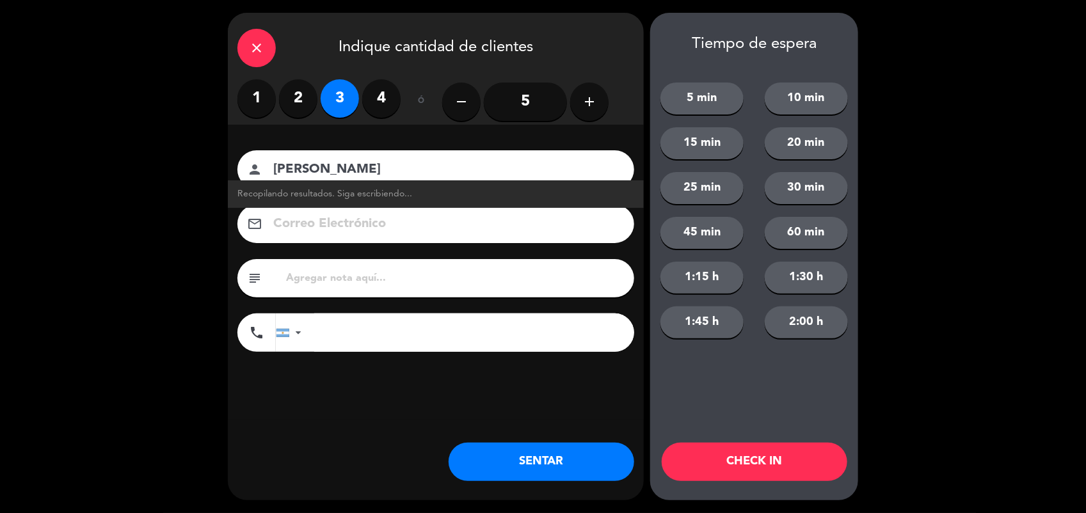
type input "[PERSON_NAME]"
click at [578, 461] on button "SENTAR" at bounding box center [542, 462] width 186 height 38
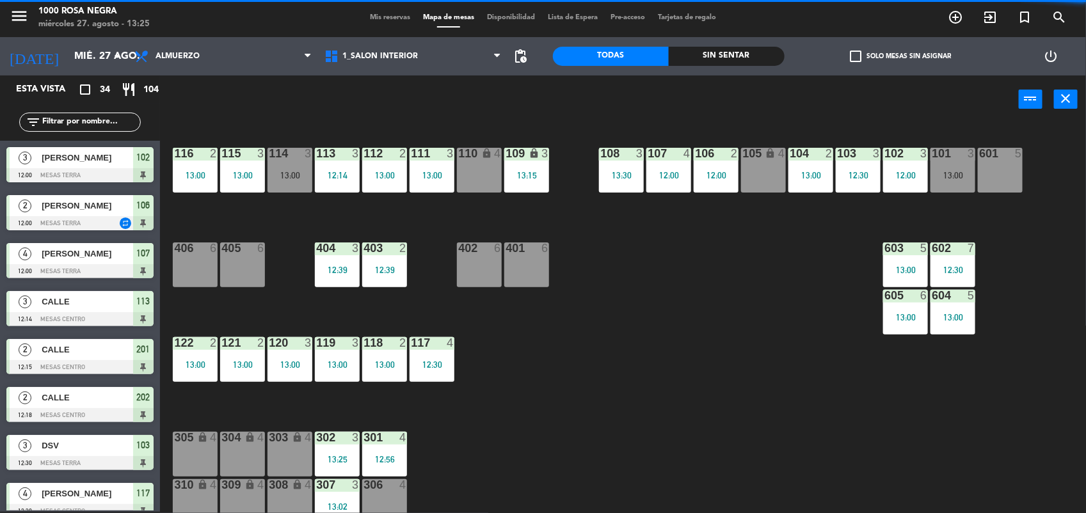
drag, startPoint x: 69, startPoint y: 130, endPoint x: 79, endPoint y: 123, distance: 11.9
click at [79, 123] on div "filter_list" at bounding box center [80, 122] width 122 height 19
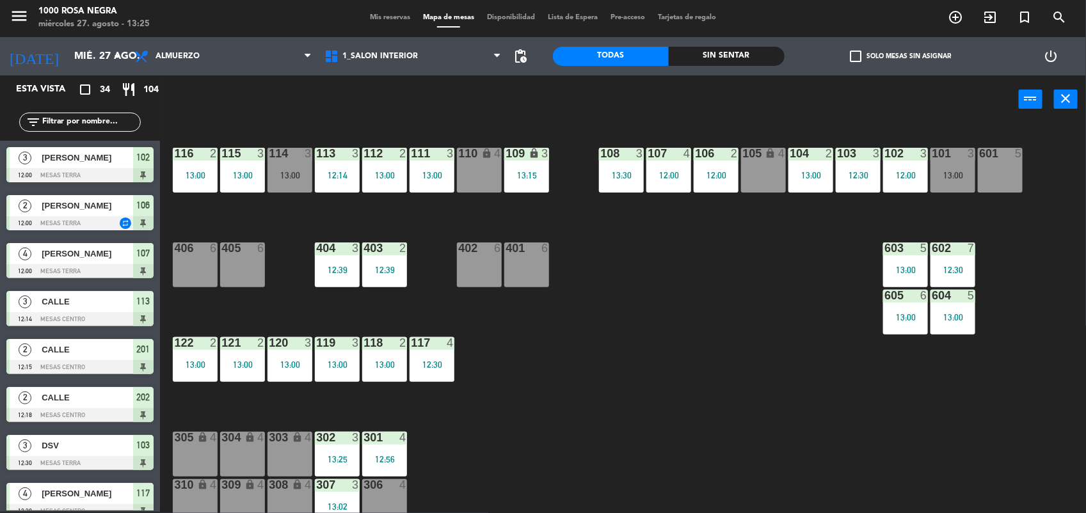
click at [79, 123] on input "text" at bounding box center [90, 122] width 99 height 14
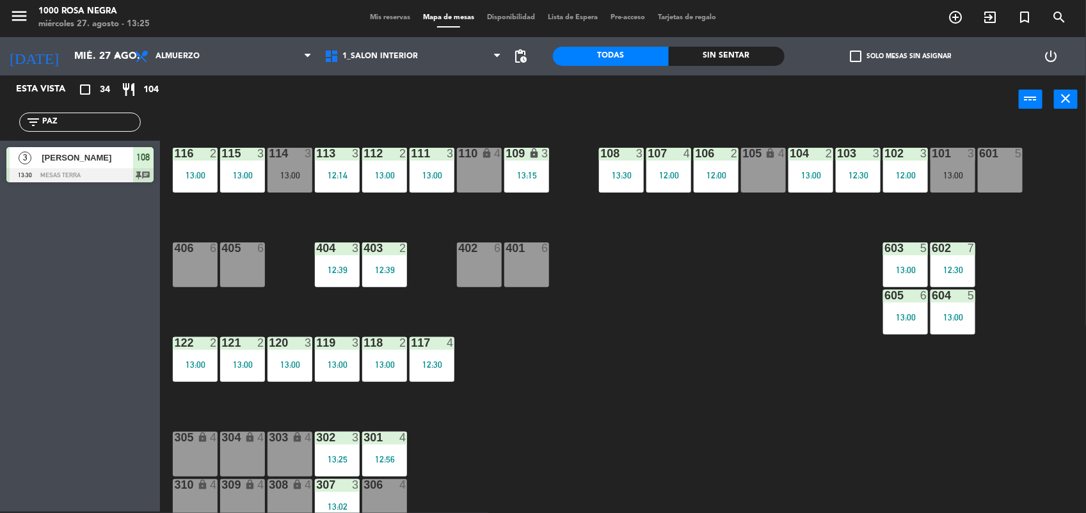
type input "PAZ"
click at [90, 218] on div "Esta vista crop_square 34 restaurant 104 filter_list PAZ 3 [PERSON_NAME] ENERGI…" at bounding box center [80, 294] width 160 height 436
click at [292, 171] on div "13:00" at bounding box center [289, 175] width 45 height 9
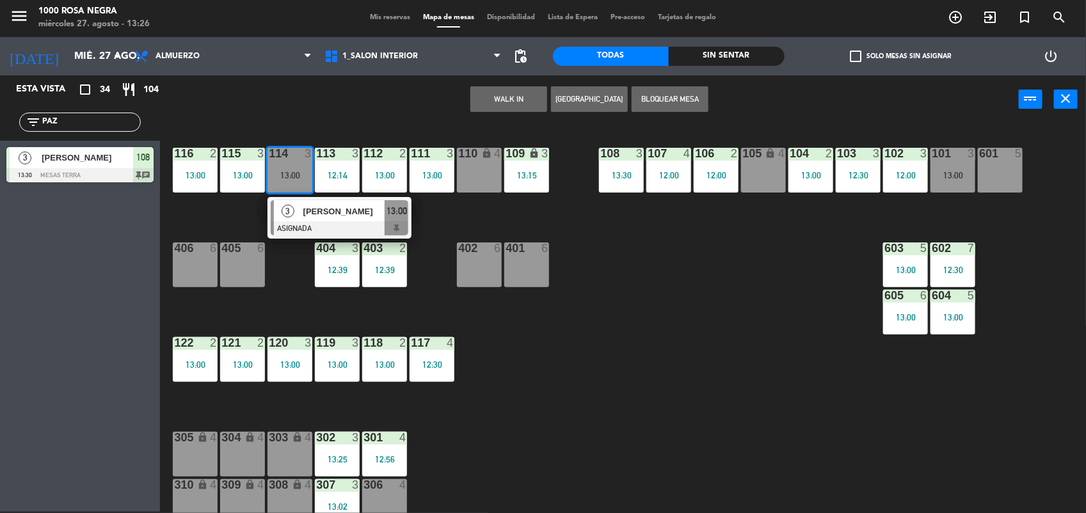
click at [302, 289] on div "116 2 13:00 115 3 13:00 114 3 13:00 3 [PERSON_NAME] ASIGNADA 13:00 113 3 12:14 …" at bounding box center [628, 319] width 915 height 388
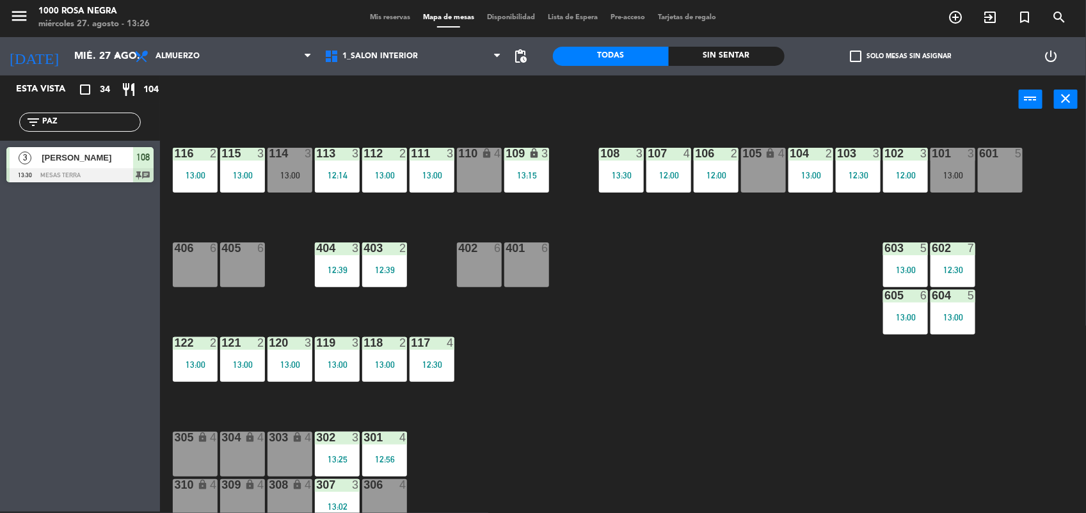
click at [445, 355] on div "117 4 12:30" at bounding box center [432, 359] width 45 height 45
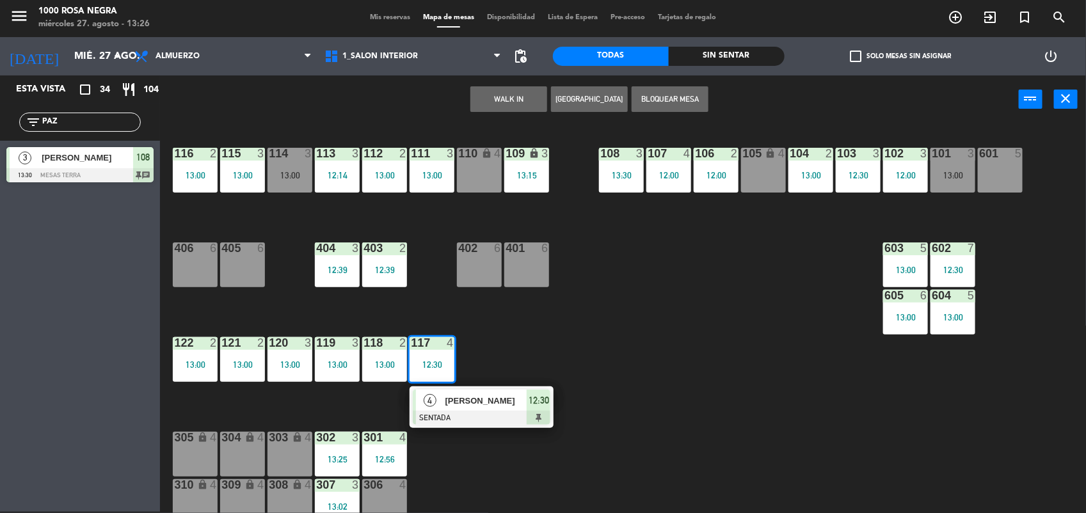
click at [514, 340] on div "116 2 13:00 115 3 13:00 114 3 13:00 113 3 12:14 112 2 13:00 111 3 13:00 110 loc…" at bounding box center [628, 319] width 915 height 388
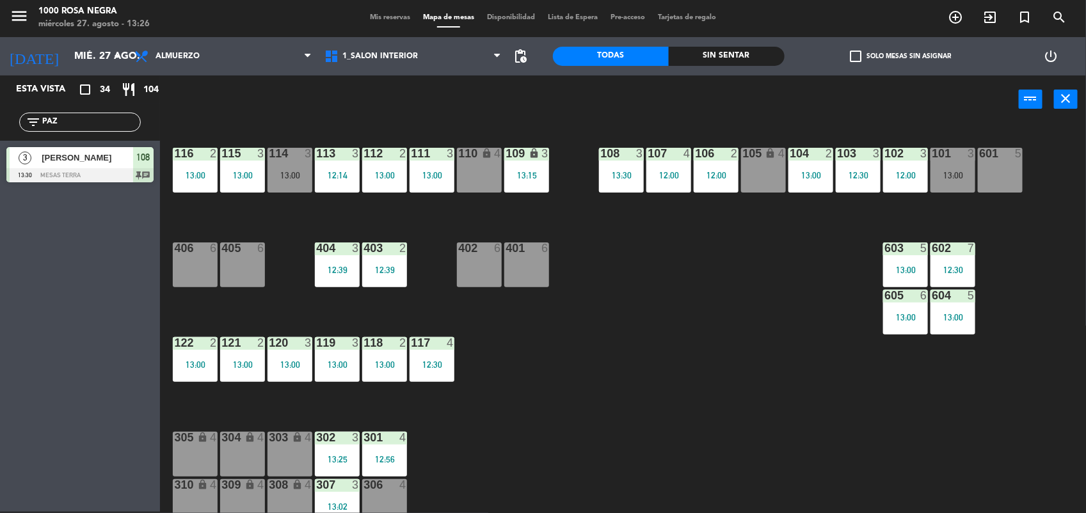
click at [947, 161] on div "101 3 13:00" at bounding box center [952, 170] width 45 height 45
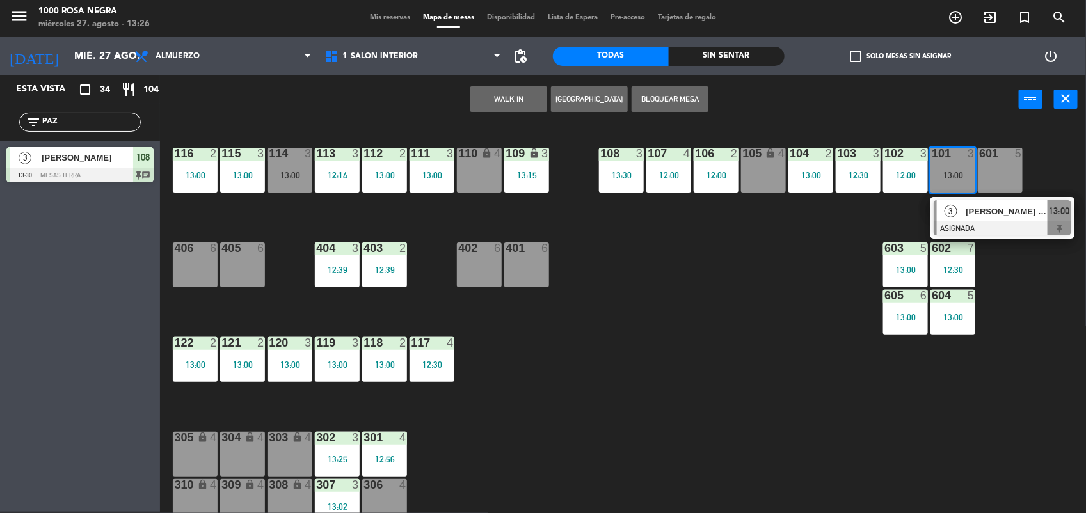
click at [763, 319] on div "116 2 13:00 115 3 13:00 114 3 13:00 113 3 12:14 112 2 13:00 111 3 13:00 110 loc…" at bounding box center [628, 319] width 915 height 388
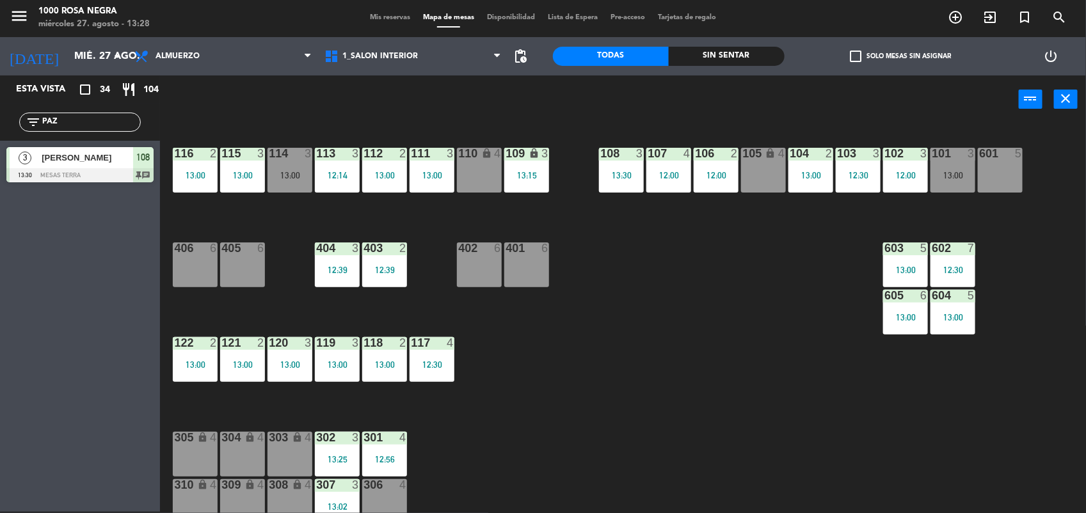
click at [763, 319] on div "116 2 13:00 115 3 13:00 114 3 13:00 113 3 12:14 112 2 13:00 111 3 13:00 110 loc…" at bounding box center [628, 319] width 915 height 388
click at [688, 330] on div "116 2 13:00 115 3 13:00 114 3 13:00 113 3 12:14 112 2 13:00 111 3 13:00 110 loc…" at bounding box center [628, 319] width 915 height 388
click at [706, 320] on div "116 2 13:00 115 3 13:00 114 3 13:00 113 3 12:14 112 2 13:00 111 3 13:00 110 loc…" at bounding box center [628, 319] width 915 height 388
click at [294, 173] on div "13:00" at bounding box center [289, 175] width 45 height 9
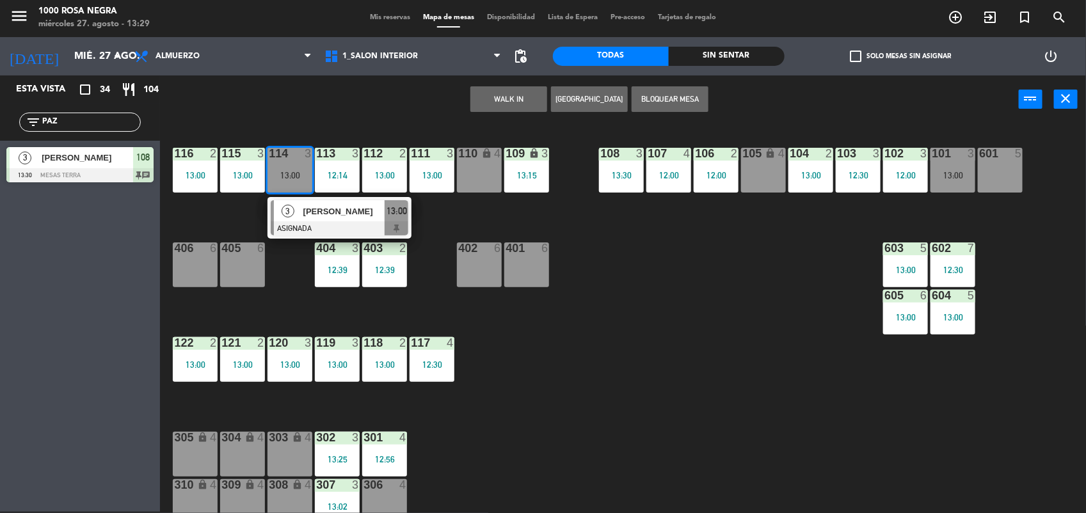
click at [315, 195] on div "116 2 13:00 115 3 13:00 114 3 13:00 3 [PERSON_NAME] ASIGNADA 13:00 113 3 12:14 …" at bounding box center [628, 319] width 915 height 388
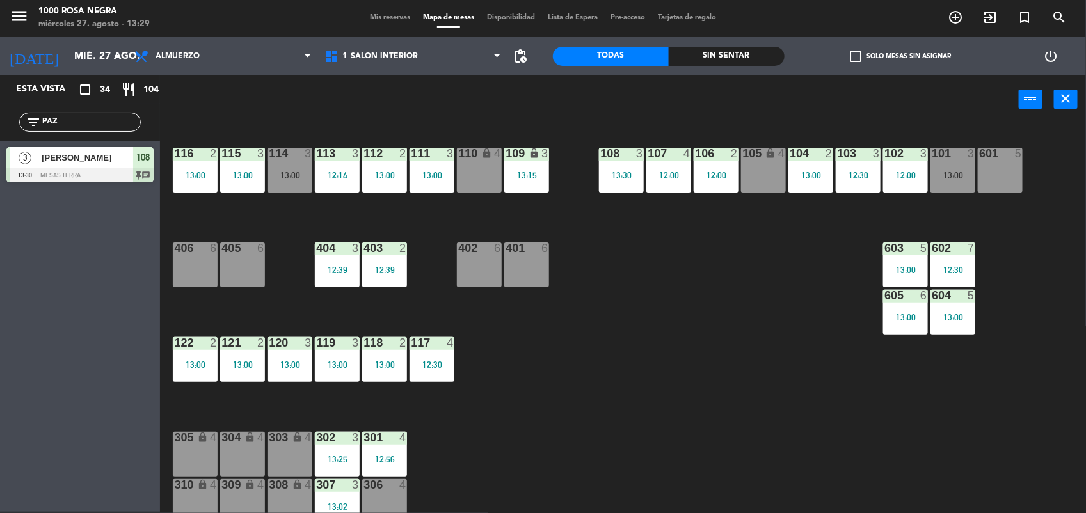
click at [299, 180] on div "114 3 13:00" at bounding box center [289, 170] width 45 height 45
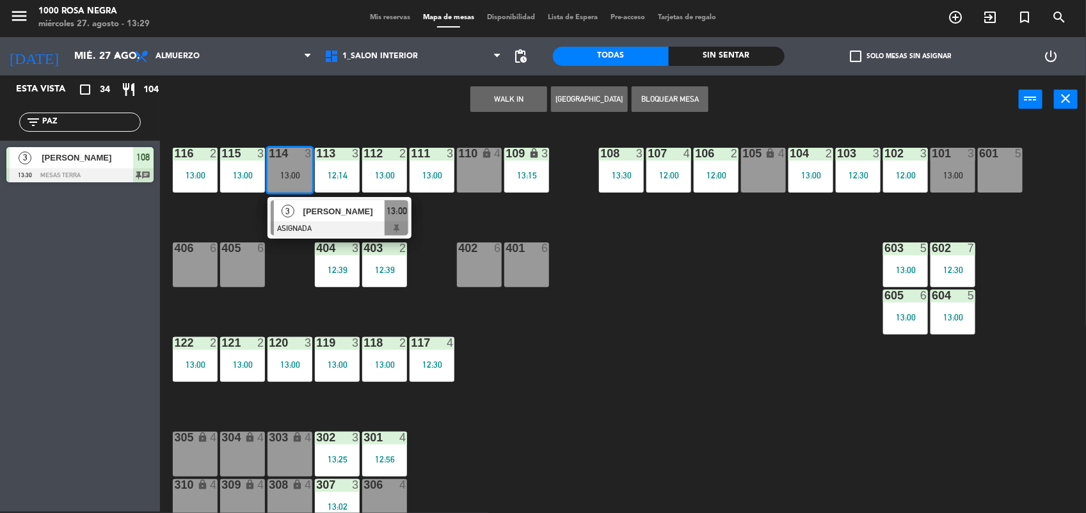
click at [323, 215] on span "[PERSON_NAME]" at bounding box center [344, 211] width 82 height 13
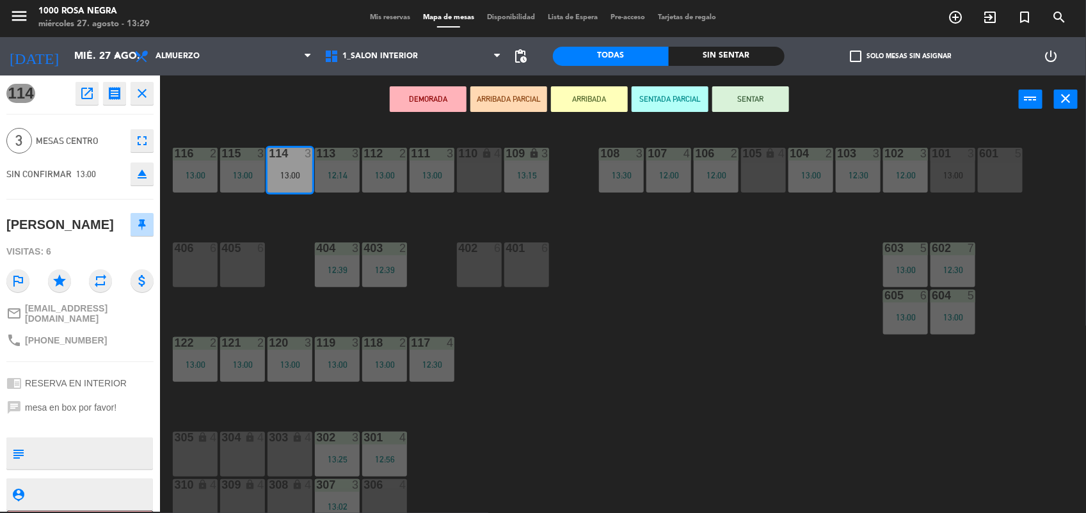
click at [146, 171] on icon "eject" at bounding box center [141, 173] width 15 height 15
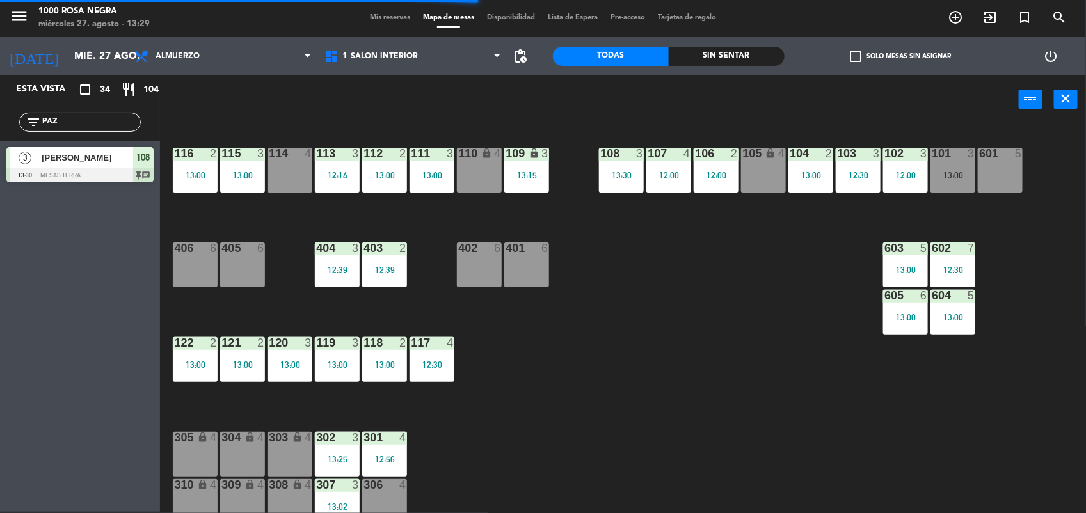
click at [280, 168] on div "114 4" at bounding box center [289, 170] width 45 height 45
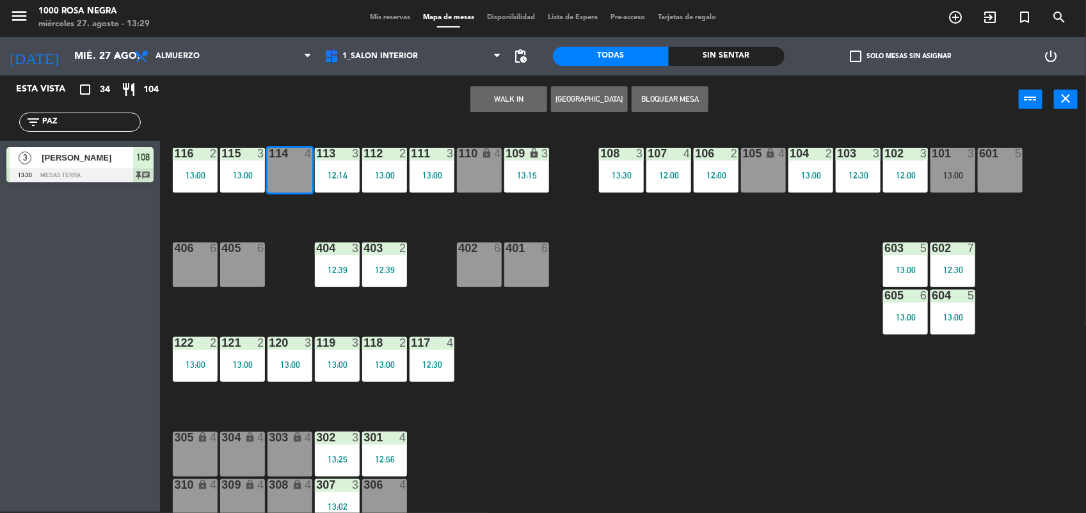
click at [491, 98] on button "WALK IN" at bounding box center [508, 99] width 77 height 26
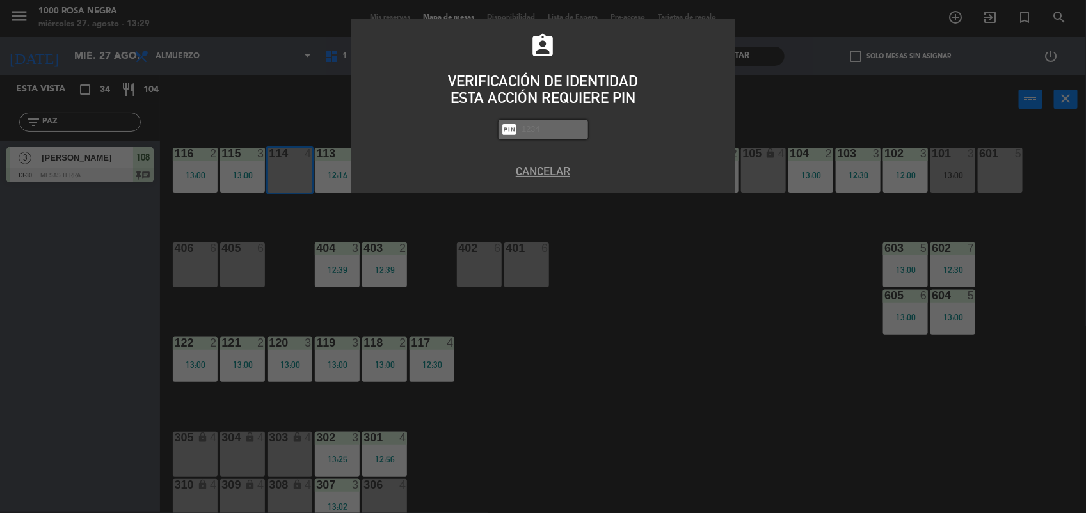
click at [548, 129] on input "text" at bounding box center [553, 129] width 64 height 15
type input "2492"
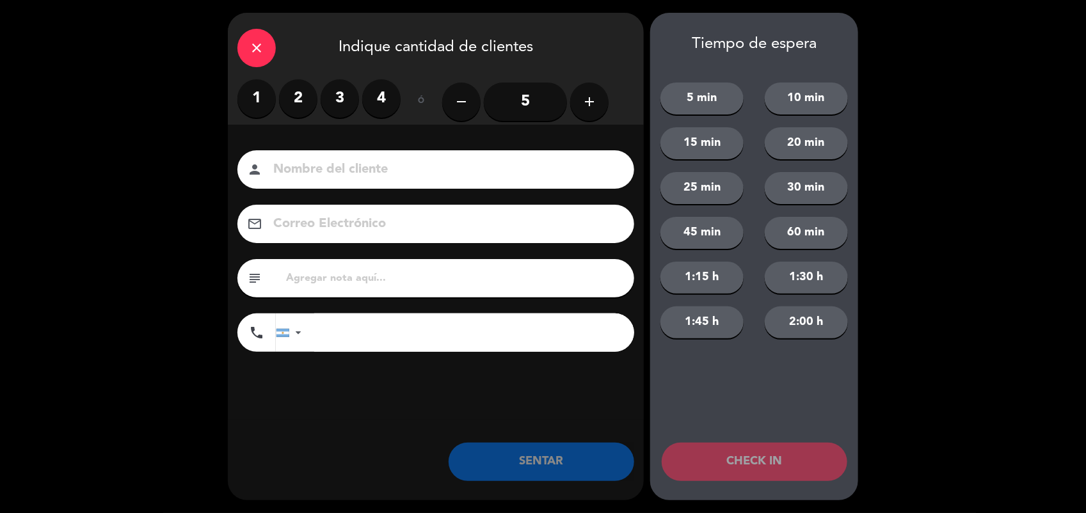
click at [344, 93] on label "3" at bounding box center [340, 98] width 38 height 38
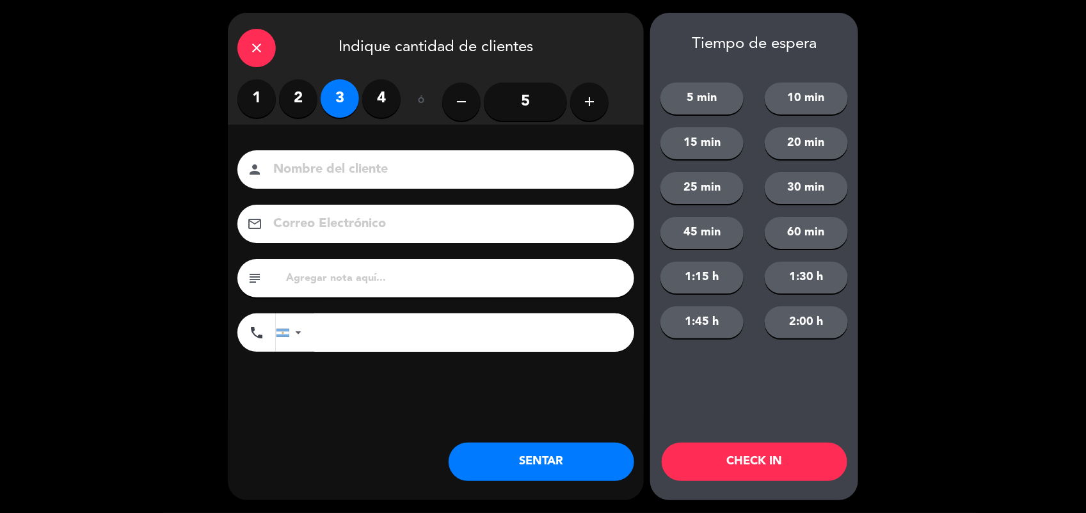
click at [314, 176] on input at bounding box center [445, 170] width 346 height 22
type input "[PERSON_NAME]"
click at [531, 469] on button "SENTAR" at bounding box center [542, 462] width 186 height 38
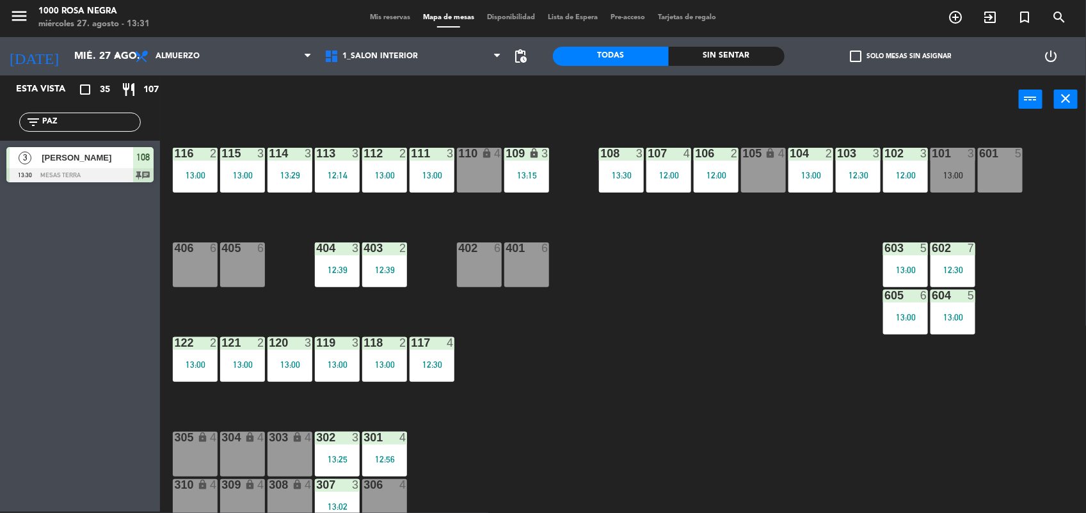
click at [610, 433] on div "116 2 13:00 115 3 13:00 114 3 13:29 113 3 12:14 112 2 13:00 111 3 13:00 110 loc…" at bounding box center [628, 319] width 915 height 388
